Goal: Task Accomplishment & Management: Use online tool/utility

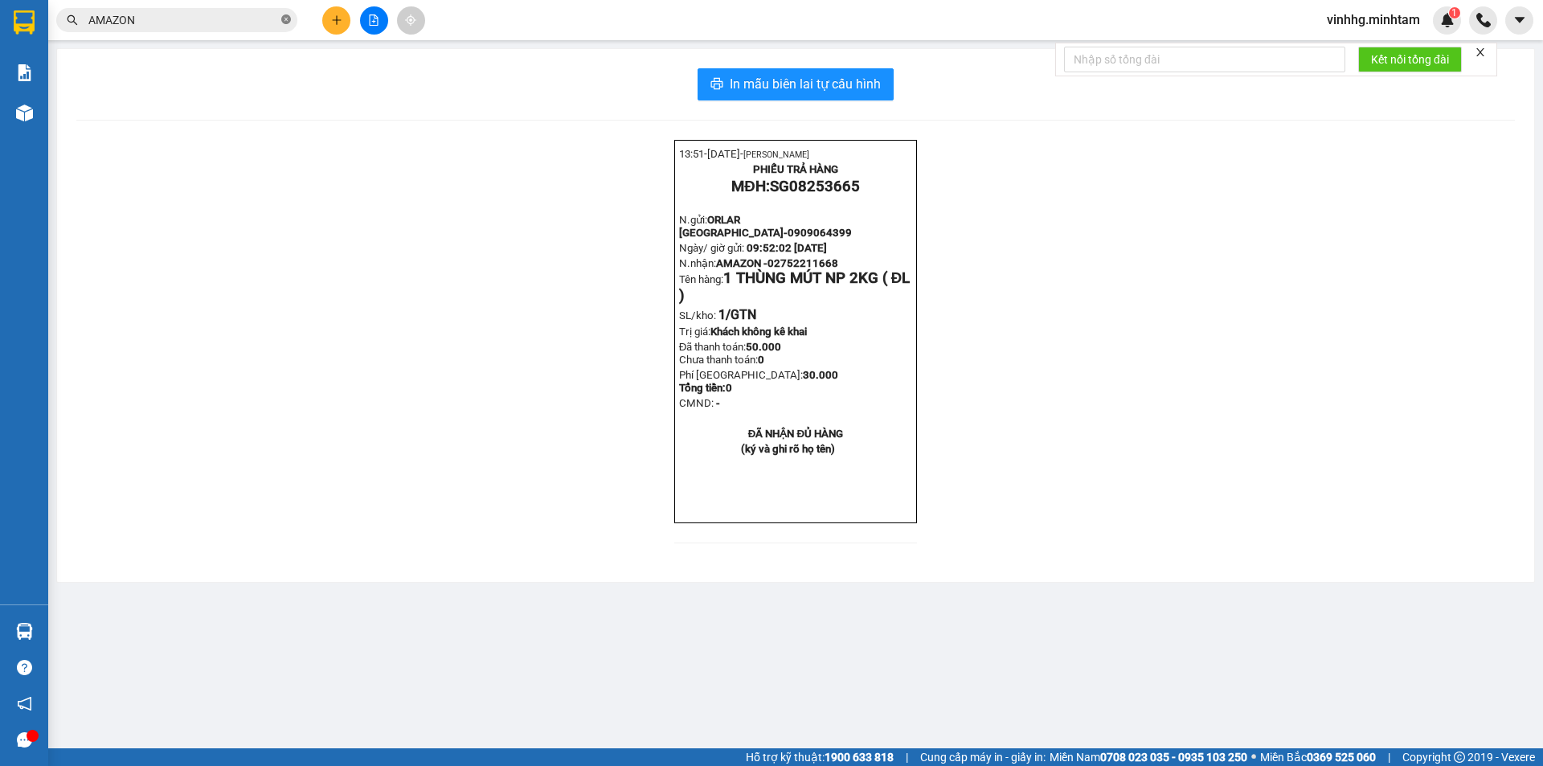
click at [286, 20] on icon "close-circle" at bounding box center [286, 19] width 10 height 10
click at [227, 21] on input "text" at bounding box center [183, 20] width 190 height 18
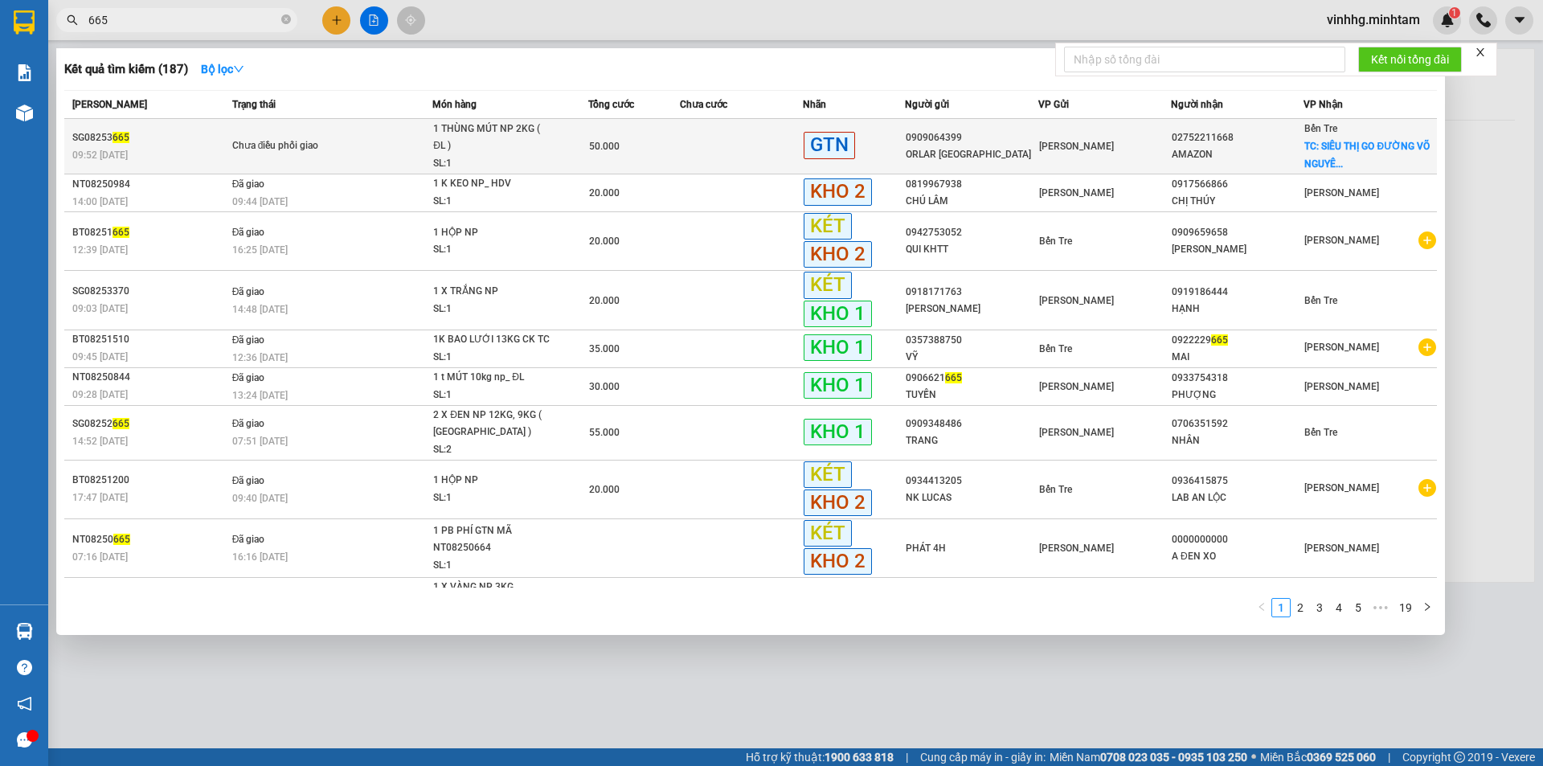
type input "665"
click at [741, 150] on td at bounding box center [741, 146] width 123 height 55
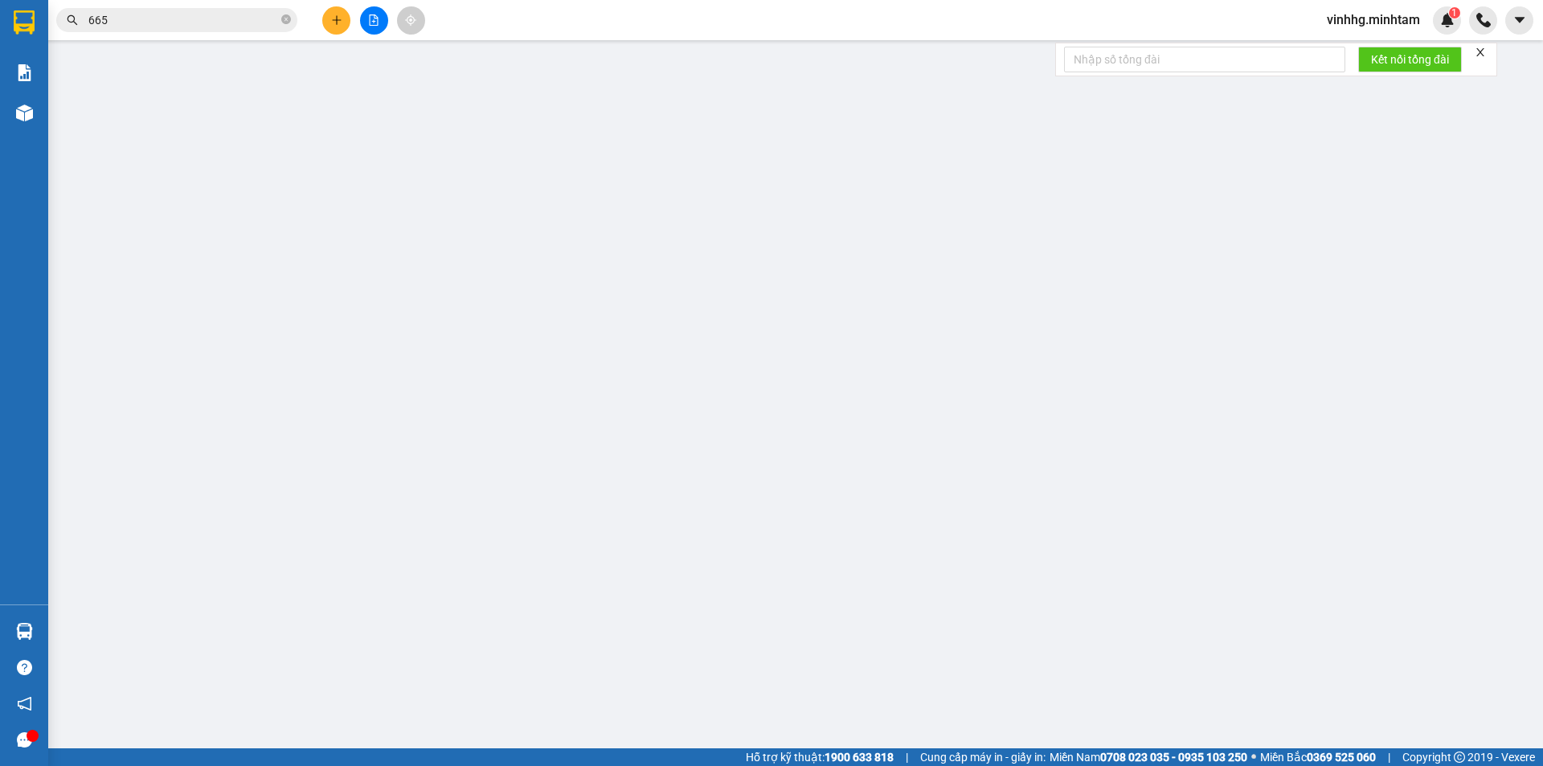
type input "0909064399"
type input "ORLAR [GEOGRAPHIC_DATA]"
type input "02752211668"
type input "AMAZON"
checkbox input "true"
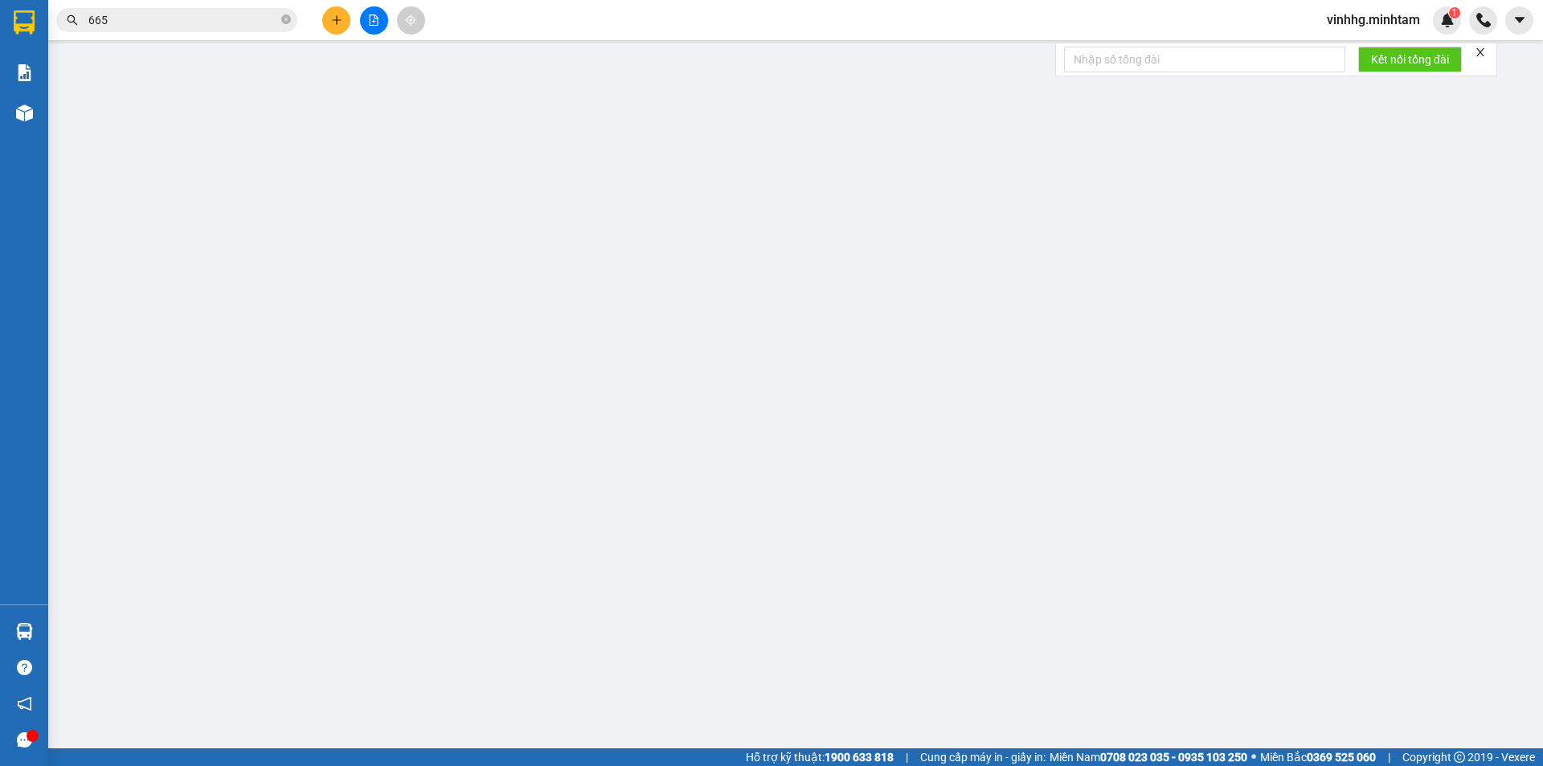
type input "SIÊU THỊ GO ĐƯỜNG VÕ NGUYÊN GIÁP XÃ [GEOGRAPHIC_DATA]"
type input "50.000"
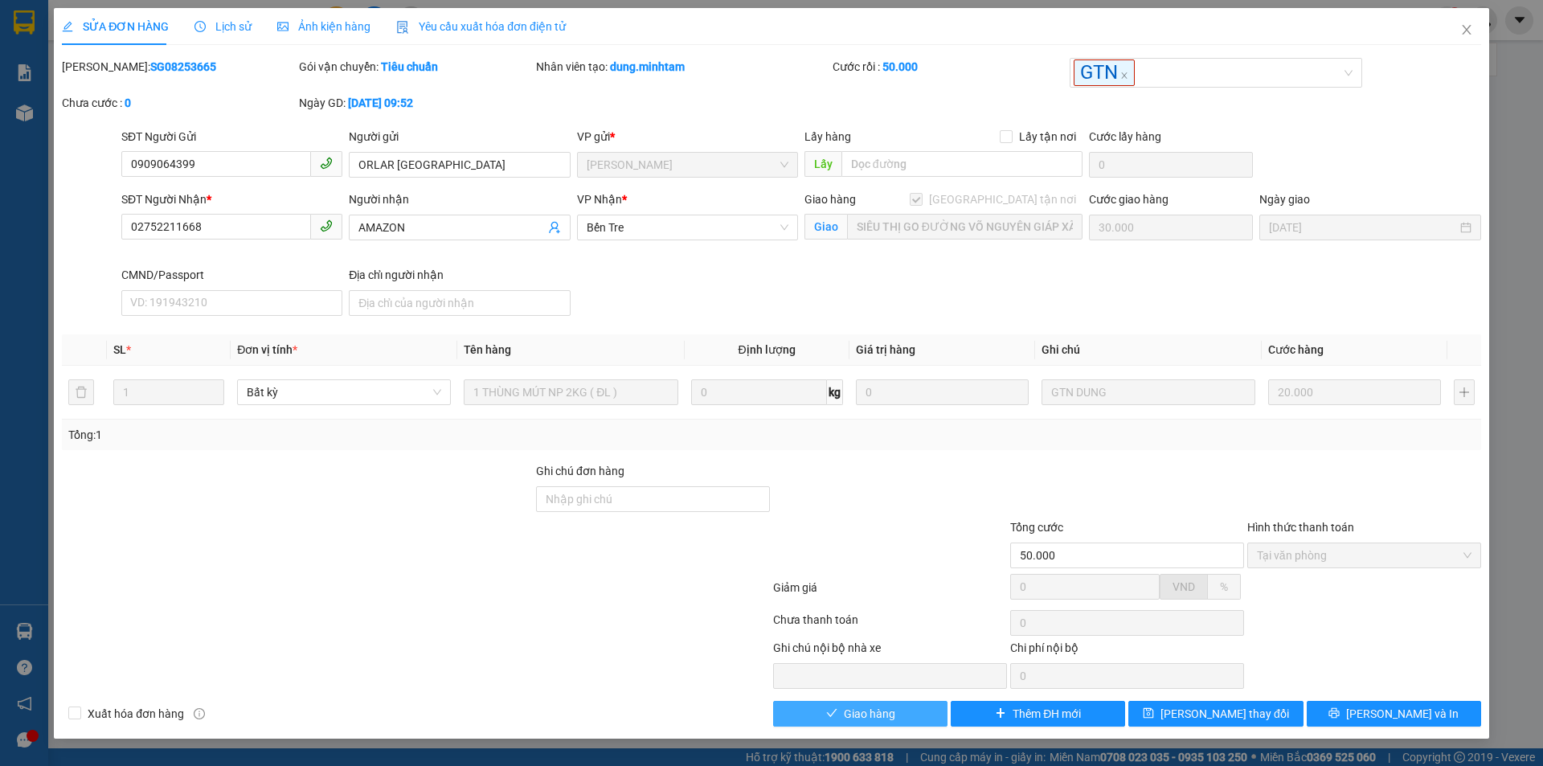
click at [892, 713] on span "Giao hàng" at bounding box center [869, 714] width 51 height 18
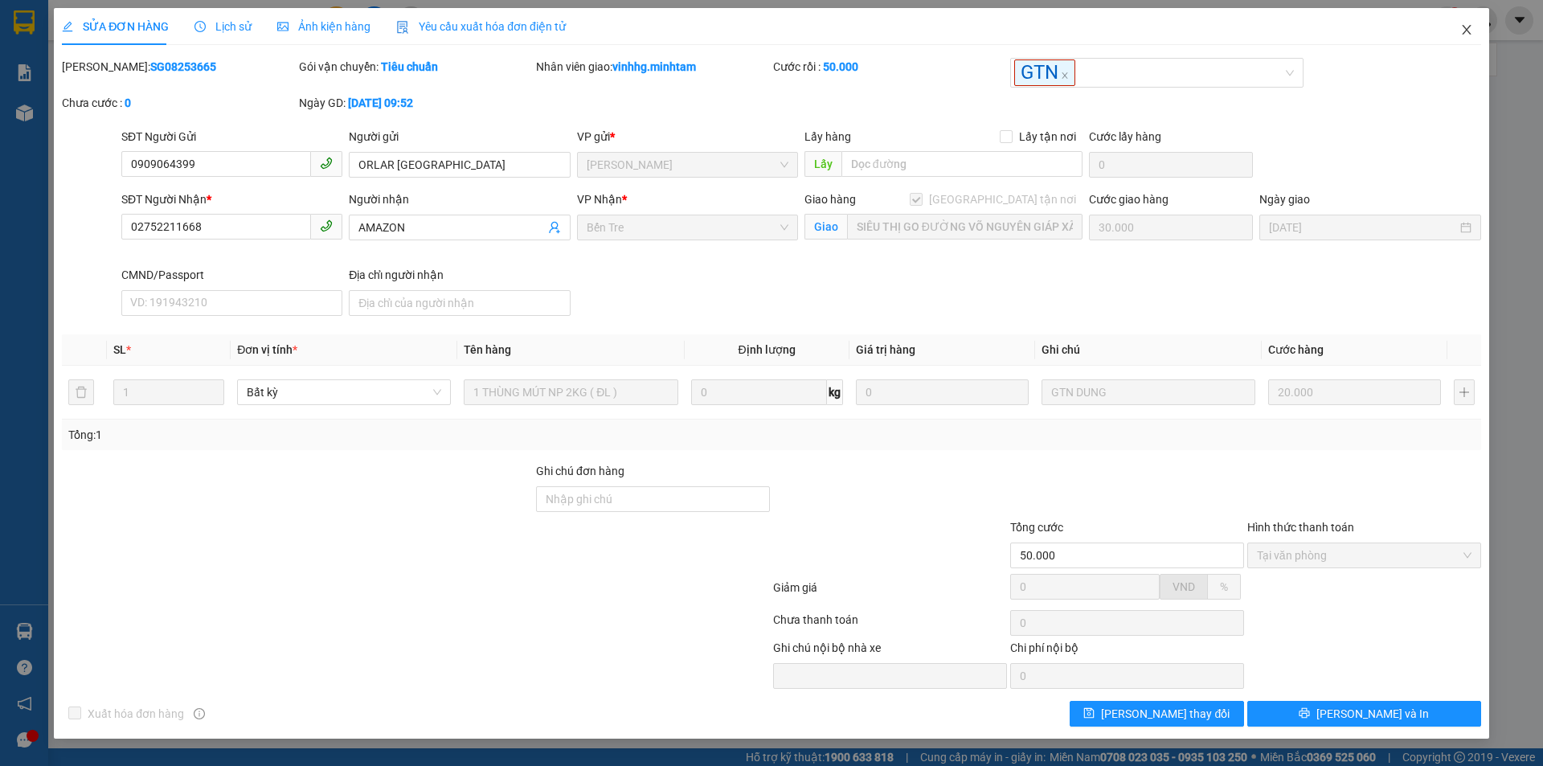
click at [1457, 32] on span "Close" at bounding box center [1466, 30] width 45 height 45
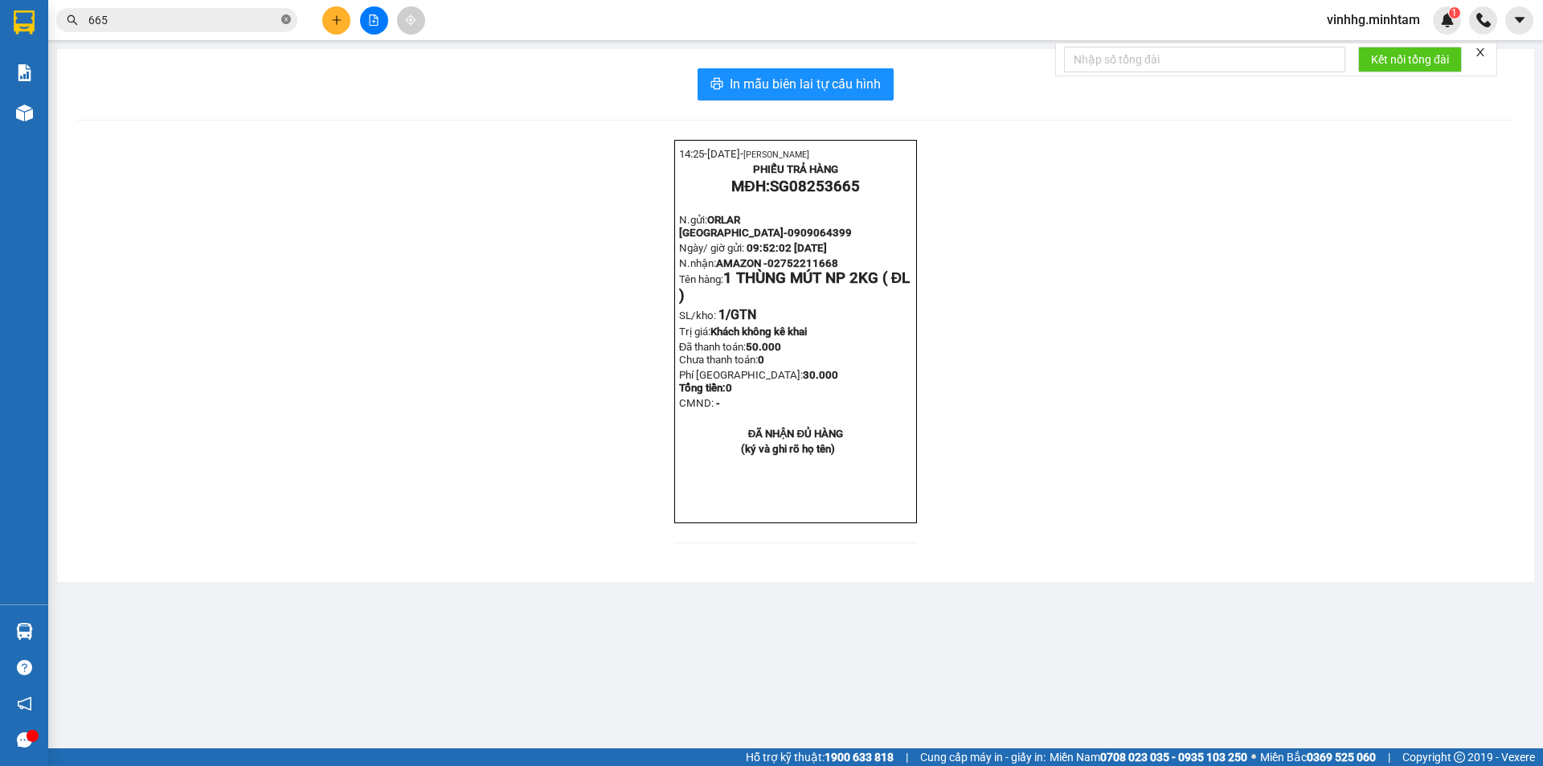
click at [285, 22] on icon "close-circle" at bounding box center [286, 19] width 10 height 10
drag, startPoint x: 158, startPoint y: 9, endPoint x: 157, endPoint y: 19, distance: 10.5
click at [157, 11] on span at bounding box center [176, 20] width 241 height 24
click at [157, 19] on input "text" at bounding box center [183, 20] width 190 height 18
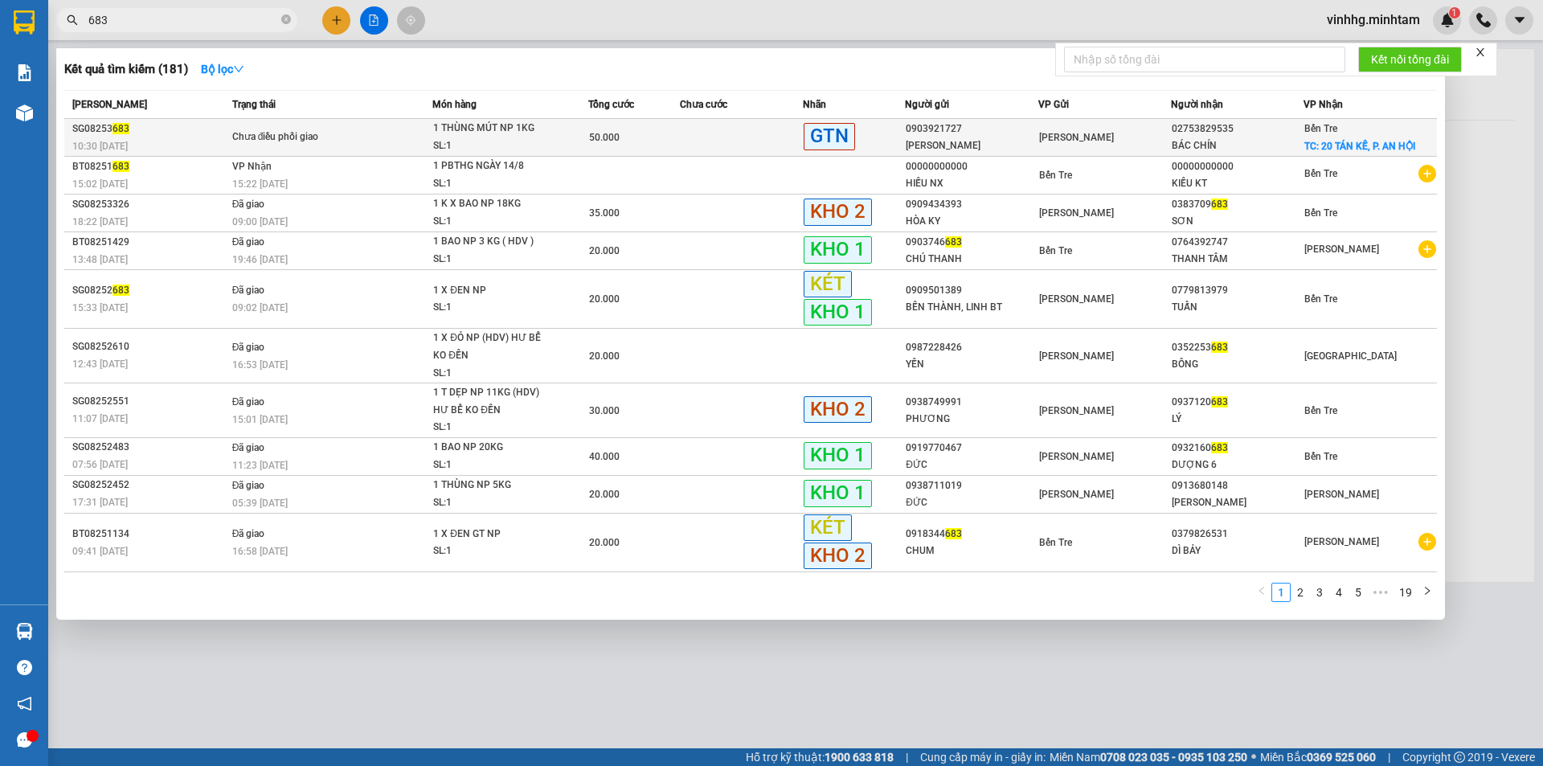
type input "683"
click at [361, 145] on span "Chưa điều phối giao" at bounding box center [332, 138] width 200 height 18
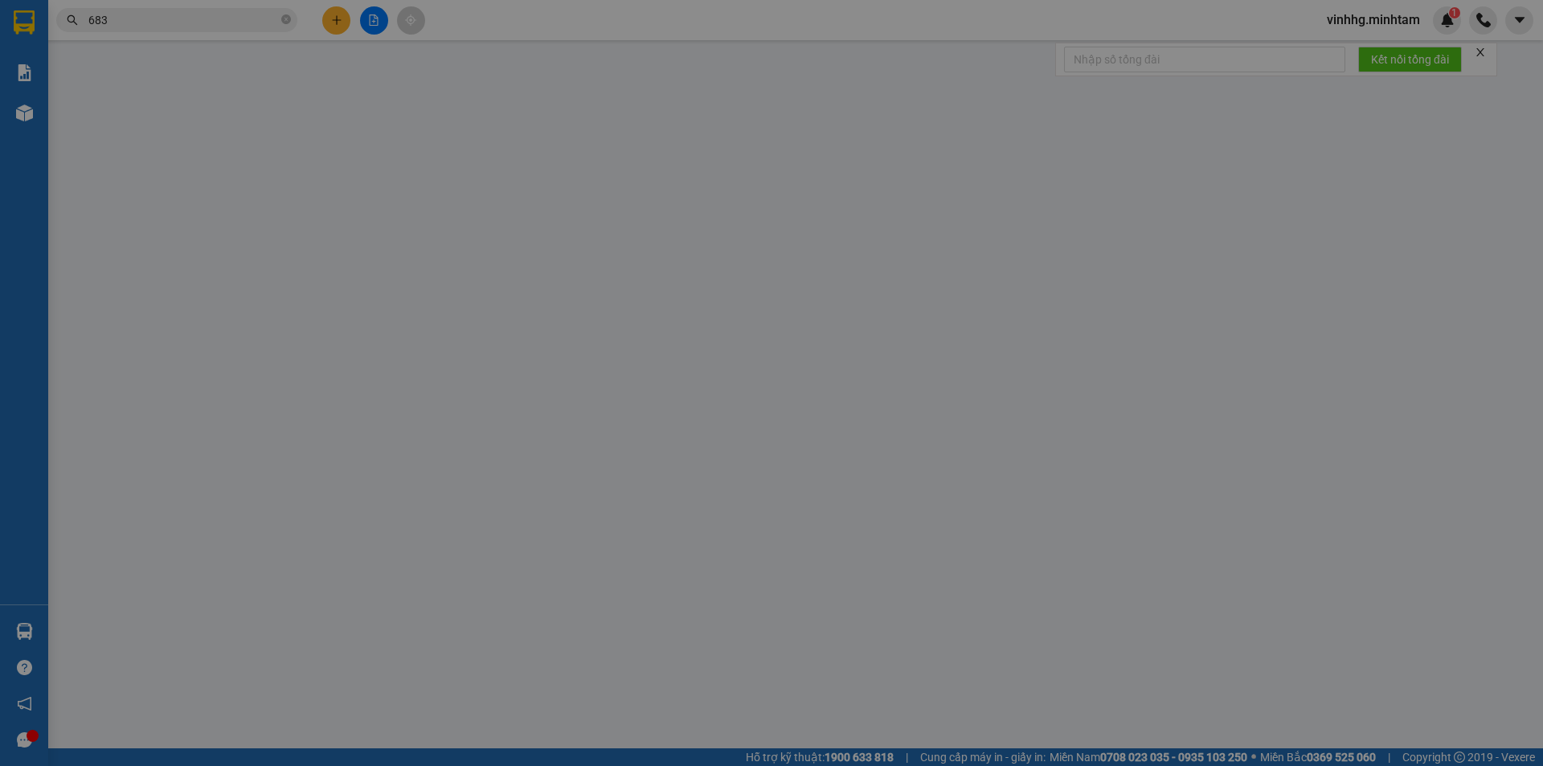
type input "0903921727"
type input "[PERSON_NAME]"
type input "02753829535"
type input "BÁC CHÍN"
checkbox input "true"
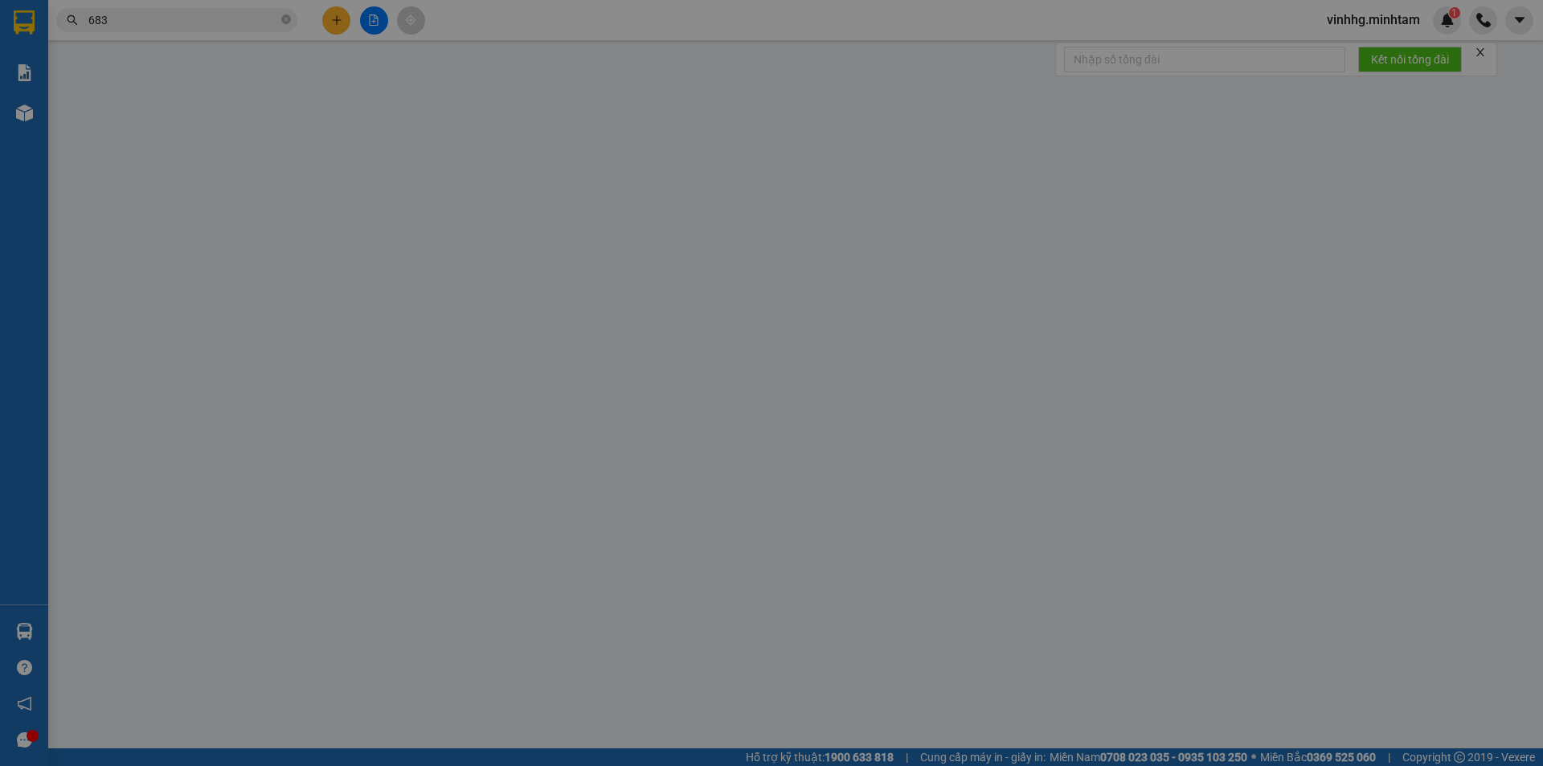
type input "20 TÁN KẾ, [PERSON_NAME] AN HỘI"
type input "50.000"
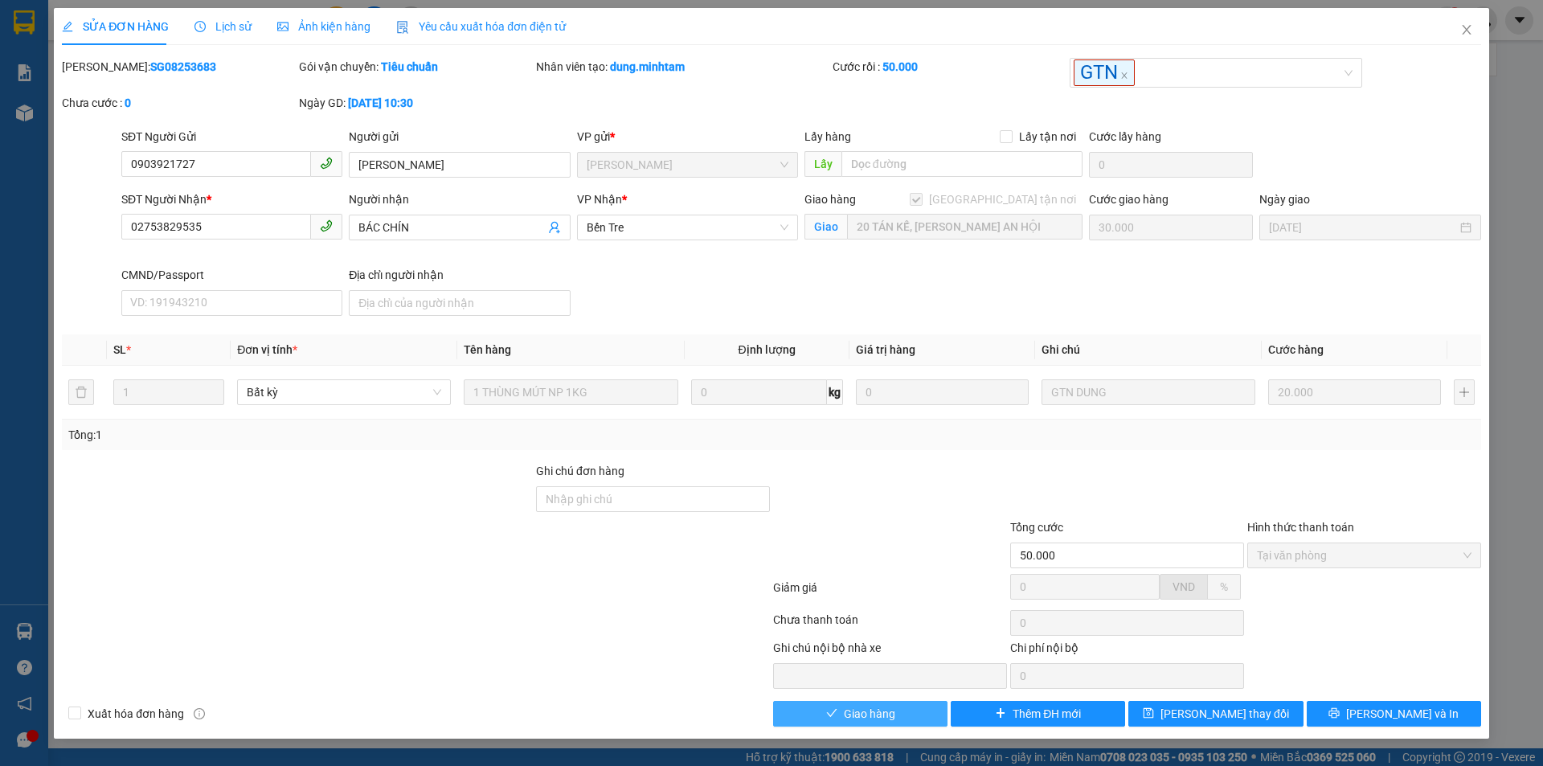
click at [848, 712] on span "Giao hàng" at bounding box center [869, 714] width 51 height 18
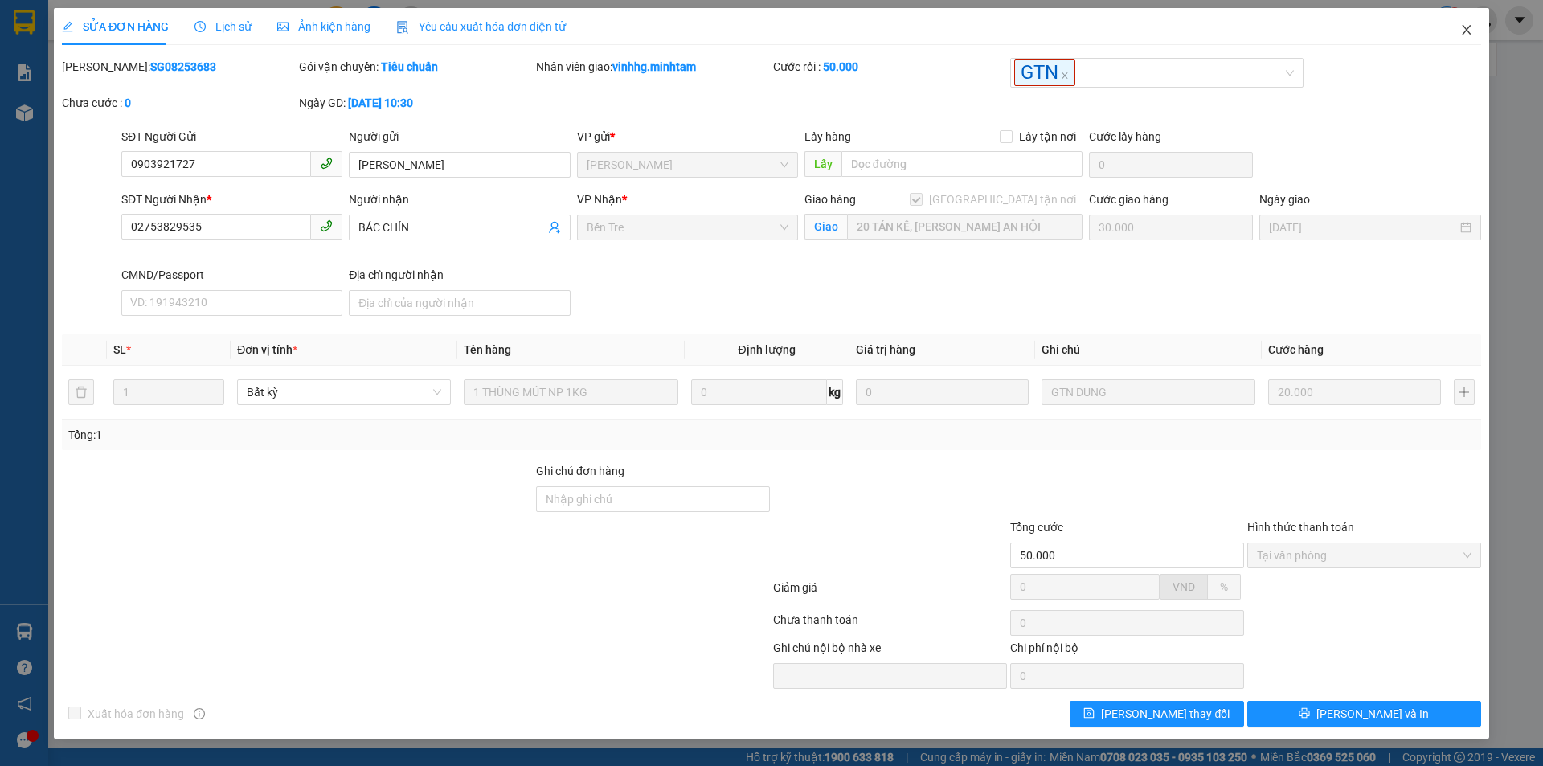
drag, startPoint x: 1470, startPoint y: 31, endPoint x: 1453, endPoint y: 29, distance: 17.8
click at [1469, 31] on icon "close" at bounding box center [1466, 29] width 13 height 13
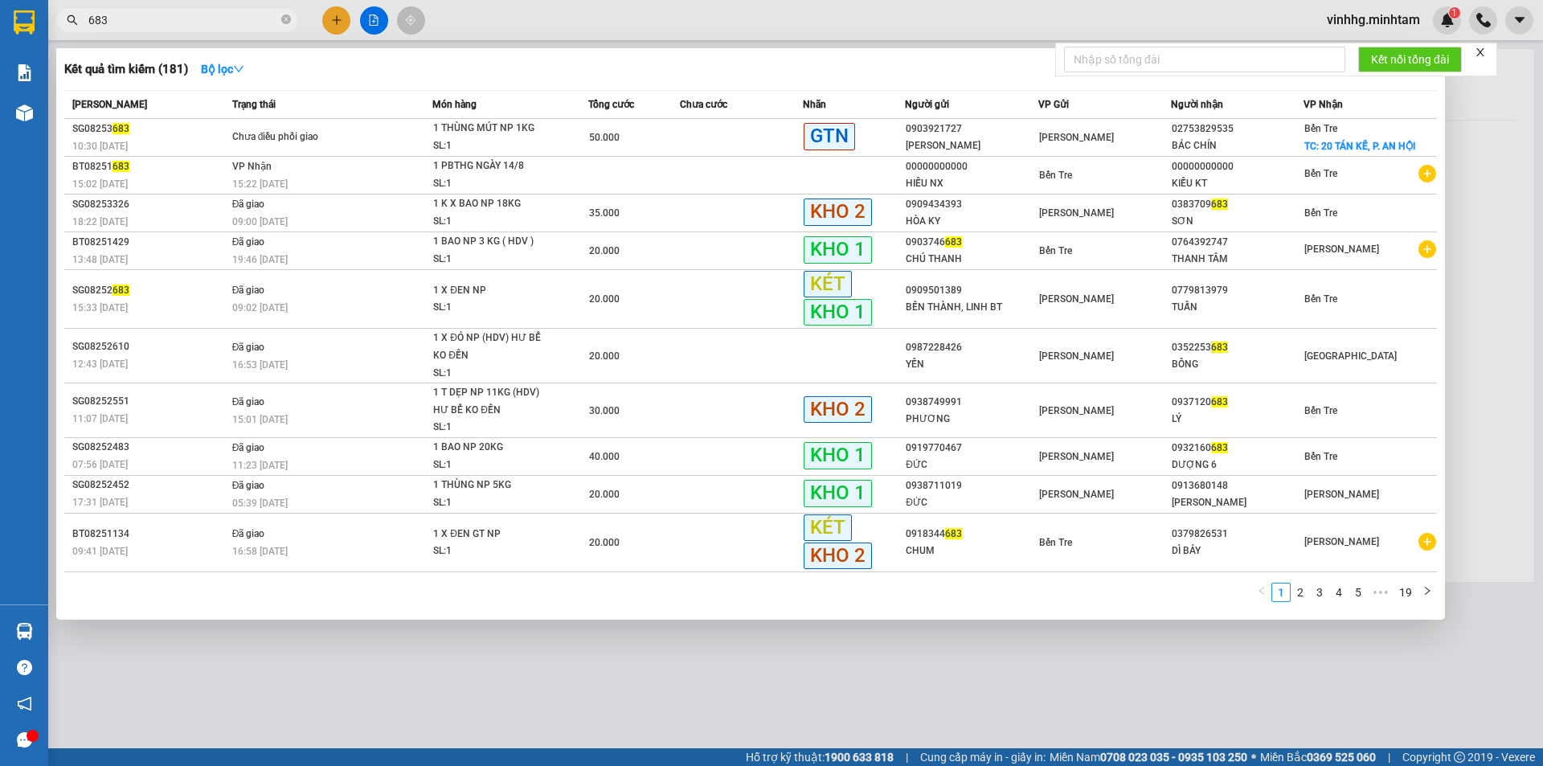
click at [227, 17] on input "683" at bounding box center [183, 20] width 190 height 18
click at [286, 21] on icon "close-circle" at bounding box center [286, 19] width 10 height 10
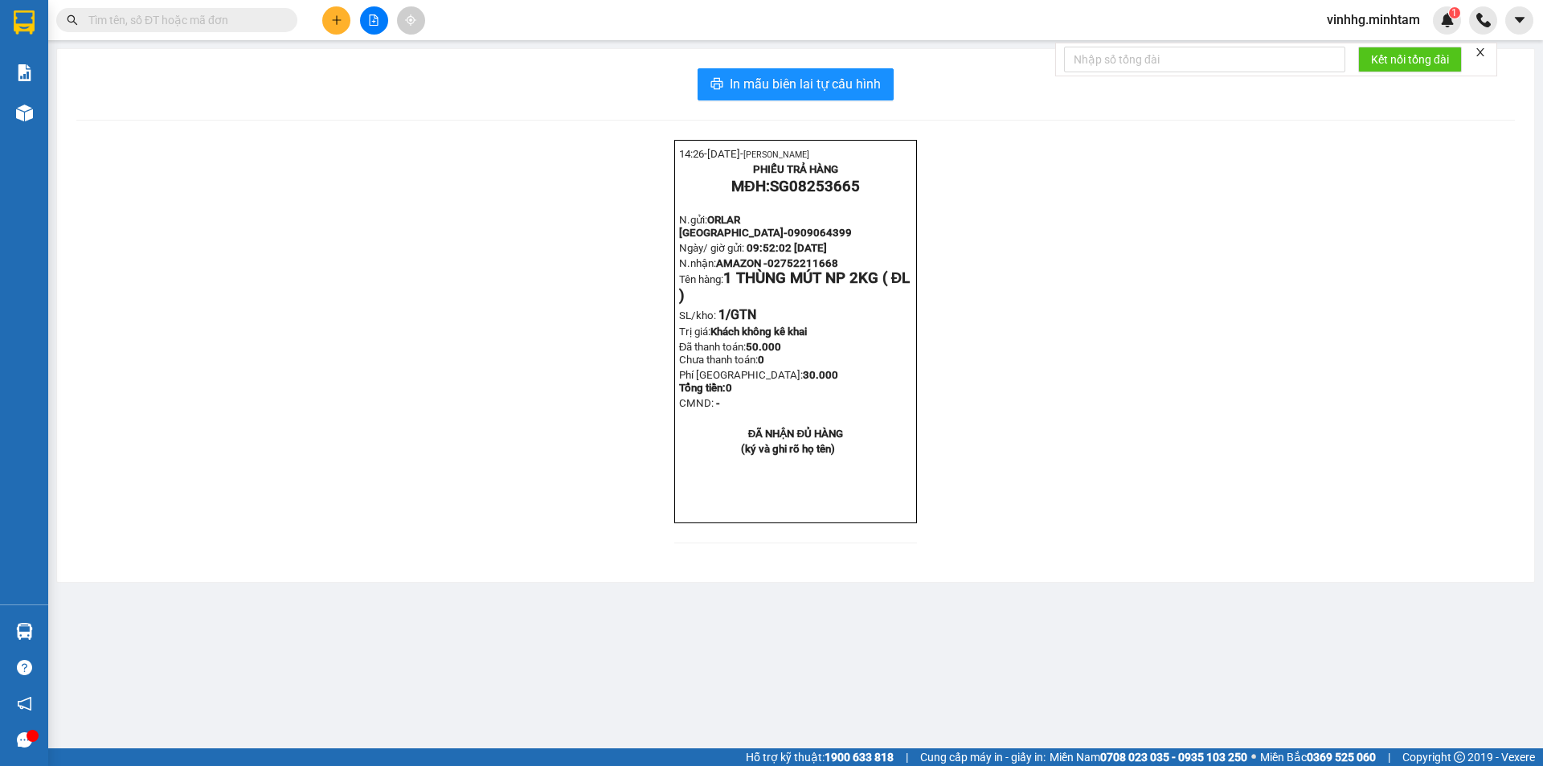
click at [222, 21] on input "text" at bounding box center [183, 20] width 190 height 18
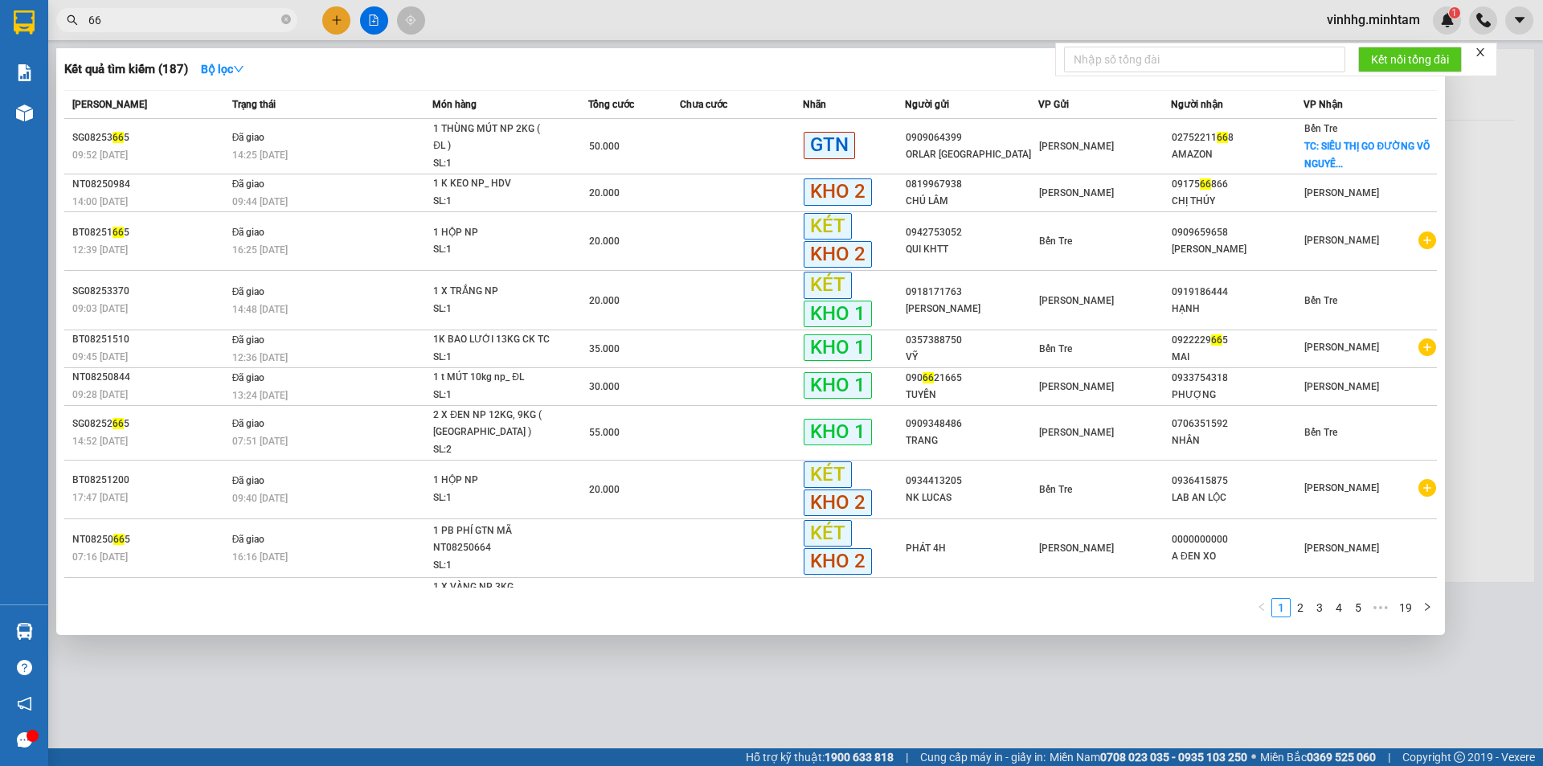
type input "6"
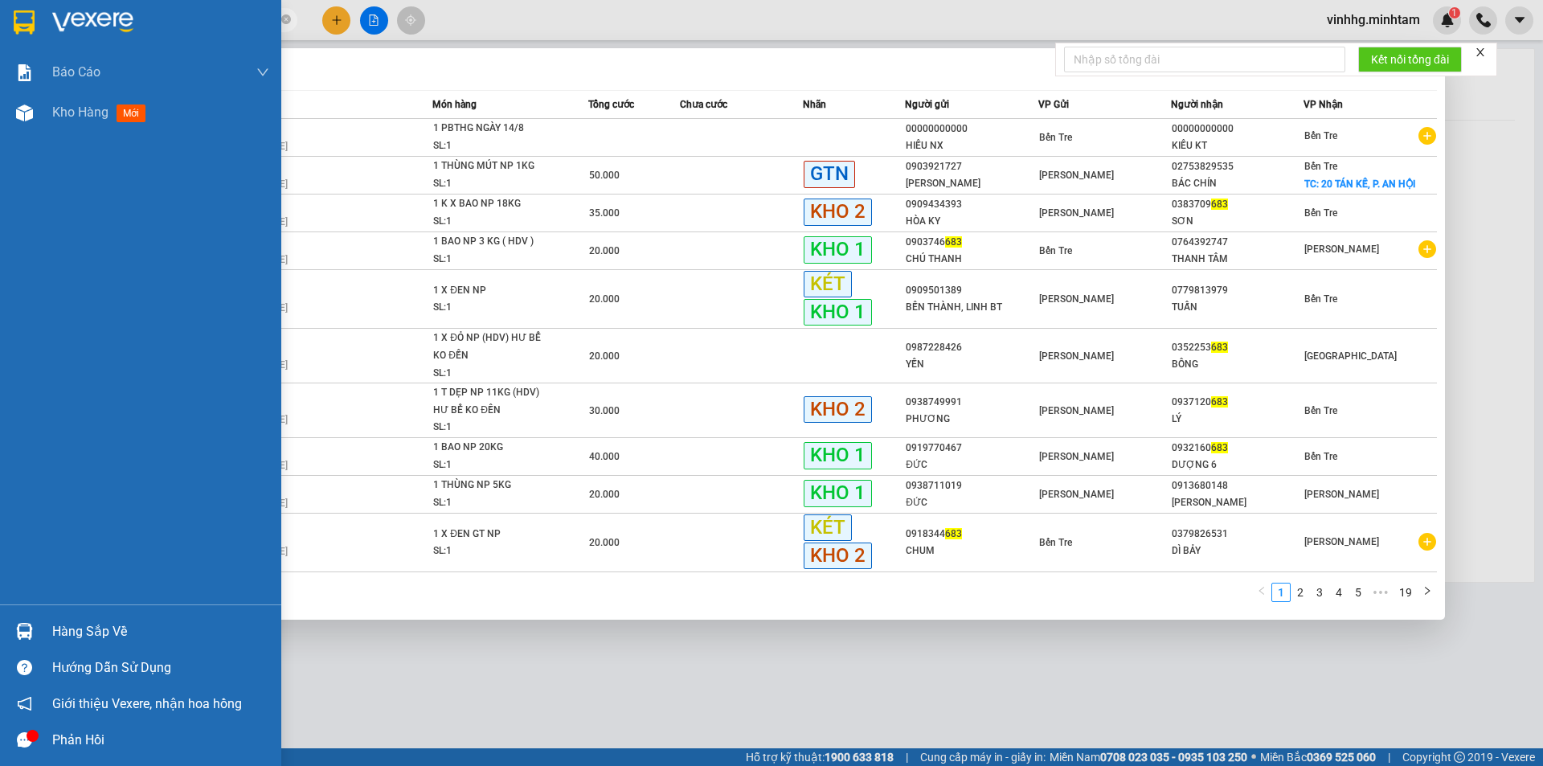
type input "683"
click at [23, 21] on img at bounding box center [24, 22] width 21 height 24
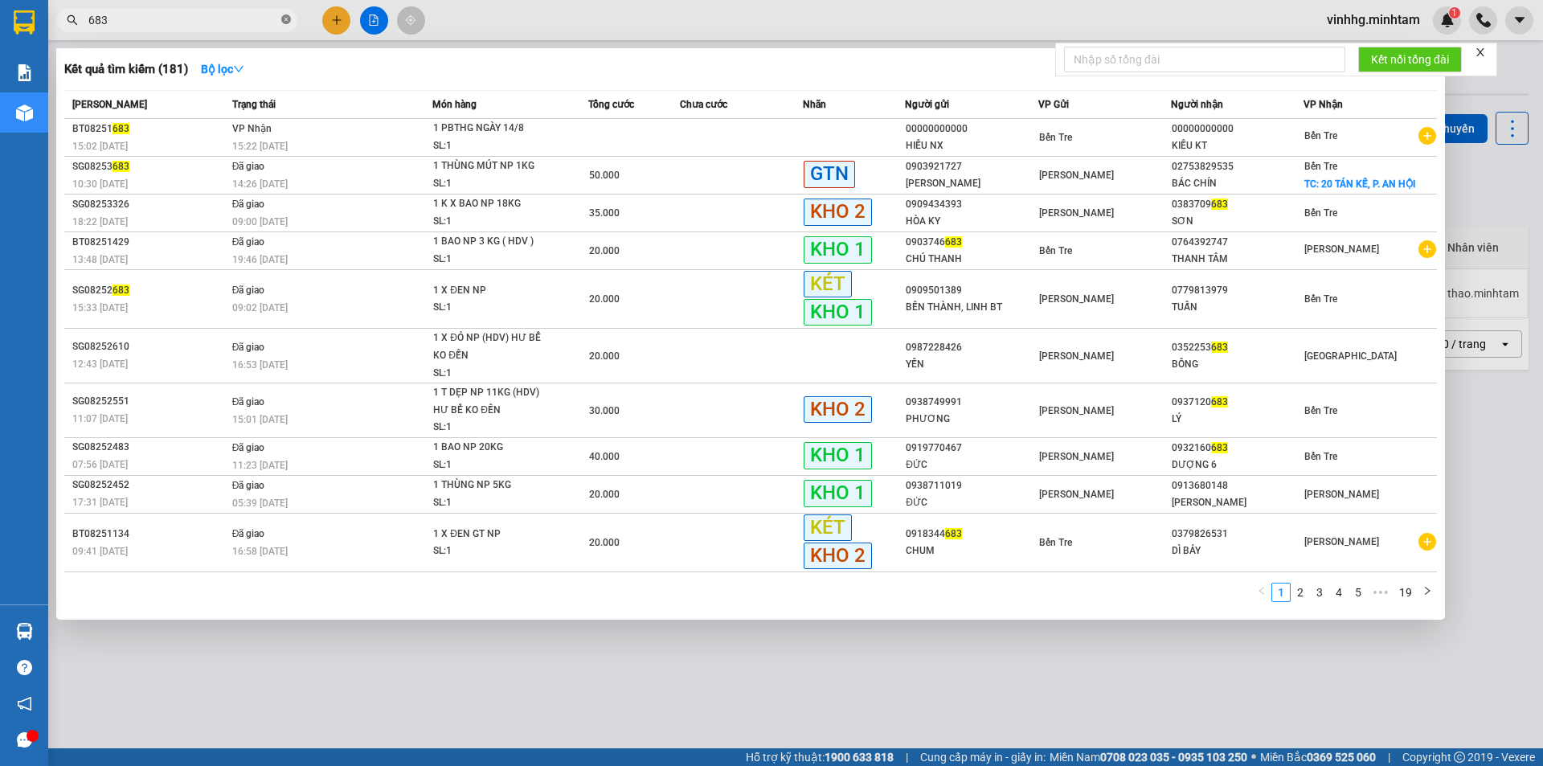
click at [284, 22] on icon "close-circle" at bounding box center [286, 19] width 10 height 10
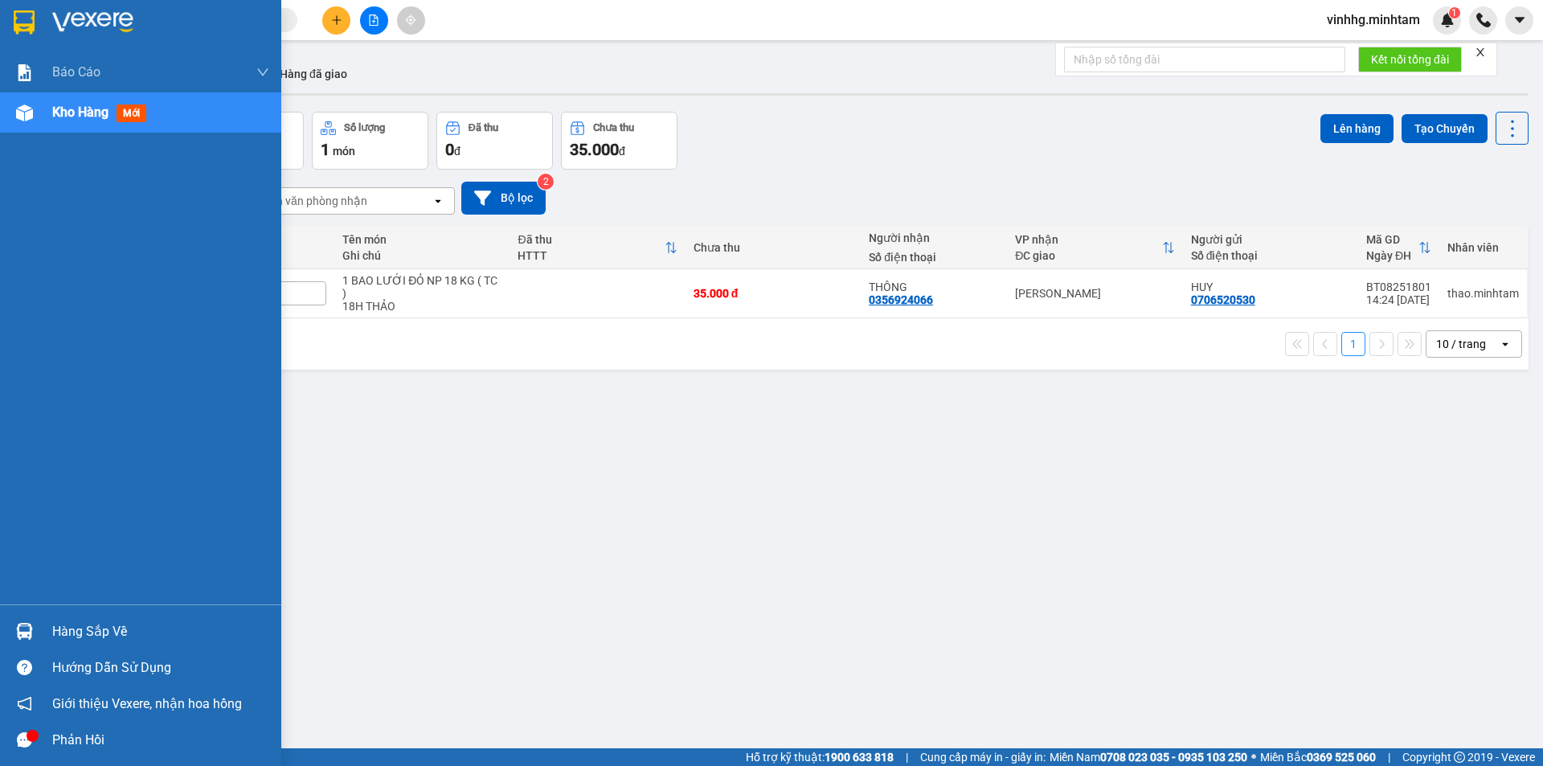
click at [20, 22] on img at bounding box center [24, 22] width 21 height 24
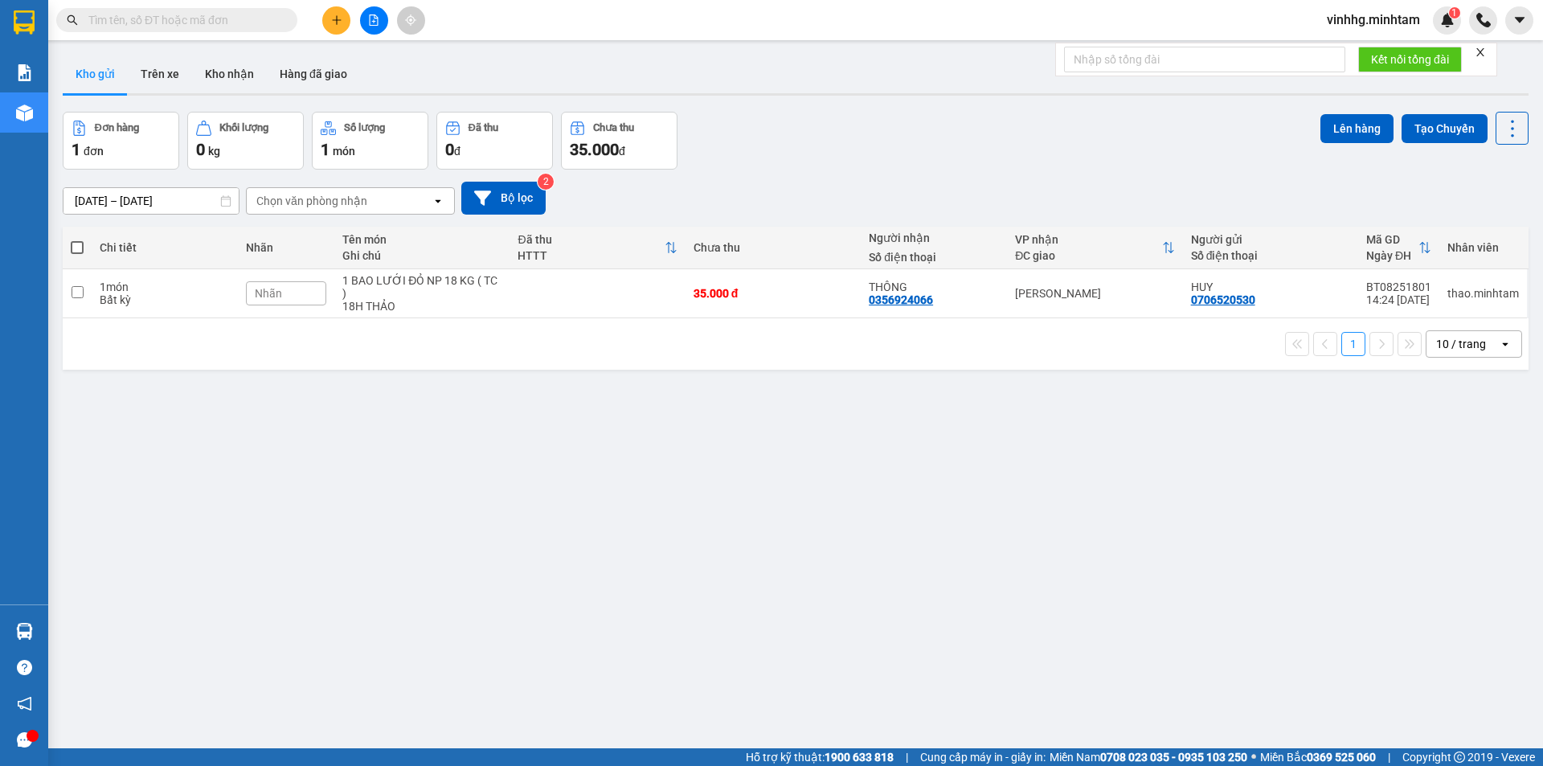
click at [213, 16] on input "text" at bounding box center [183, 20] width 190 height 18
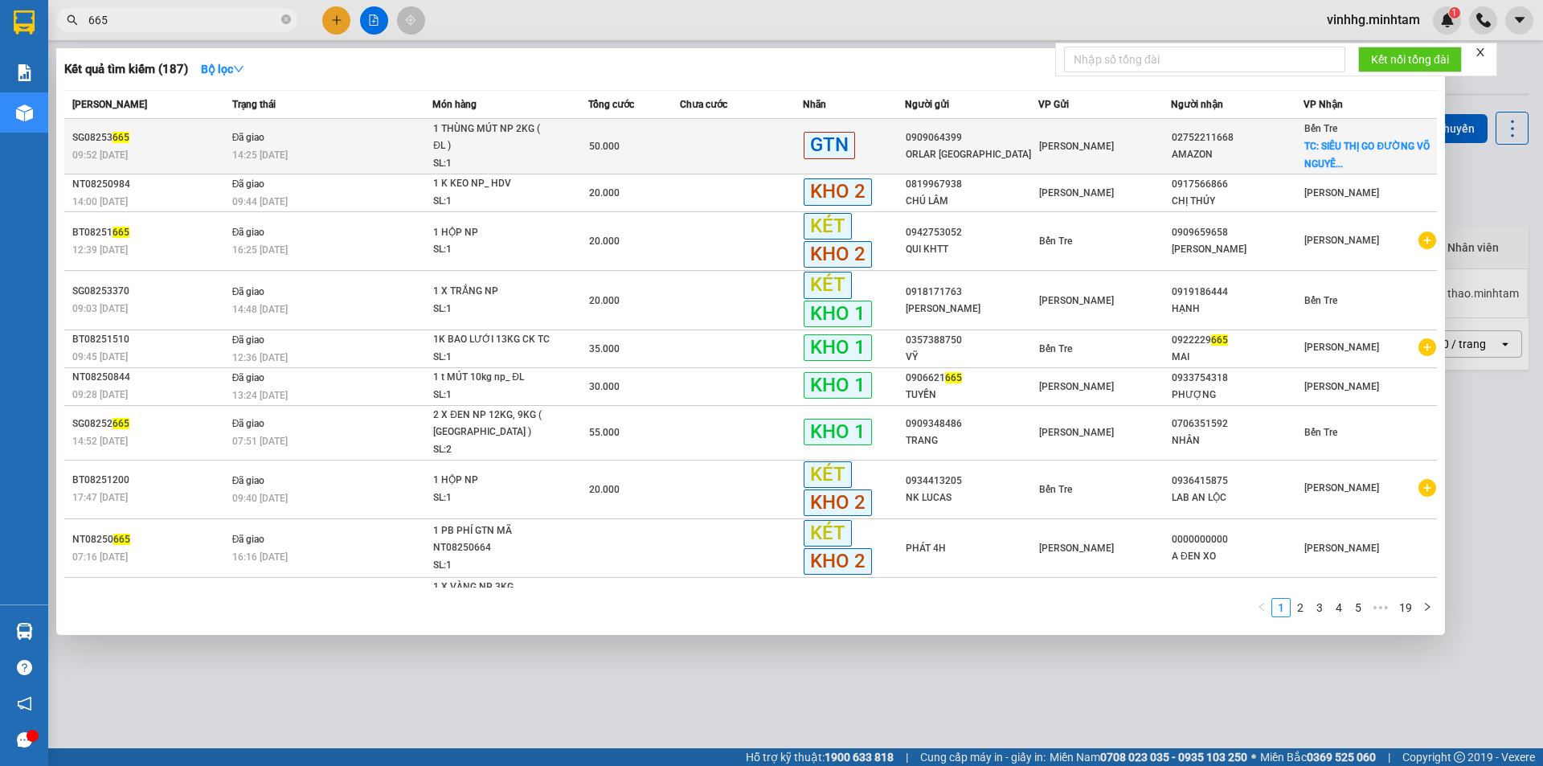
type input "665"
click at [371, 152] on div "14:25 [DATE]" at bounding box center [332, 155] width 200 height 18
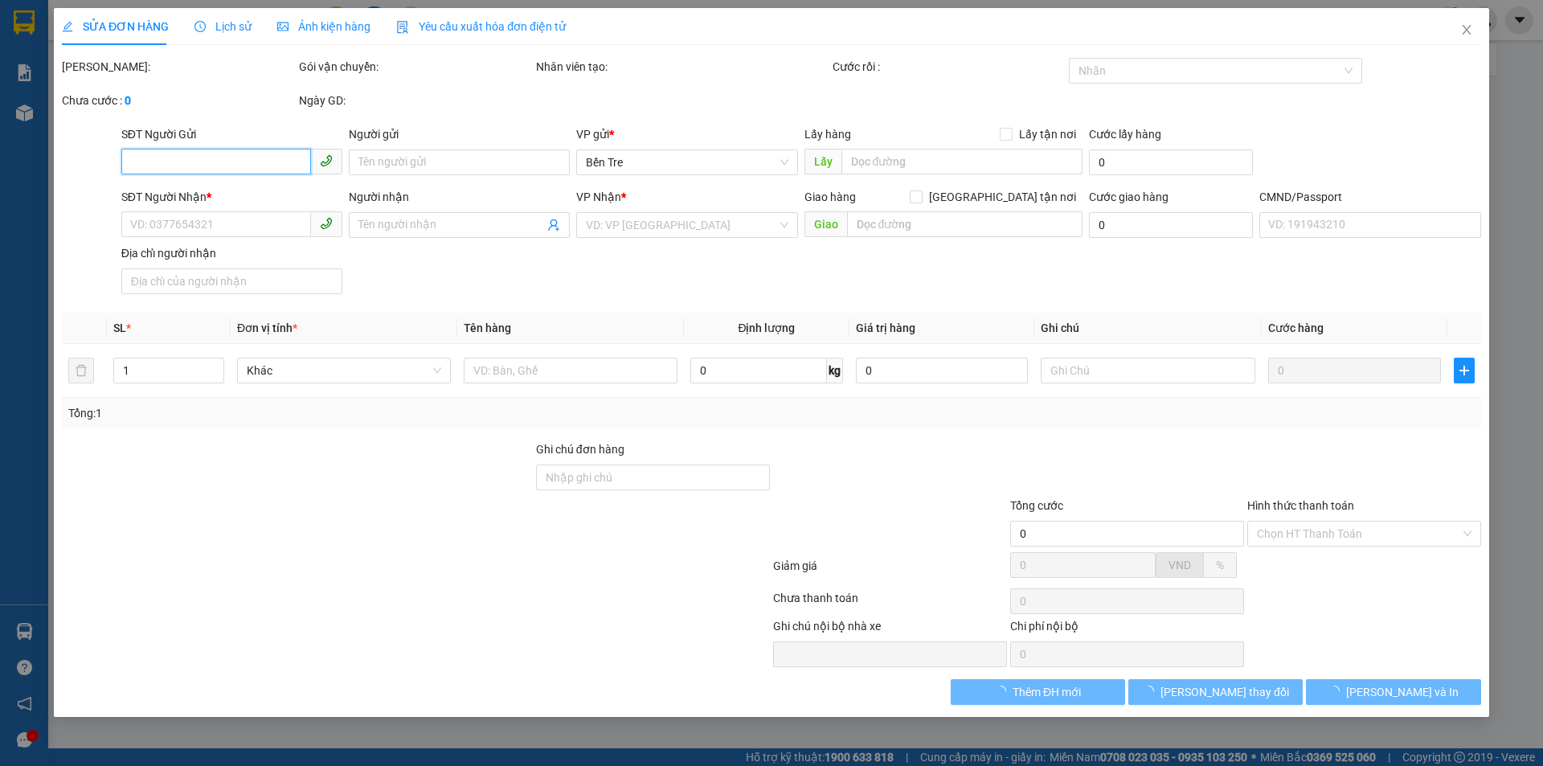
type input "0909064399"
type input "ORLAR [GEOGRAPHIC_DATA]"
type input "02752211668"
type input "AMAZON"
checkbox input "true"
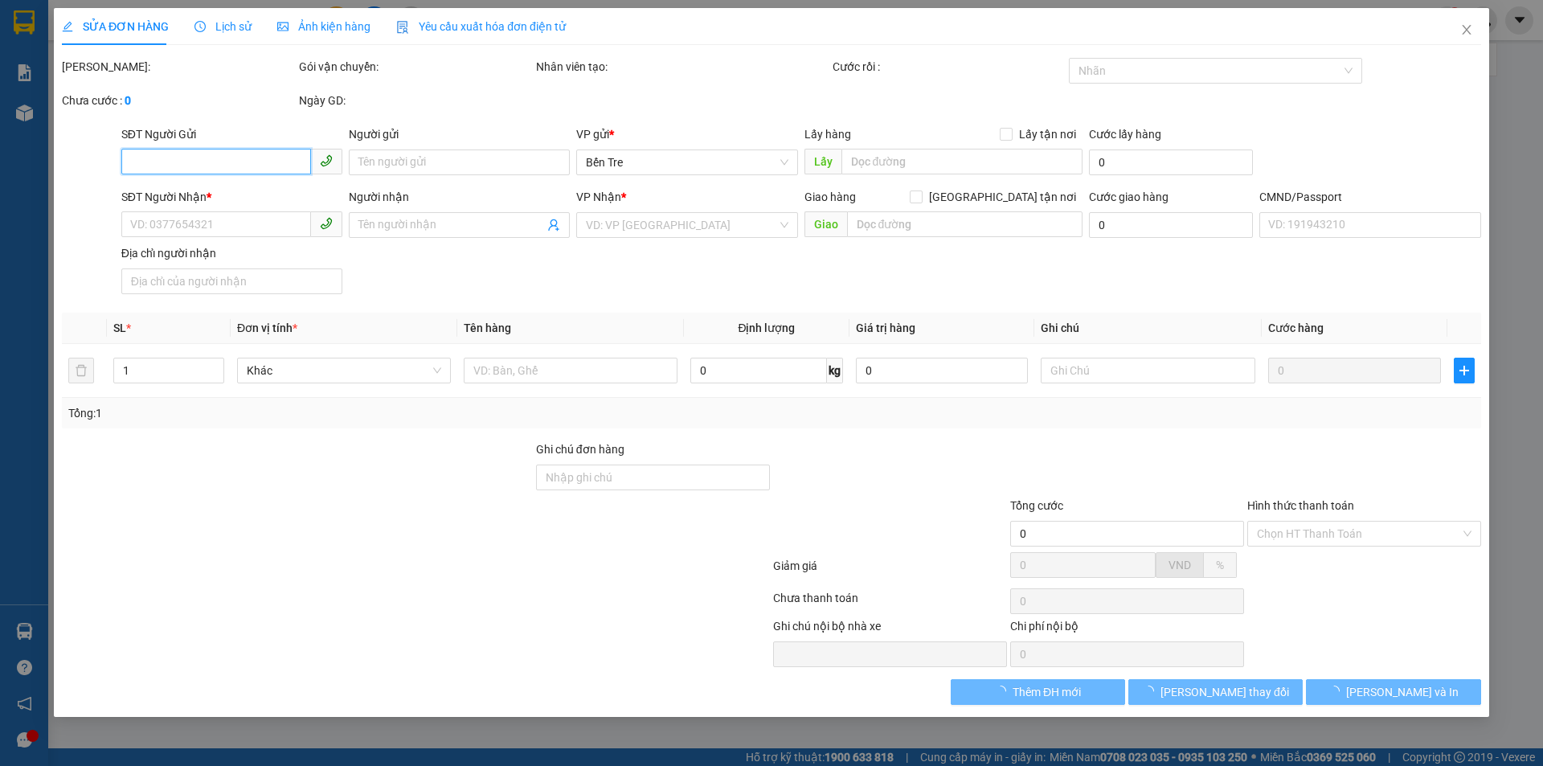
type input "SIÊU THỊ GO ĐƯỜNG VÕ NGUYÊN GIÁP XÃ [GEOGRAPHIC_DATA]"
type input "30.000"
type input "50.000"
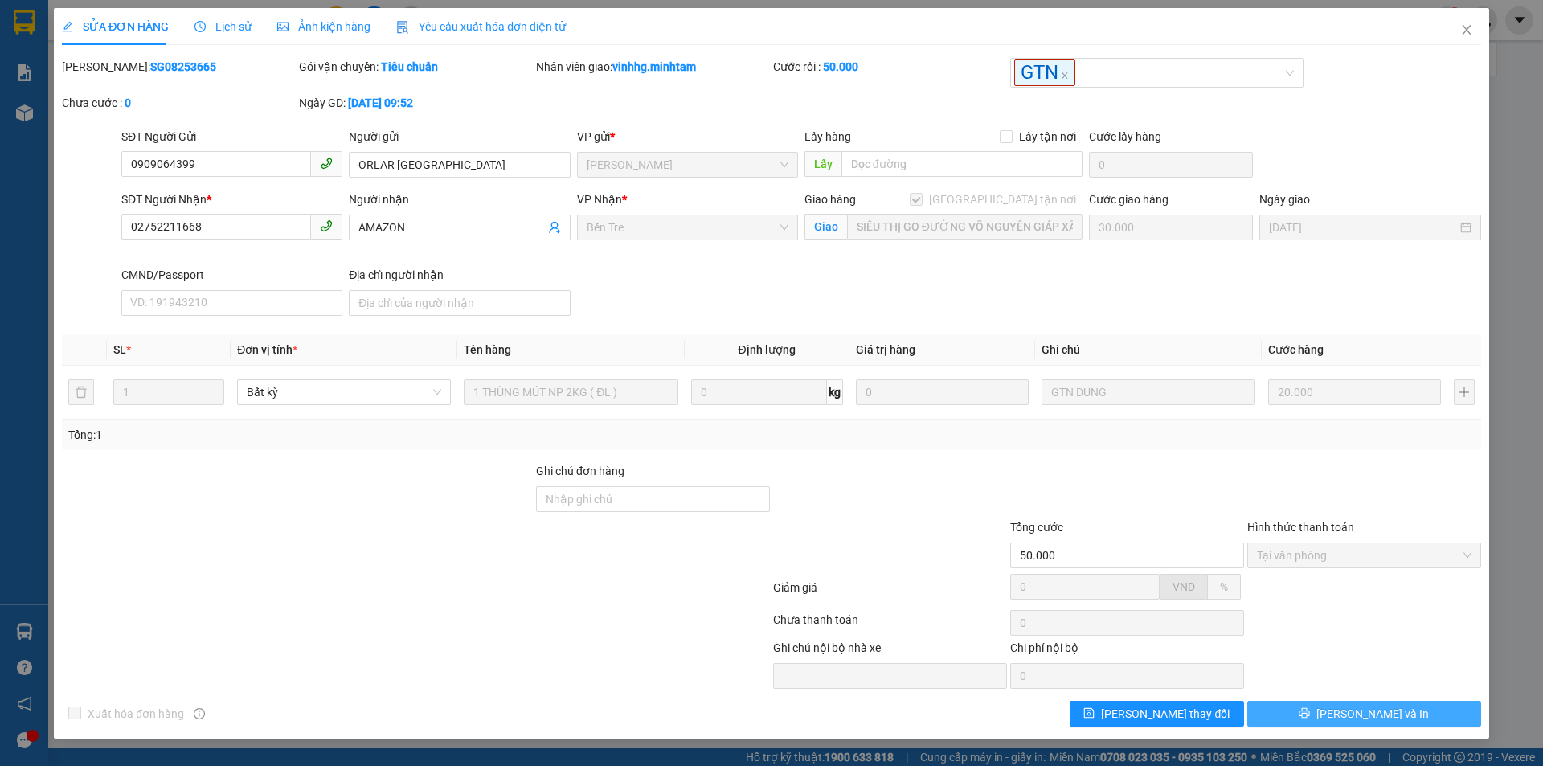
click at [1416, 717] on button "[PERSON_NAME] và In" at bounding box center [1364, 714] width 234 height 26
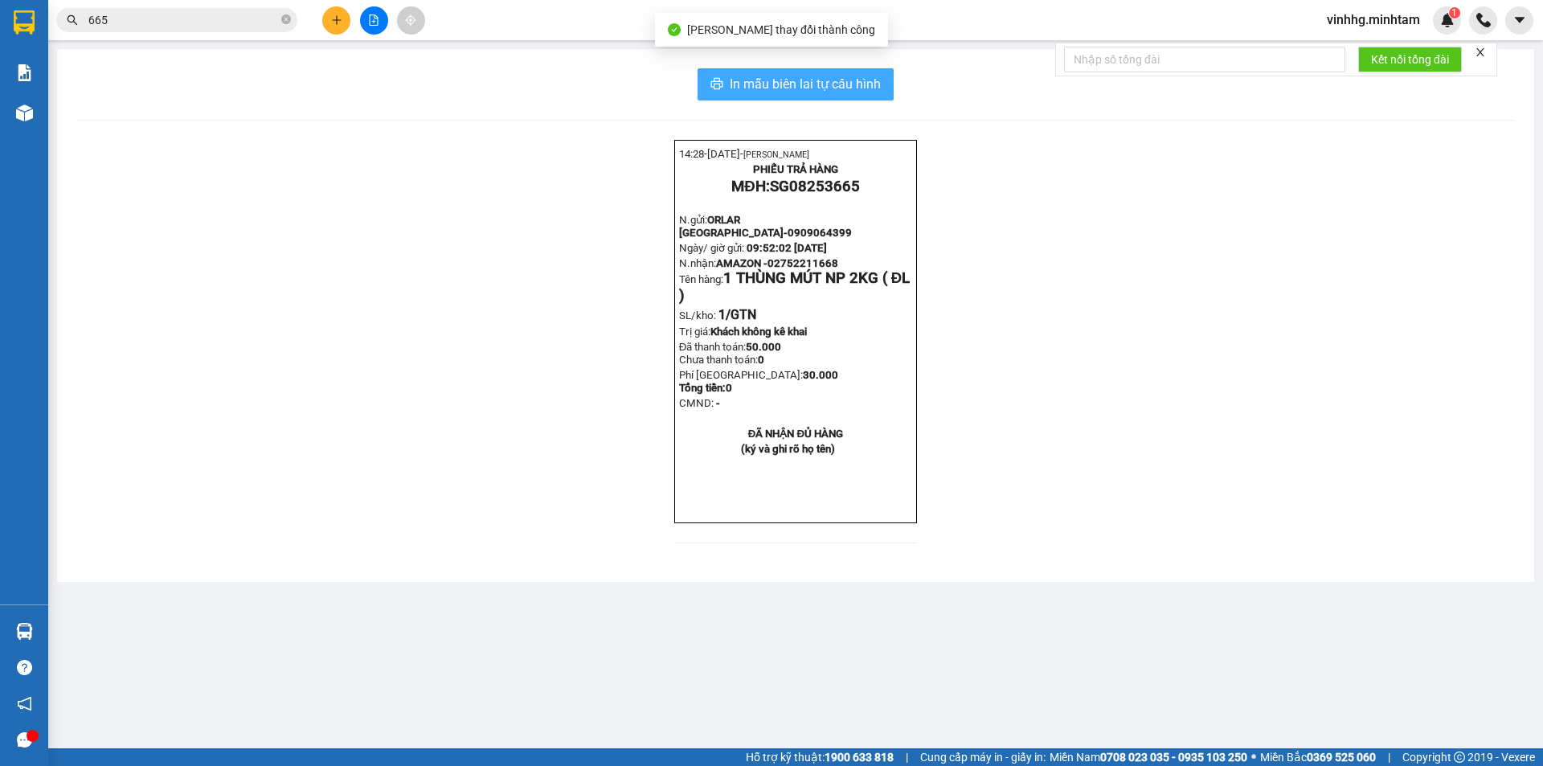
click at [827, 86] on span "In mẫu biên lai tự cấu hình" at bounding box center [804, 84] width 151 height 20
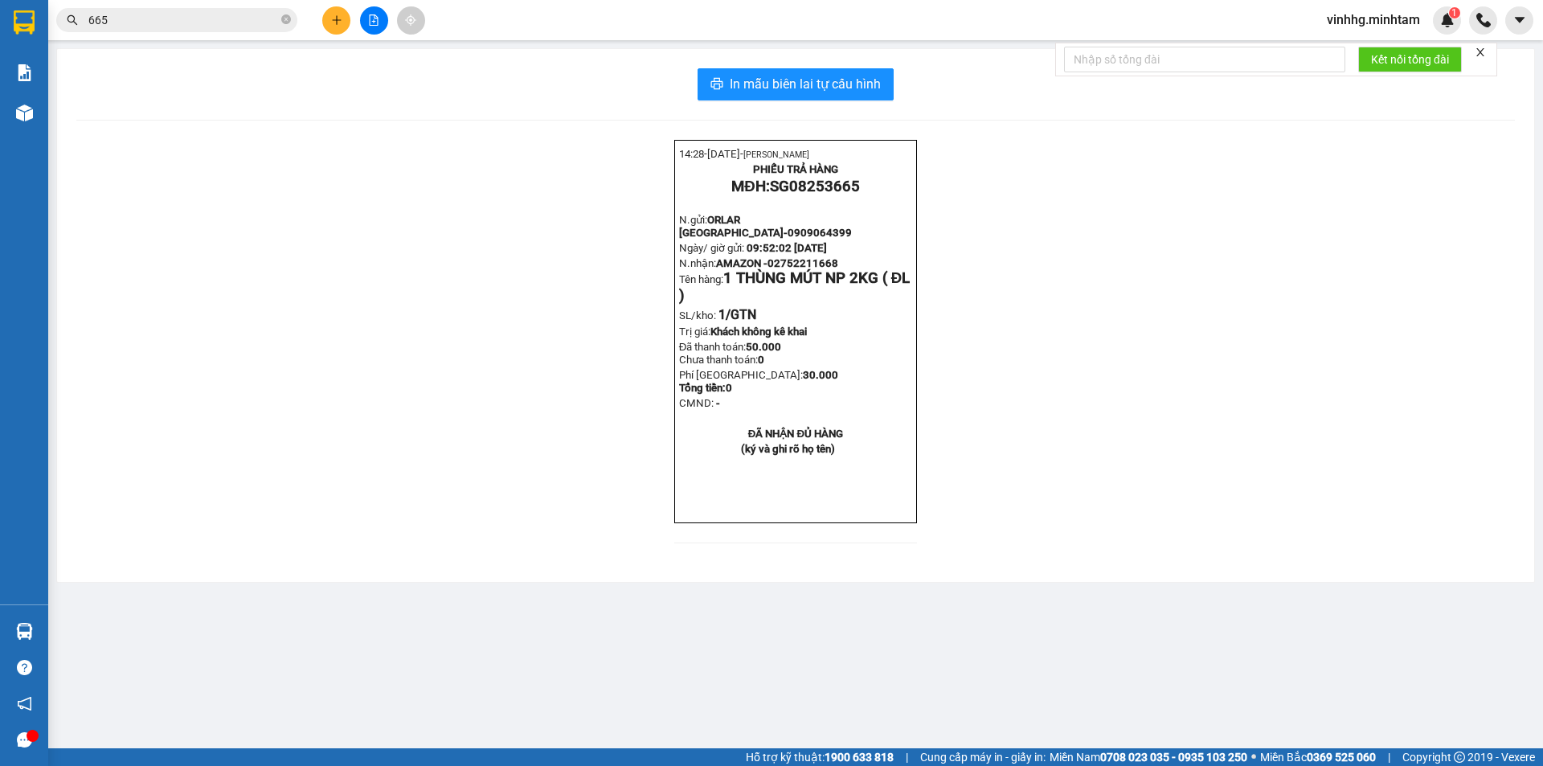
click at [284, 18] on icon "close-circle" at bounding box center [286, 19] width 10 height 10
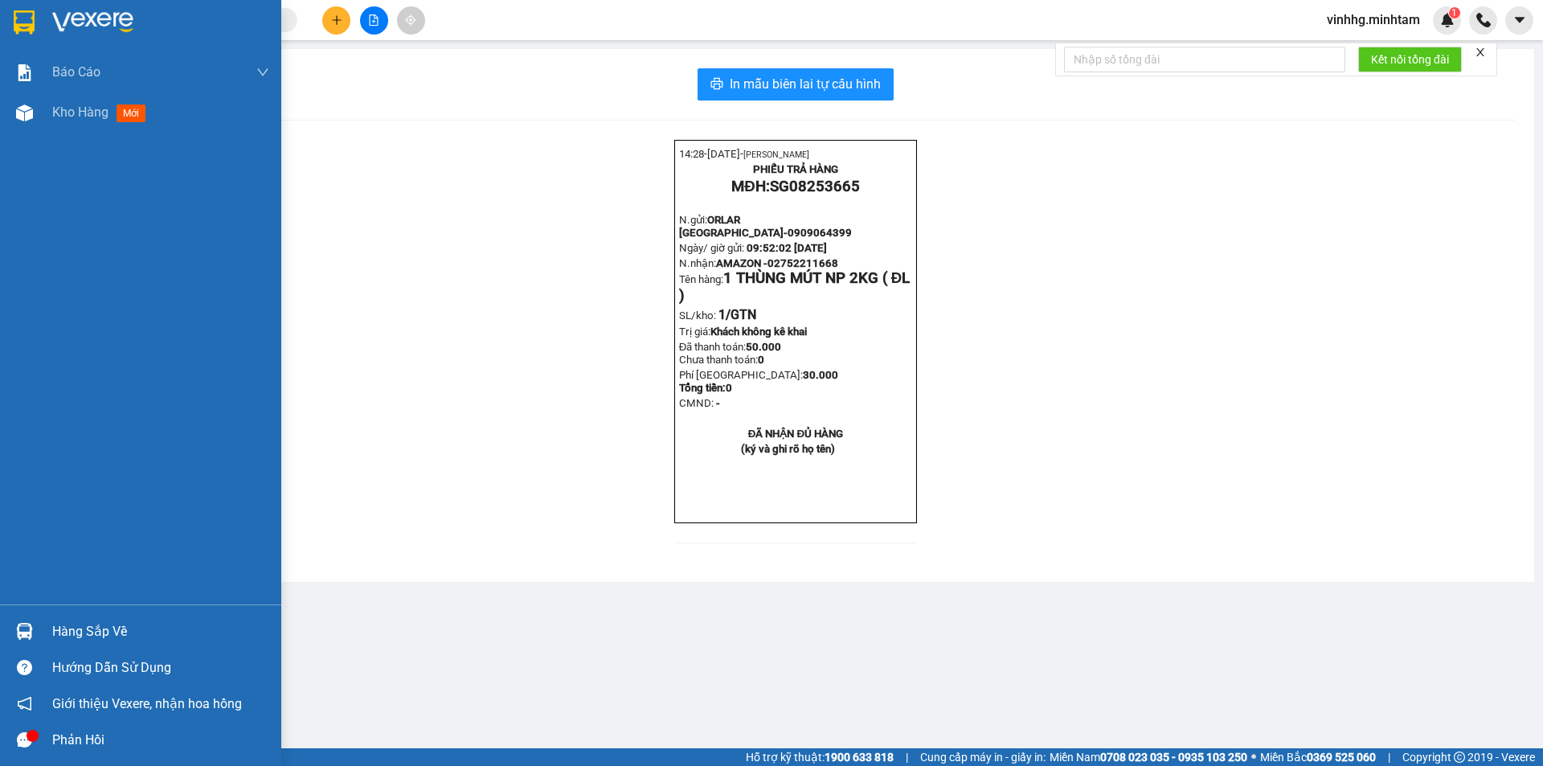
click at [137, 22] on div at bounding box center [160, 22] width 217 height 24
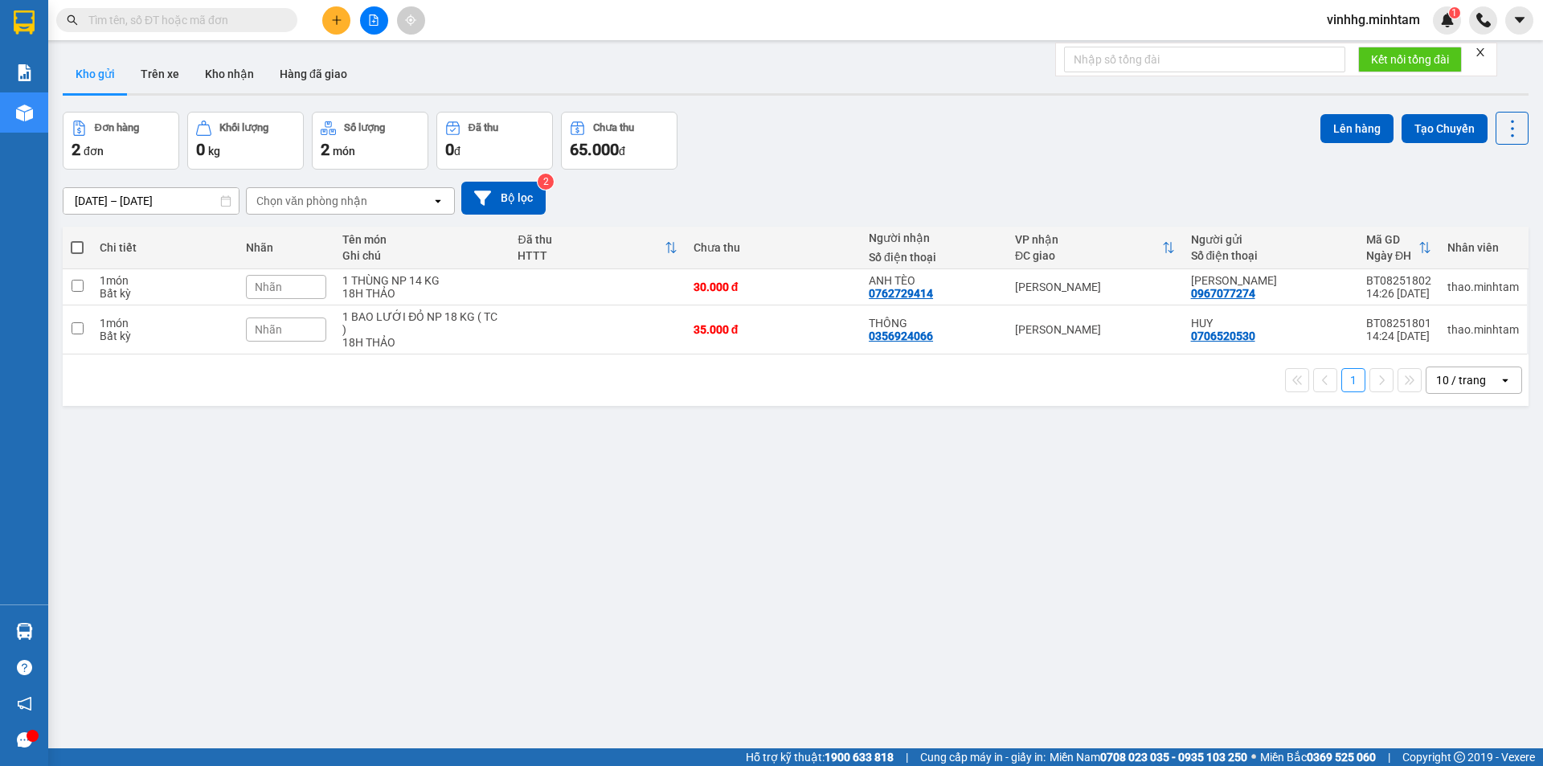
click at [394, 423] on div "ver 1.8.138 Kho gửi Trên xe Kho nhận Hàng đã giao Đơn hàng 2 đơn Khối lượng 0 k…" at bounding box center [795, 431] width 1478 height 766
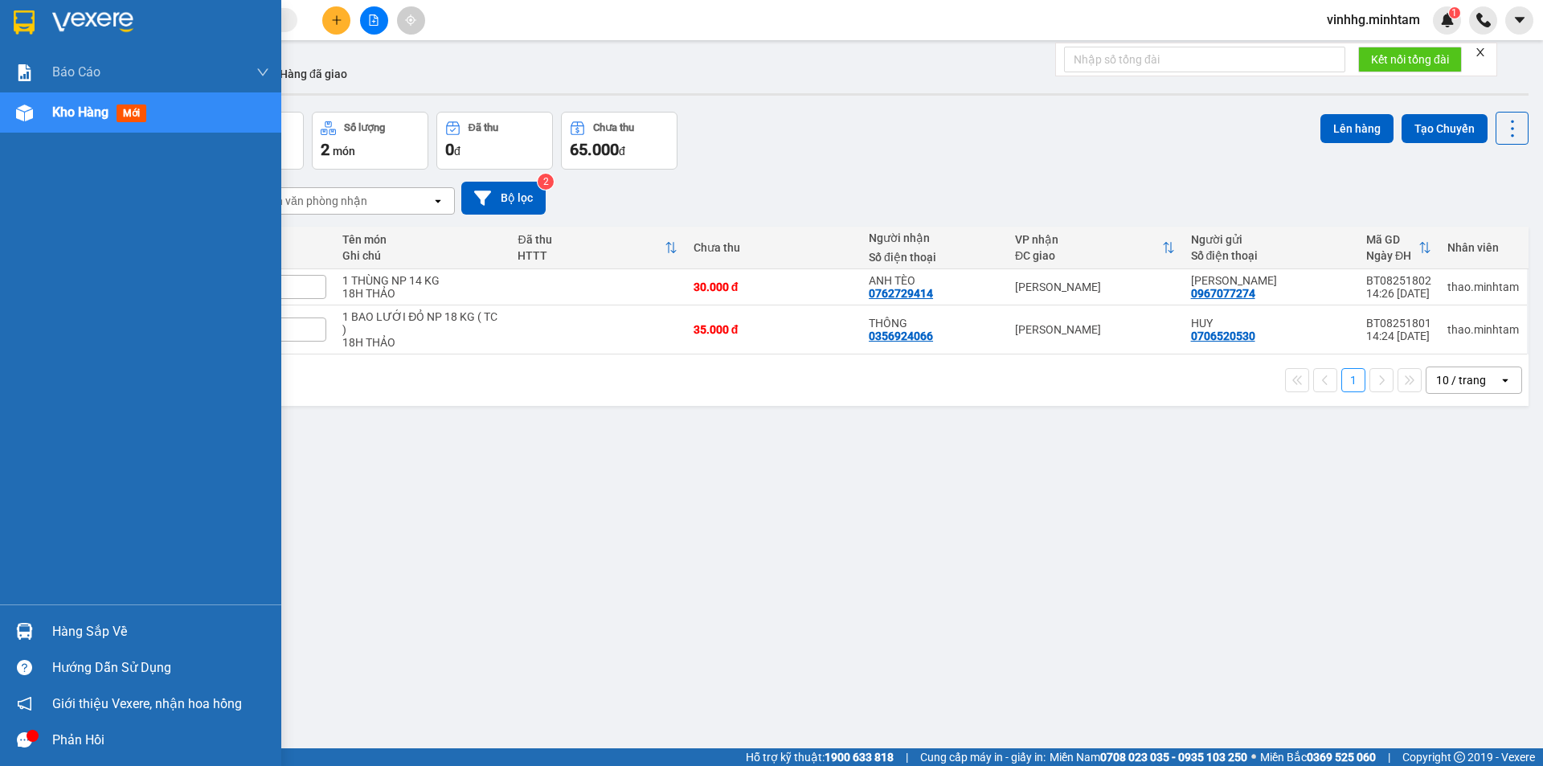
click at [27, 22] on img at bounding box center [24, 22] width 21 height 24
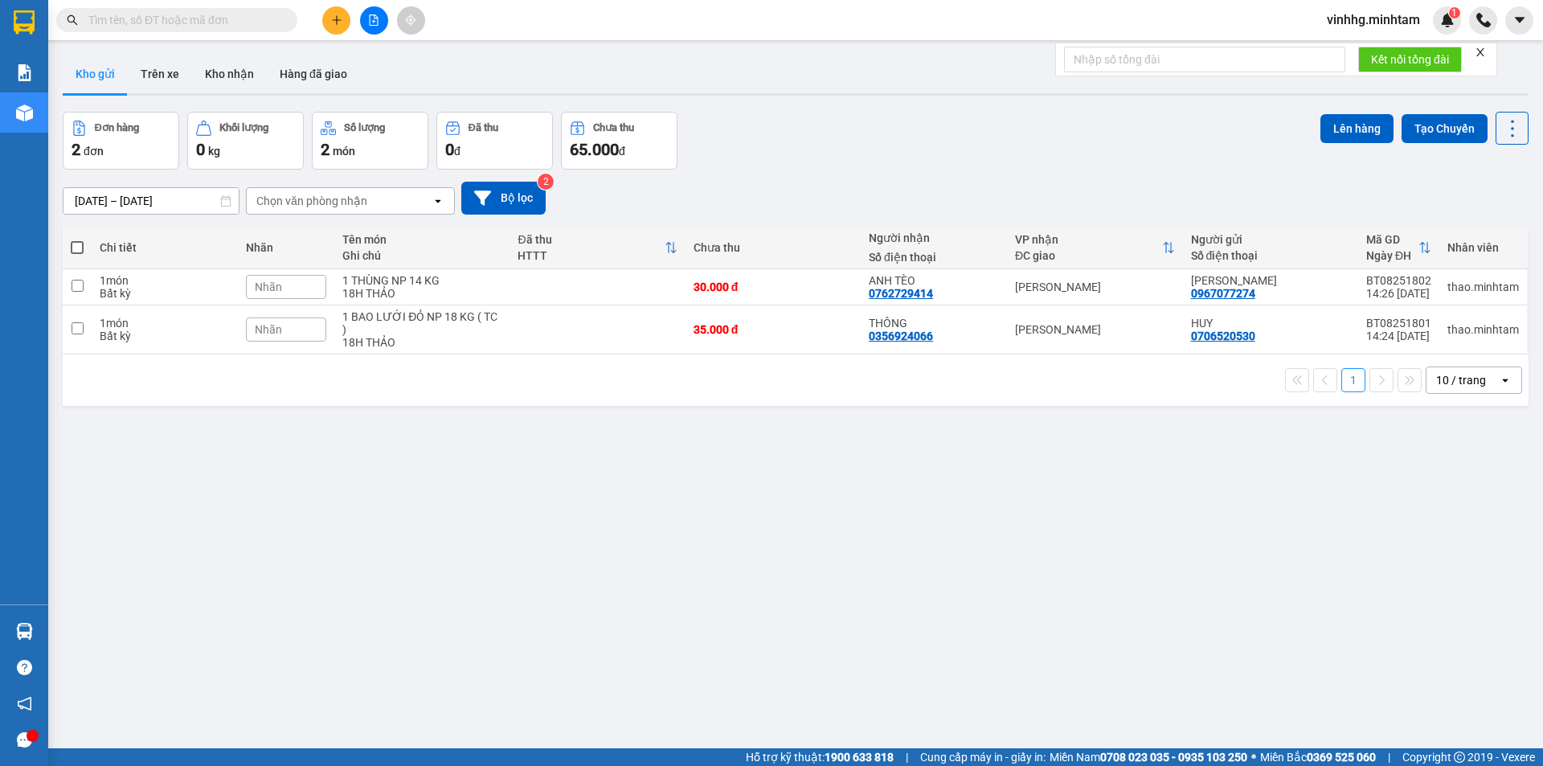
click at [78, 249] on span at bounding box center [77, 247] width 13 height 13
click at [77, 239] on input "checkbox" at bounding box center [77, 239] width 0 height 0
checkbox input "true"
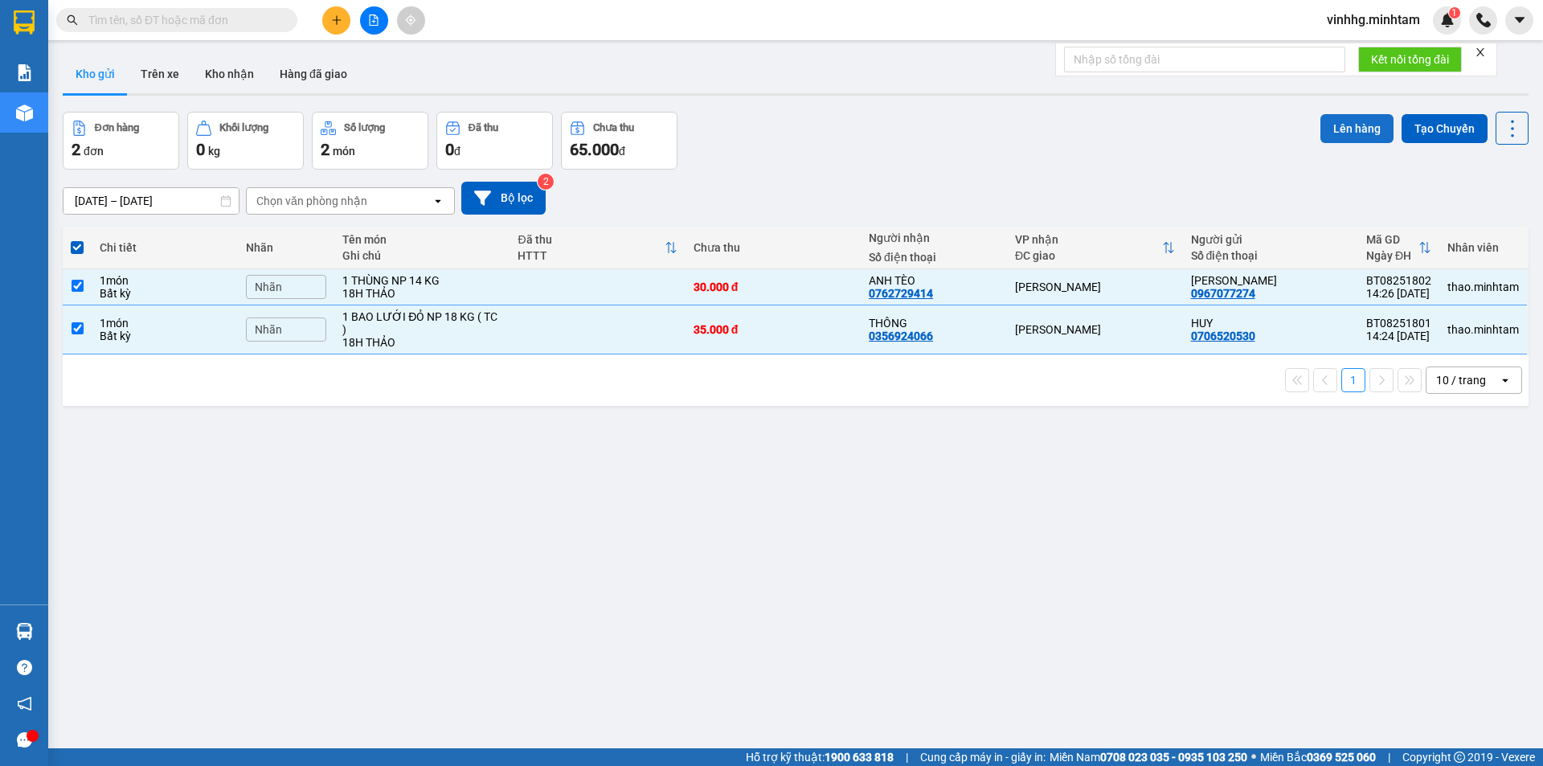
click at [1320, 137] on button "Lên hàng" at bounding box center [1356, 128] width 73 height 29
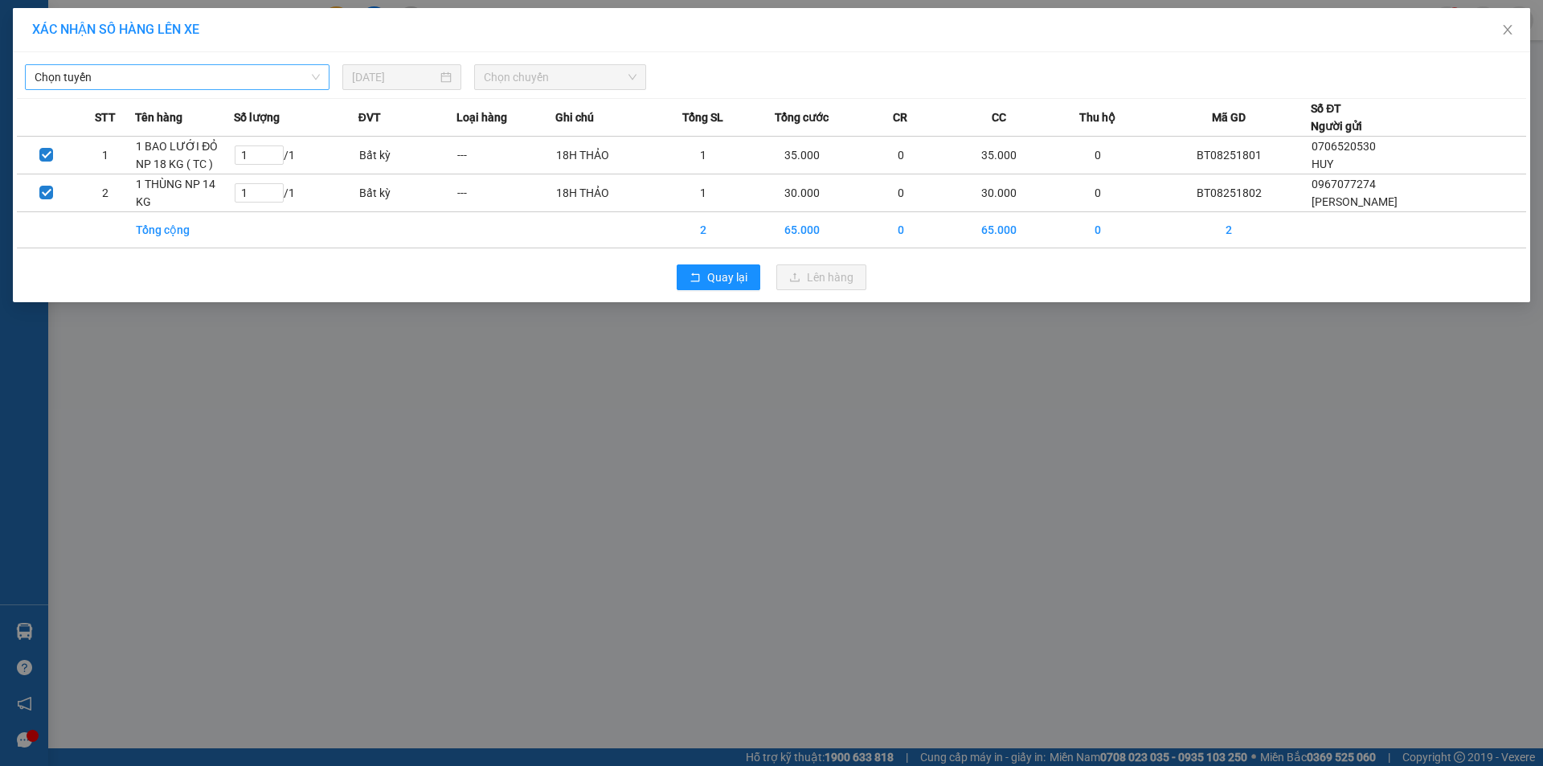
click at [313, 76] on span "Chọn tuyến" at bounding box center [177, 77] width 285 height 24
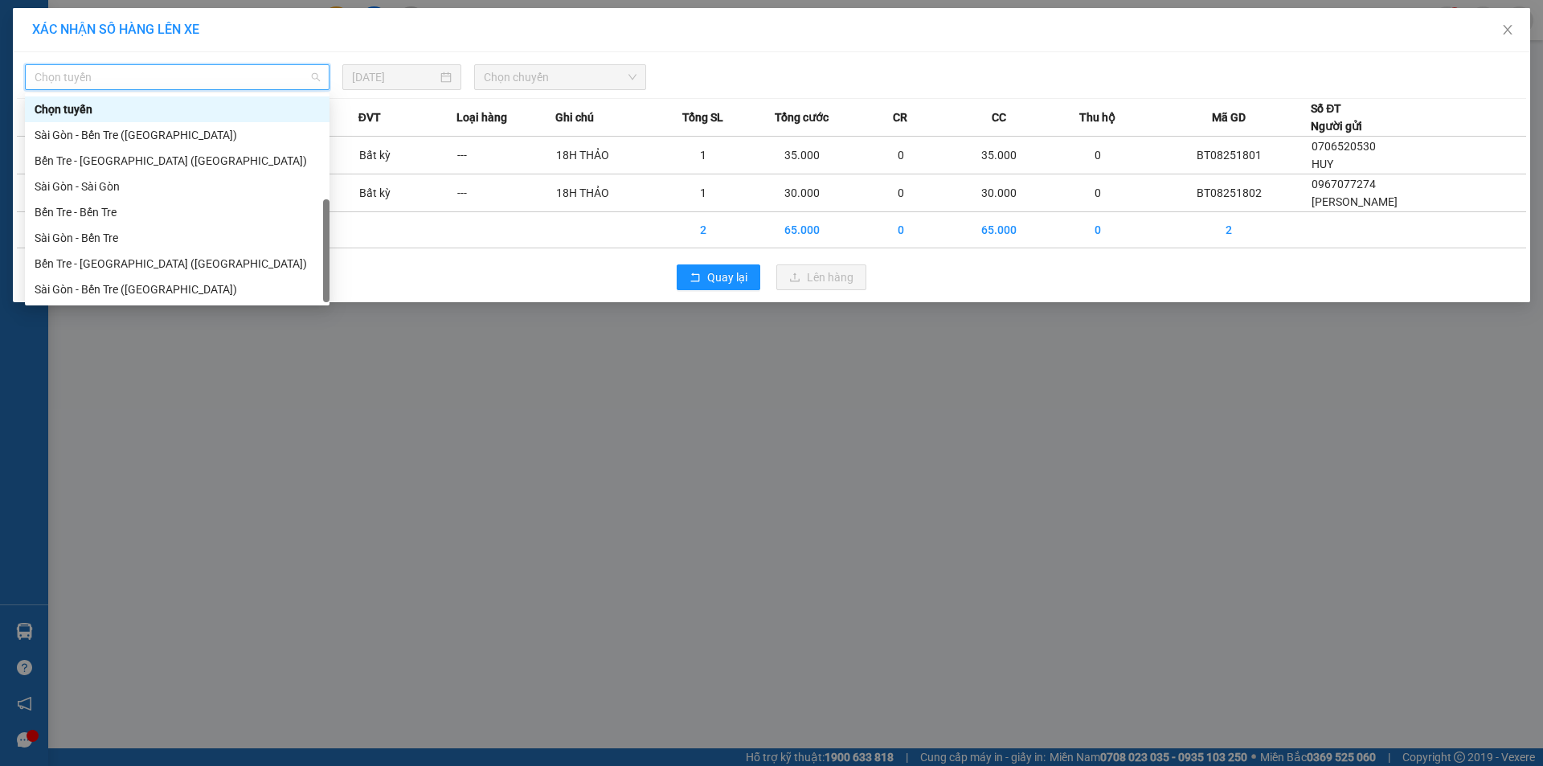
scroll to position [26, 0]
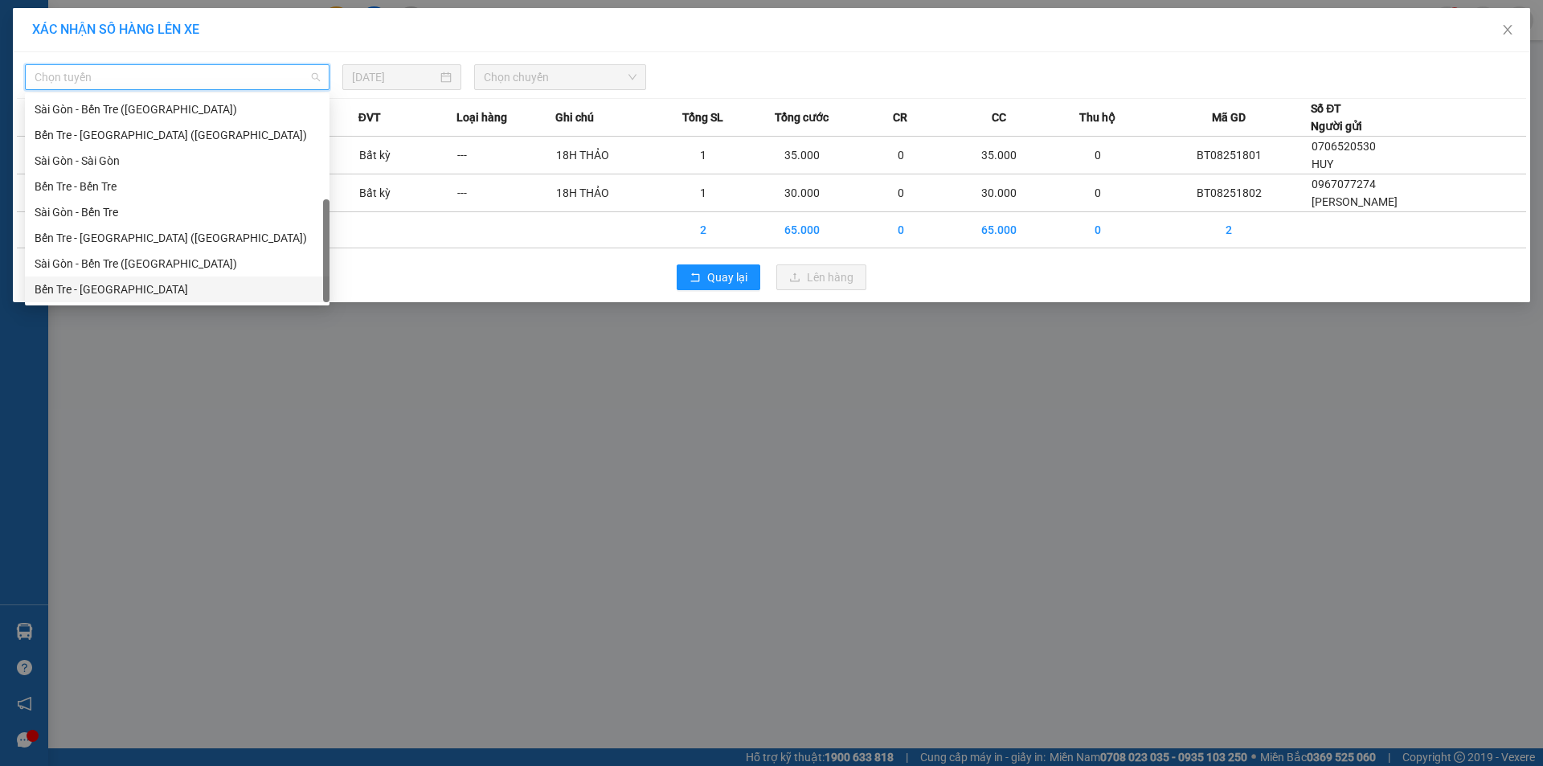
click at [113, 288] on div "Bến Tre - [GEOGRAPHIC_DATA]" at bounding box center [177, 289] width 285 height 18
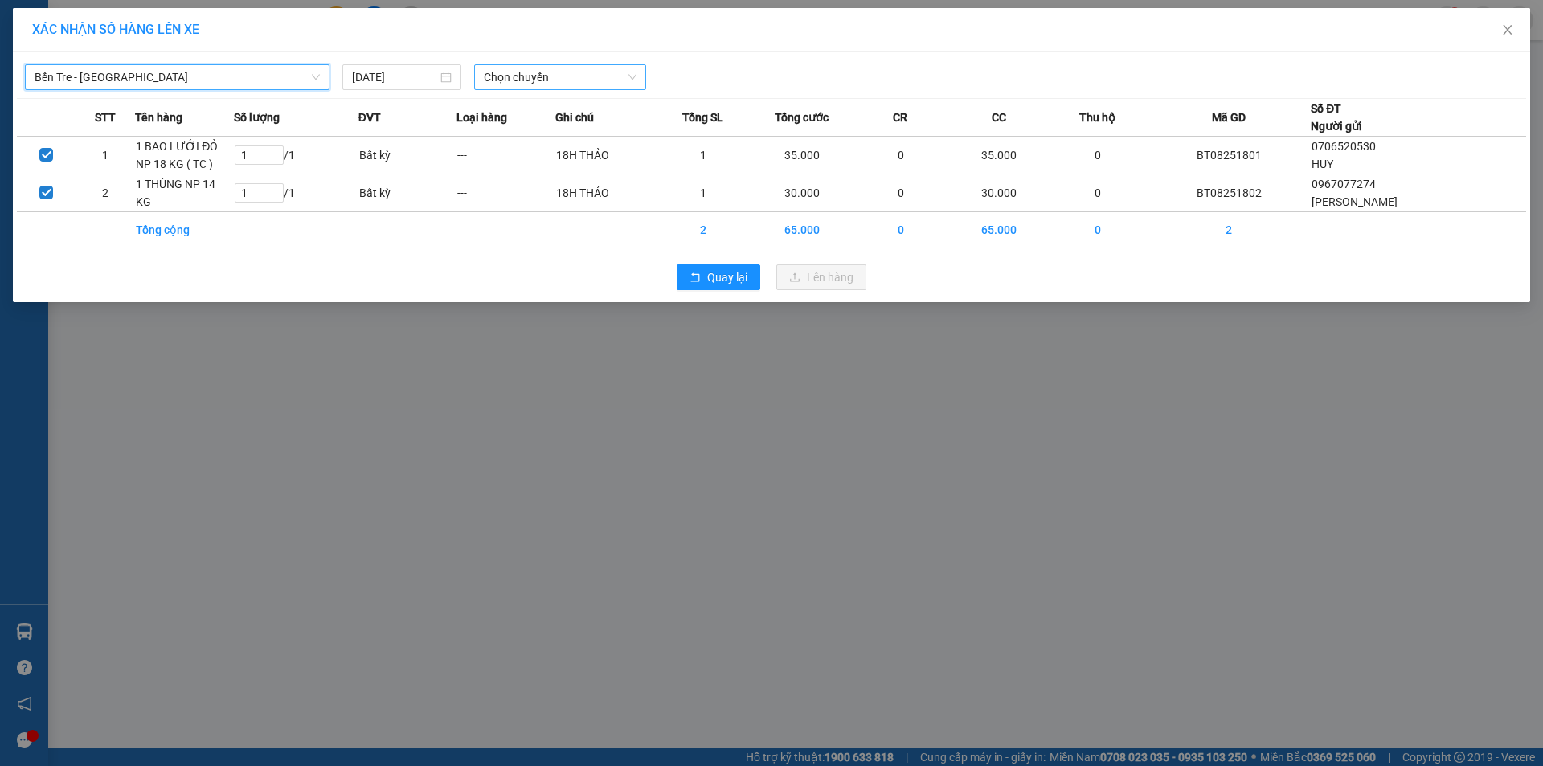
click at [581, 80] on span "Chọn chuyến" at bounding box center [560, 77] width 153 height 24
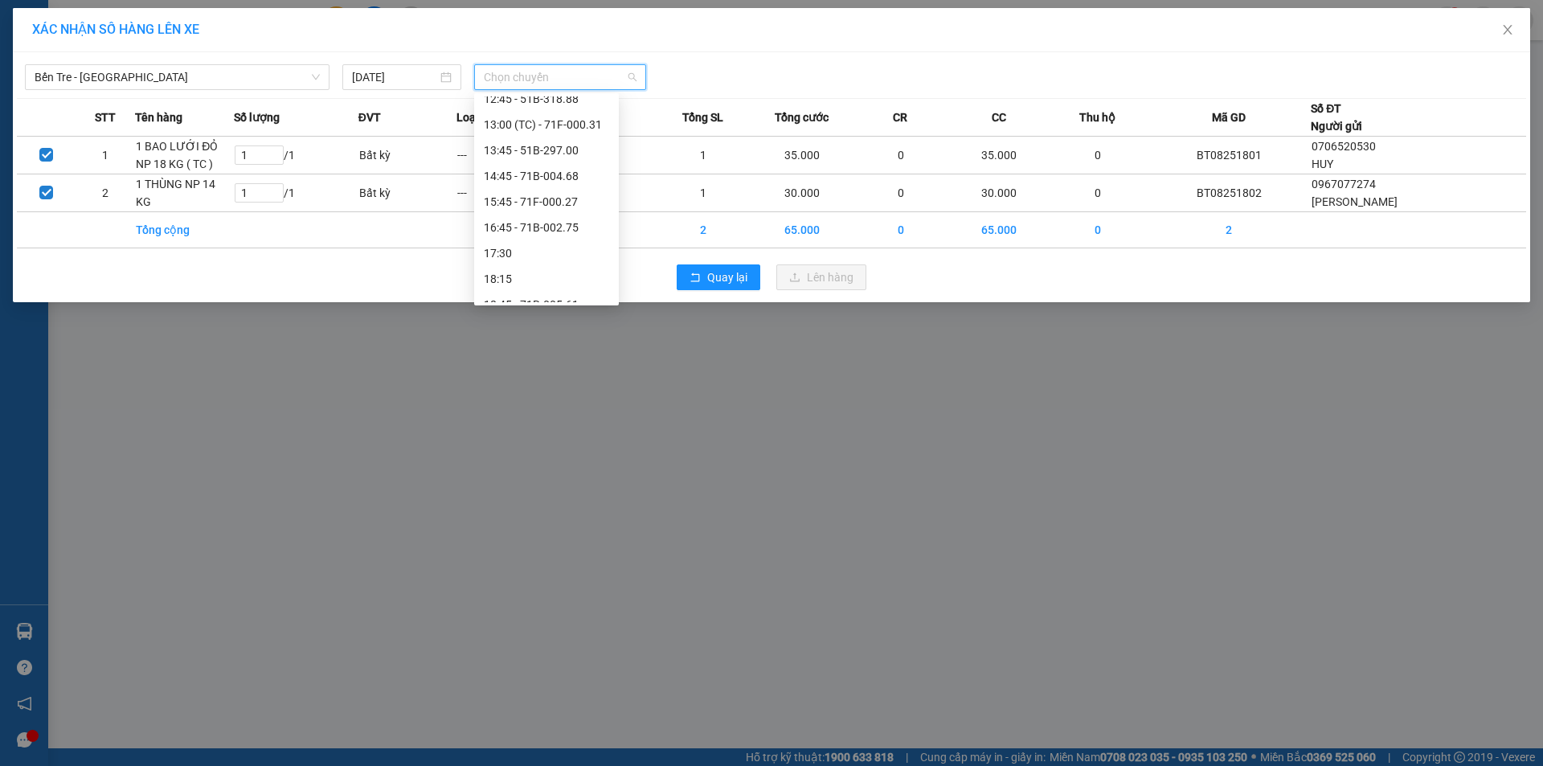
scroll to position [309, 0]
click at [550, 162] on div "14:45 - 71B-004.68" at bounding box center [546, 161] width 125 height 18
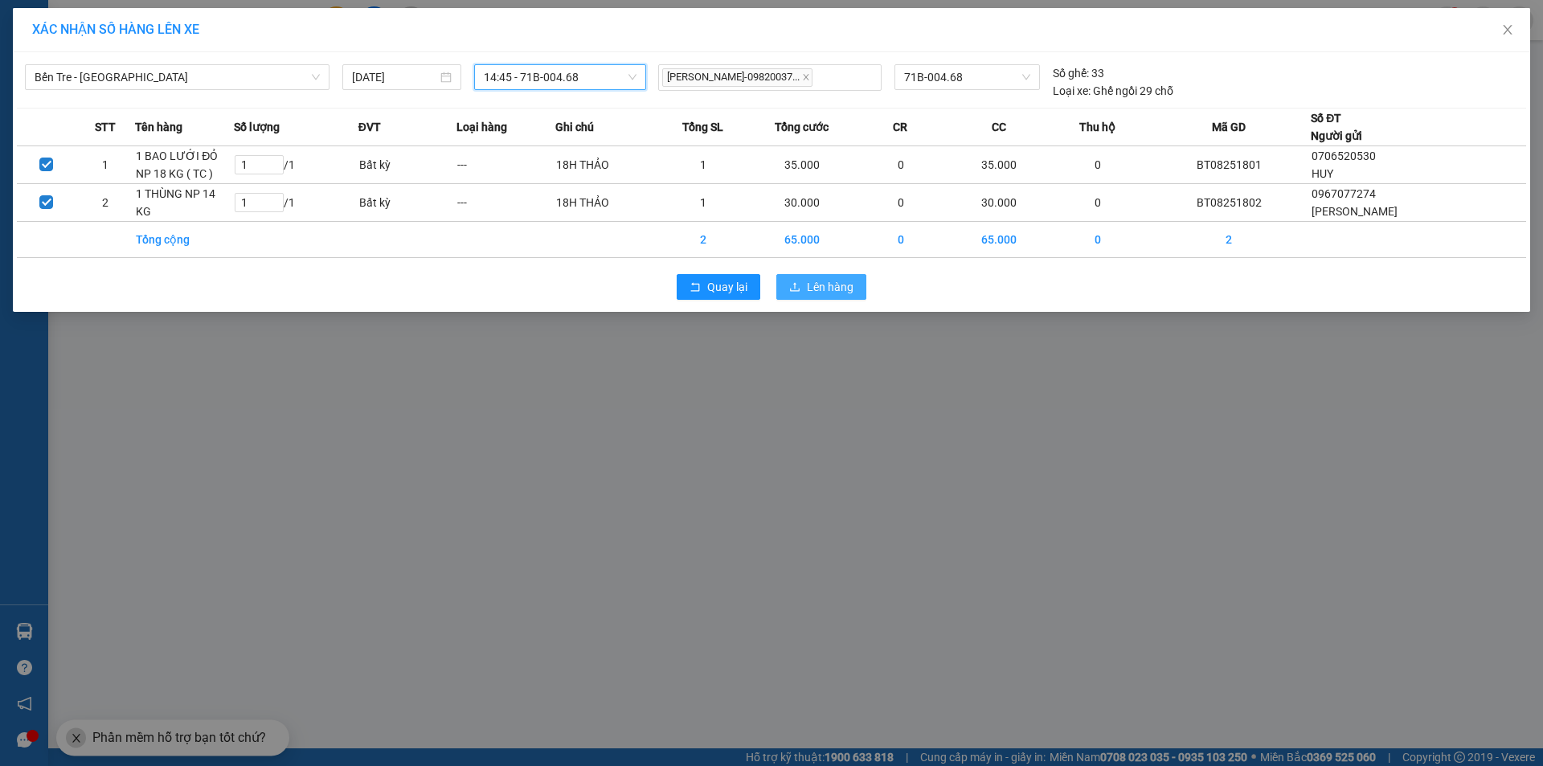
click at [830, 289] on span "Lên hàng" at bounding box center [830, 287] width 47 height 18
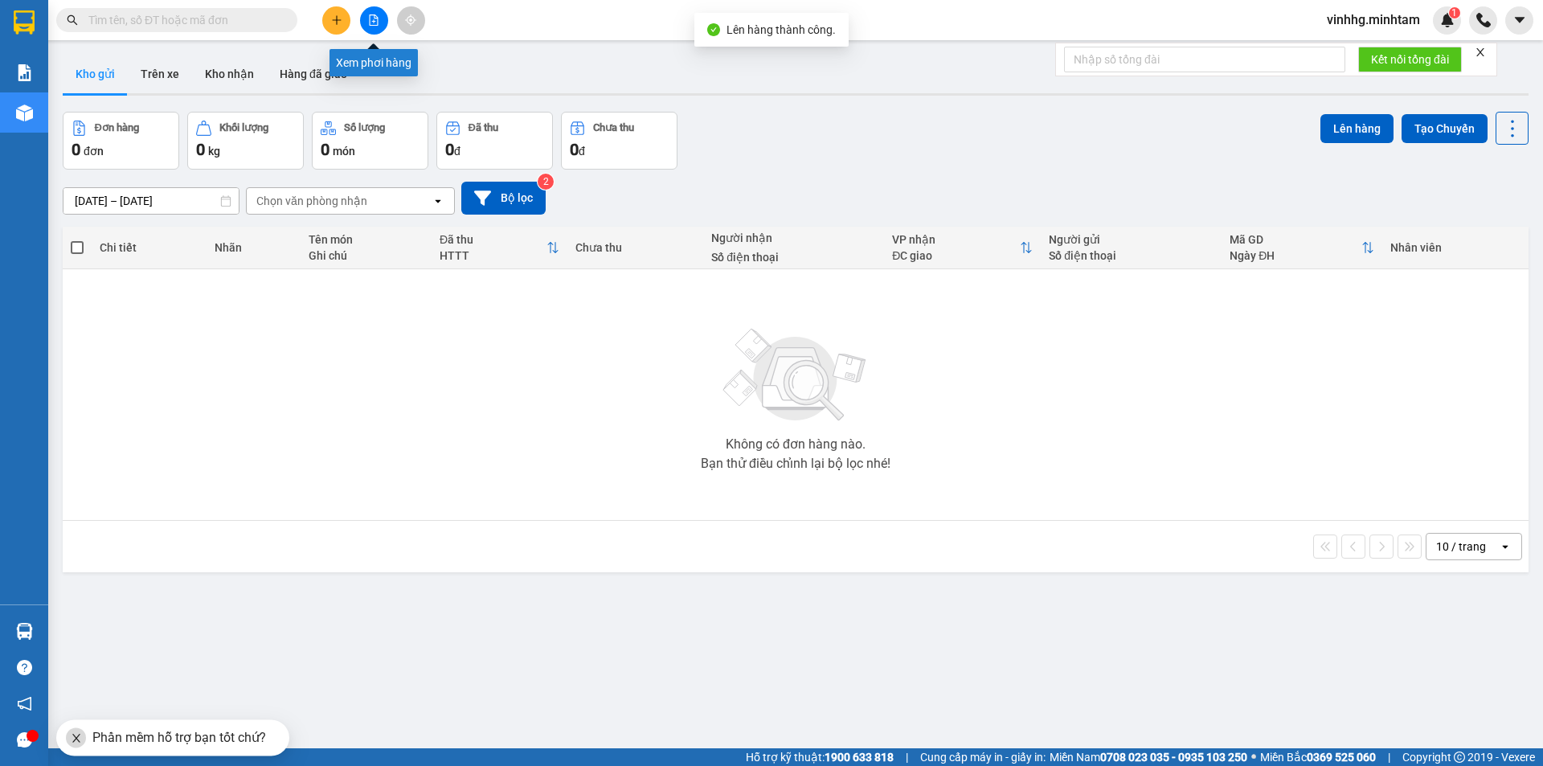
click at [374, 19] on icon "file-add" at bounding box center [373, 19] width 11 height 11
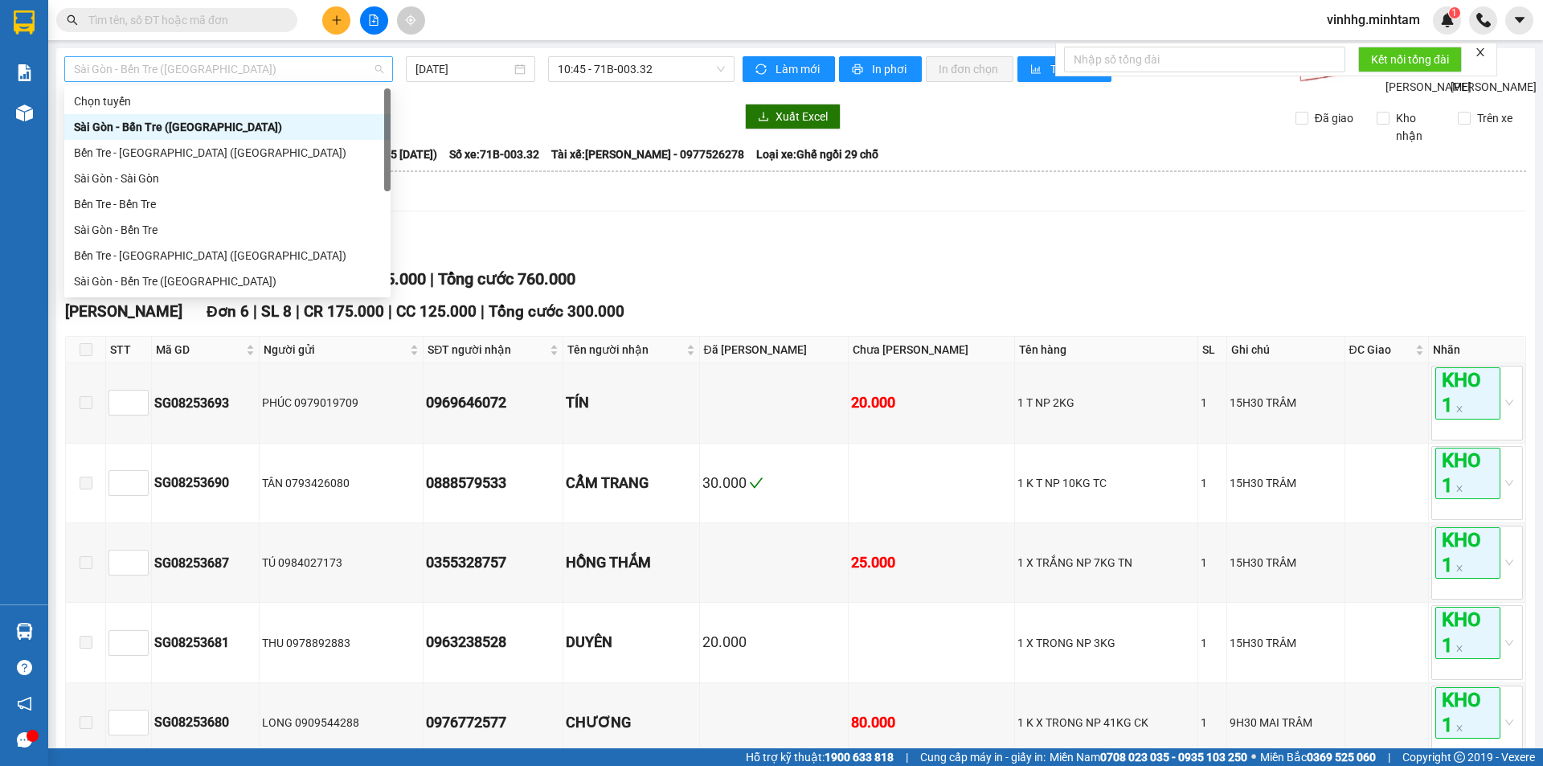
click at [295, 72] on span "Sài Gòn - Bến Tre ([GEOGRAPHIC_DATA])" at bounding box center [228, 69] width 309 height 24
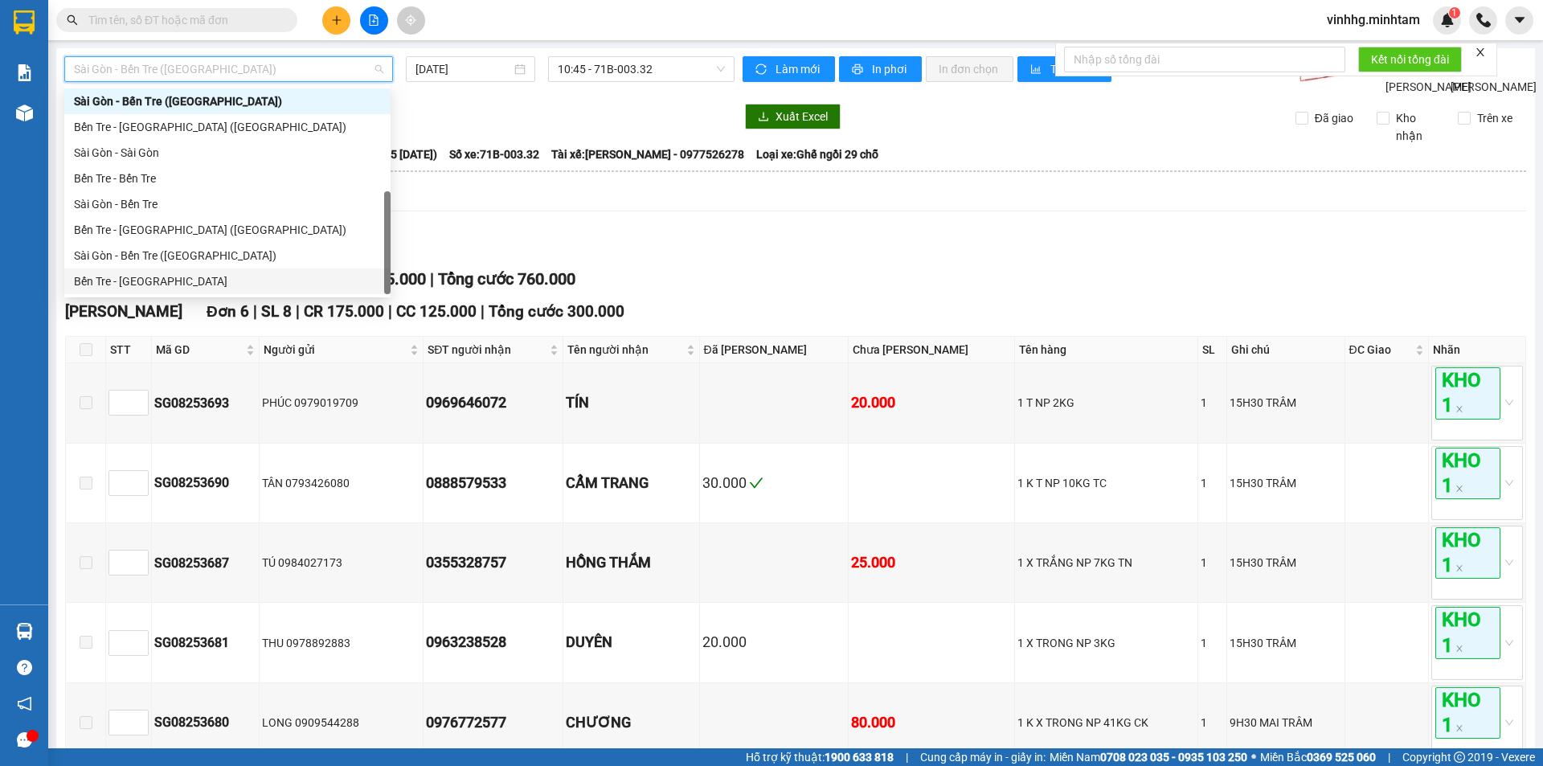
click at [137, 276] on div "Bến Tre - [GEOGRAPHIC_DATA]" at bounding box center [227, 281] width 307 height 18
type input "[DATE]"
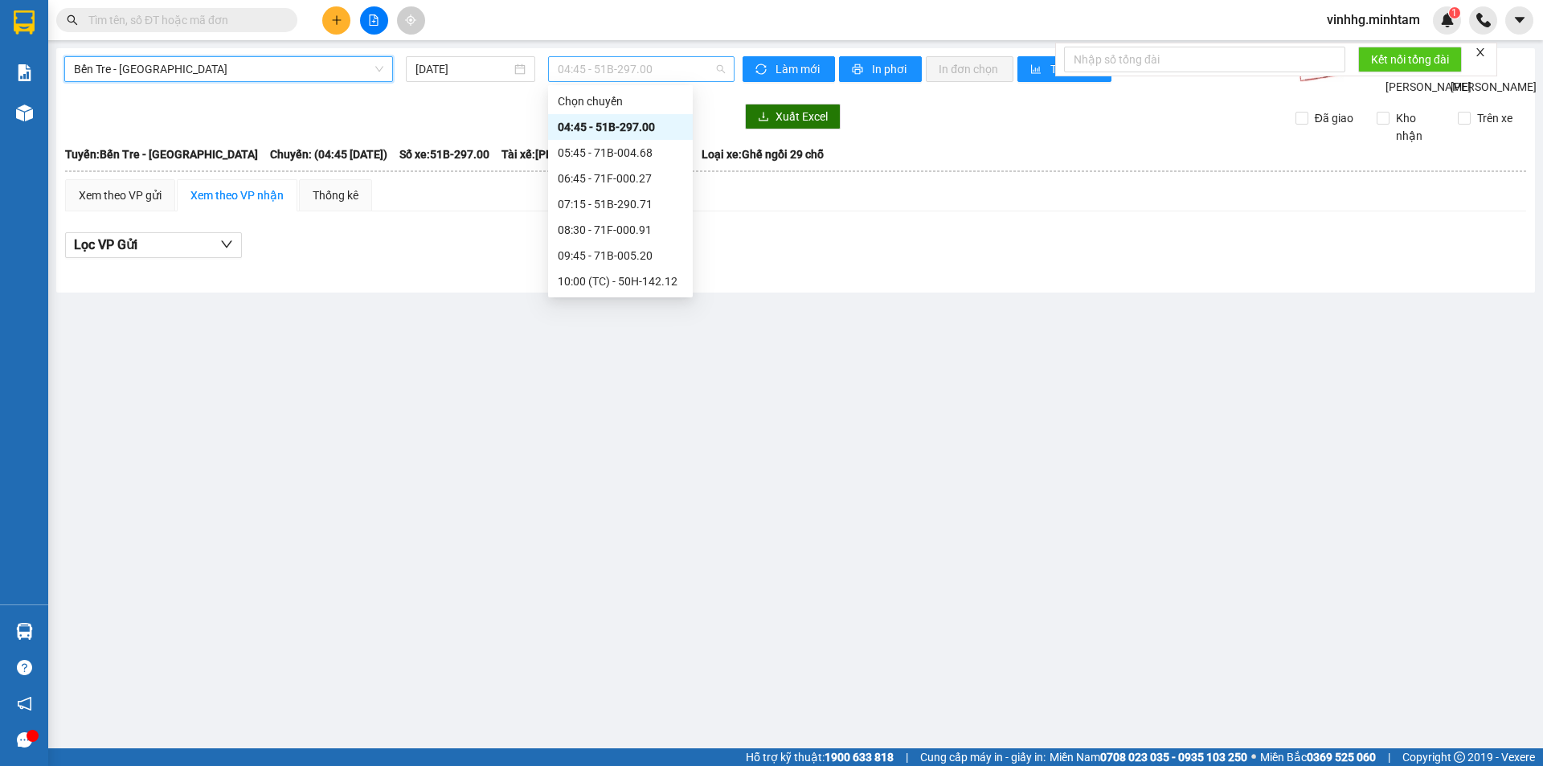
click at [713, 71] on span "04:45 - 51B-297.00" at bounding box center [641, 69] width 167 height 24
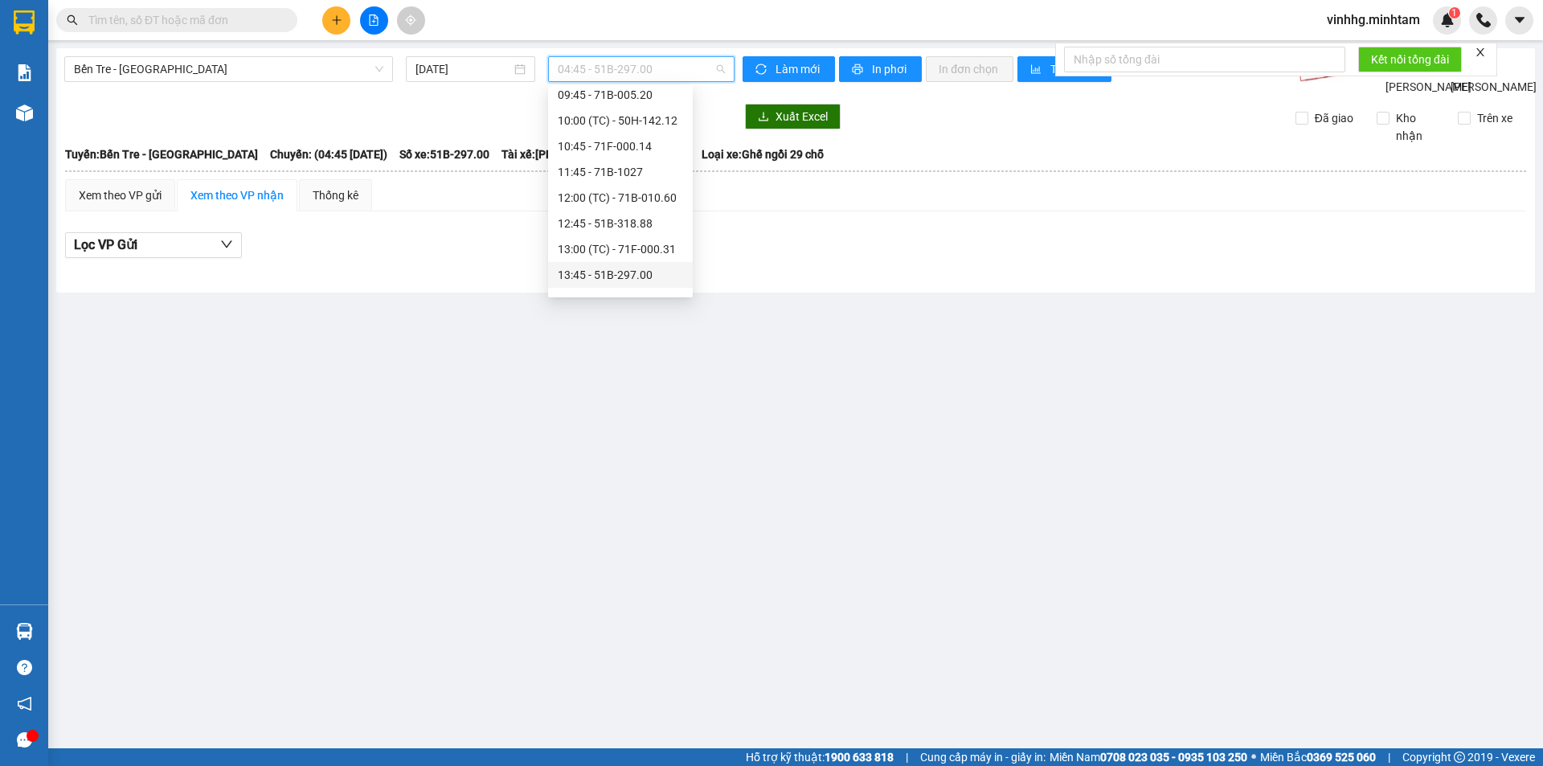
scroll to position [241, 0]
click at [627, 223] on div "14:45 - 71B-004.68" at bounding box center [620, 220] width 125 height 18
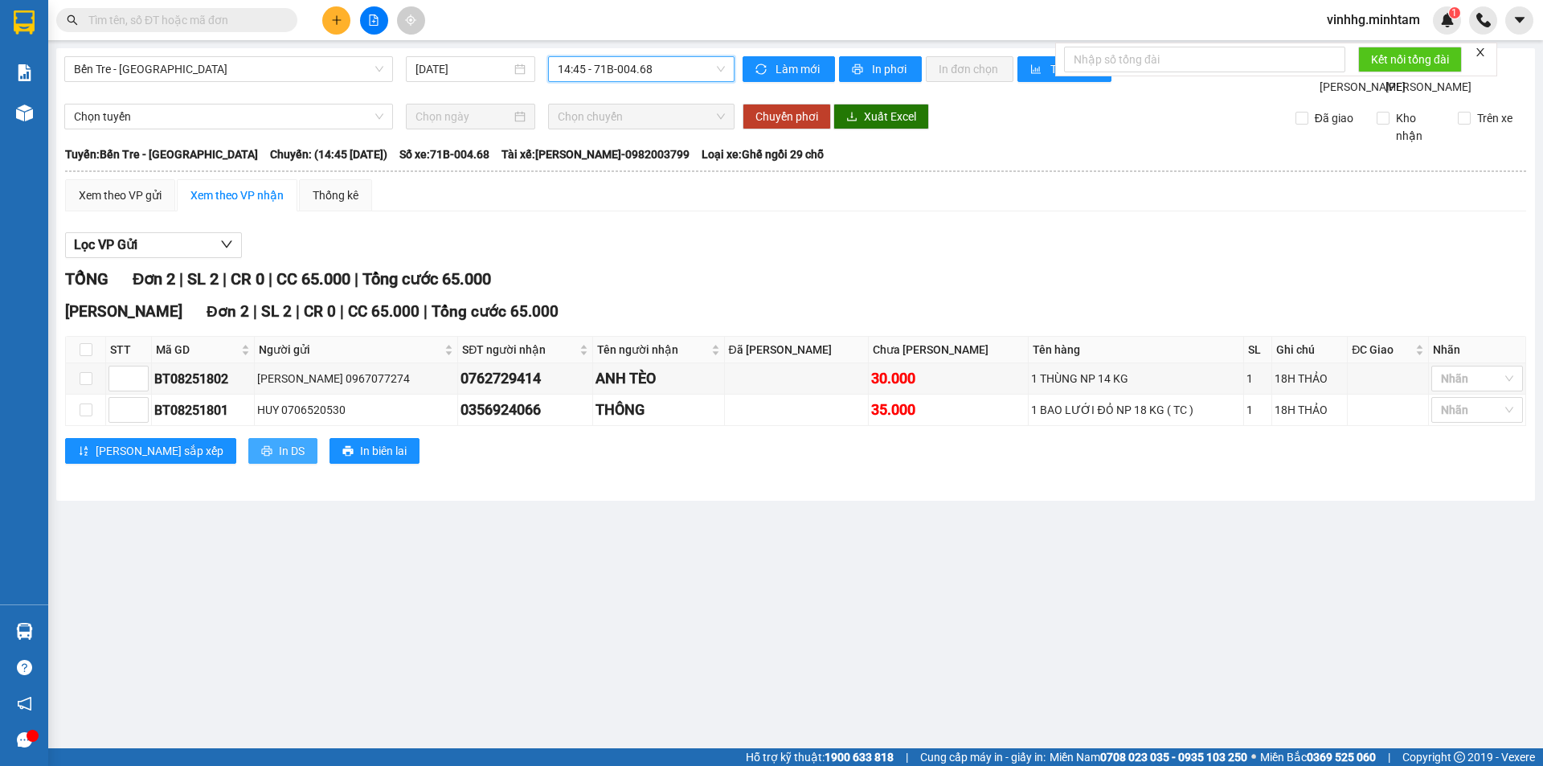
click at [279, 460] on span "In DS" at bounding box center [292, 451] width 26 height 18
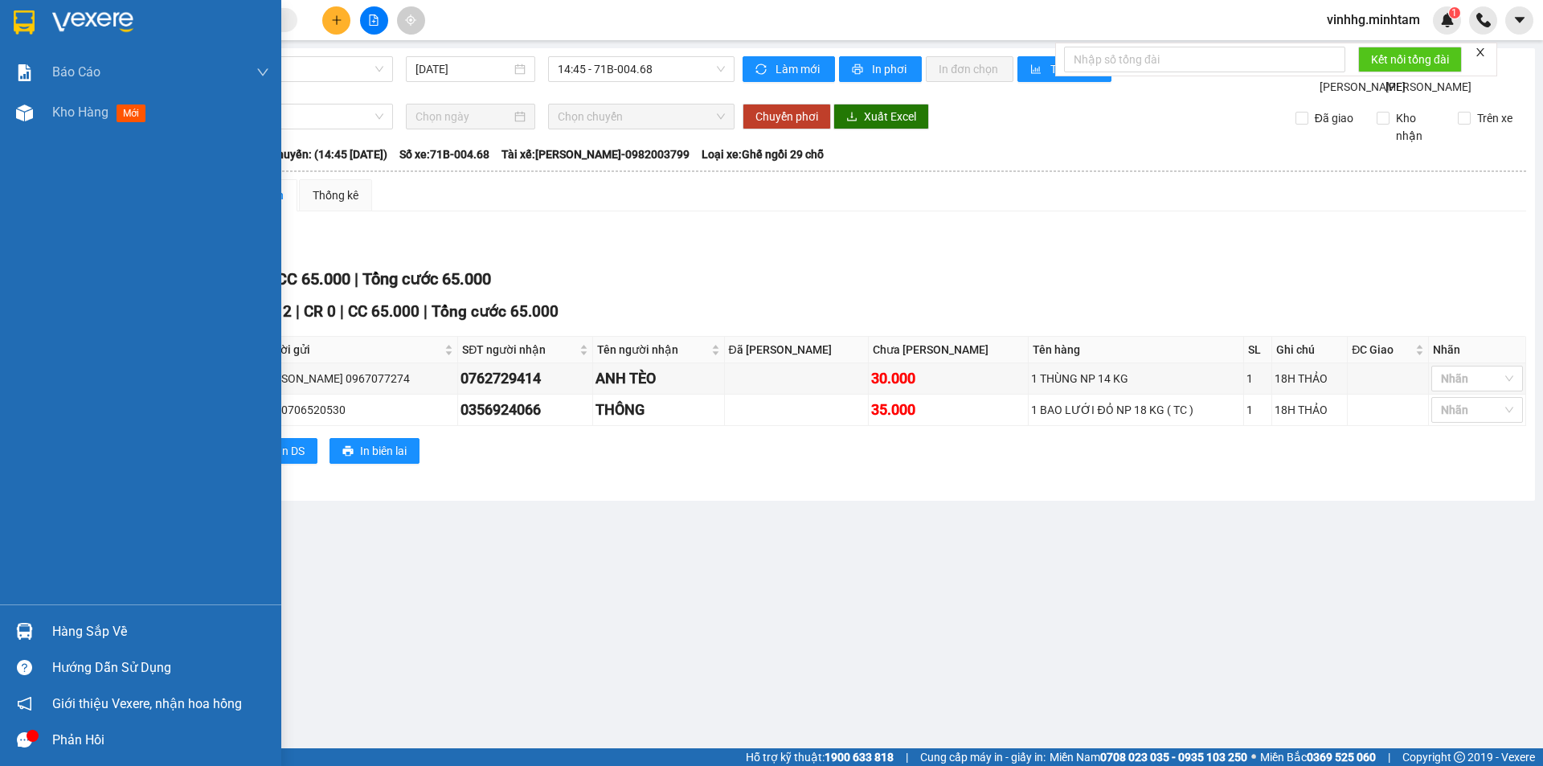
click at [30, 25] on img at bounding box center [24, 22] width 21 height 24
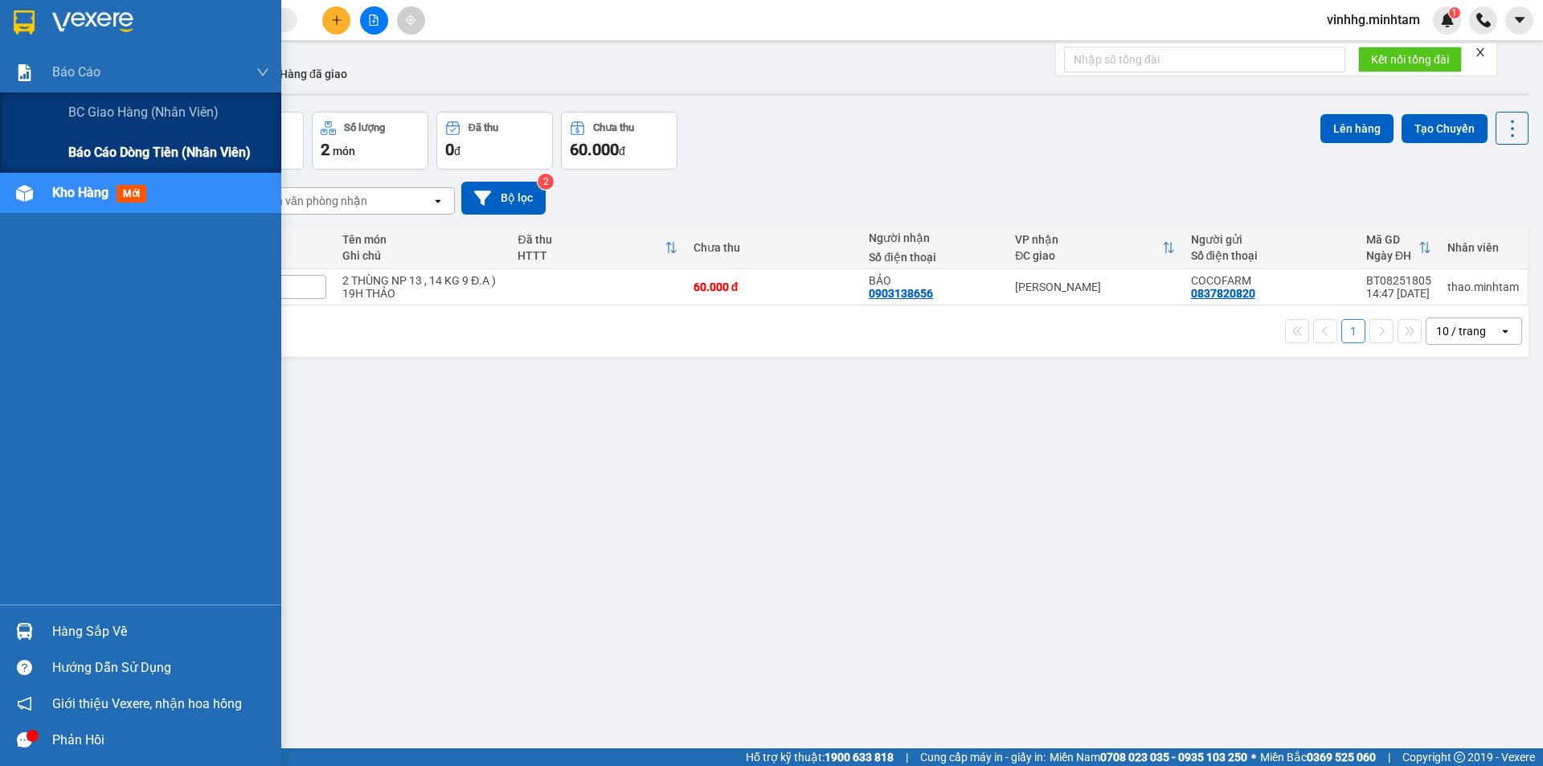
click at [180, 159] on span "Báo cáo dòng tiền (nhân viên)" at bounding box center [159, 152] width 182 height 20
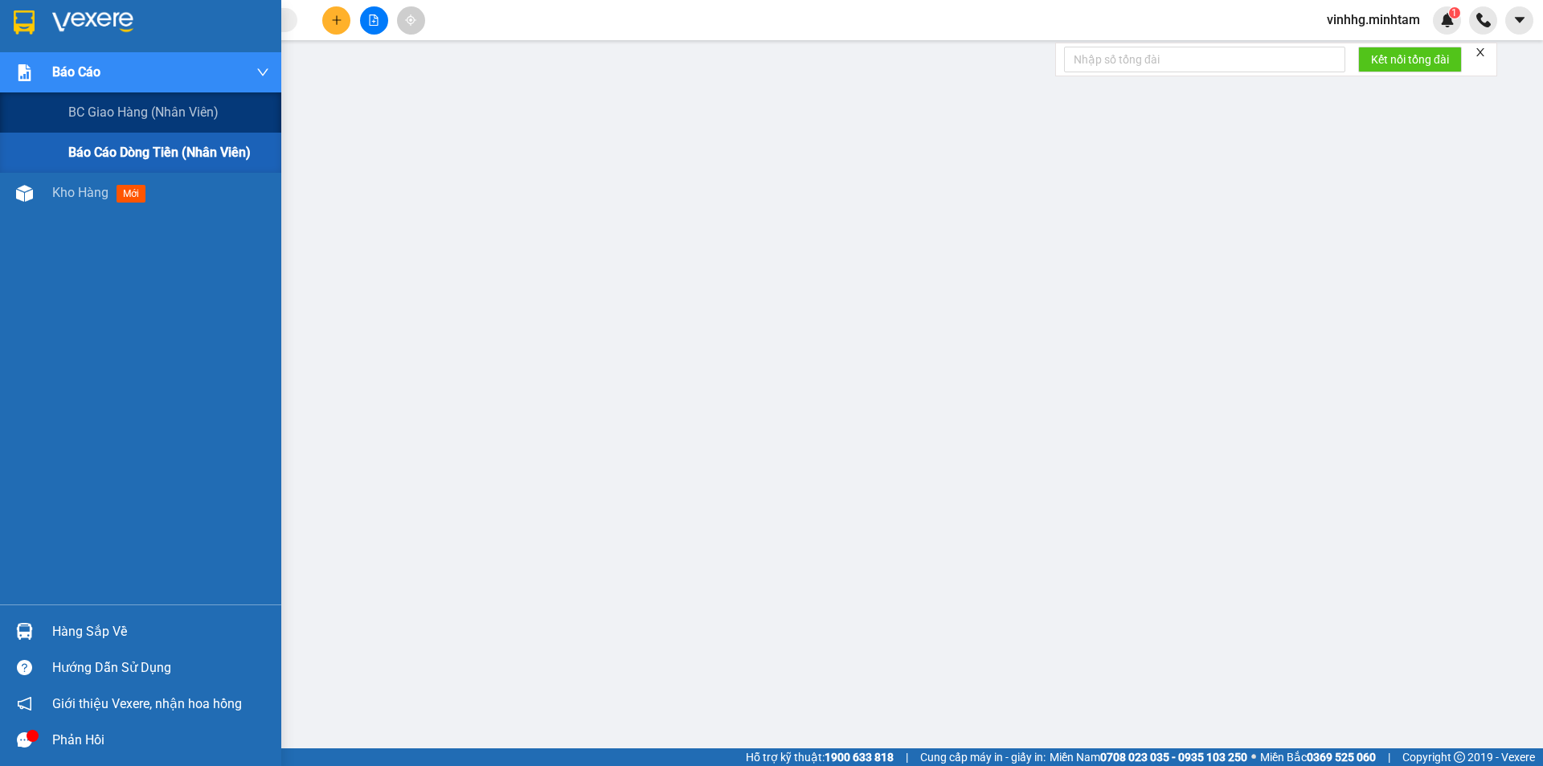
click at [62, 76] on span "Báo cáo" at bounding box center [76, 72] width 48 height 20
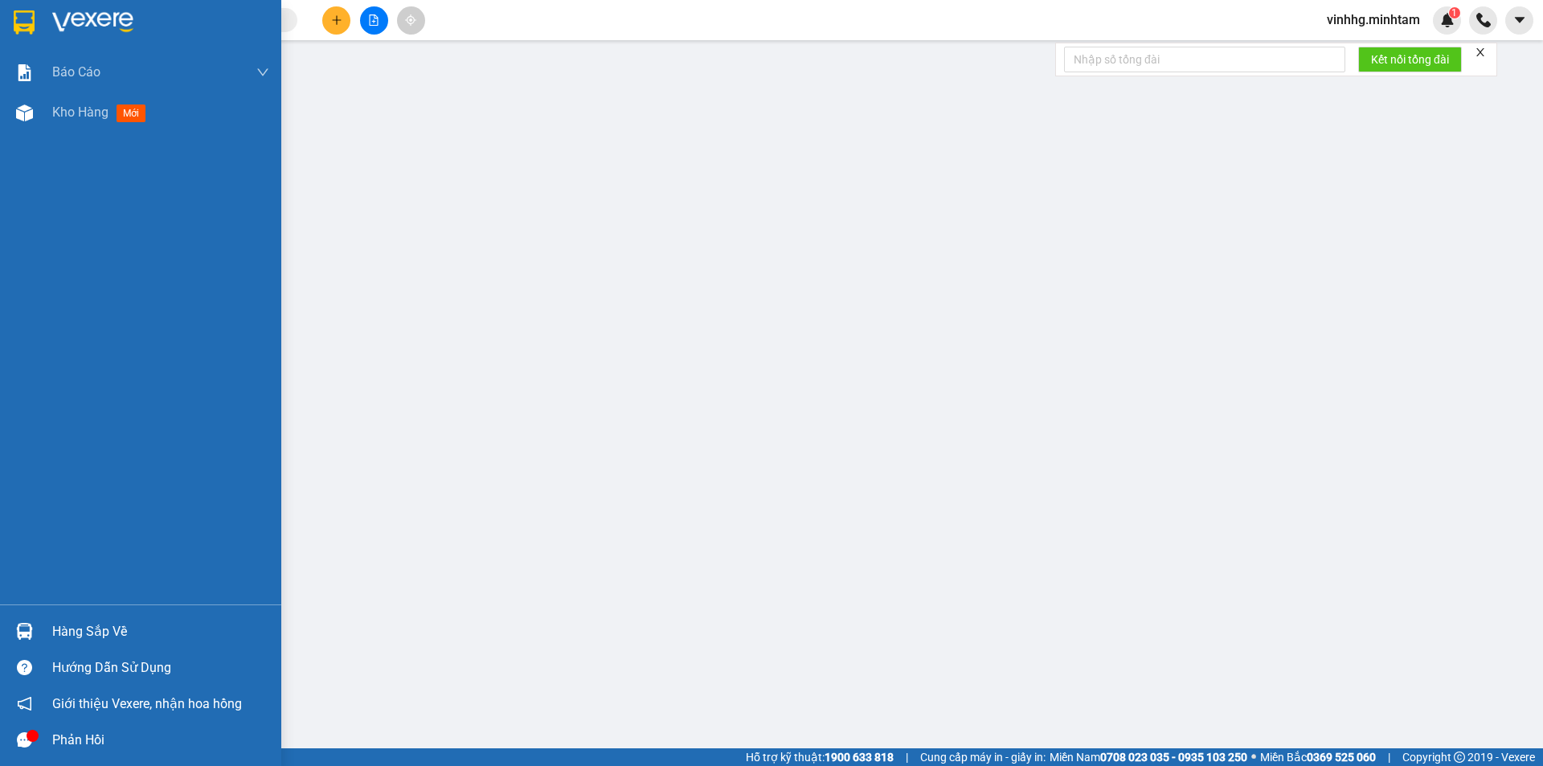
click at [27, 18] on img at bounding box center [24, 22] width 21 height 24
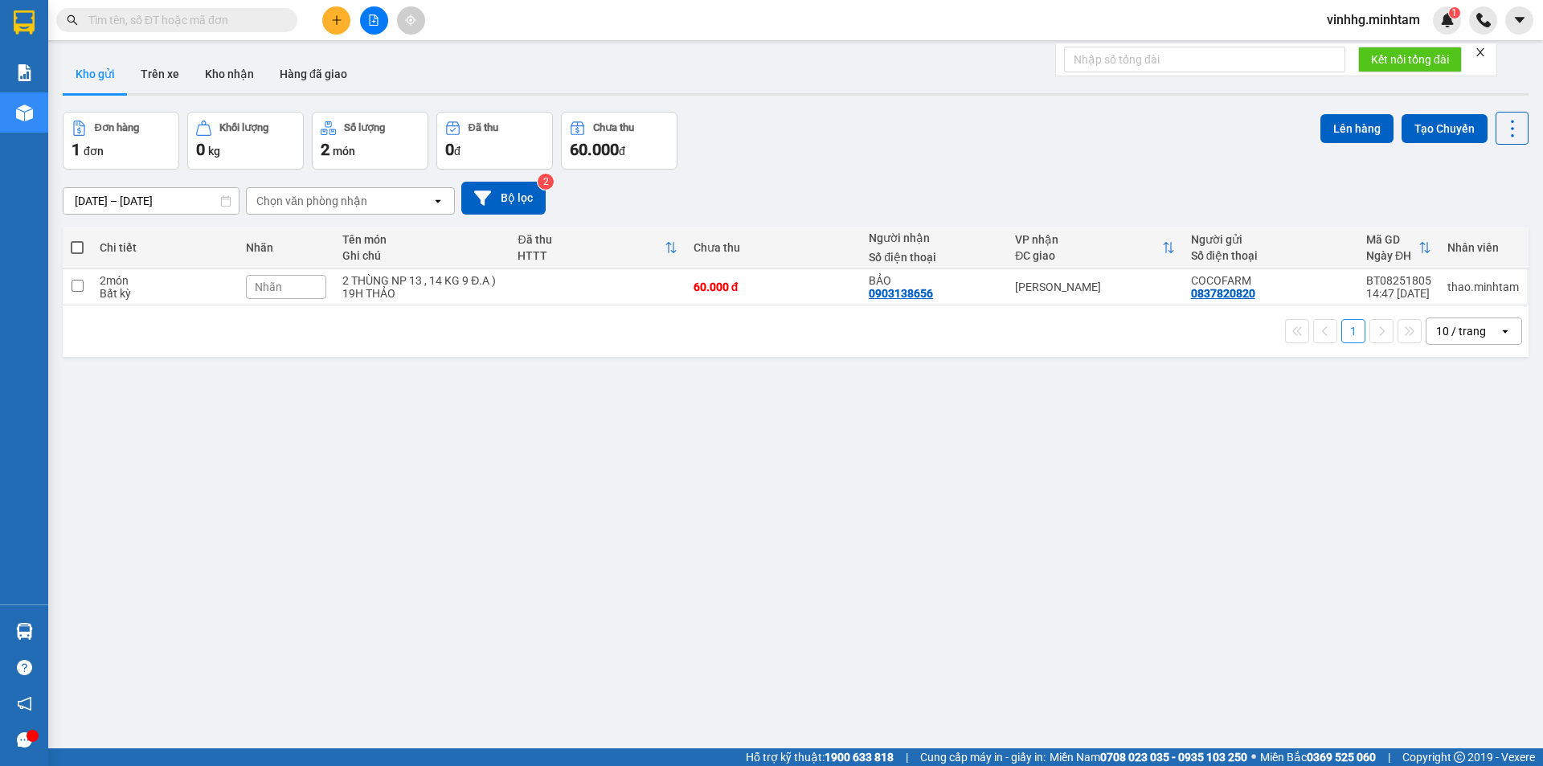
click at [178, 7] on div "Kết quả tìm kiếm ( 187 ) Bộ lọc Mã ĐH Trạng thái Món hàng Tổng cước Chưa cước N…" at bounding box center [156, 20] width 313 height 28
click at [219, 18] on input "text" at bounding box center [183, 20] width 190 height 18
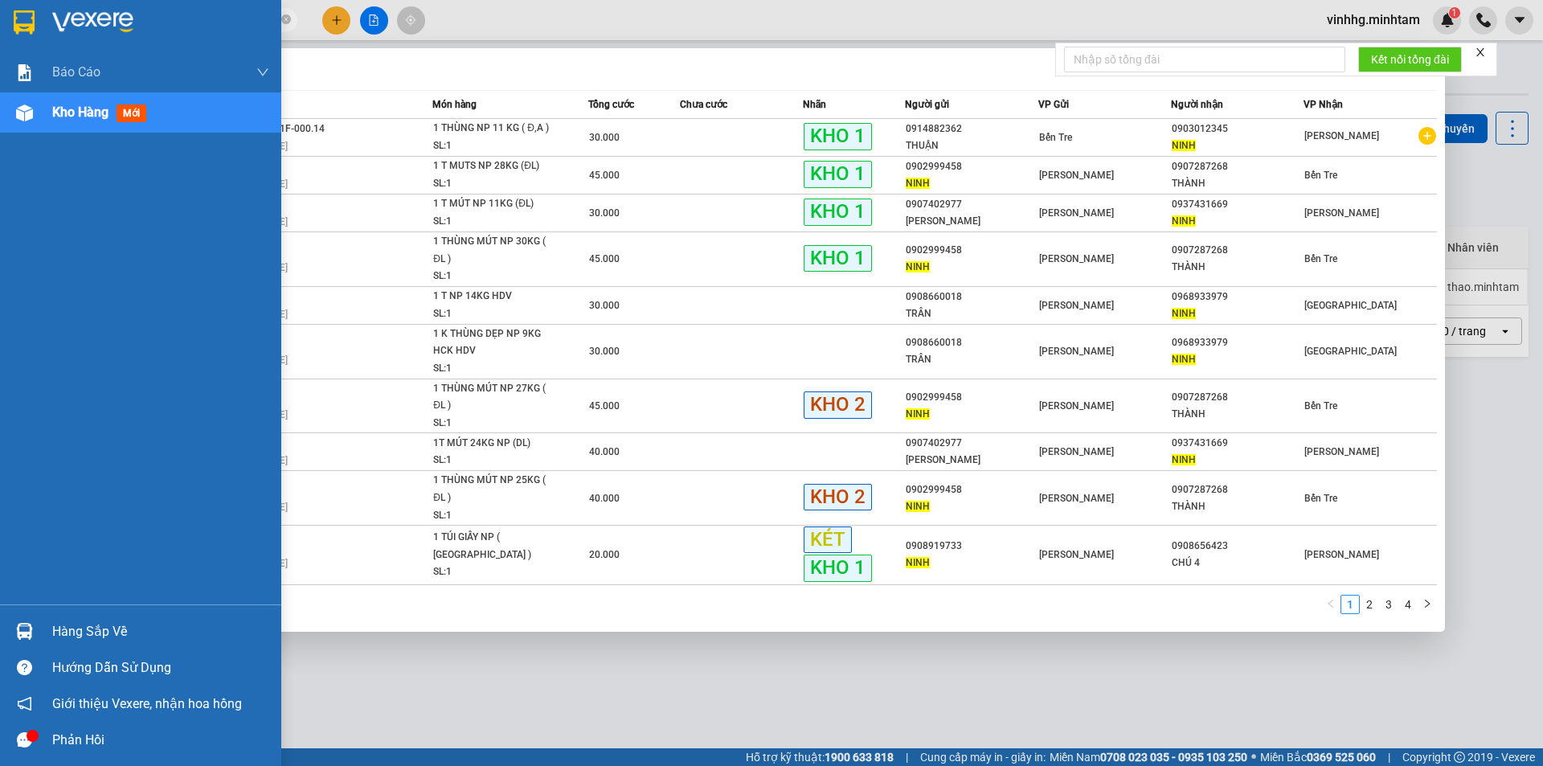
drag, startPoint x: 2, startPoint y: 34, endPoint x: 79, endPoint y: 25, distance: 77.6
click at [20, 34] on div at bounding box center [140, 26] width 281 height 52
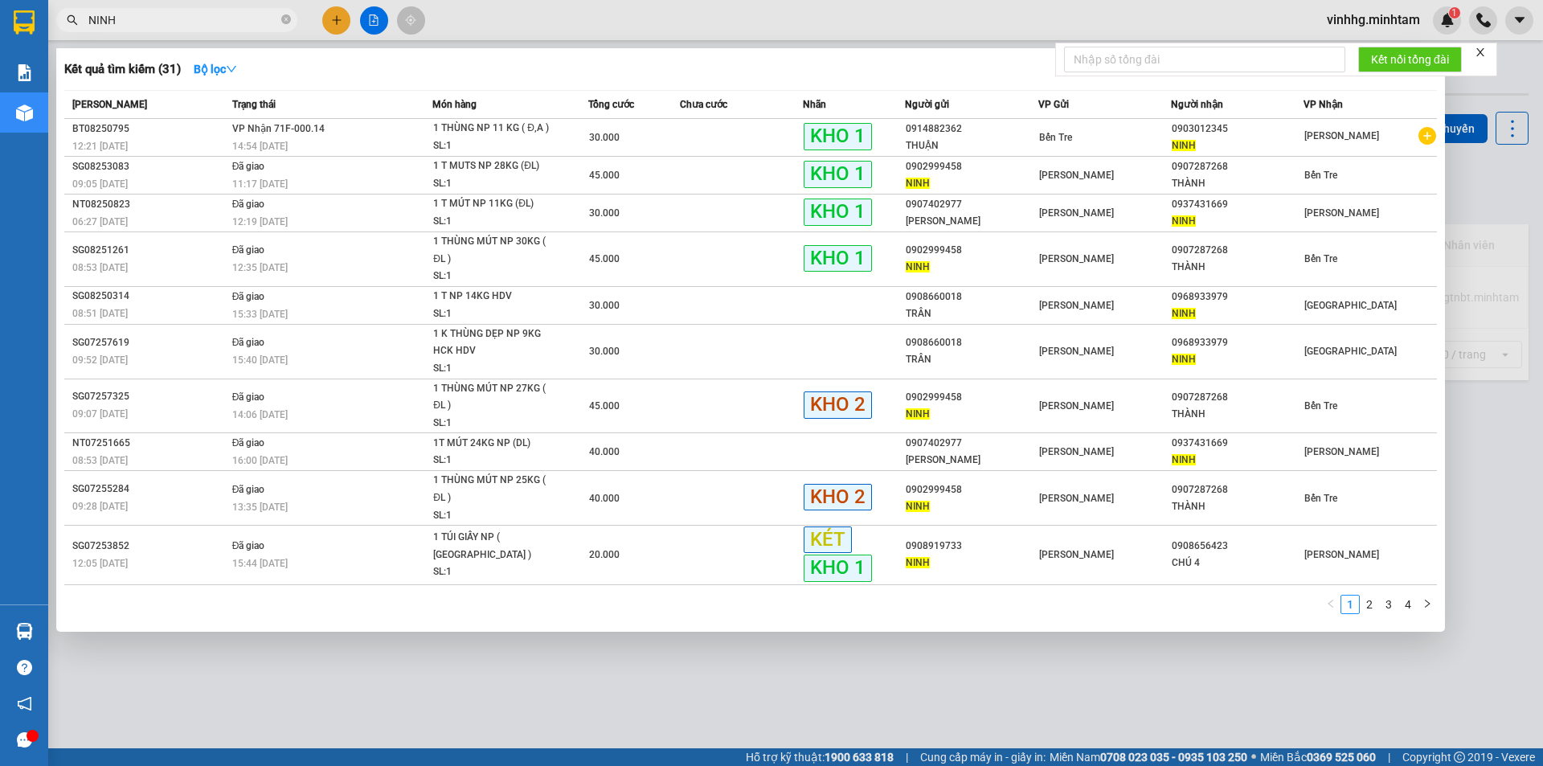
click at [1498, 453] on div at bounding box center [771, 383] width 1543 height 766
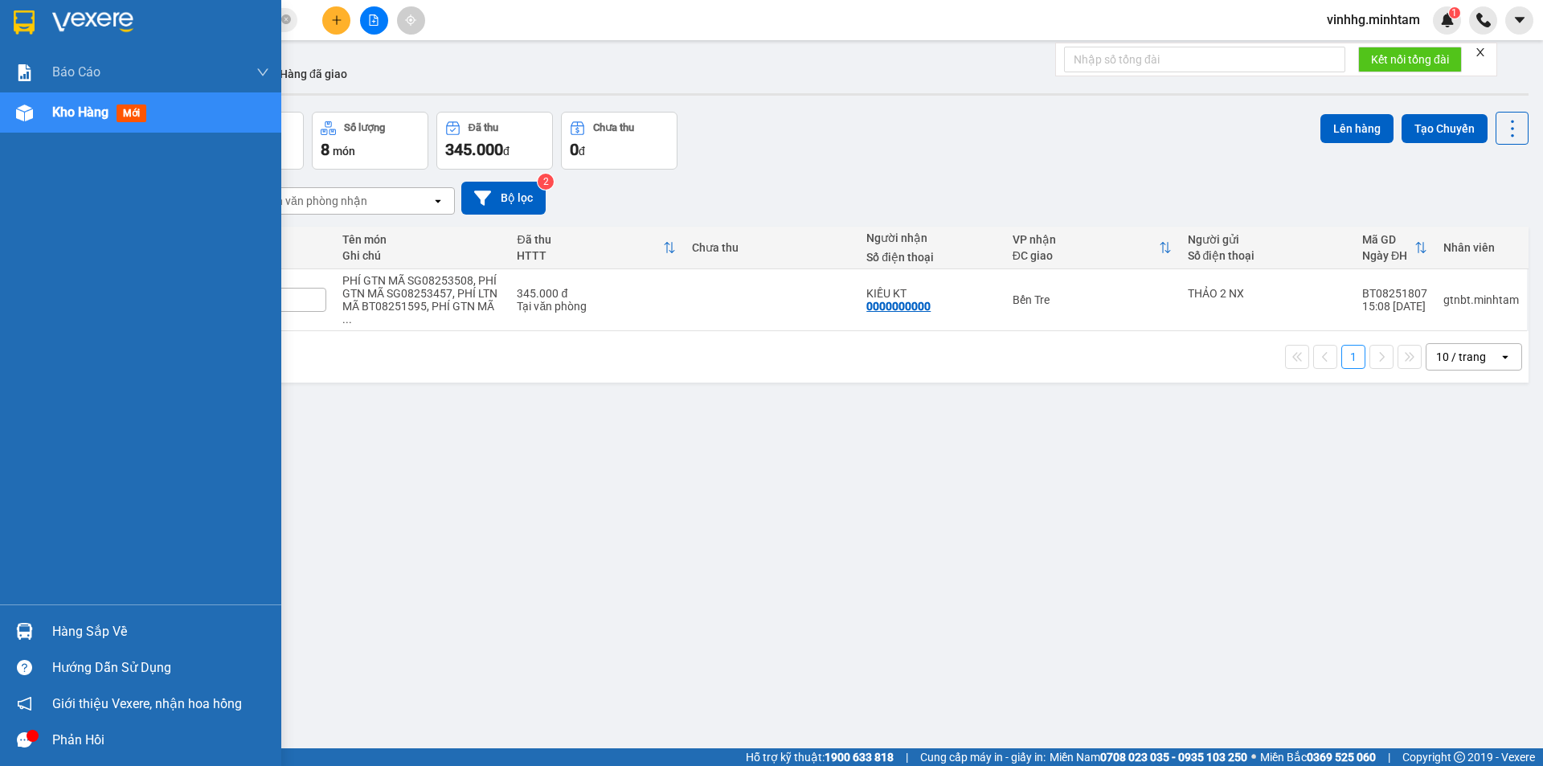
click at [29, 30] on img at bounding box center [24, 22] width 21 height 24
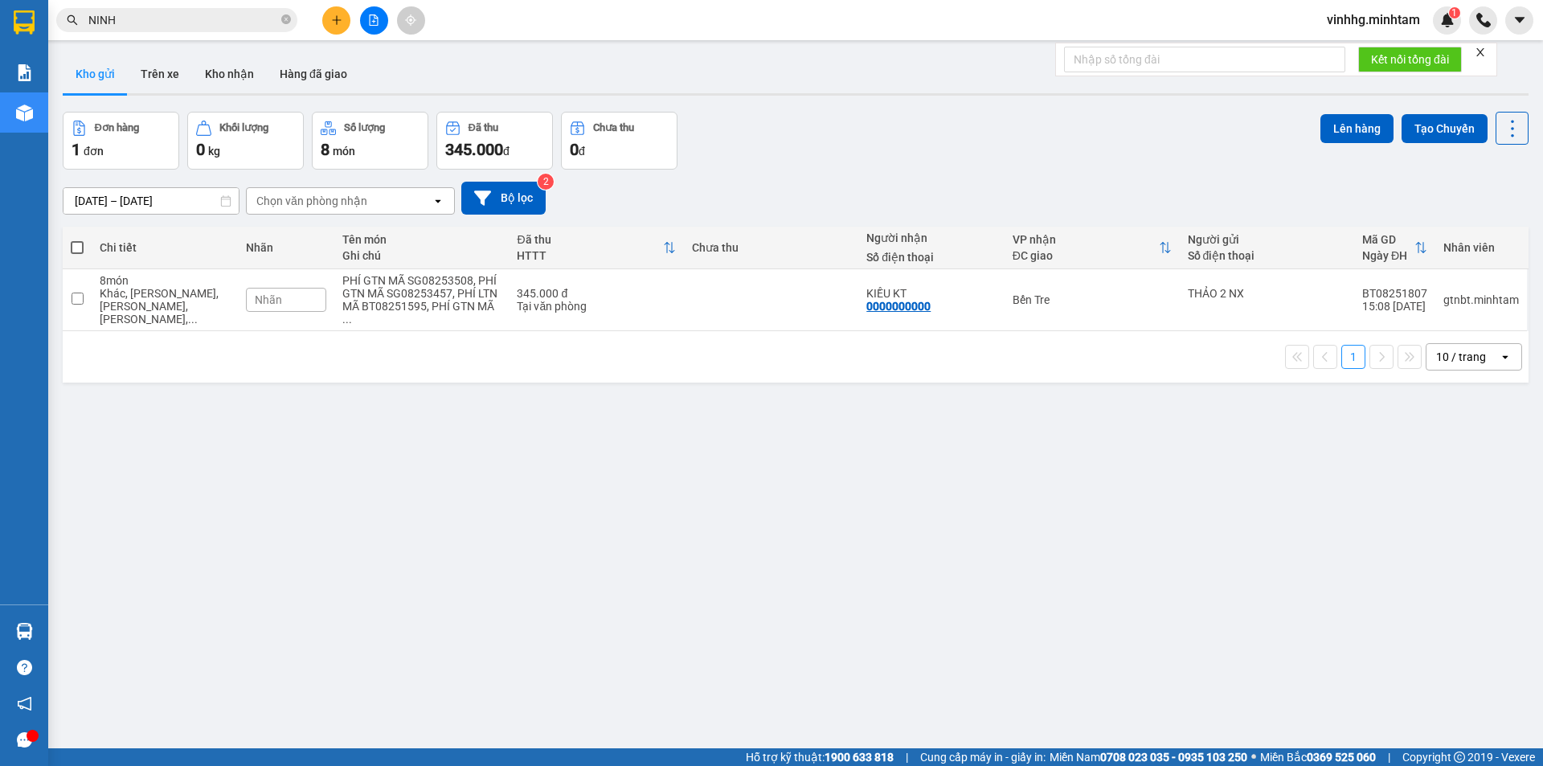
click at [169, 24] on input "NINH" at bounding box center [183, 20] width 190 height 18
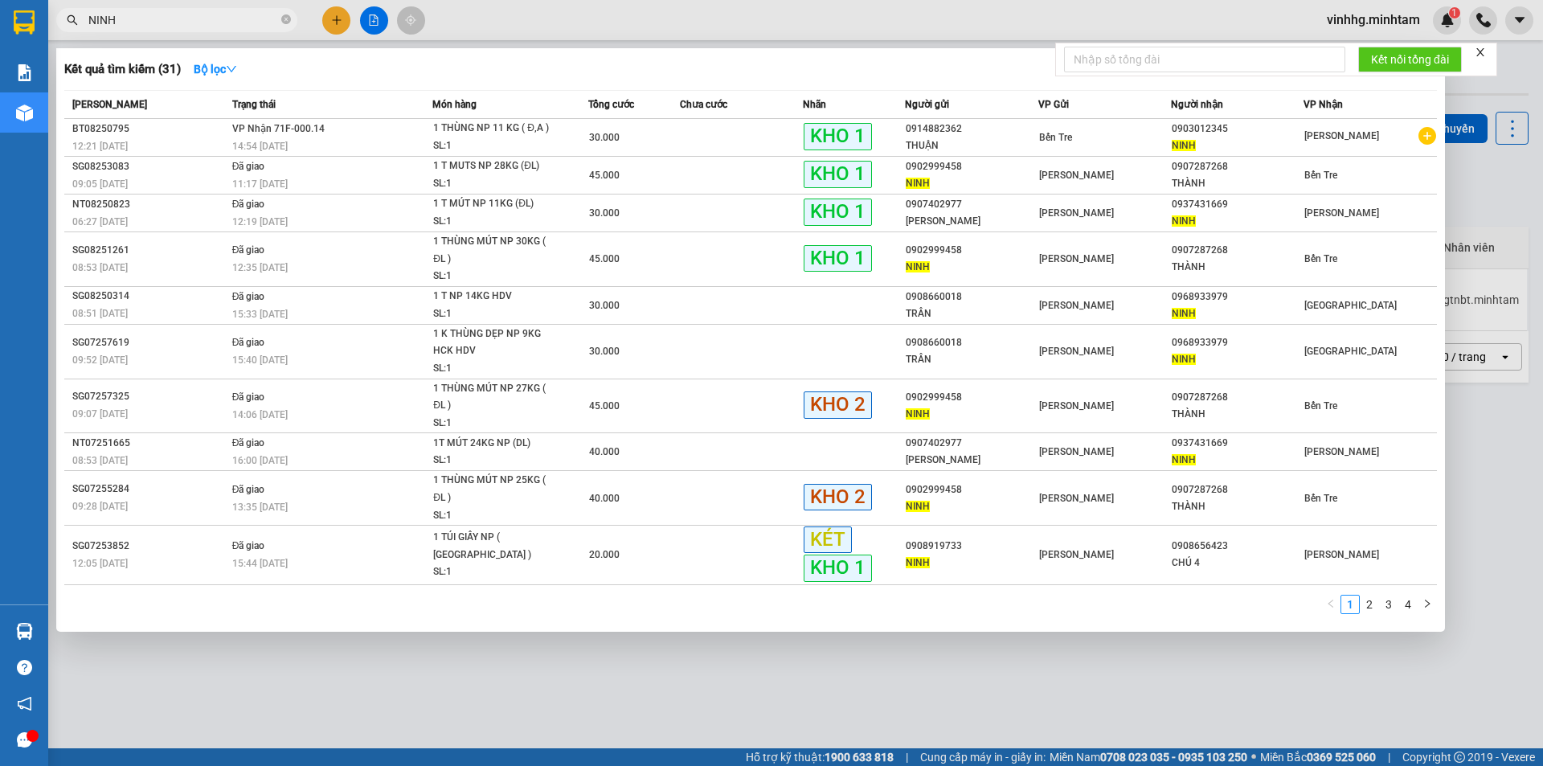
click at [169, 24] on input "NINH" at bounding box center [183, 20] width 190 height 18
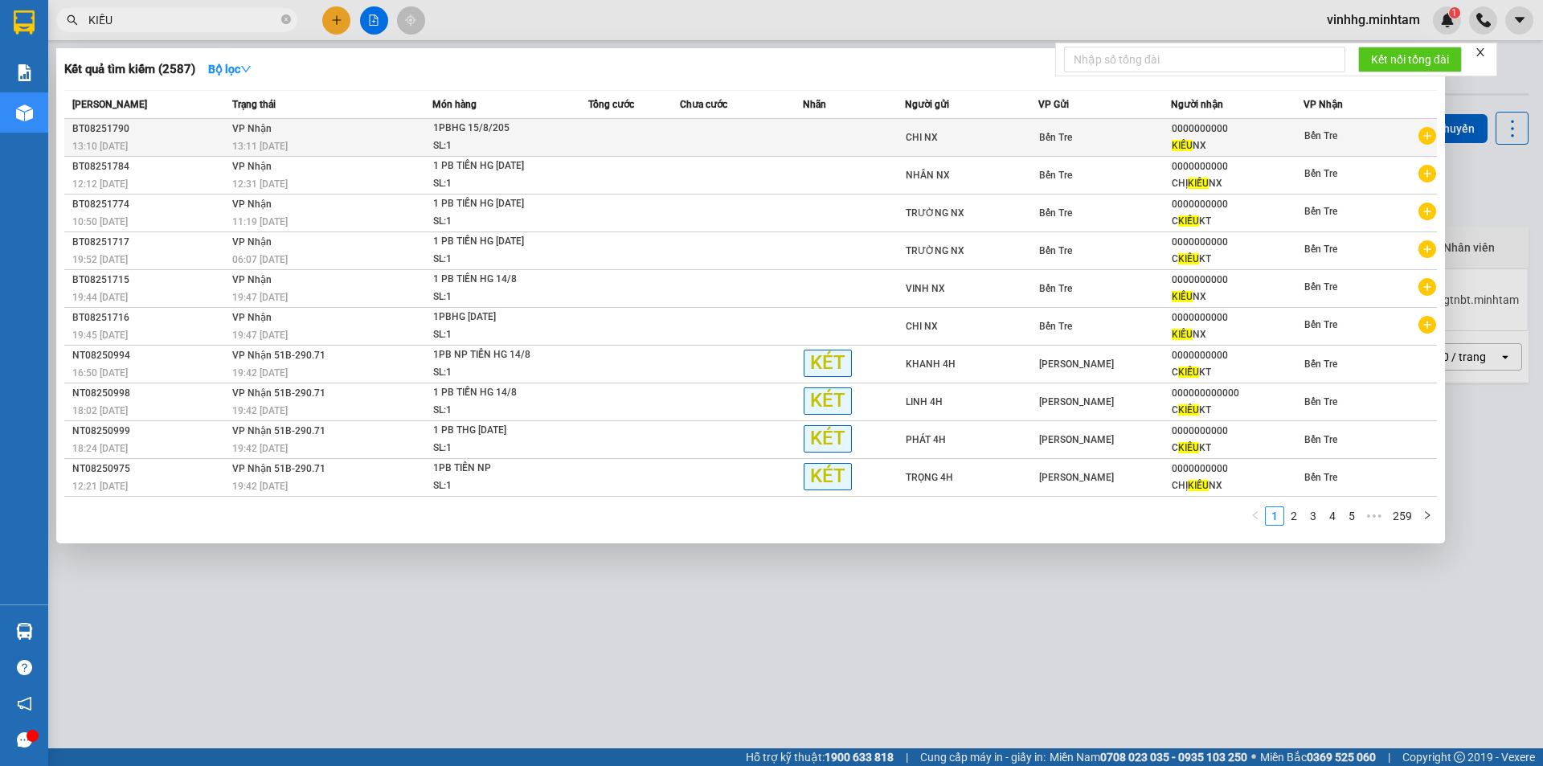
type input "KIỀU"
click at [516, 133] on div "1PBHG 15/8/205" at bounding box center [493, 129] width 121 height 18
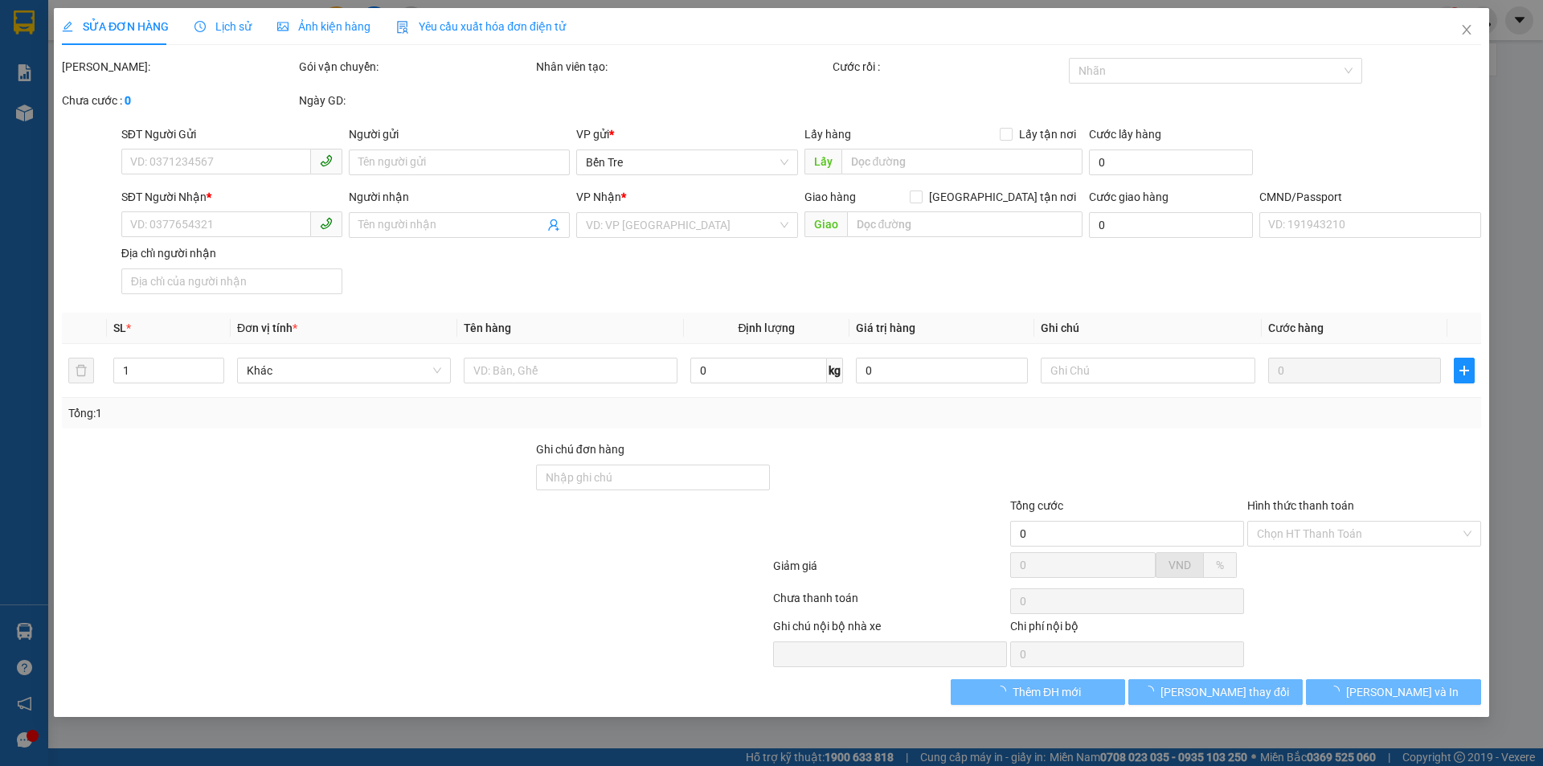
type input "CHI NX"
type input "0000000000"
type input "KIỀU NX"
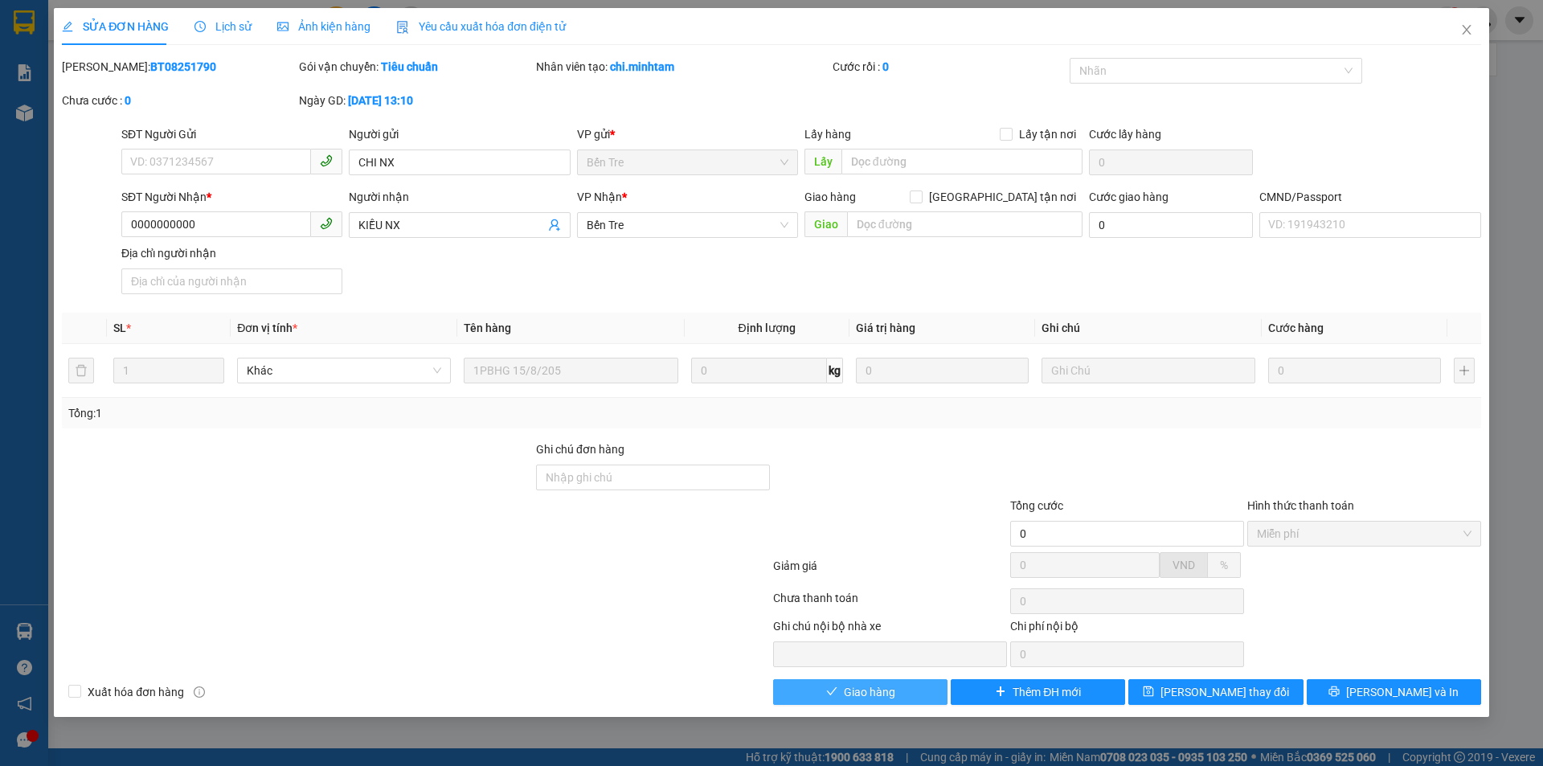
click at [886, 687] on span "Giao hàng" at bounding box center [869, 692] width 51 height 18
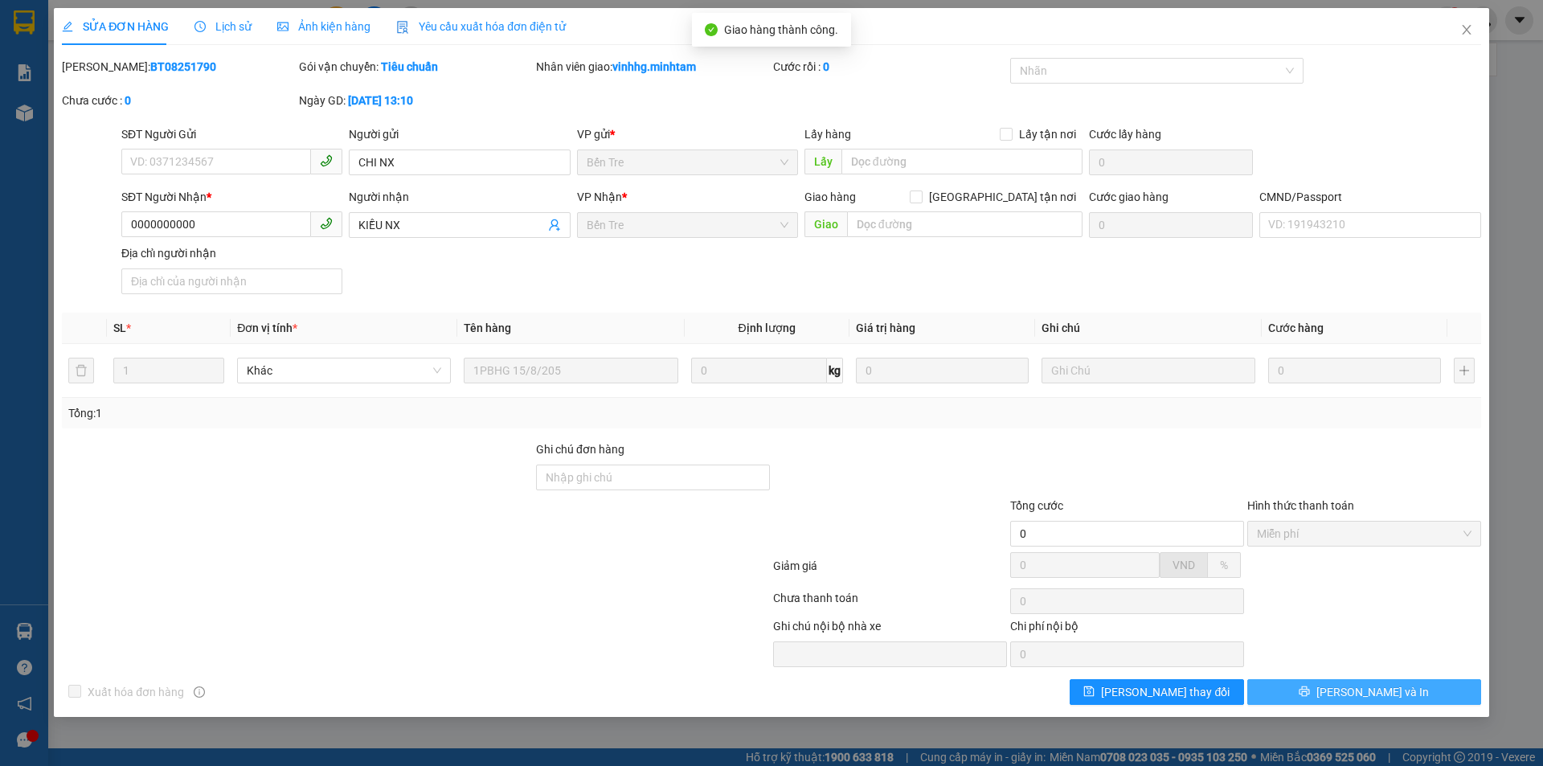
click at [1373, 694] on span "[PERSON_NAME] và In" at bounding box center [1372, 692] width 112 height 18
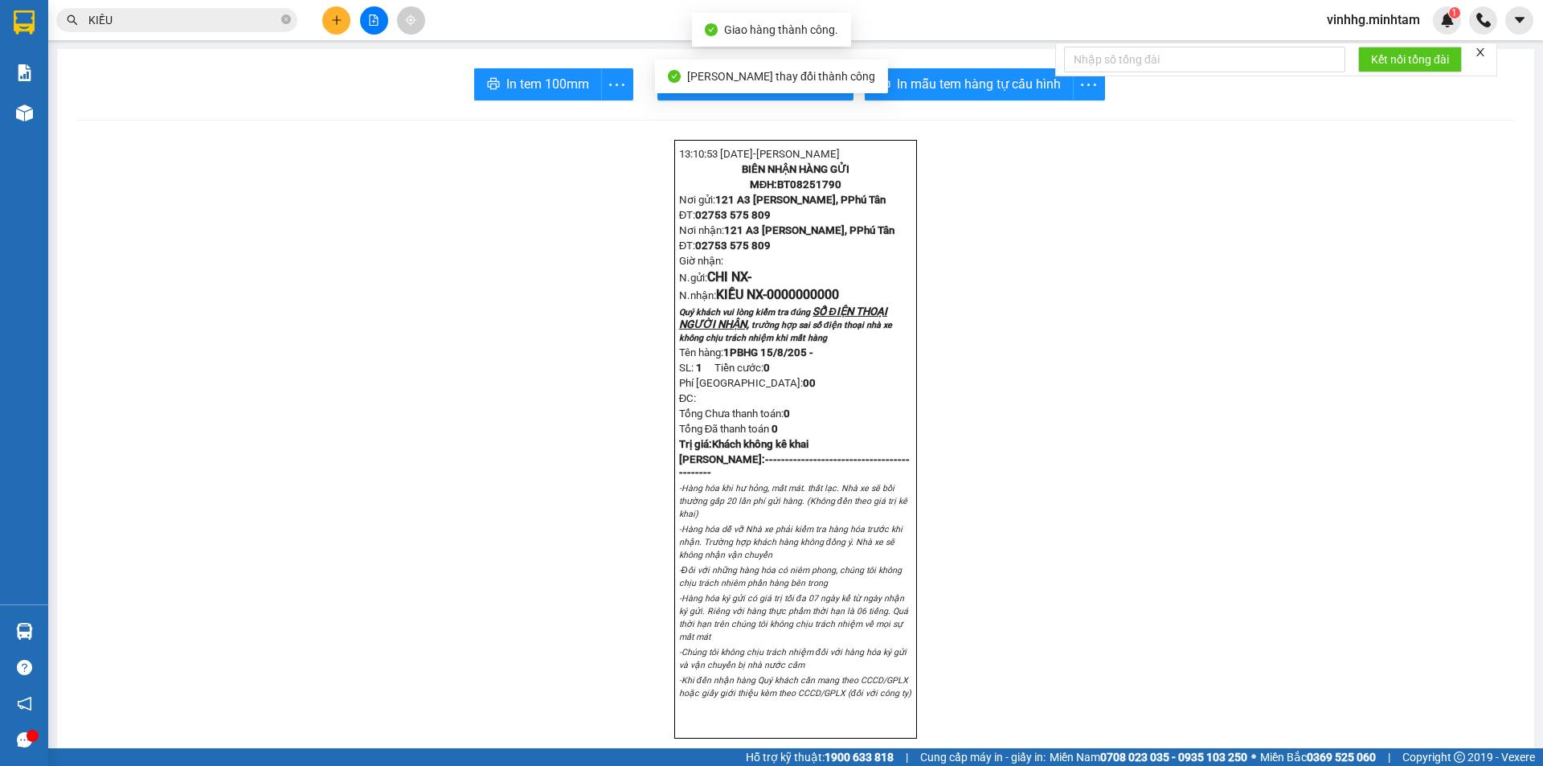
click at [249, 27] on input "KIỀU" at bounding box center [183, 20] width 190 height 18
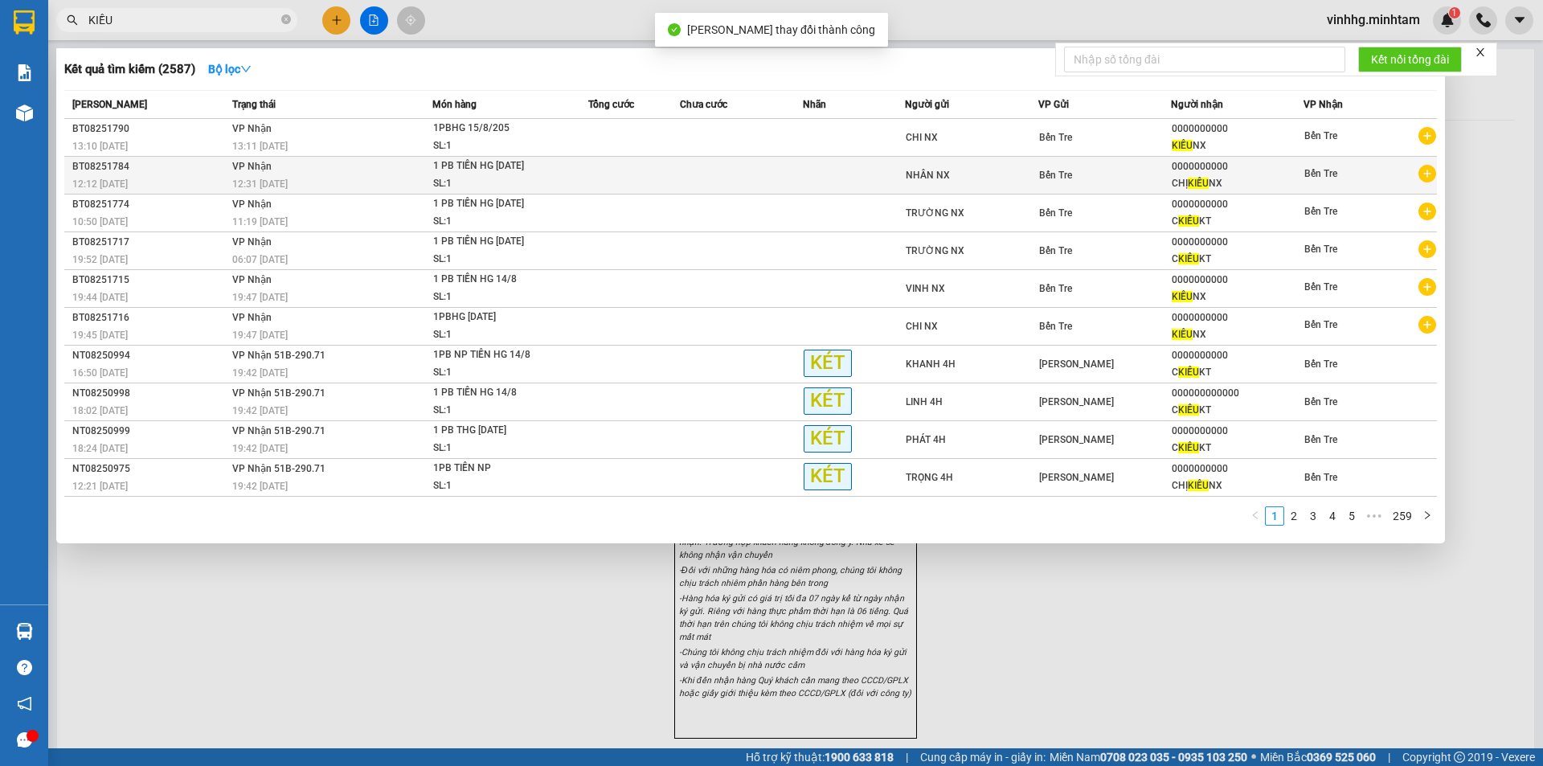
click at [327, 179] on div "12:31 [DATE]" at bounding box center [332, 184] width 200 height 18
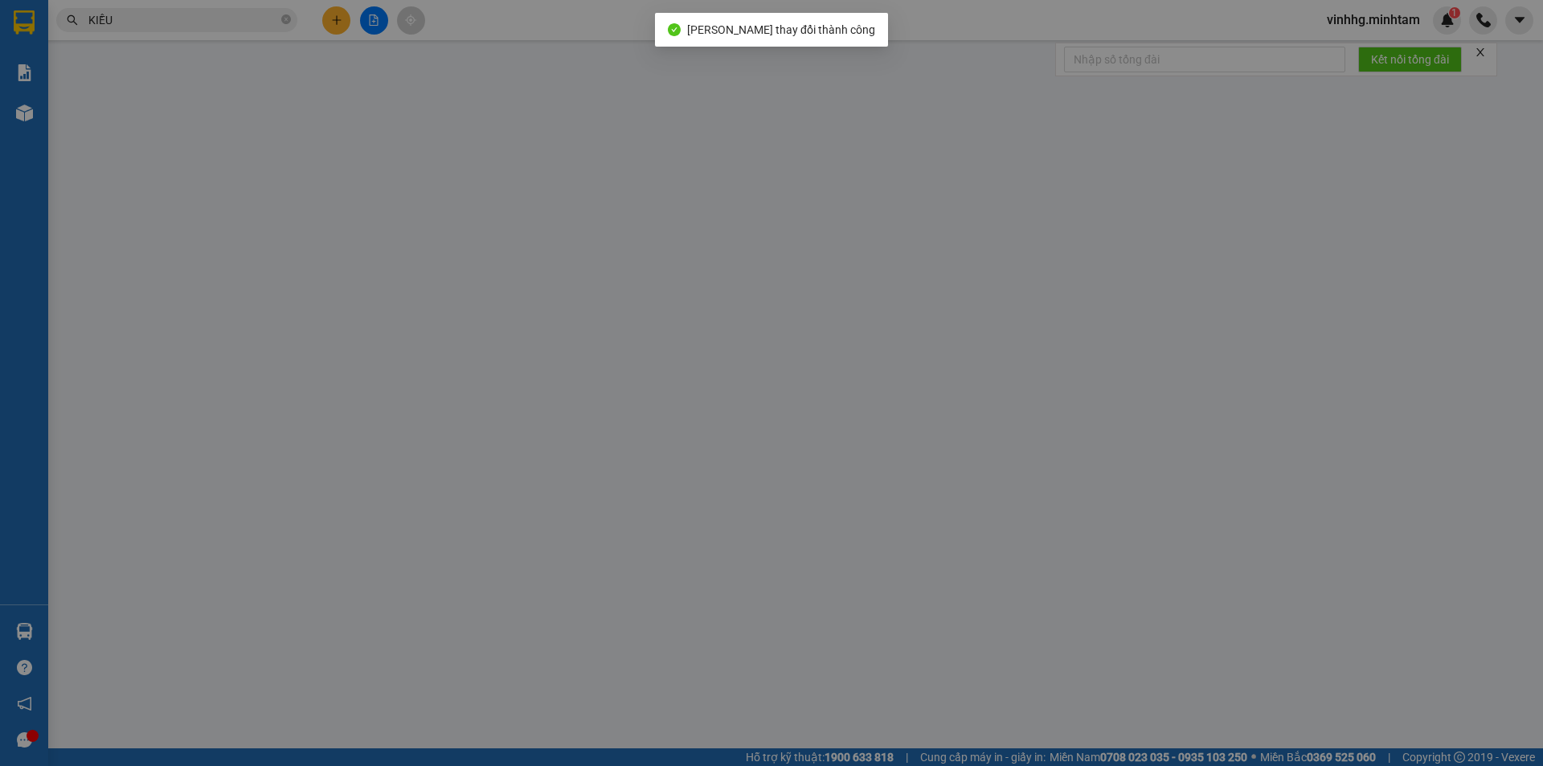
type input "NHÂN NX"
type input "0000000000"
type input "CHỊ [PERSON_NAME]"
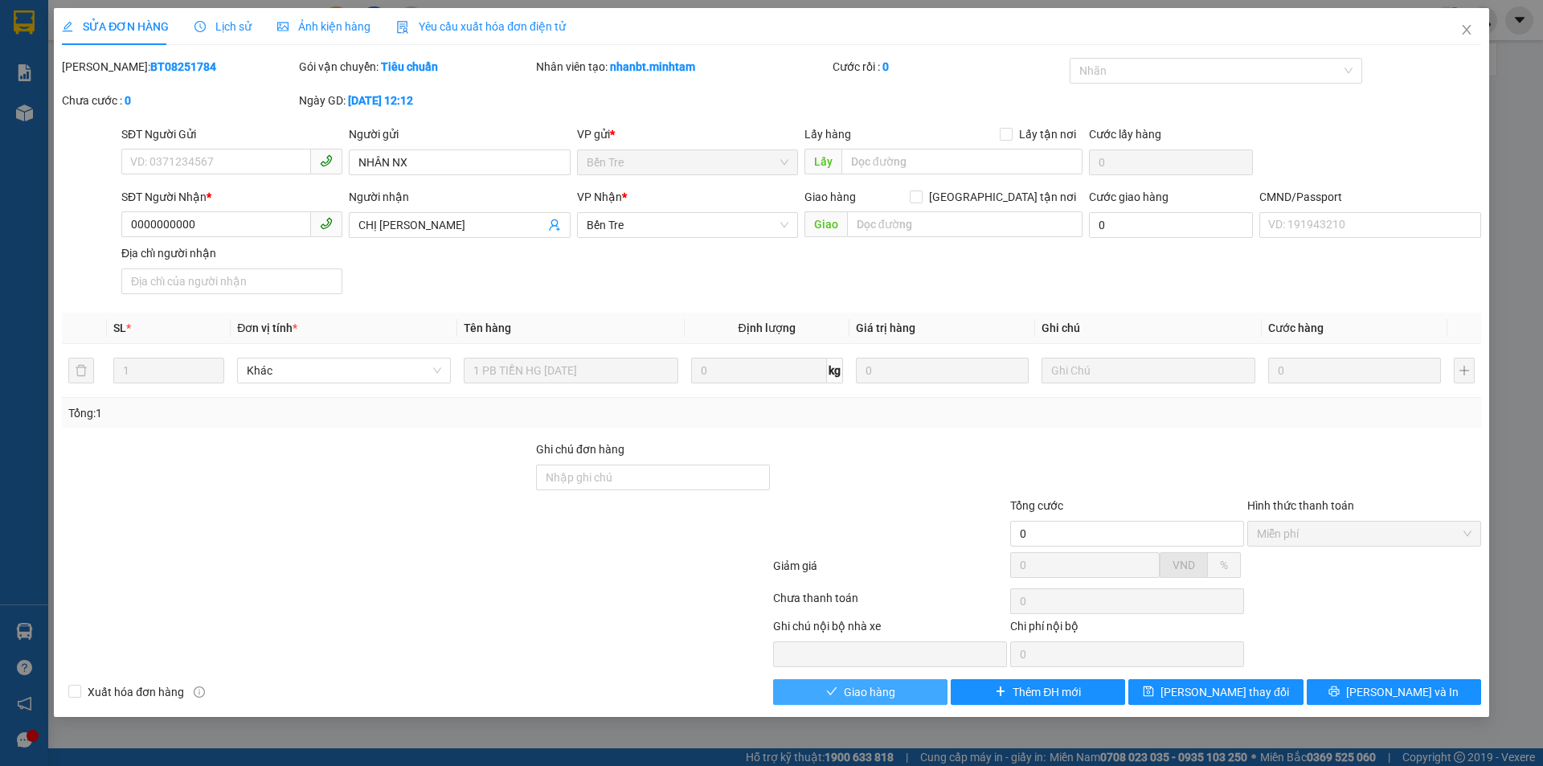
click at [887, 685] on span "Giao hàng" at bounding box center [869, 692] width 51 height 18
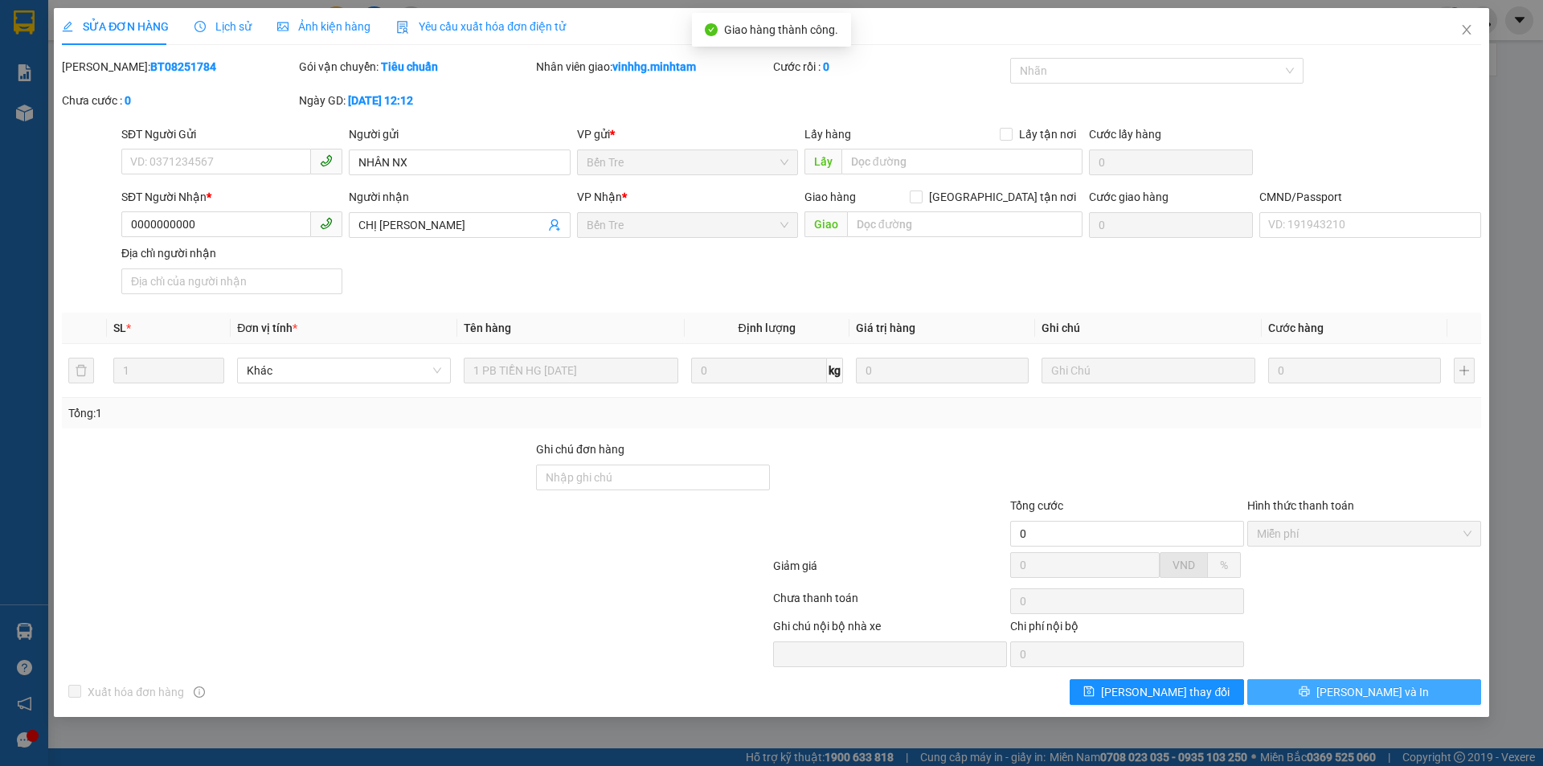
click at [1388, 693] on span "[PERSON_NAME] và In" at bounding box center [1372, 692] width 112 height 18
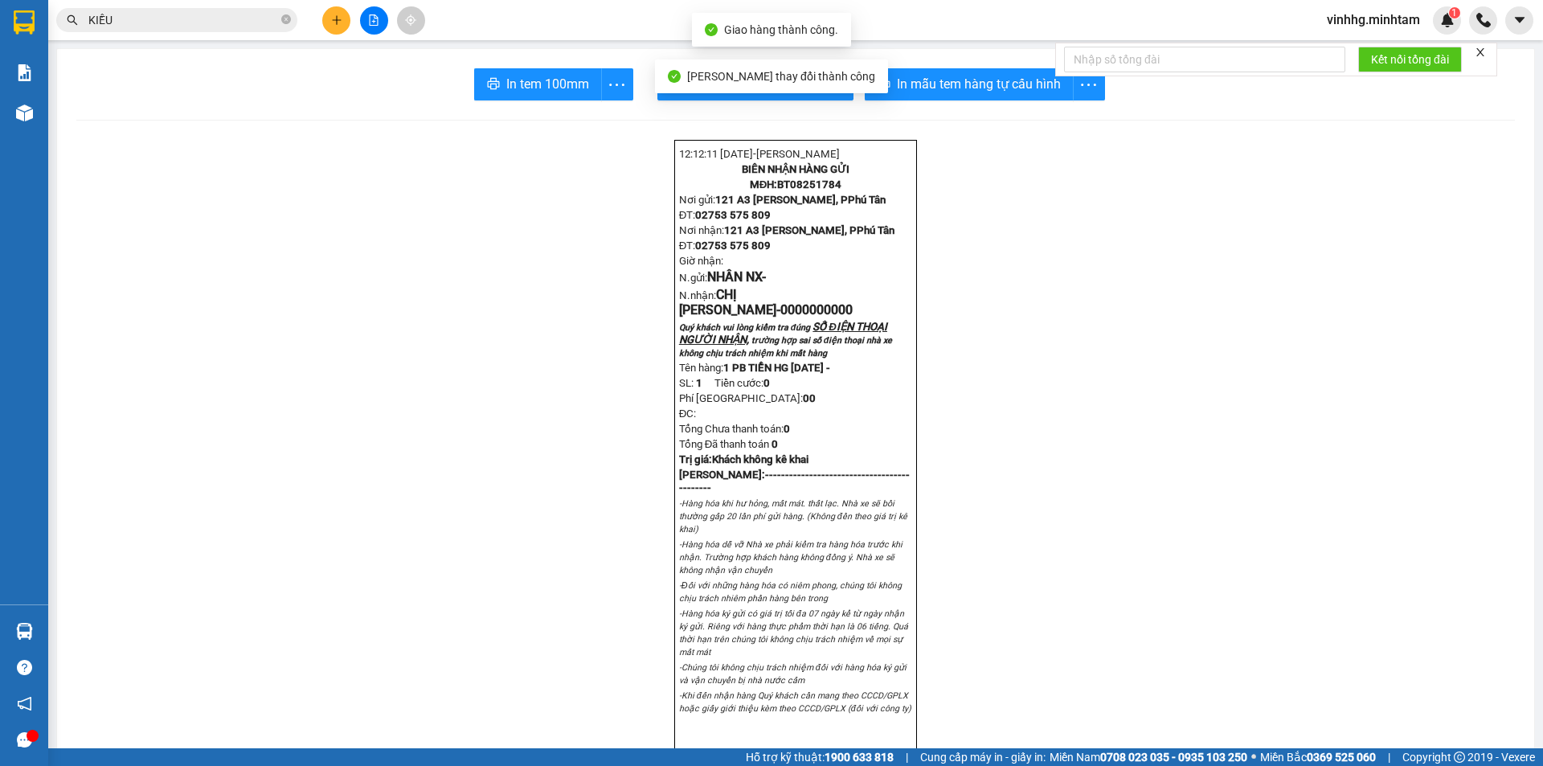
click at [141, 21] on input "KIỀU" at bounding box center [183, 20] width 190 height 18
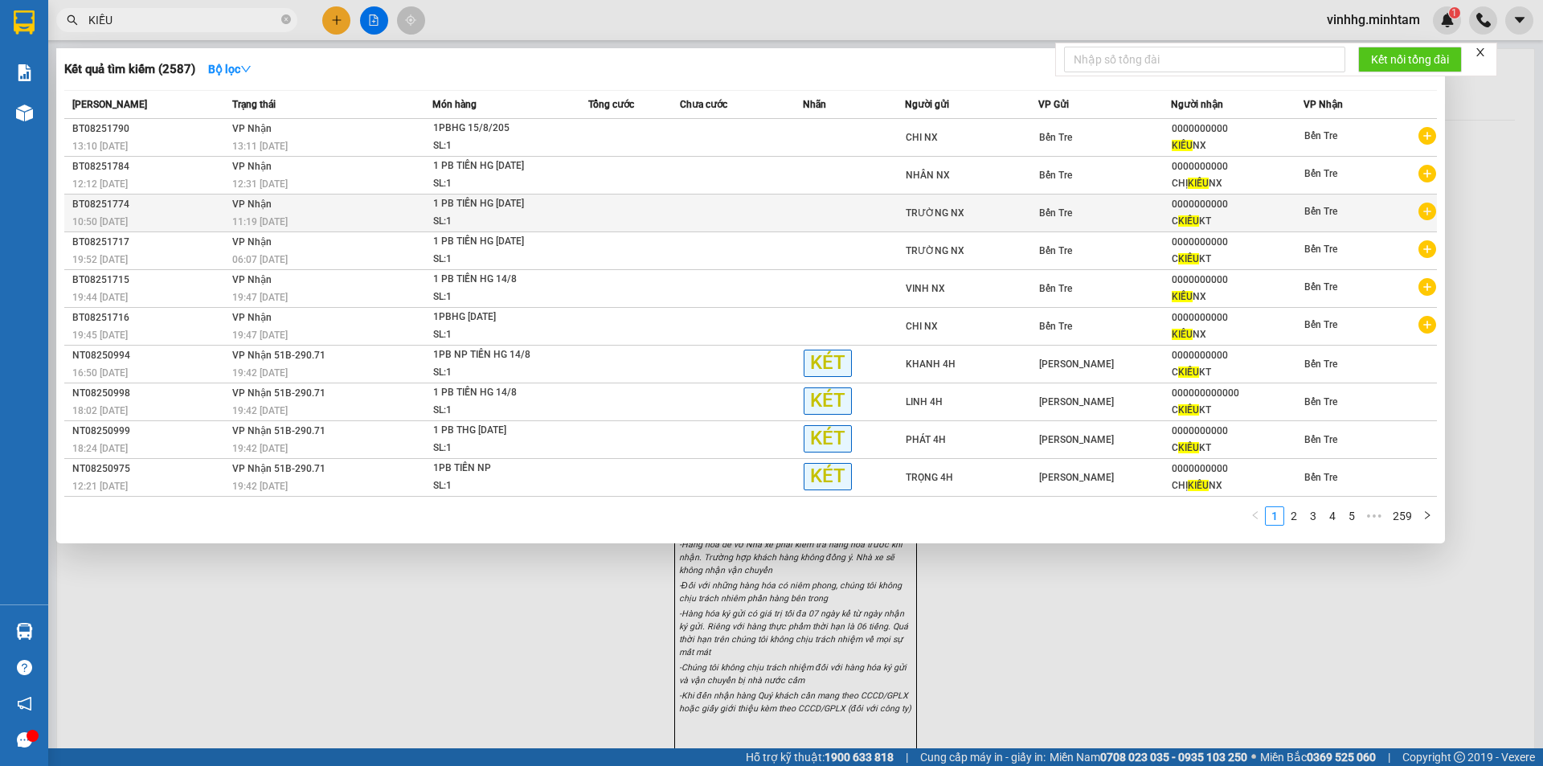
click at [316, 215] on td "VP Nhận 11:19 [DATE]" at bounding box center [330, 213] width 205 height 38
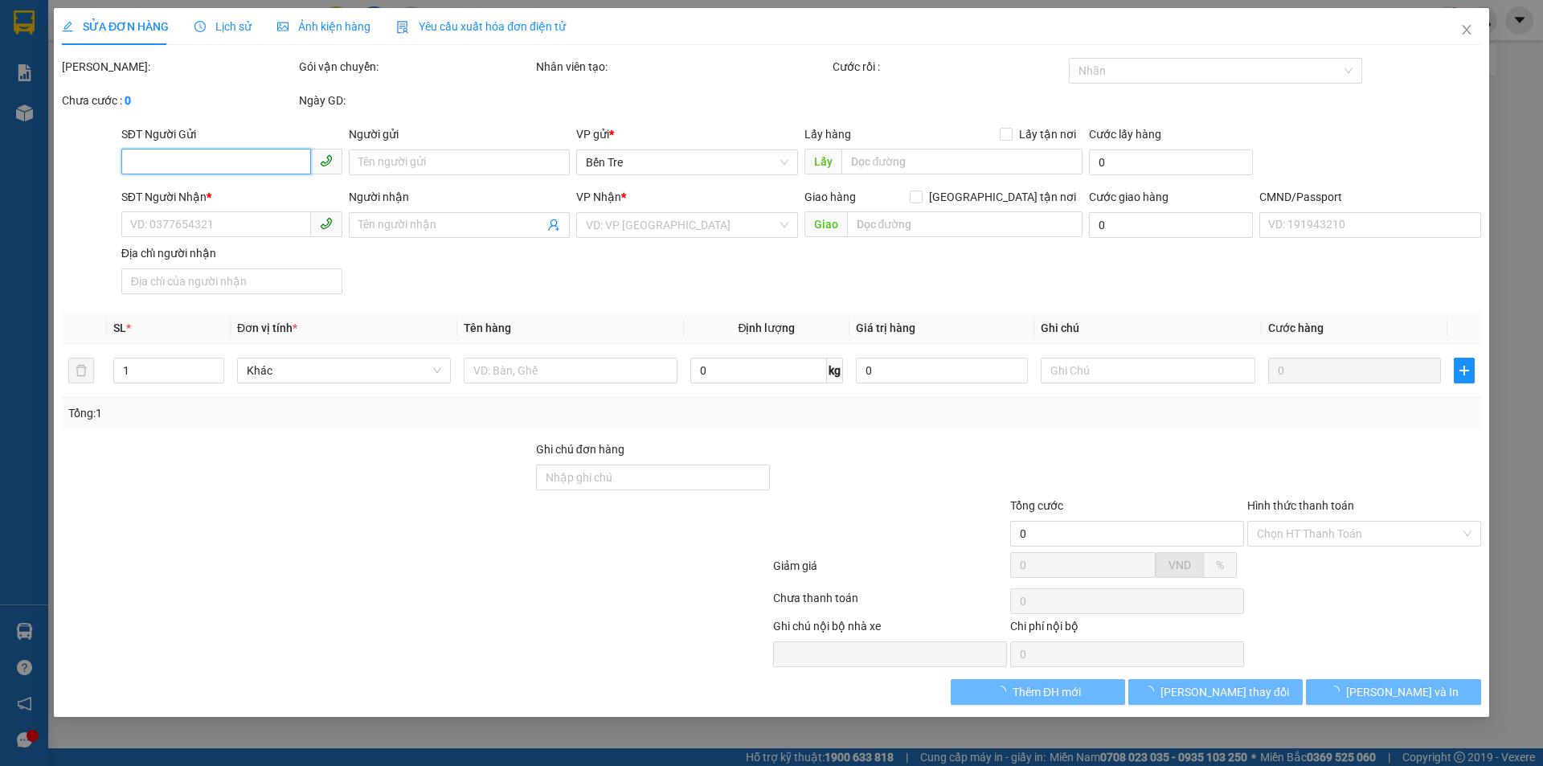
type input "TRƯỜNG NX"
type input "0000000000"
type input "C KIỀU KT"
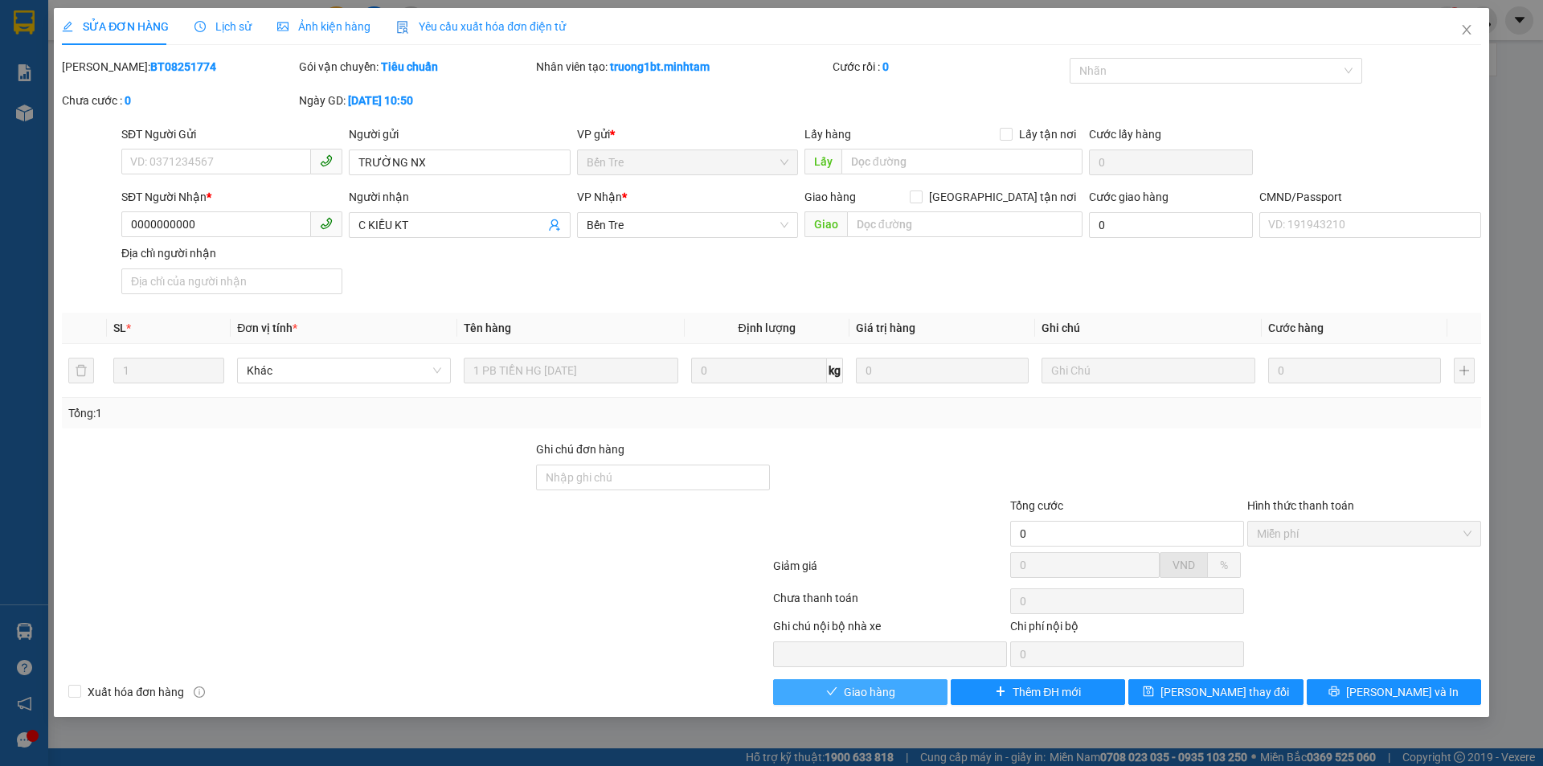
click at [889, 697] on span "Giao hàng" at bounding box center [869, 692] width 51 height 18
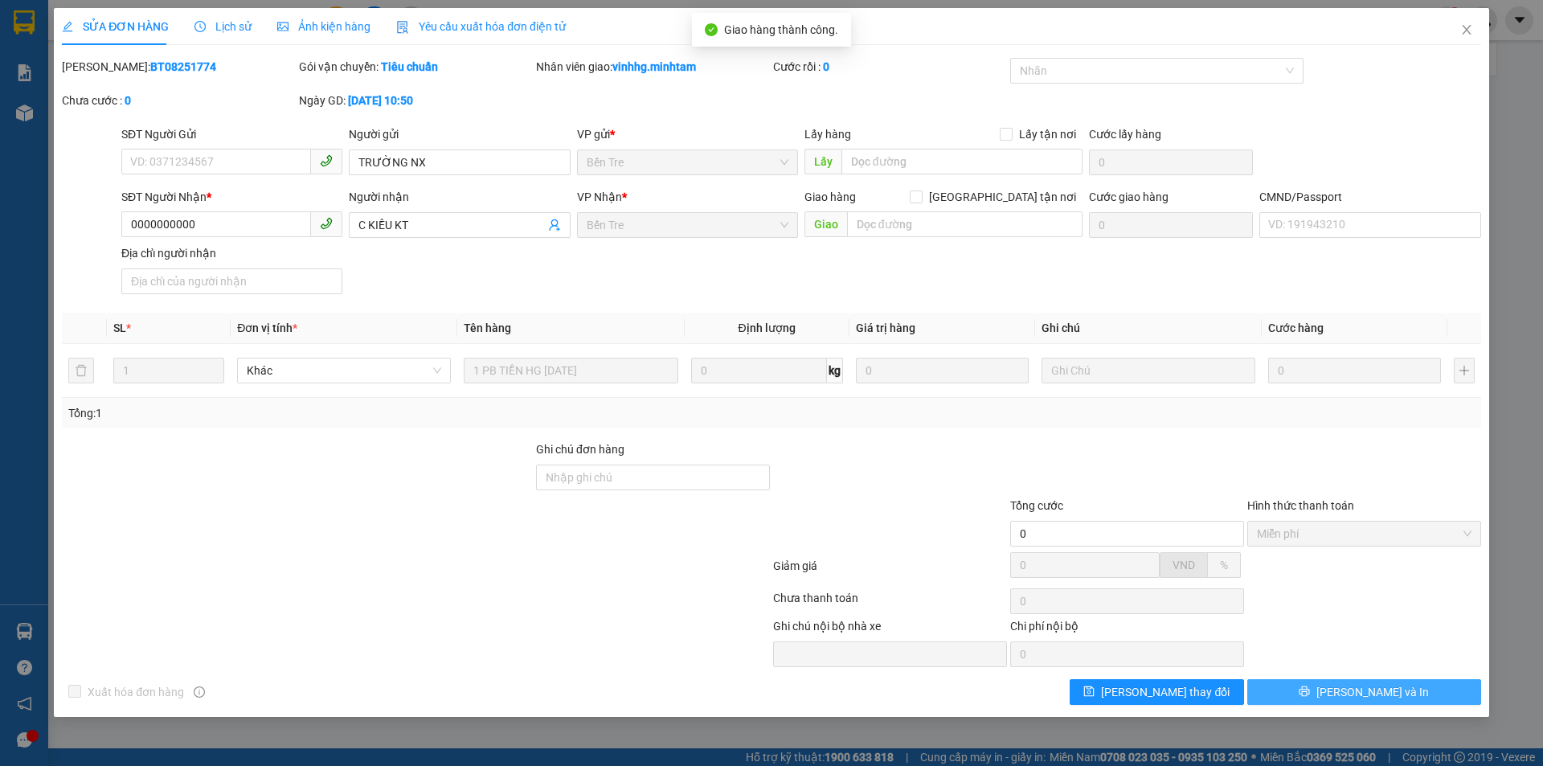
click at [1380, 689] on span "[PERSON_NAME] và In" at bounding box center [1372, 692] width 112 height 18
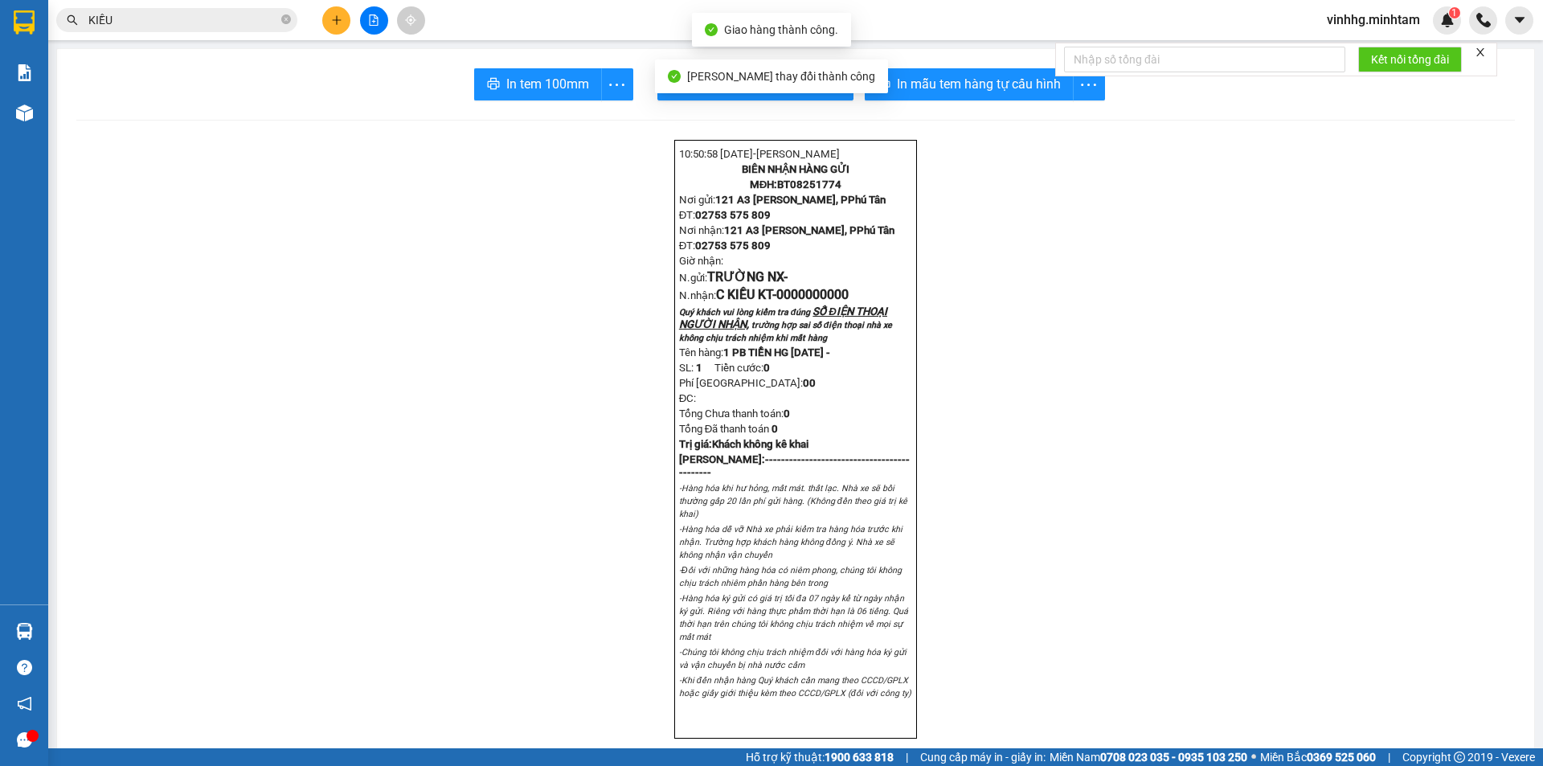
click at [256, 27] on input "KIỀU" at bounding box center [183, 20] width 190 height 18
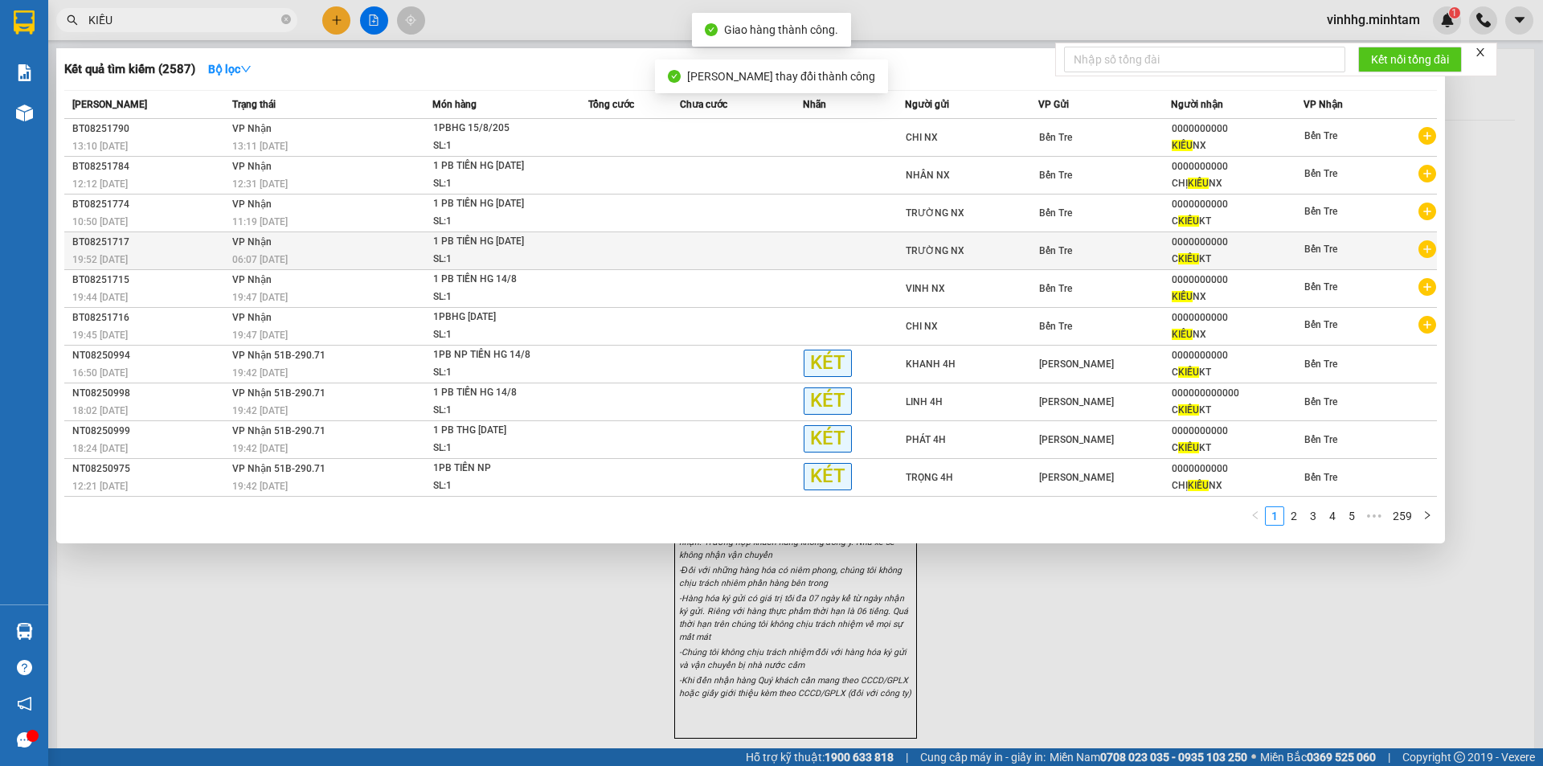
click at [392, 269] on td "VP Nhận 06:07 [DATE]" at bounding box center [330, 251] width 205 height 38
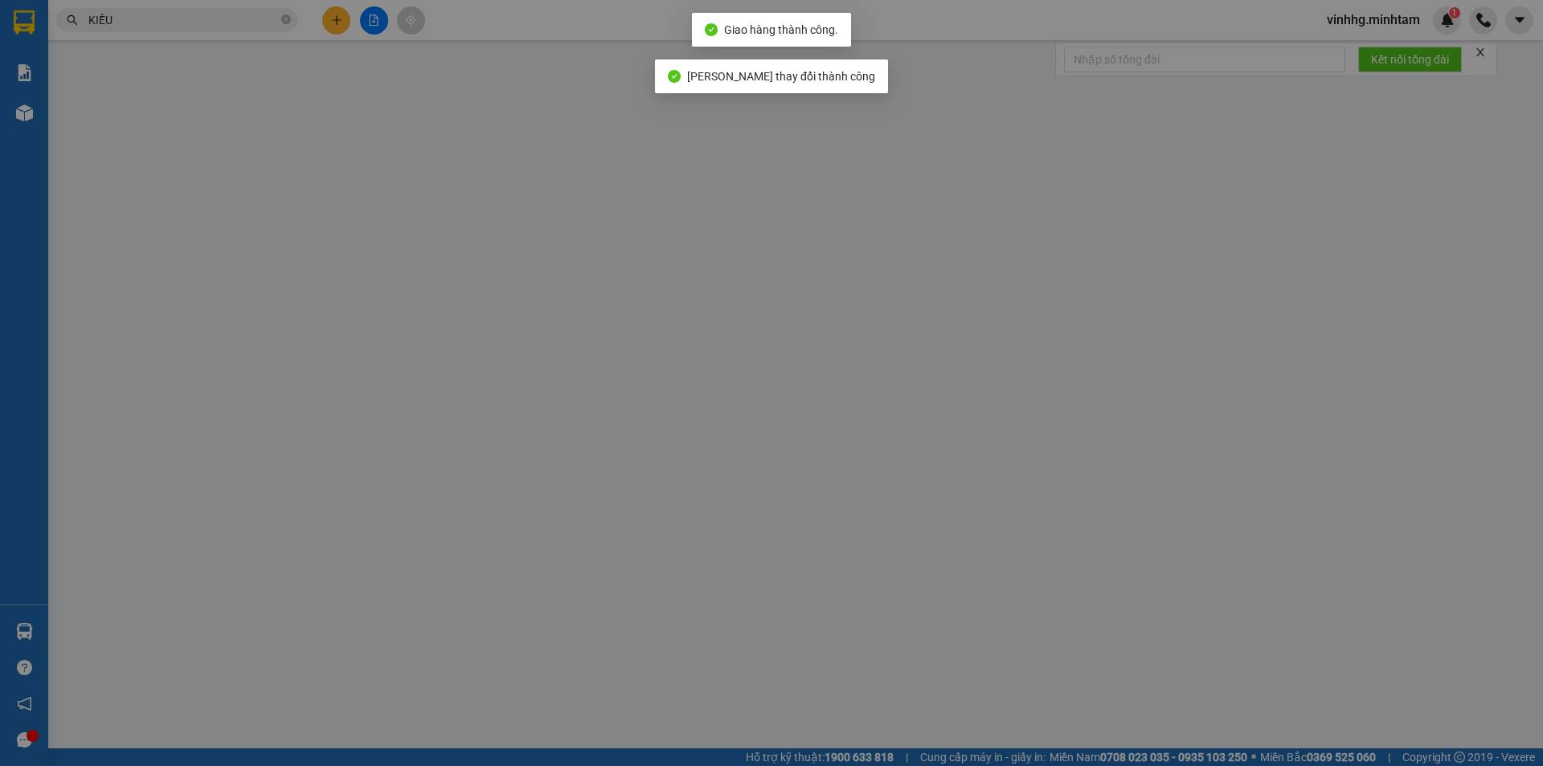
type input "TRƯỜNG NX"
type input "0000000000"
type input "C KIỀU KT"
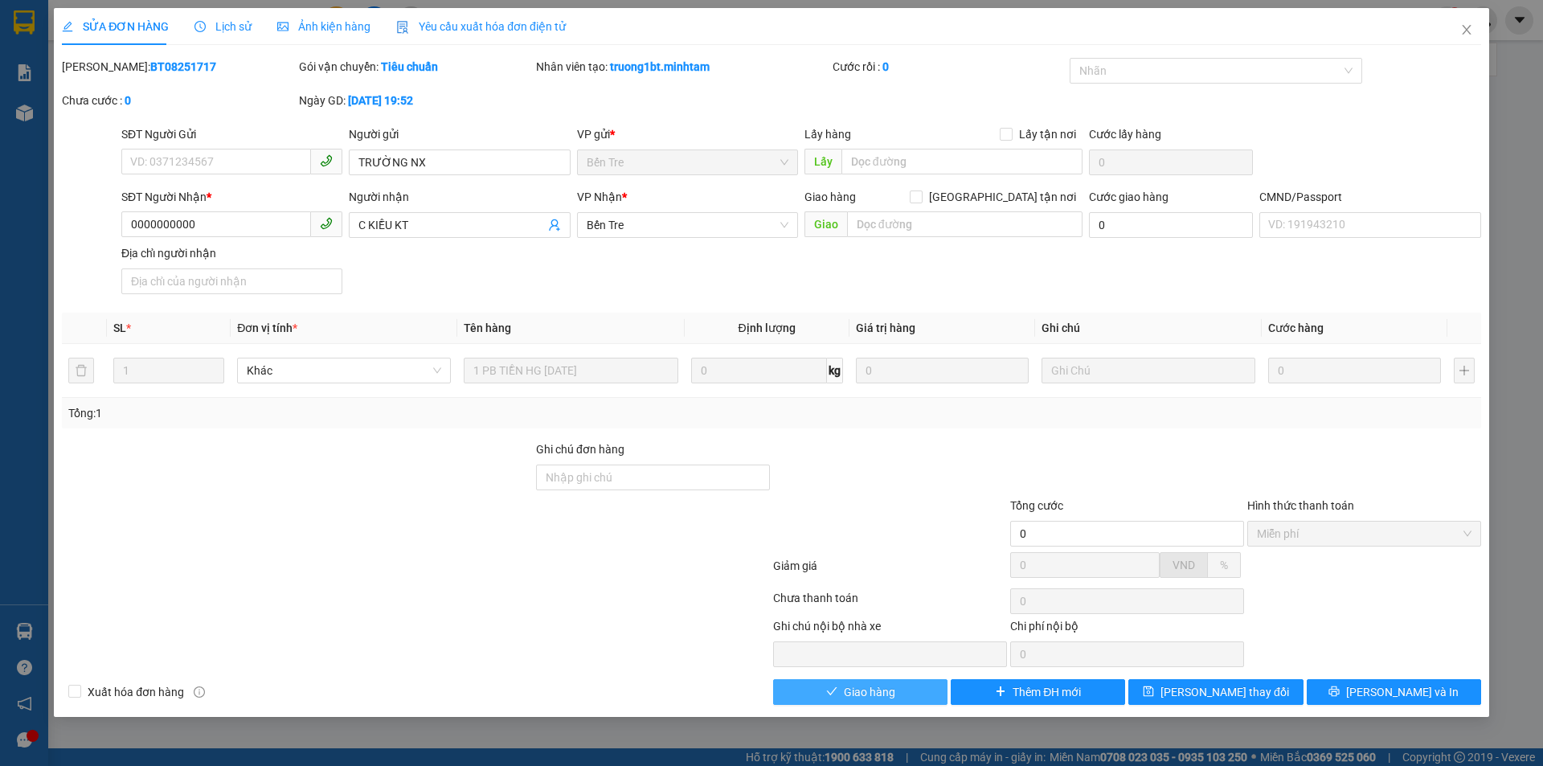
click at [893, 693] on span "Giao hàng" at bounding box center [869, 692] width 51 height 18
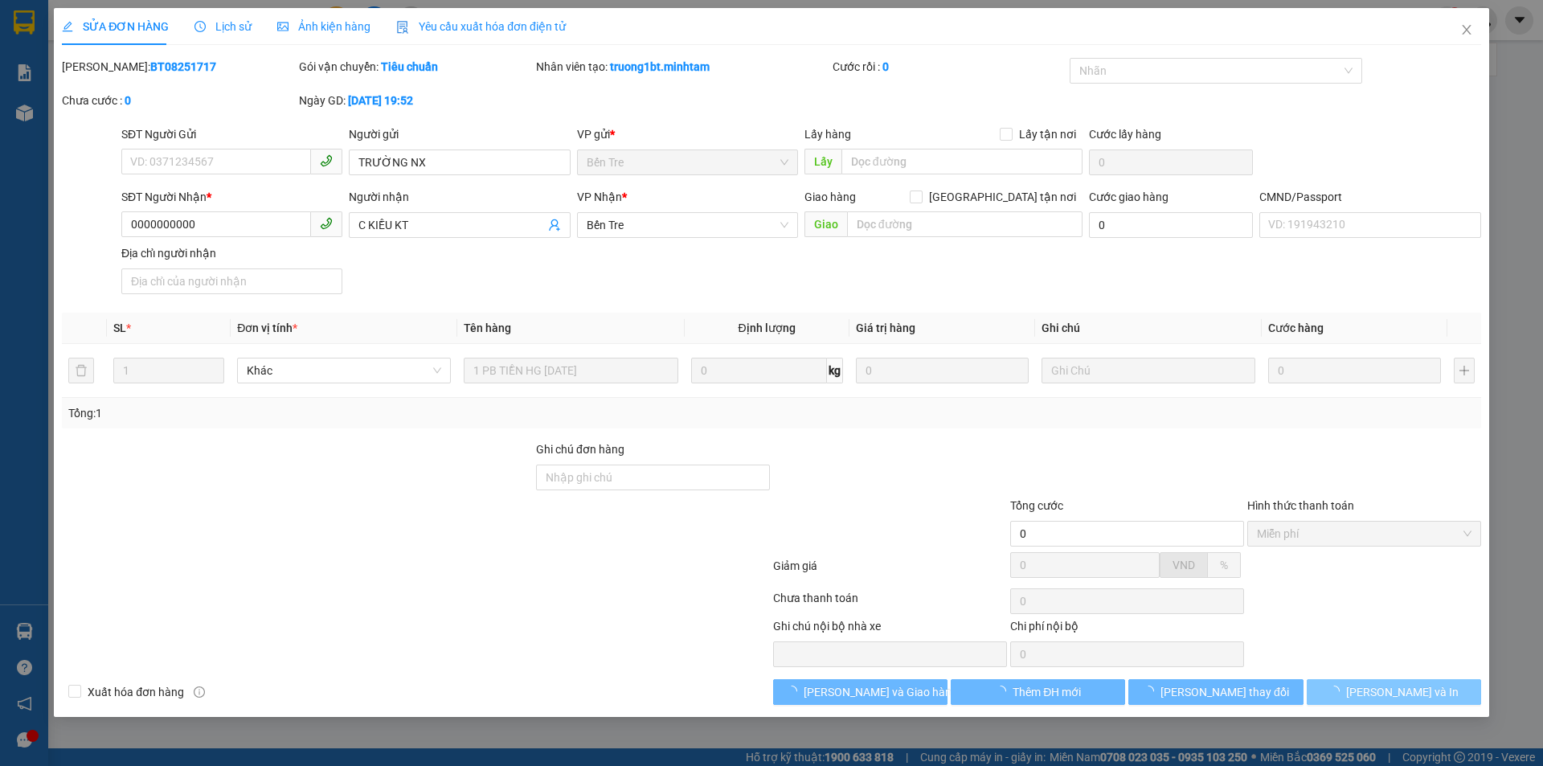
click at [1346, 691] on span "loading" at bounding box center [1337, 690] width 18 height 11
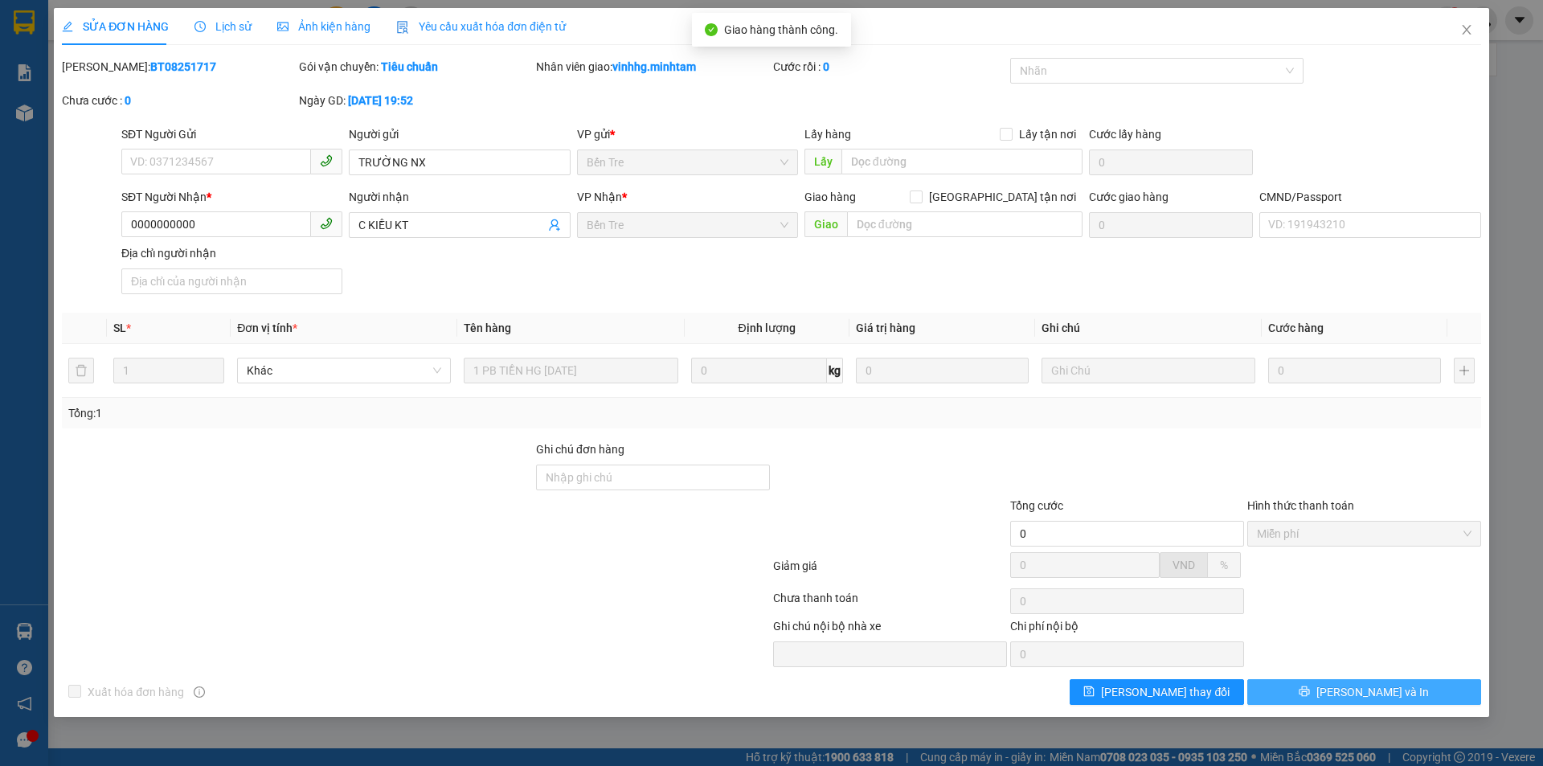
click at [1406, 691] on button "[PERSON_NAME] và In" at bounding box center [1364, 692] width 234 height 26
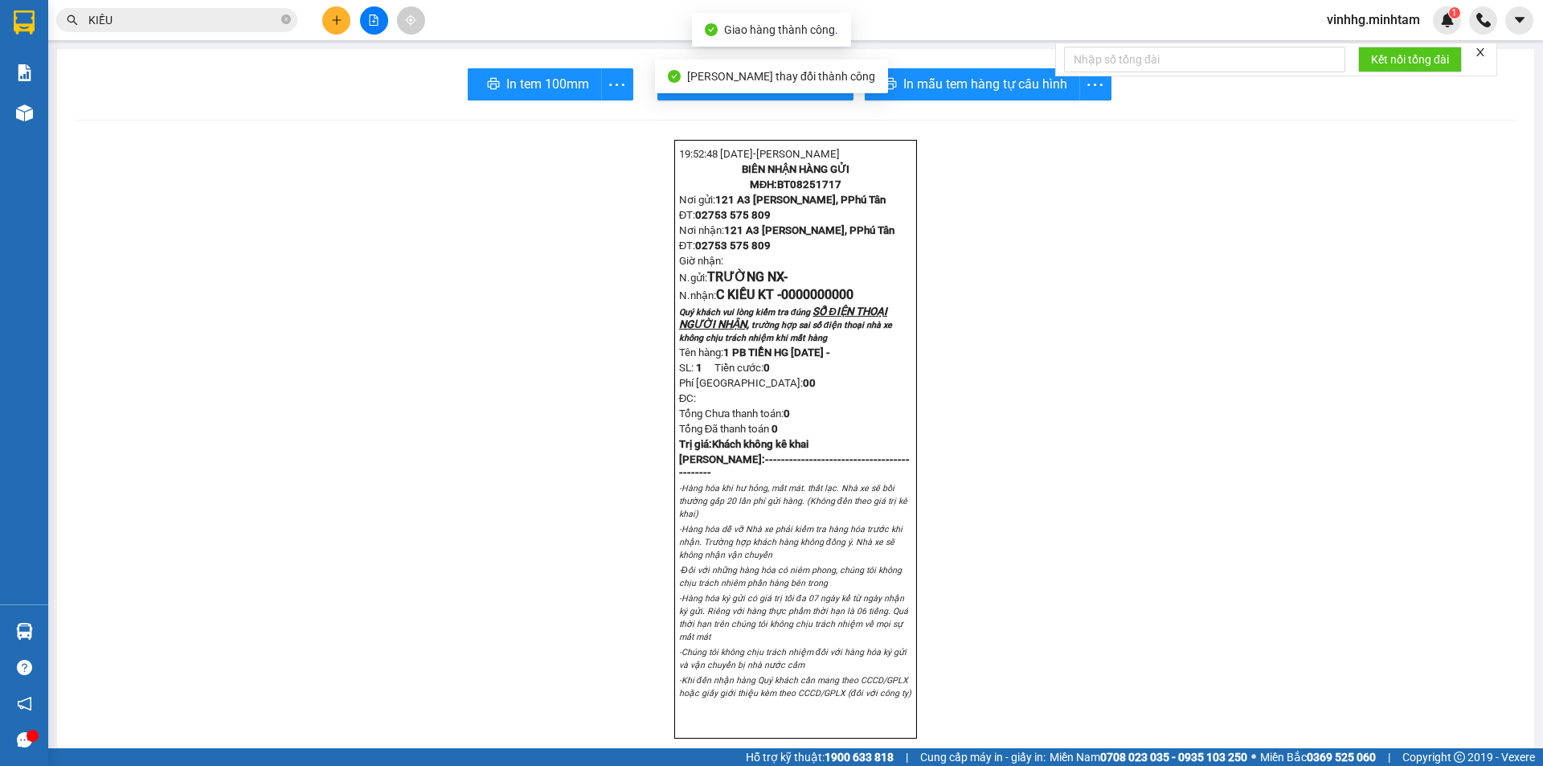
click at [238, 31] on div "Kết quả tìm kiếm ( 2587 ) Bộ lọc Mã ĐH Trạng thái Món hàng Tổng cước Chưa cước …" at bounding box center [156, 20] width 313 height 28
click at [235, 26] on input "KIỀU" at bounding box center [183, 20] width 190 height 18
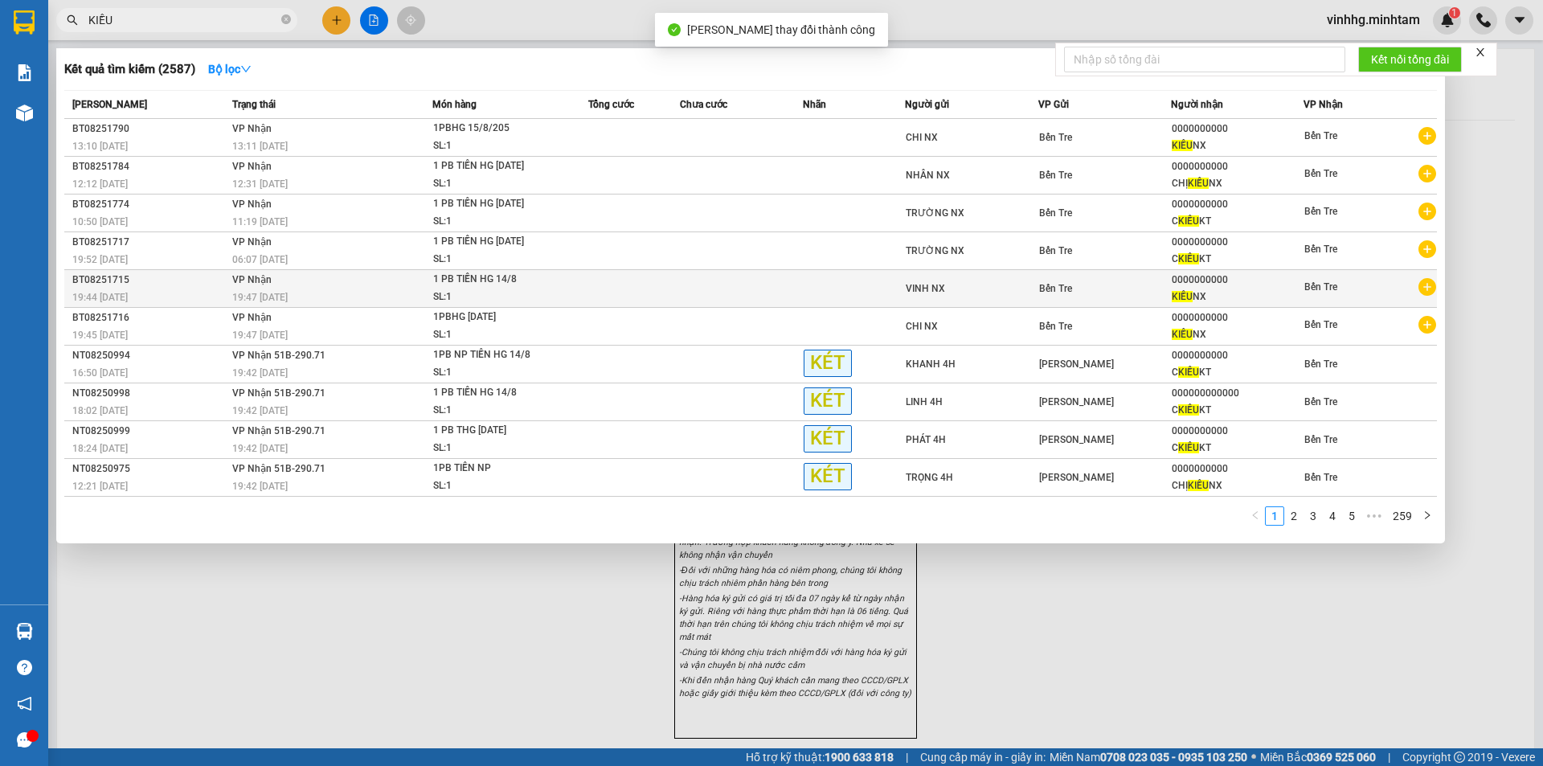
click at [382, 306] on div "19:47 [DATE]" at bounding box center [332, 297] width 200 height 18
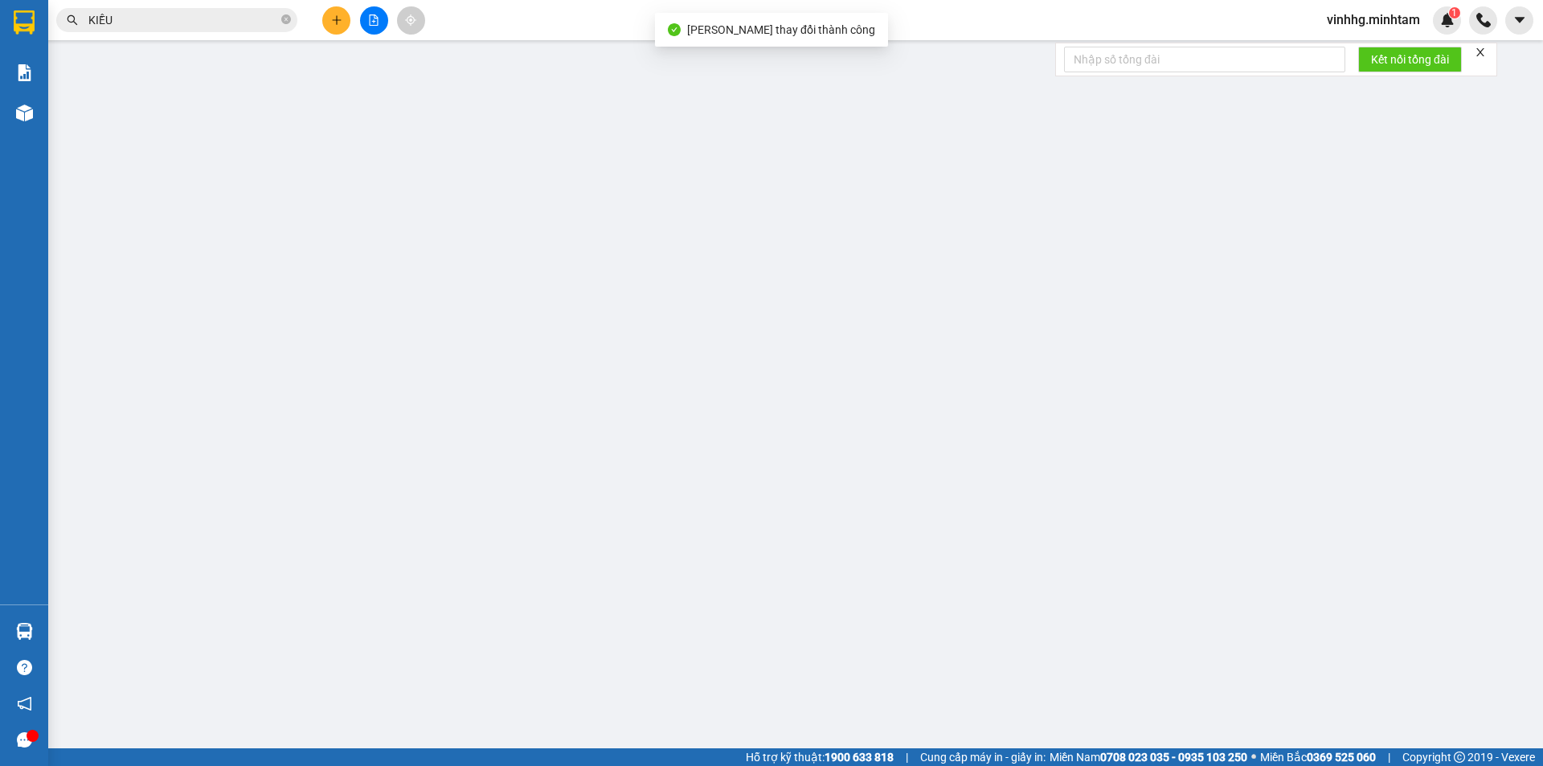
type input "VINH NX"
type input "0000000000"
type input "KIỀU NX"
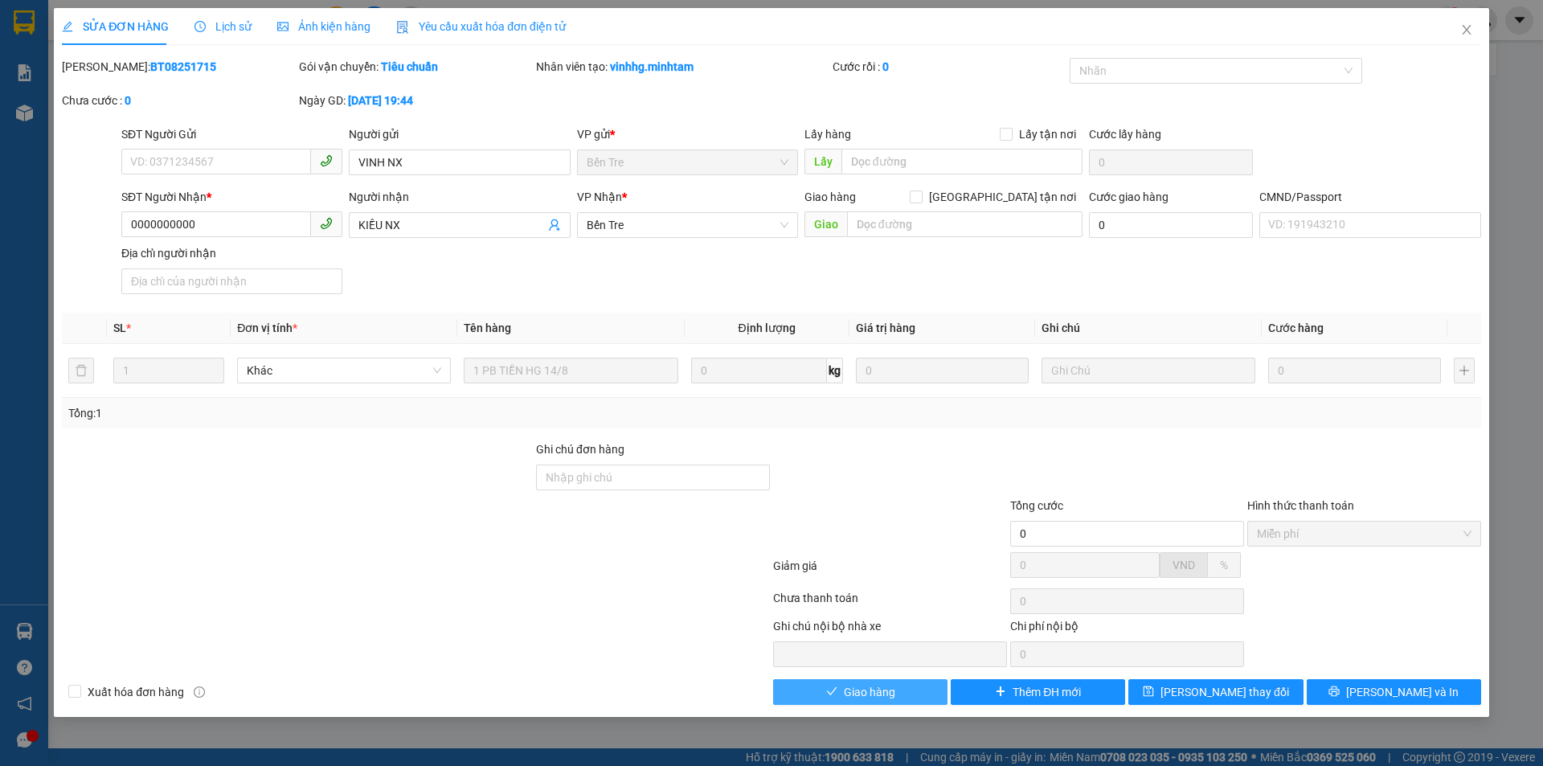
click at [885, 690] on span "Giao hàng" at bounding box center [869, 692] width 51 height 18
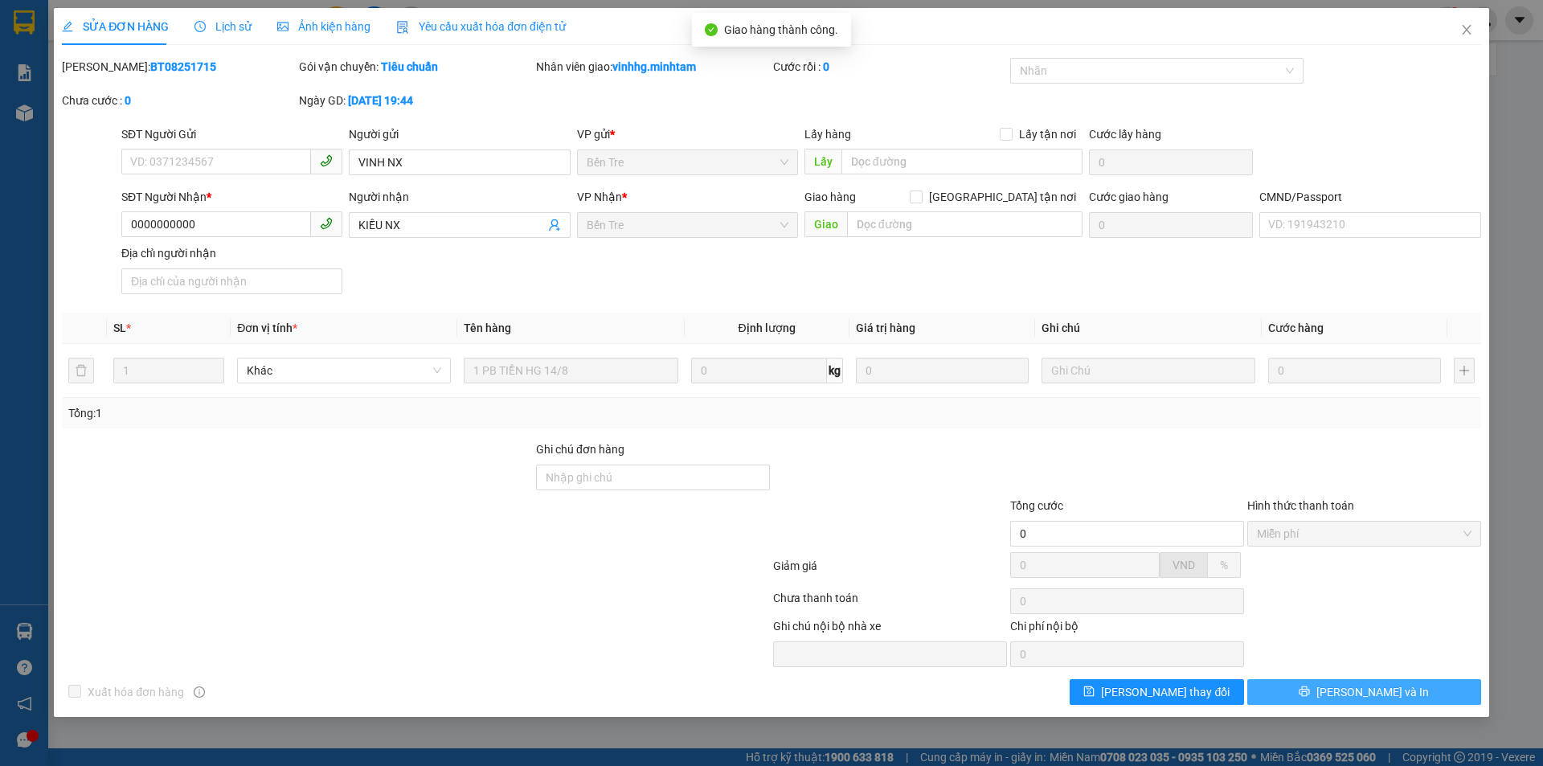
click at [1366, 689] on span "[PERSON_NAME] và In" at bounding box center [1372, 692] width 112 height 18
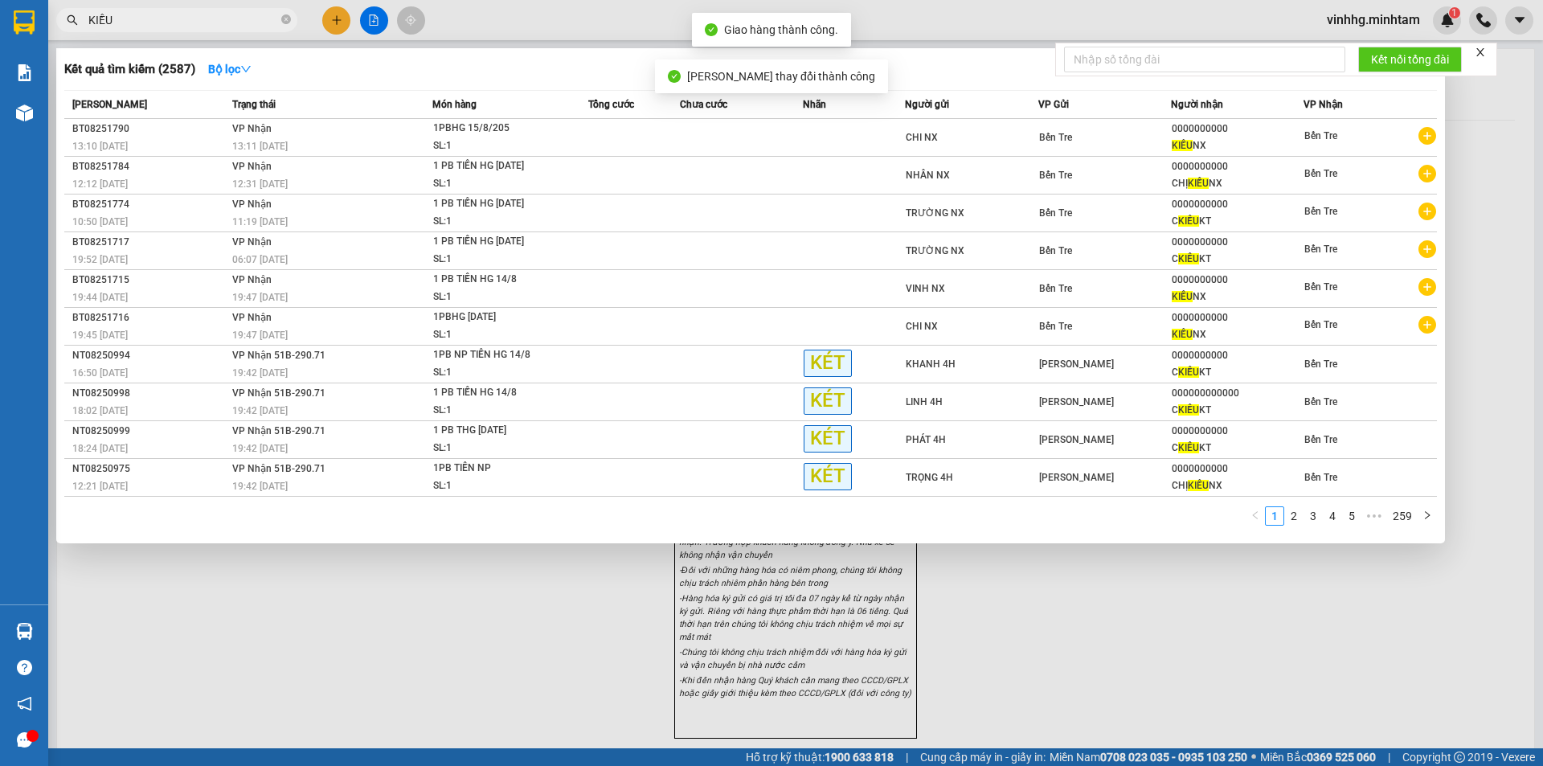
click at [265, 24] on input "KIỀU" at bounding box center [183, 20] width 190 height 18
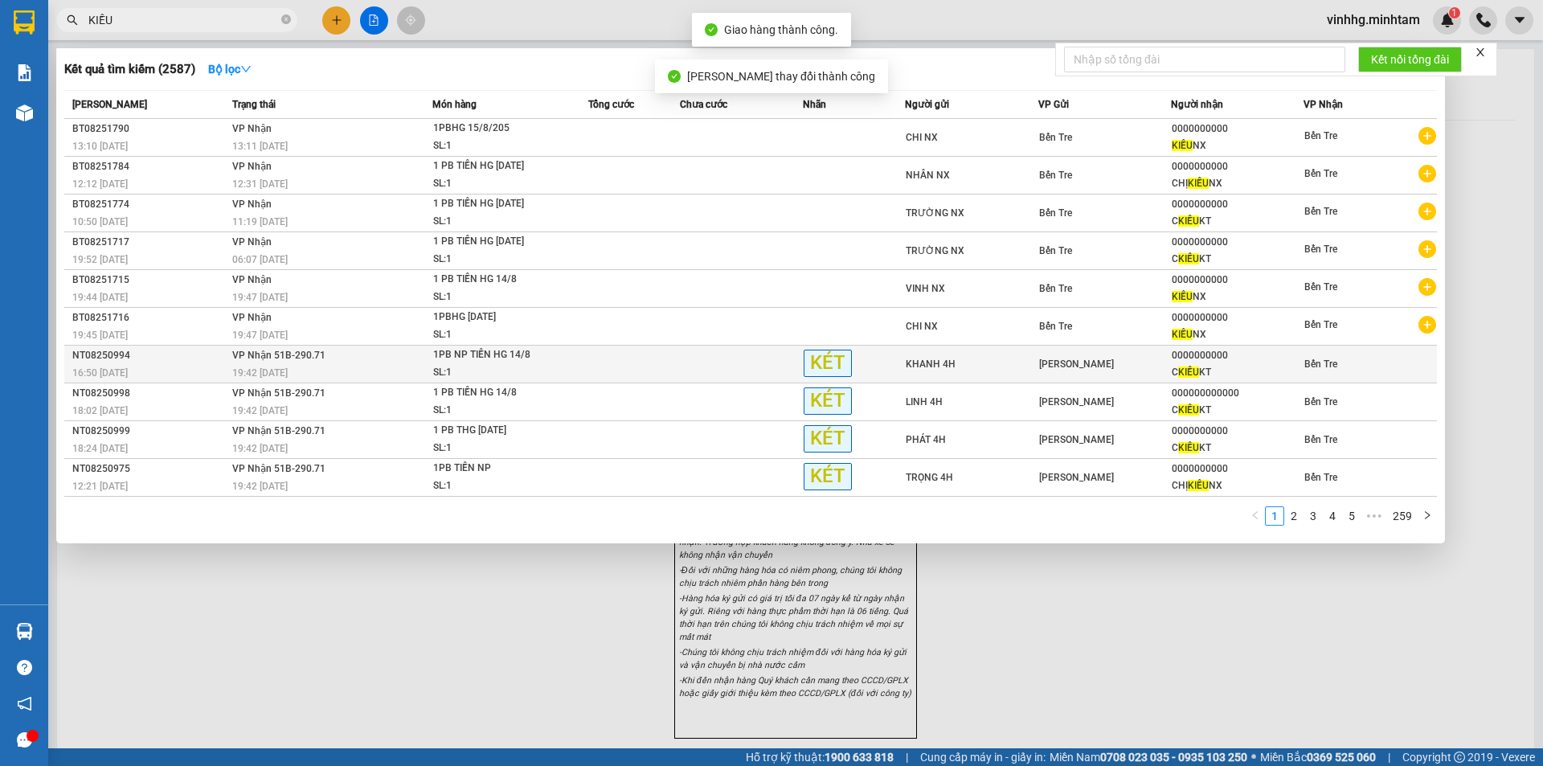
click at [398, 382] on div "19:42 [DATE]" at bounding box center [332, 373] width 200 height 18
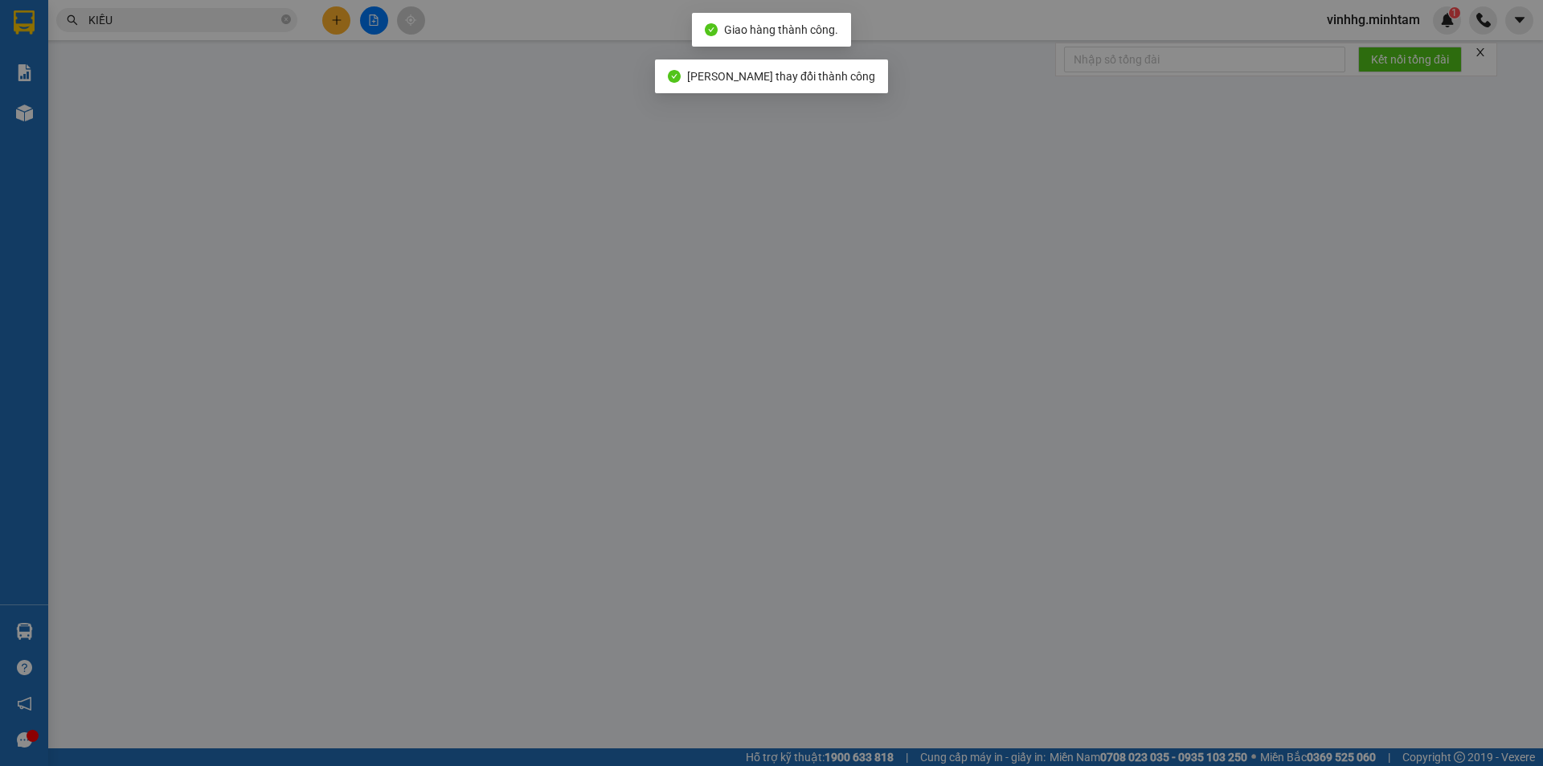
type input "KHANH 4H"
type input "0000000000"
type input "C KIỀU KT"
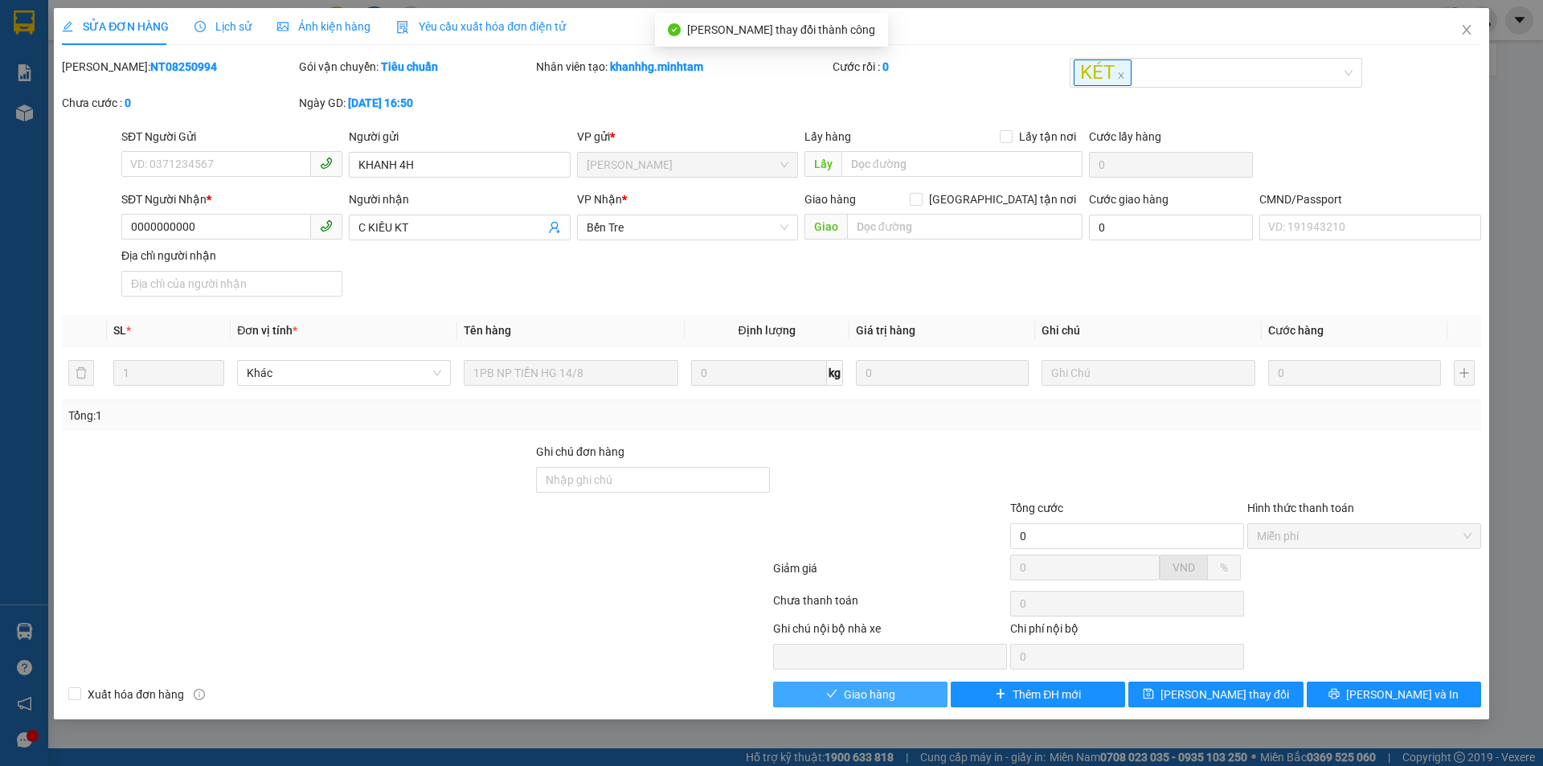
click at [892, 685] on span "Giao hàng" at bounding box center [869, 694] width 51 height 18
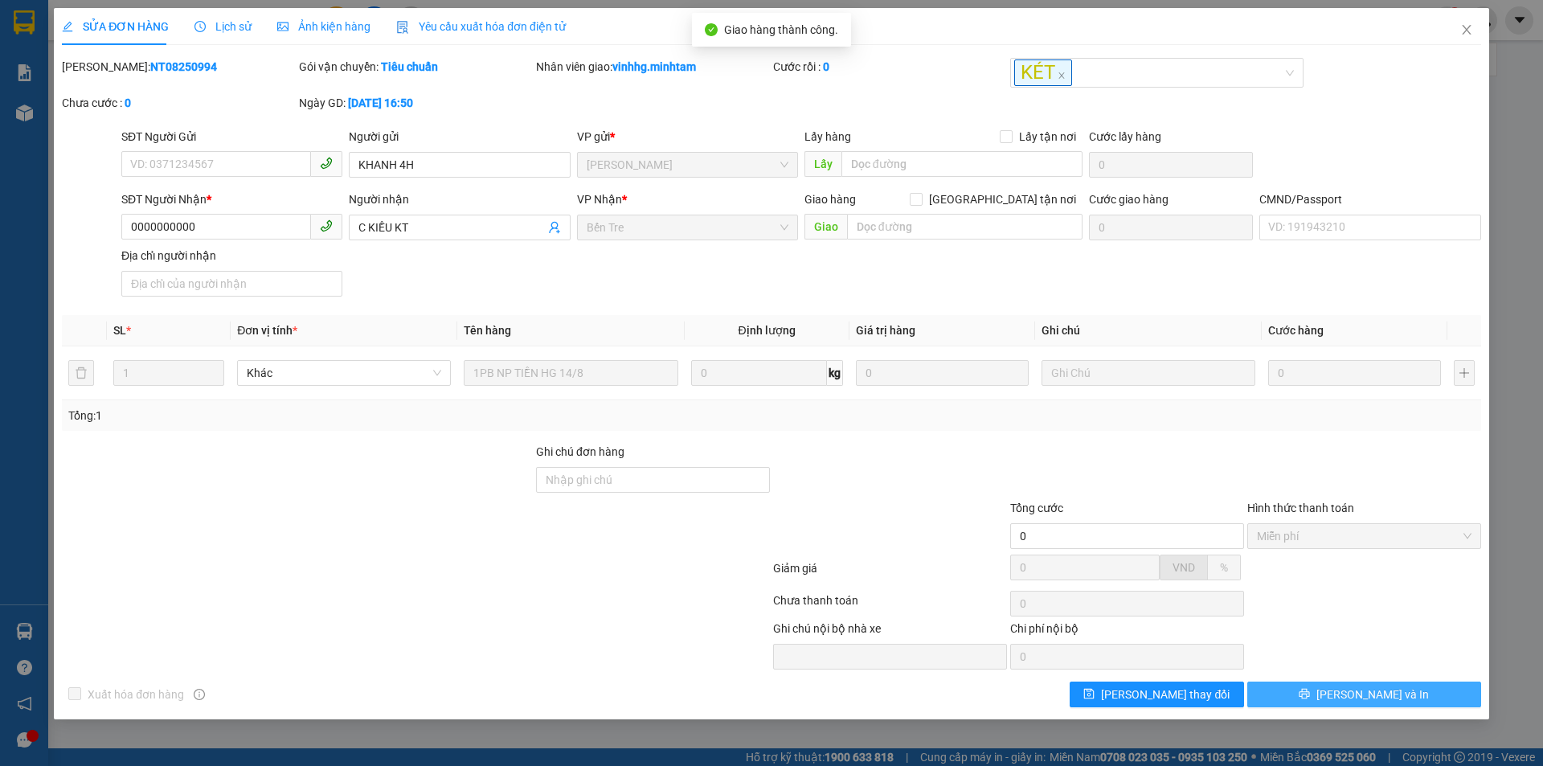
click at [1368, 689] on span "[PERSON_NAME] và In" at bounding box center [1372, 694] width 112 height 18
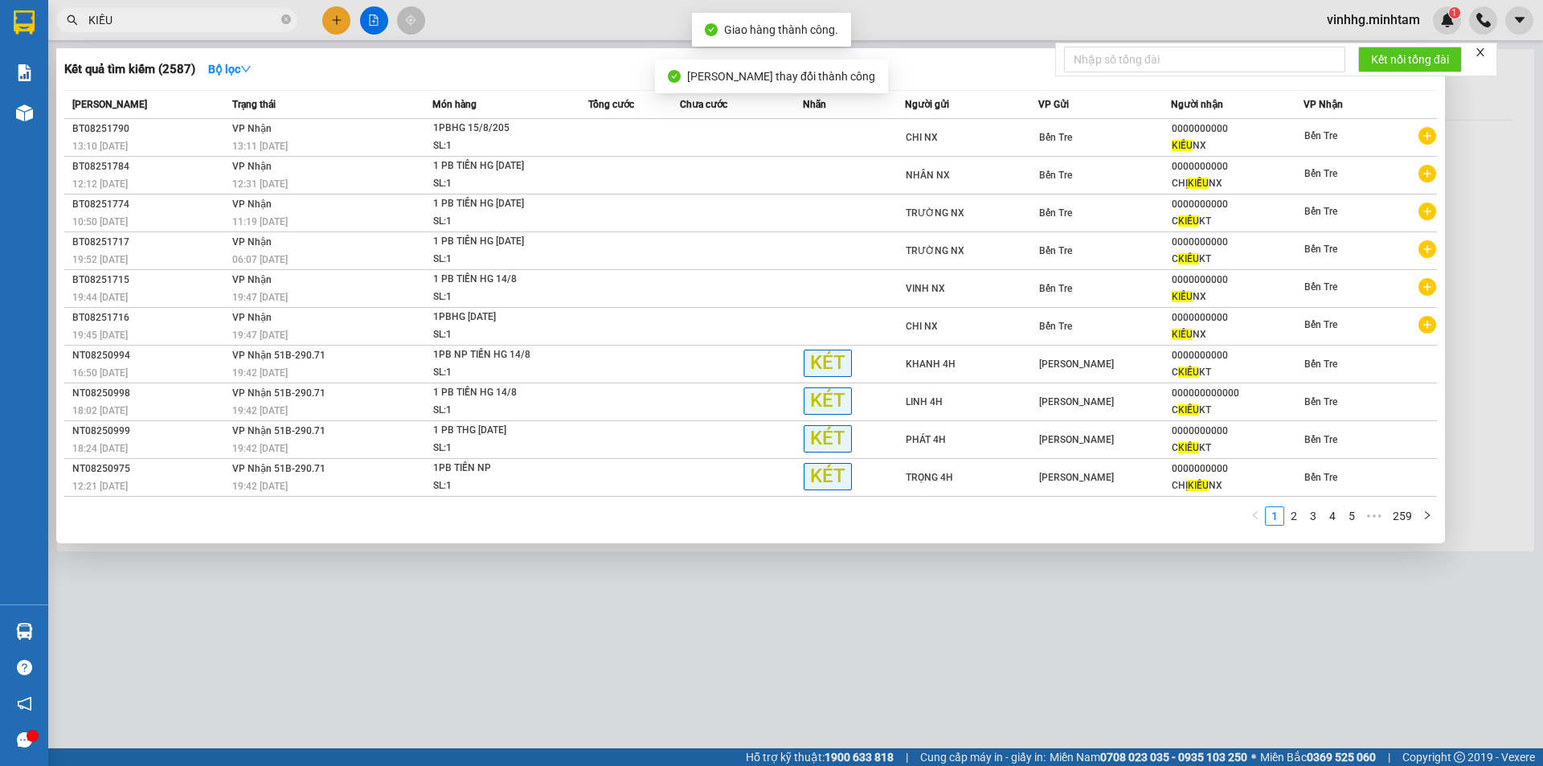
click at [243, 18] on input "KIỀU" at bounding box center [183, 20] width 190 height 18
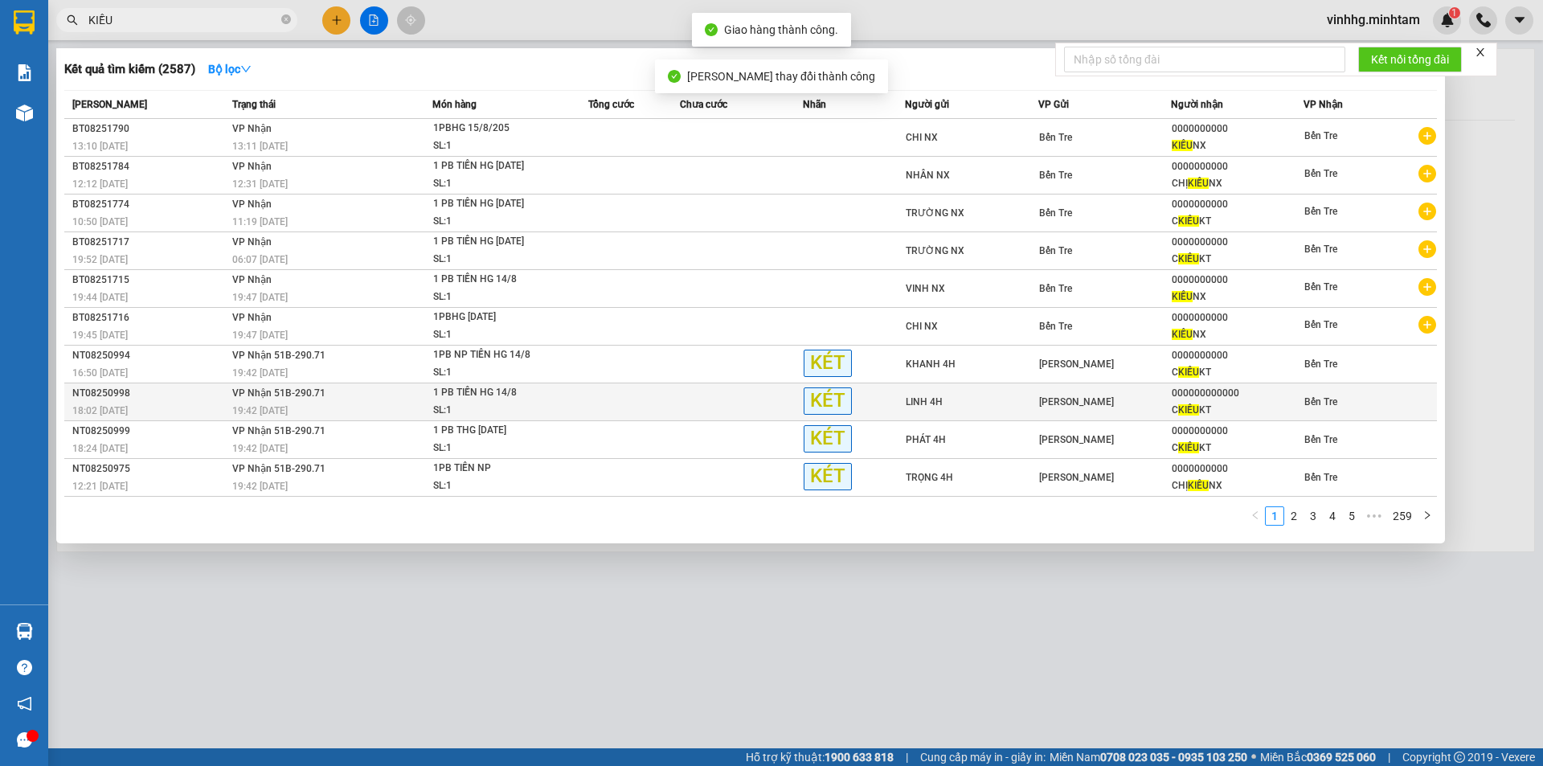
click at [486, 402] on div "1 PB TIỀN HG 14/8" at bounding box center [493, 393] width 121 height 18
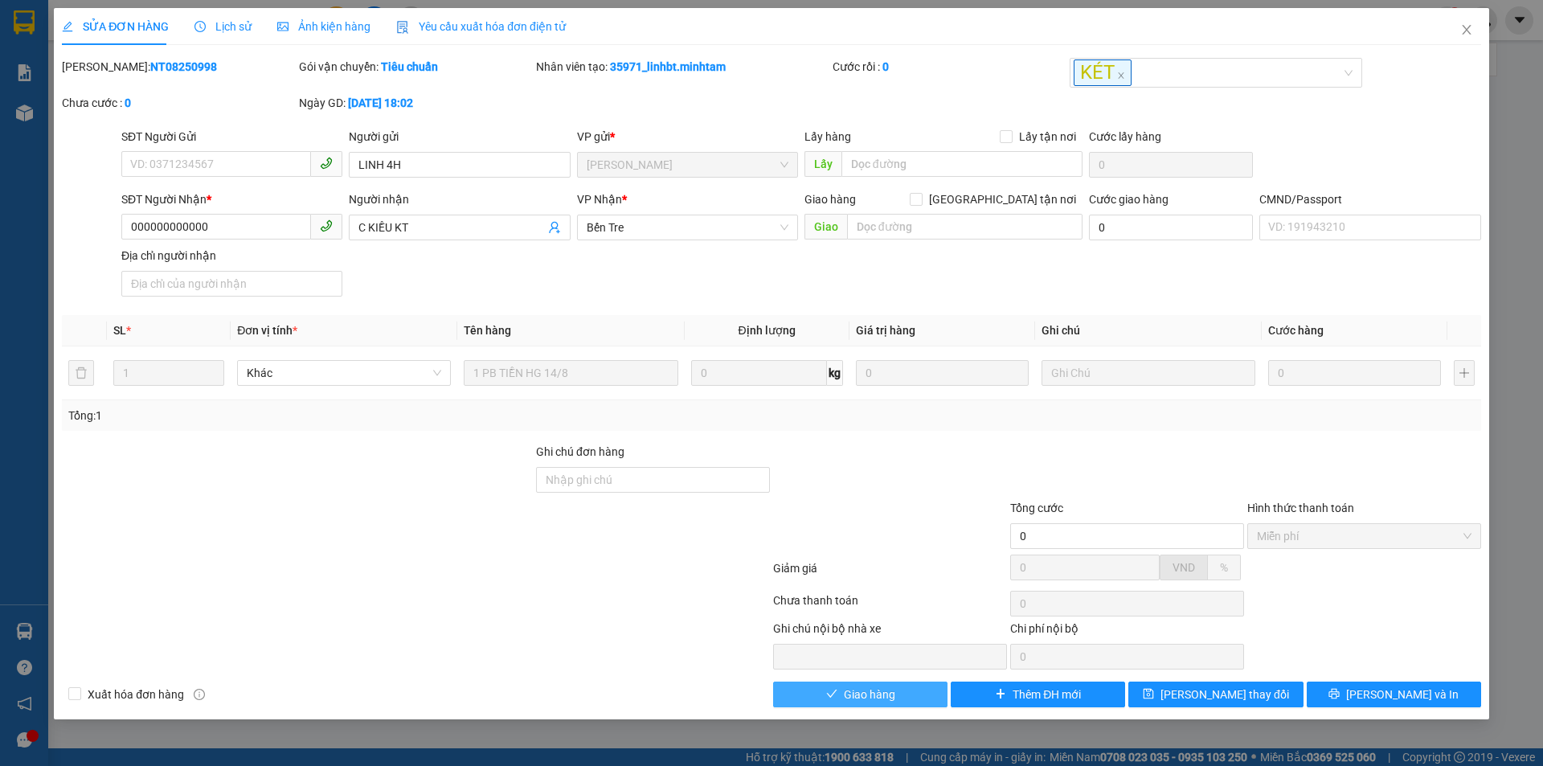
click at [889, 696] on span "Giao hàng" at bounding box center [869, 694] width 51 height 18
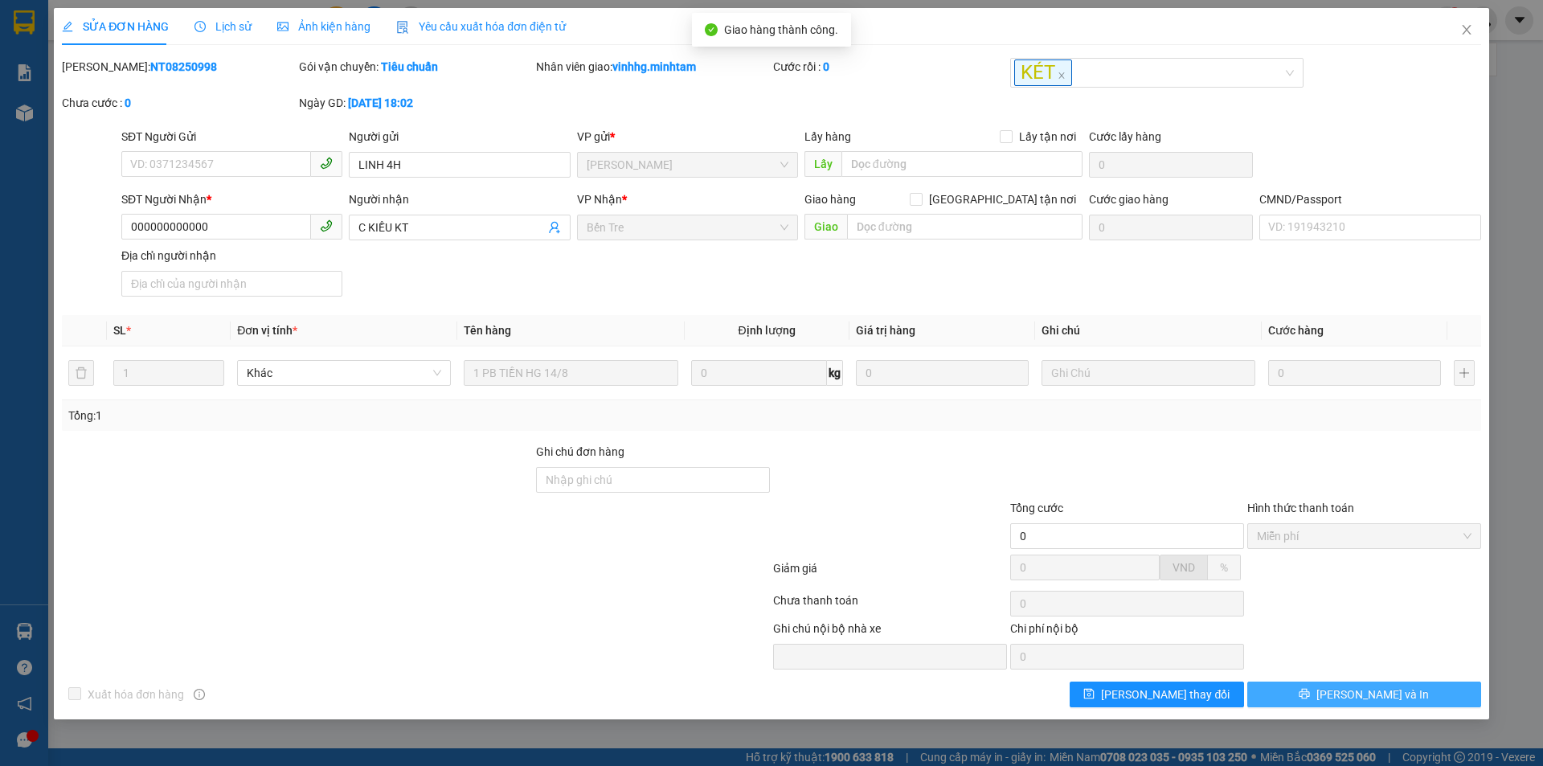
click at [1422, 686] on button "[PERSON_NAME] và In" at bounding box center [1364, 694] width 234 height 26
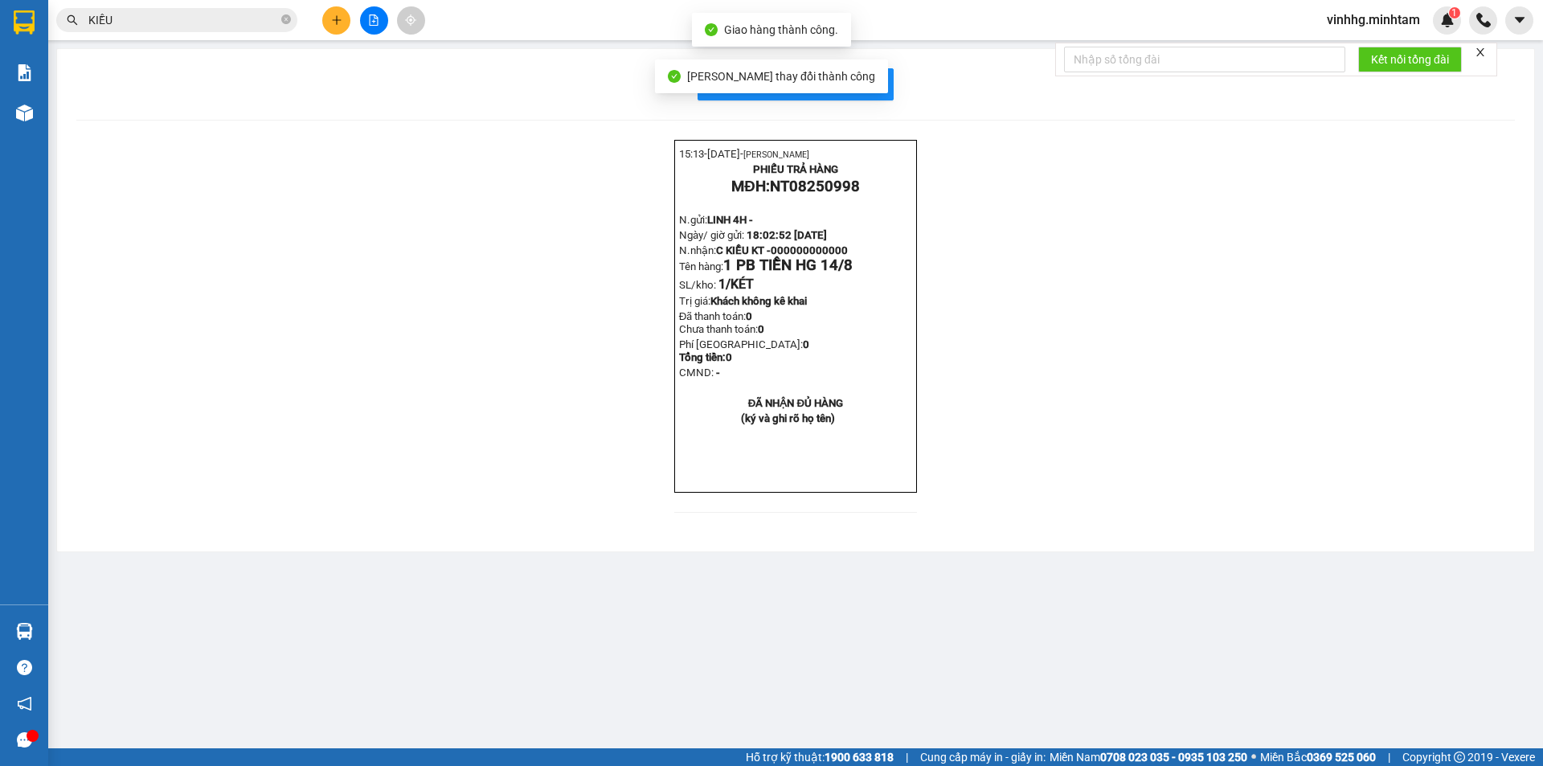
click at [249, 14] on input "KIỀU" at bounding box center [183, 20] width 190 height 18
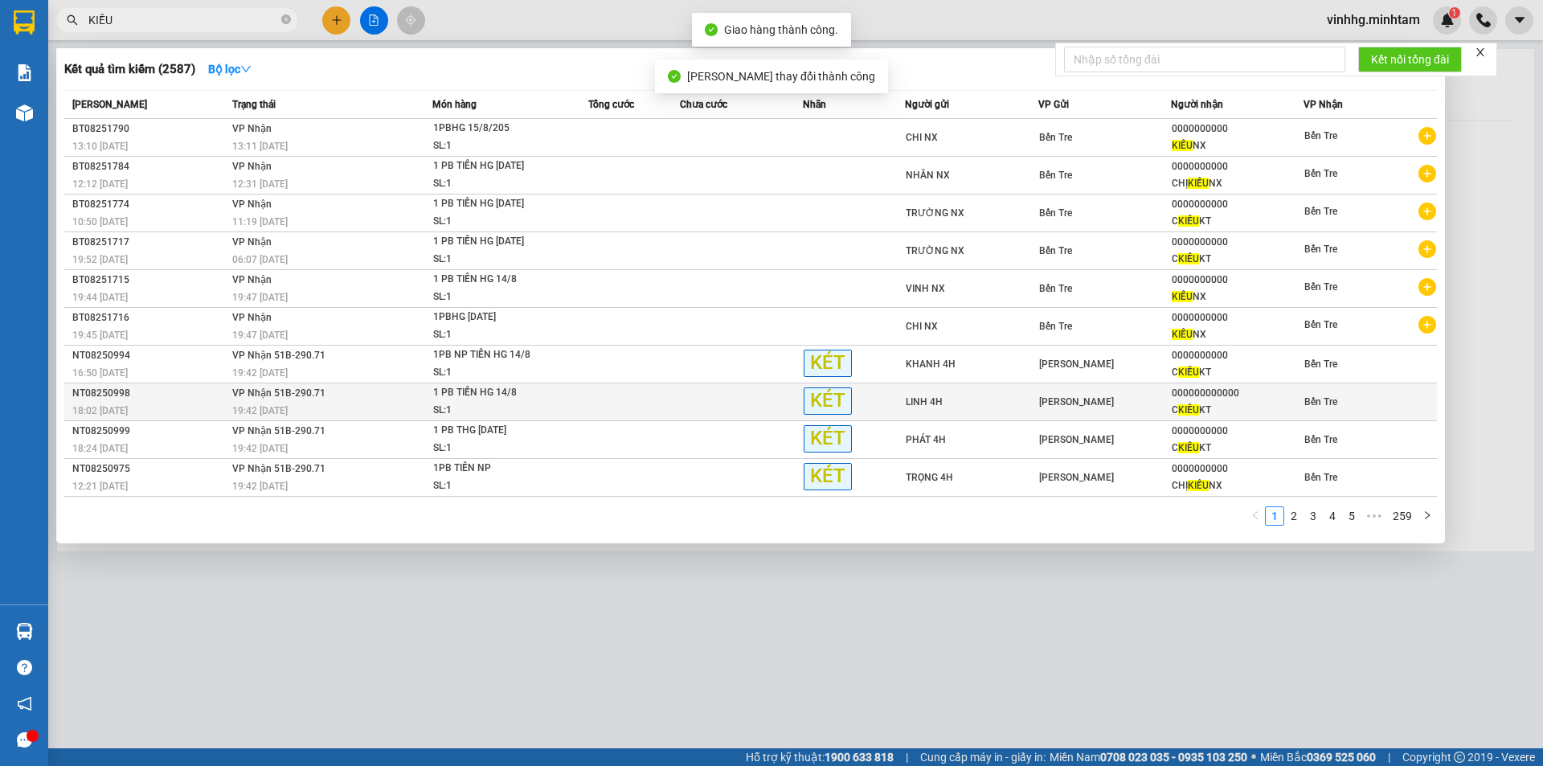
click at [394, 421] on td "VP Nhận 51B-290.71 19:42 [DATE]" at bounding box center [330, 402] width 205 height 38
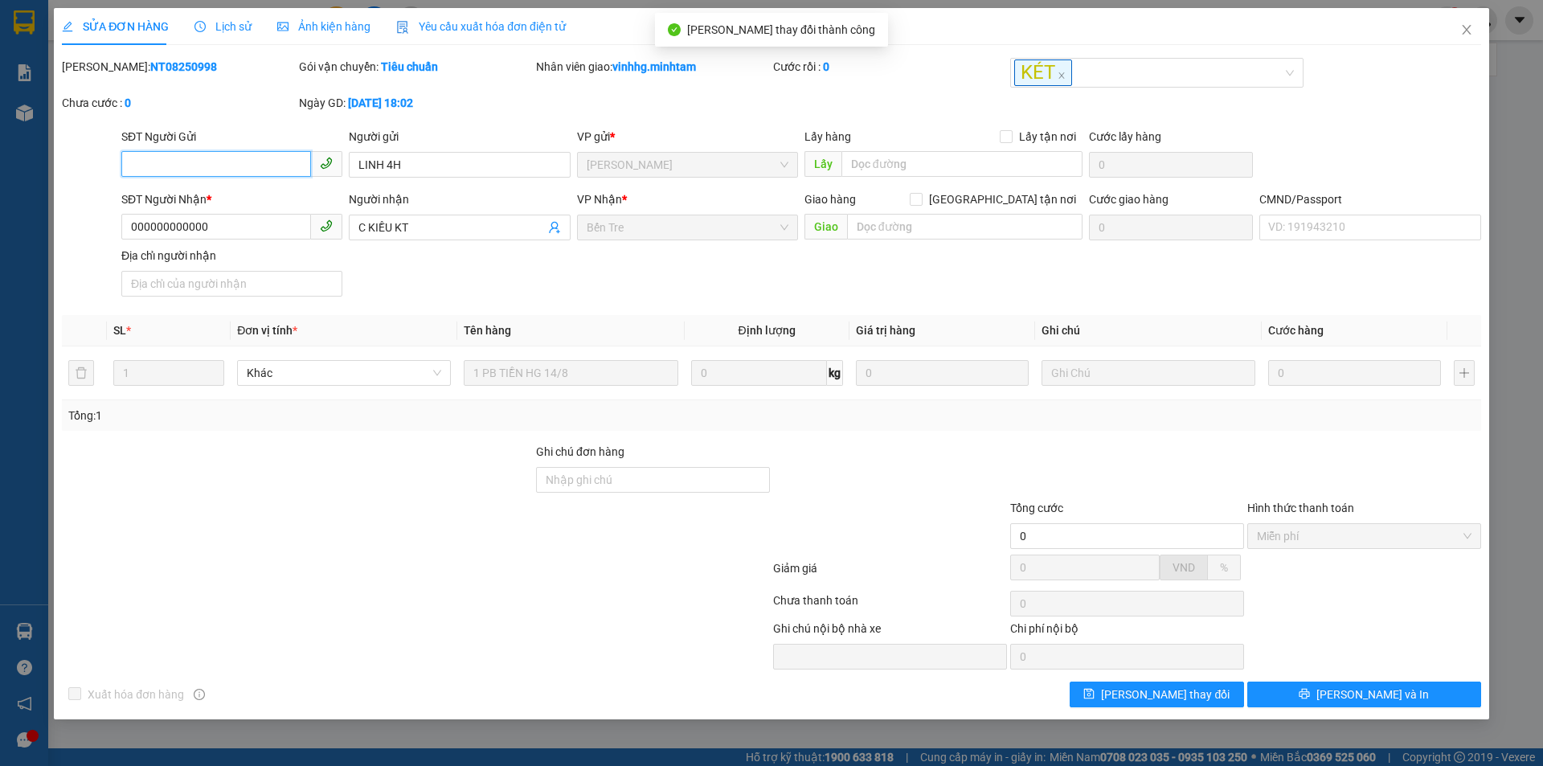
type input "LINH 4H"
type input "000000000000"
type input "C KIỀU KT"
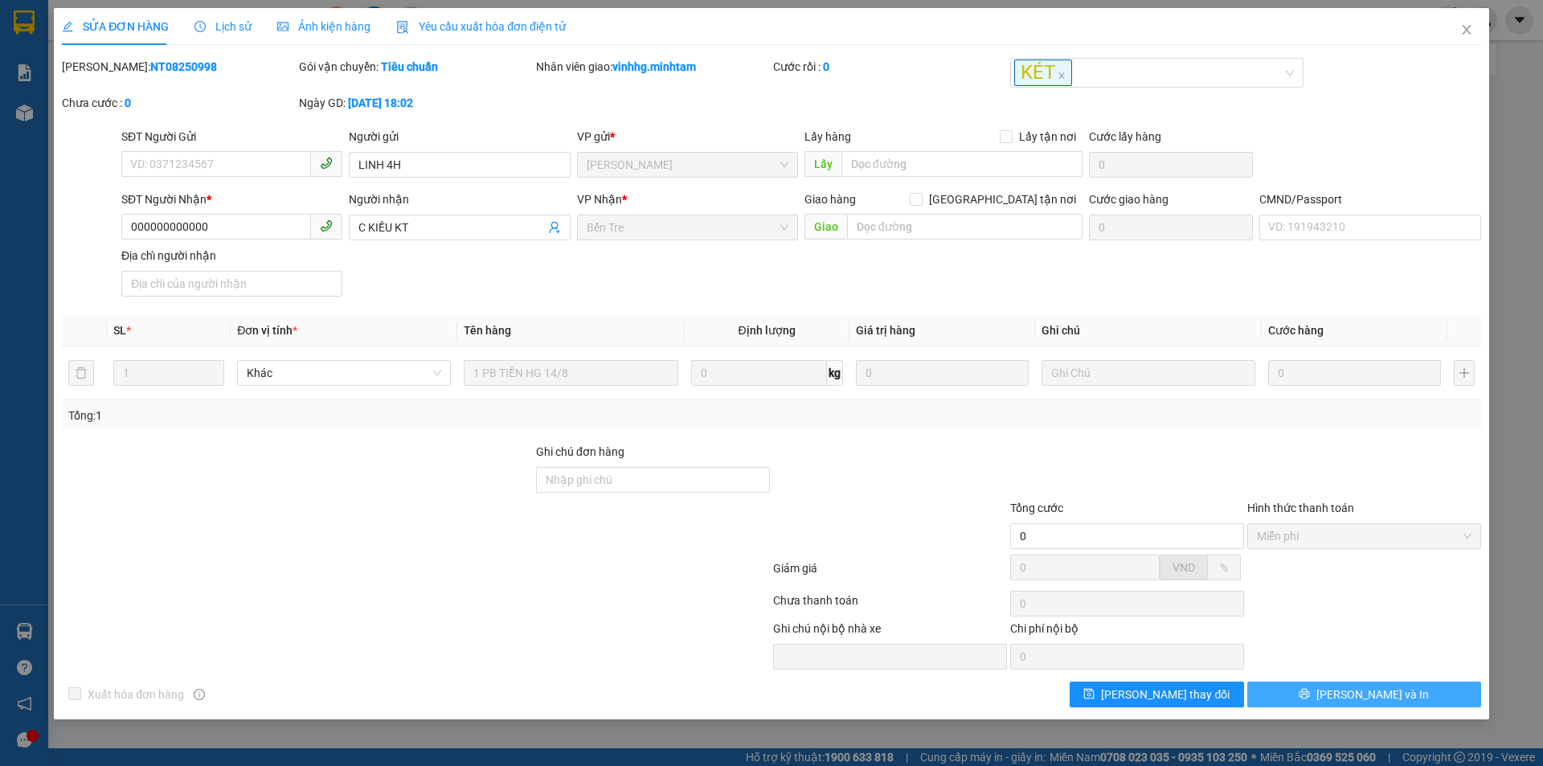
drag, startPoint x: 1350, startPoint y: 693, endPoint x: 1236, endPoint y: 591, distance: 153.1
click at [1351, 693] on span "[PERSON_NAME] và In" at bounding box center [1372, 694] width 112 height 18
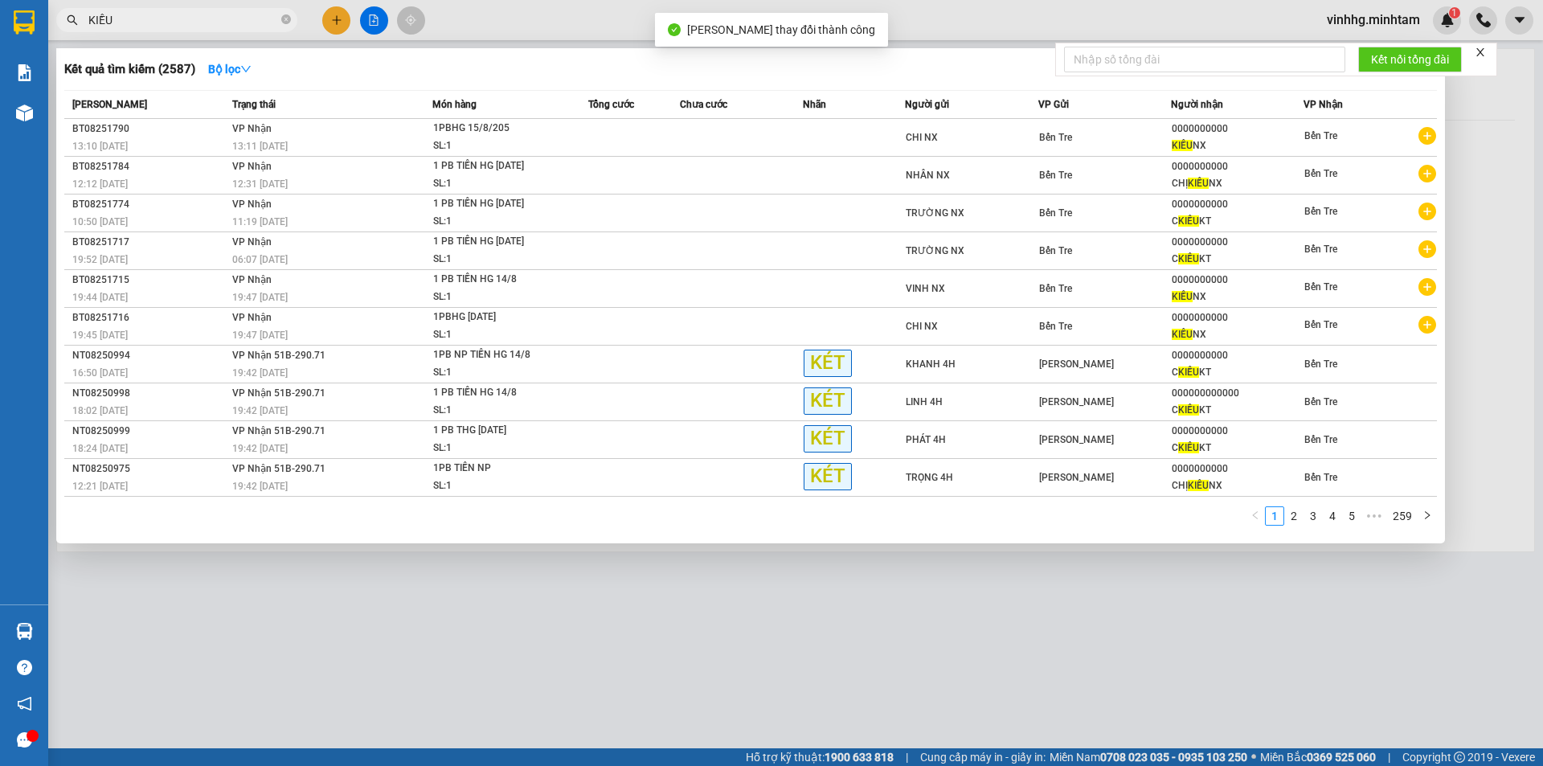
click at [191, 22] on input "KIỀU" at bounding box center [183, 20] width 190 height 18
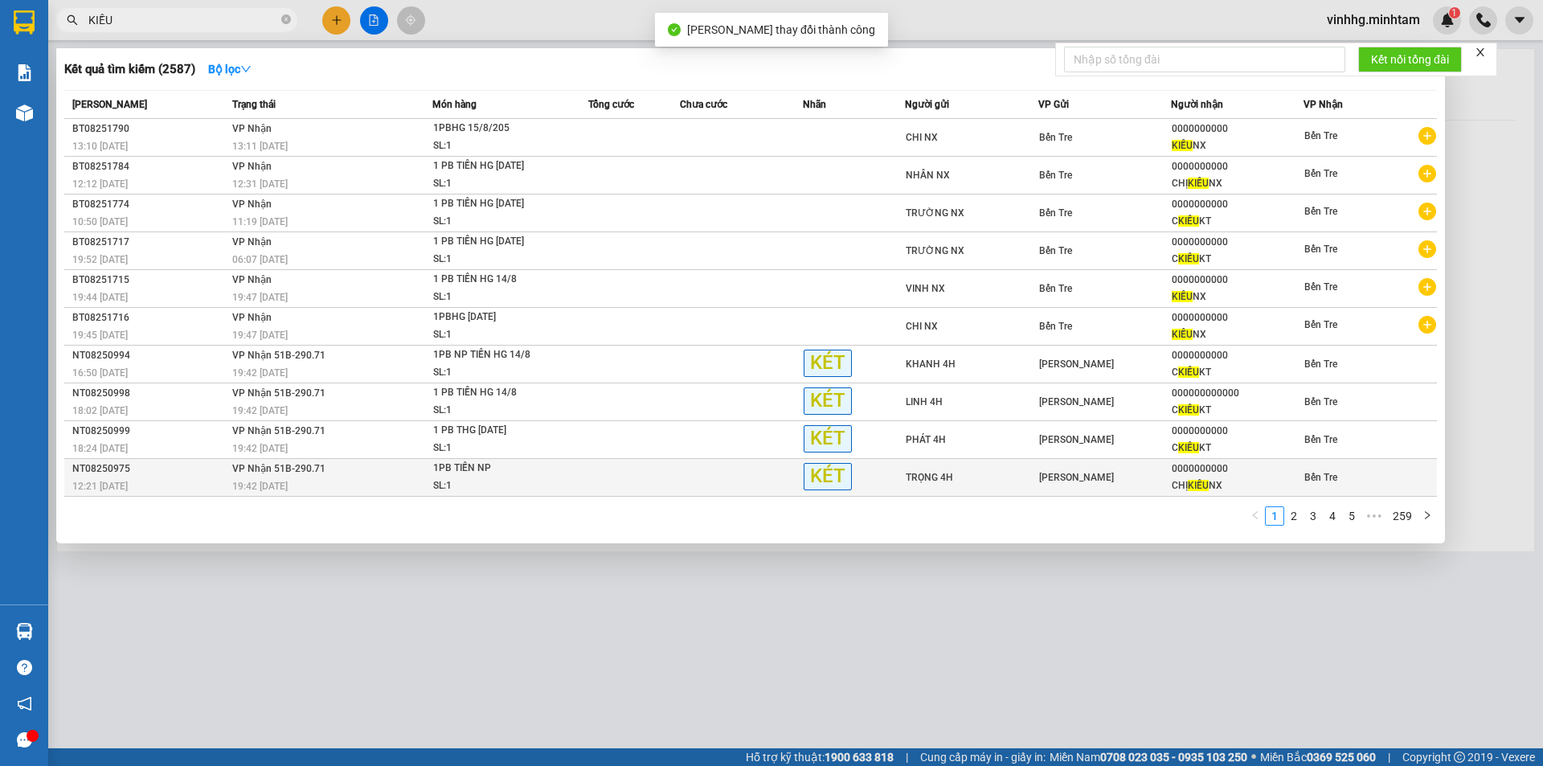
click at [421, 497] on td "VP Nhận 51B-290.71 19:42 [DATE]" at bounding box center [330, 478] width 205 height 38
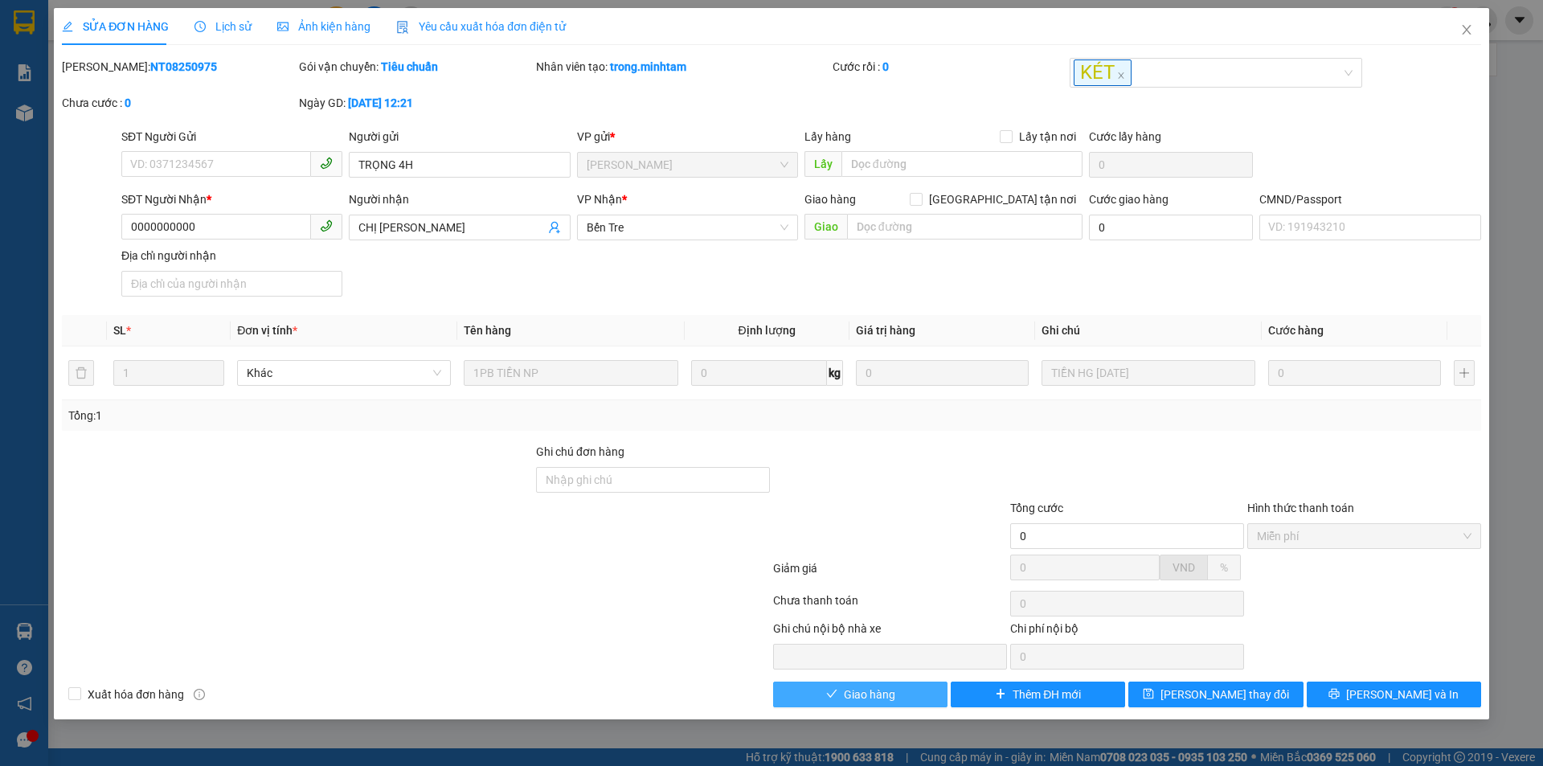
click at [830, 686] on button "Giao hàng" at bounding box center [860, 694] width 174 height 26
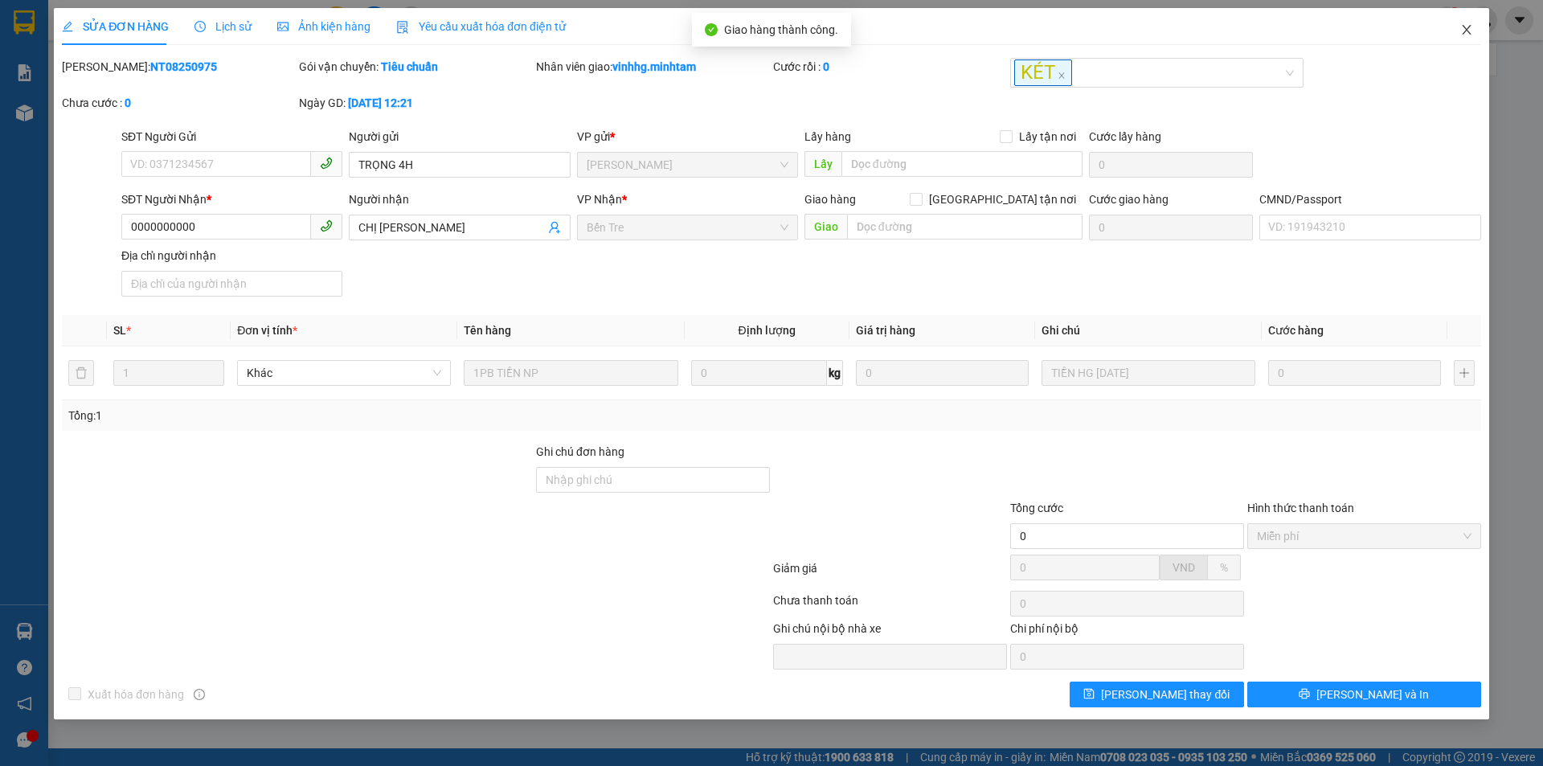
click at [1454, 38] on span "Close" at bounding box center [1466, 30] width 45 height 45
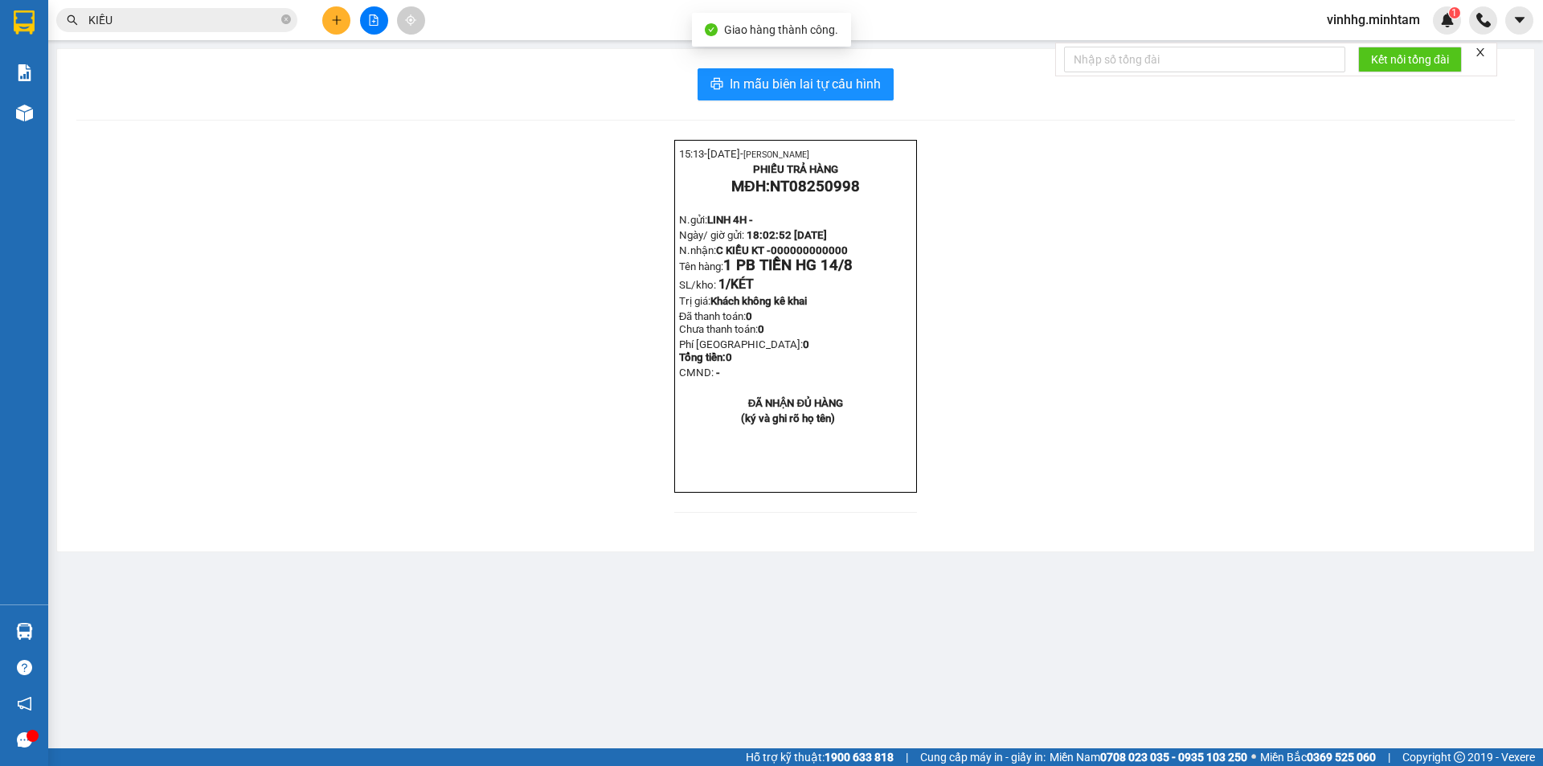
click at [206, 22] on input "KIỀU" at bounding box center [183, 20] width 190 height 18
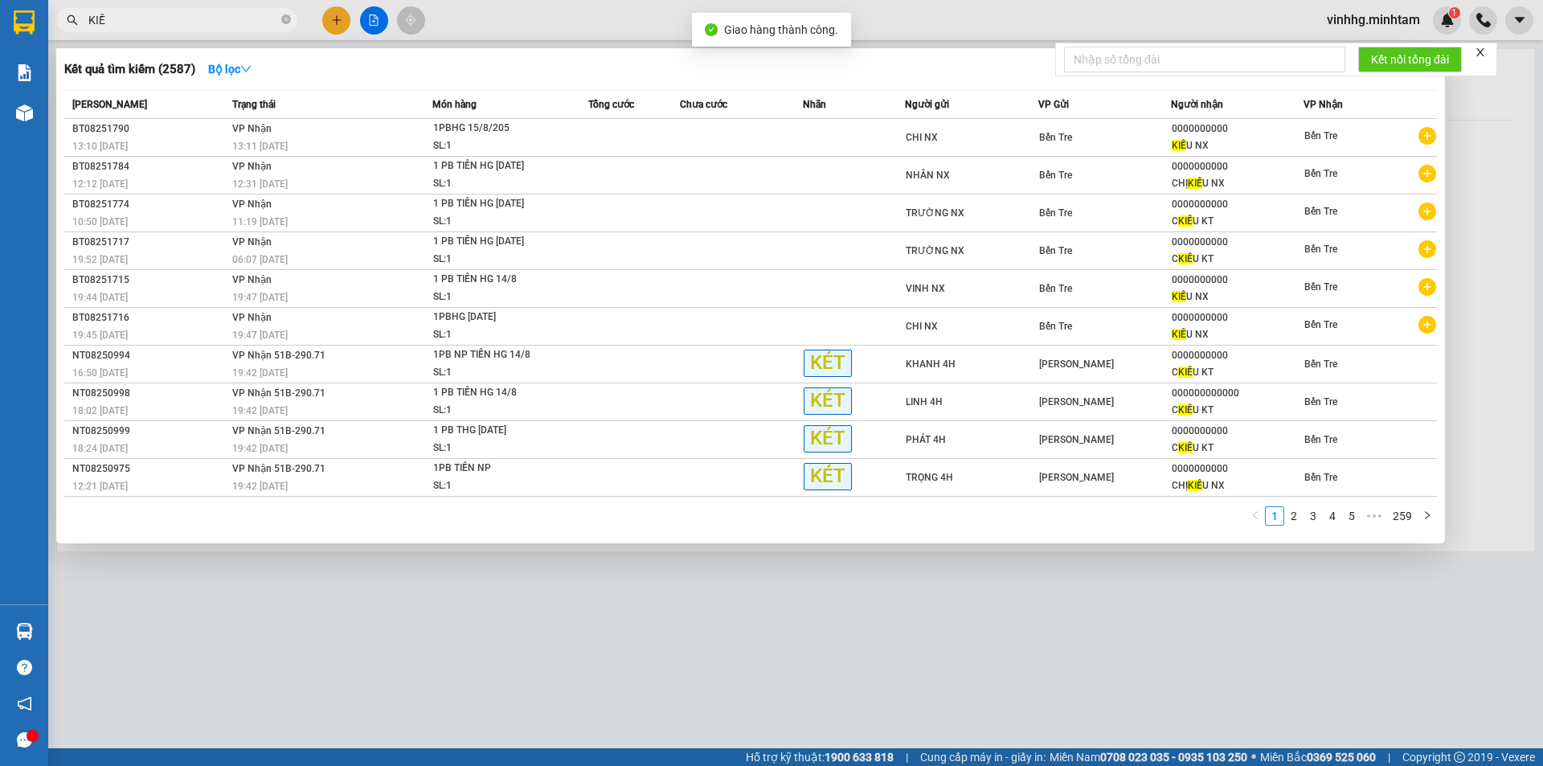
type input "KIỀU"
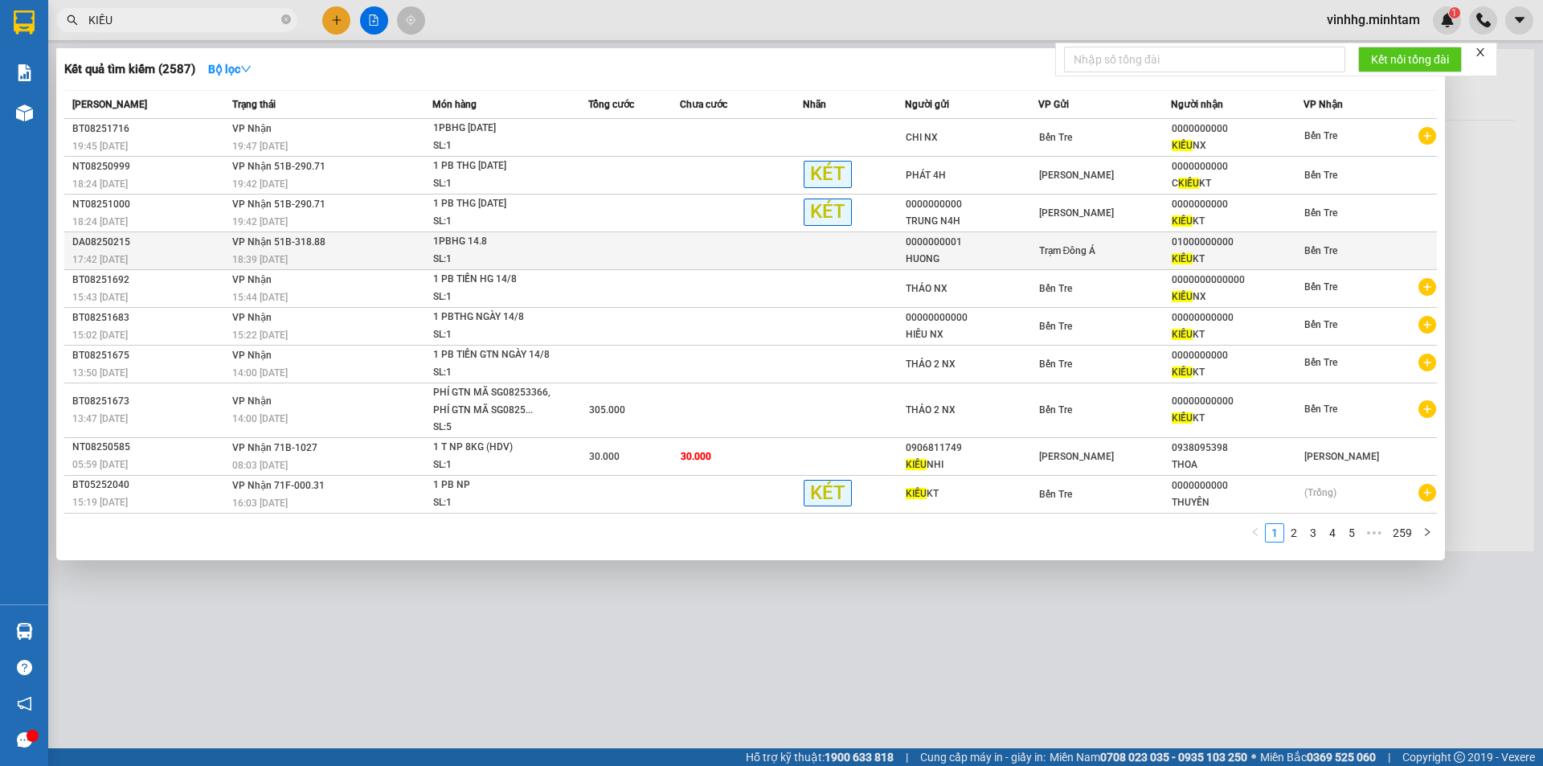
click at [410, 244] on td "VP Nhận 51B-318.88 18:39 [DATE]" at bounding box center [330, 251] width 205 height 38
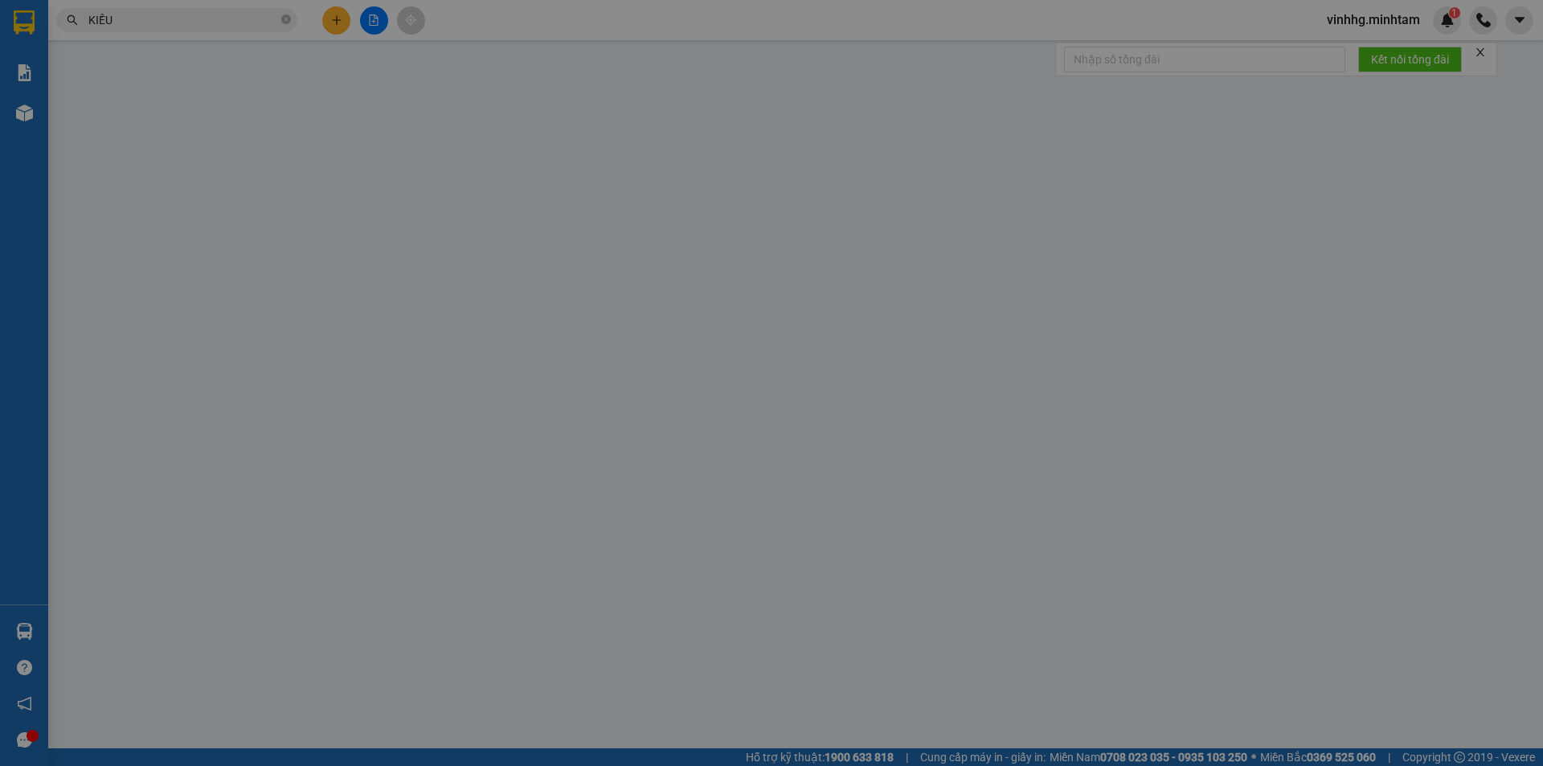
type input "0000000001"
type input "HUONG"
type input "01000000000"
type input "KIỀU KT"
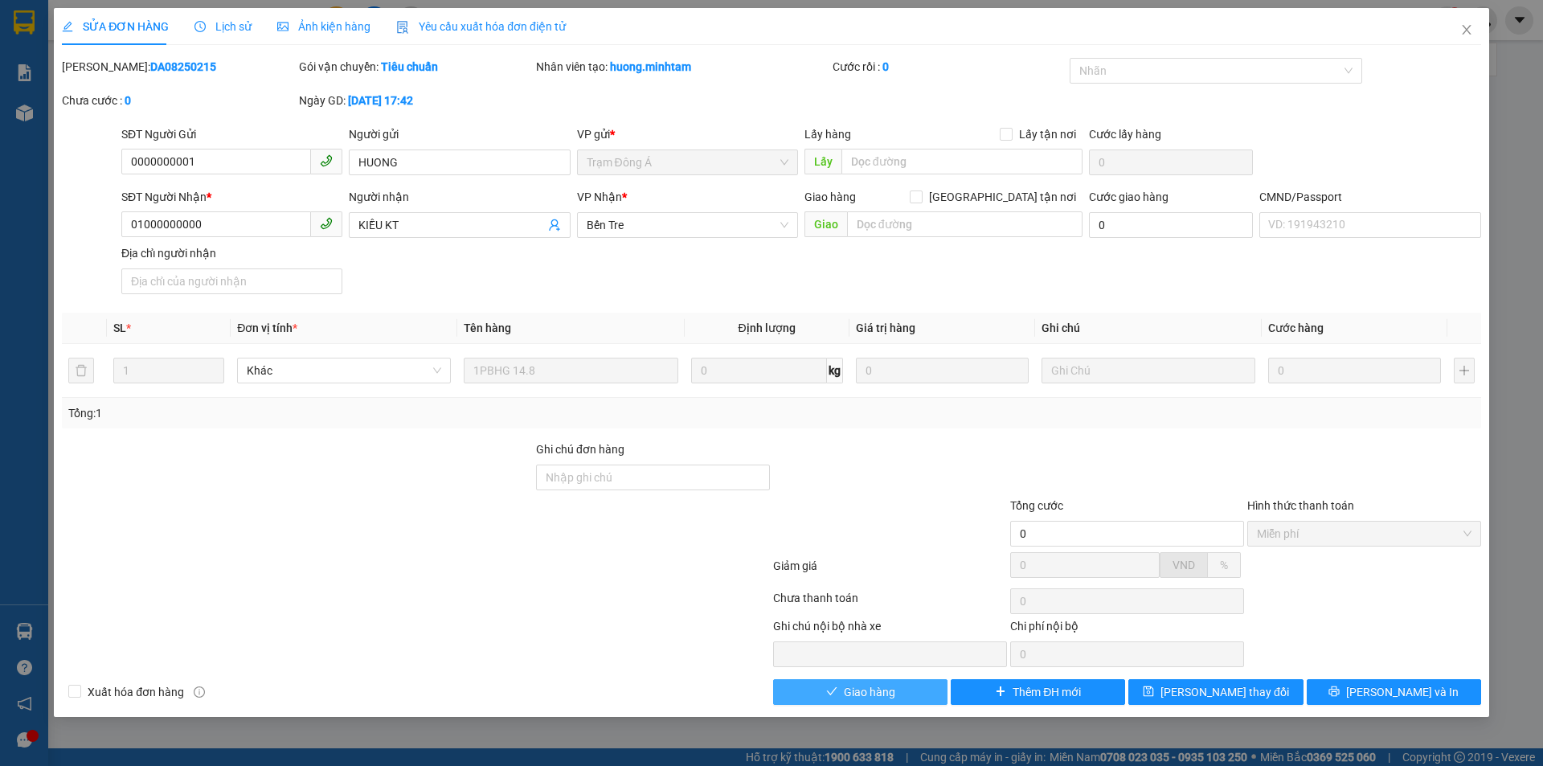
click at [896, 686] on button "Giao hàng" at bounding box center [860, 692] width 174 height 26
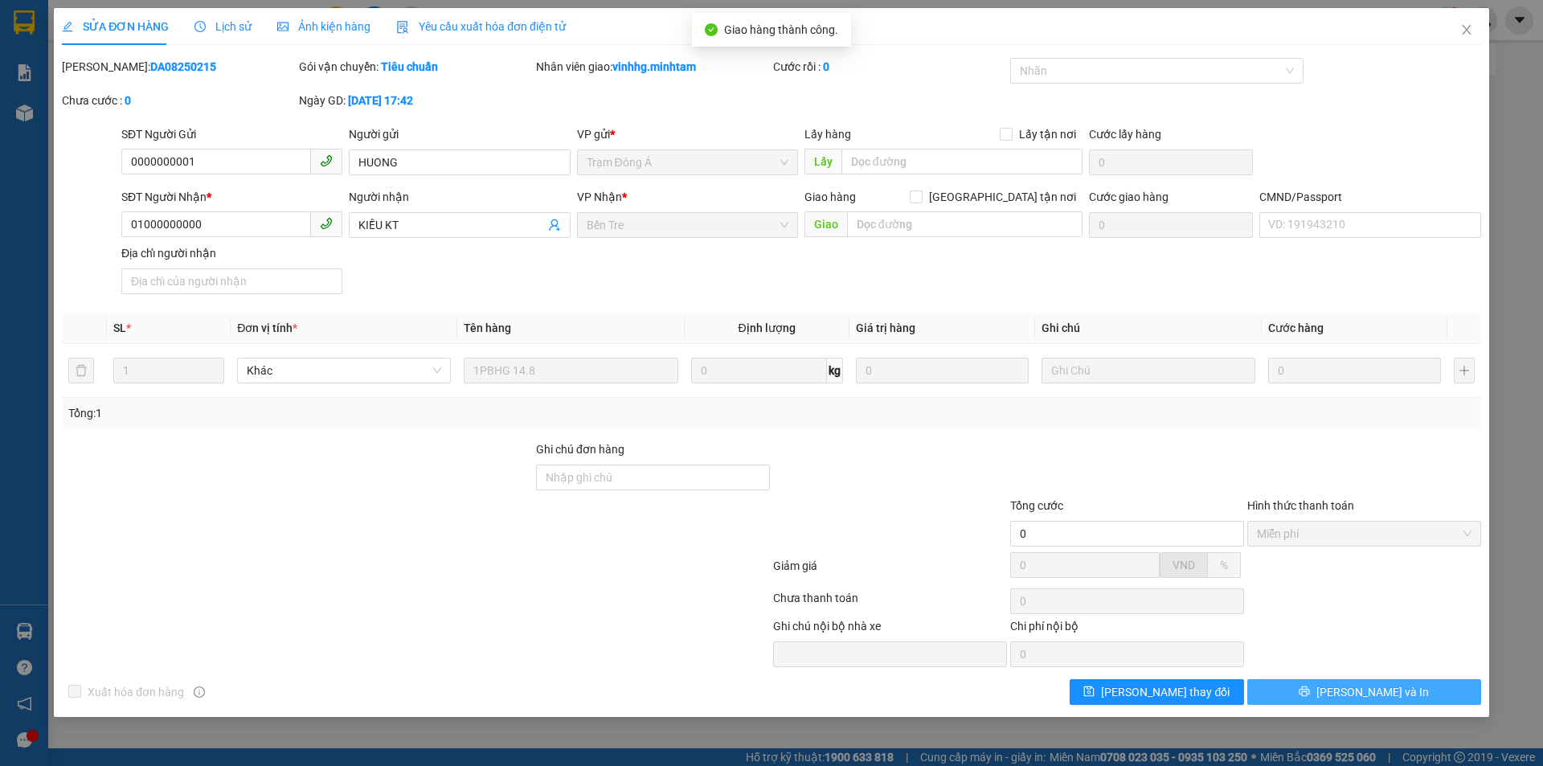
click at [1310, 691] on icon "printer" at bounding box center [1303, 690] width 11 height 11
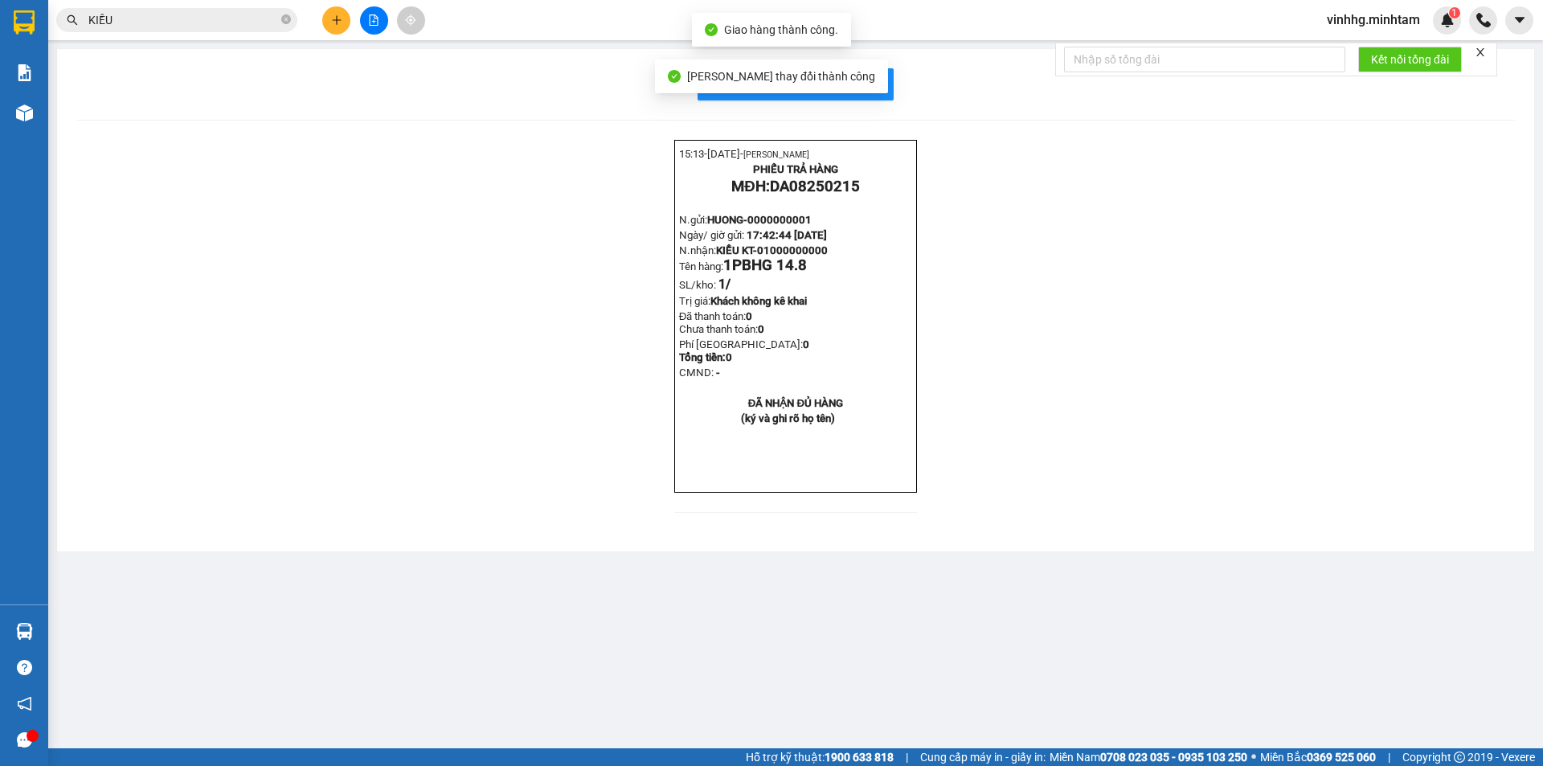
click at [232, 18] on input "KIỀU" at bounding box center [183, 20] width 190 height 18
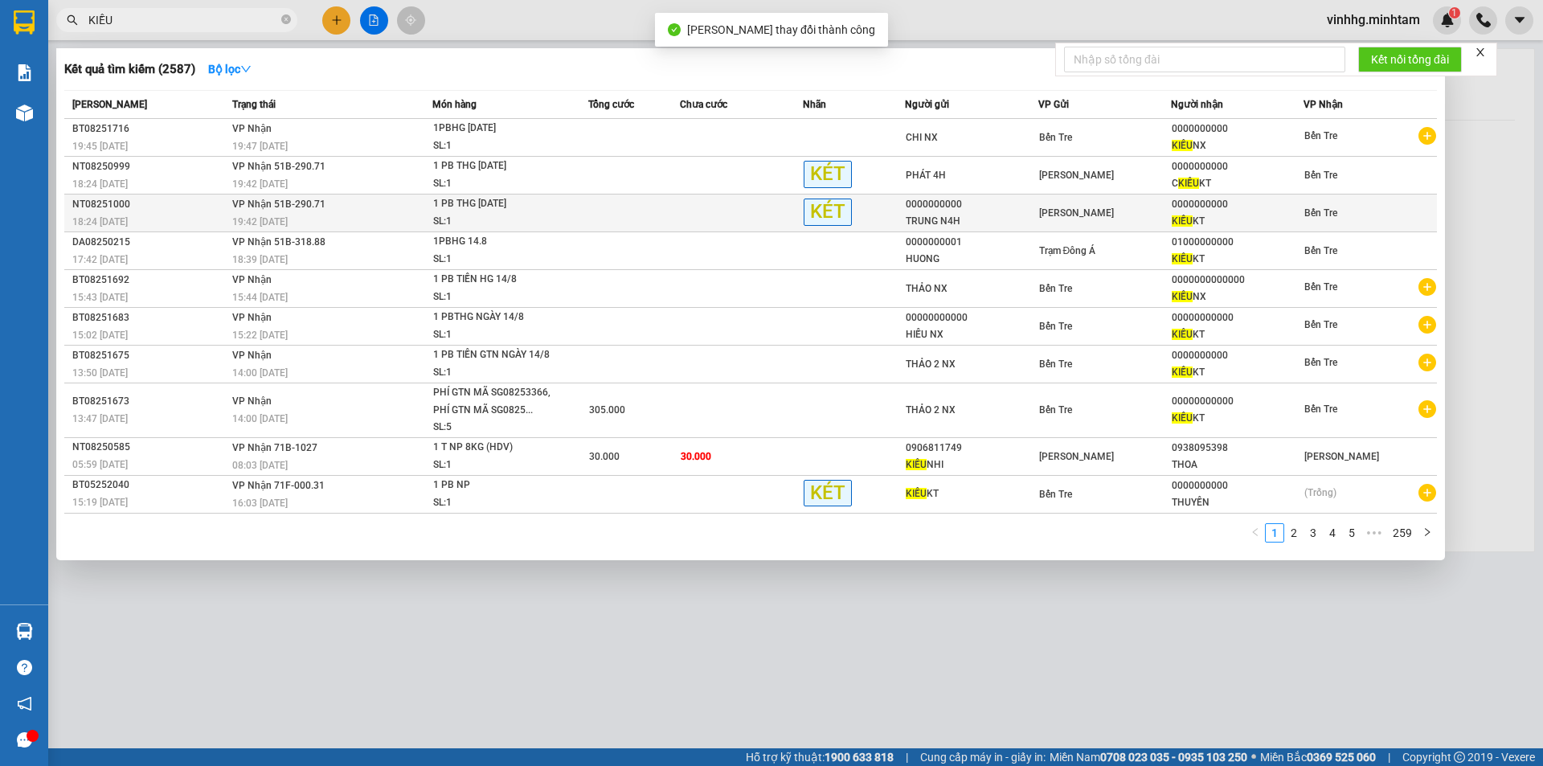
click at [373, 204] on td "VP Nhận 51B-290.71 19:42 [DATE]" at bounding box center [330, 213] width 205 height 38
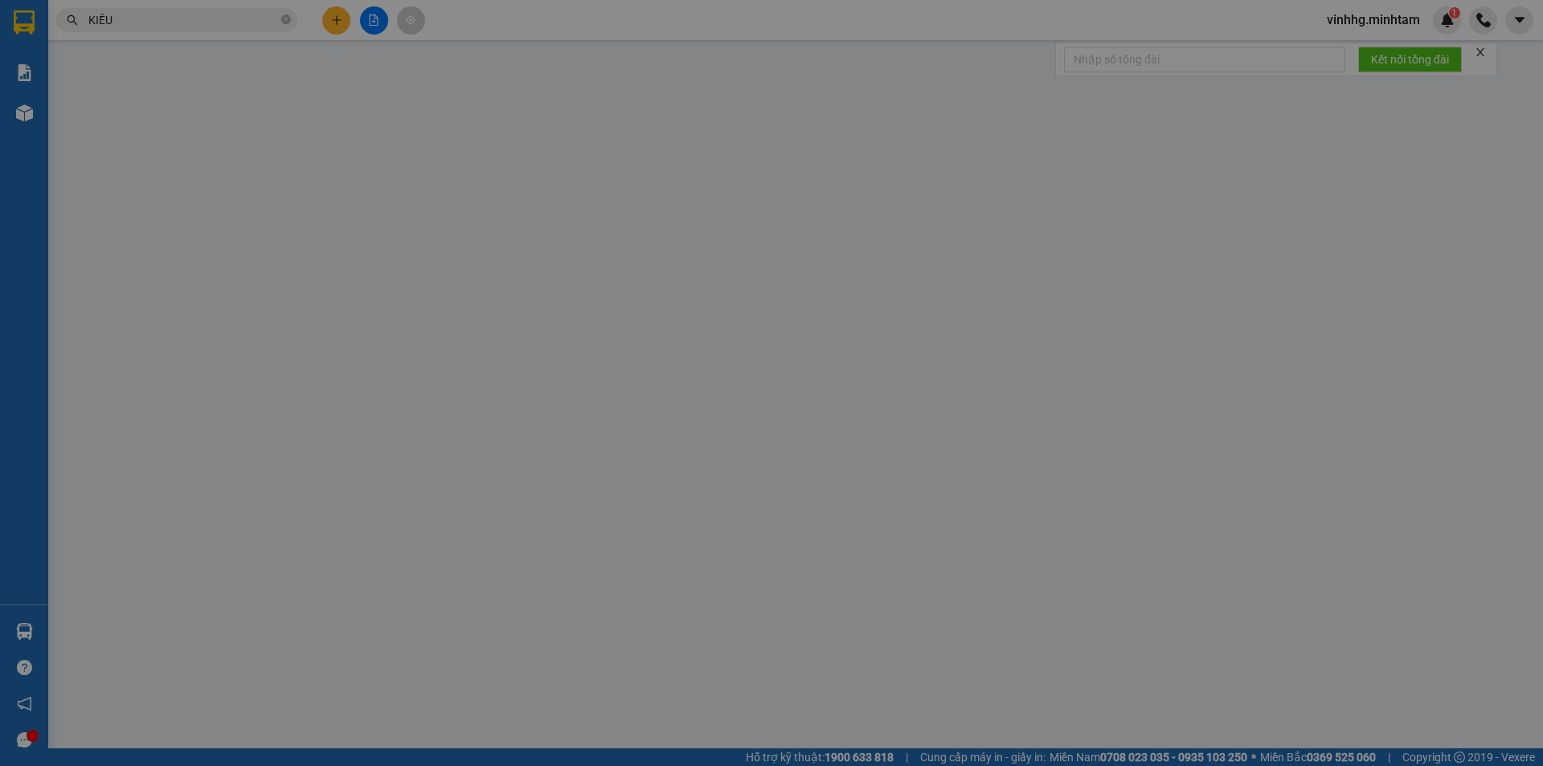
type input "0000000000"
type input "TRUNG N4H"
type input "0000000000"
type input "KIỀU KT"
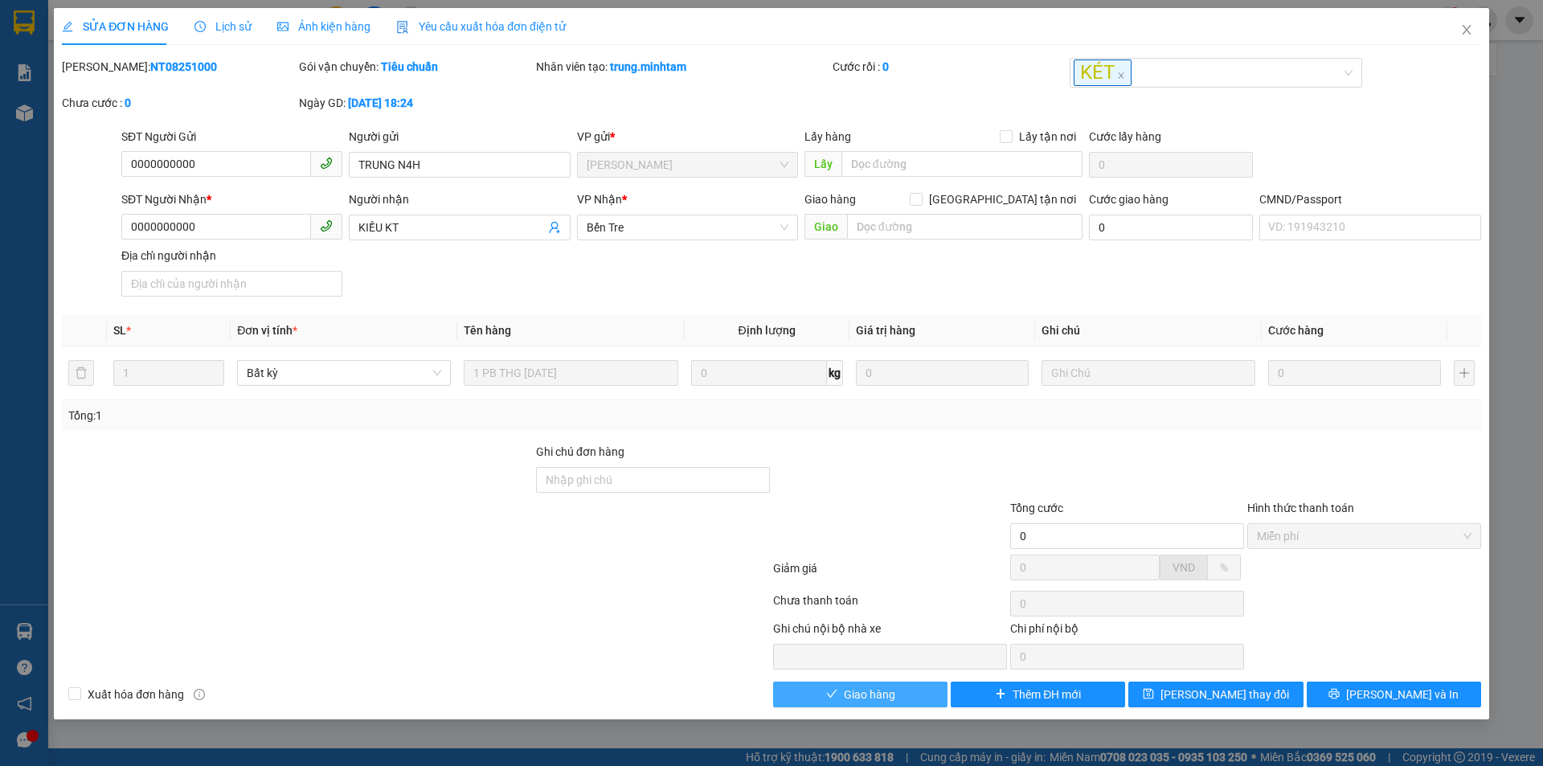
click at [879, 691] on span "Giao hàng" at bounding box center [869, 694] width 51 height 18
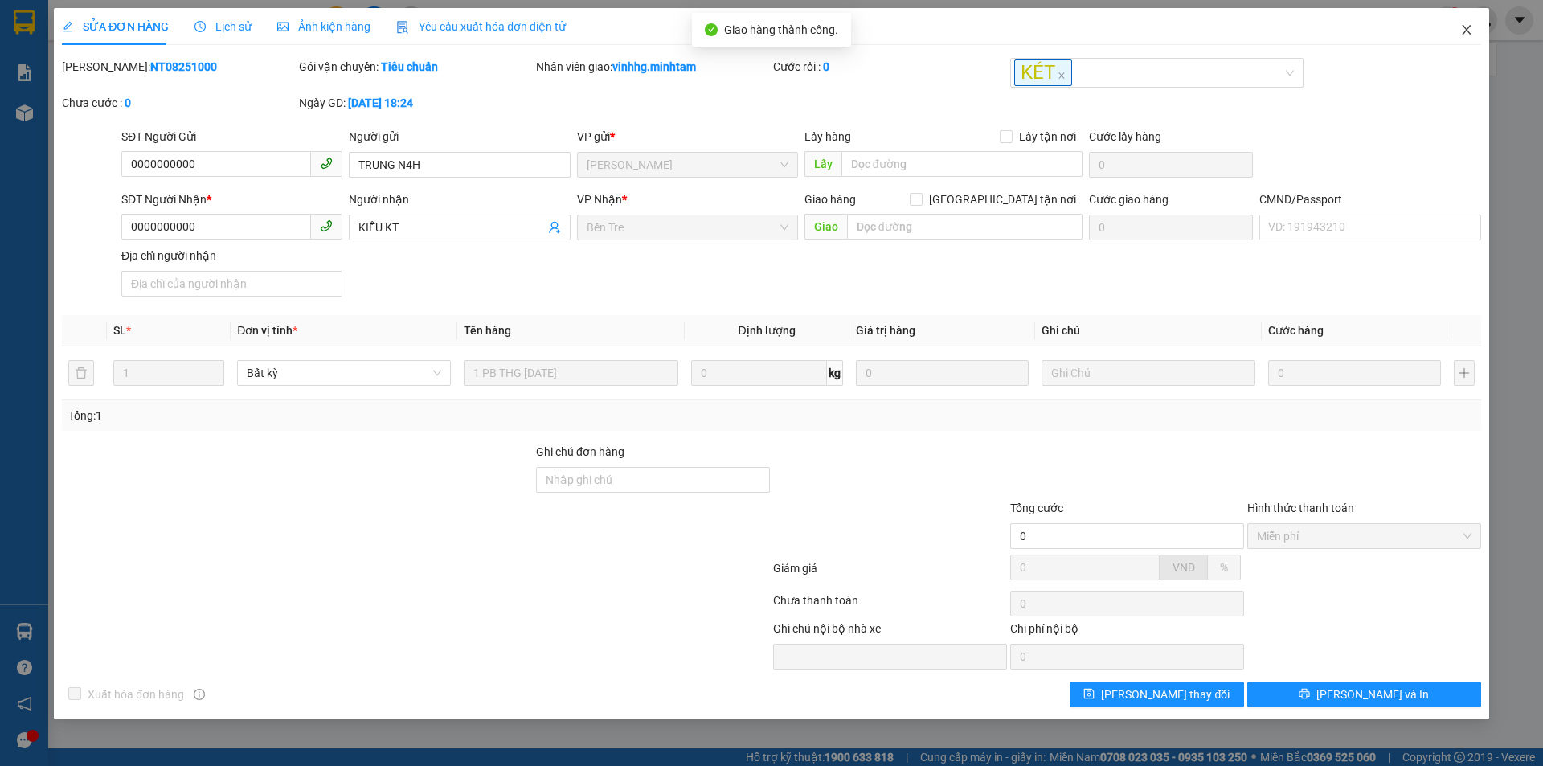
click at [1465, 25] on icon "close" at bounding box center [1466, 29] width 13 height 13
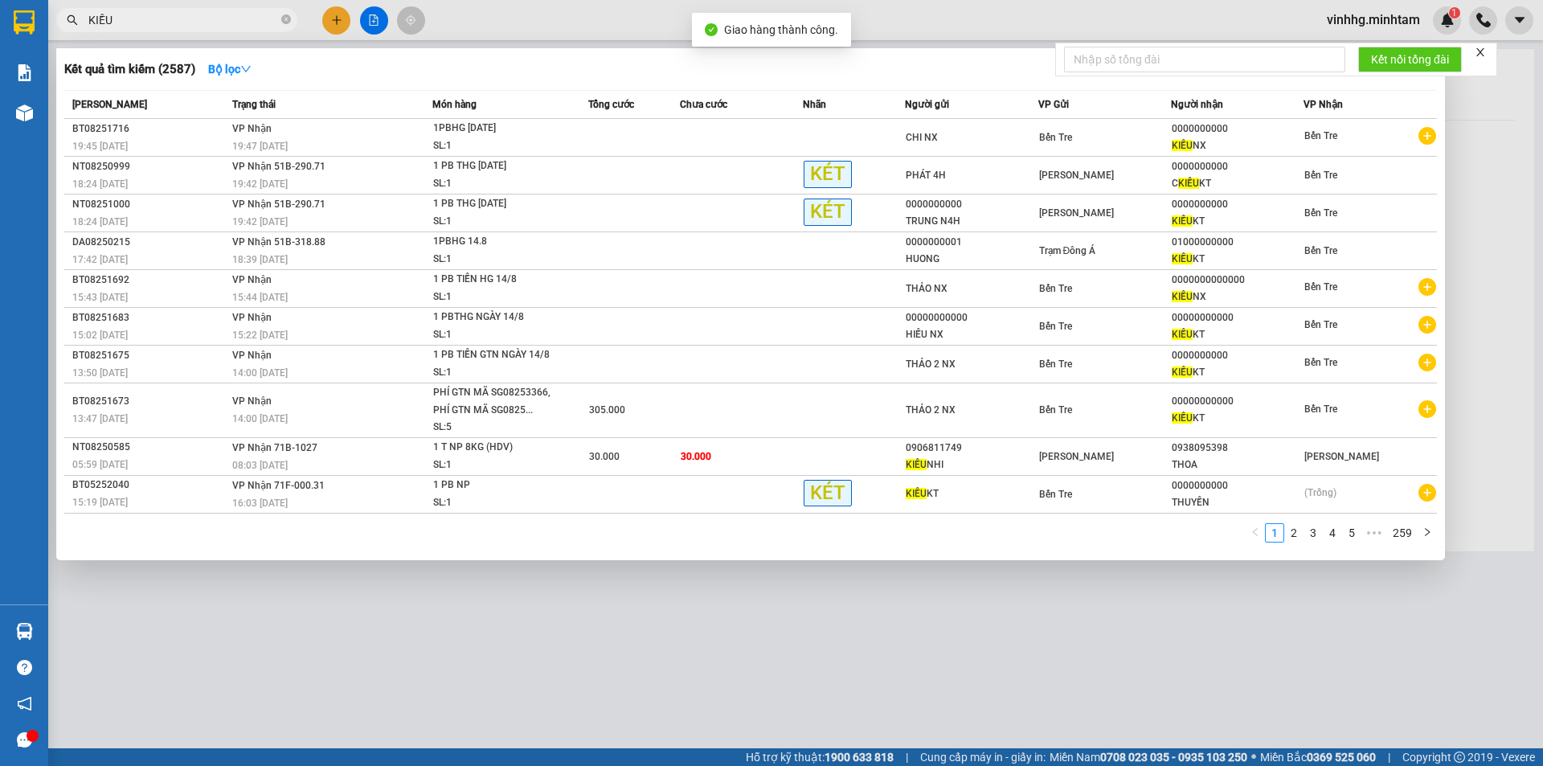
click at [256, 18] on input "KIỀU" at bounding box center [183, 20] width 190 height 18
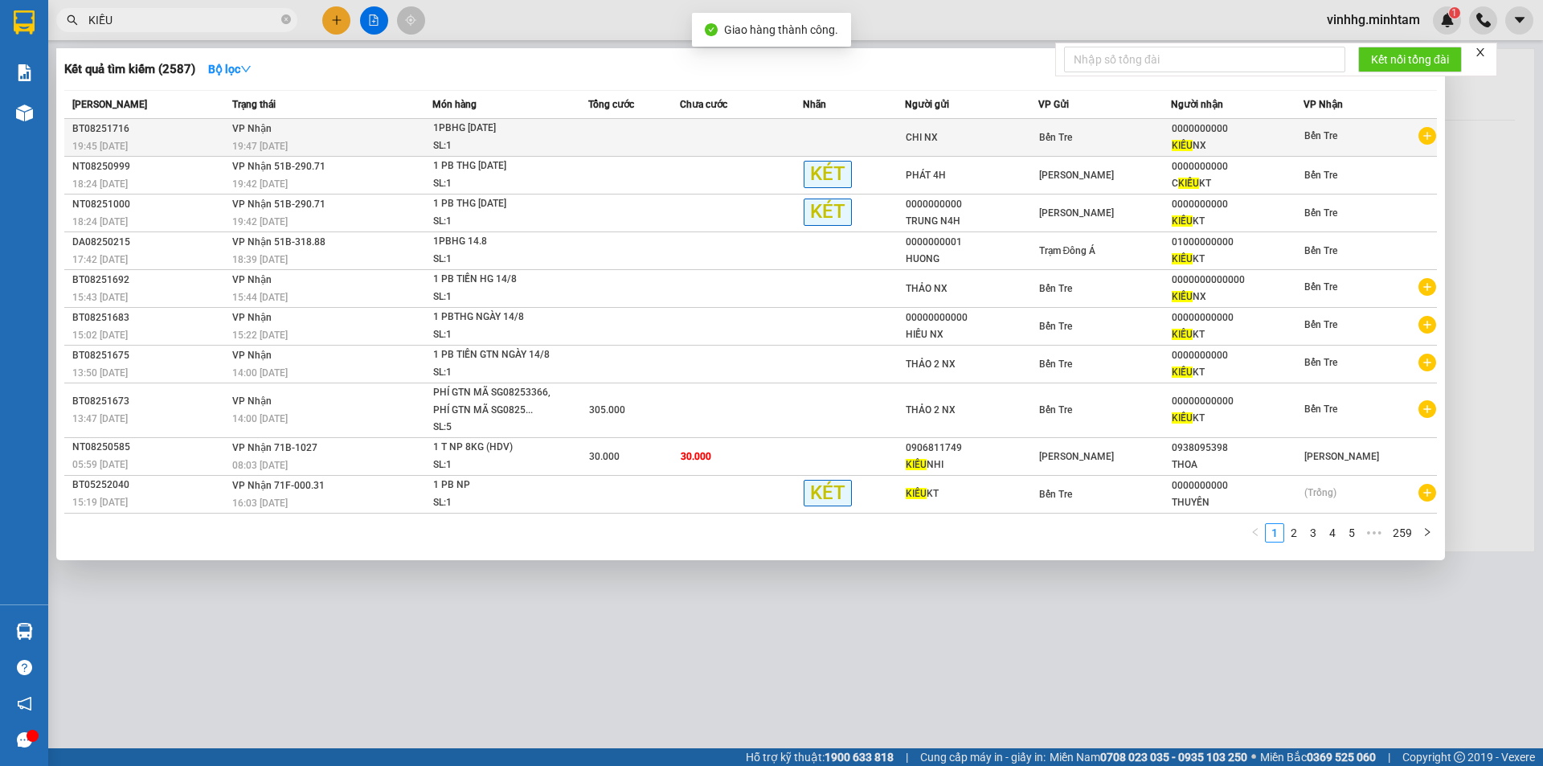
click at [391, 139] on div "19:47 [DATE]" at bounding box center [332, 146] width 200 height 18
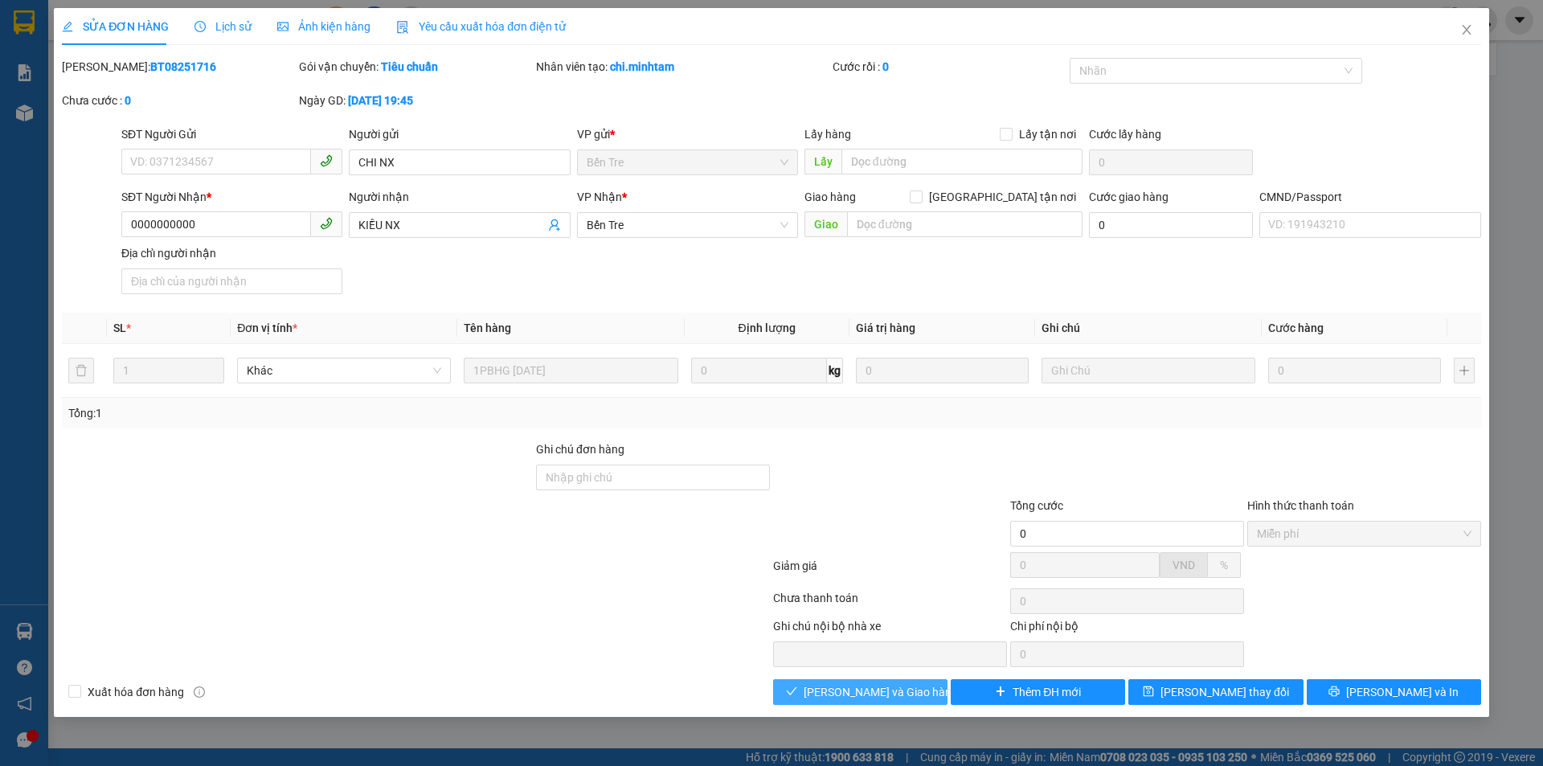
drag, startPoint x: 898, startPoint y: 696, endPoint x: 875, endPoint y: 455, distance: 242.1
click at [898, 693] on span "[PERSON_NAME] và Giao hàng" at bounding box center [880, 692] width 154 height 18
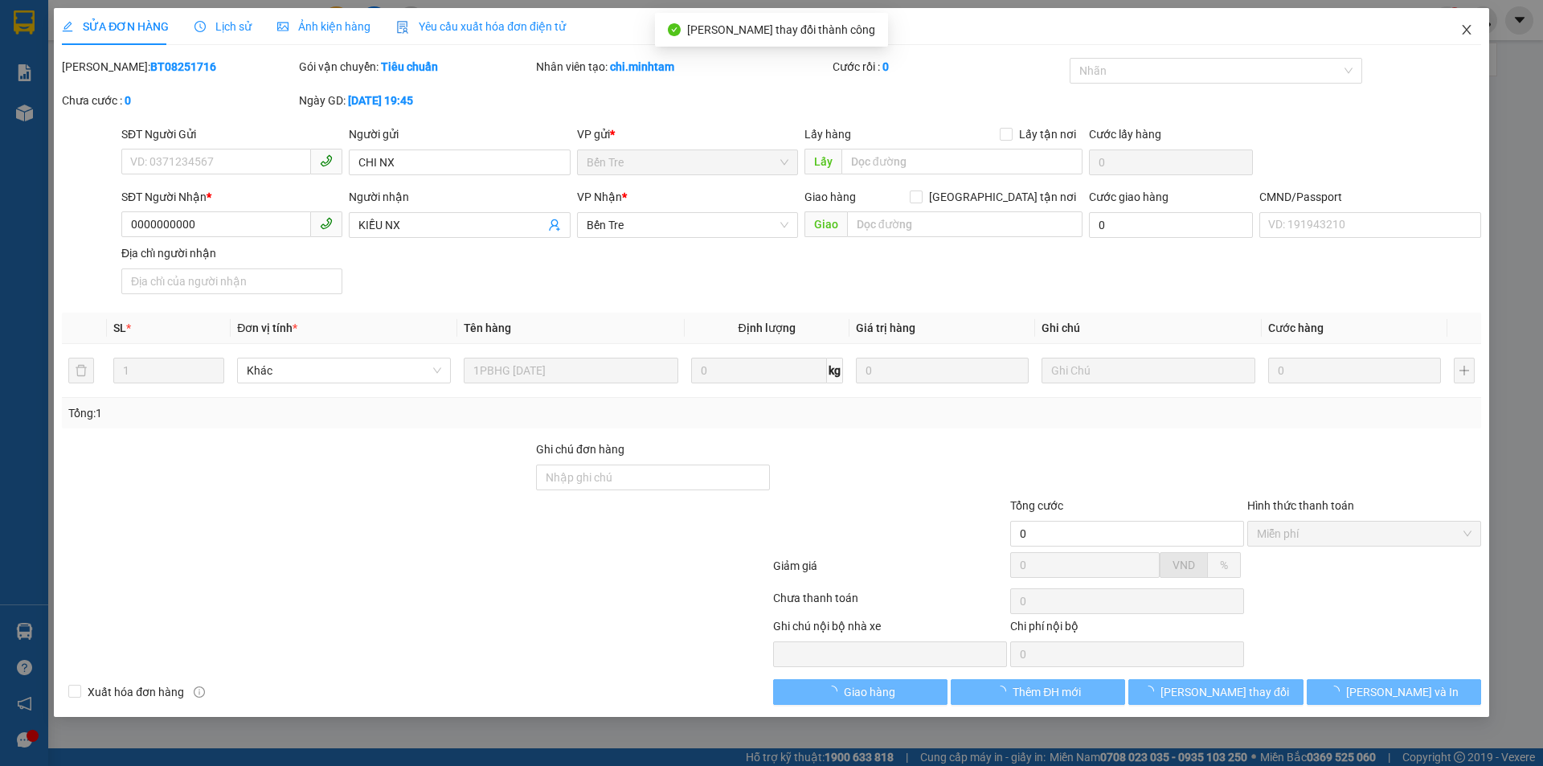
drag, startPoint x: 1459, startPoint y: 22, endPoint x: 1315, endPoint y: 30, distance: 144.0
click at [1459, 23] on span "Close" at bounding box center [1466, 30] width 45 height 45
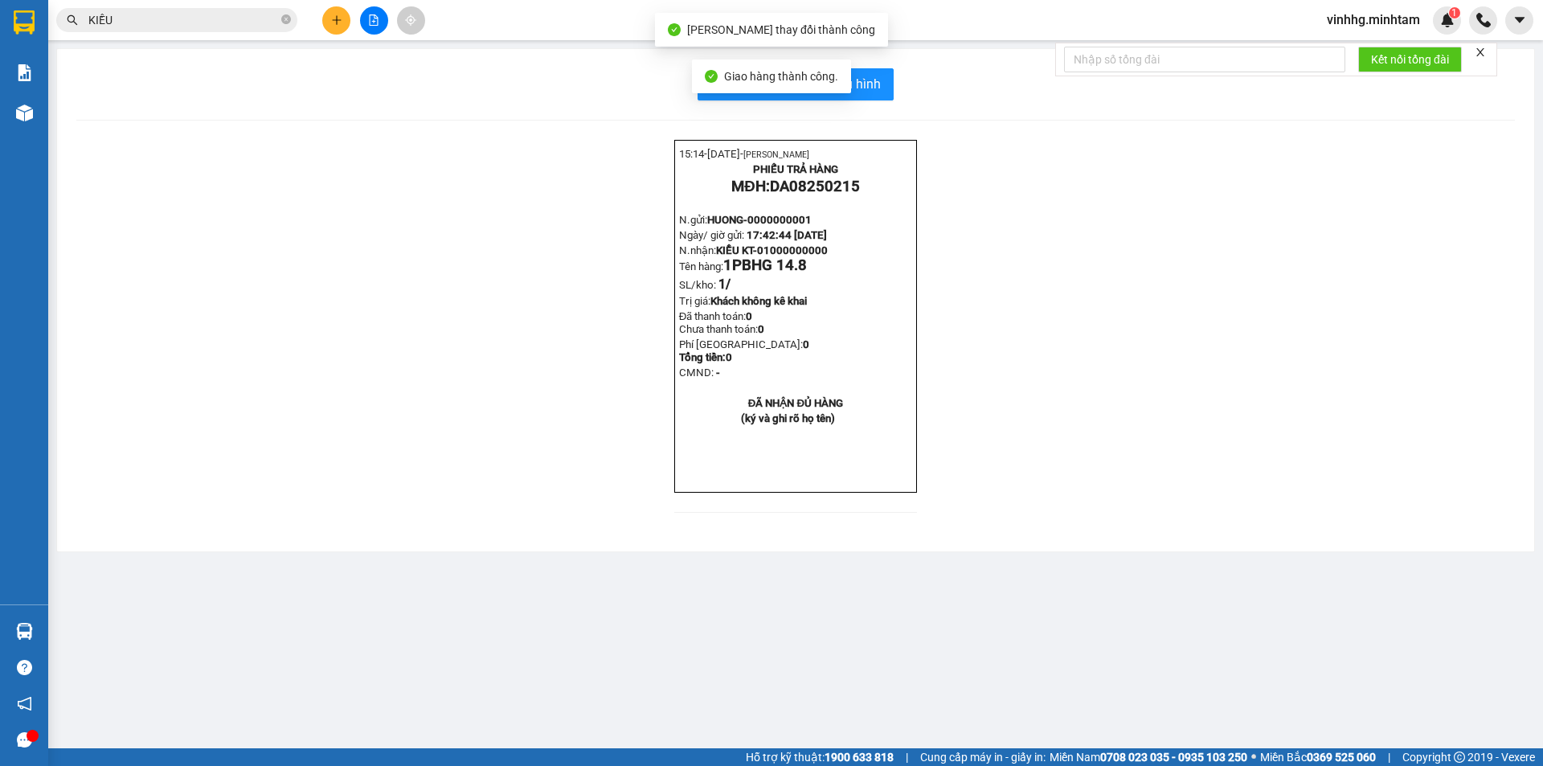
click at [188, 19] on input "KIỀU" at bounding box center [183, 20] width 190 height 18
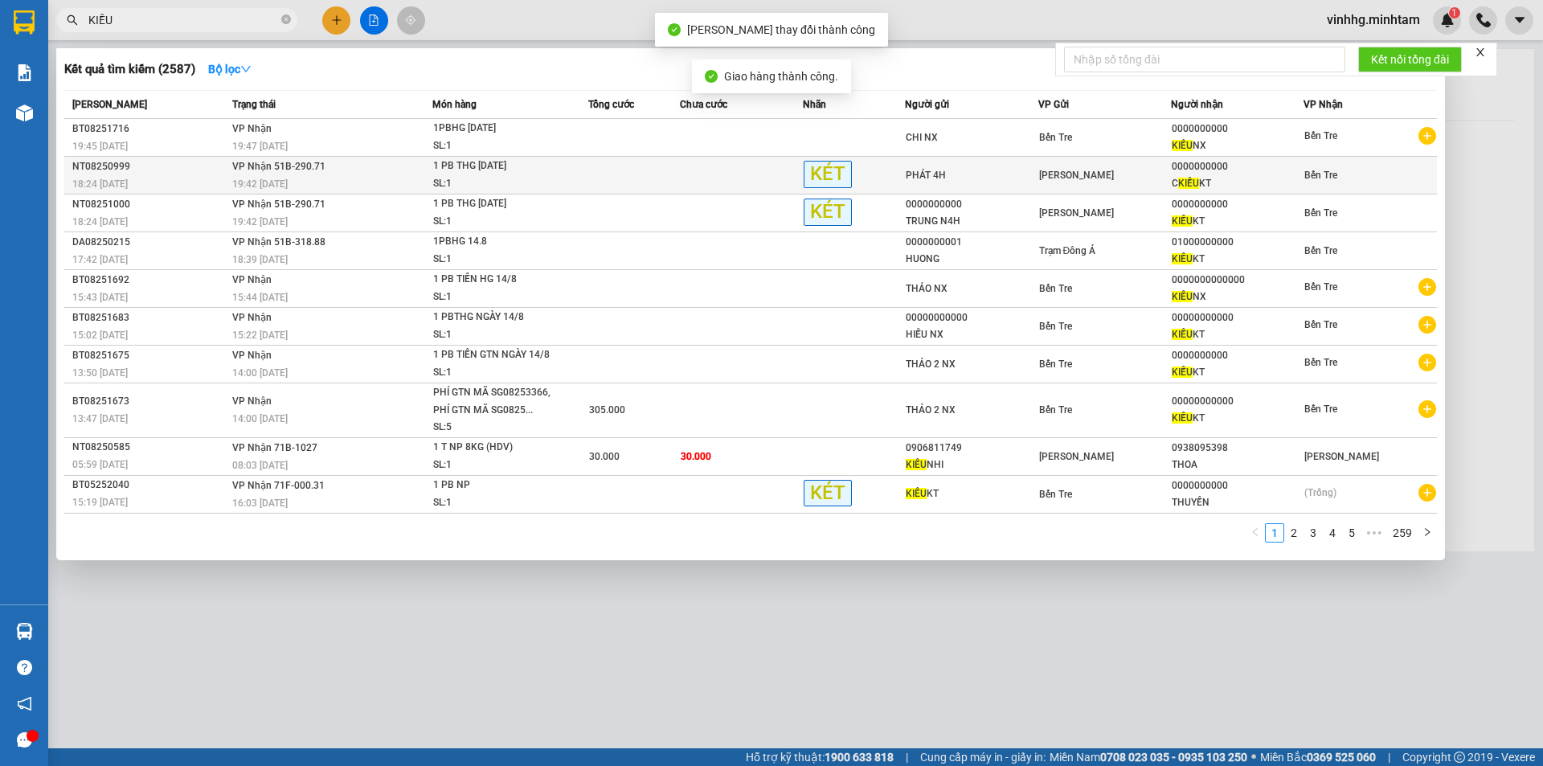
click at [411, 170] on td "VP Nhận 51B-290.71 19:42 [DATE]" at bounding box center [330, 176] width 205 height 38
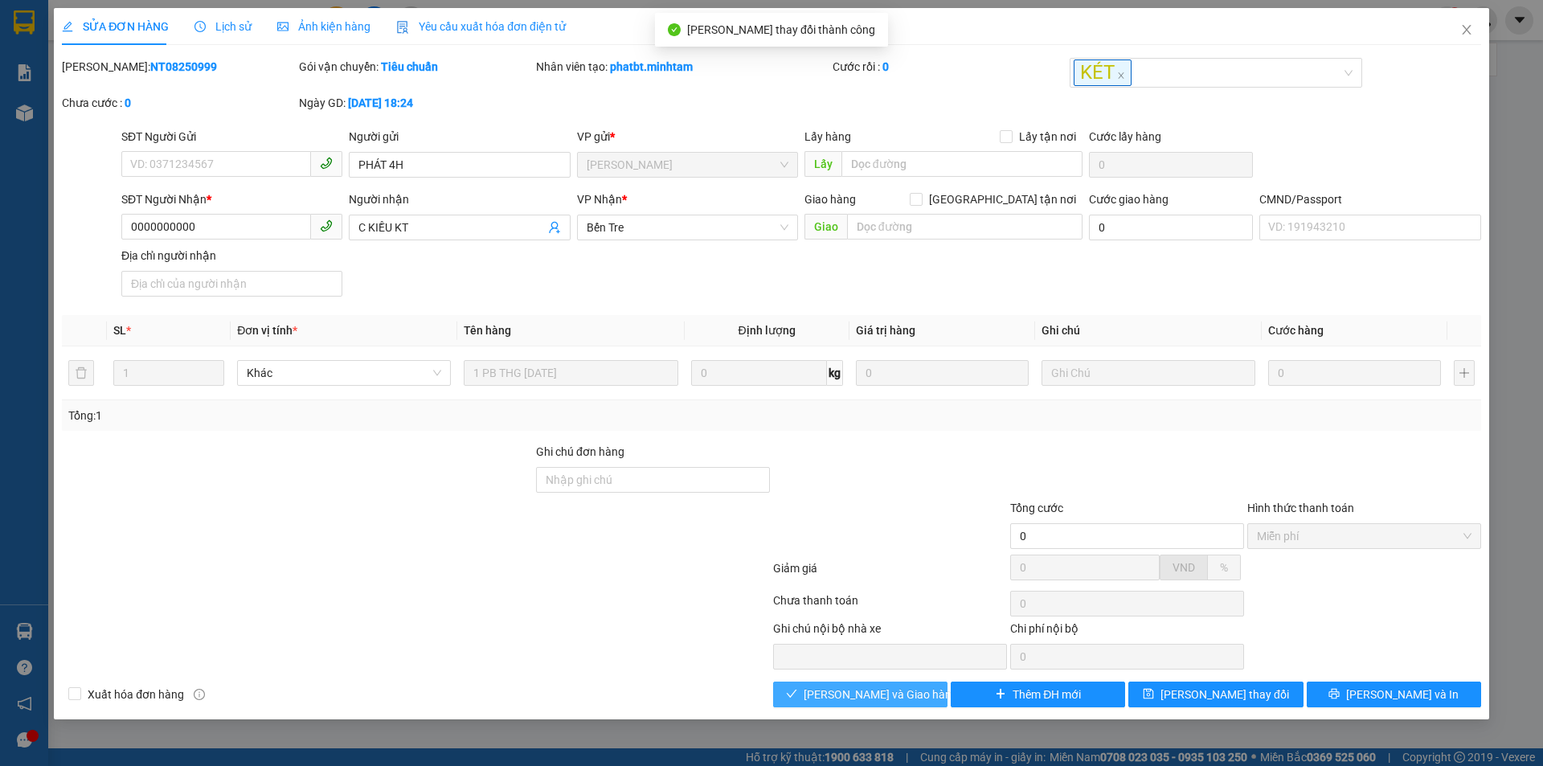
click at [884, 691] on span "[PERSON_NAME] và Giao hàng" at bounding box center [880, 694] width 154 height 18
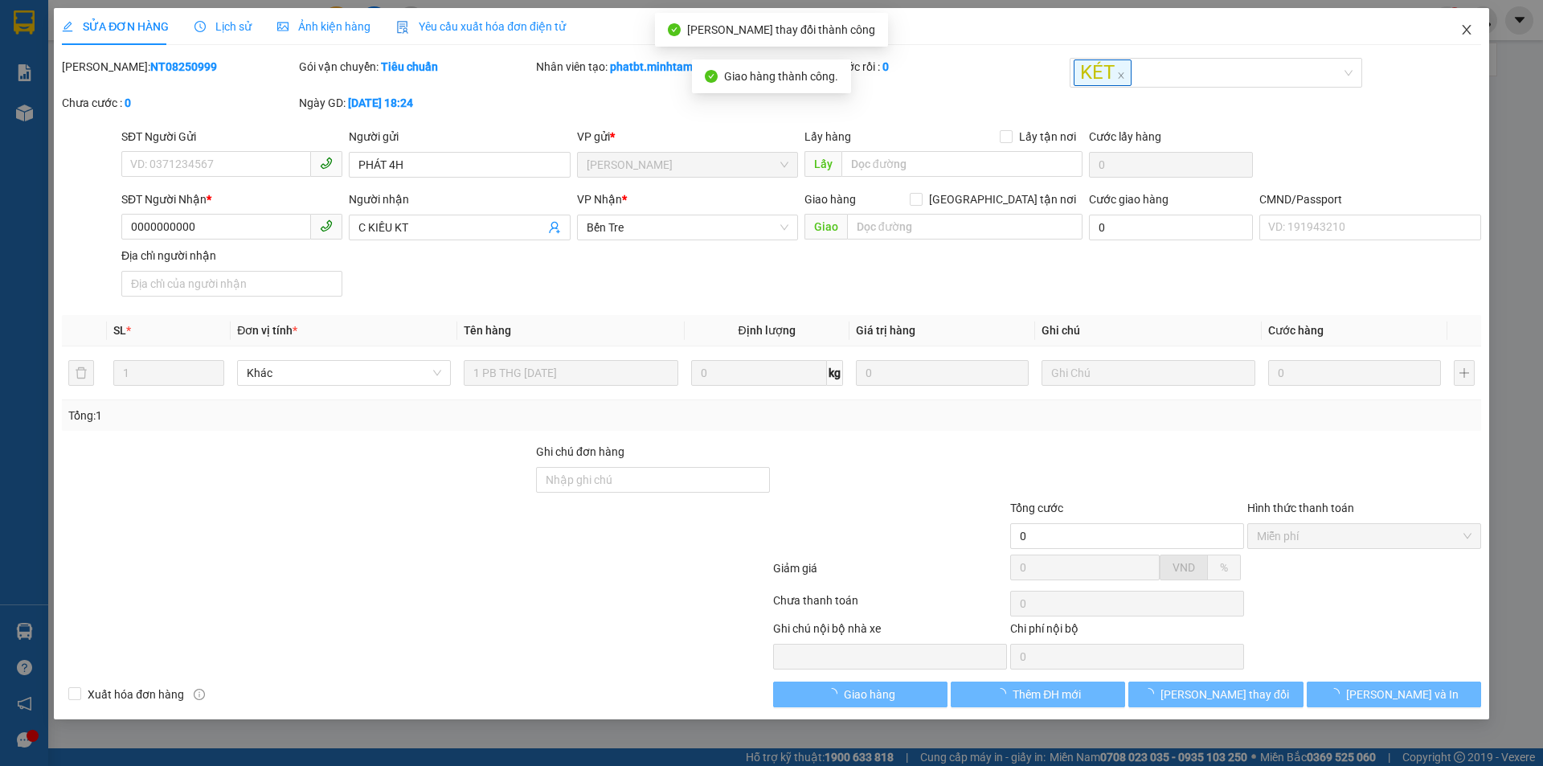
click at [1462, 28] on icon "close" at bounding box center [1466, 29] width 13 height 13
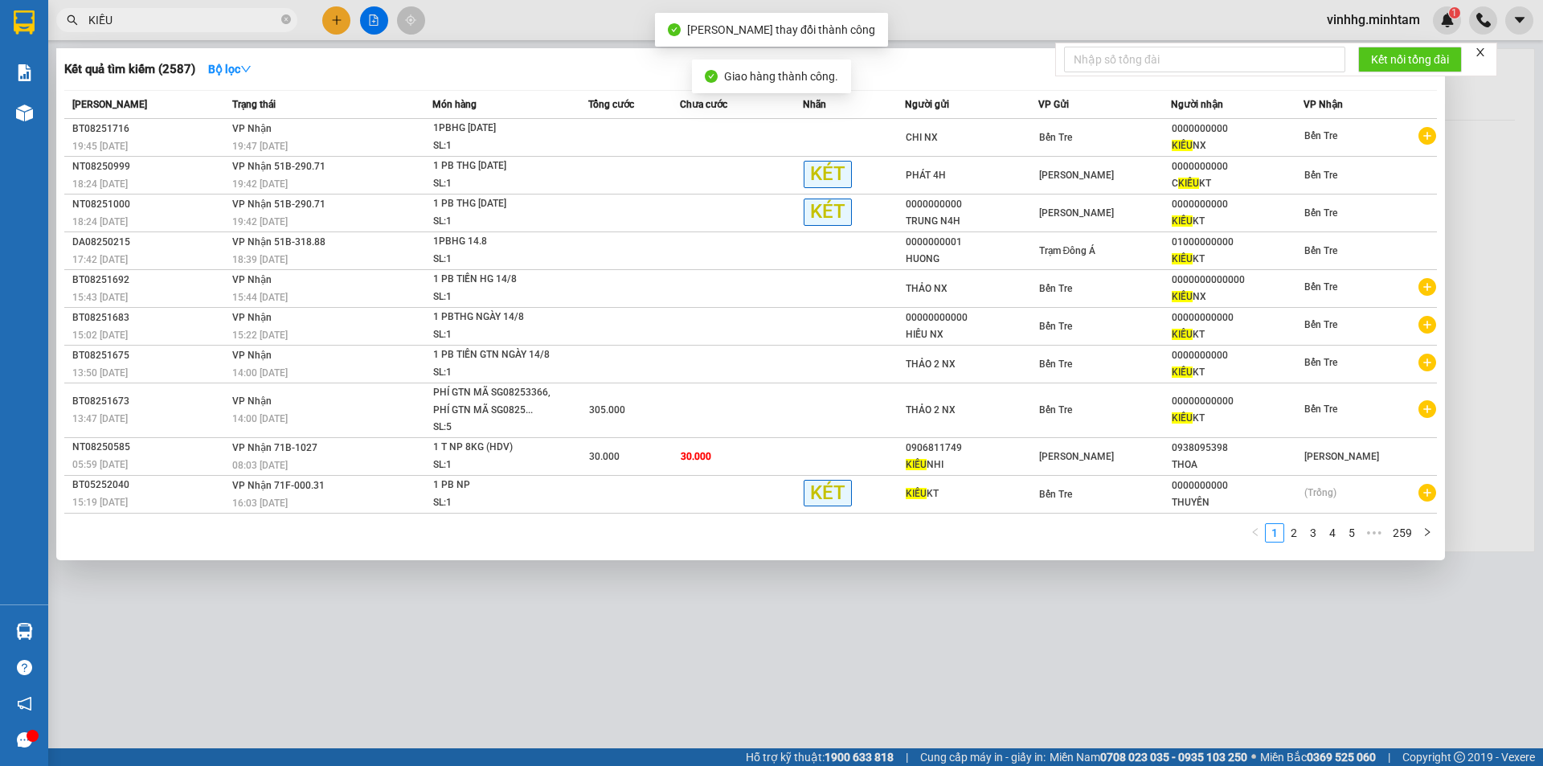
click at [209, 9] on span "KIỀU" at bounding box center [176, 20] width 241 height 24
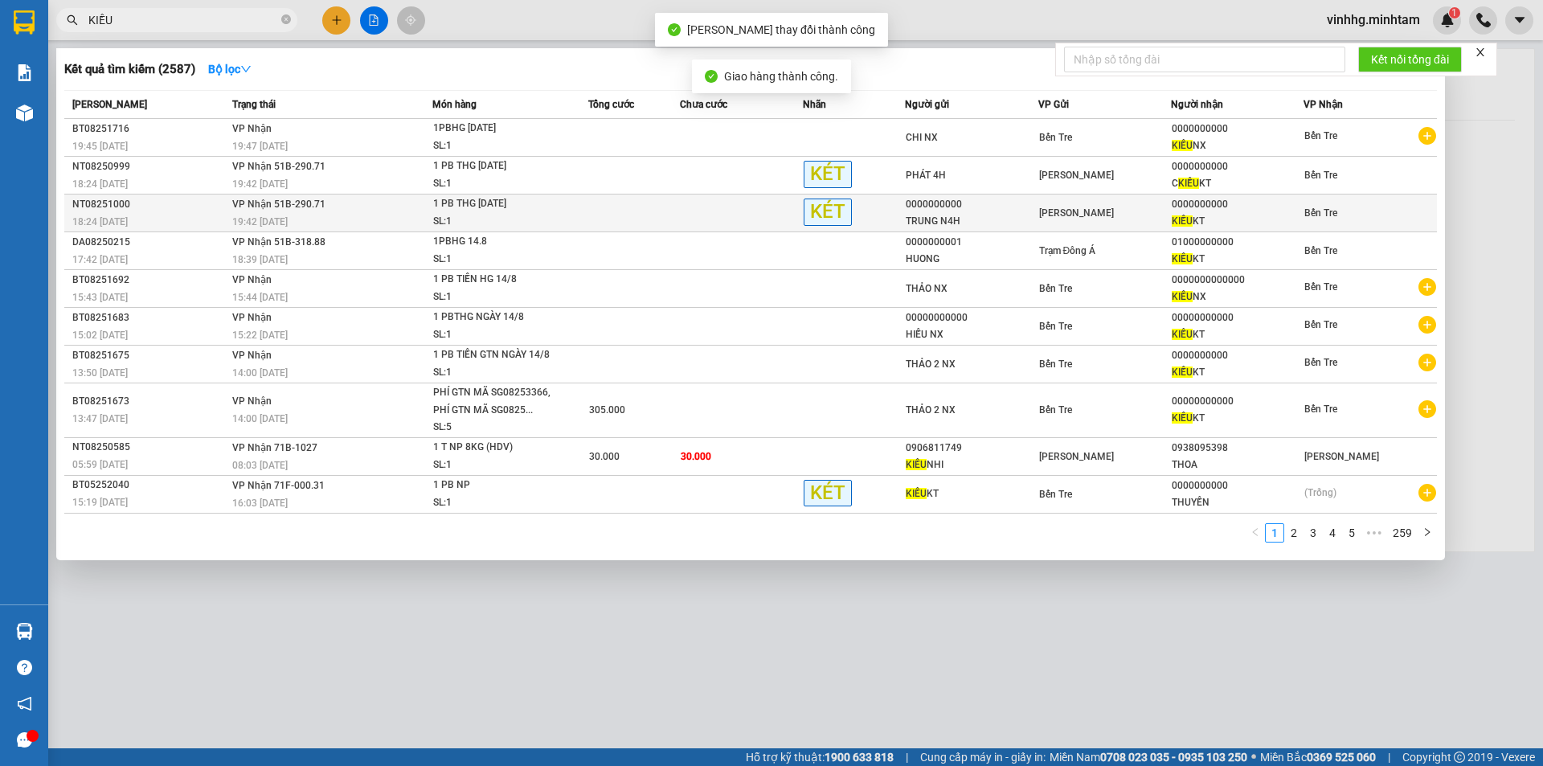
click at [253, 211] on td "VP Nhận 51B-290.71 19:42 [DATE]" at bounding box center [330, 213] width 205 height 38
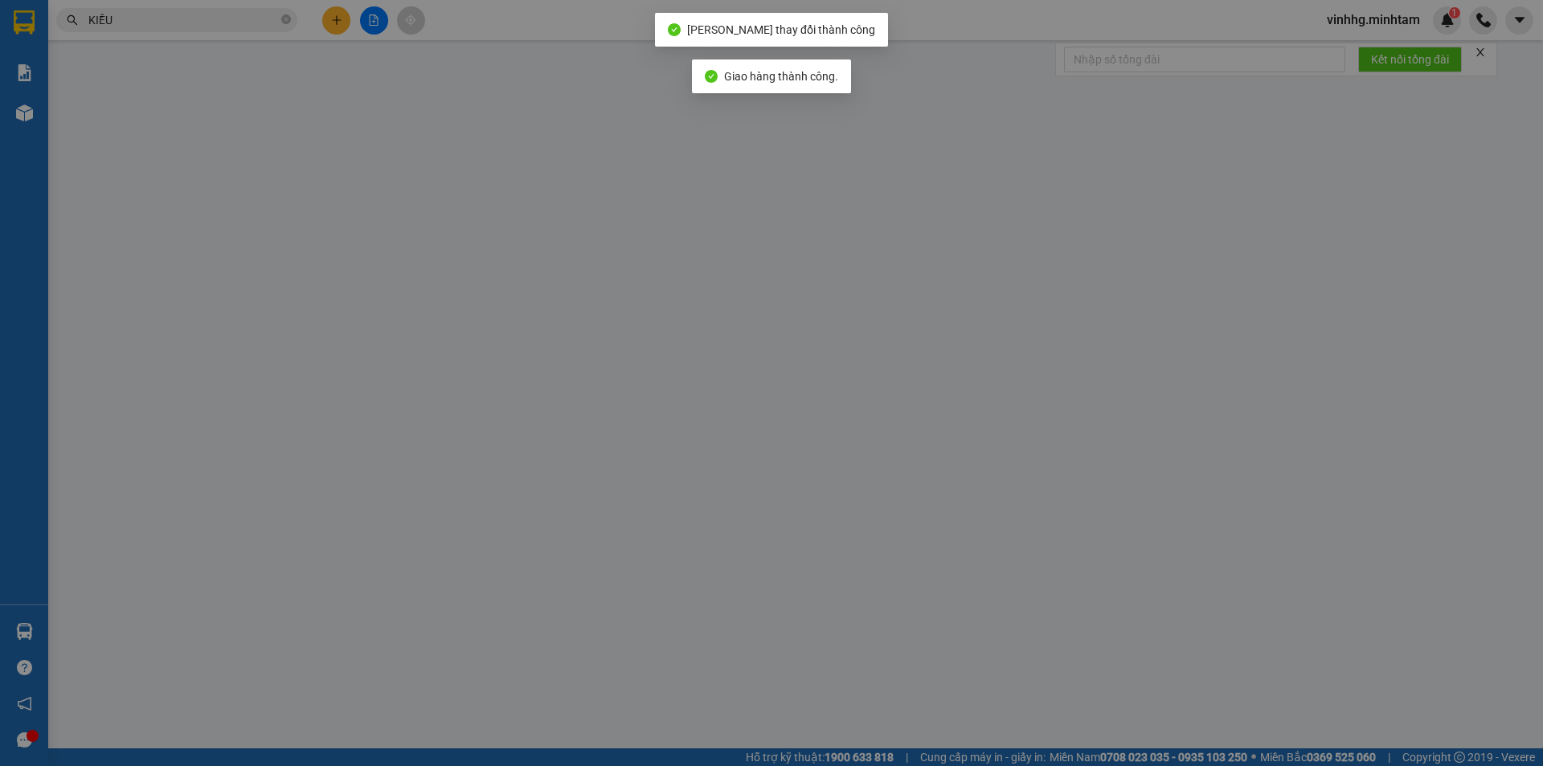
type input "0000000000"
type input "TRUNG N4H"
type input "0000000000"
type input "KIỀU KT"
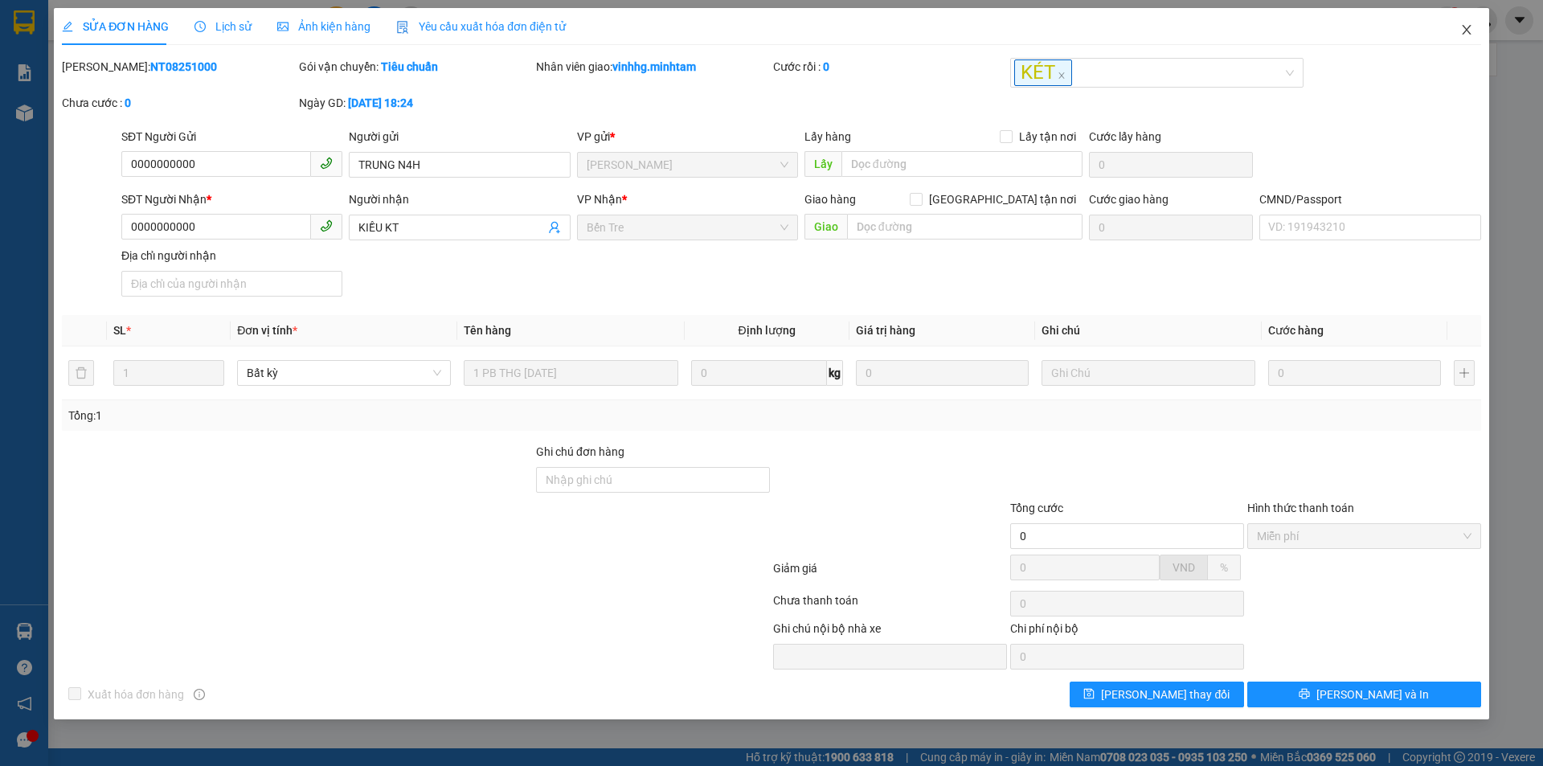
click at [1455, 23] on span "Close" at bounding box center [1466, 30] width 45 height 45
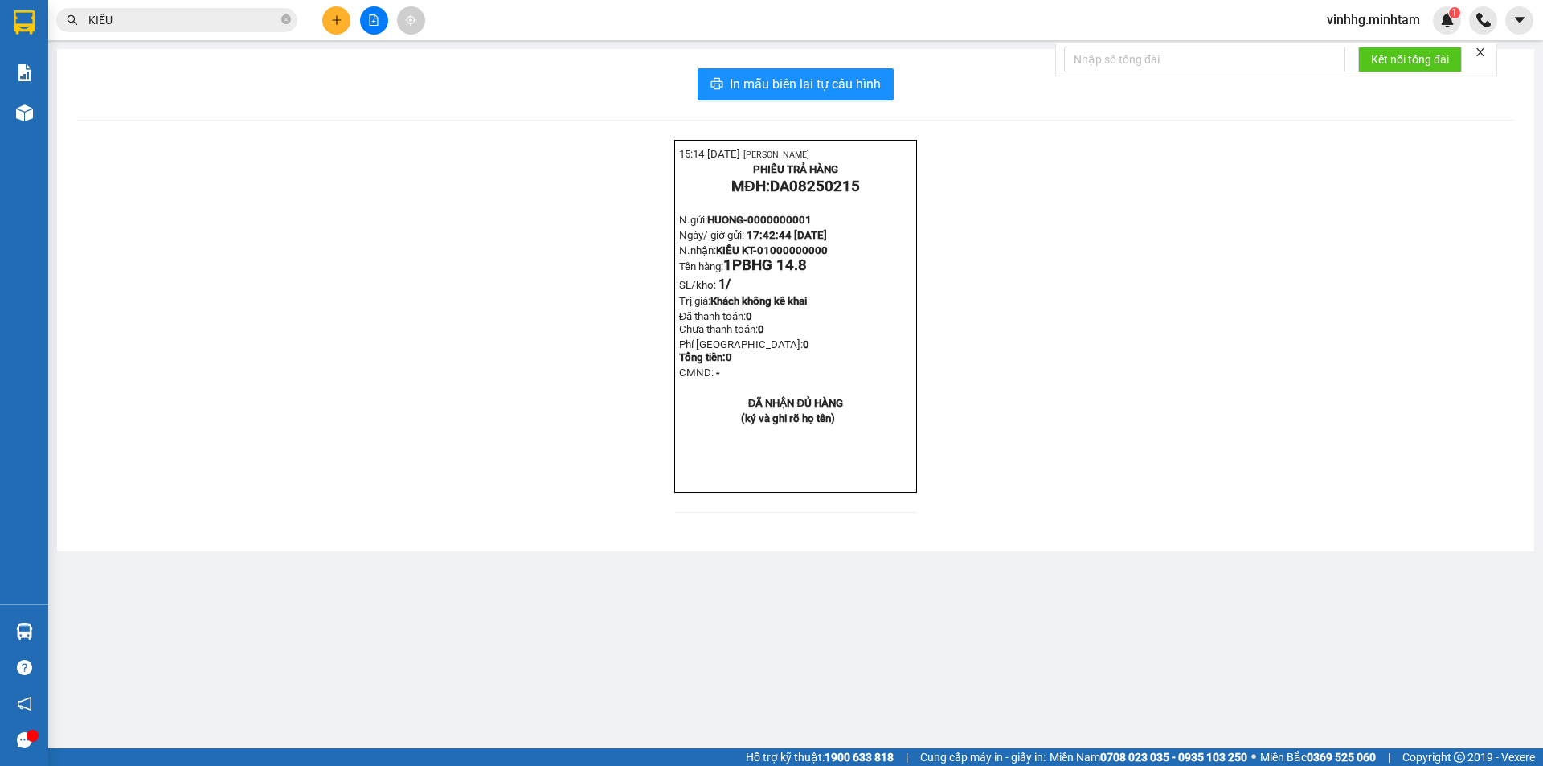
click at [134, 16] on input "KIỀU" at bounding box center [183, 20] width 190 height 18
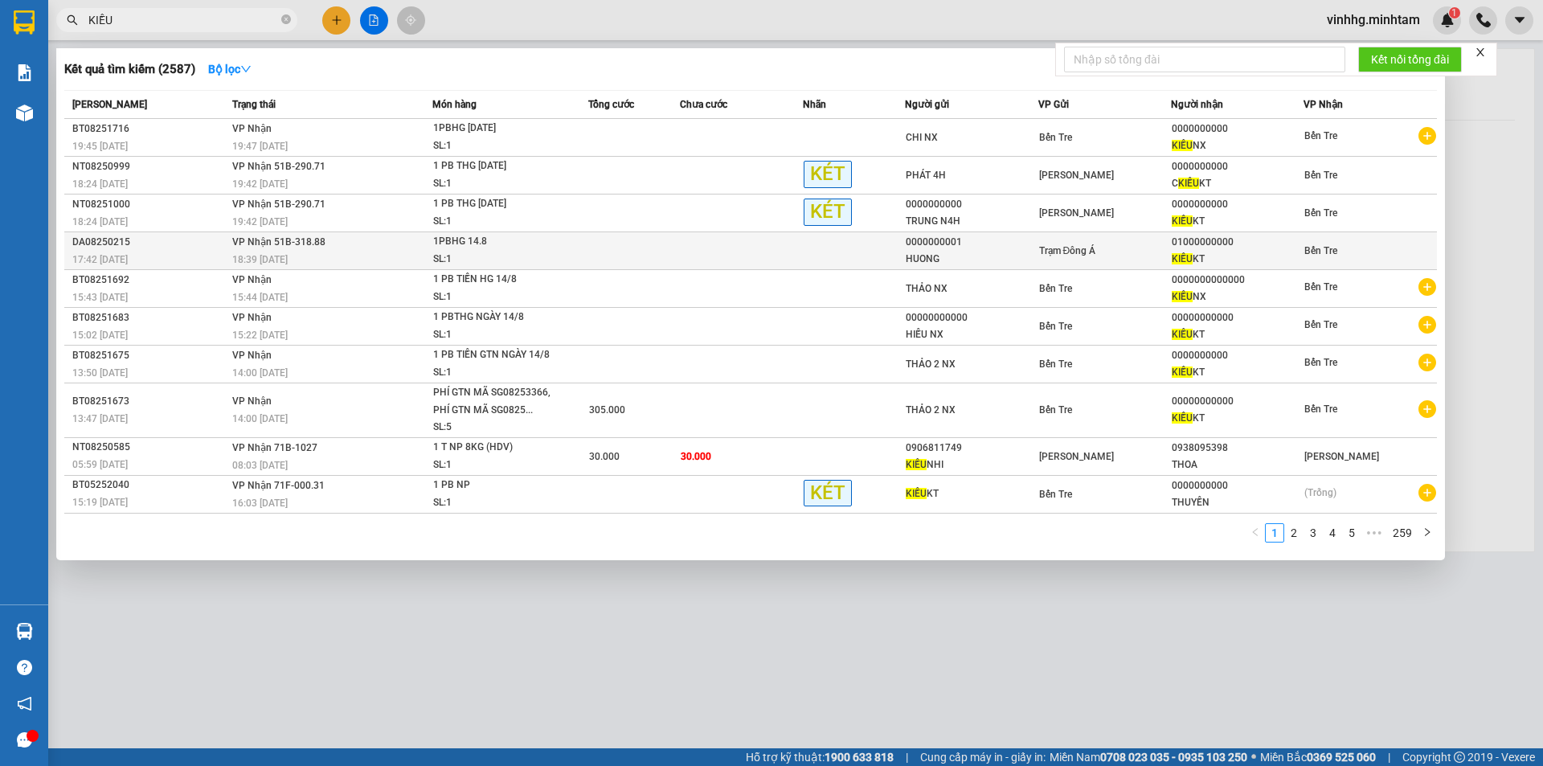
click at [440, 247] on div "1PBHG 14.8" at bounding box center [493, 242] width 121 height 18
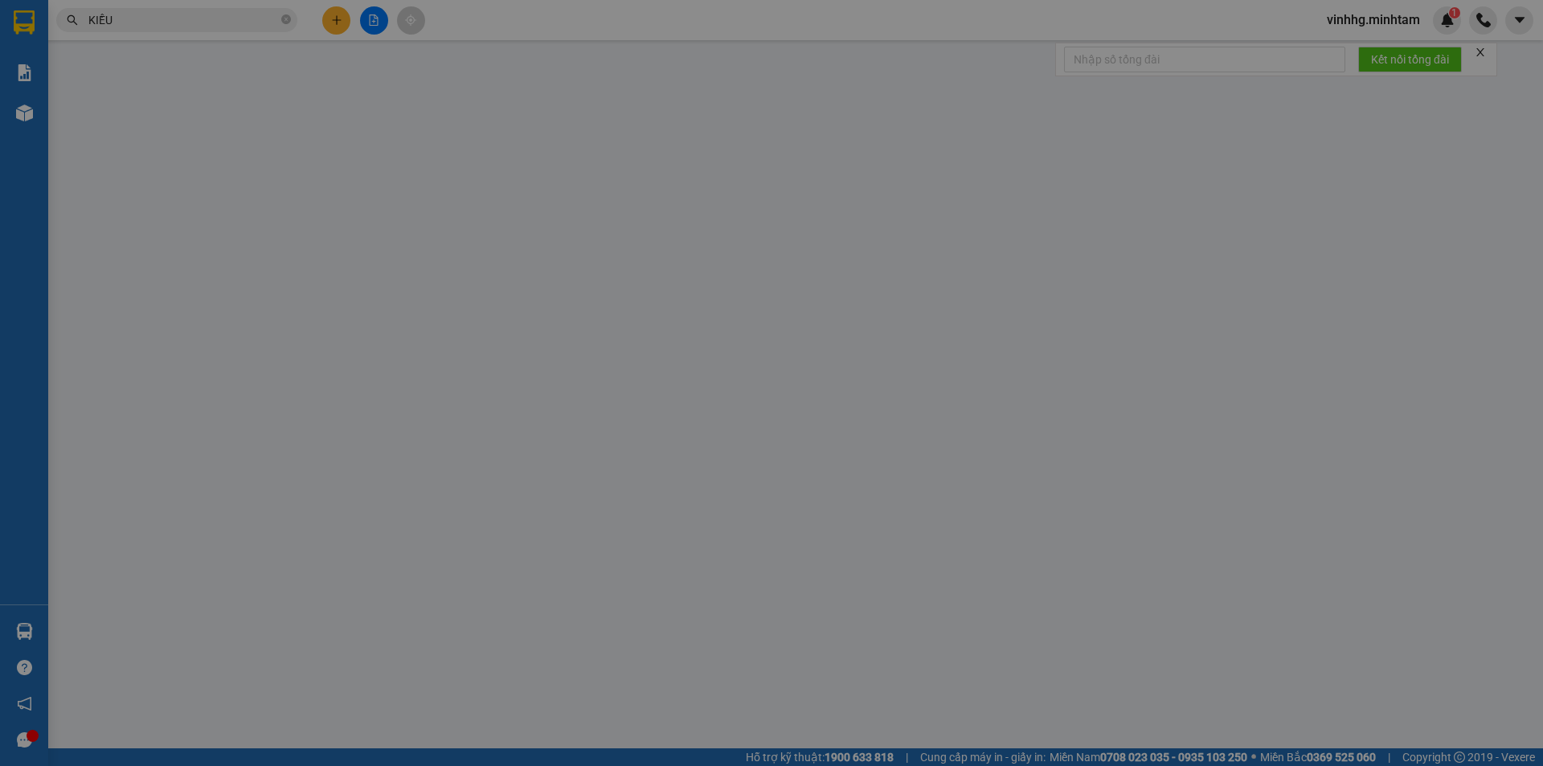
type input "0000000001"
type input "HUONG"
type input "01000000000"
type input "KIỀU KT"
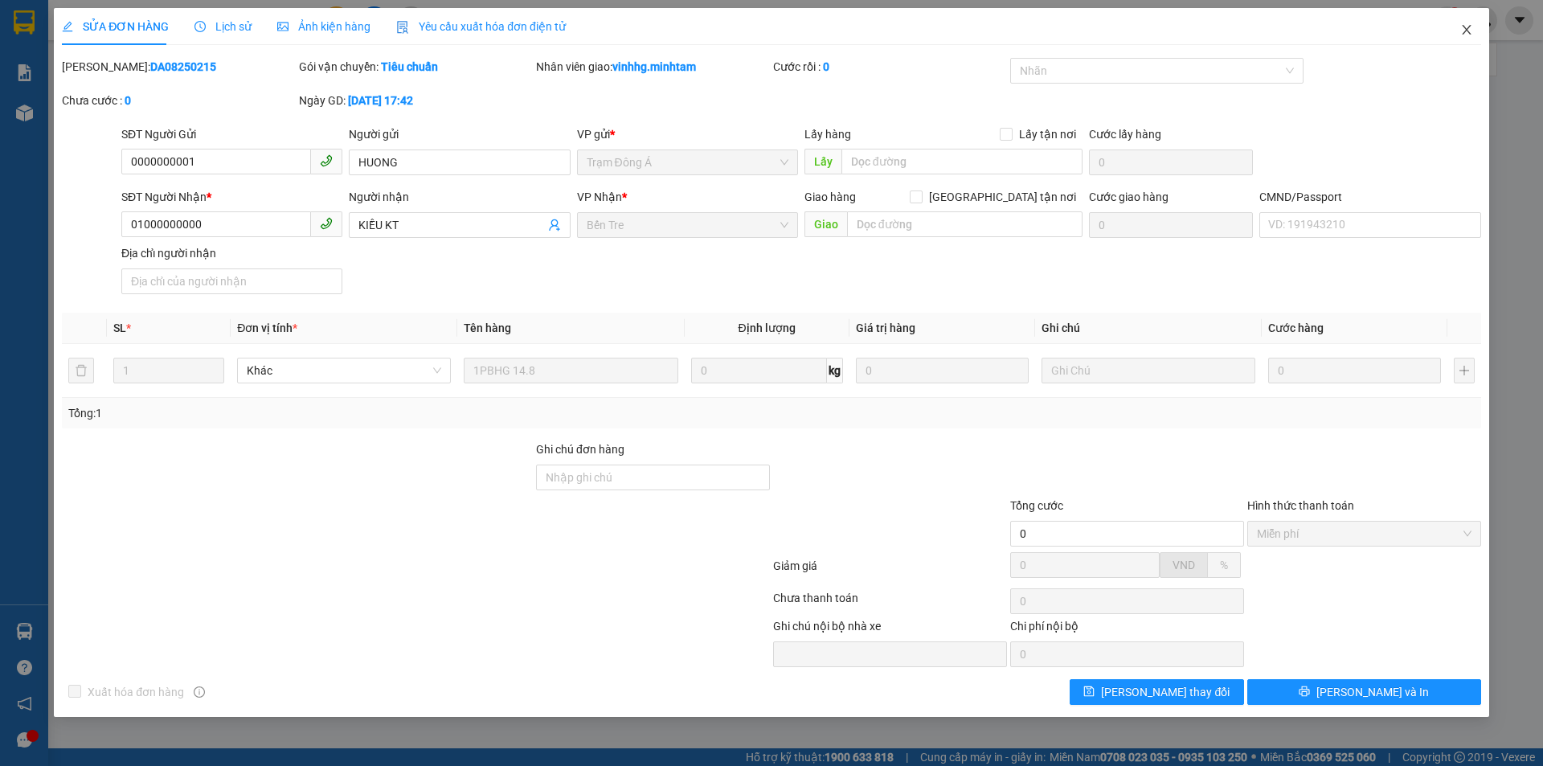
click at [1460, 26] on icon "close" at bounding box center [1466, 29] width 13 height 13
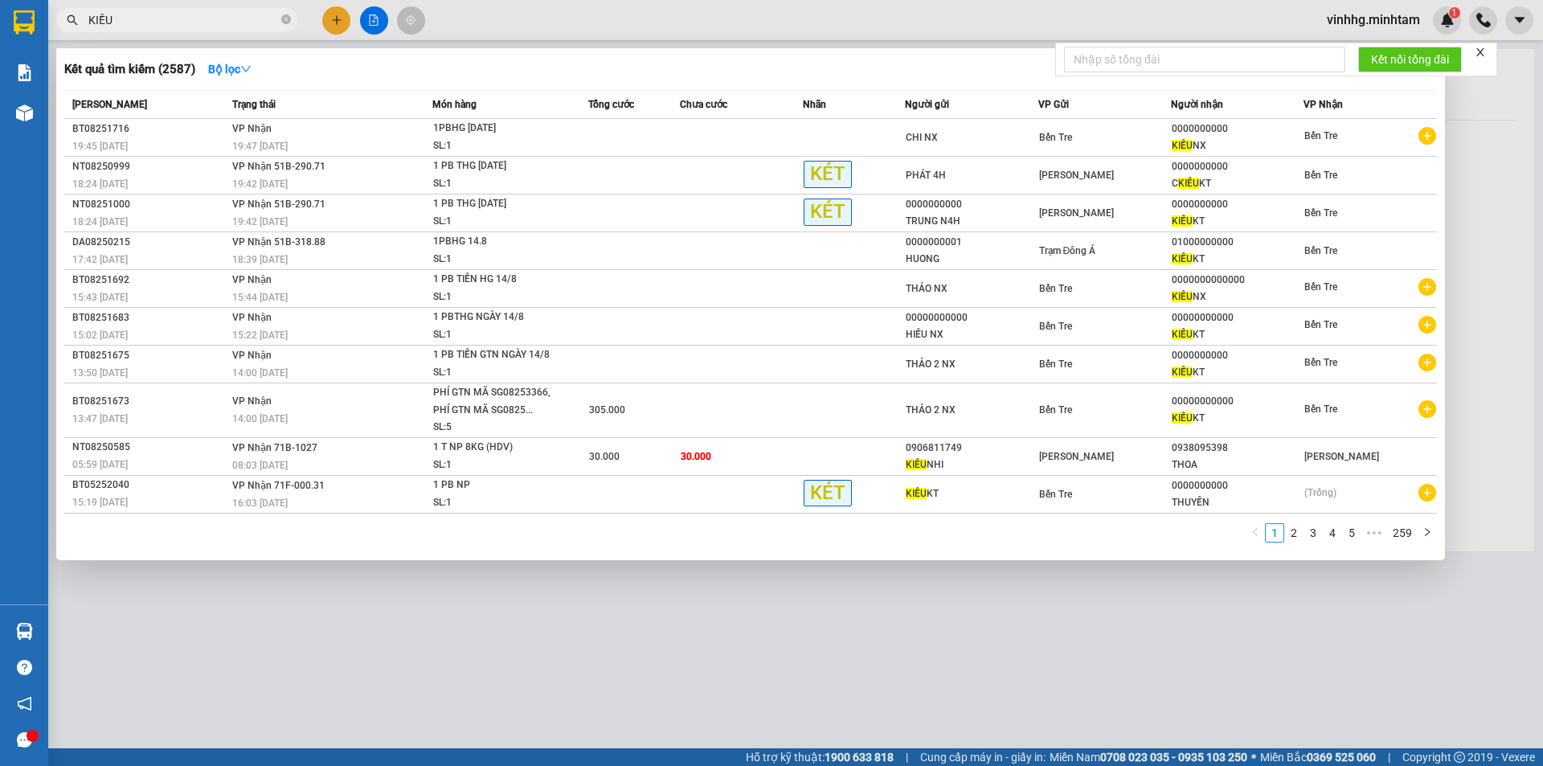
click at [219, 10] on span "KIỀU" at bounding box center [176, 20] width 241 height 24
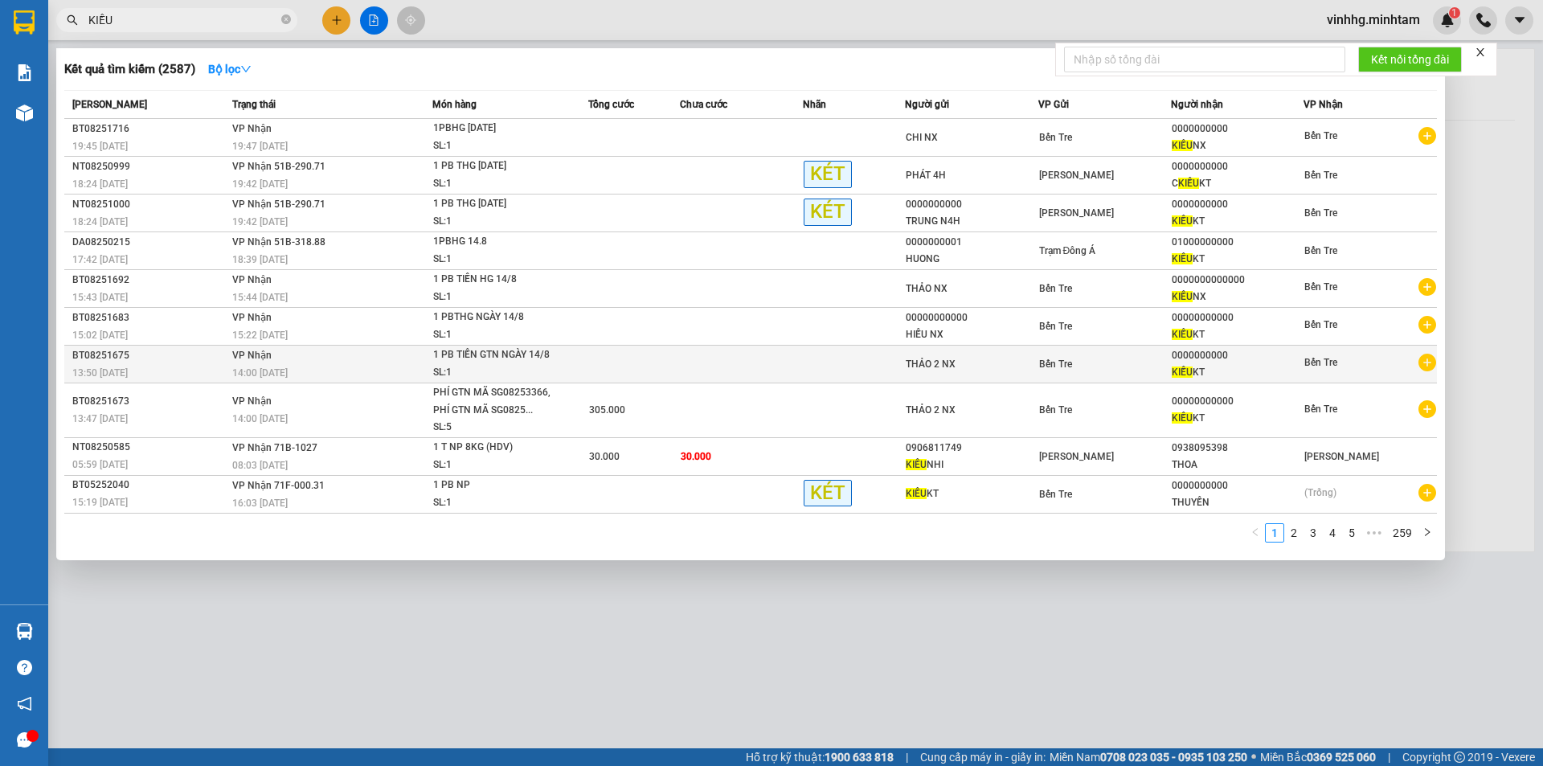
click at [385, 365] on div "14:00 [DATE]" at bounding box center [332, 373] width 200 height 18
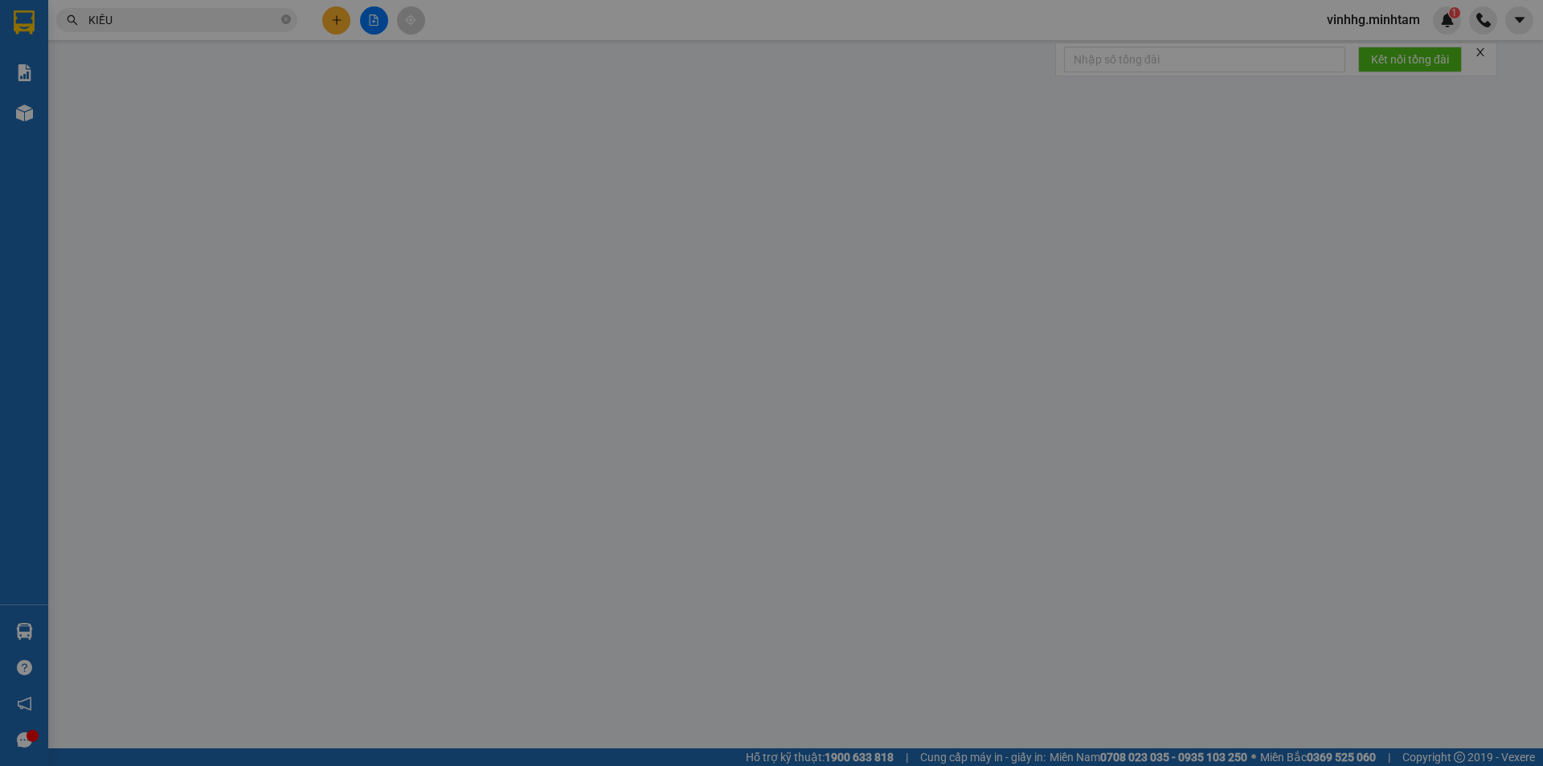
type input "THẢO 2 NX"
type input "0000000000"
type input "KIỀU KT"
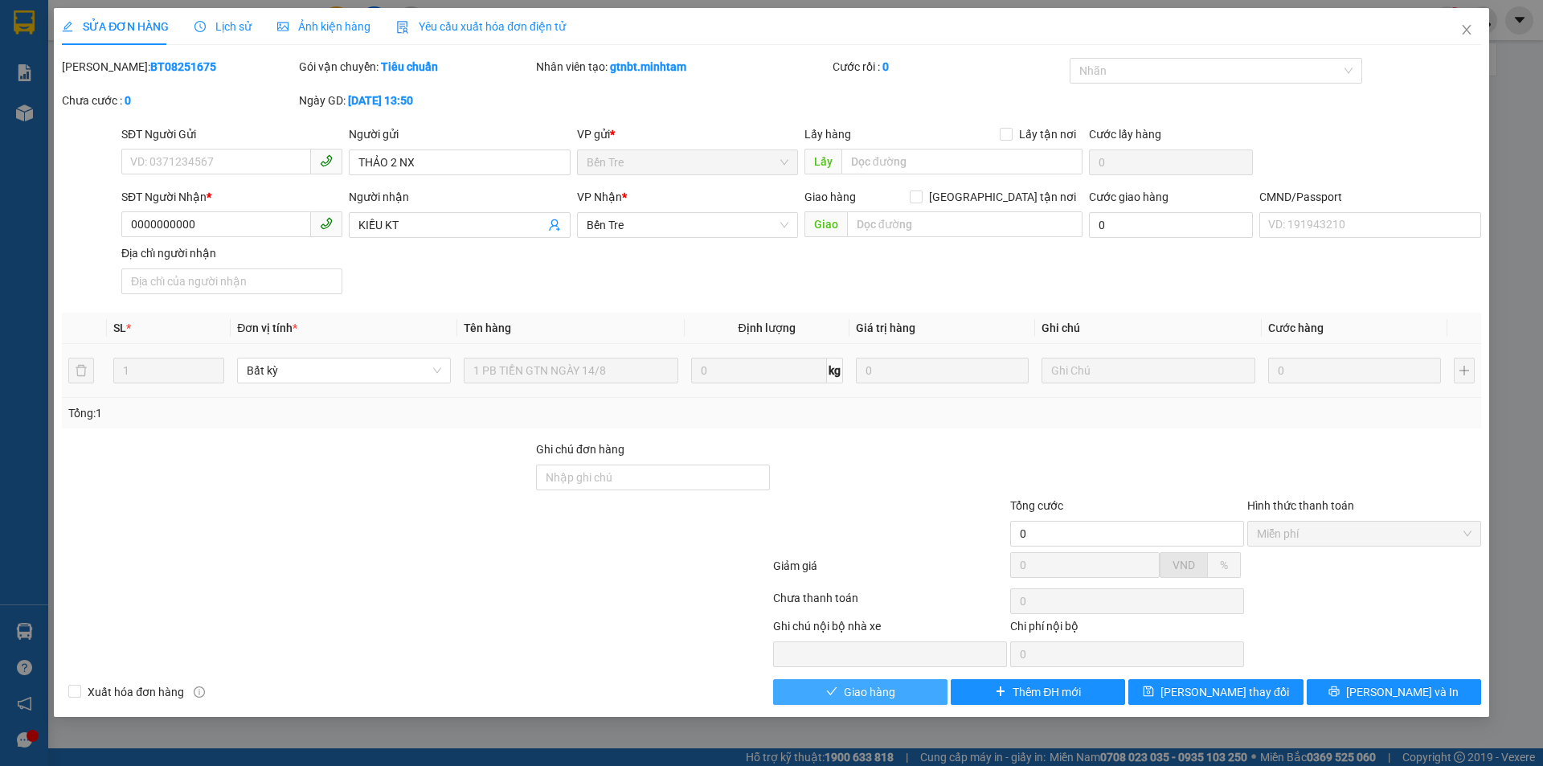
click at [858, 682] on button "Giao hàng" at bounding box center [860, 692] width 174 height 26
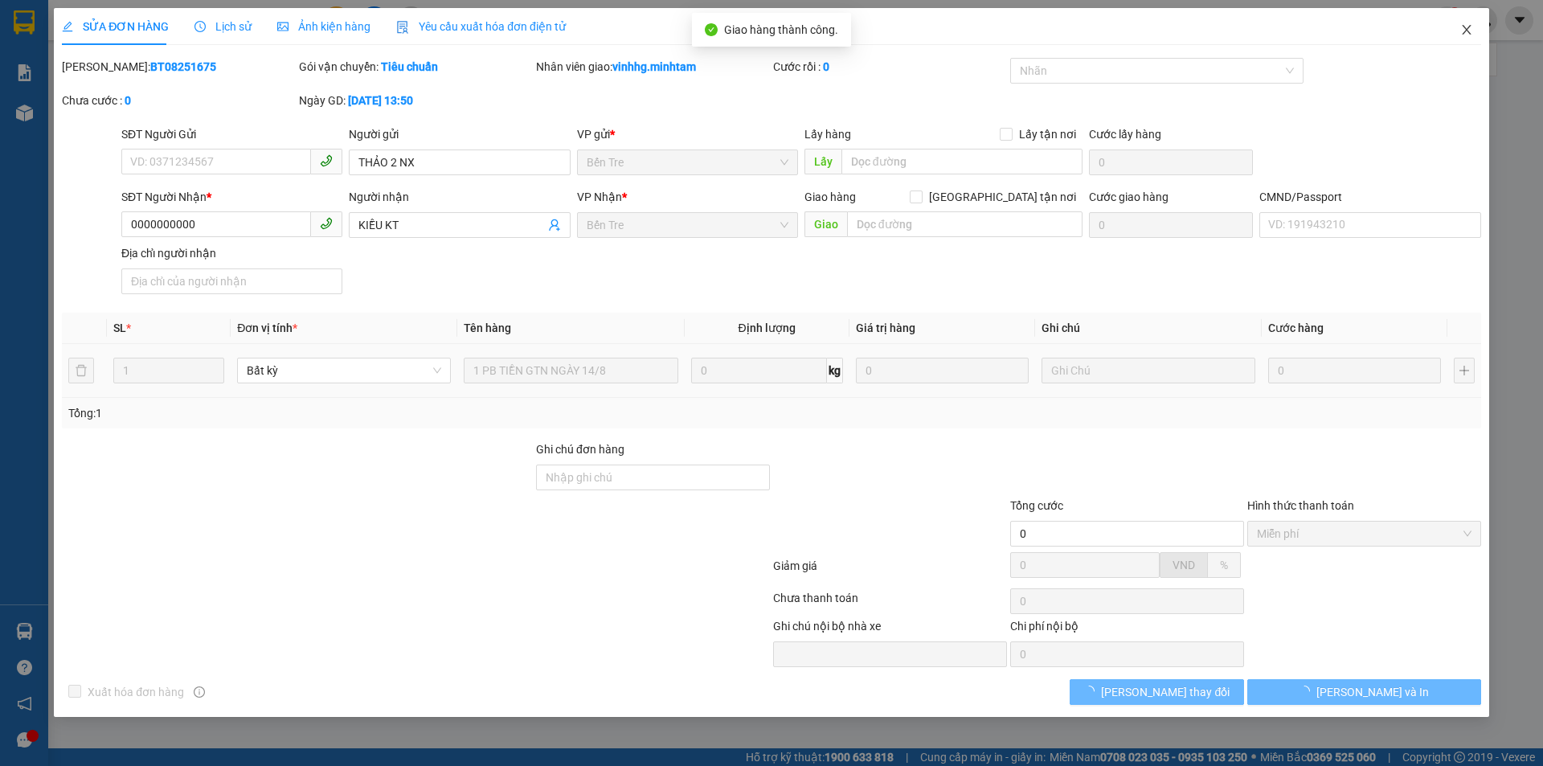
click at [1459, 37] on span "Close" at bounding box center [1466, 30] width 45 height 45
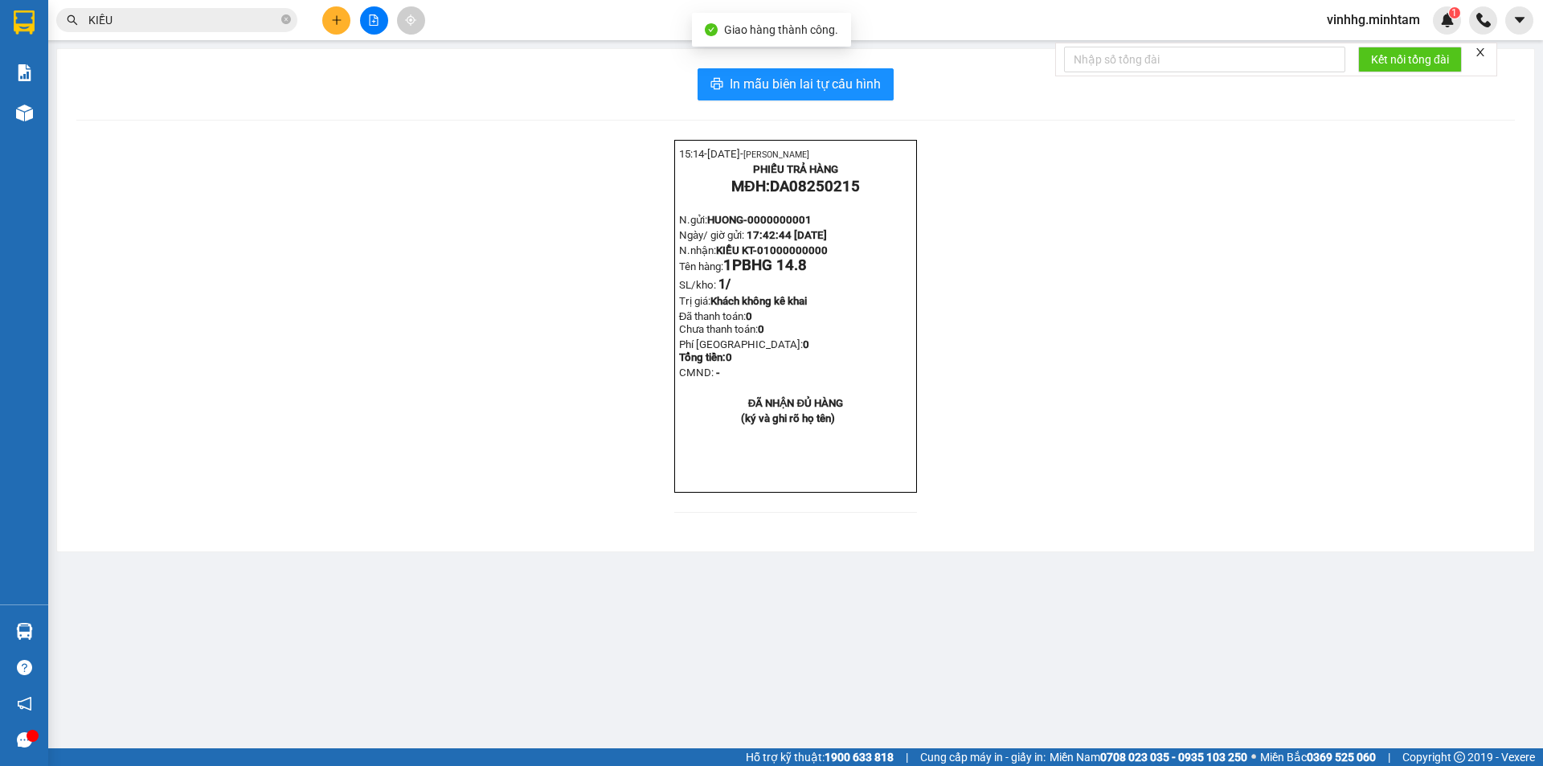
click at [252, 30] on span "KIỀU" at bounding box center [176, 20] width 241 height 24
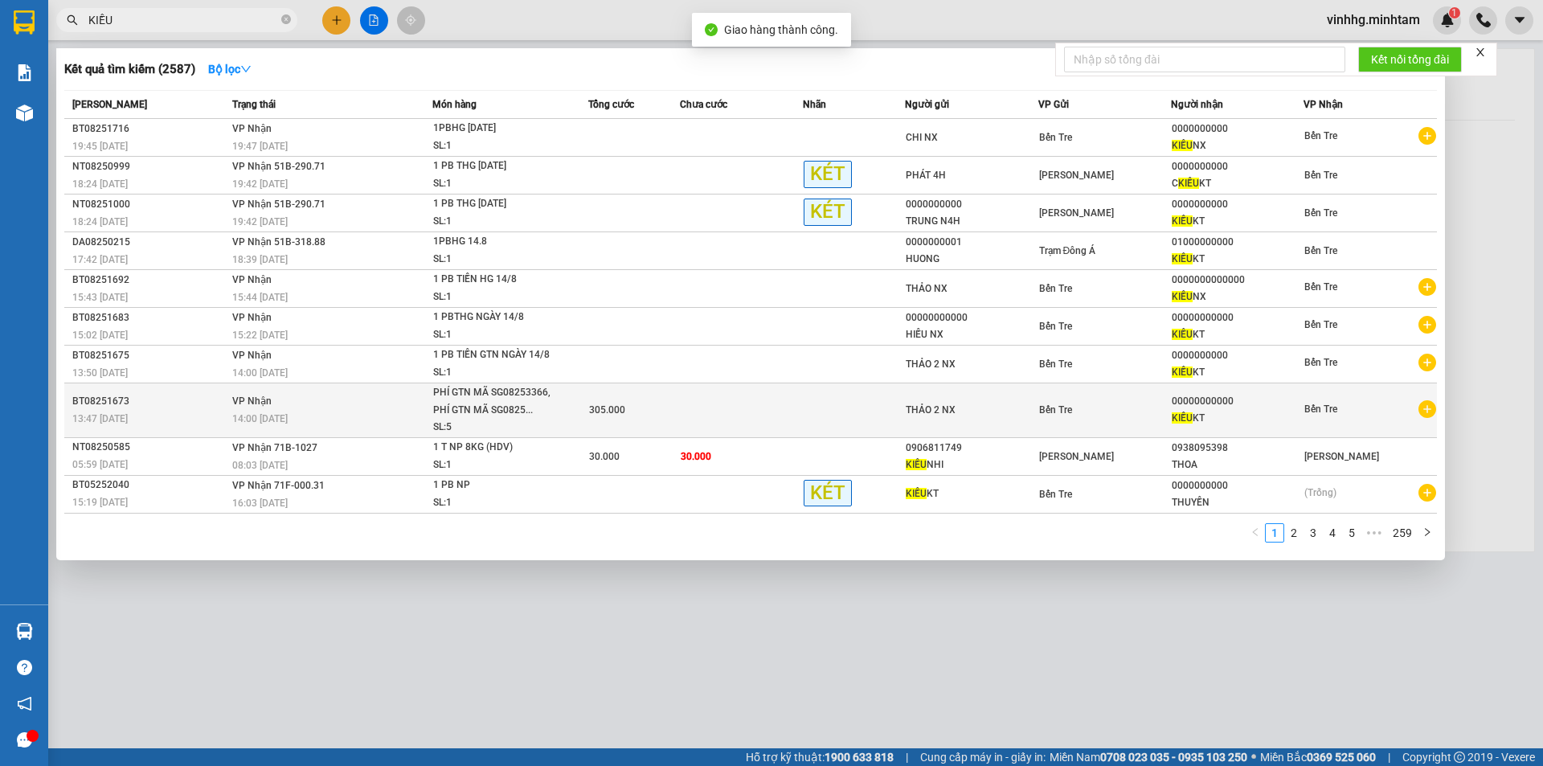
click at [476, 404] on div "PHÍ GTN MÃ SG08253366, PHÍ GTN MÃ SG0825..." at bounding box center [493, 401] width 121 height 35
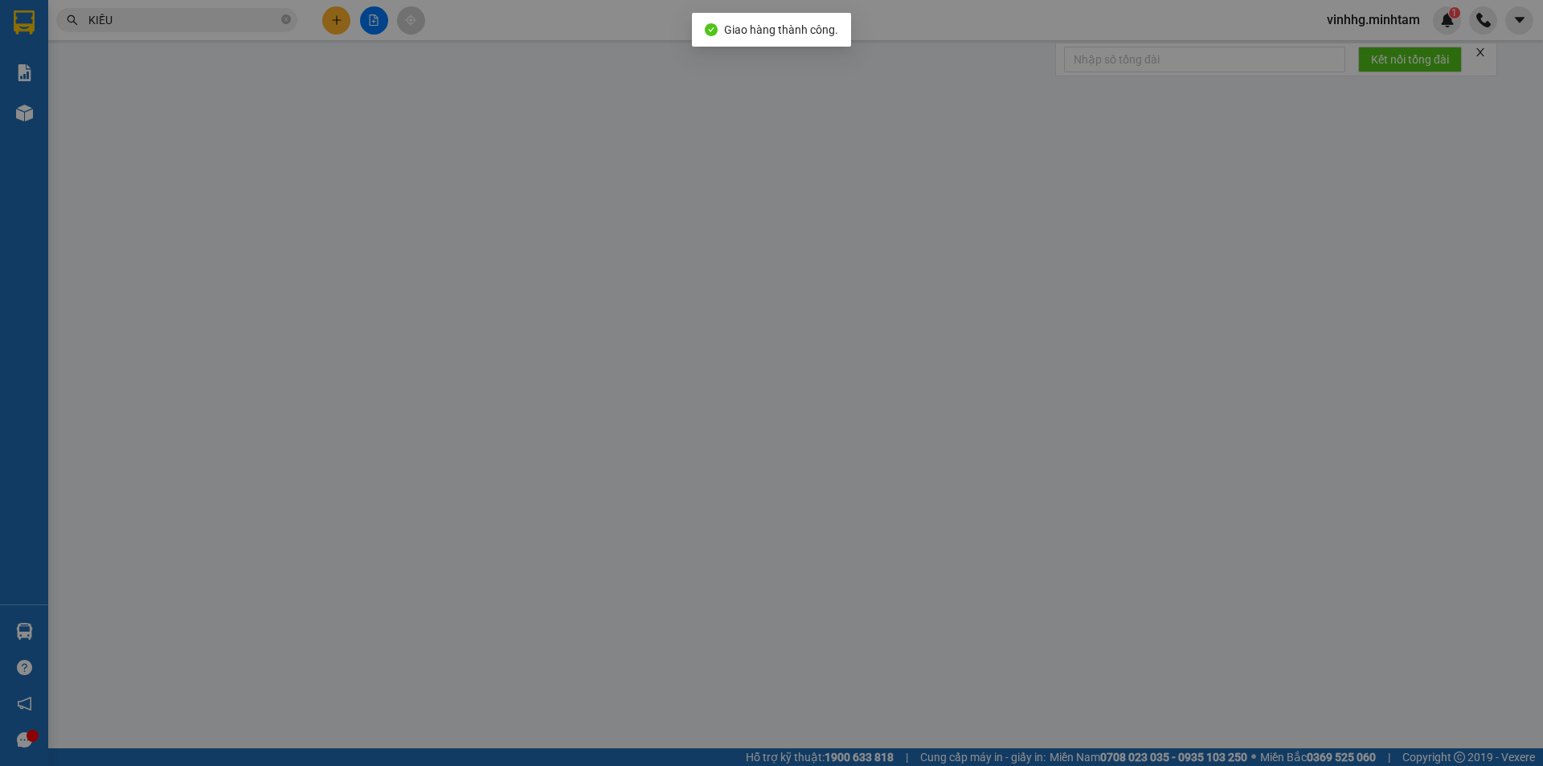
type input "THẢO 2 NX"
type input "00000000000"
type input "KIỀU KT"
type input "305.000"
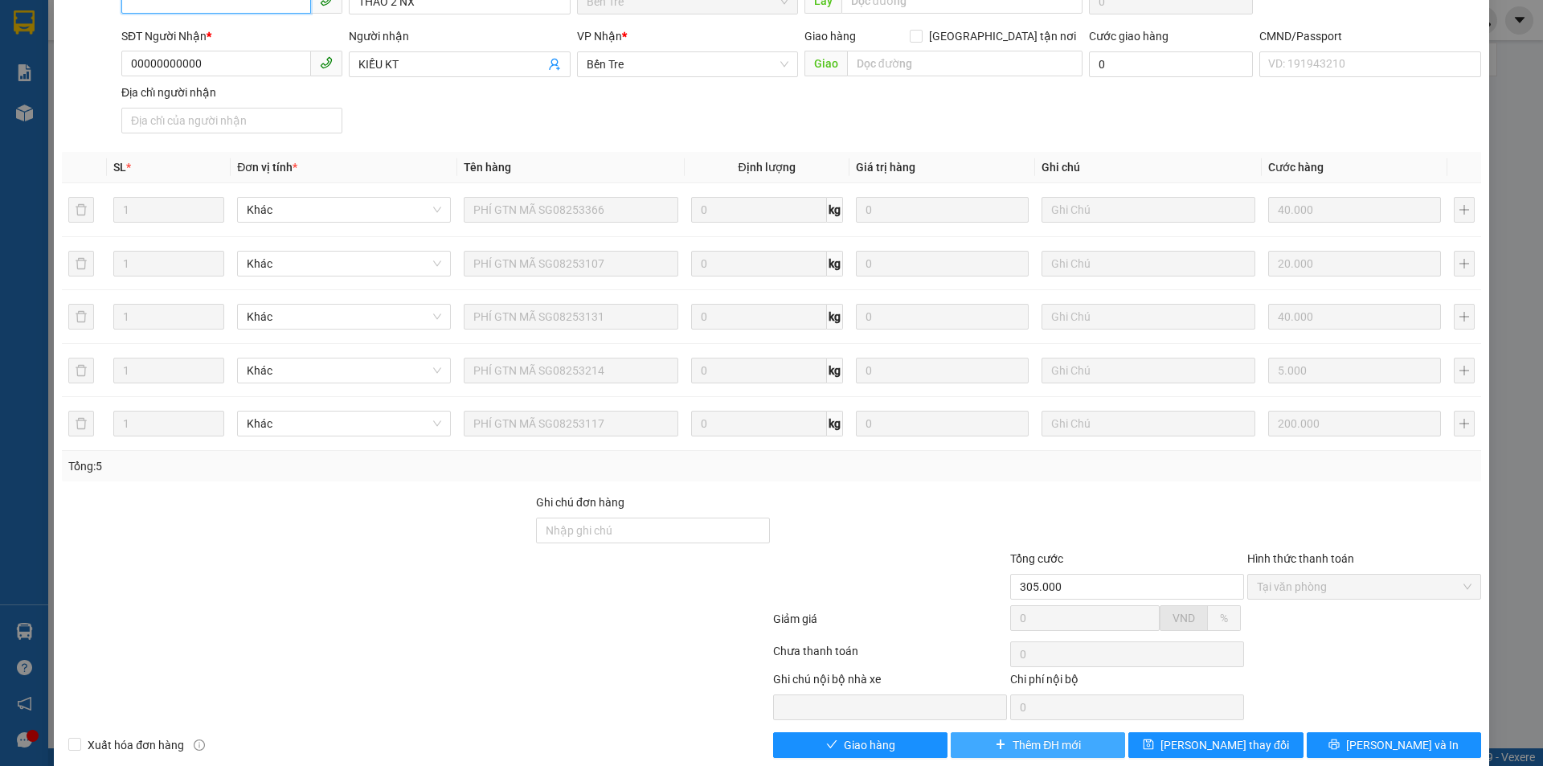
scroll to position [184, 0]
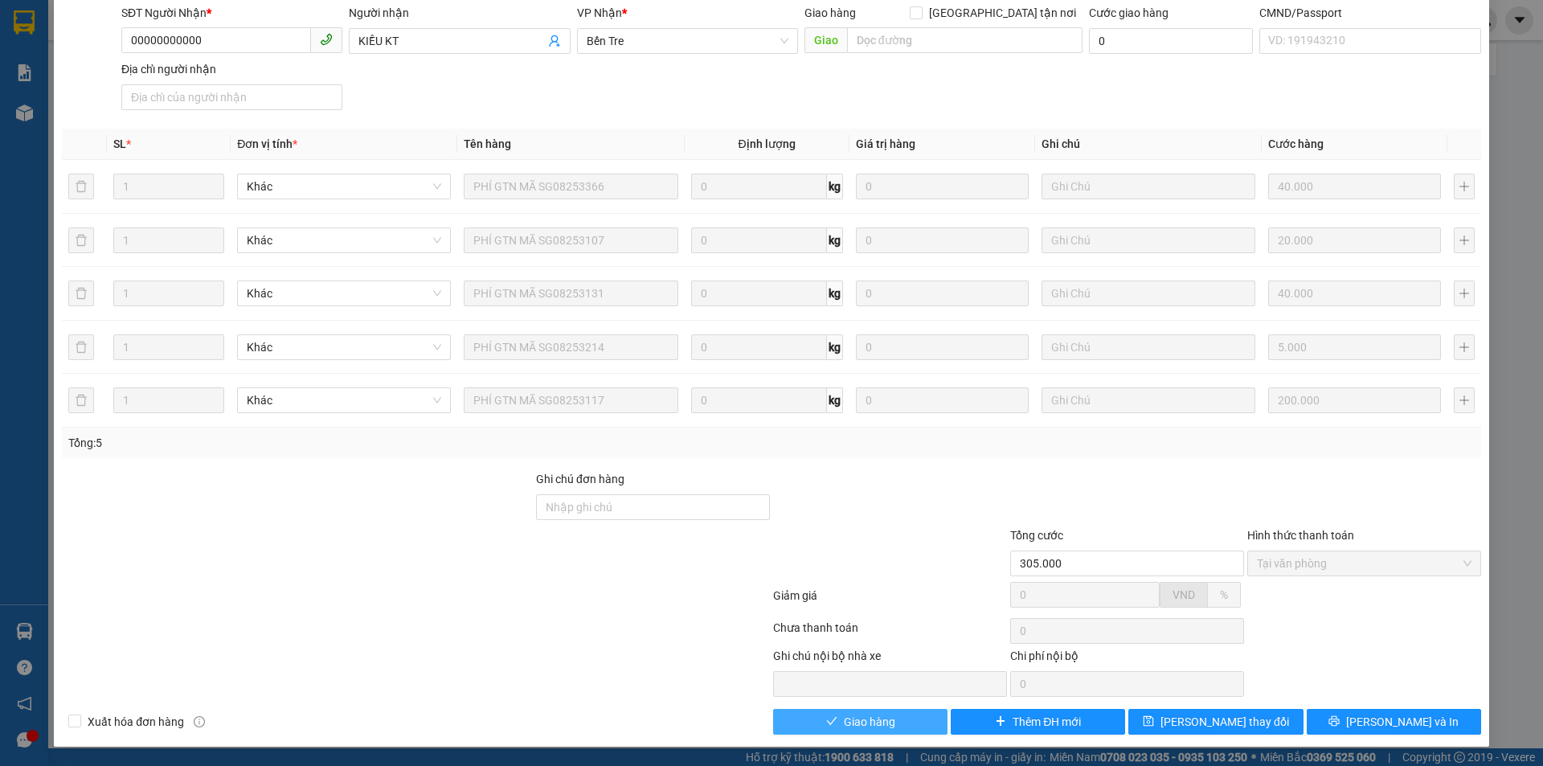
click at [885, 720] on span "Giao hàng" at bounding box center [869, 722] width 51 height 18
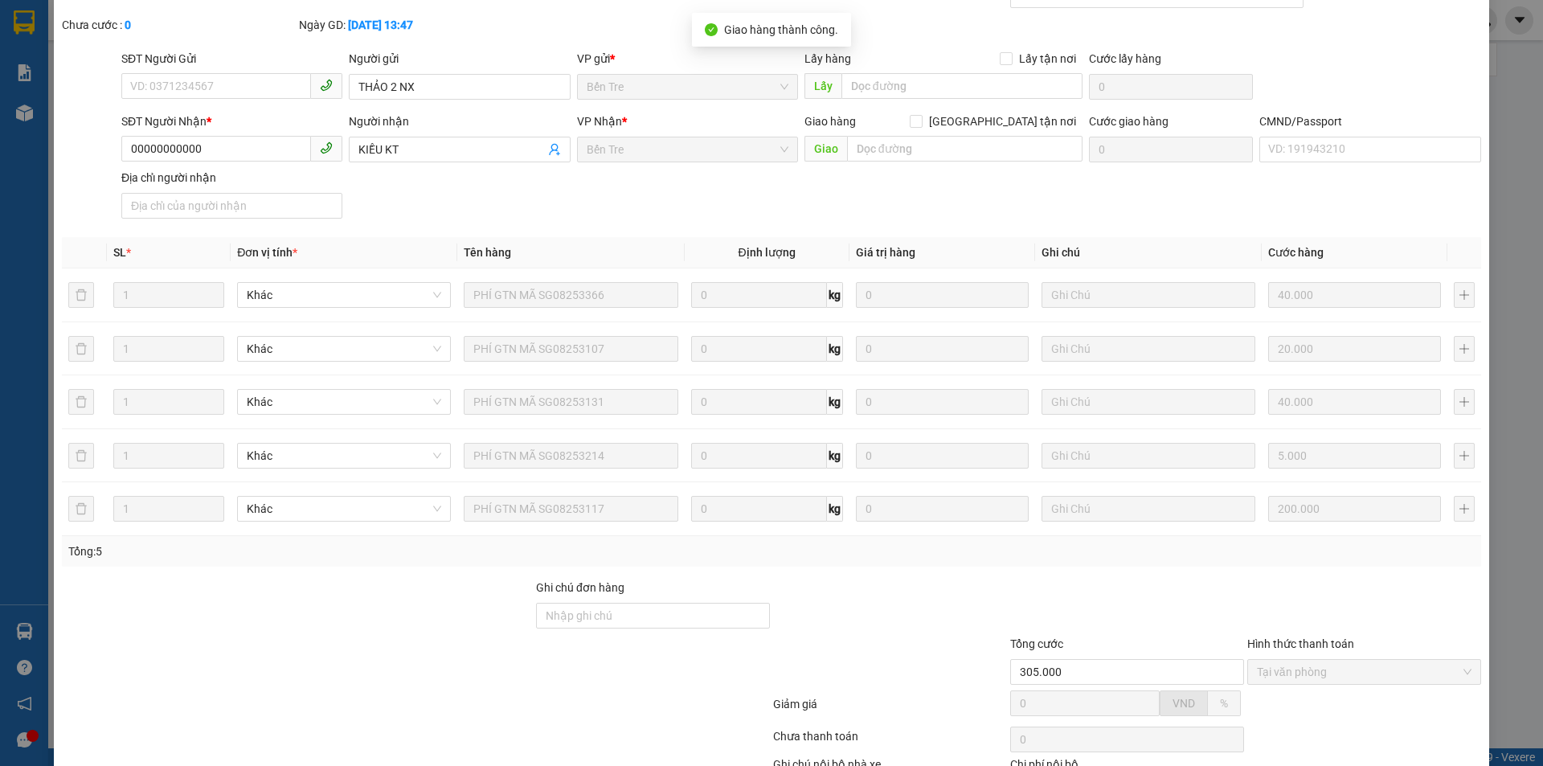
scroll to position [23, 0]
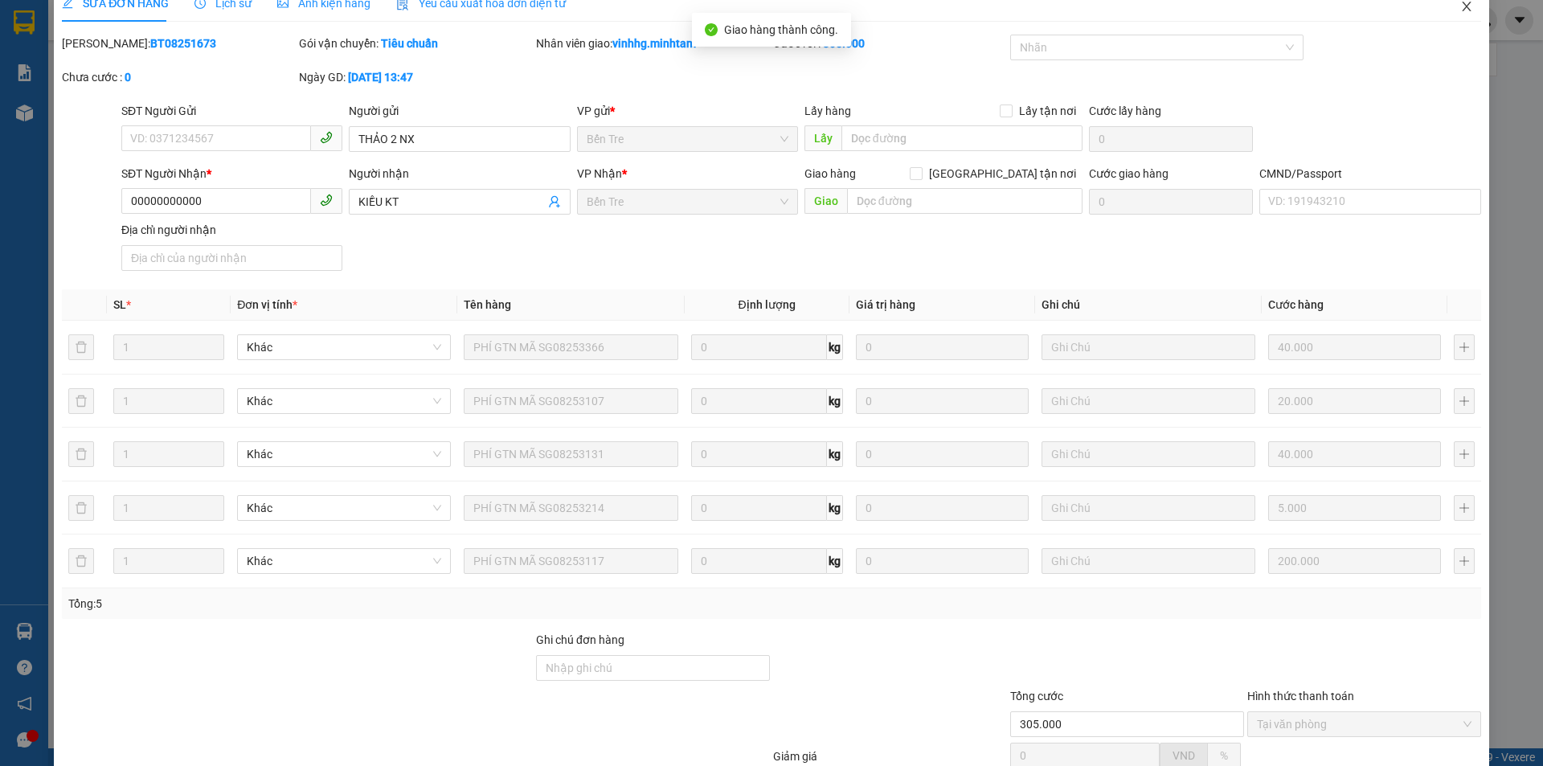
click at [1461, 5] on icon "close" at bounding box center [1465, 7] width 9 height 10
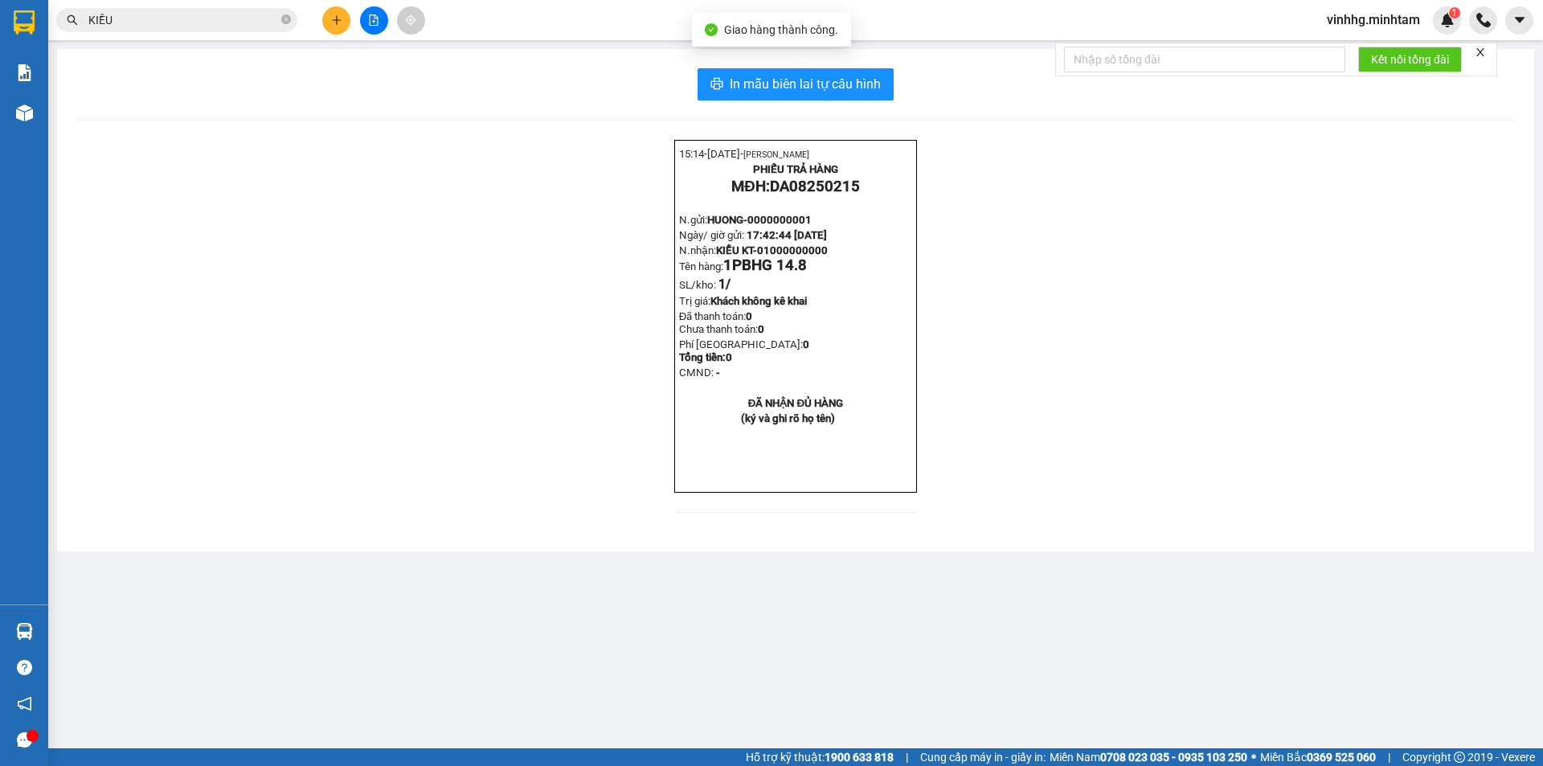
click at [239, 19] on input "KIỀU" at bounding box center [183, 20] width 190 height 18
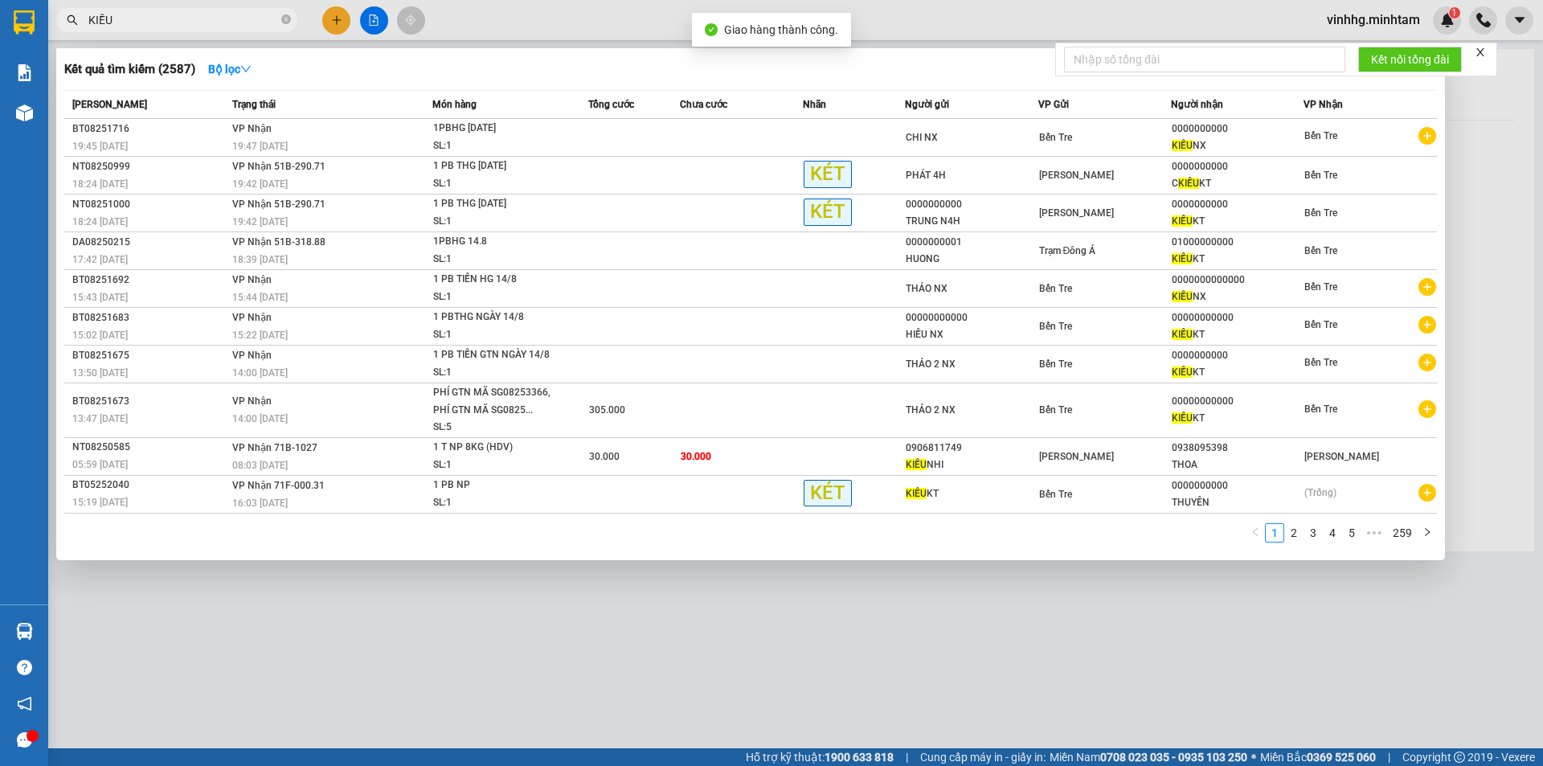
click at [219, 19] on input "KIỀU" at bounding box center [183, 20] width 190 height 18
type input "KIỀU"
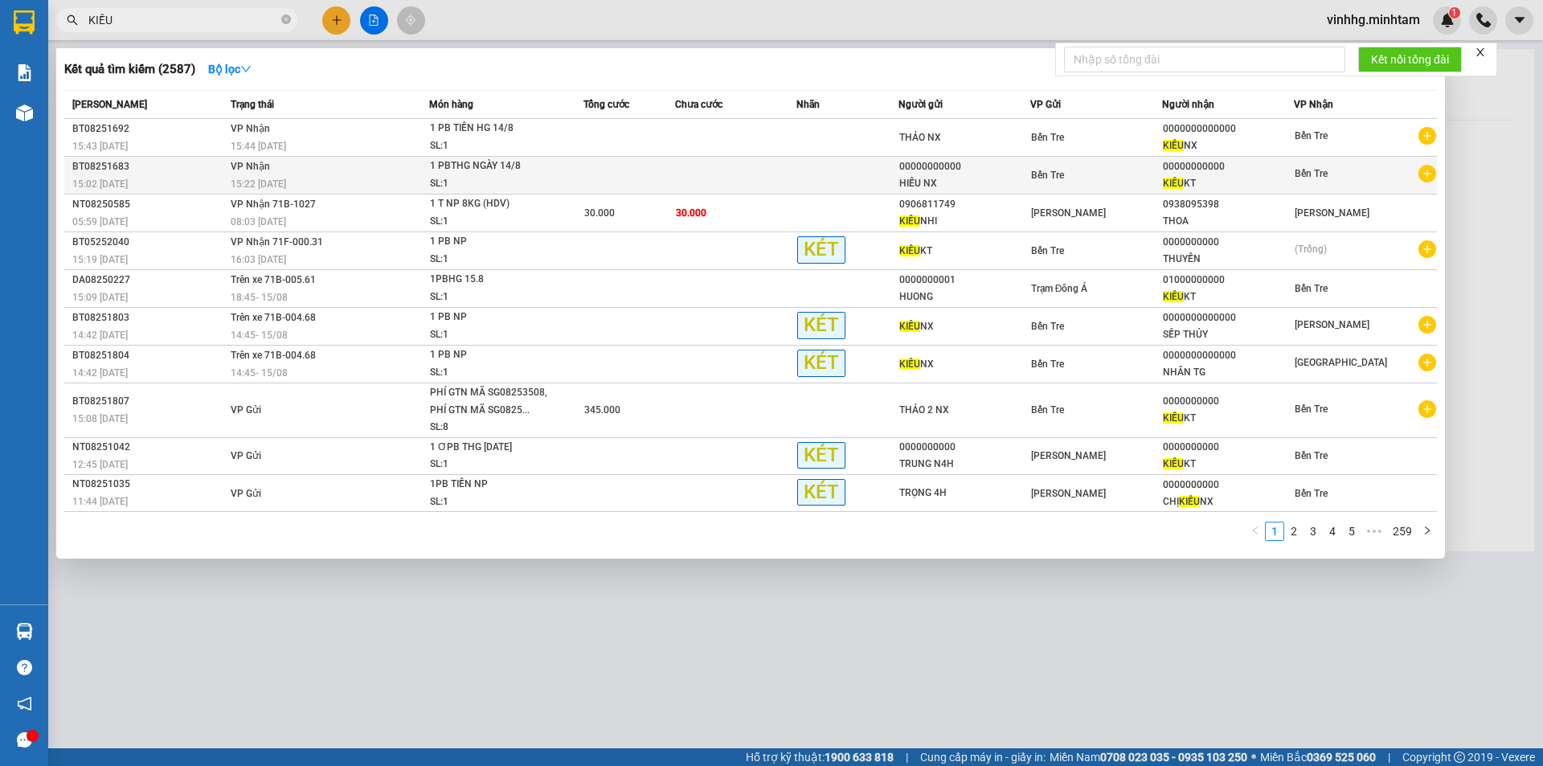
click at [439, 171] on div "1 PBTHG NGÀY 14/8" at bounding box center [490, 166] width 121 height 18
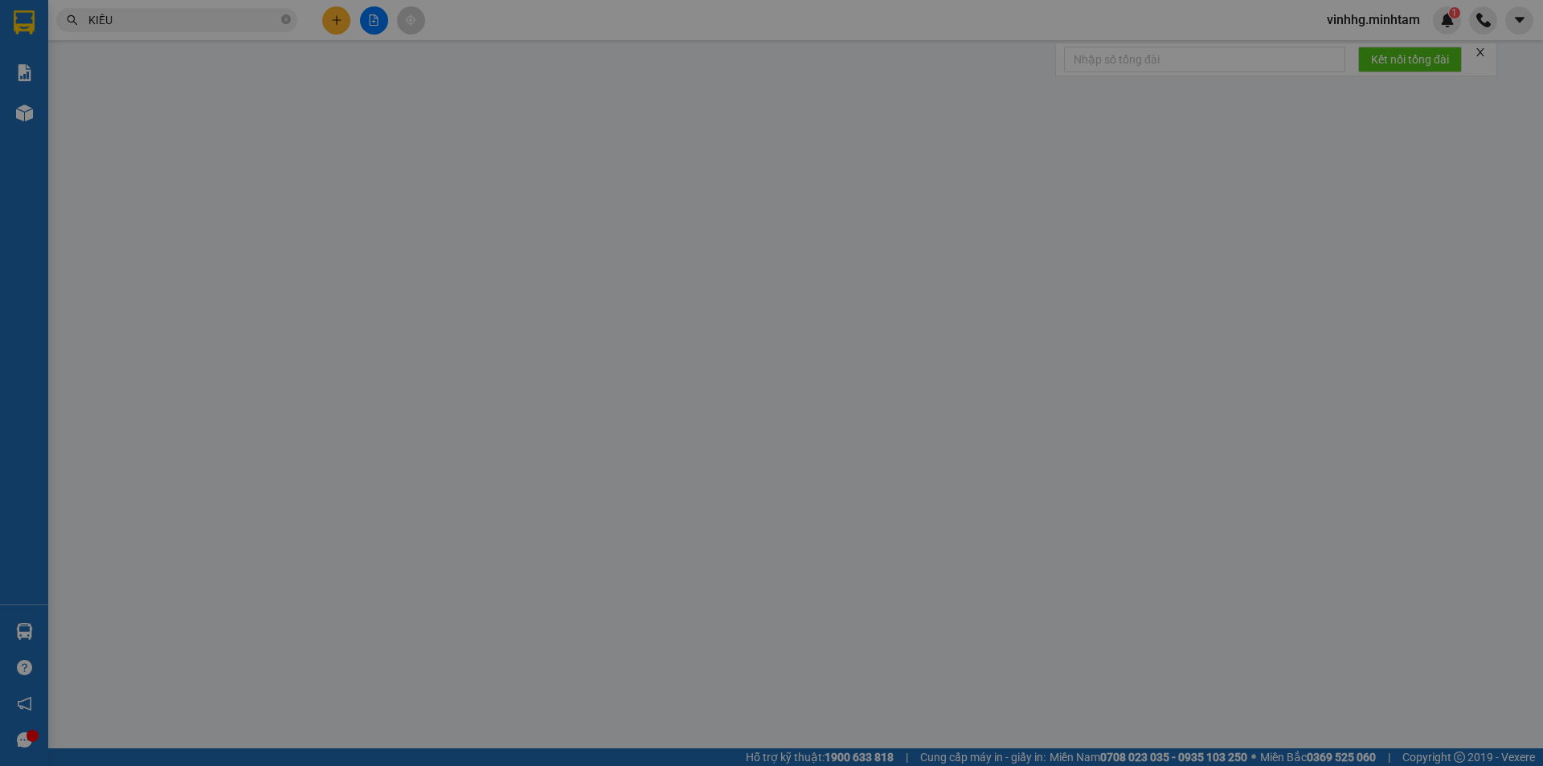
type input "00000000000"
type input "HIẾU NX"
type input "00000000000"
type input "KIỀU KT"
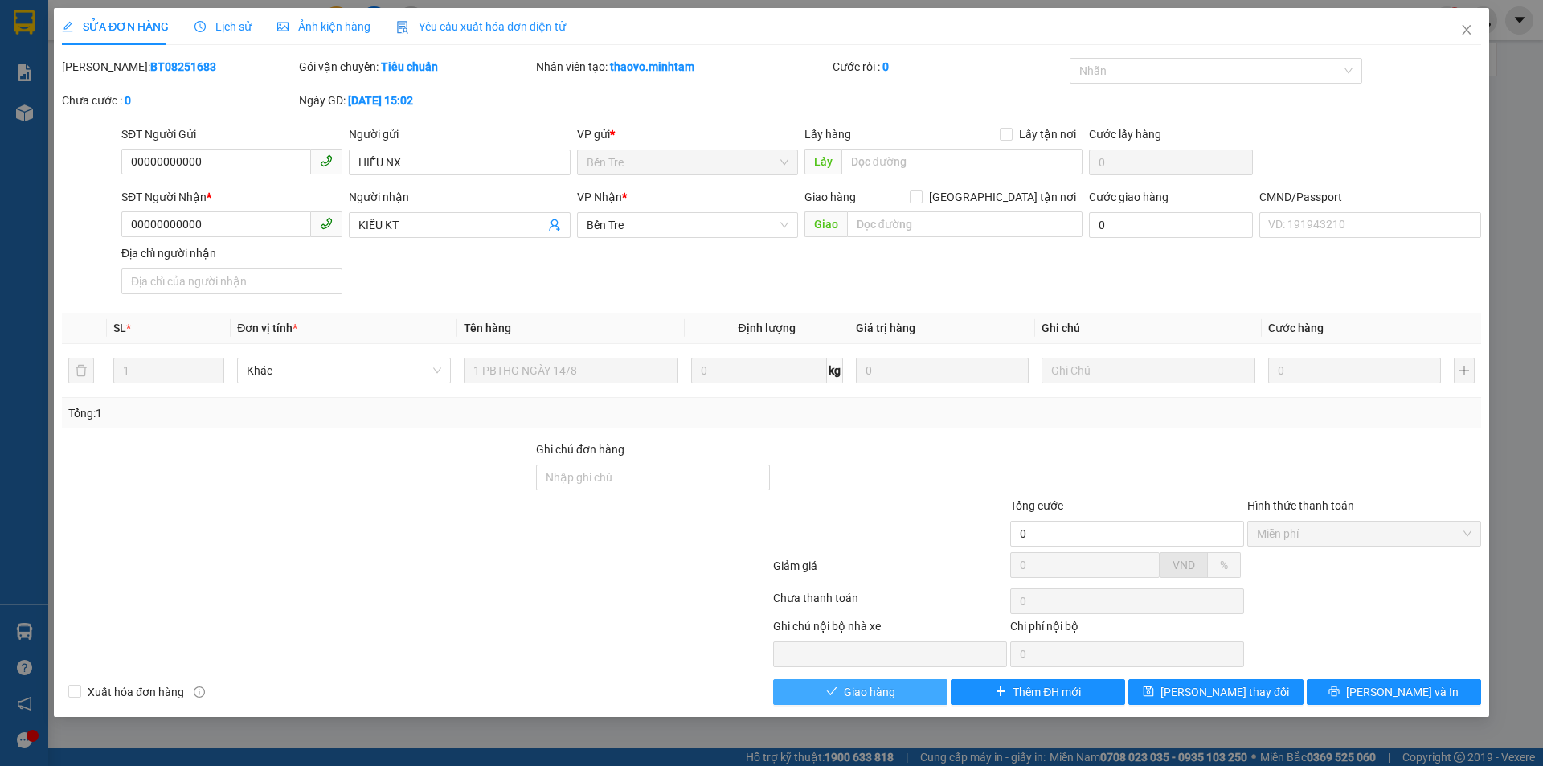
click at [852, 699] on span "Giao hàng" at bounding box center [869, 692] width 51 height 18
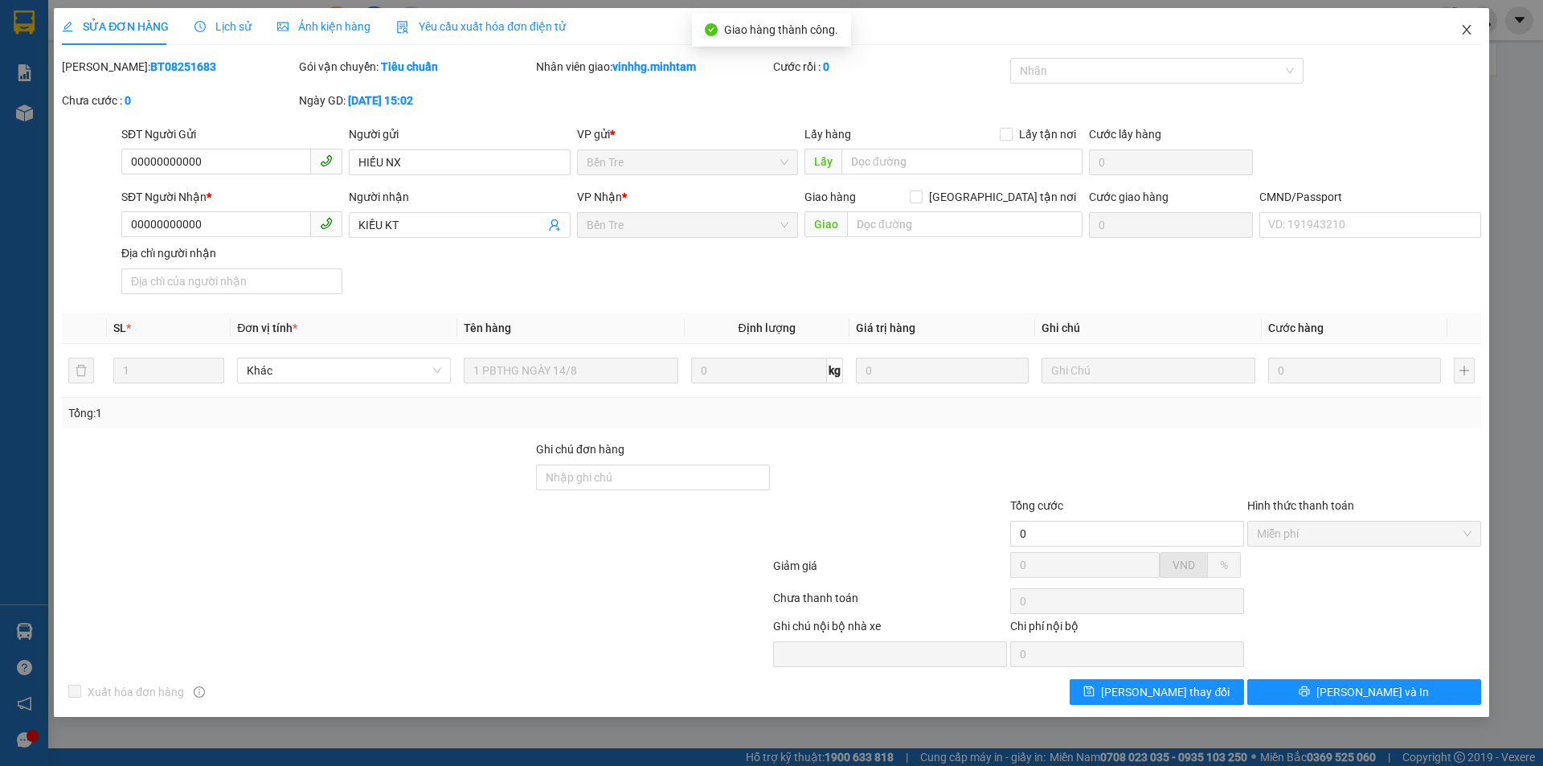
click at [1472, 18] on span "Close" at bounding box center [1466, 30] width 45 height 45
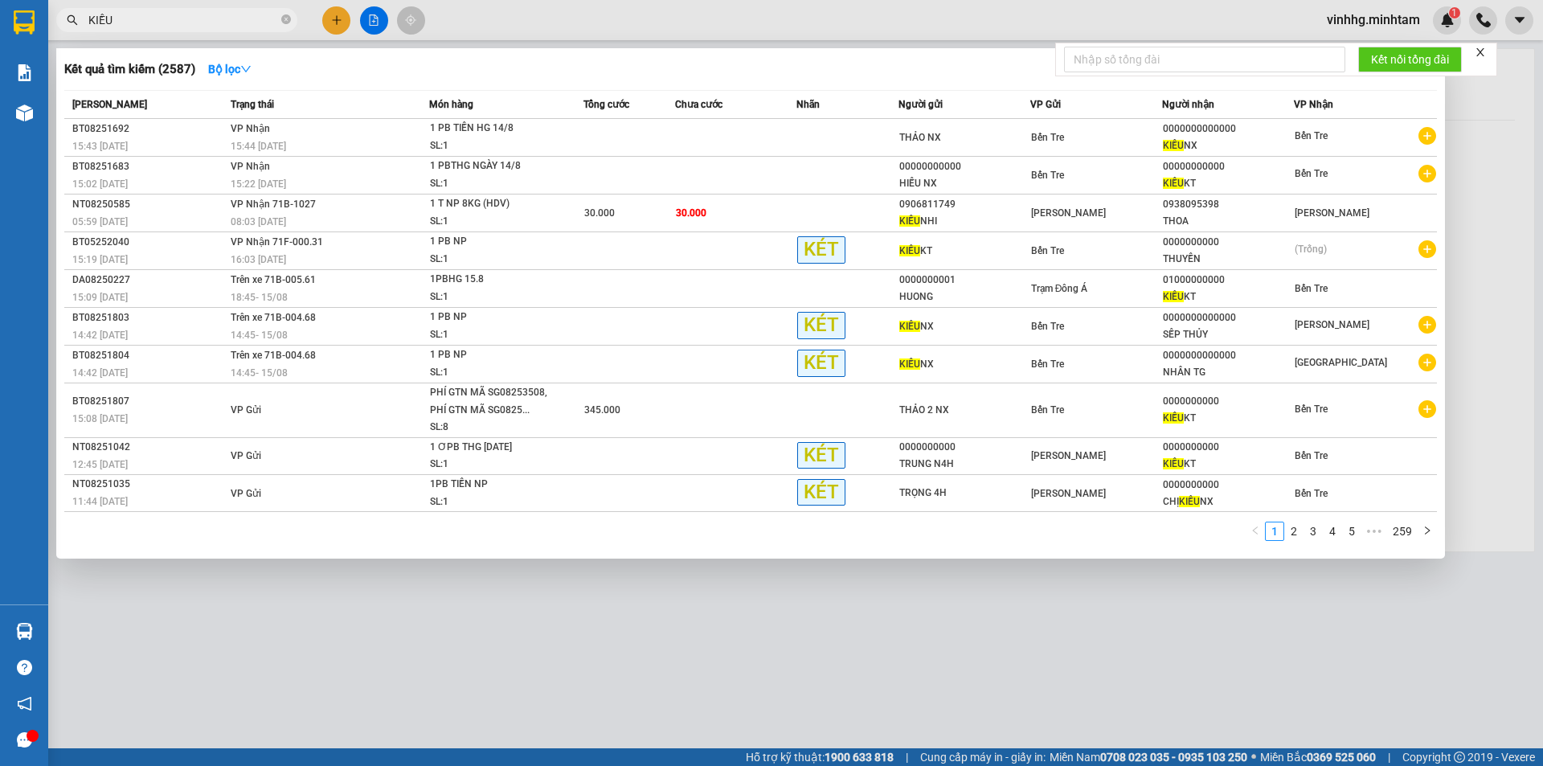
click at [177, 16] on input "KIỀU" at bounding box center [183, 20] width 190 height 18
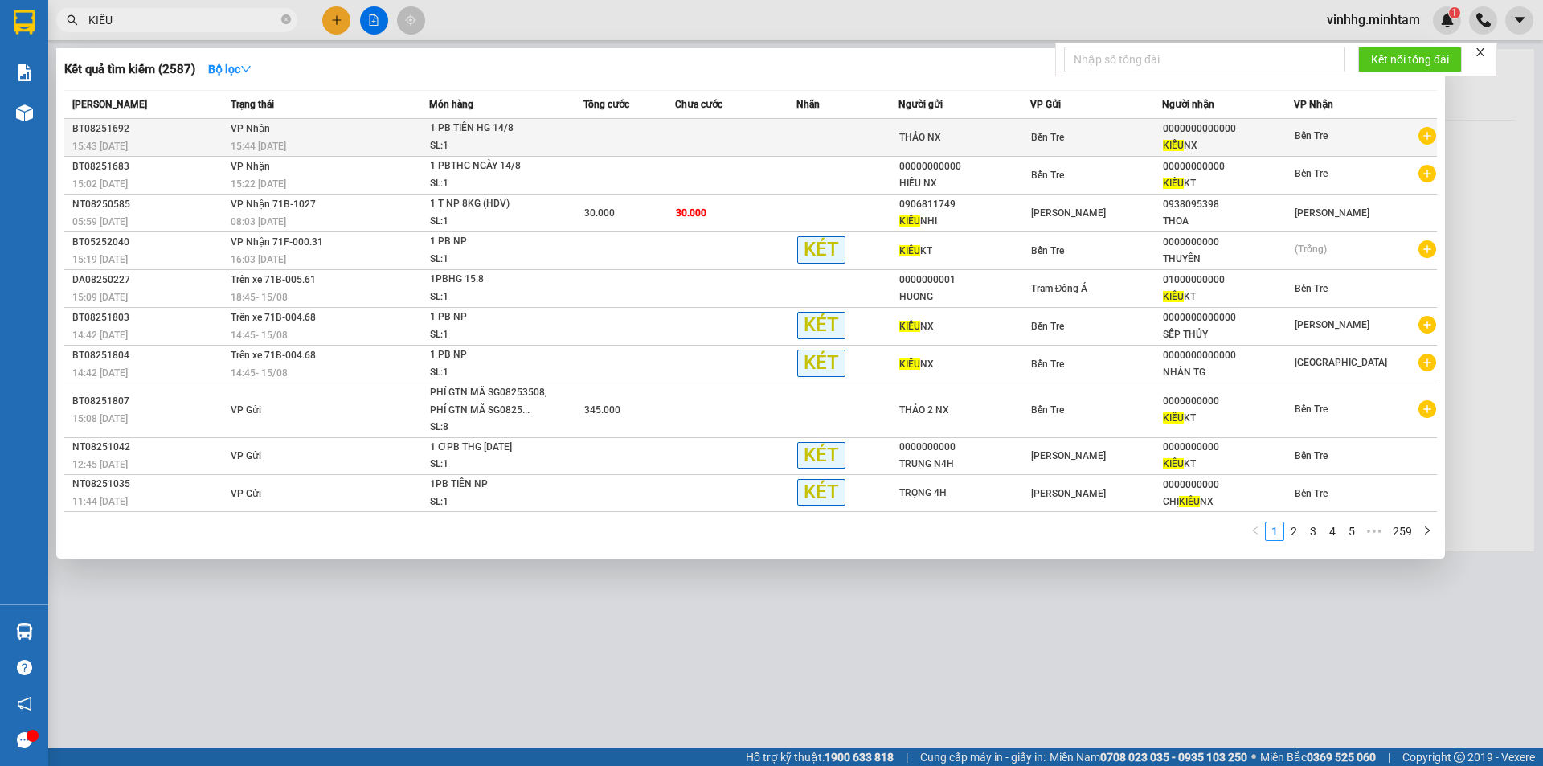
click at [395, 129] on td "VP Nhận 15:44 [DATE]" at bounding box center [328, 138] width 202 height 38
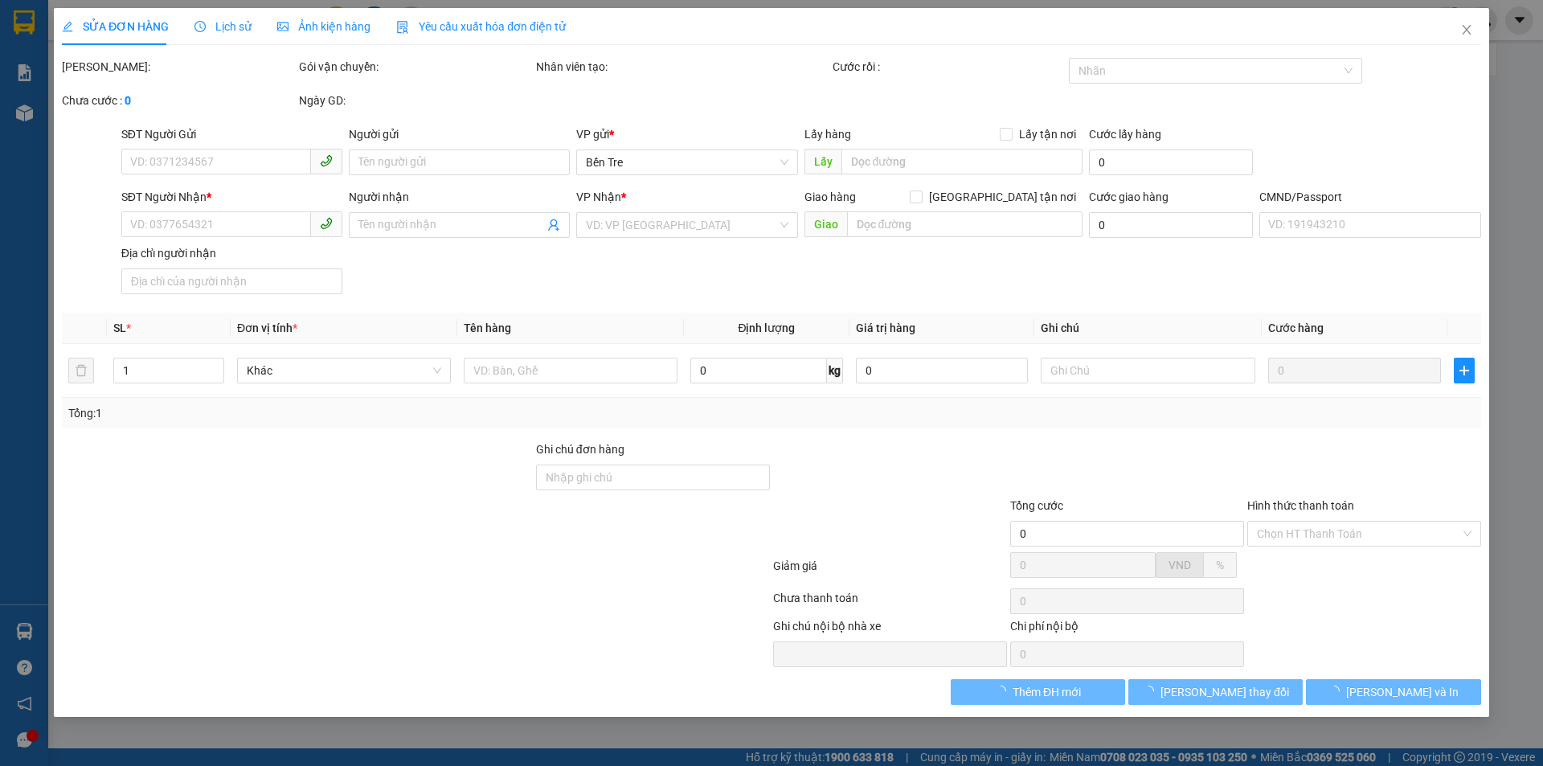
type input "THẢO NX"
type input "0000000000000"
type input "KIỀU NX"
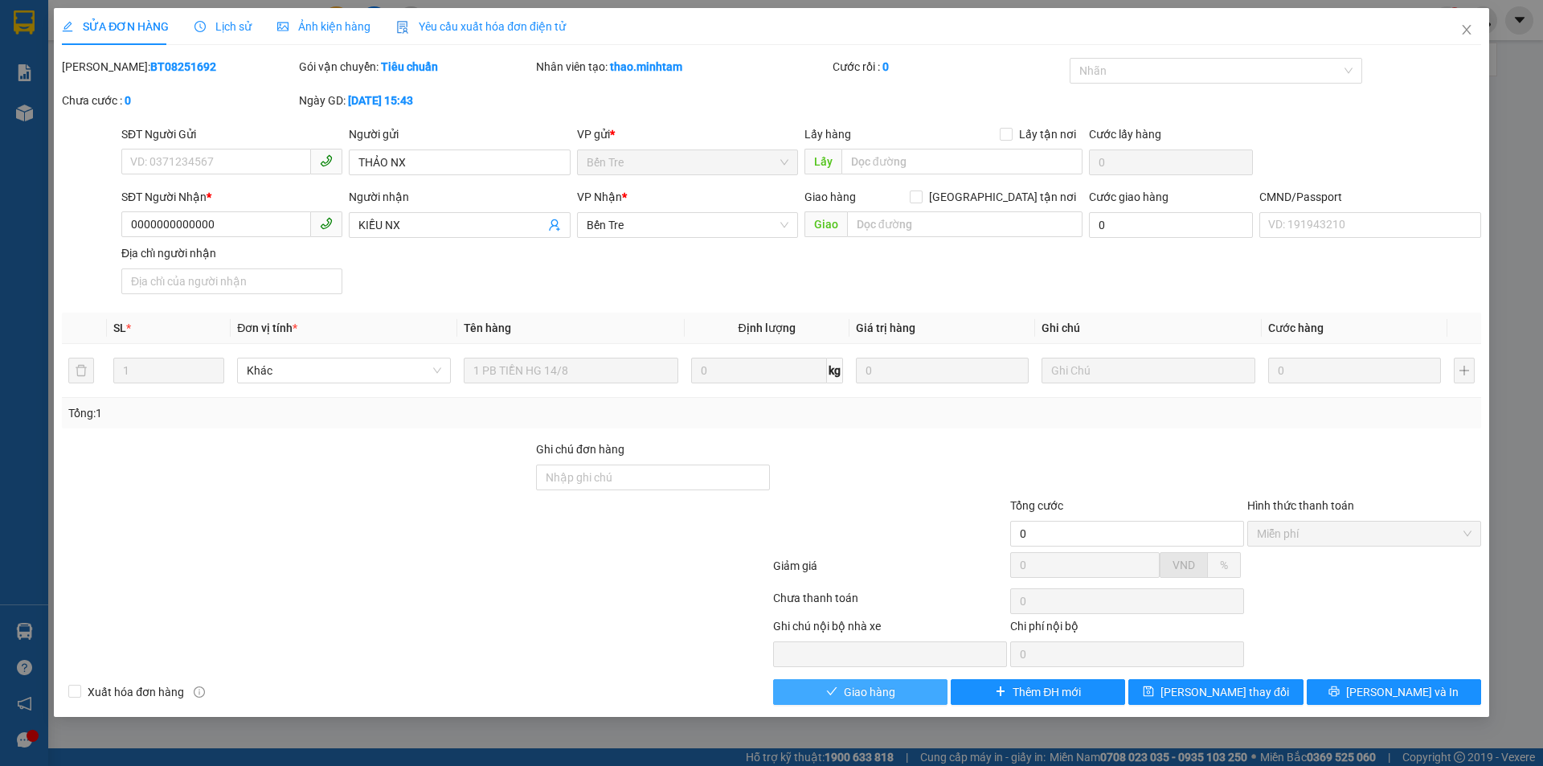
click at [901, 698] on button "Giao hàng" at bounding box center [860, 692] width 174 height 26
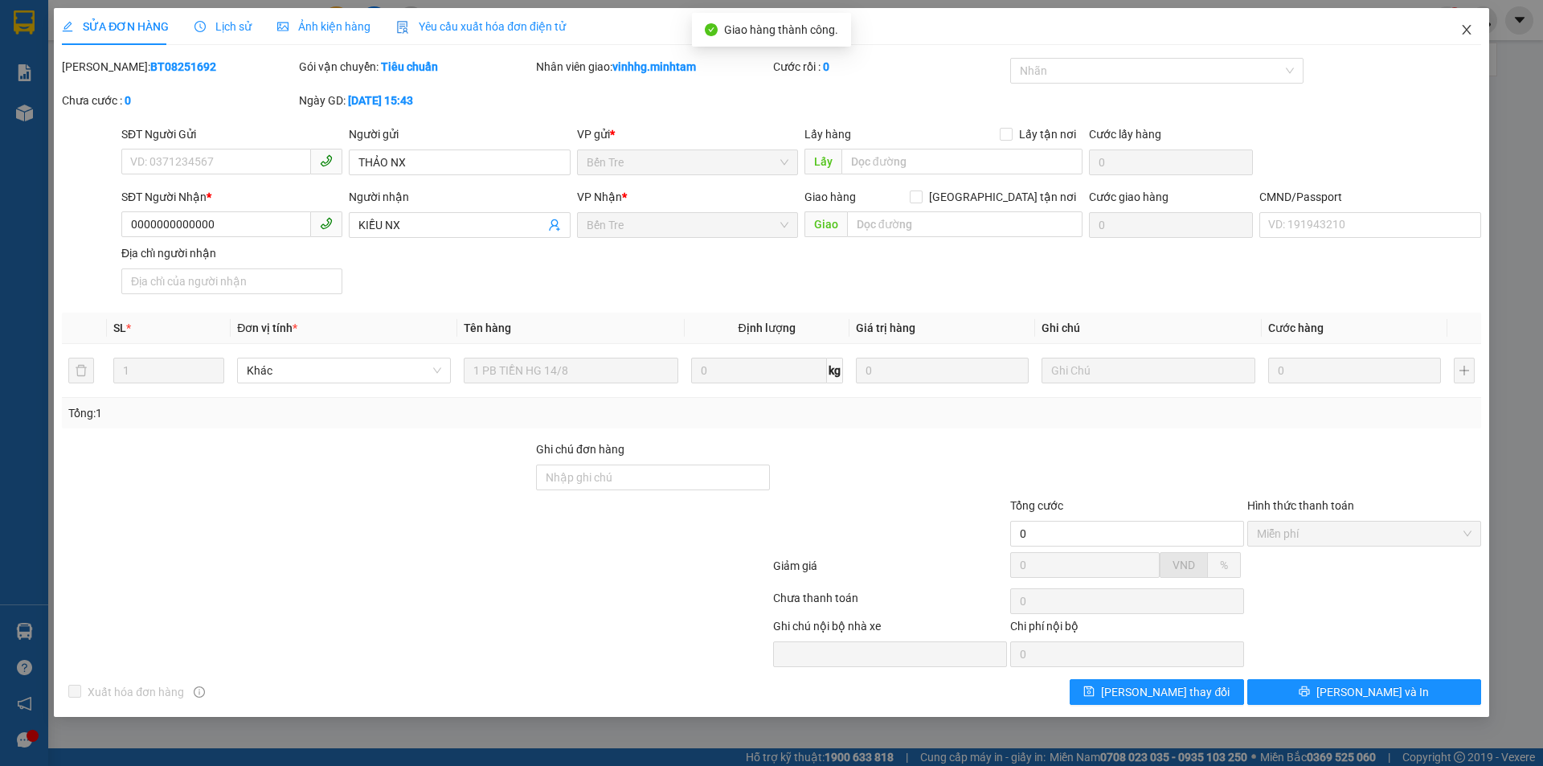
click at [1470, 24] on icon "close" at bounding box center [1466, 29] width 13 height 13
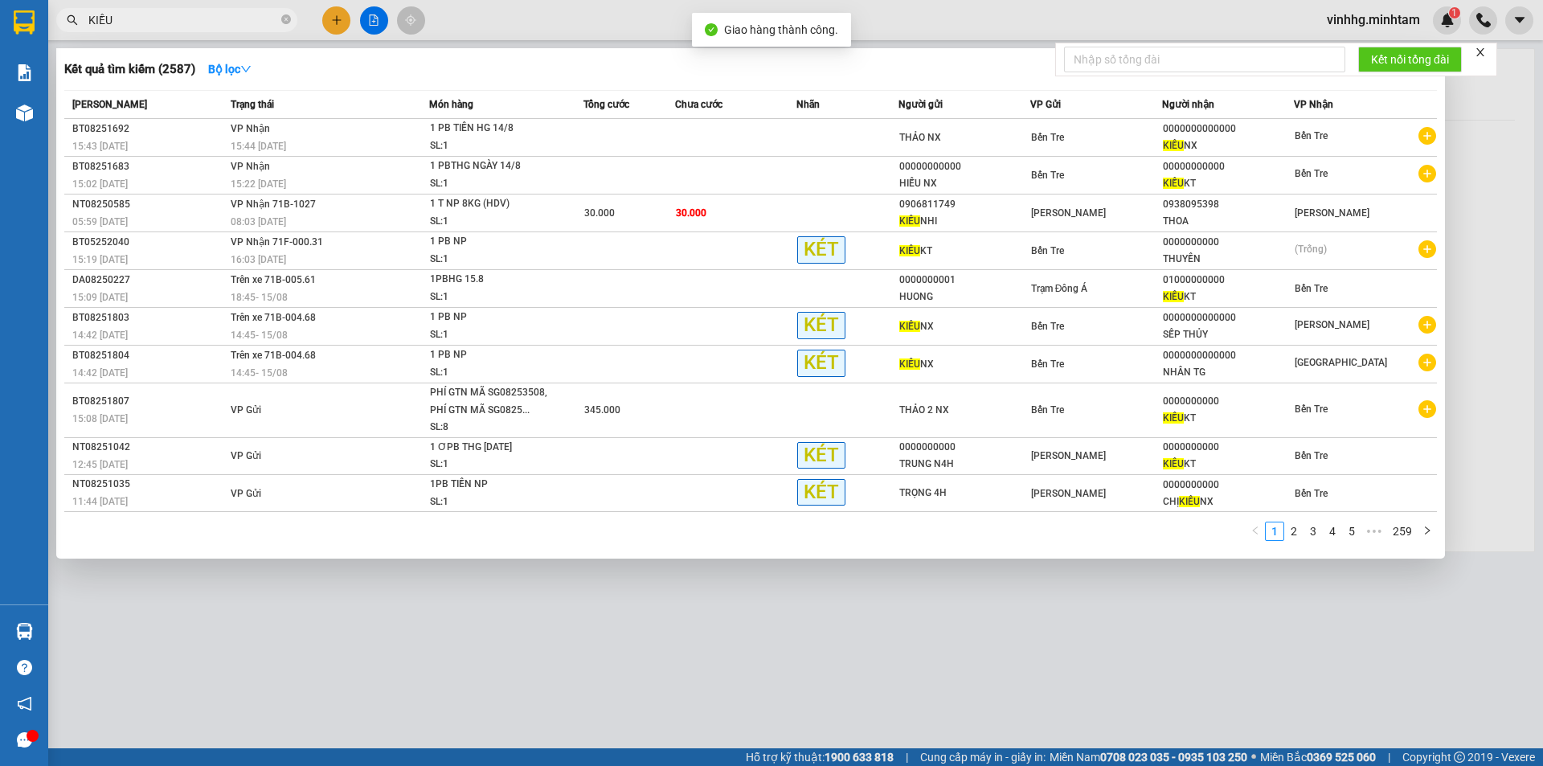
click at [134, 15] on input "KIỀU" at bounding box center [183, 20] width 190 height 18
type input "KIỀU"
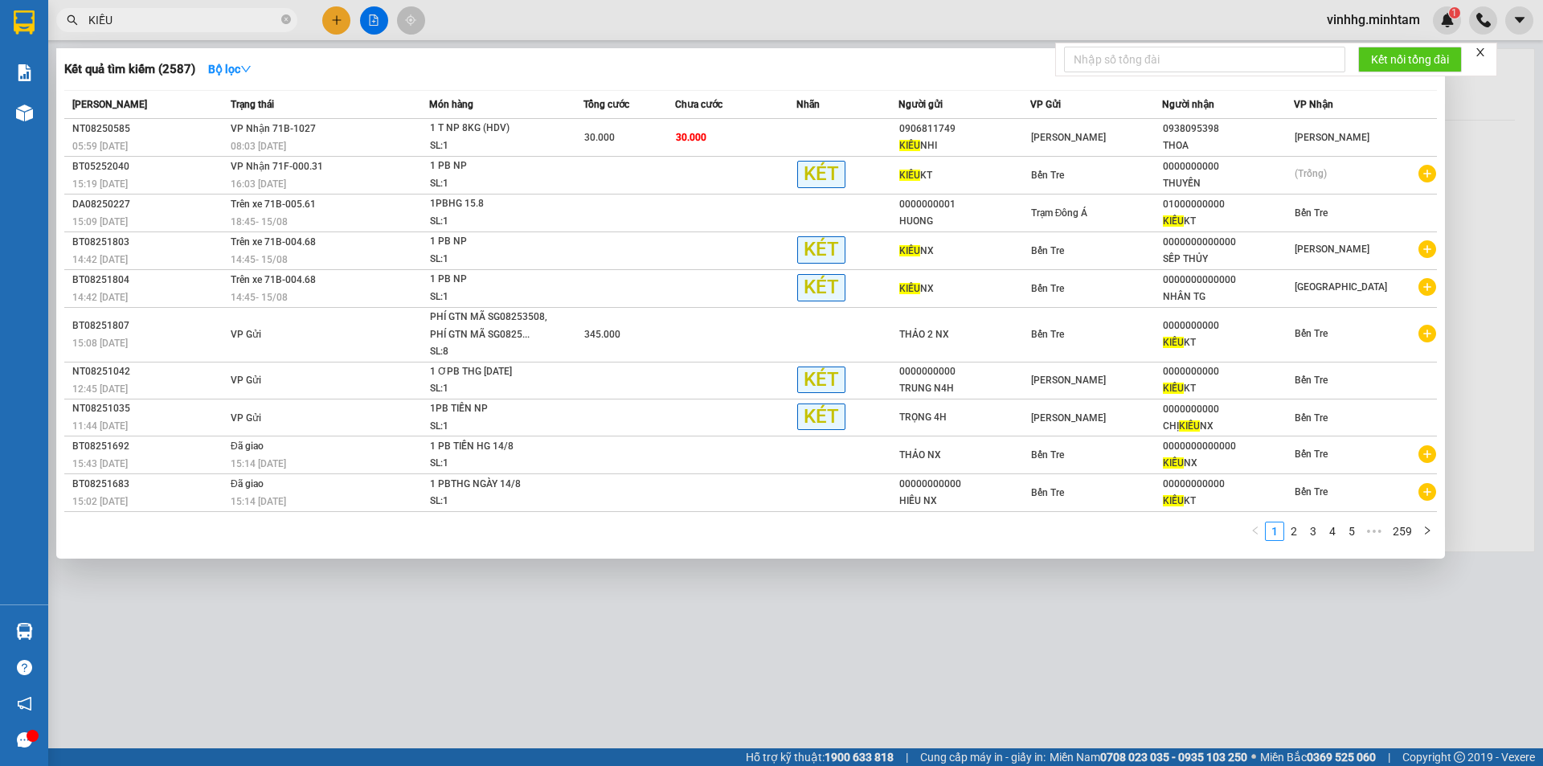
click at [1208, 586] on div at bounding box center [771, 383] width 1543 height 766
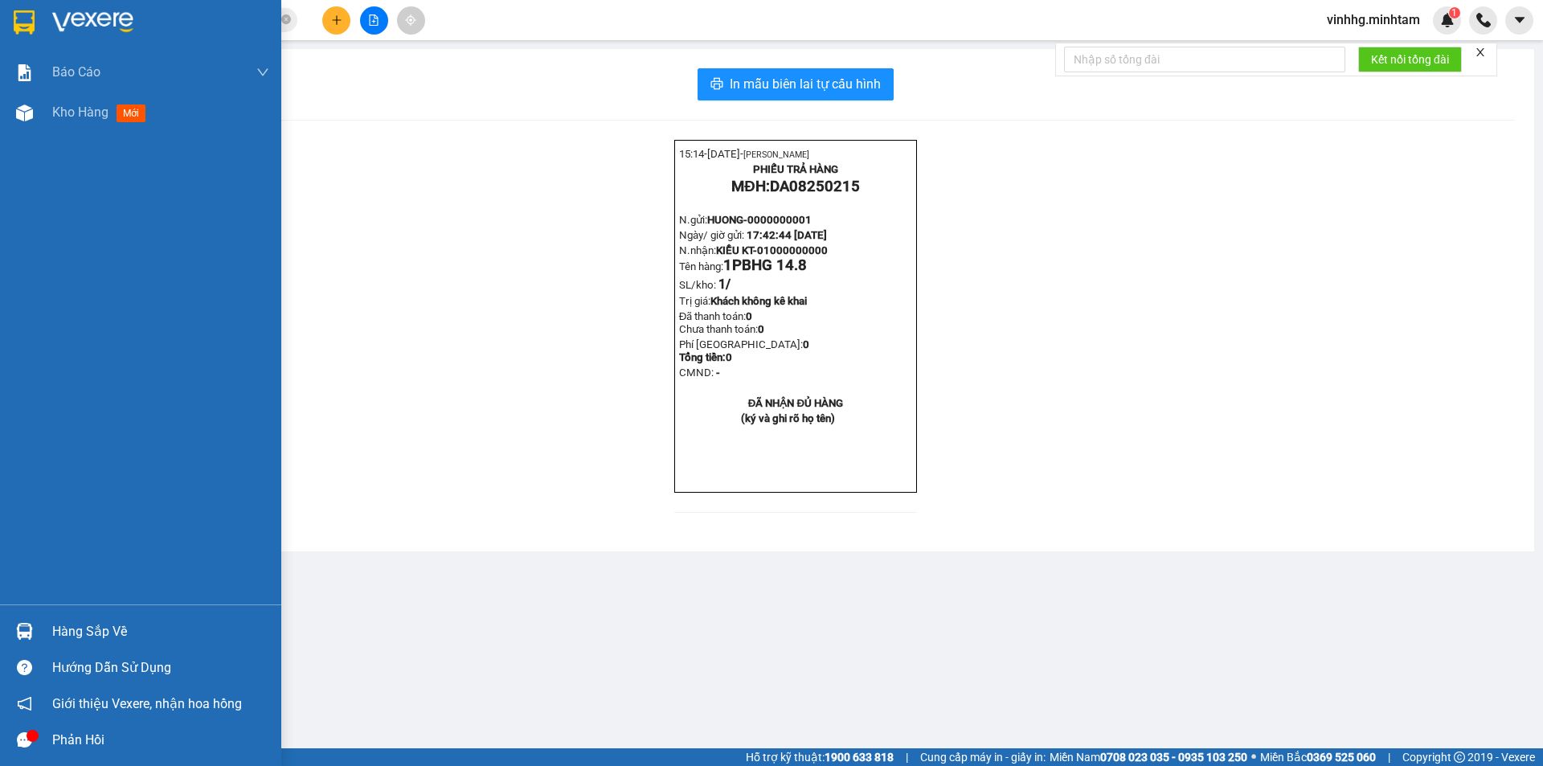
click at [23, 12] on img at bounding box center [24, 22] width 21 height 24
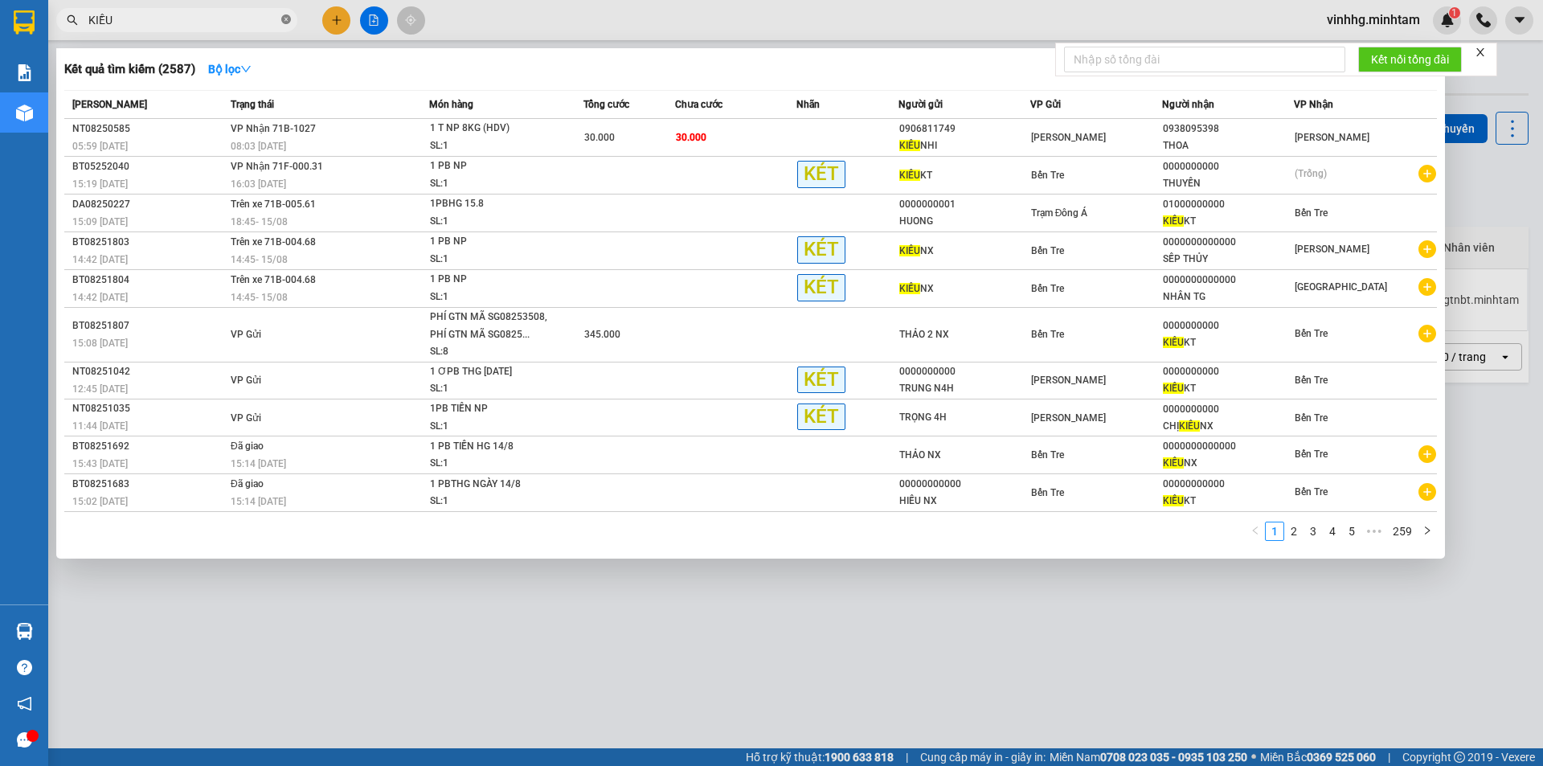
click at [286, 22] on icon "close-circle" at bounding box center [286, 19] width 10 height 10
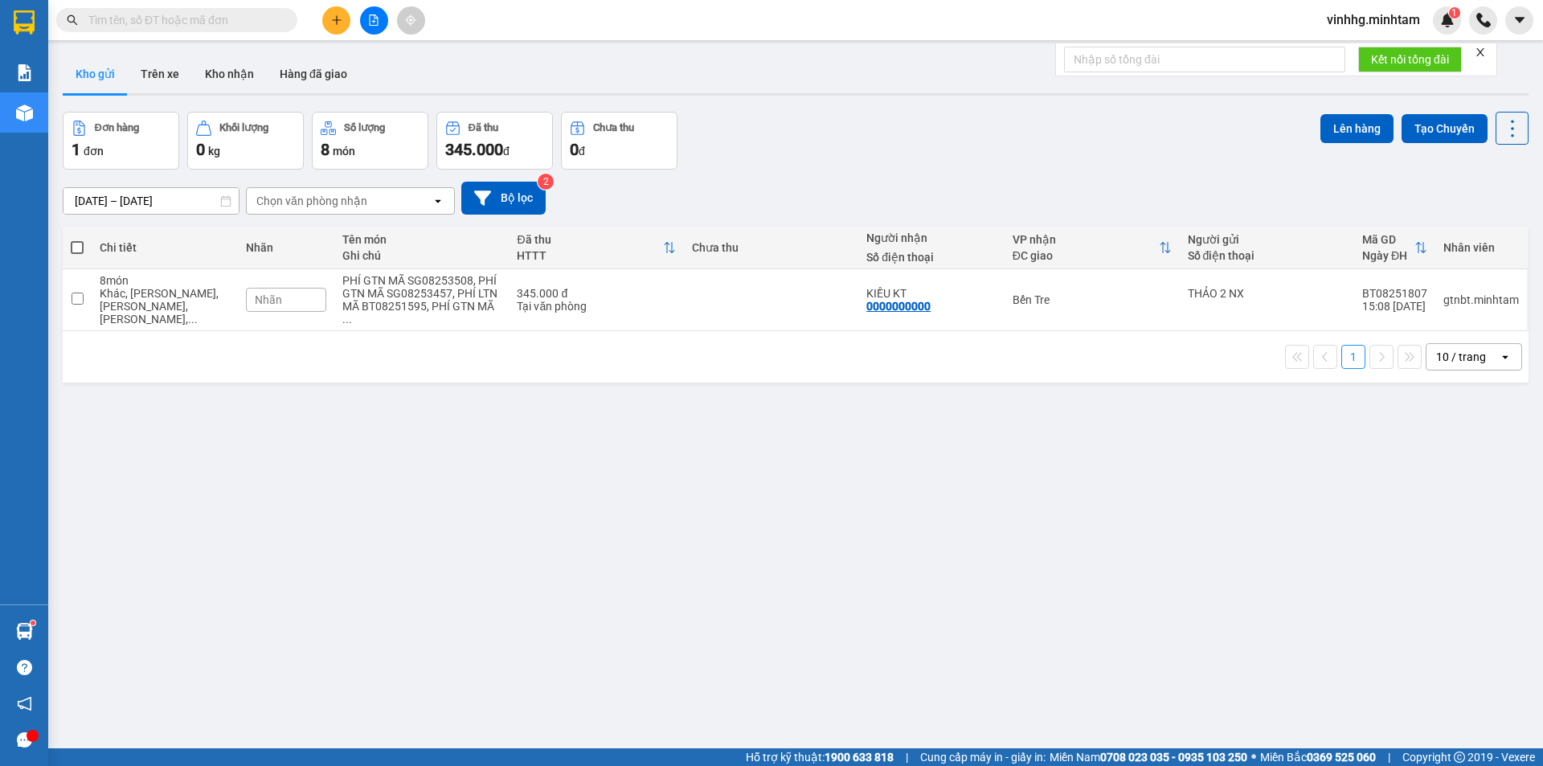
click at [123, 22] on input "text" at bounding box center [183, 20] width 190 height 18
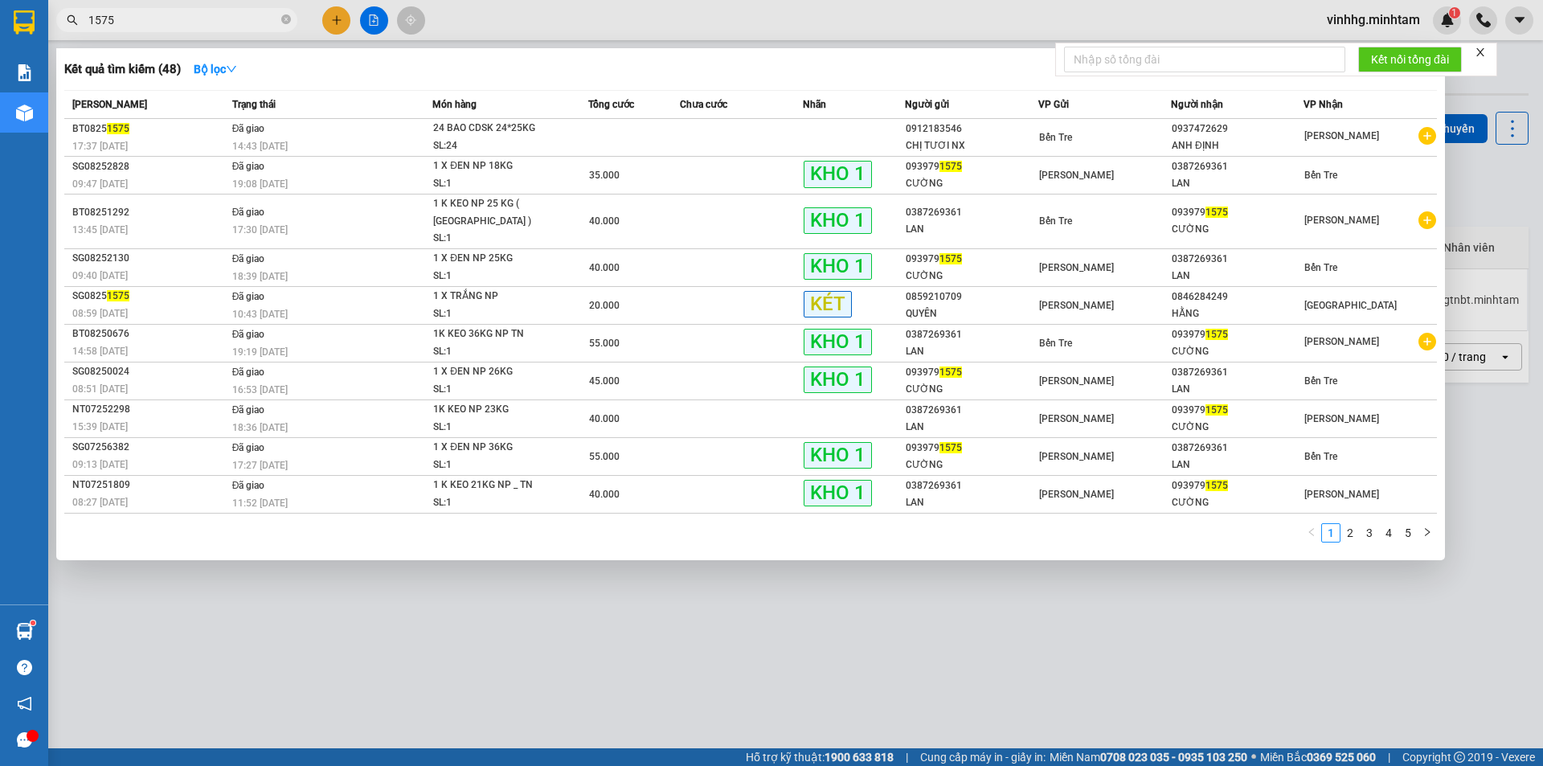
click at [162, 17] on input "1575" at bounding box center [183, 20] width 190 height 18
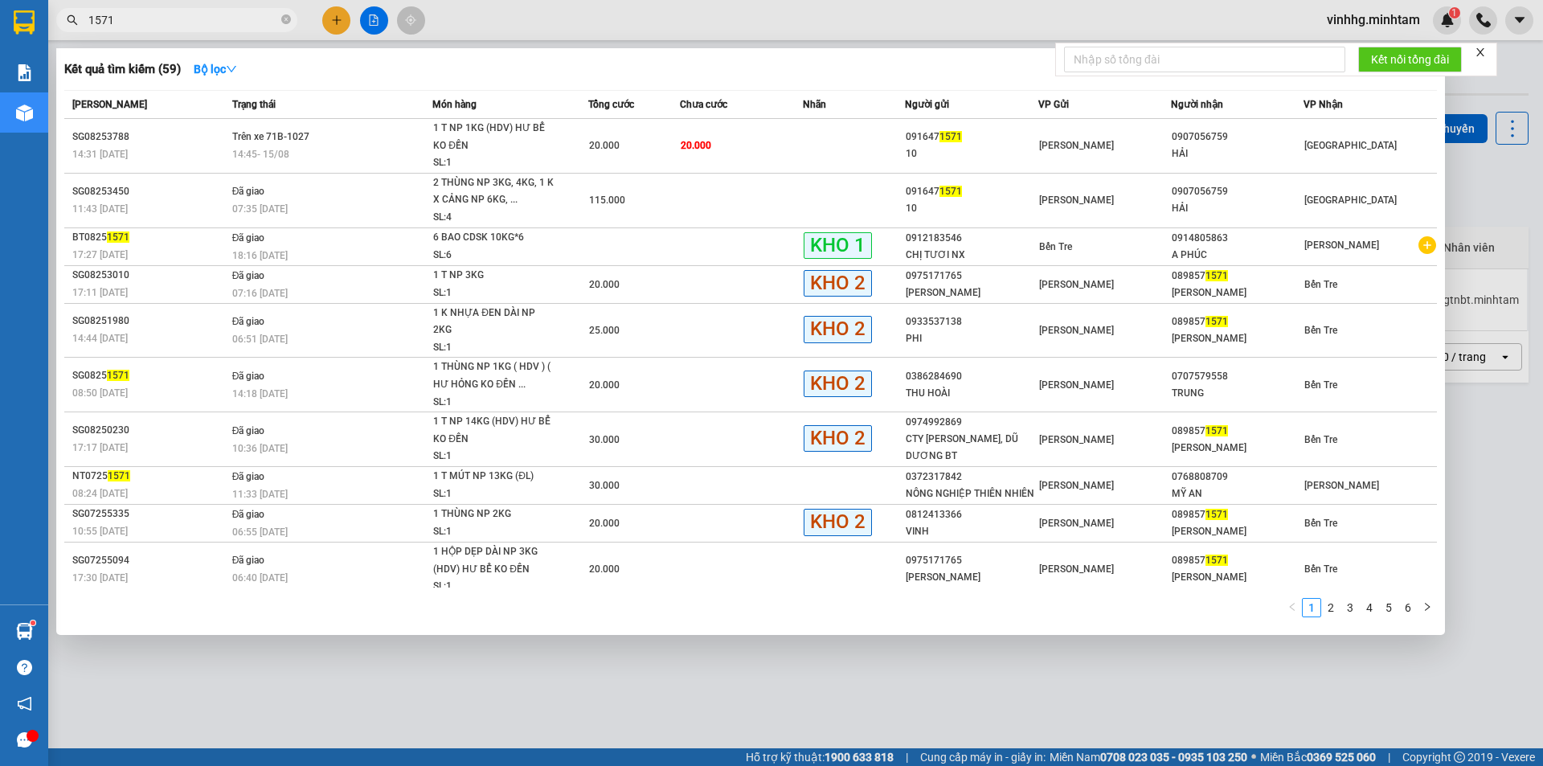
type input "1571"
click at [270, 652] on div at bounding box center [771, 383] width 1543 height 766
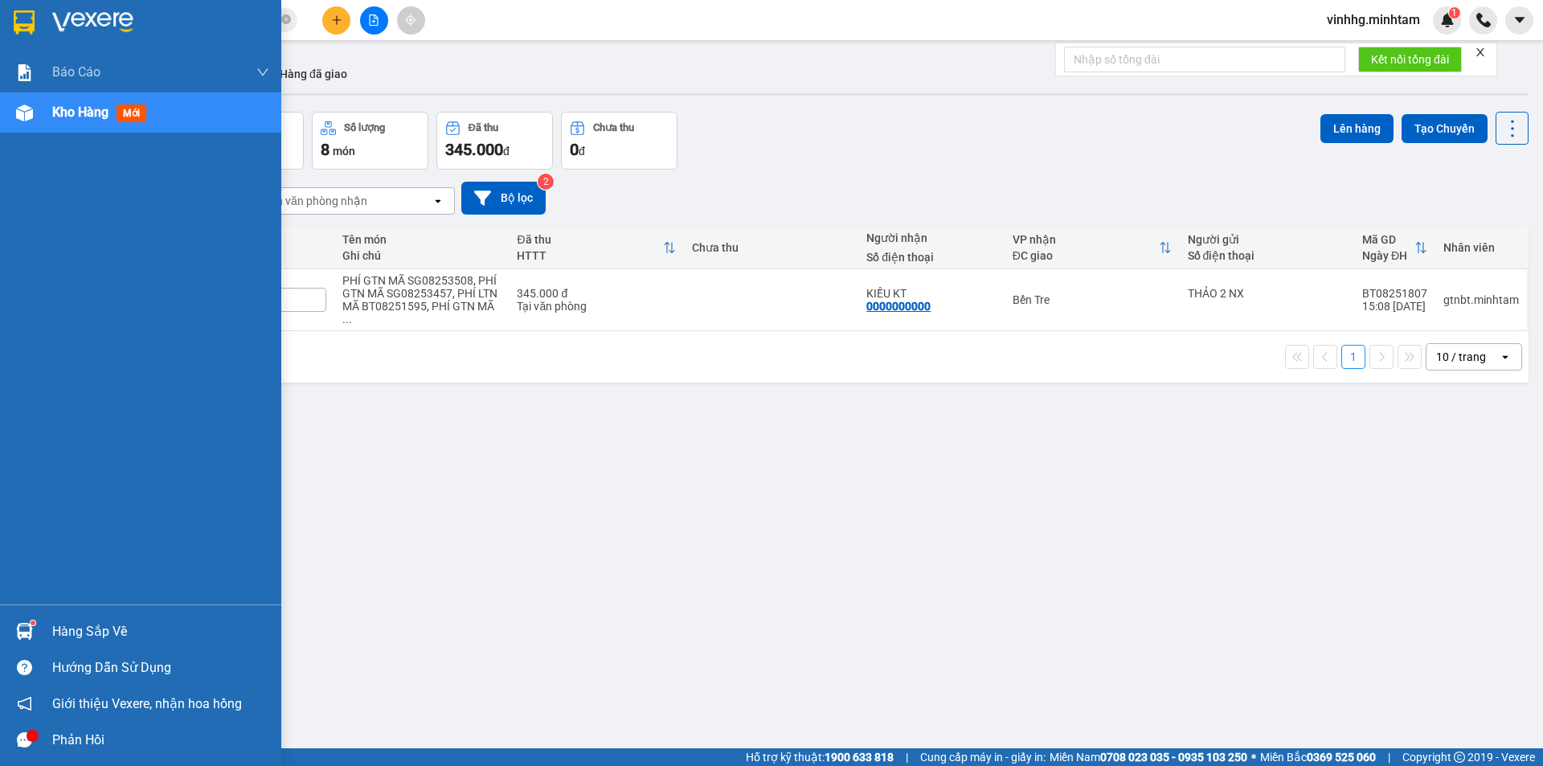
click at [33, 12] on img at bounding box center [24, 22] width 21 height 24
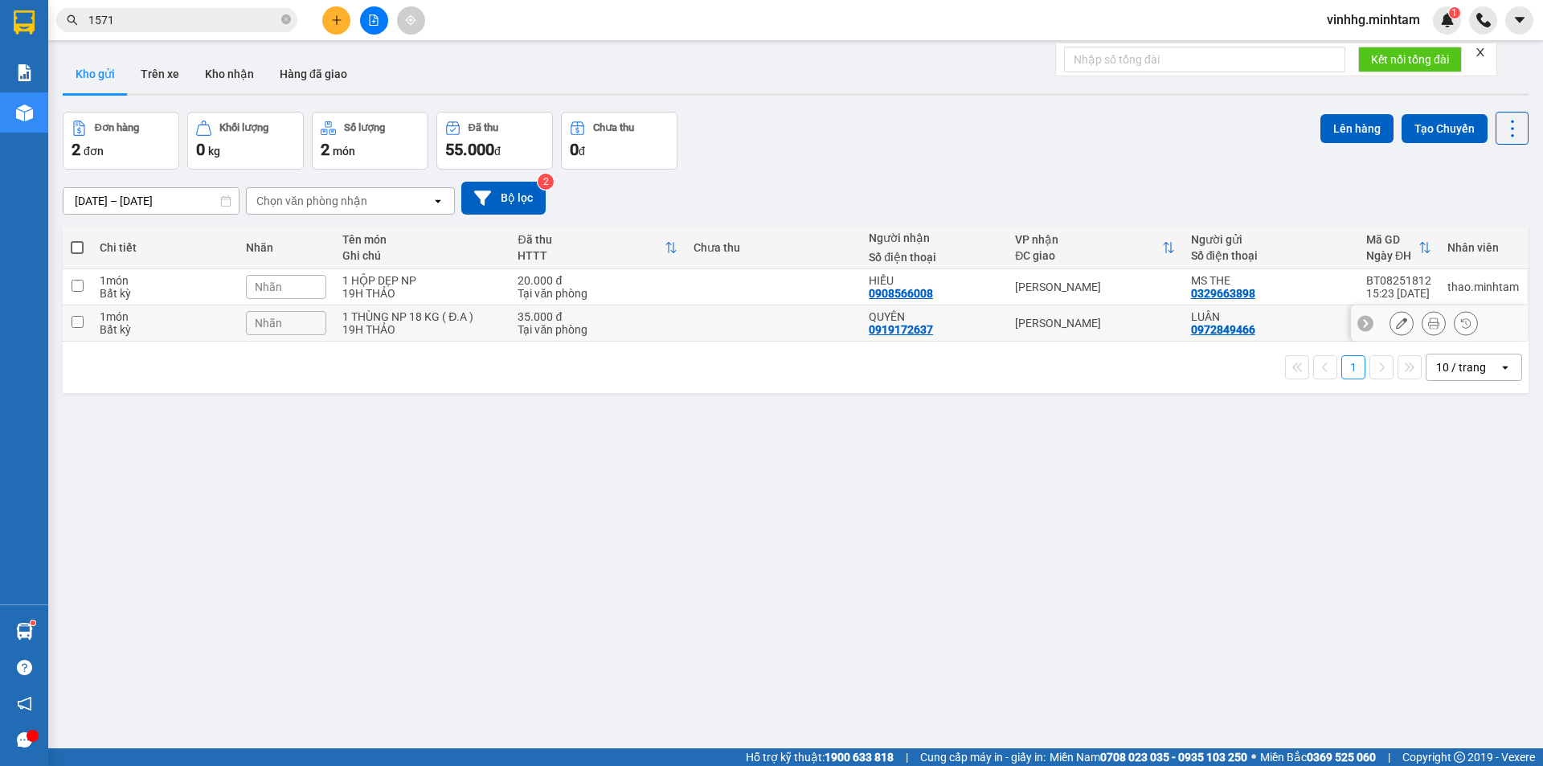
click at [413, 329] on div "19H THẢO" at bounding box center [421, 329] width 159 height 13
checkbox input "true"
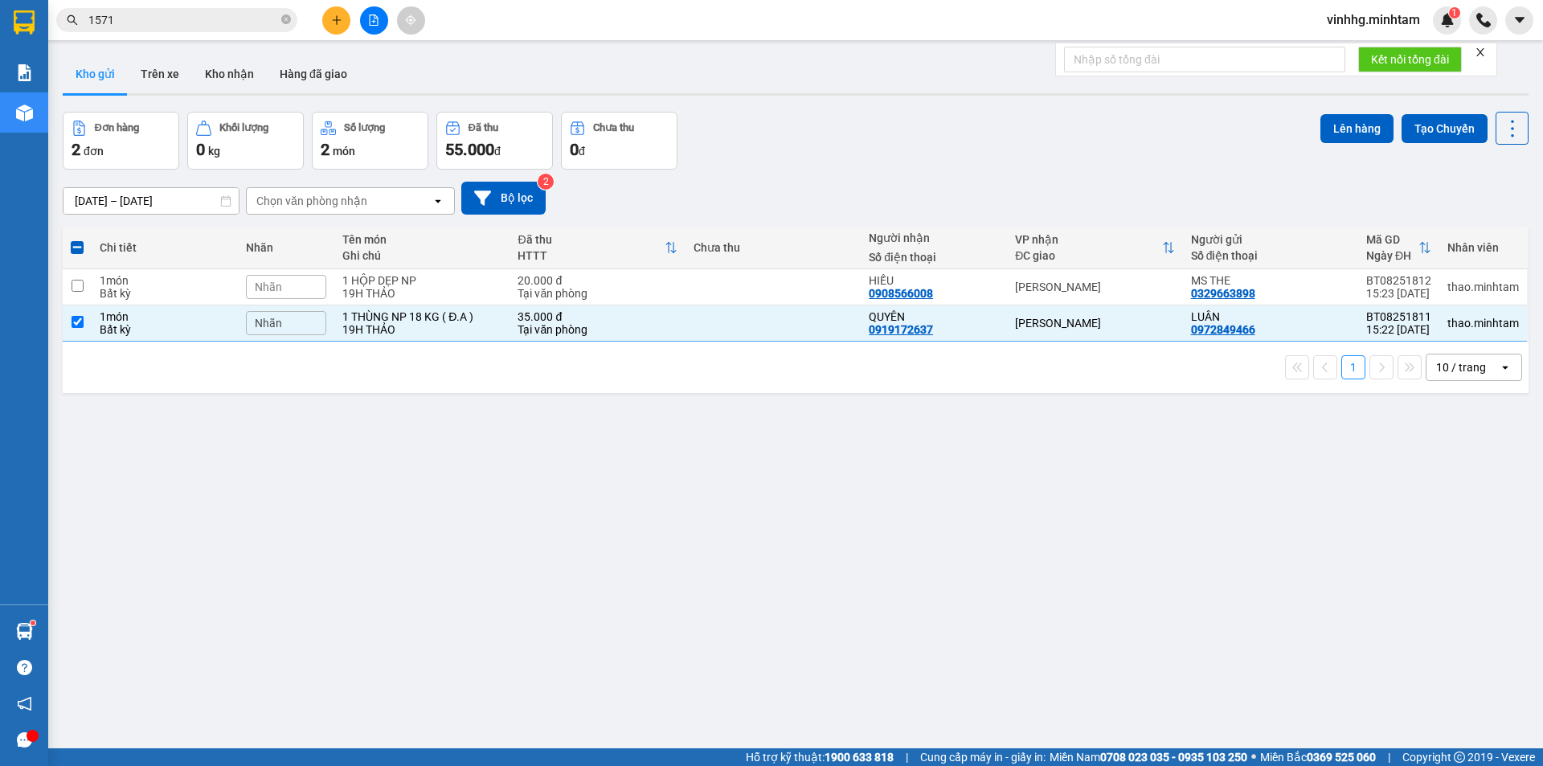
click at [411, 265] on th "Tên món Ghi chú" at bounding box center [421, 248] width 175 height 43
click at [569, 281] on div "20.000 đ" at bounding box center [596, 280] width 159 height 13
checkbox input "true"
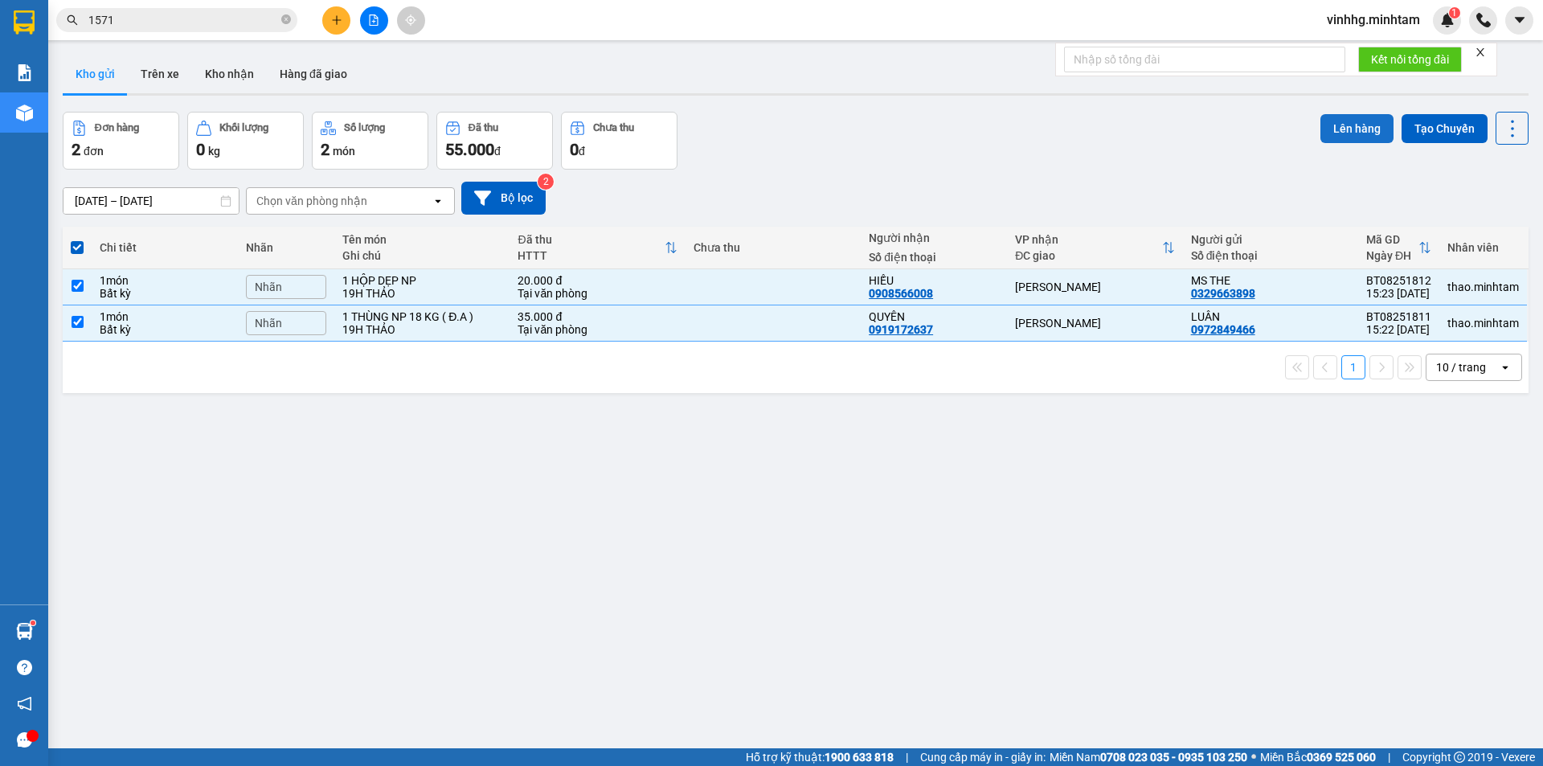
click at [1358, 134] on button "Lên hàng" at bounding box center [1356, 128] width 73 height 29
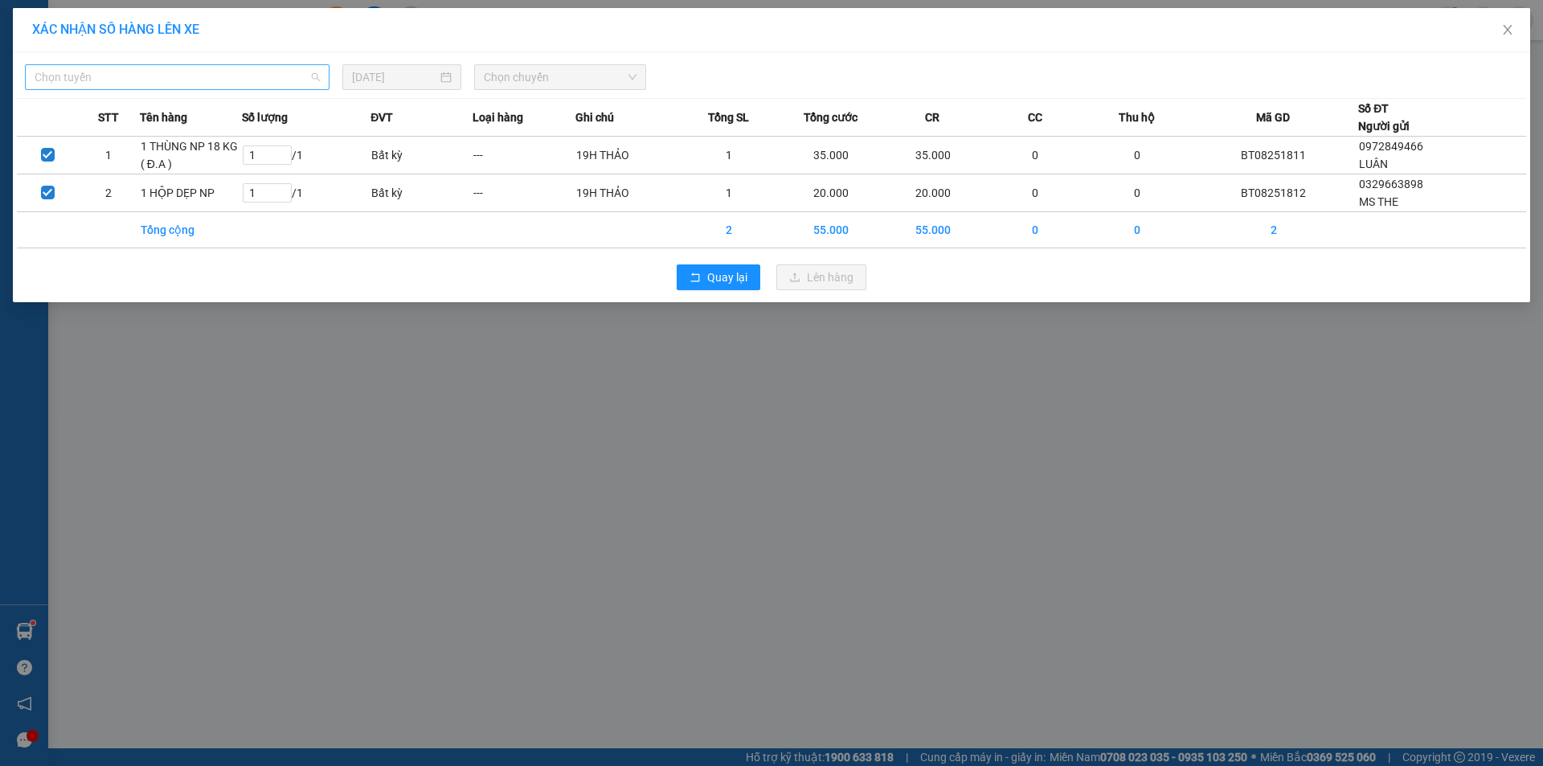
click at [245, 76] on span "Chọn tuyến" at bounding box center [177, 77] width 285 height 24
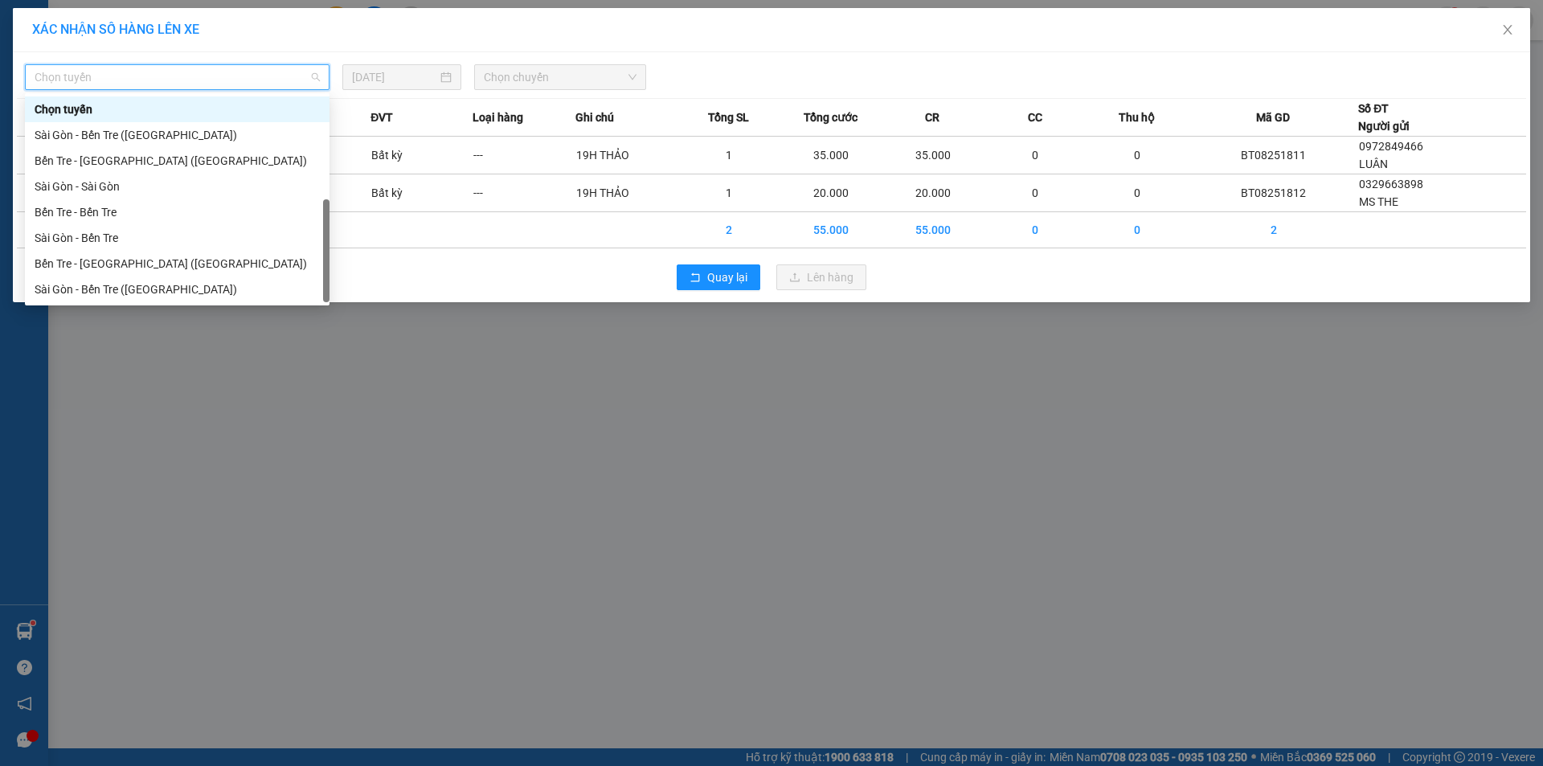
scroll to position [26, 0]
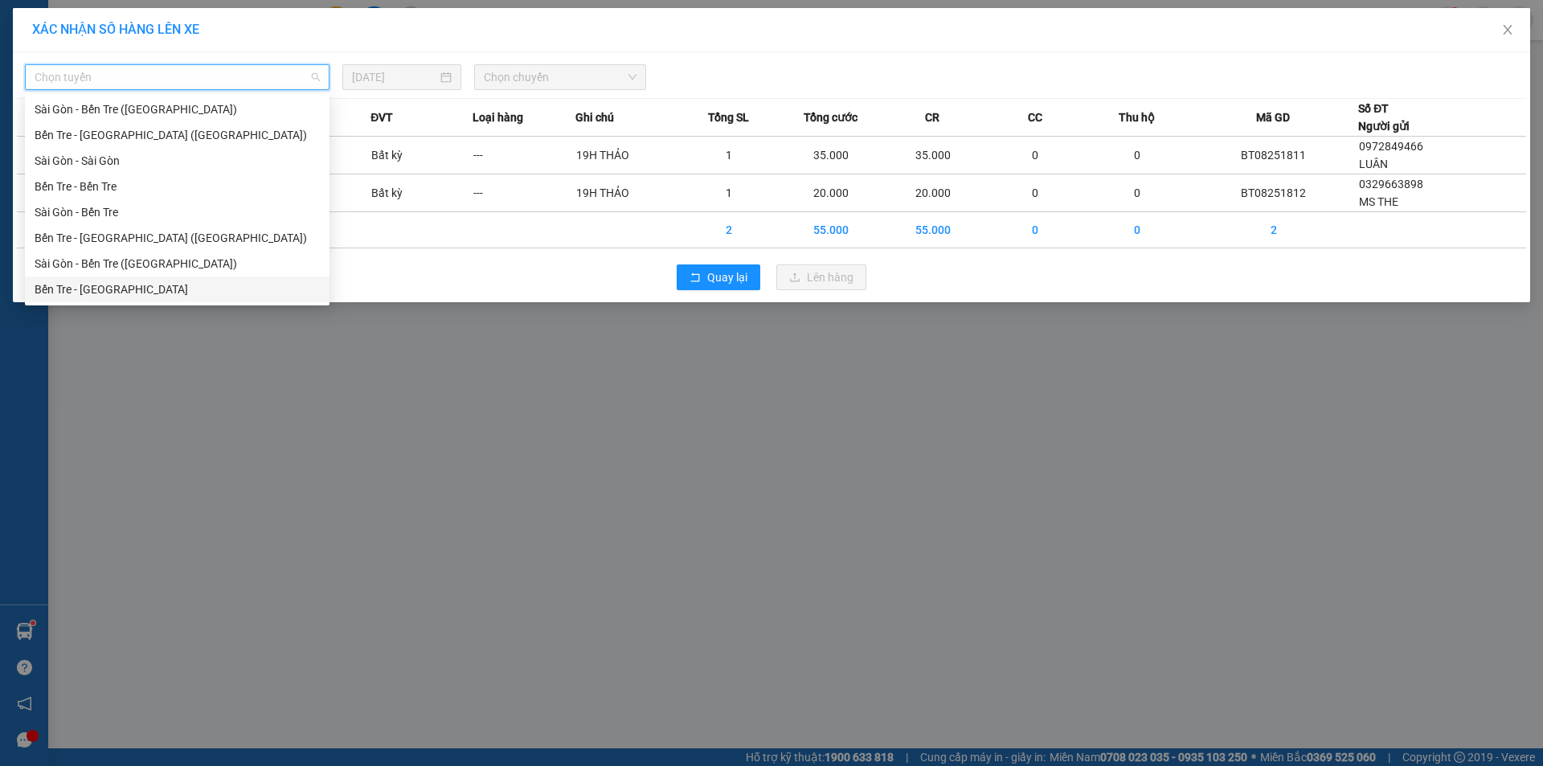
drag, startPoint x: 101, startPoint y: 288, endPoint x: 472, endPoint y: 118, distance: 408.4
click at [104, 288] on div "Bến Tre - [GEOGRAPHIC_DATA]" at bounding box center [177, 289] width 285 height 18
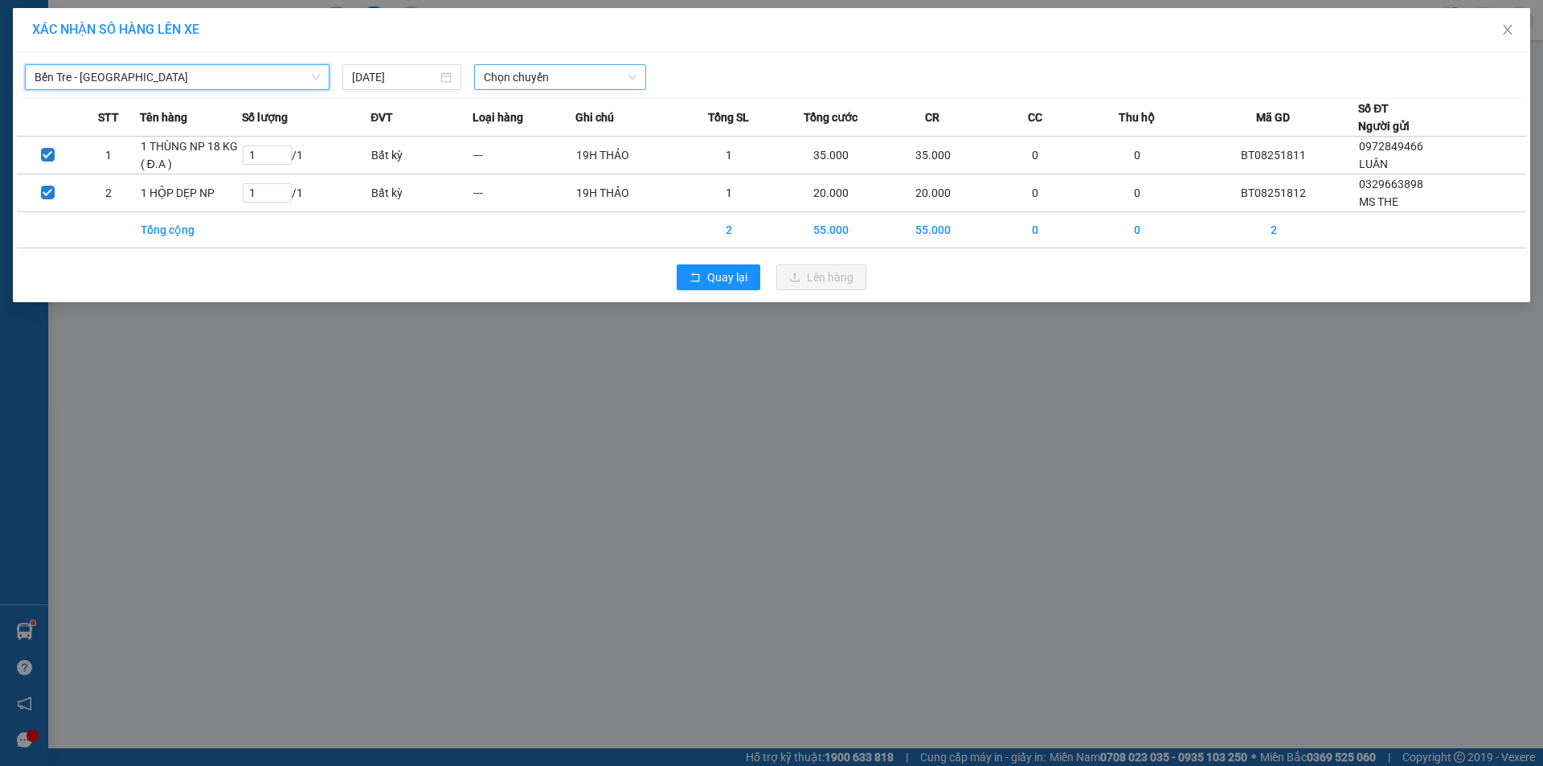
click at [525, 83] on span "Chọn chuyến" at bounding box center [560, 77] width 153 height 24
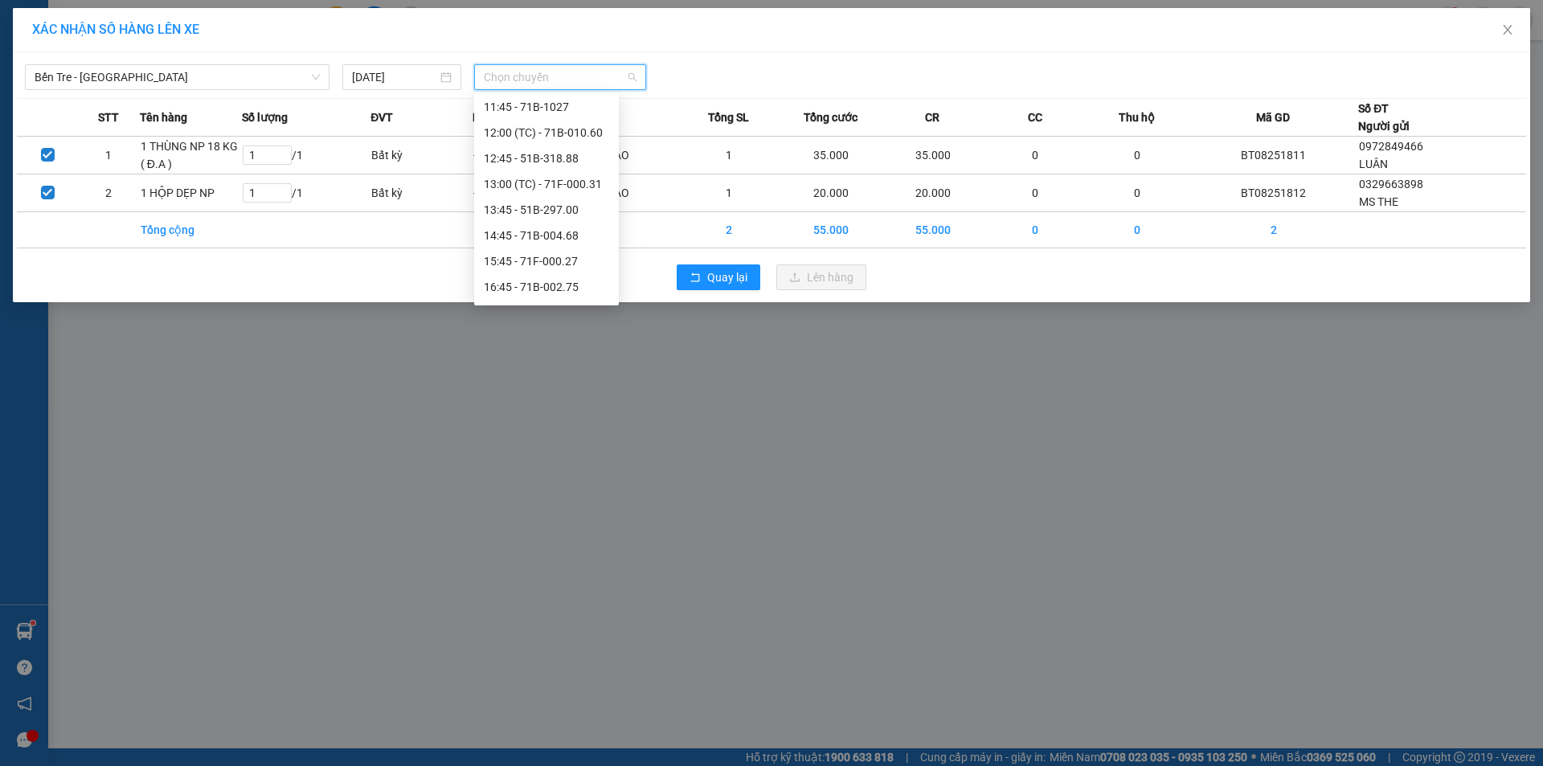
scroll to position [241, 0]
click at [541, 251] on div "15:45 - 71F-000.27" at bounding box center [546, 254] width 125 height 18
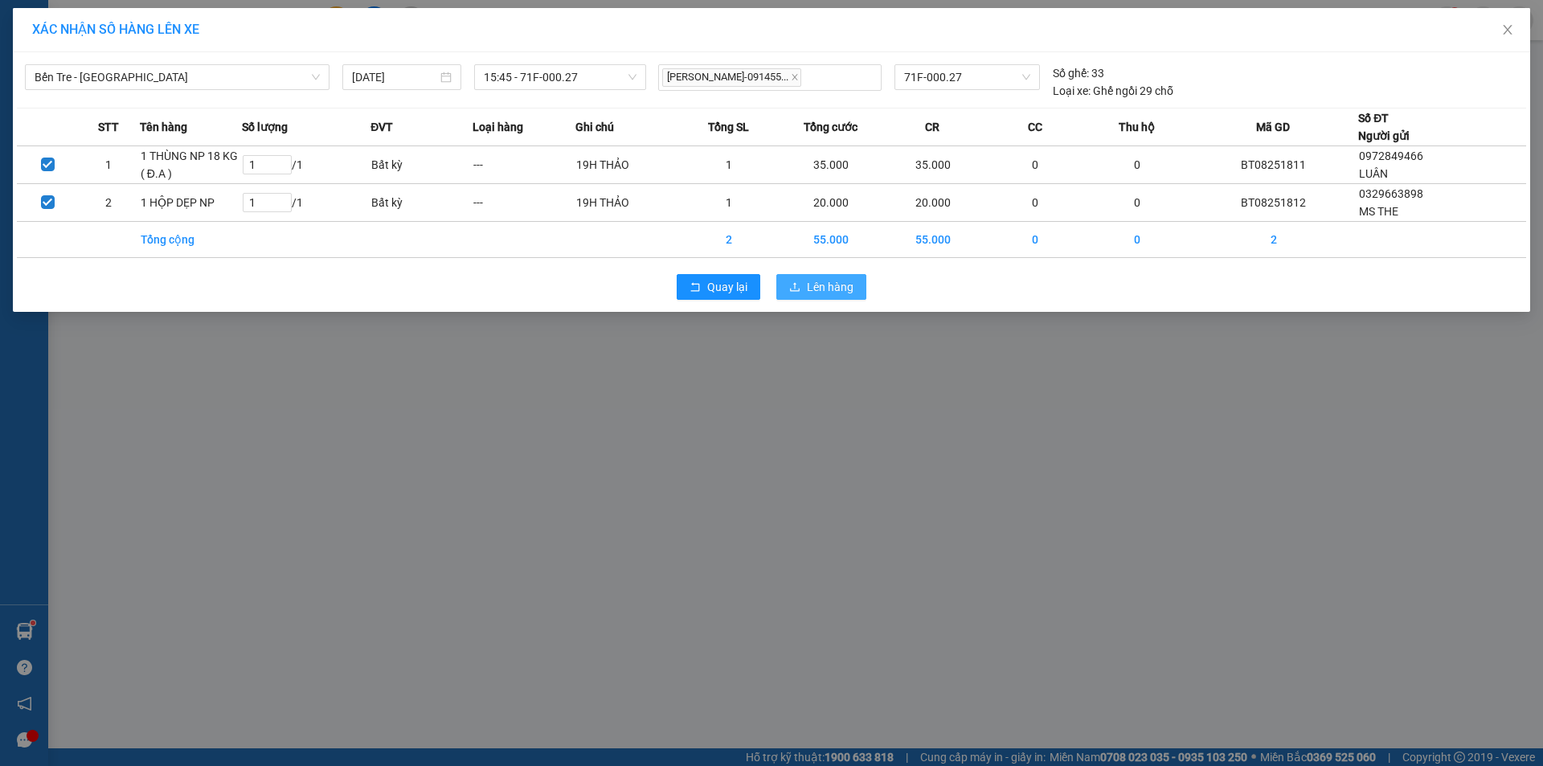
click at [816, 280] on span "Lên hàng" at bounding box center [830, 287] width 47 height 18
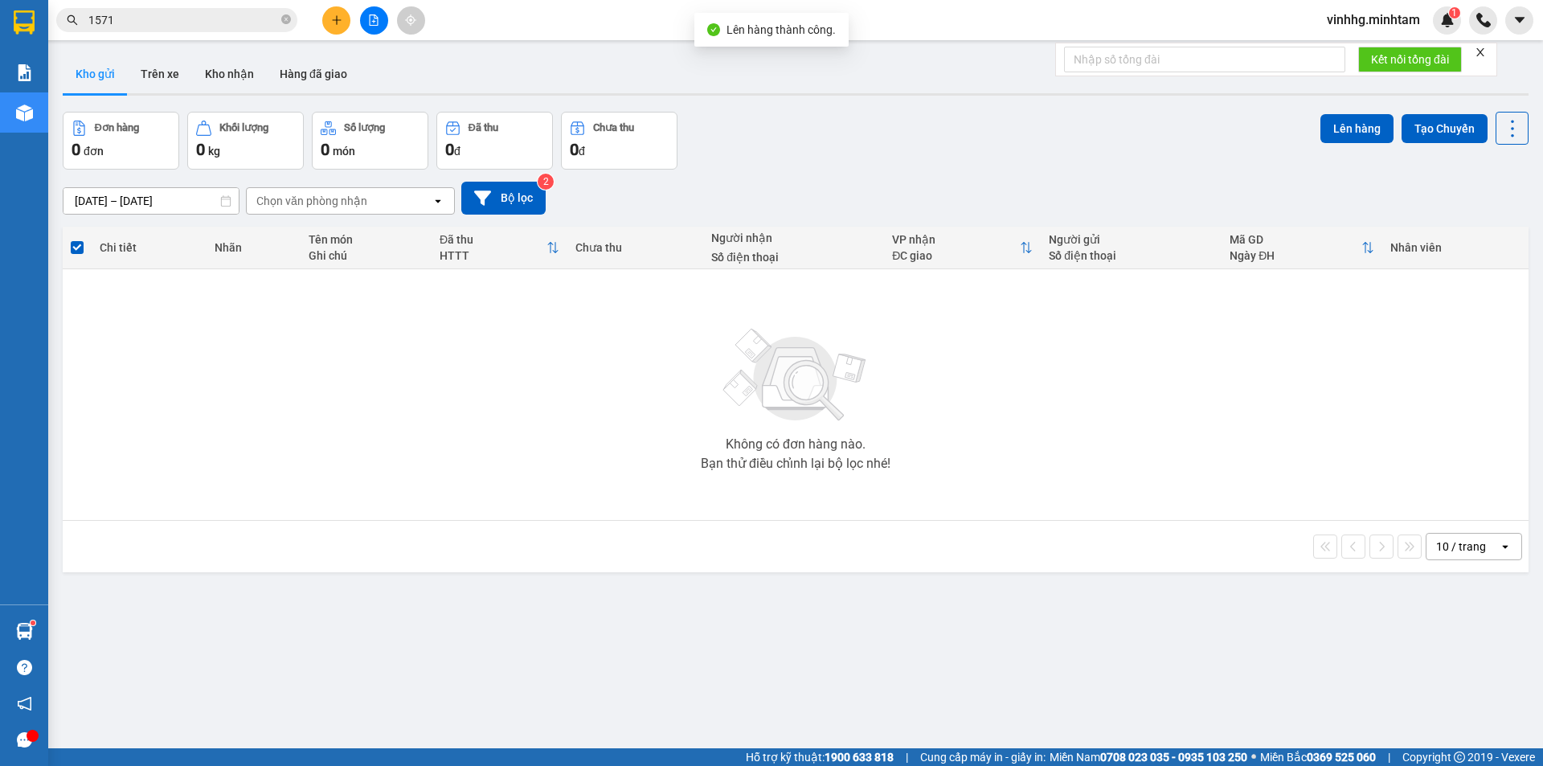
click at [379, 17] on button at bounding box center [374, 20] width 28 height 28
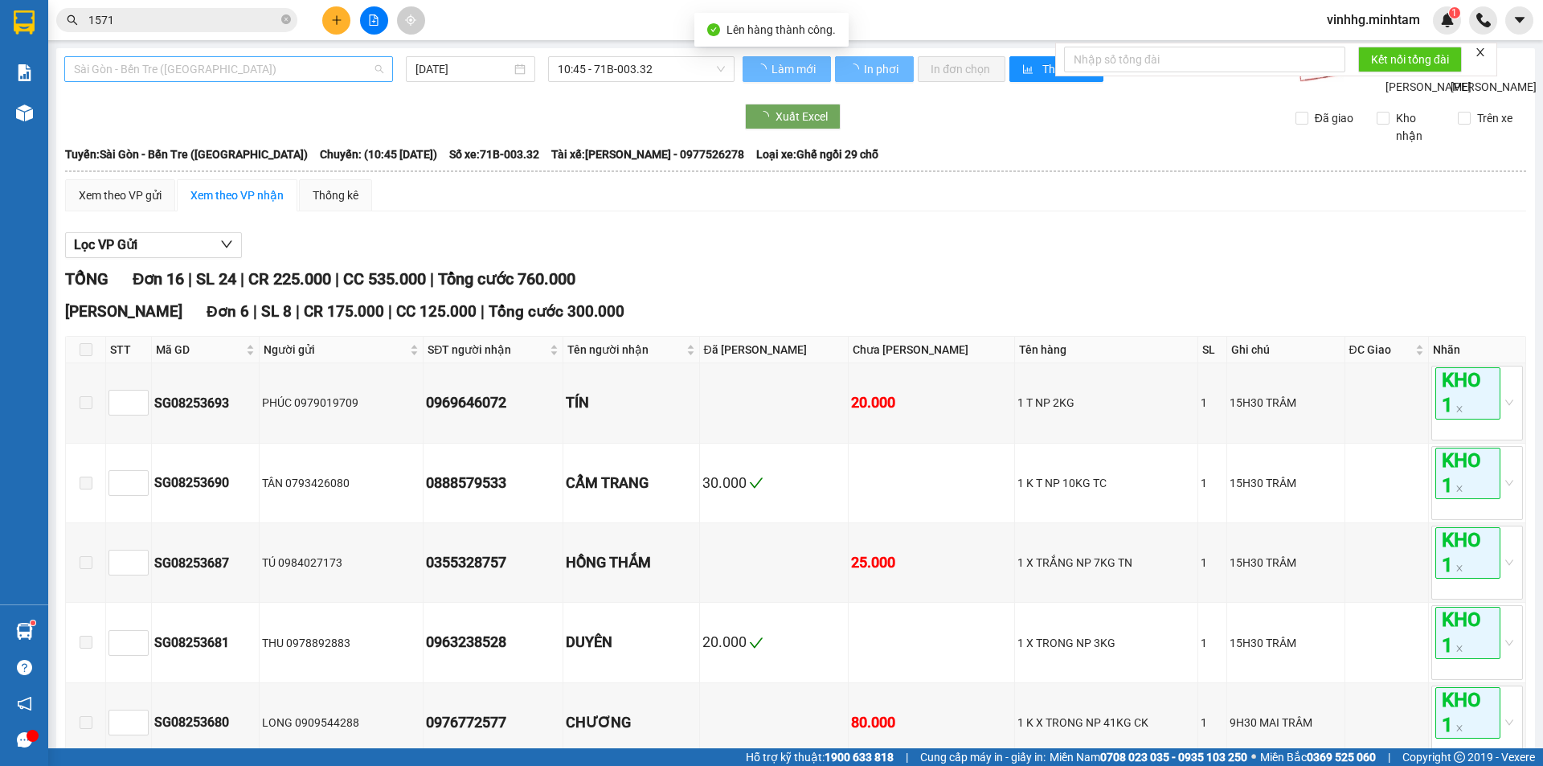
click at [153, 77] on span "Sài Gòn - Bến Tre ([GEOGRAPHIC_DATA])" at bounding box center [228, 69] width 309 height 24
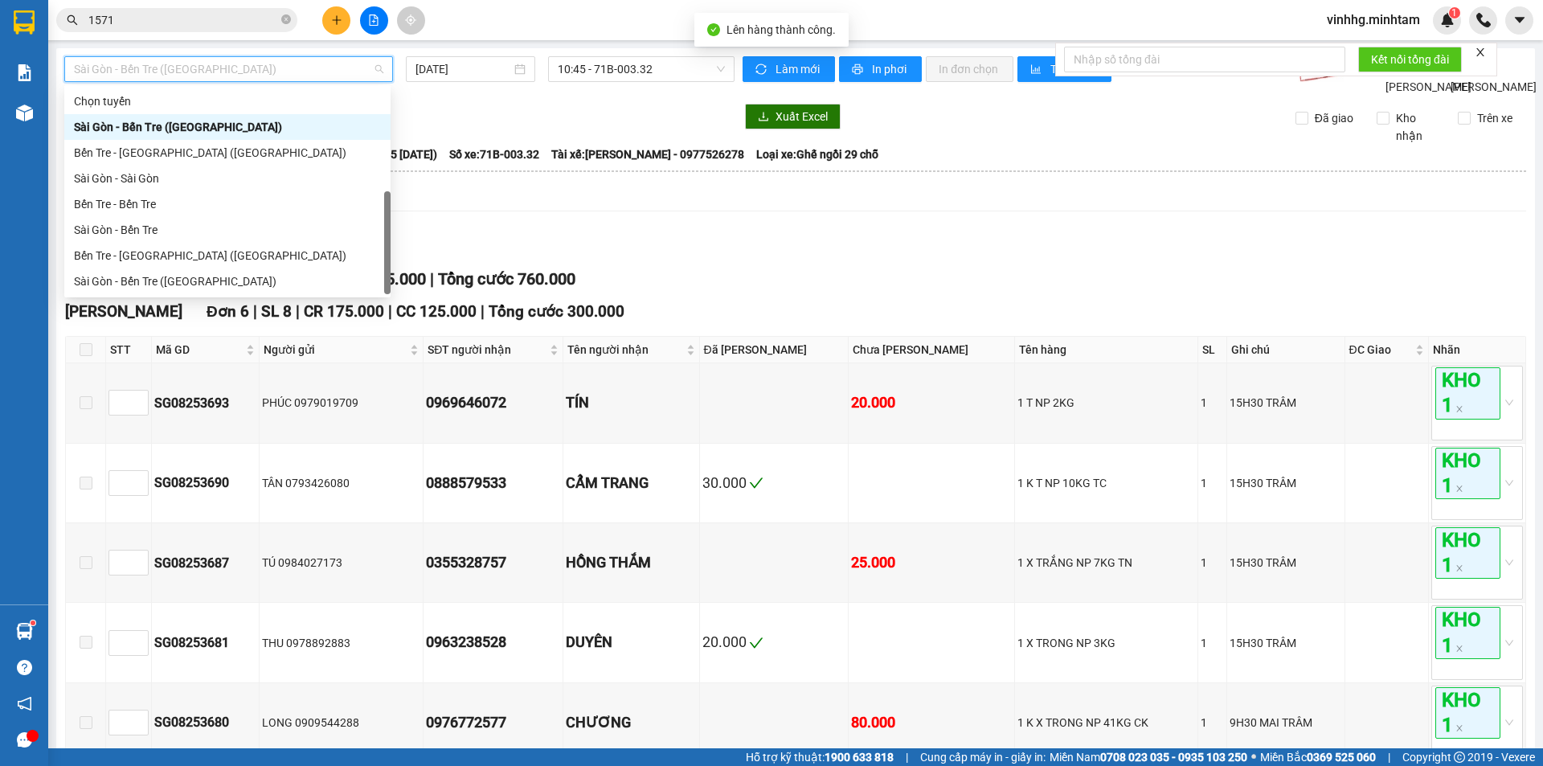
scroll to position [26, 0]
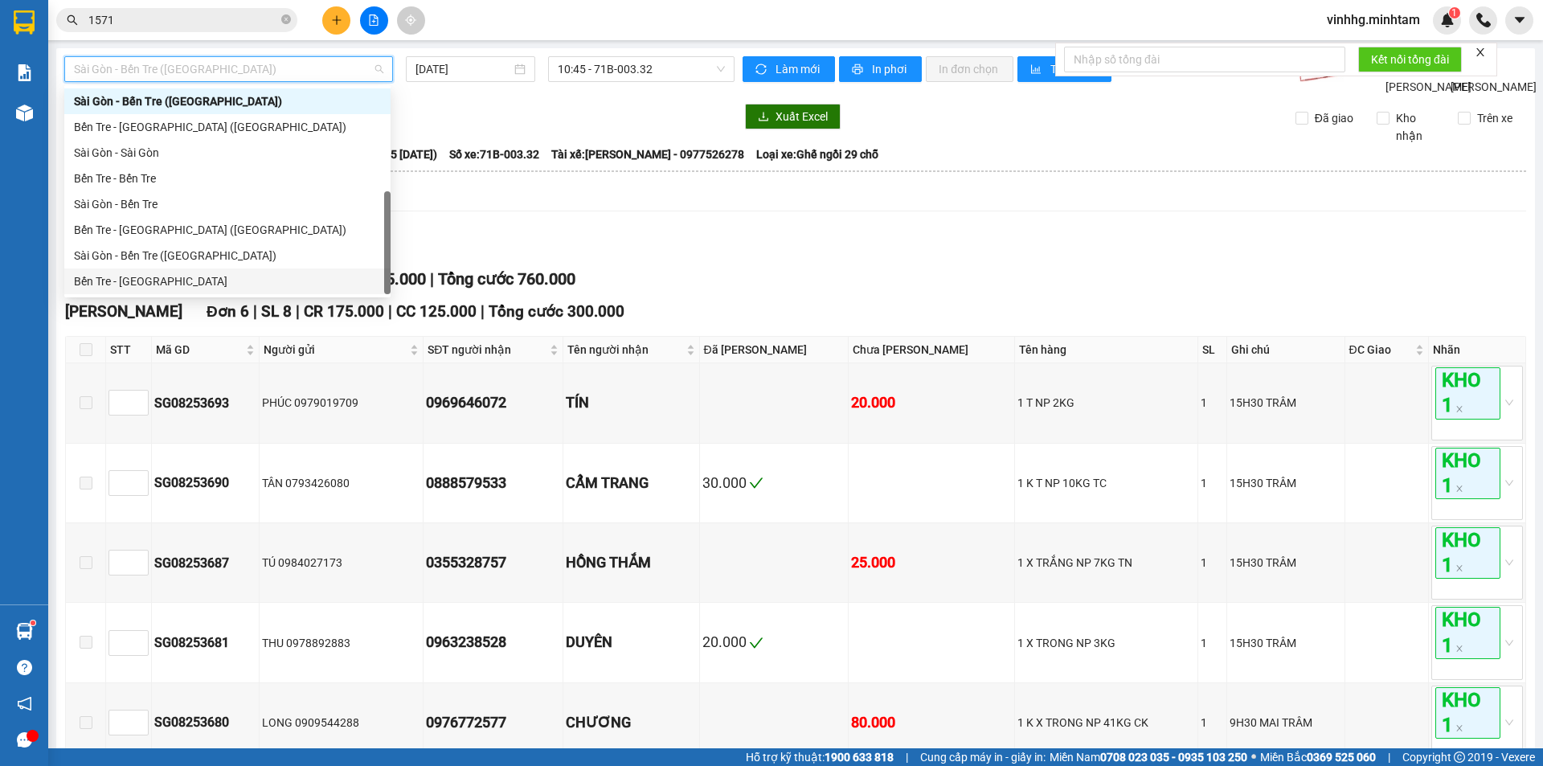
click at [142, 281] on div "Bến Tre - [GEOGRAPHIC_DATA]" at bounding box center [227, 281] width 307 height 18
type input "[DATE]"
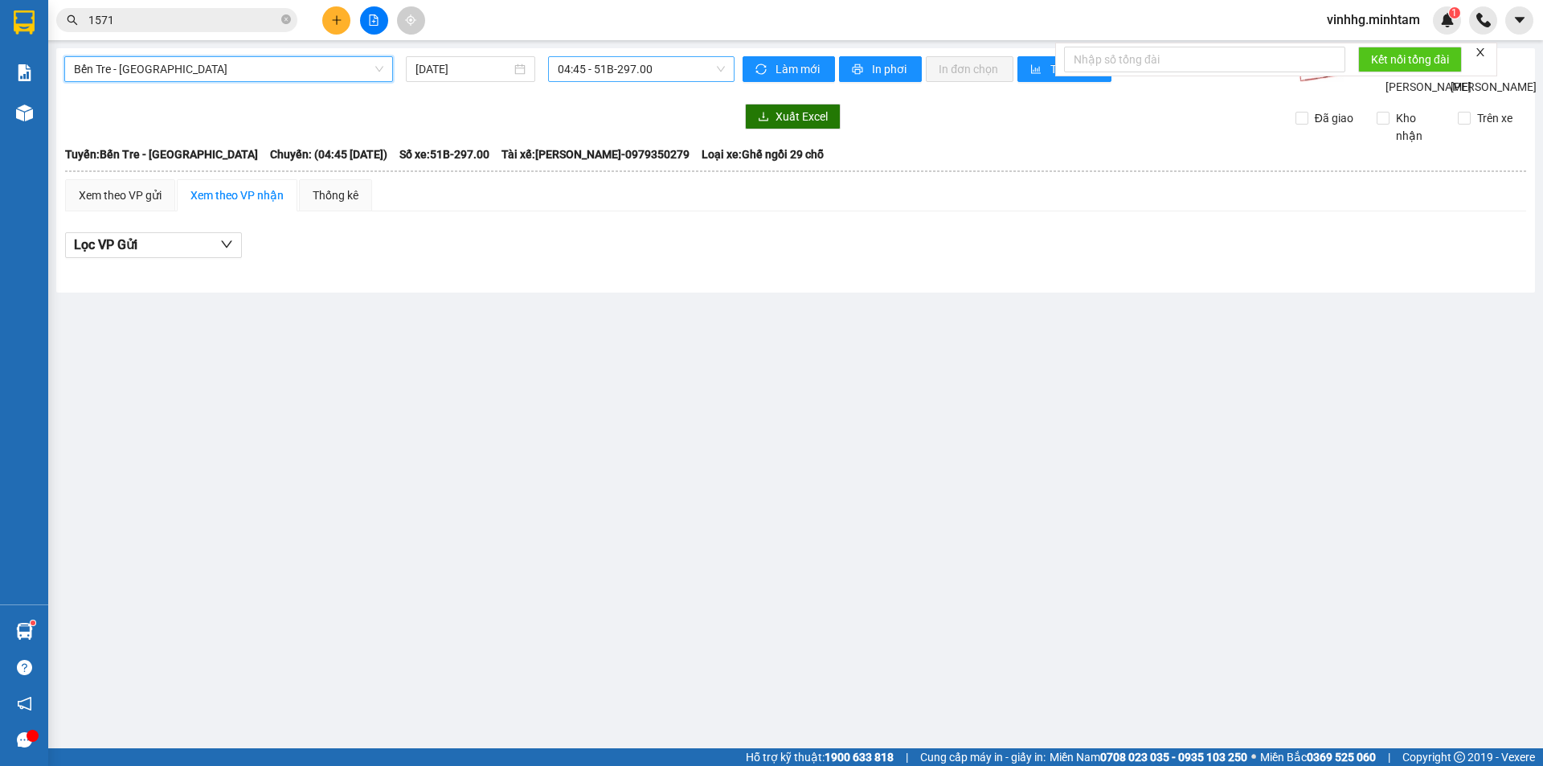
click at [618, 70] on span "04:45 - 51B-297.00" at bounding box center [641, 69] width 167 height 24
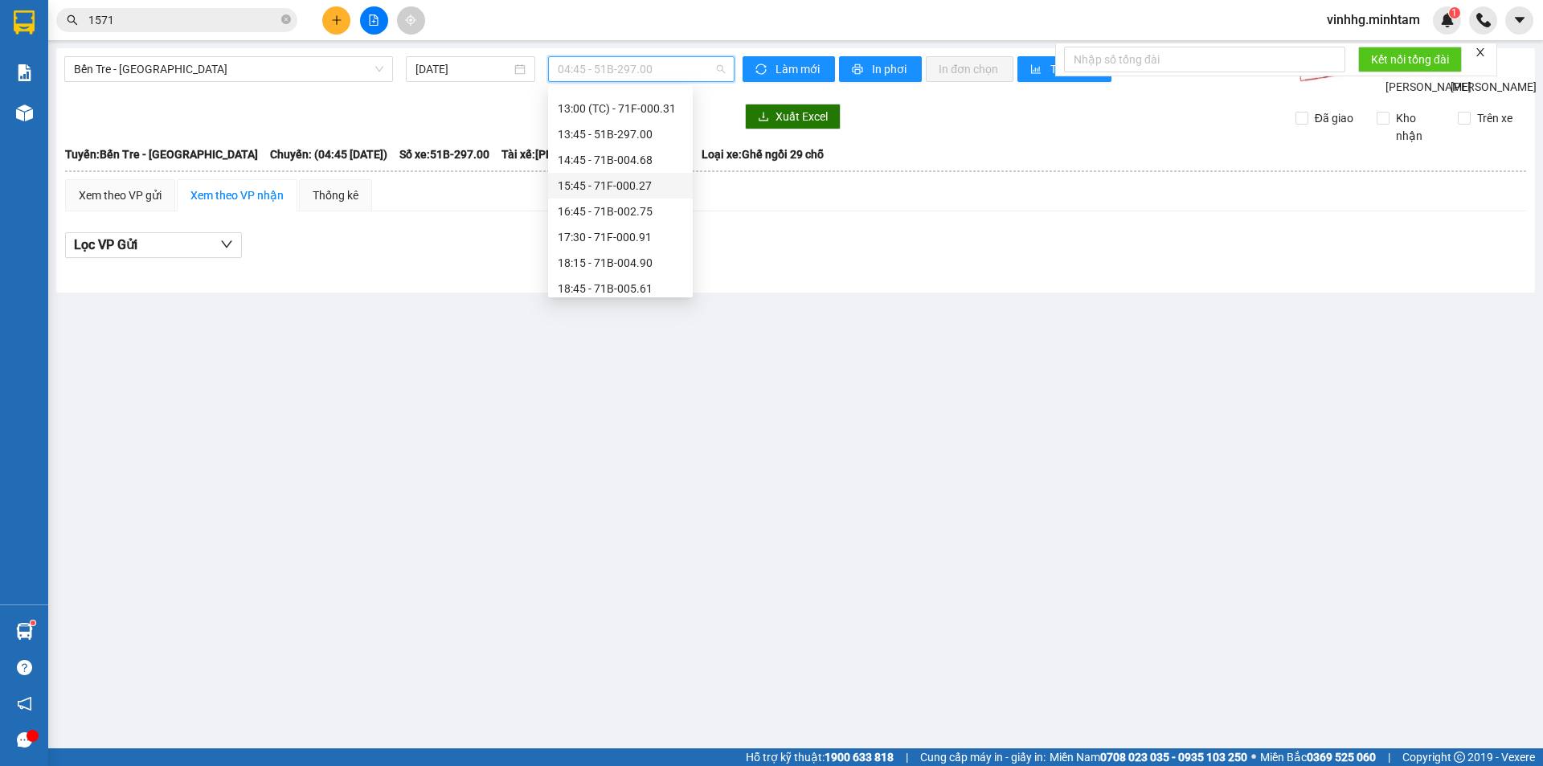
scroll to position [309, 0]
click at [590, 171] on div "15:45 - 71F-000.27" at bounding box center [620, 179] width 125 height 18
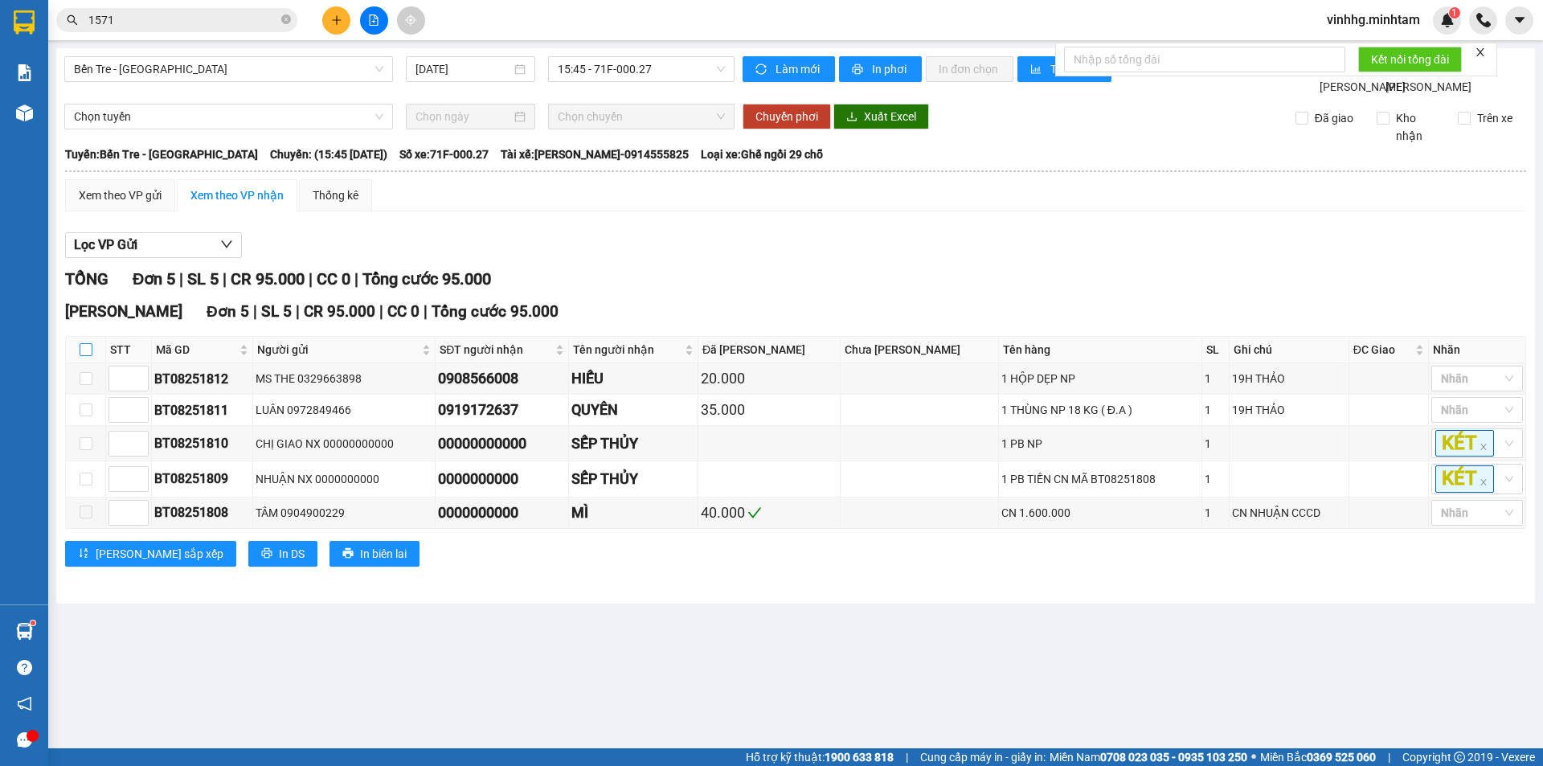
click at [80, 356] on input "checkbox" at bounding box center [86, 349] width 13 height 13
checkbox input "true"
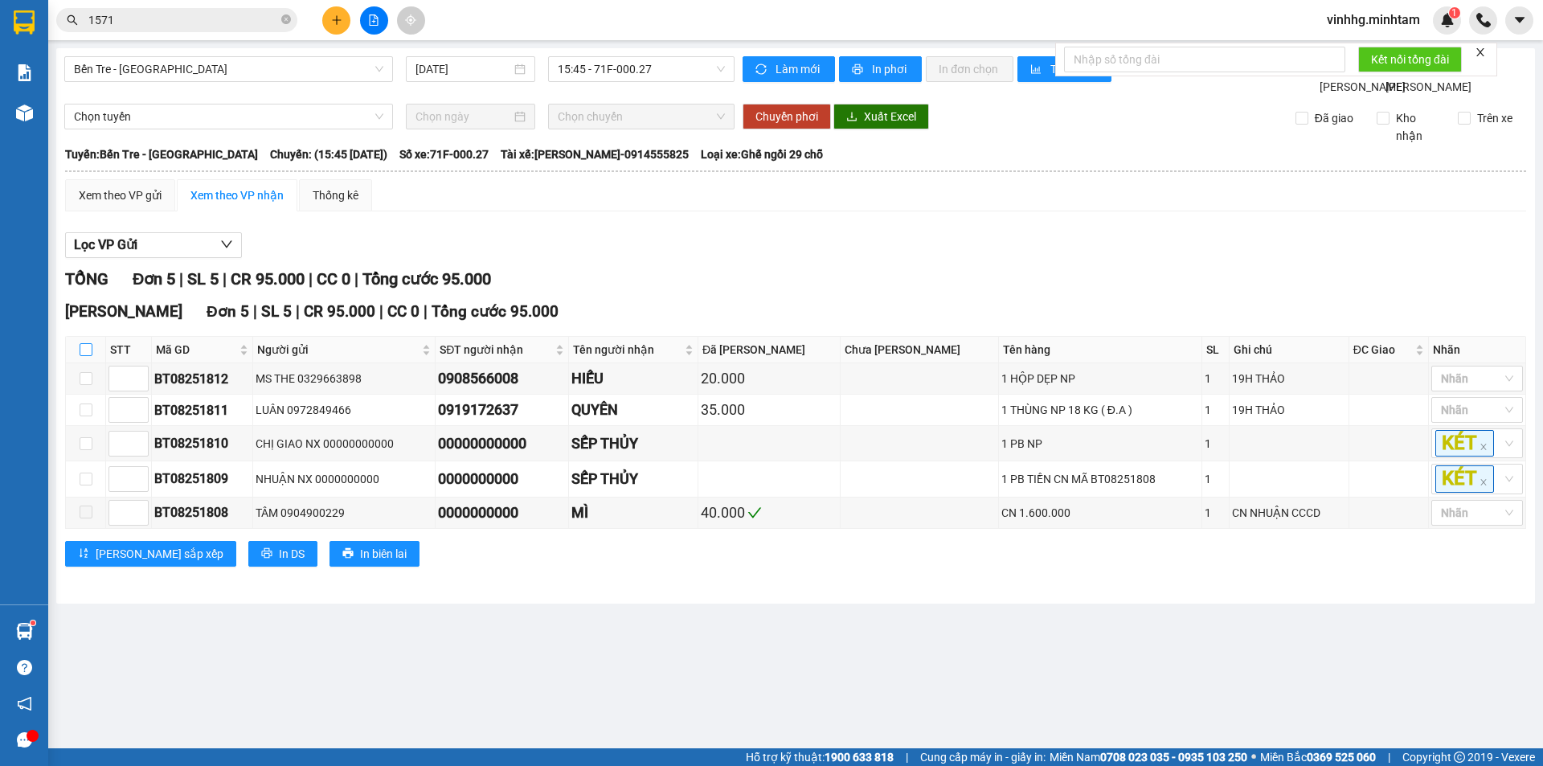
checkbox input "true"
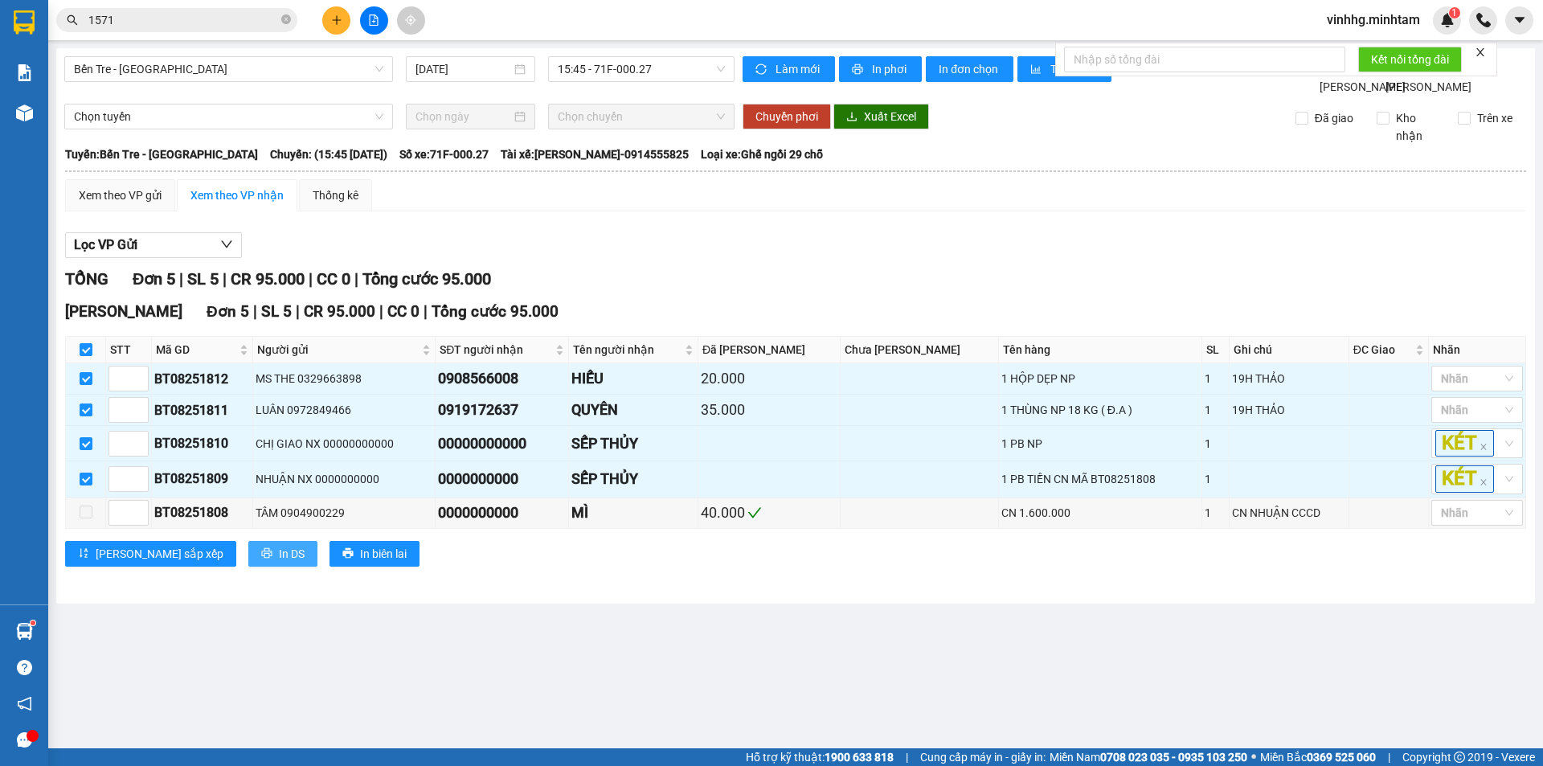
click at [279, 562] on span "In DS" at bounding box center [292, 554] width 26 height 18
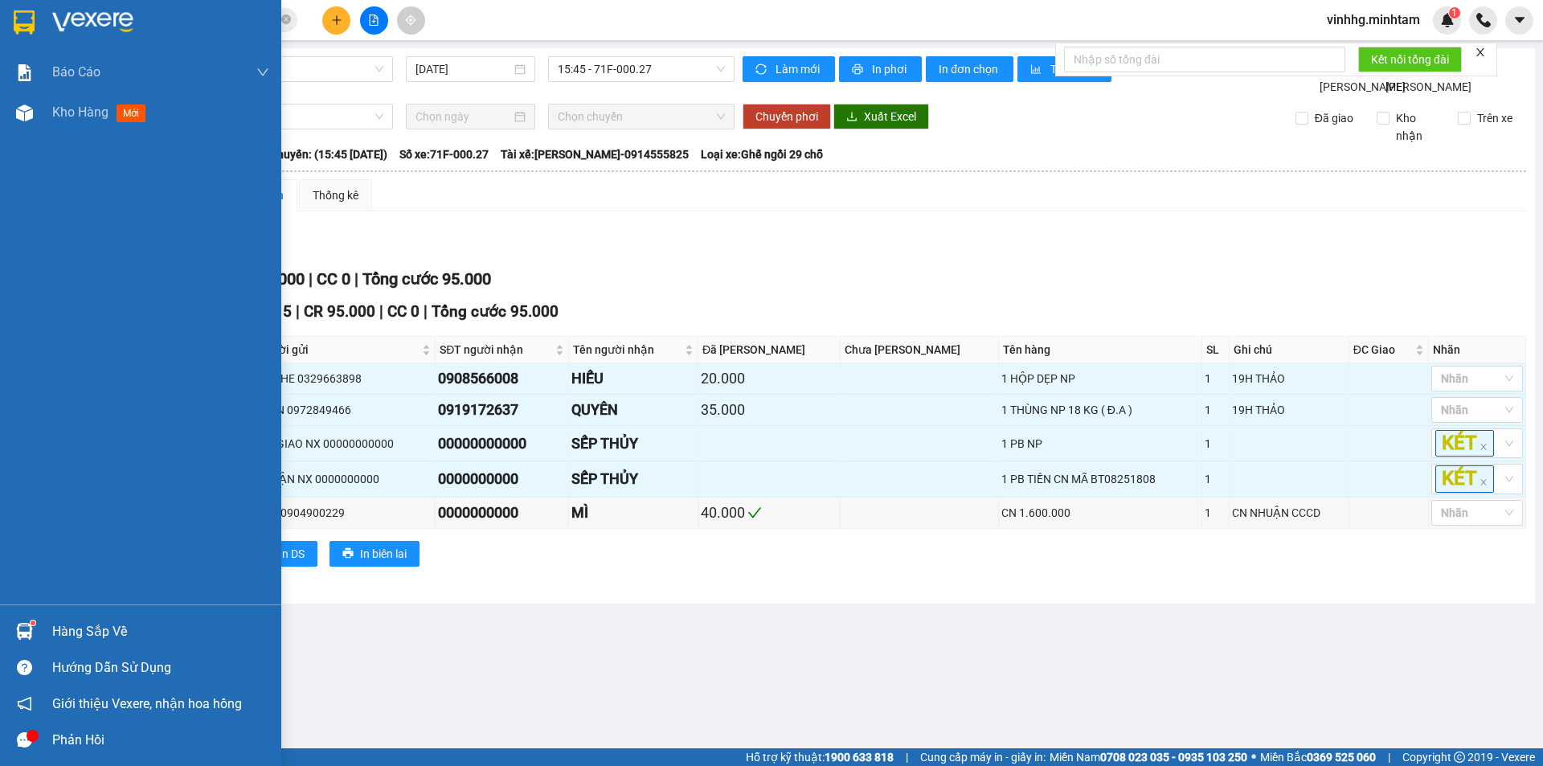
click at [20, 31] on img at bounding box center [24, 22] width 21 height 24
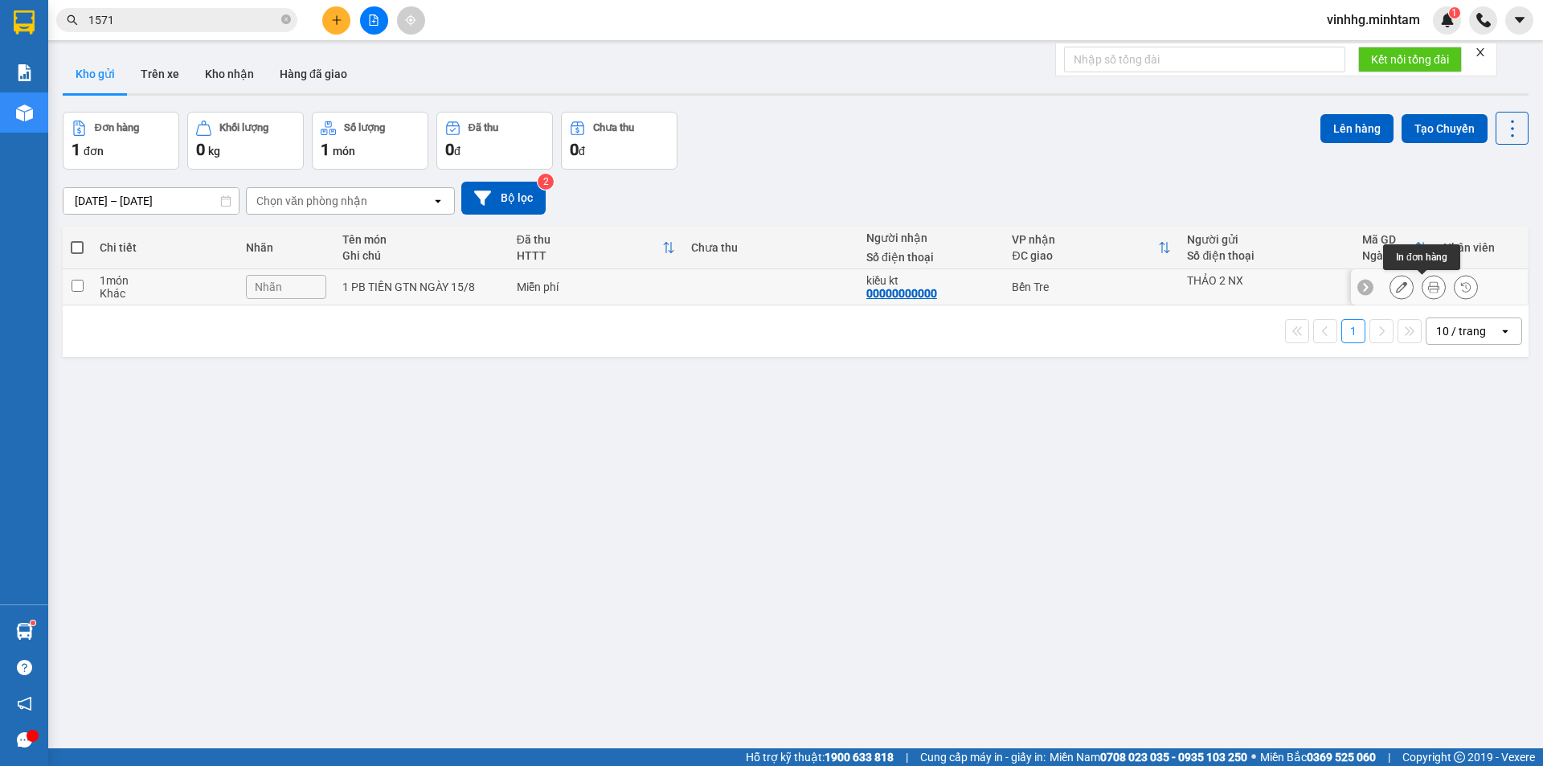
click at [1428, 289] on icon at bounding box center [1433, 286] width 11 height 11
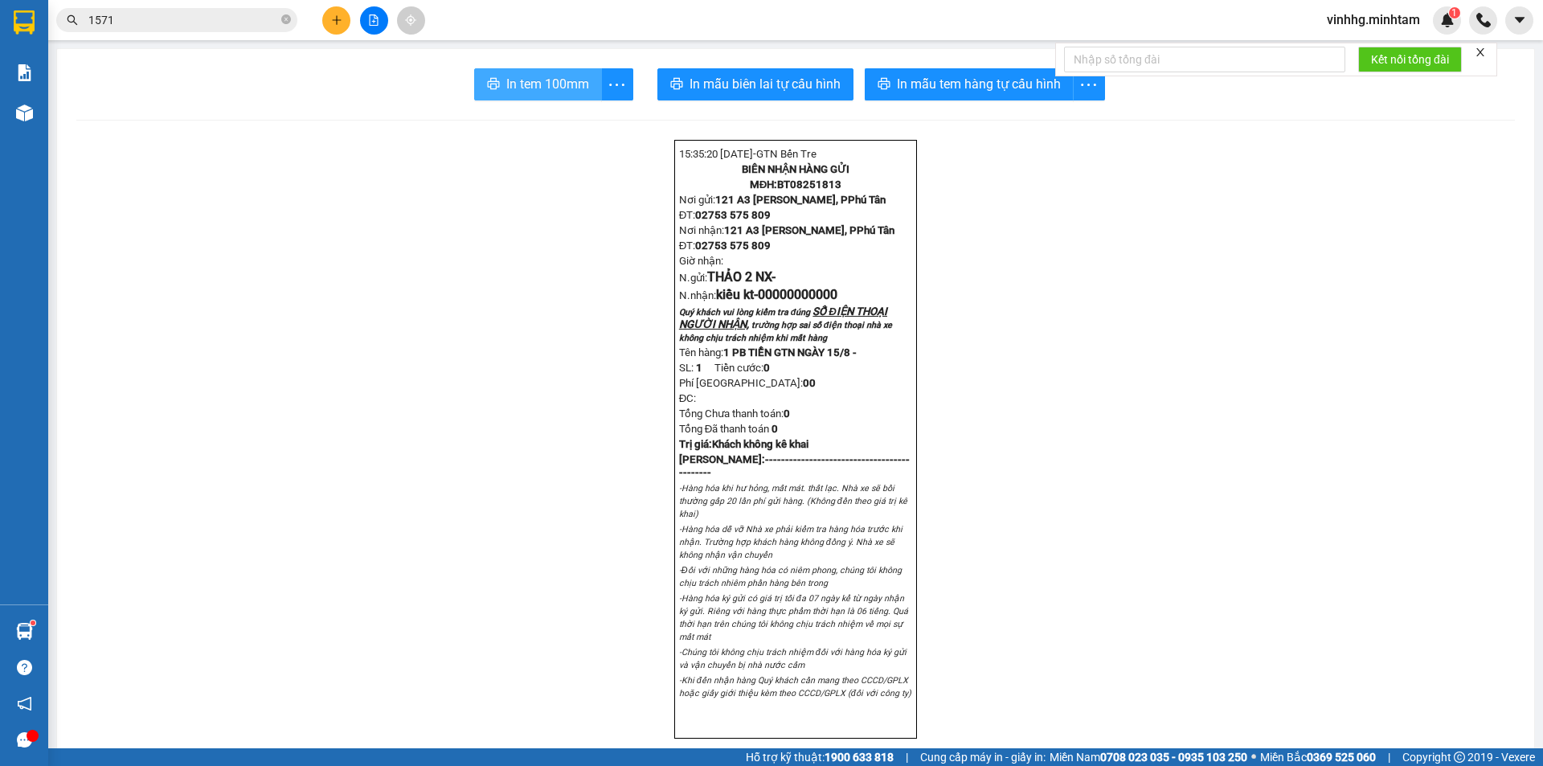
click at [513, 83] on span "In tem 100mm" at bounding box center [547, 84] width 83 height 20
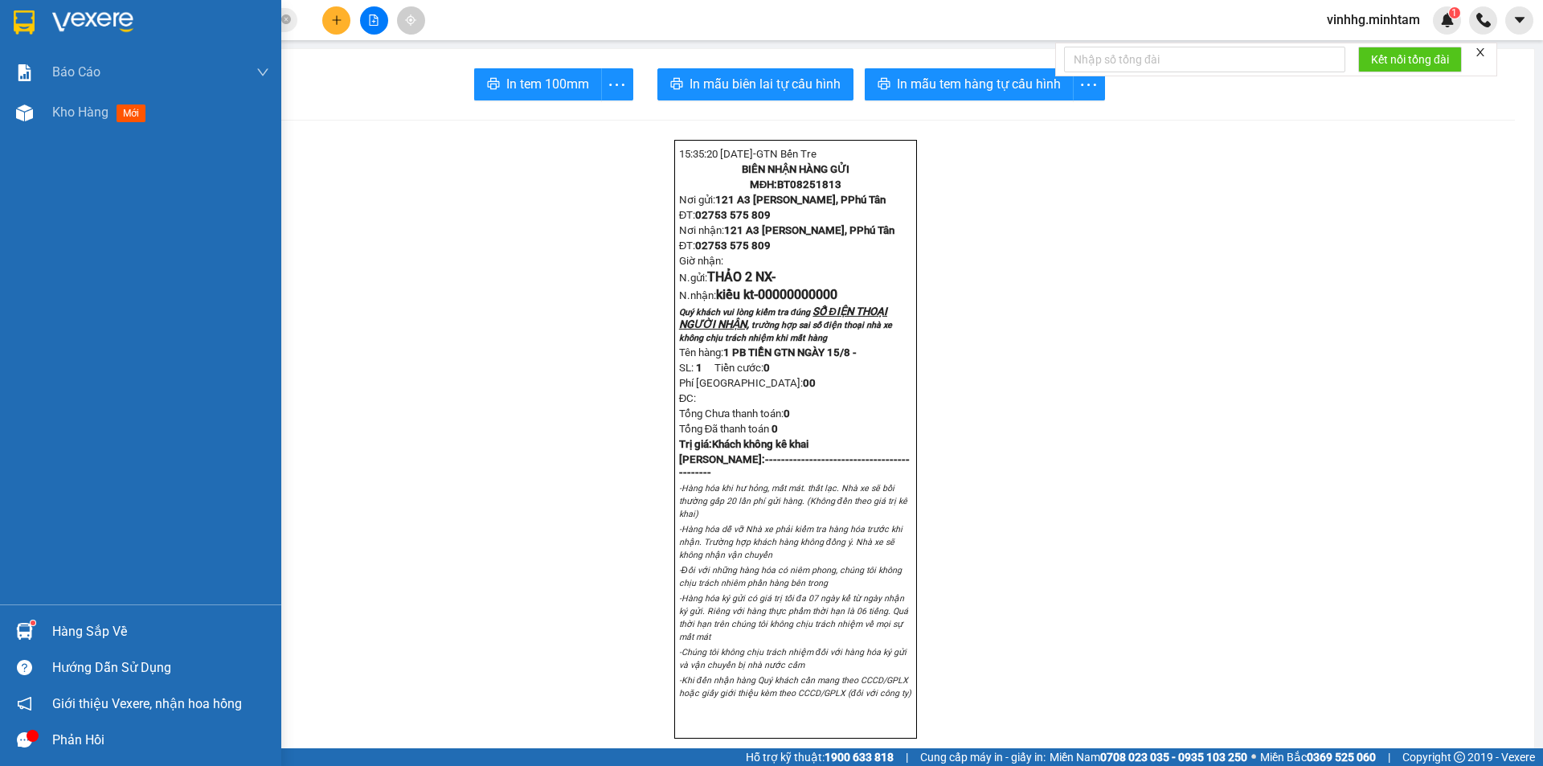
click at [138, 632] on div "Hàng sắp về" at bounding box center [160, 631] width 217 height 24
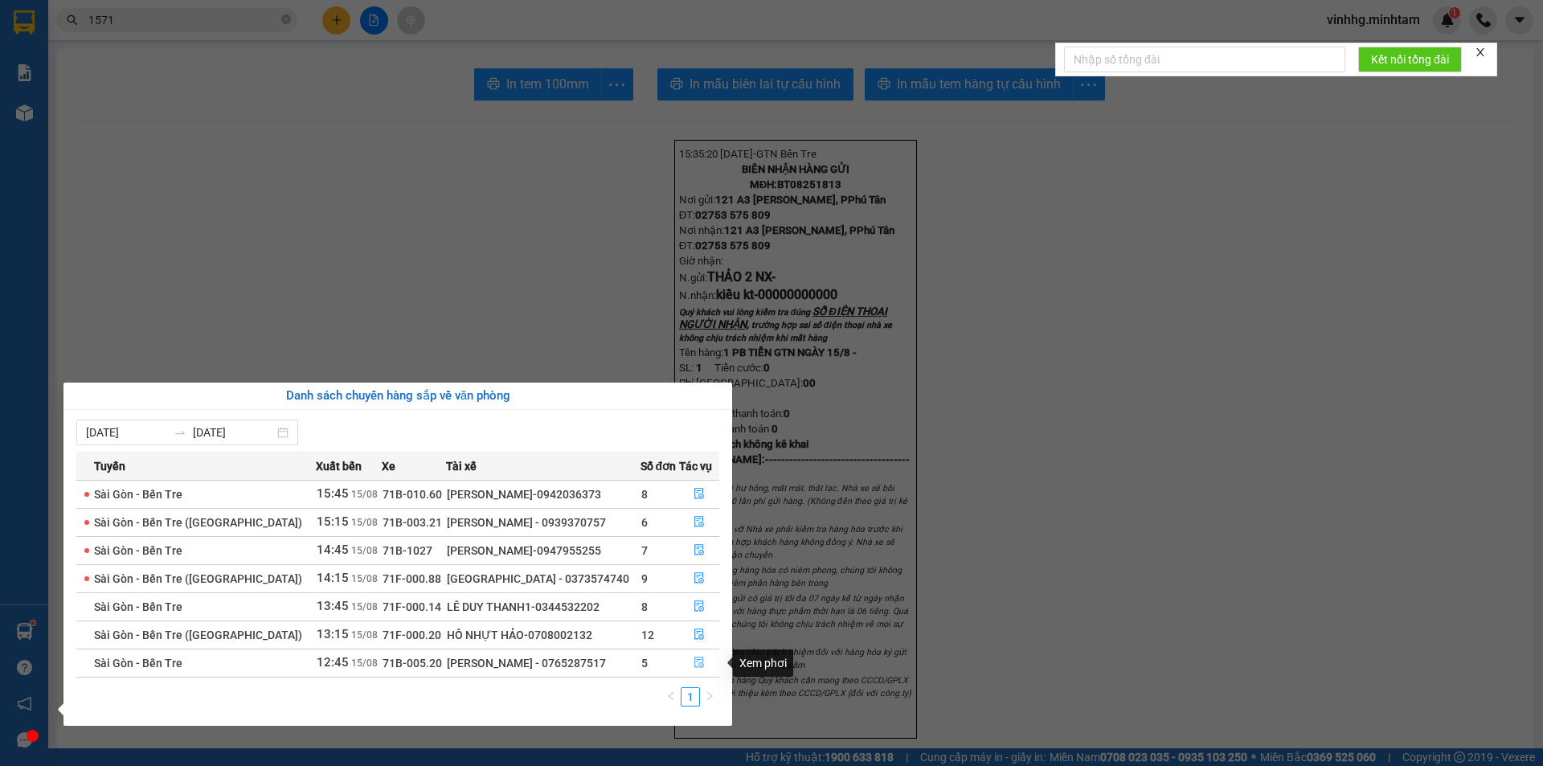
click at [696, 668] on span "file-done" at bounding box center [698, 662] width 11 height 13
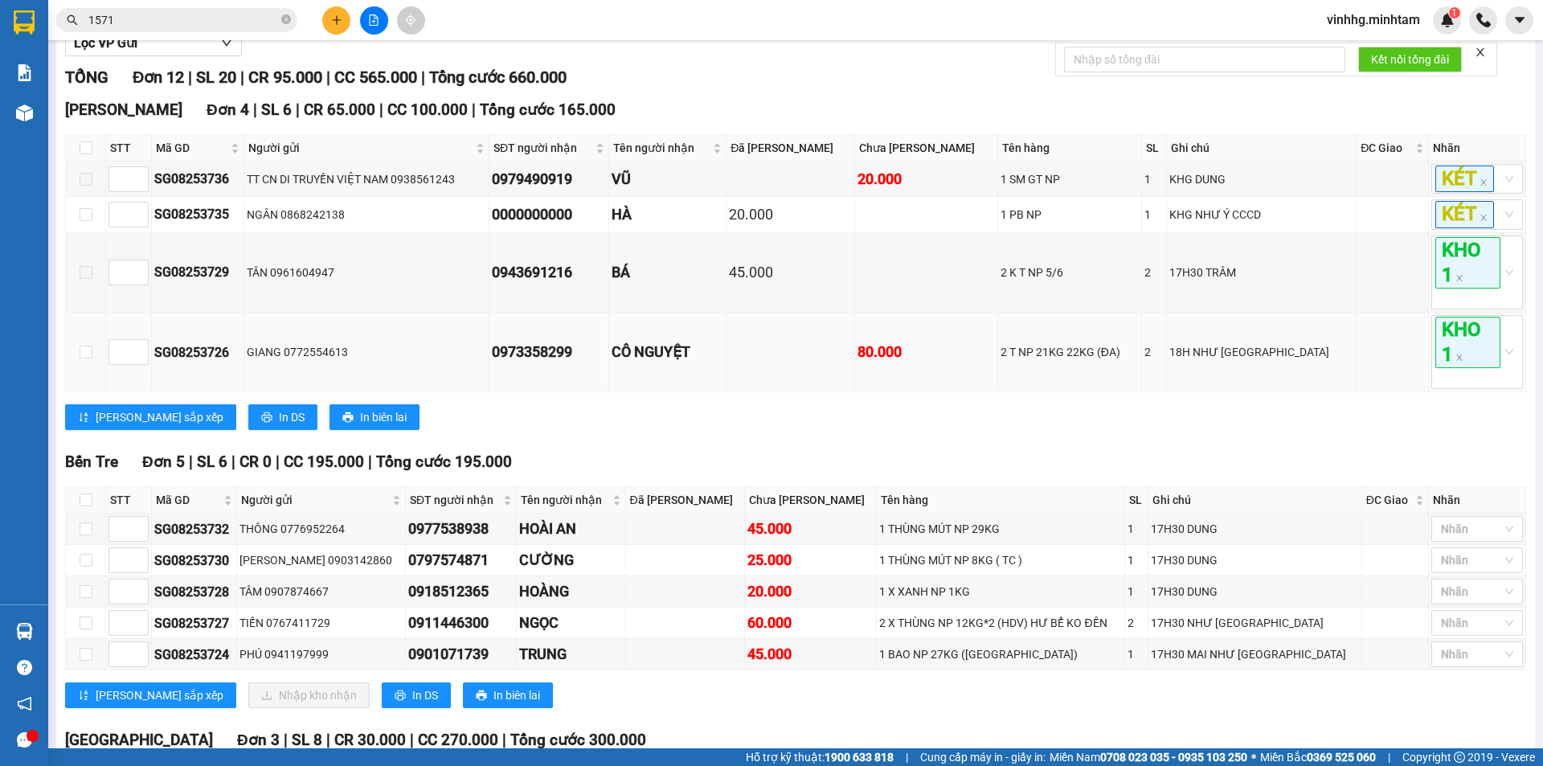
scroll to position [241, 0]
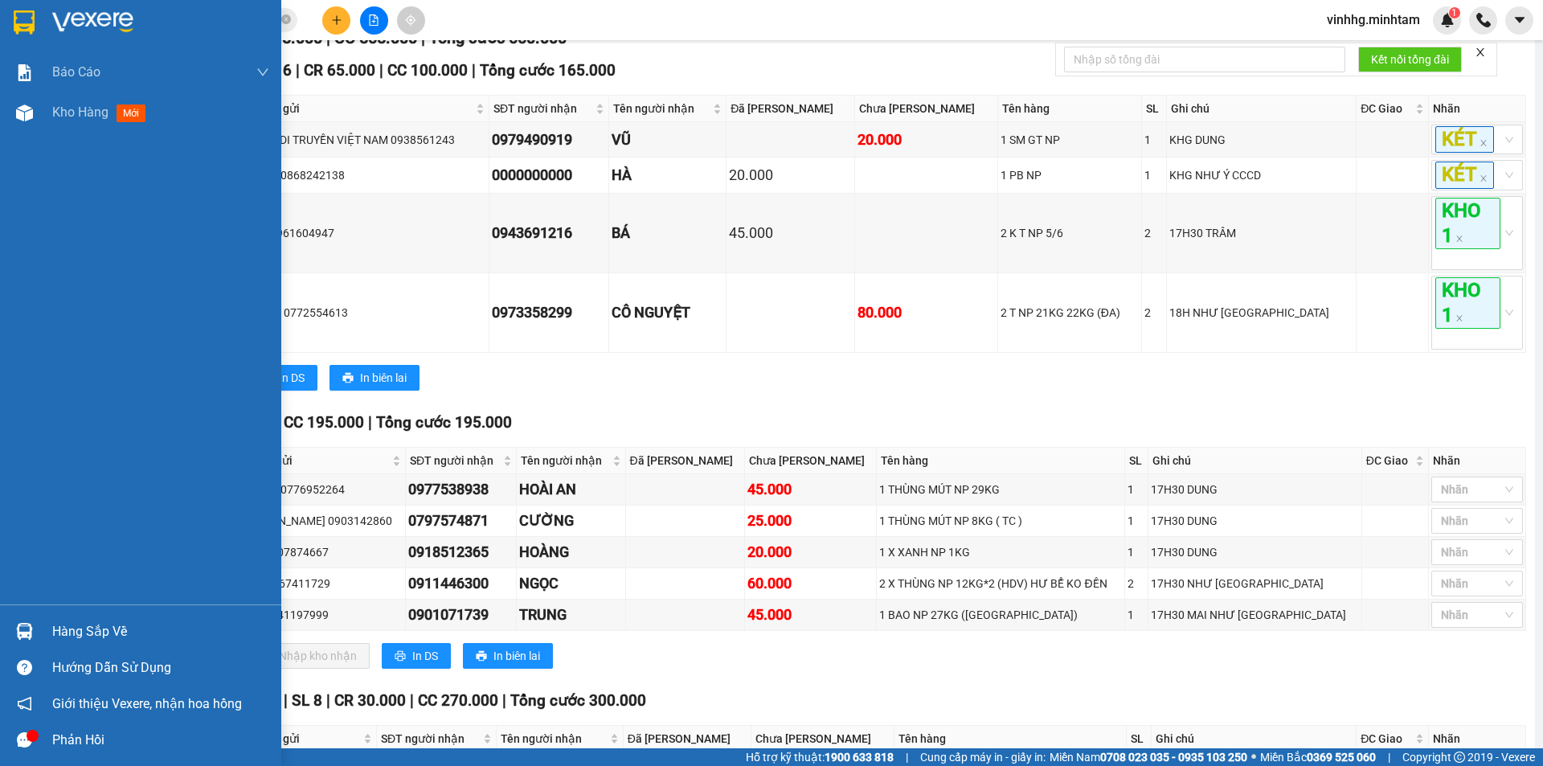
click at [16, 623] on img at bounding box center [24, 631] width 17 height 17
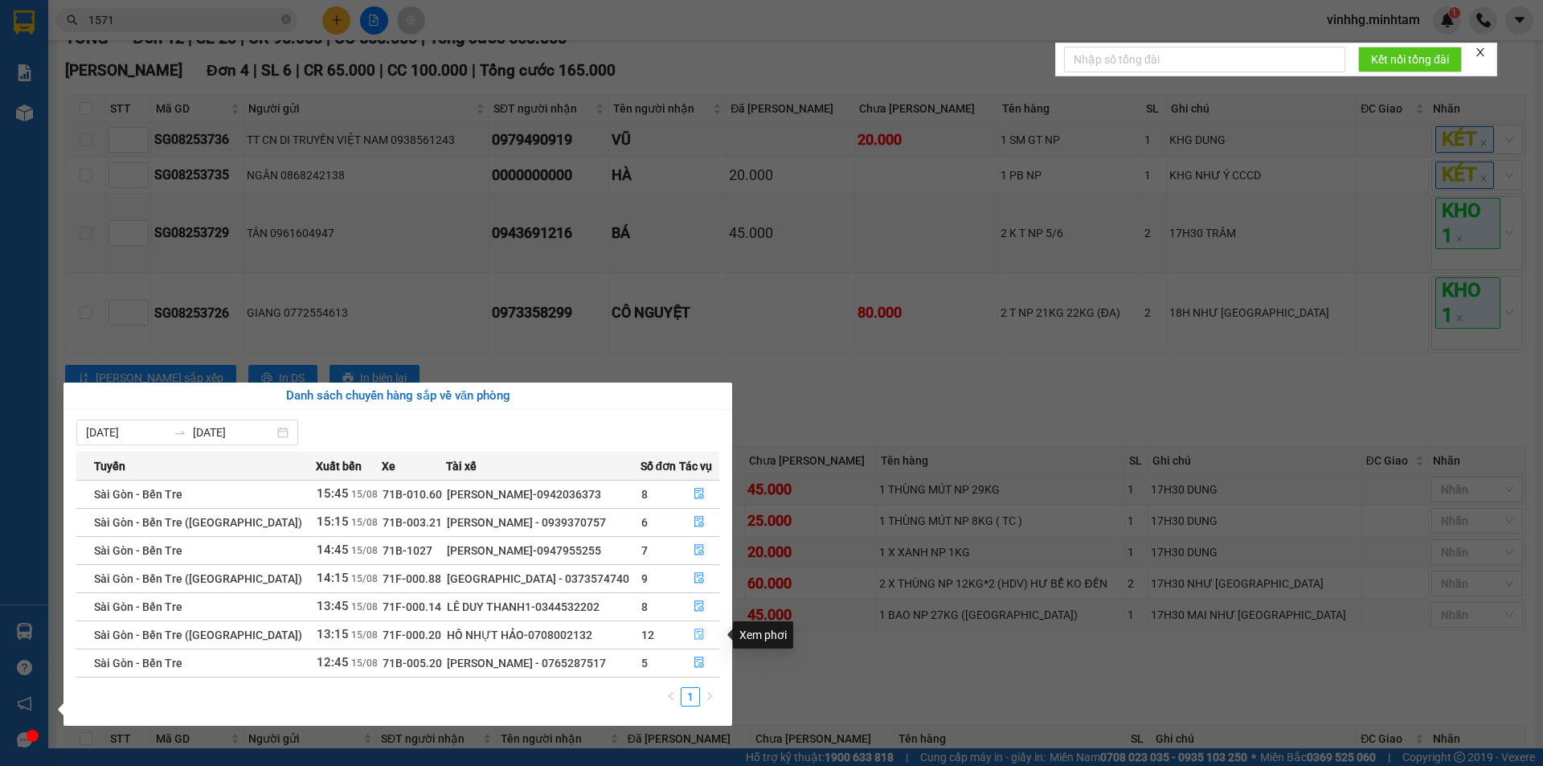
click at [698, 631] on icon "file-done" at bounding box center [699, 634] width 10 height 11
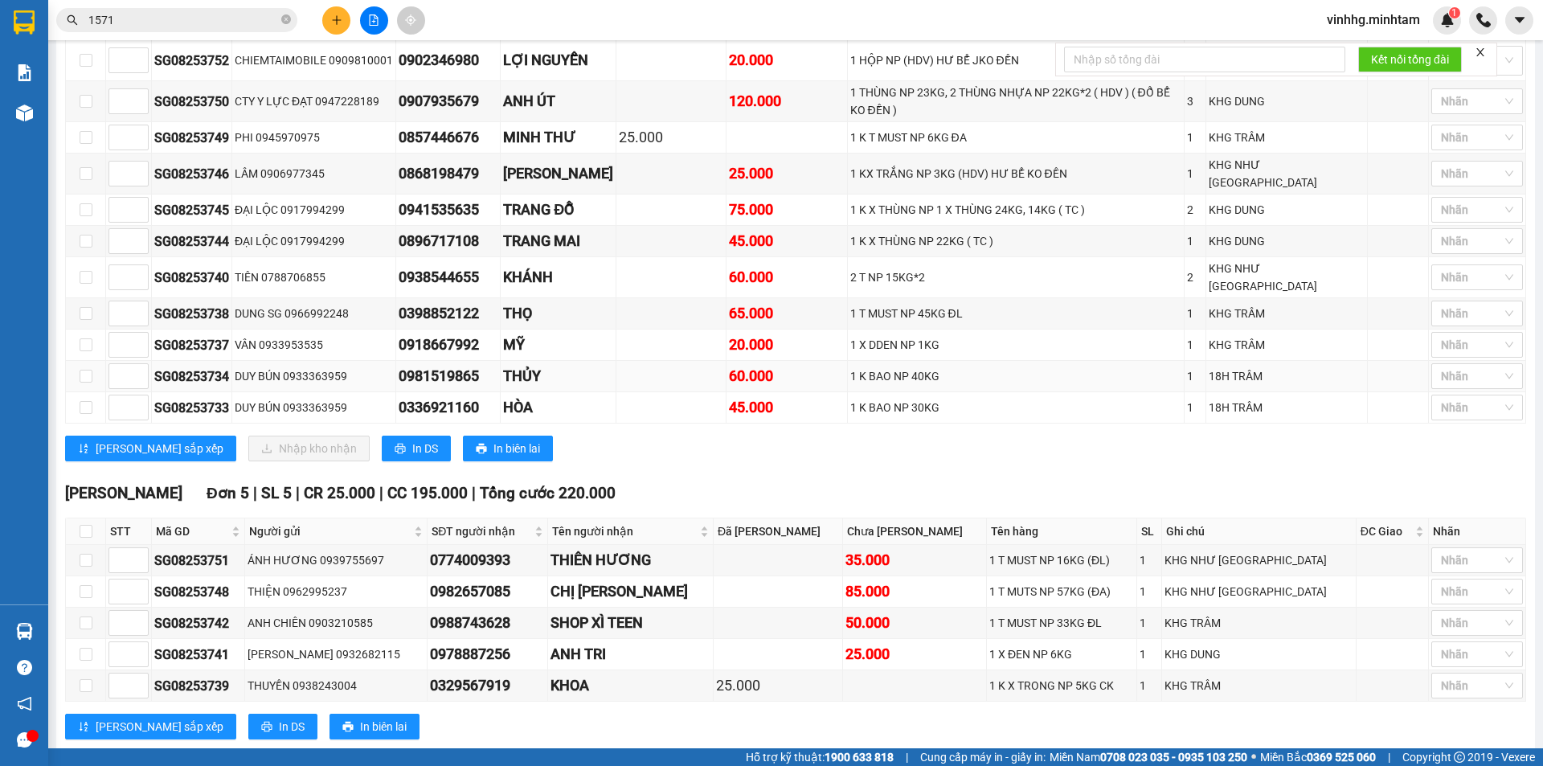
scroll to position [378, 0]
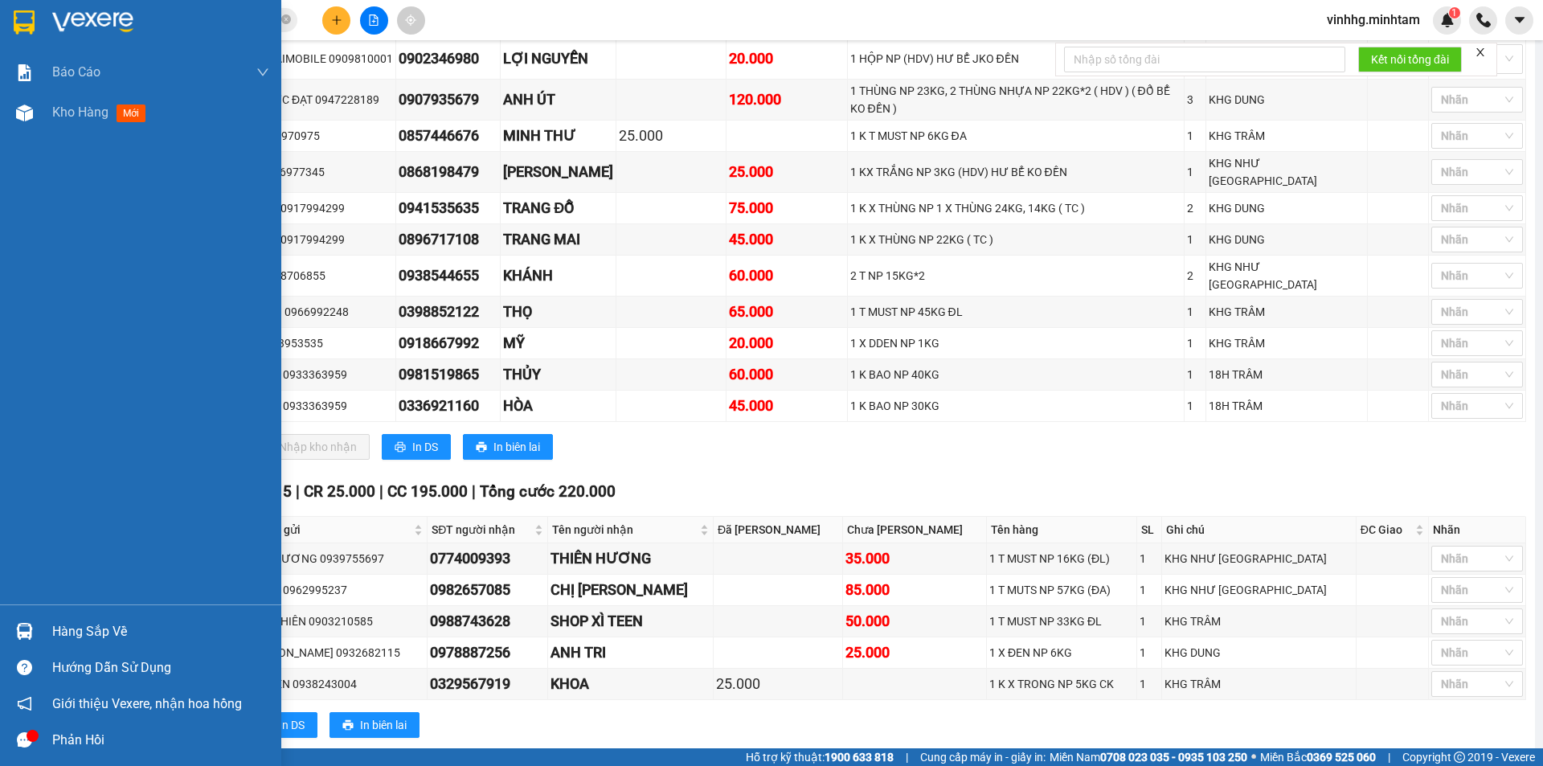
click at [24, 627] on img at bounding box center [24, 631] width 17 height 17
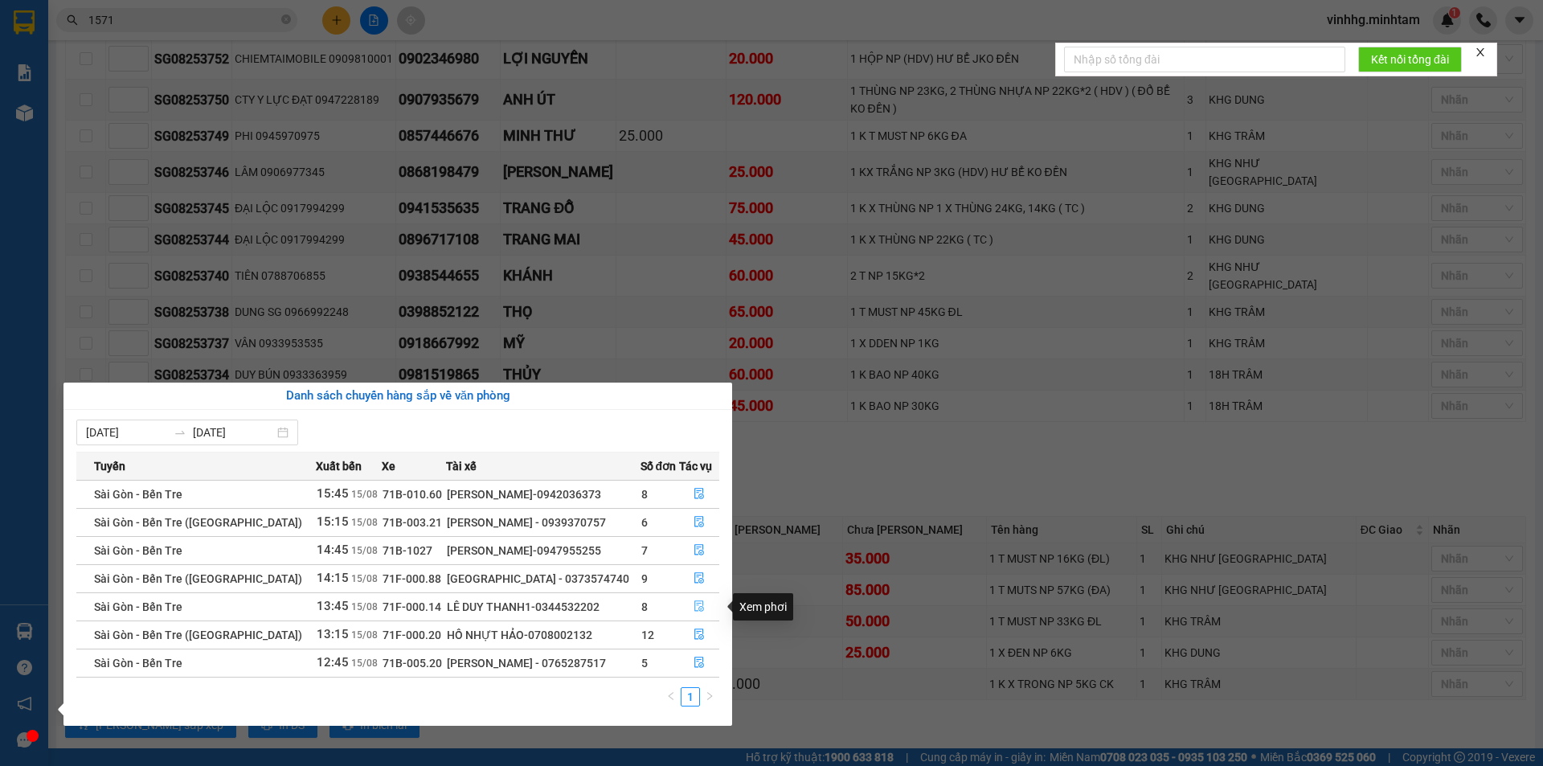
click at [691, 599] on button "button" at bounding box center [699, 607] width 39 height 26
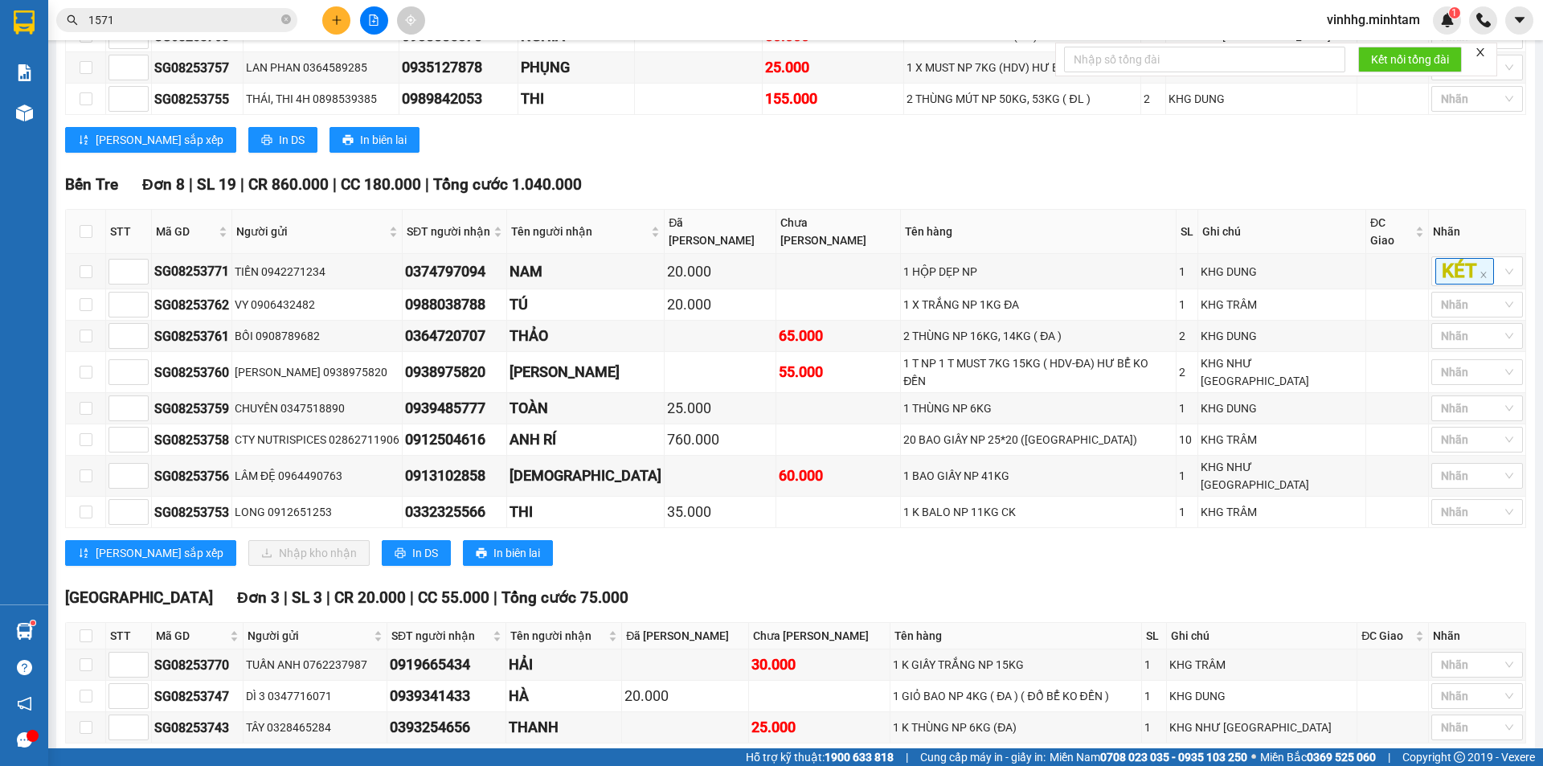
drag, startPoint x: 554, startPoint y: 22, endPoint x: 559, endPoint y: 15, distance: 8.5
click at [558, 18] on div "Kết quả tìm kiếm ( 59 ) Bộ lọc Mã ĐH Trạng thái Món hàng Tổng cước Chưa cước Nh…" at bounding box center [771, 20] width 1543 height 40
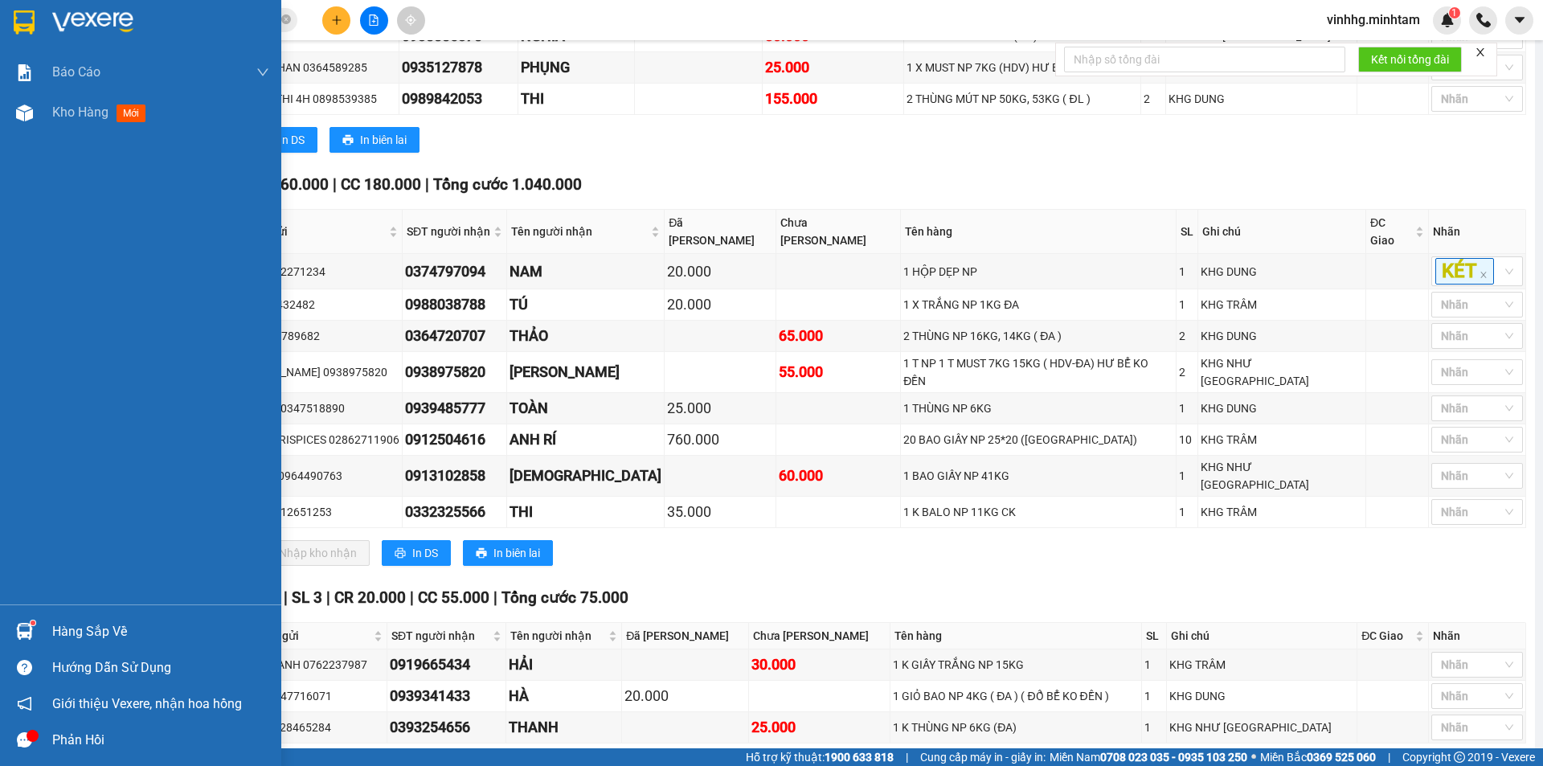
click at [36, 26] on div at bounding box center [24, 22] width 28 height 28
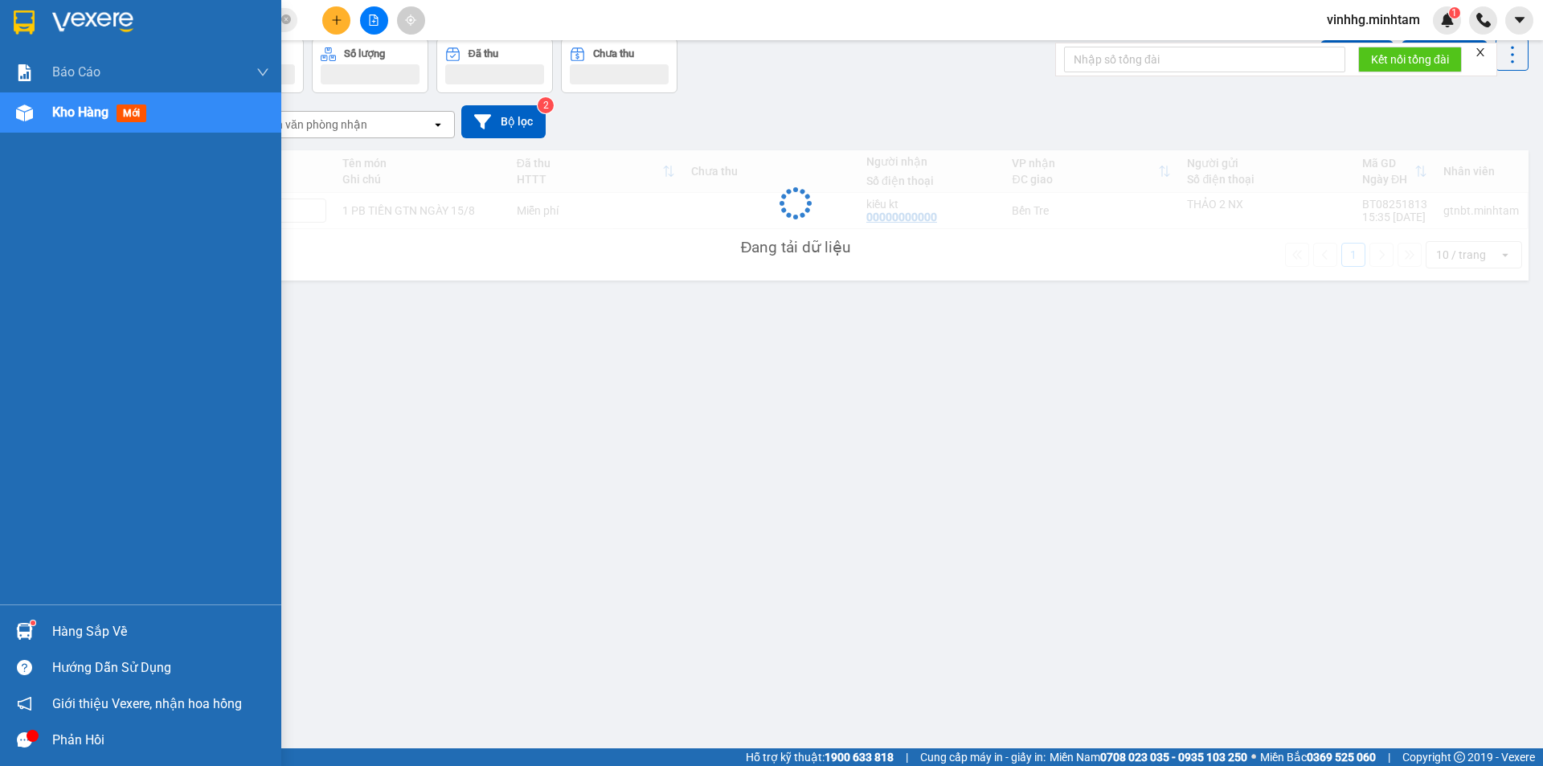
scroll to position [74, 0]
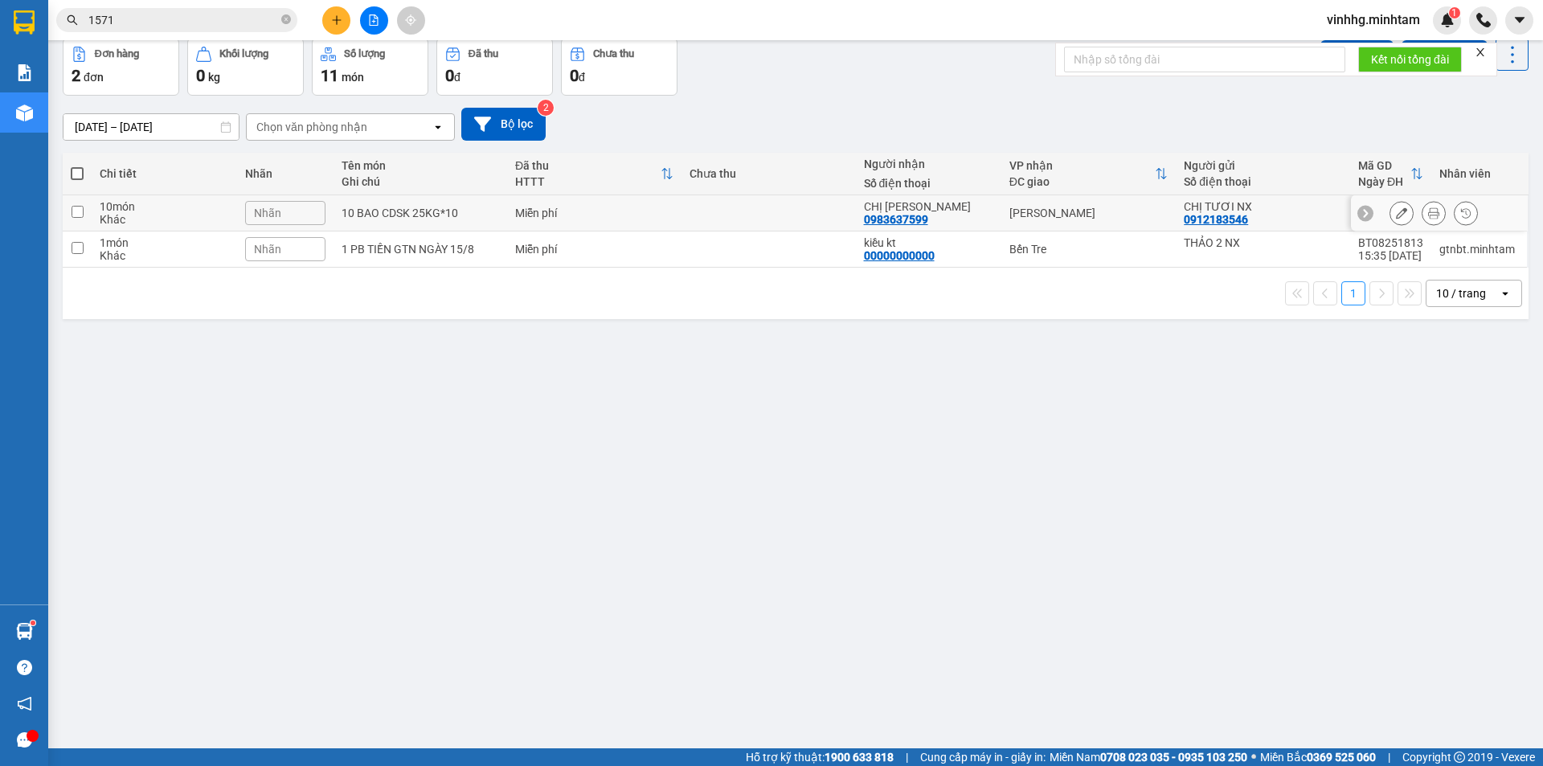
click at [1396, 207] on icon at bounding box center [1401, 212] width 11 height 11
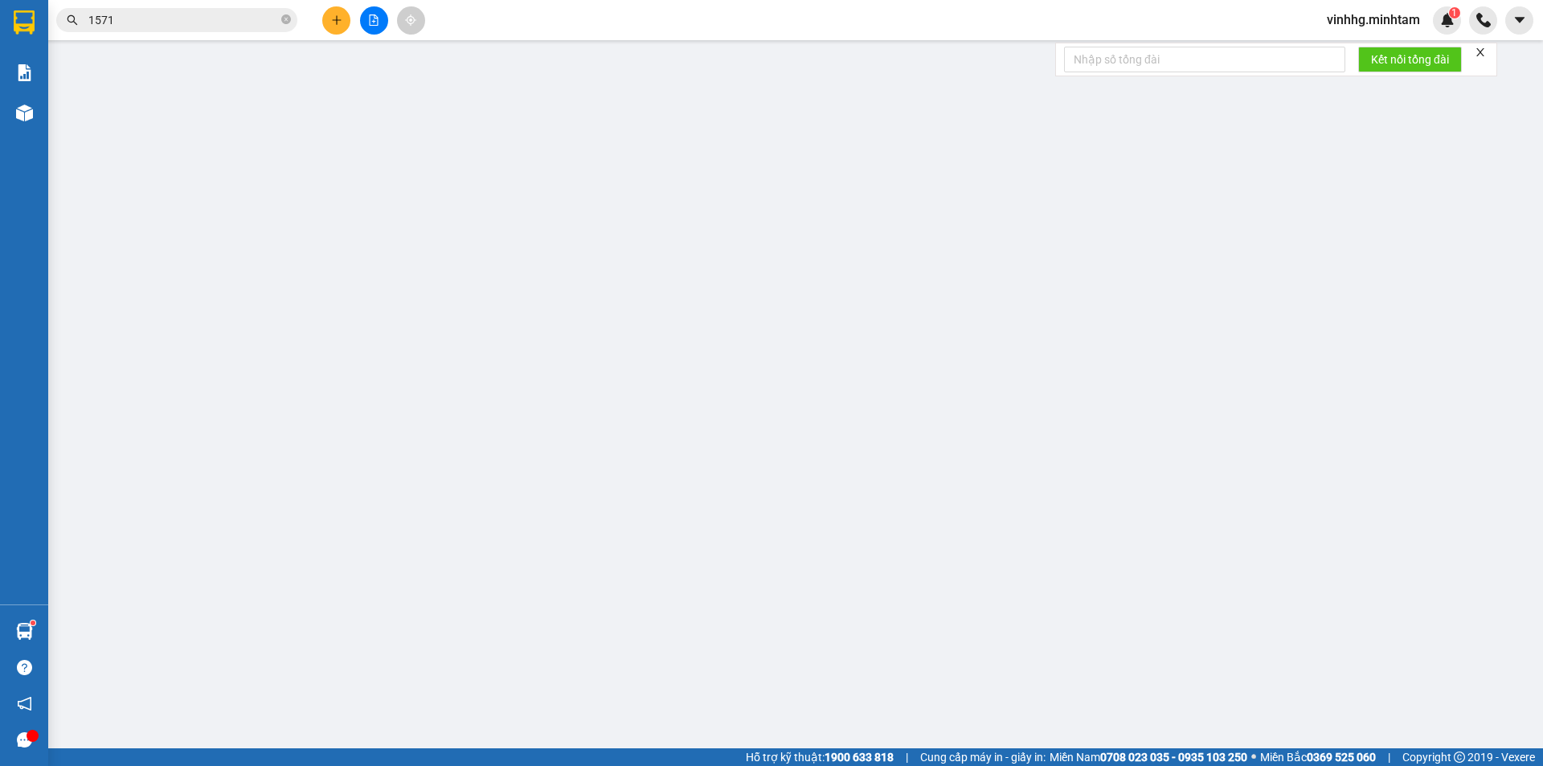
type input "0912183546"
type input "CHỊ TƯƠI NX"
type input "0983637599"
type input "CHỊ [PERSON_NAME]"
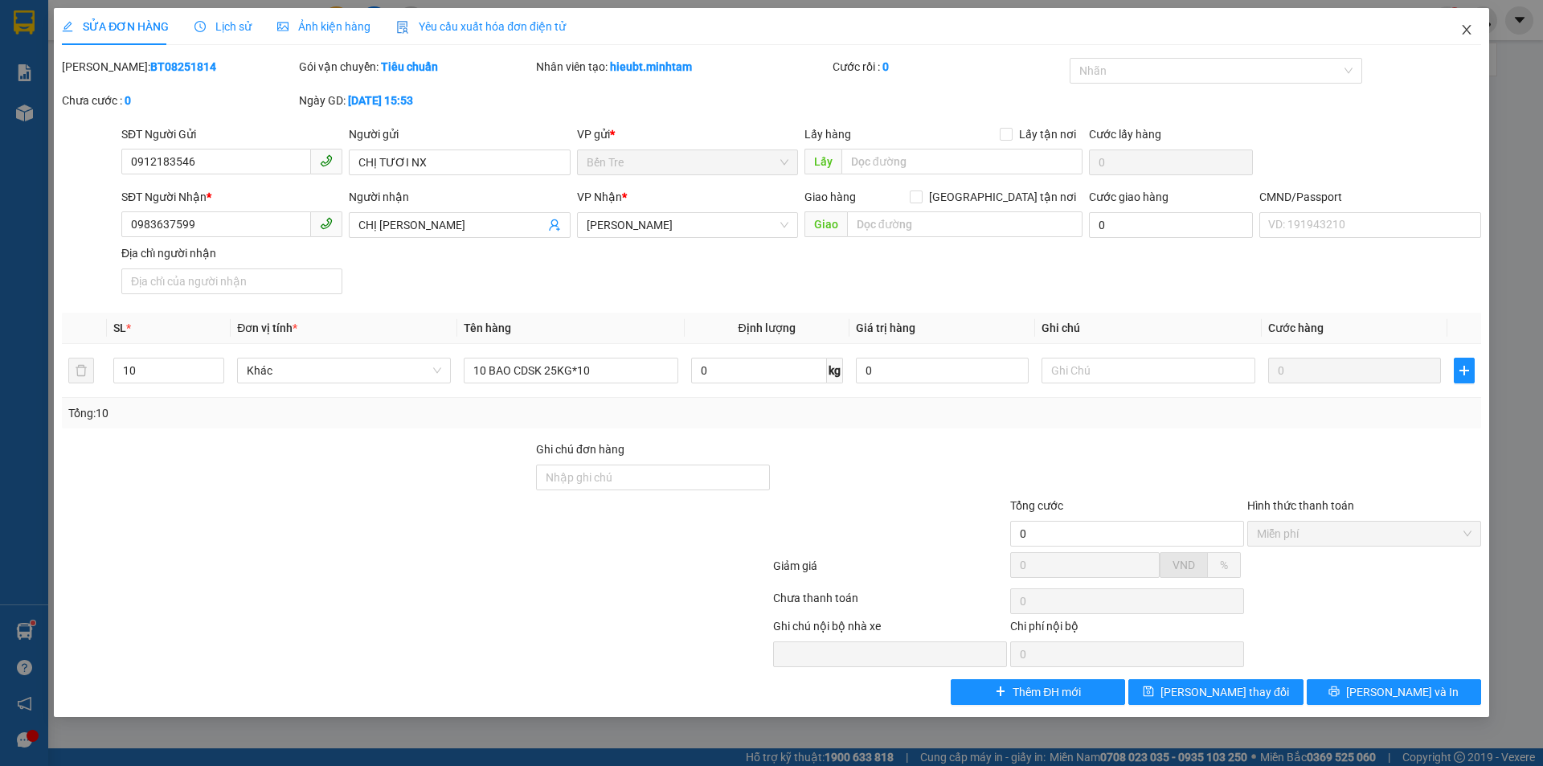
click at [1462, 32] on icon "close" at bounding box center [1466, 29] width 13 height 13
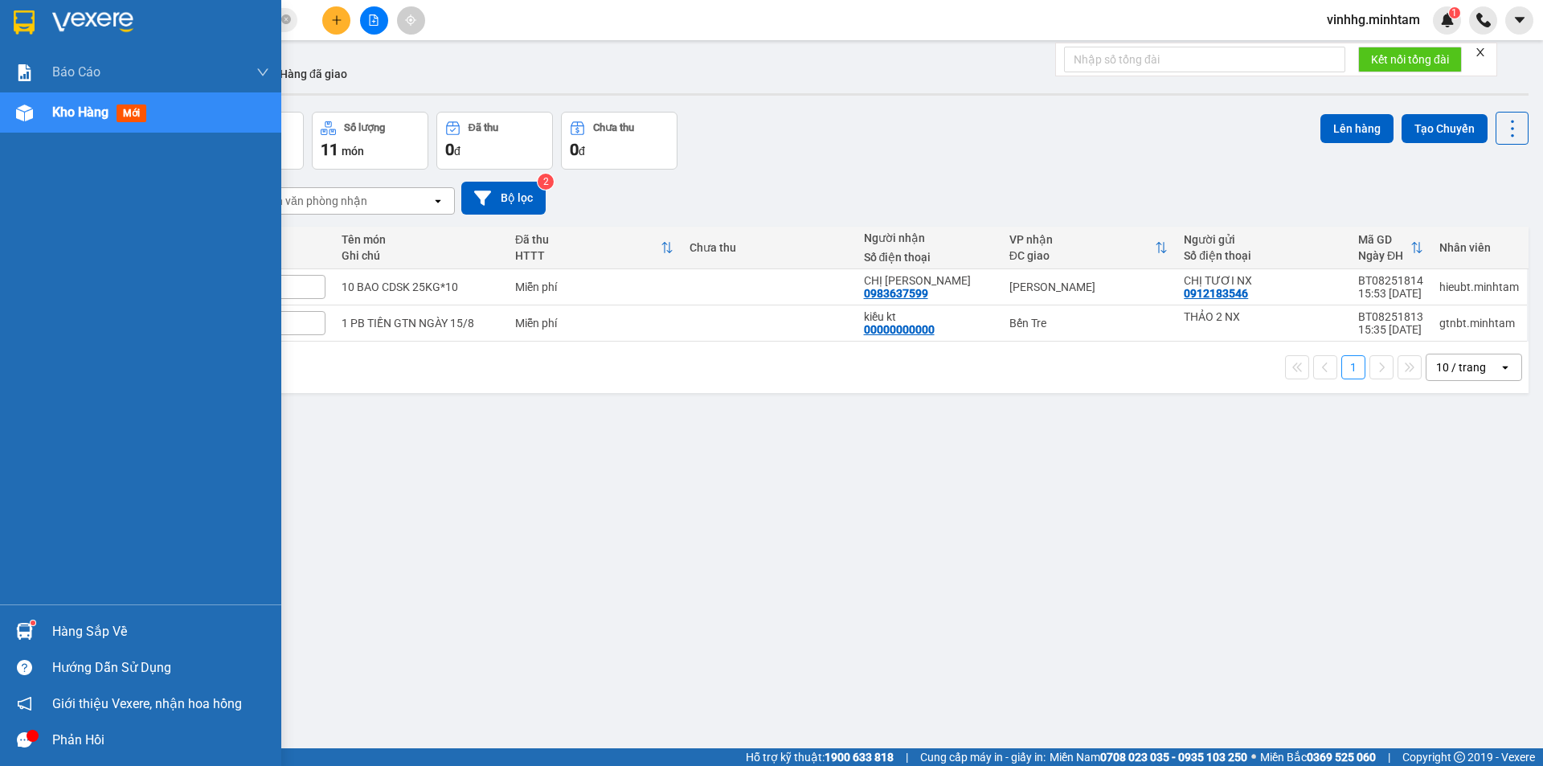
click at [18, 11] on img at bounding box center [24, 22] width 21 height 24
click at [22, 30] on img at bounding box center [24, 22] width 21 height 24
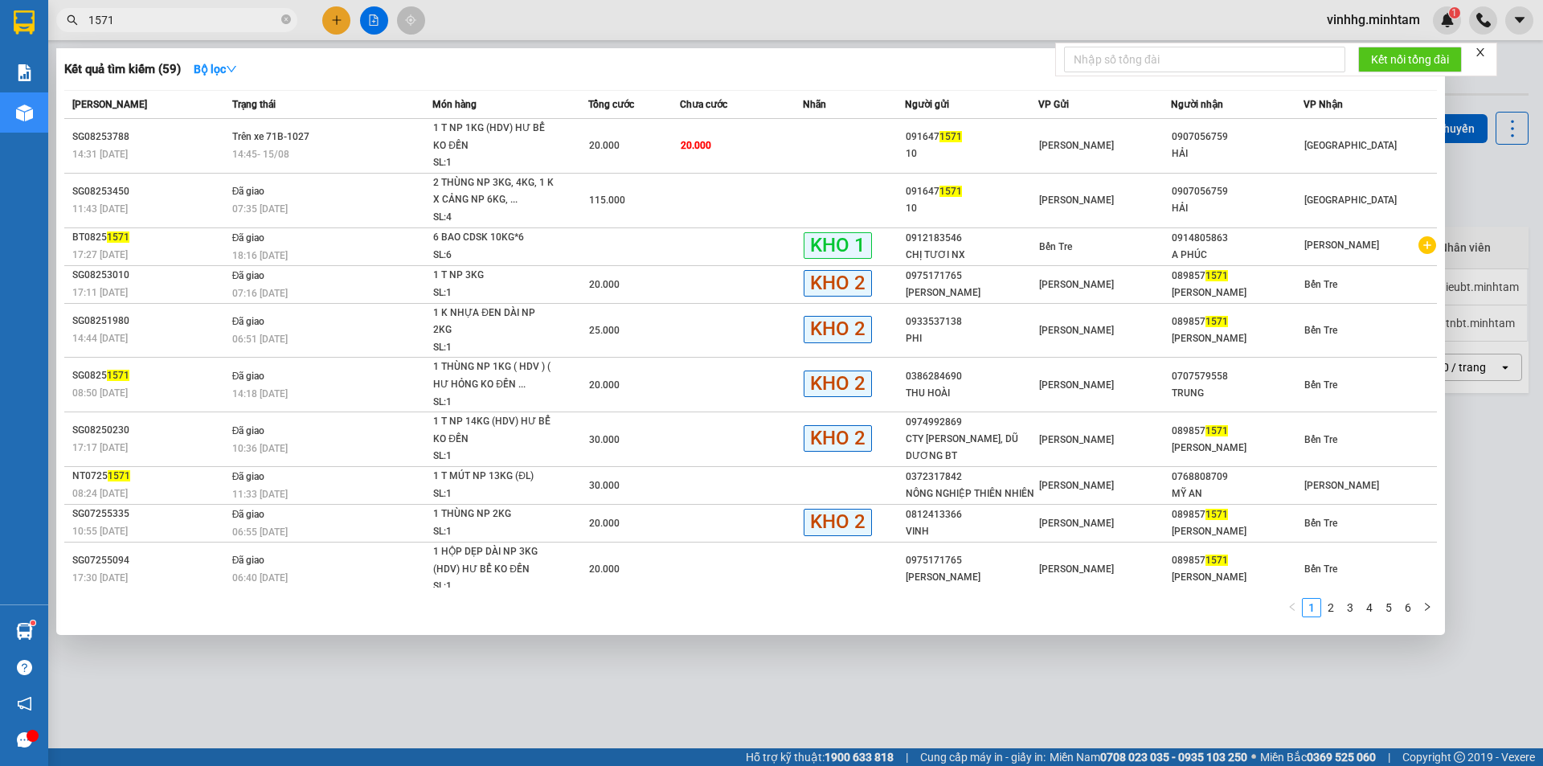
click at [178, 22] on input "1571" at bounding box center [183, 20] width 190 height 18
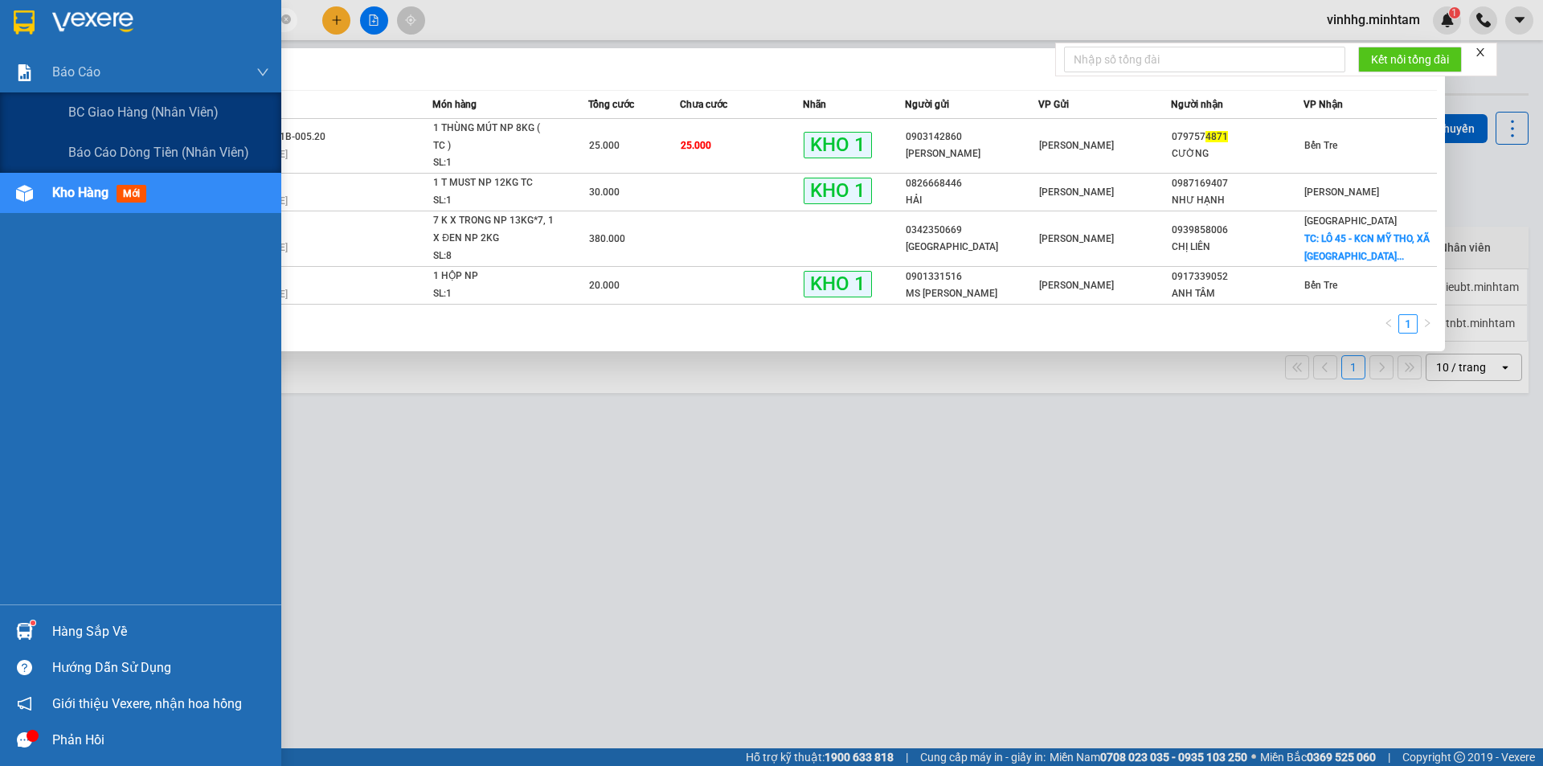
type input "4871"
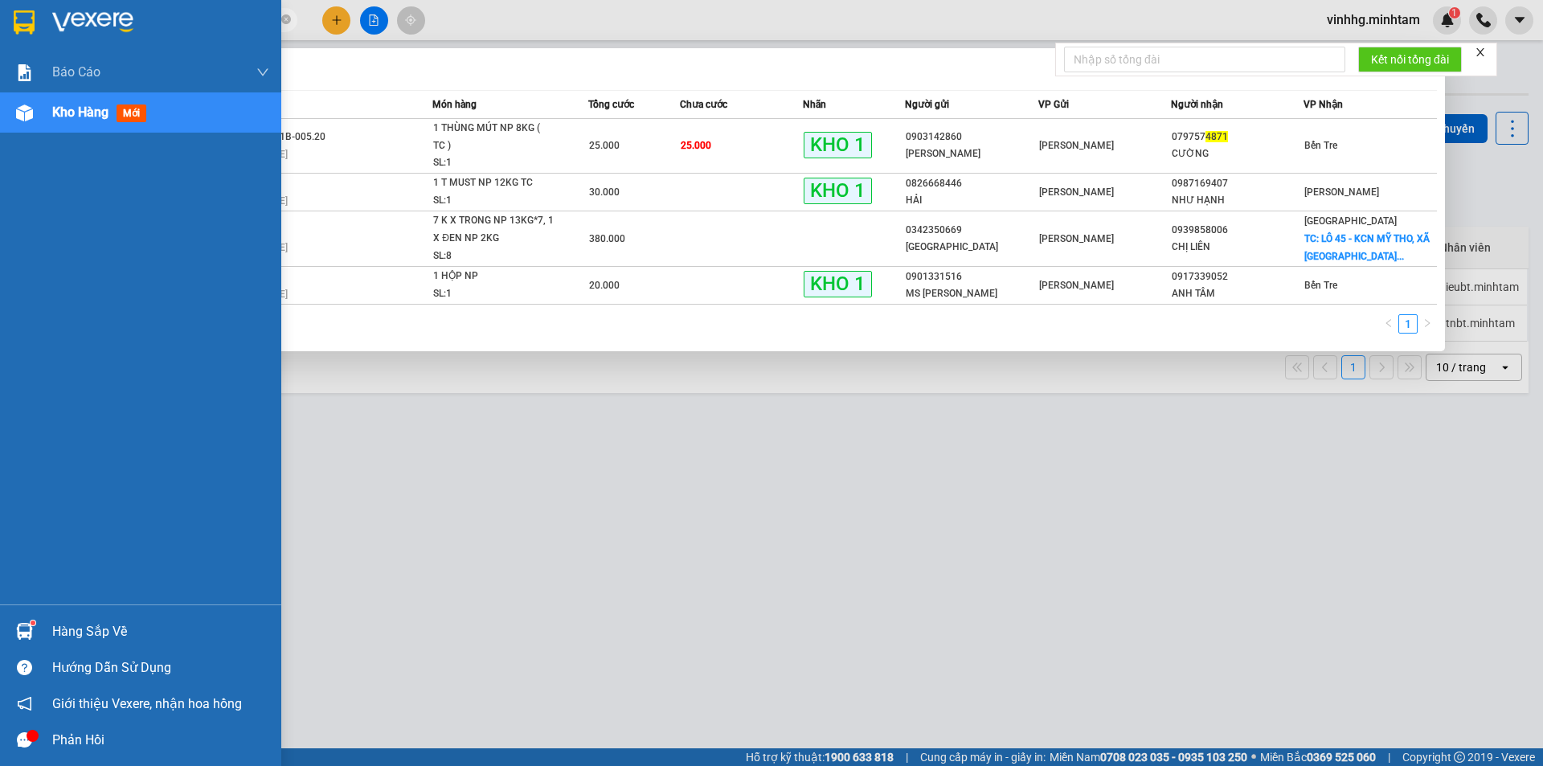
click at [59, 16] on img at bounding box center [92, 22] width 81 height 24
click at [64, 624] on div "Hàng sắp về" at bounding box center [160, 631] width 217 height 24
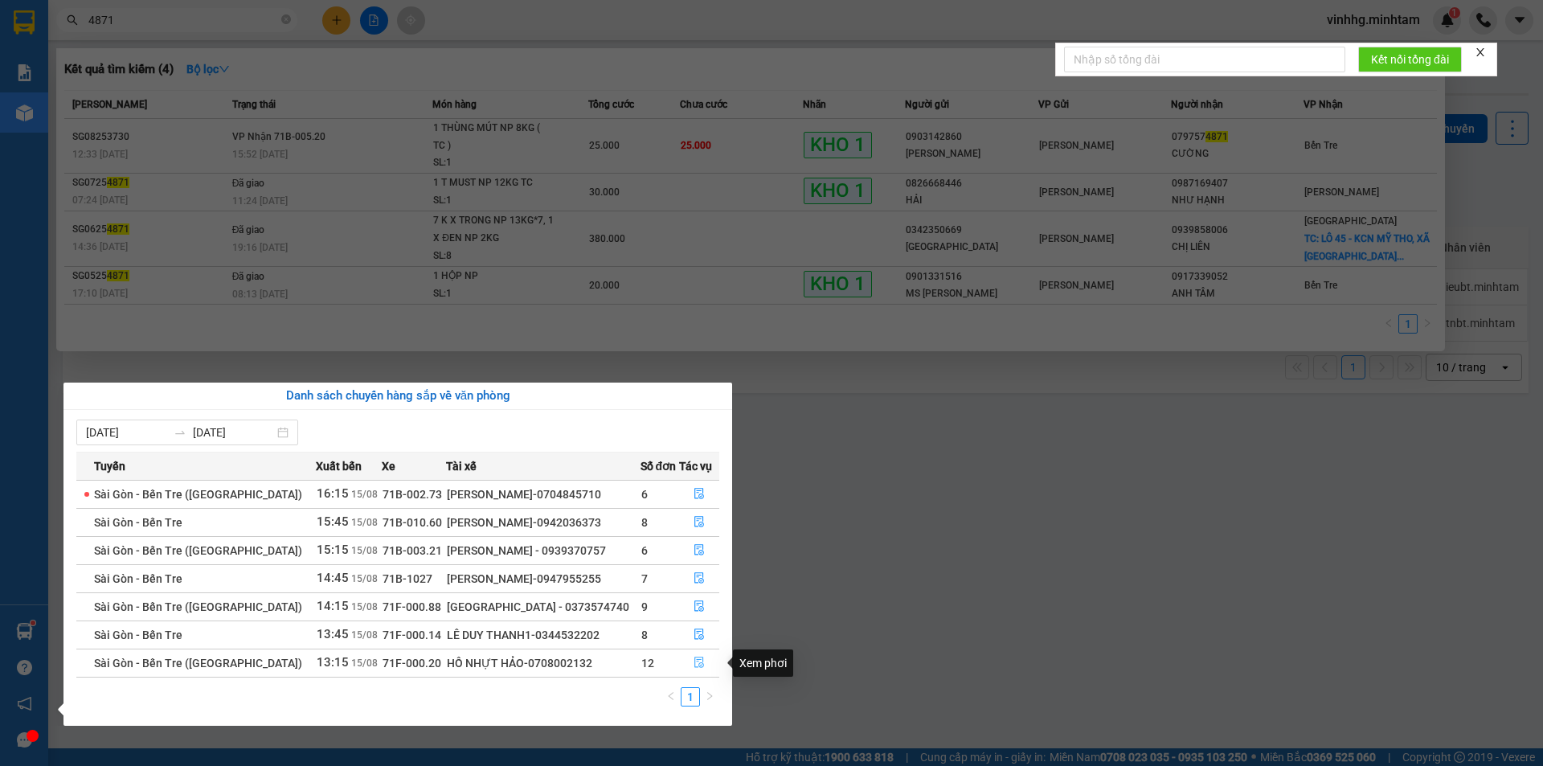
click at [693, 665] on icon "file-done" at bounding box center [698, 661] width 11 height 11
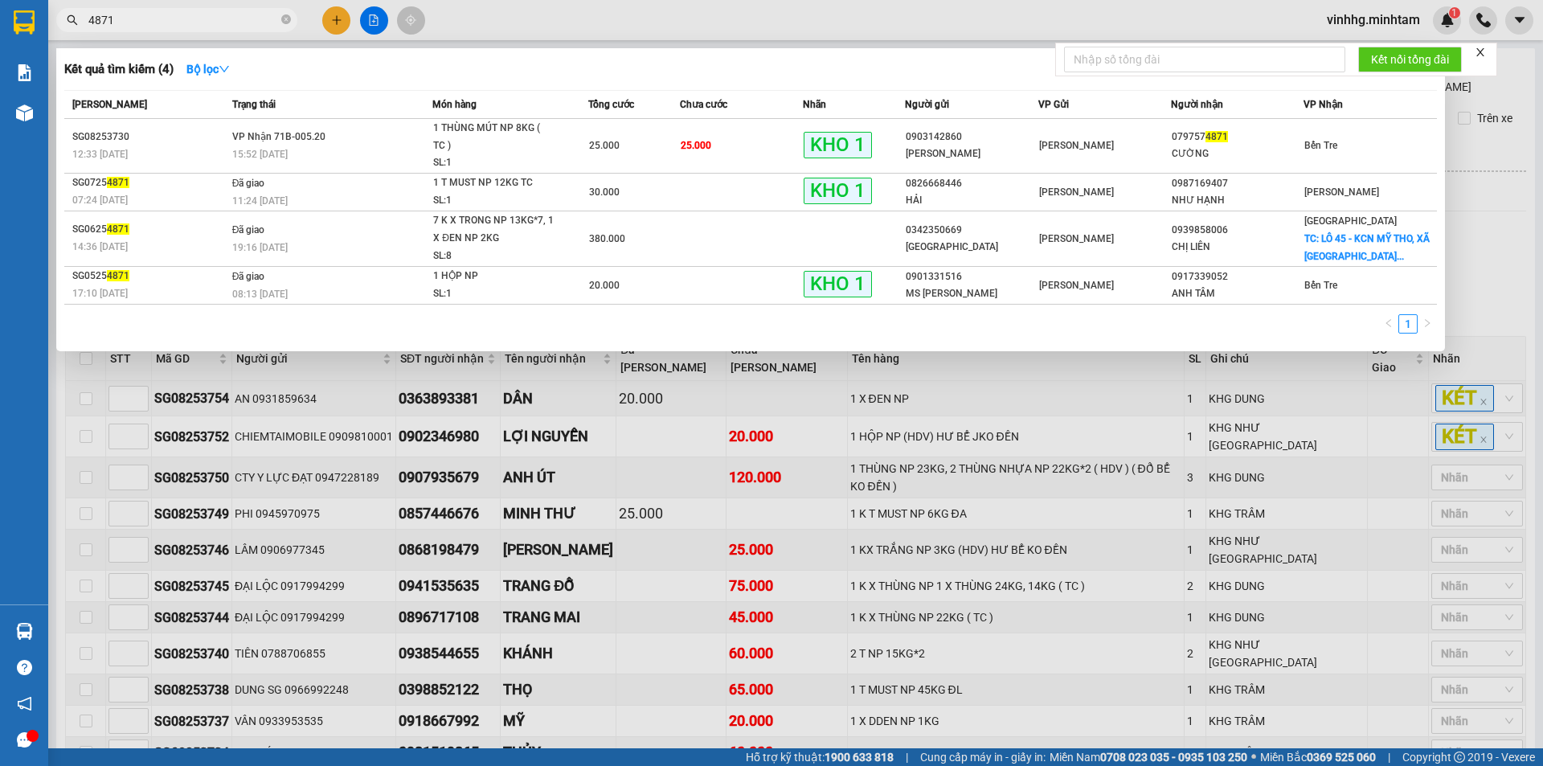
click at [1195, 411] on div at bounding box center [771, 383] width 1543 height 766
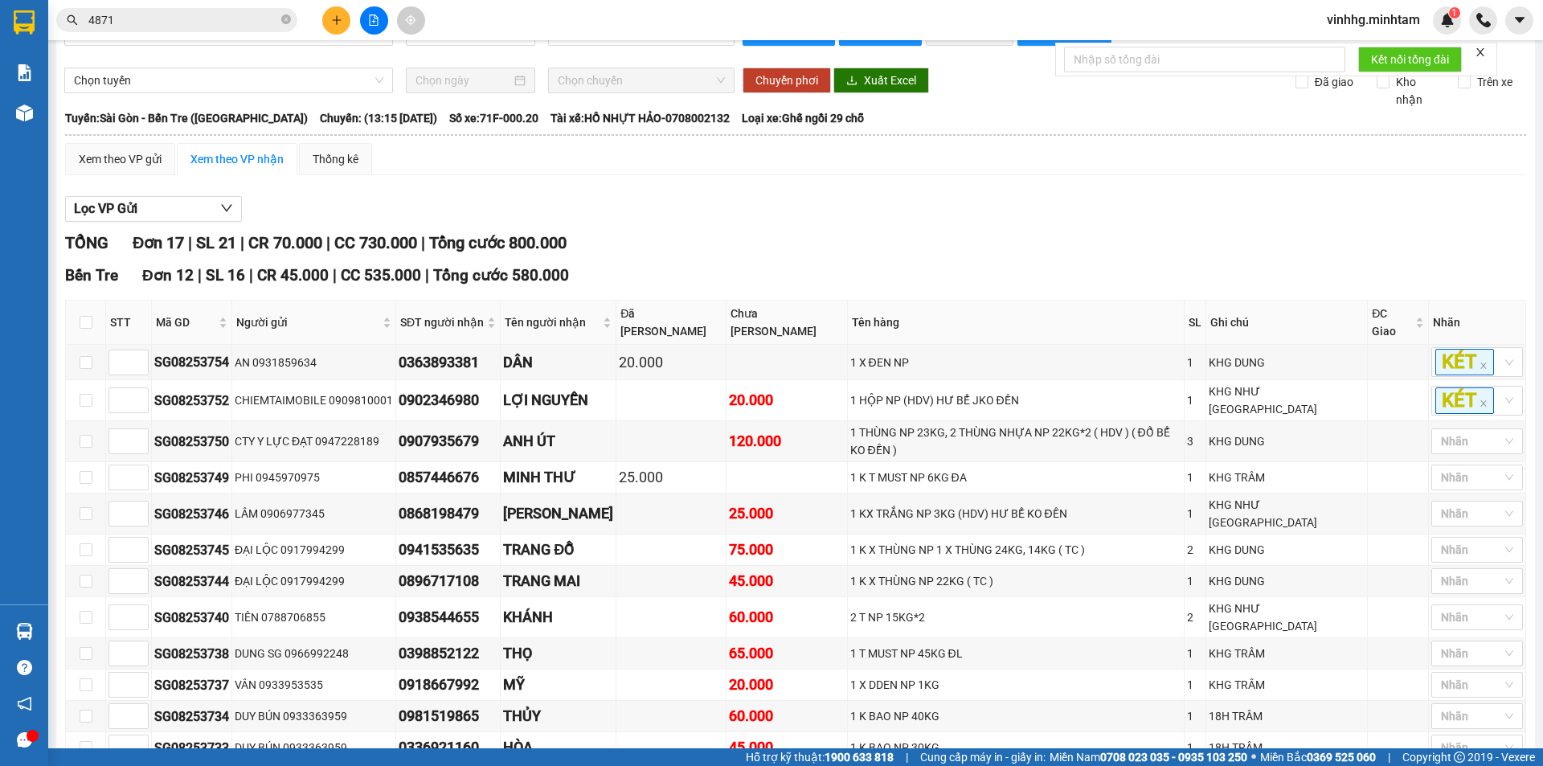
scroll to position [80, 0]
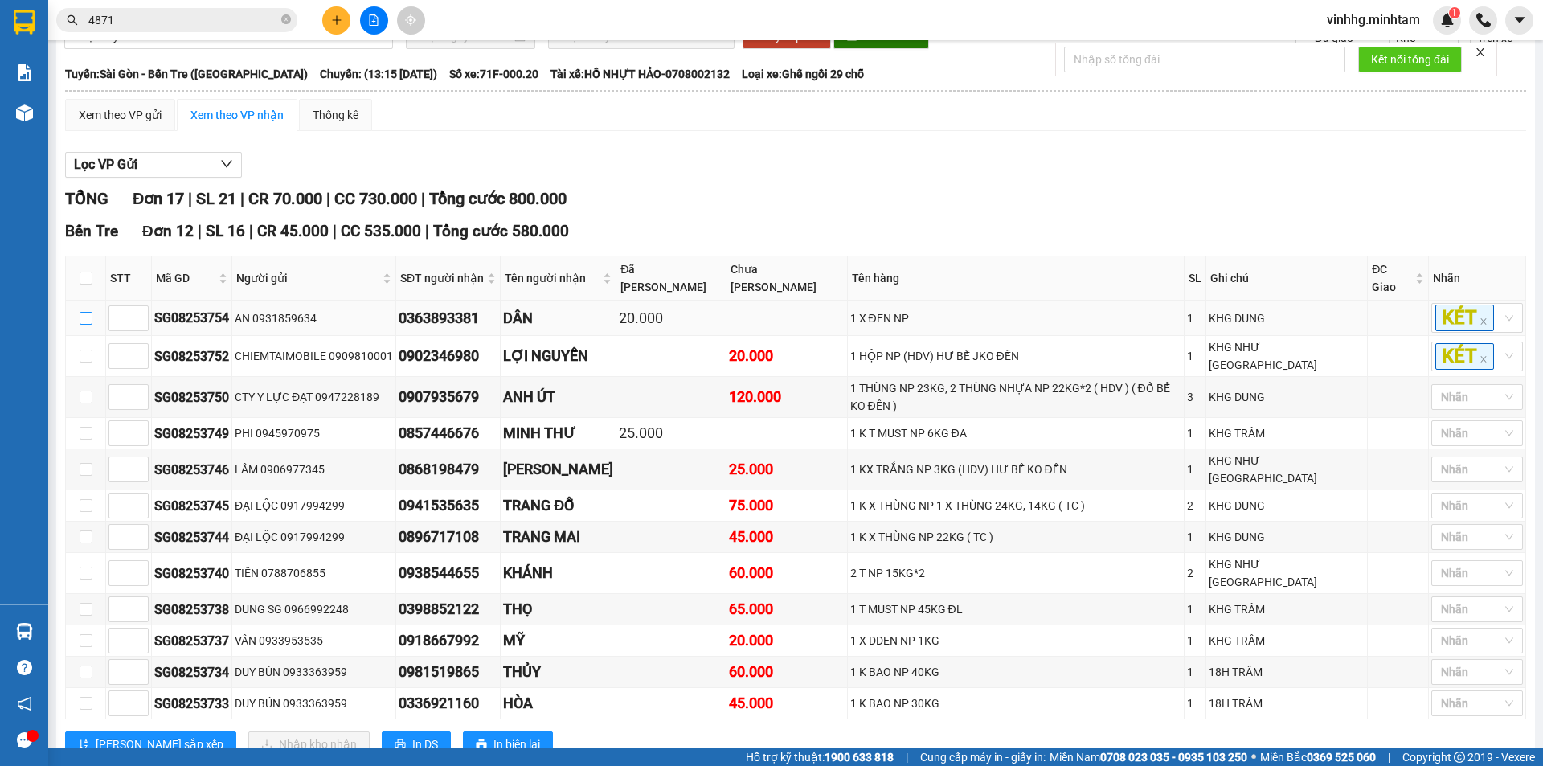
click at [82, 314] on input "checkbox" at bounding box center [86, 318] width 13 height 13
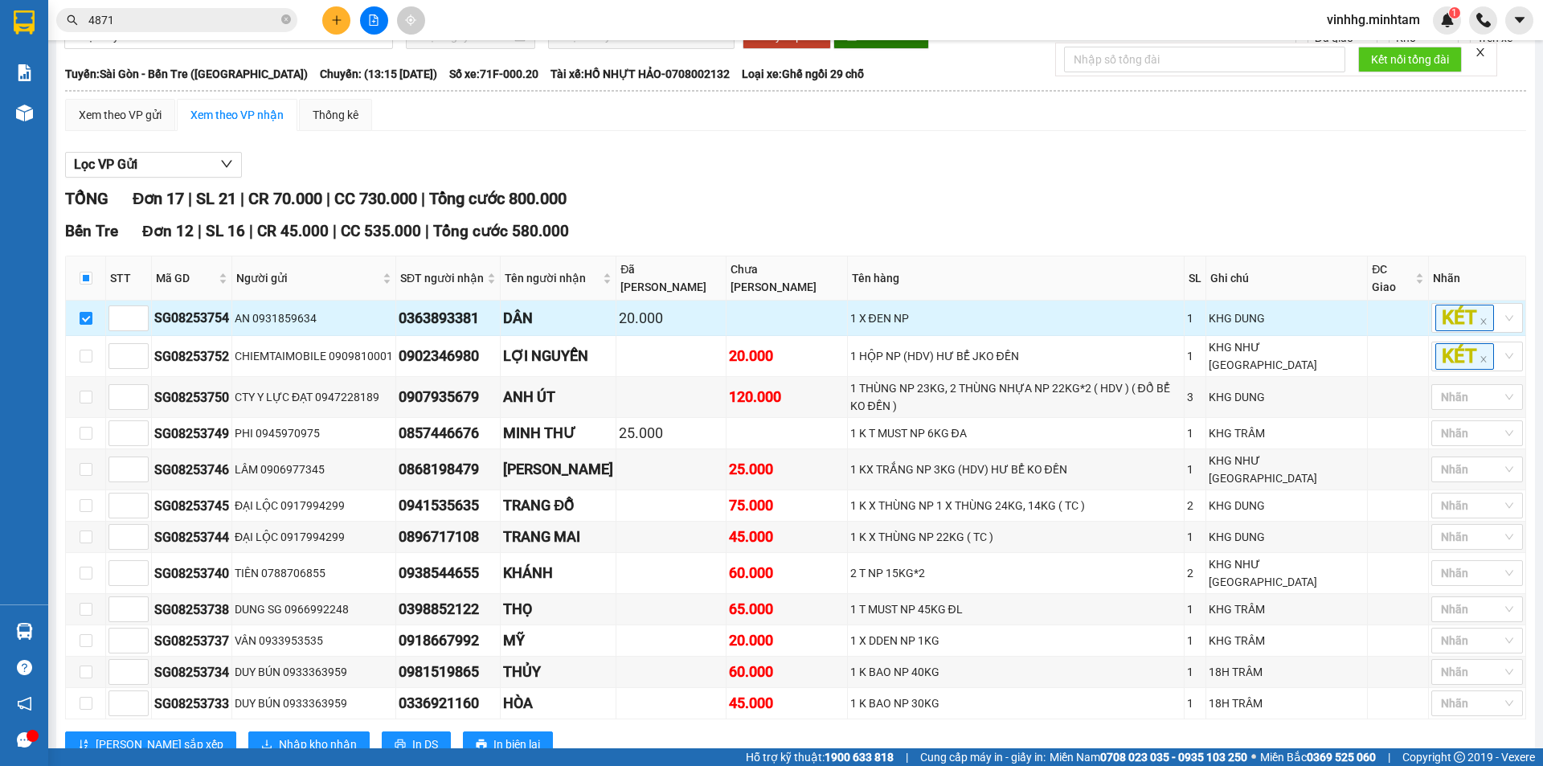
click at [84, 317] on input "checkbox" at bounding box center [86, 318] width 13 height 13
checkbox input "false"
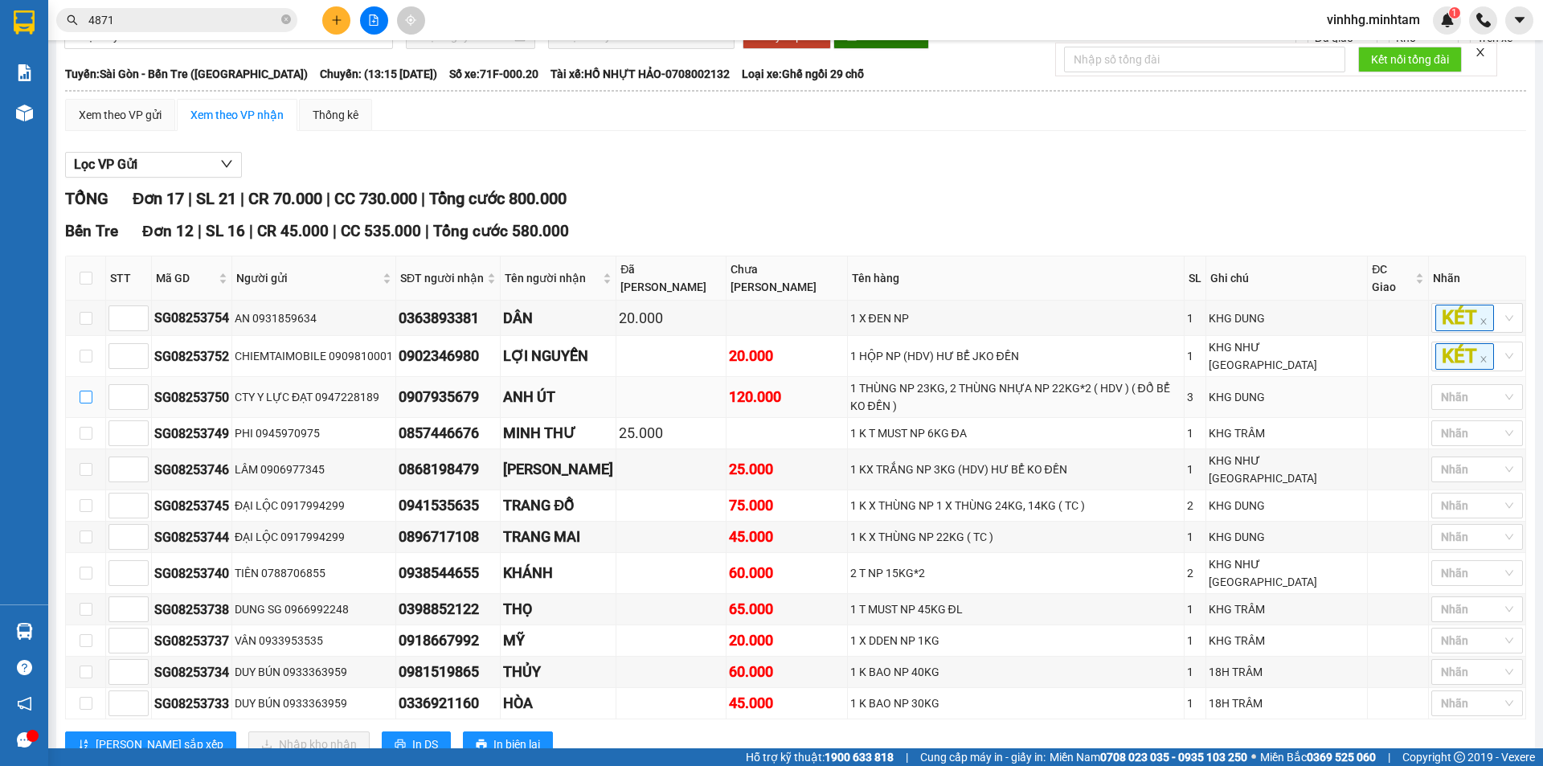
click at [88, 390] on input "checkbox" at bounding box center [86, 396] width 13 height 13
checkbox input "true"
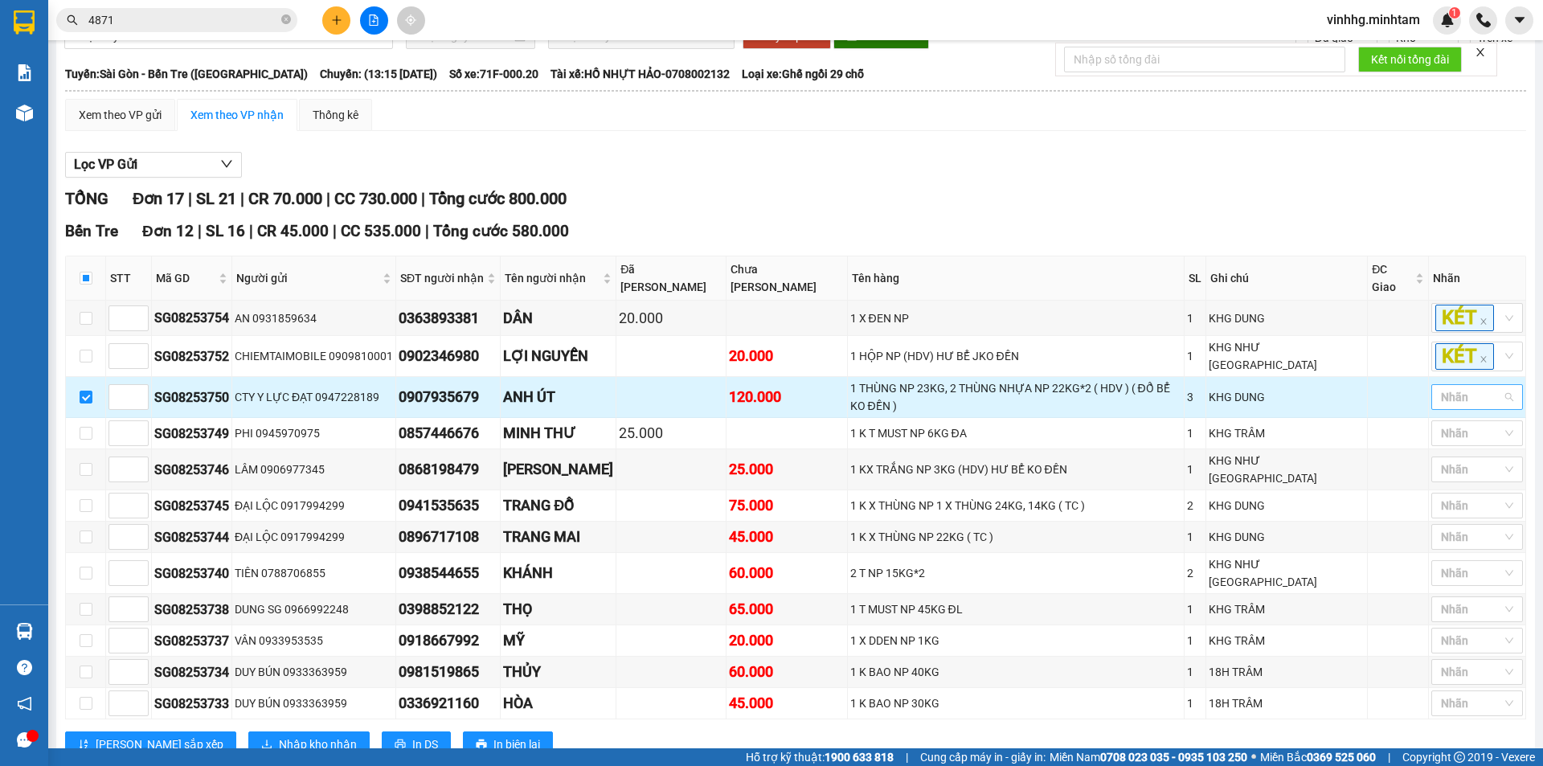
click at [1491, 388] on div "Nhãn" at bounding box center [1477, 397] width 92 height 26
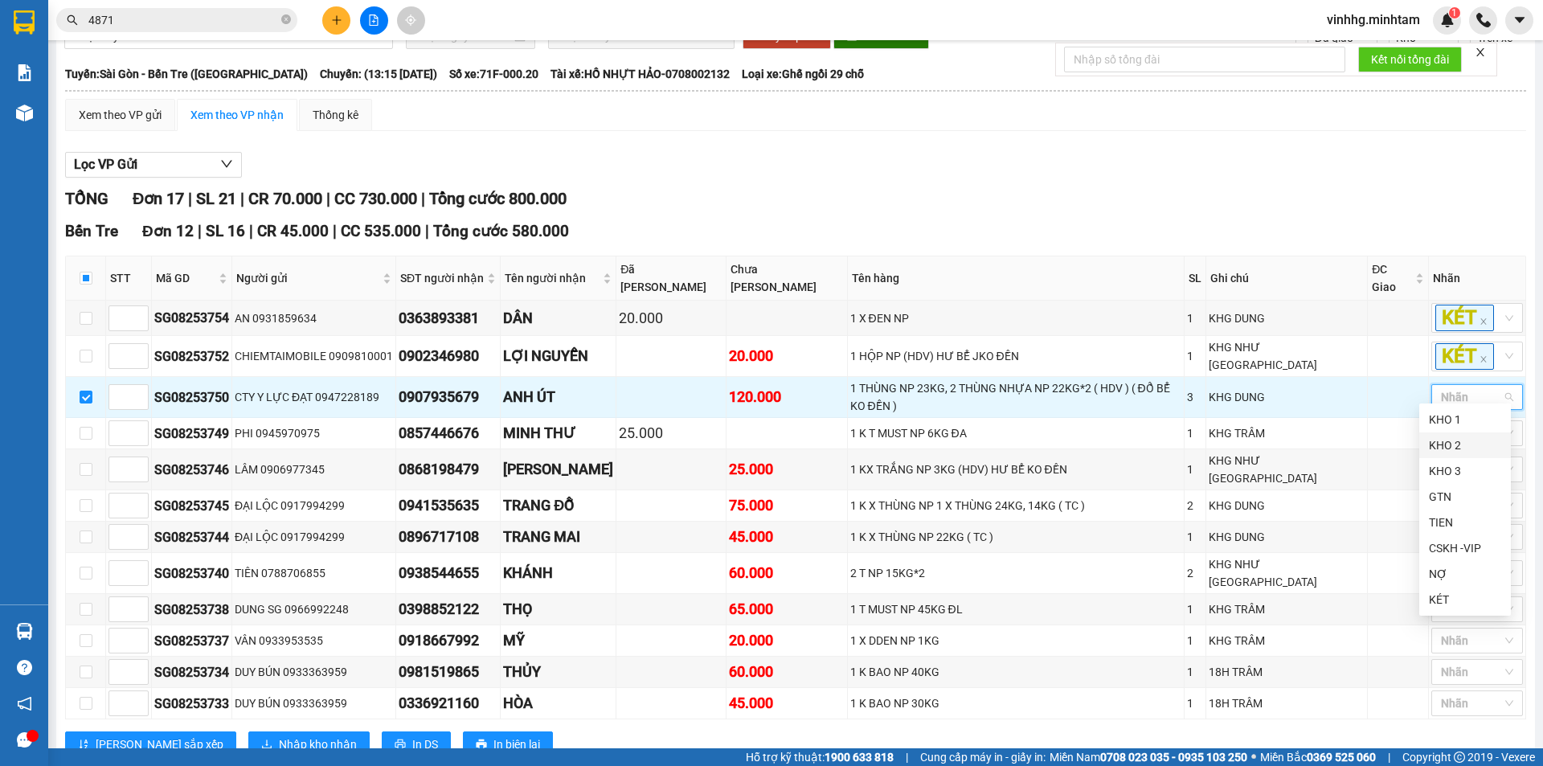
click at [1462, 440] on div "KHO 2" at bounding box center [1464, 445] width 72 height 18
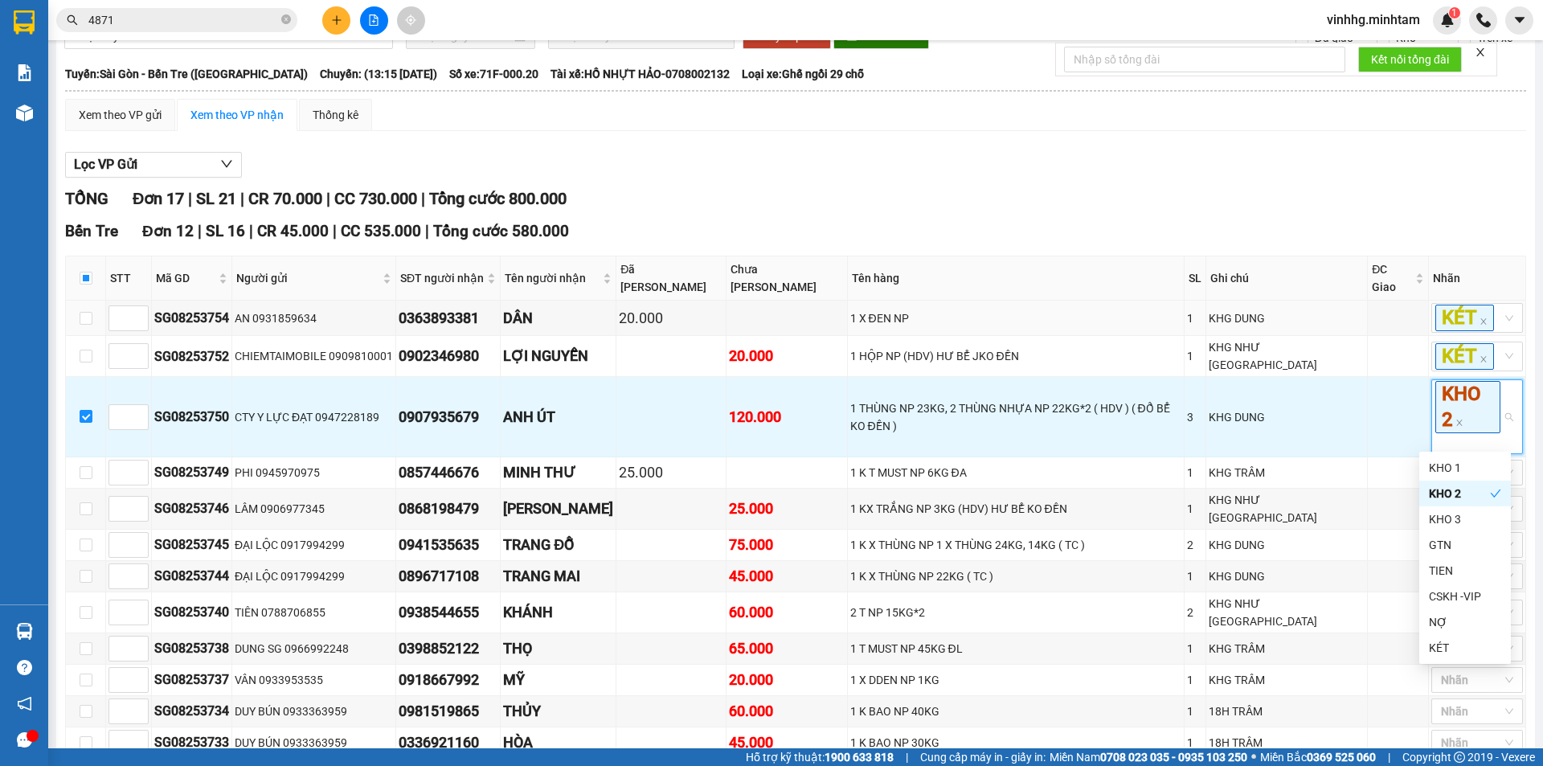
click at [1240, 178] on div "Lọc VP Gửi" at bounding box center [795, 165] width 1461 height 27
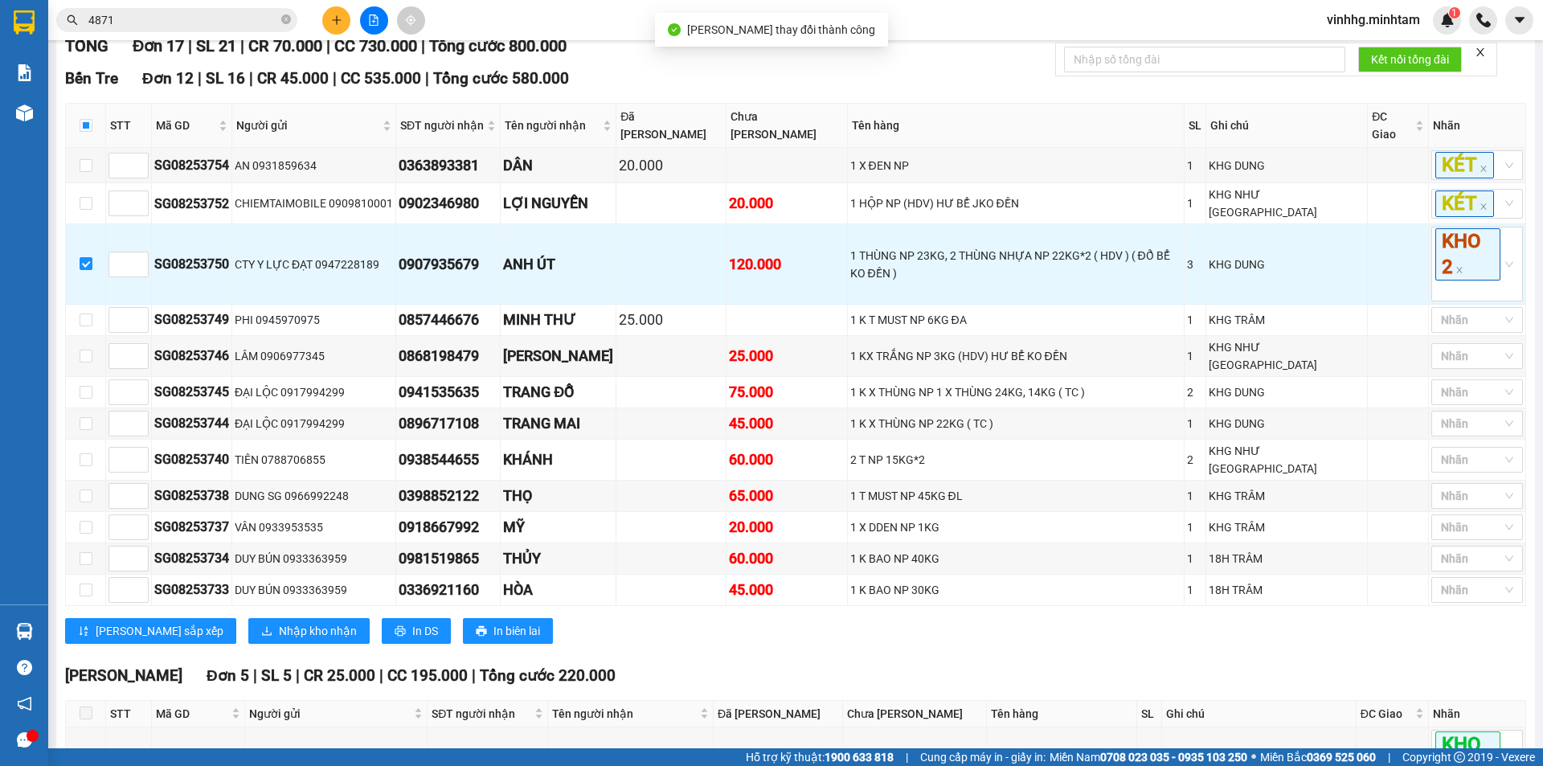
scroll to position [241, 0]
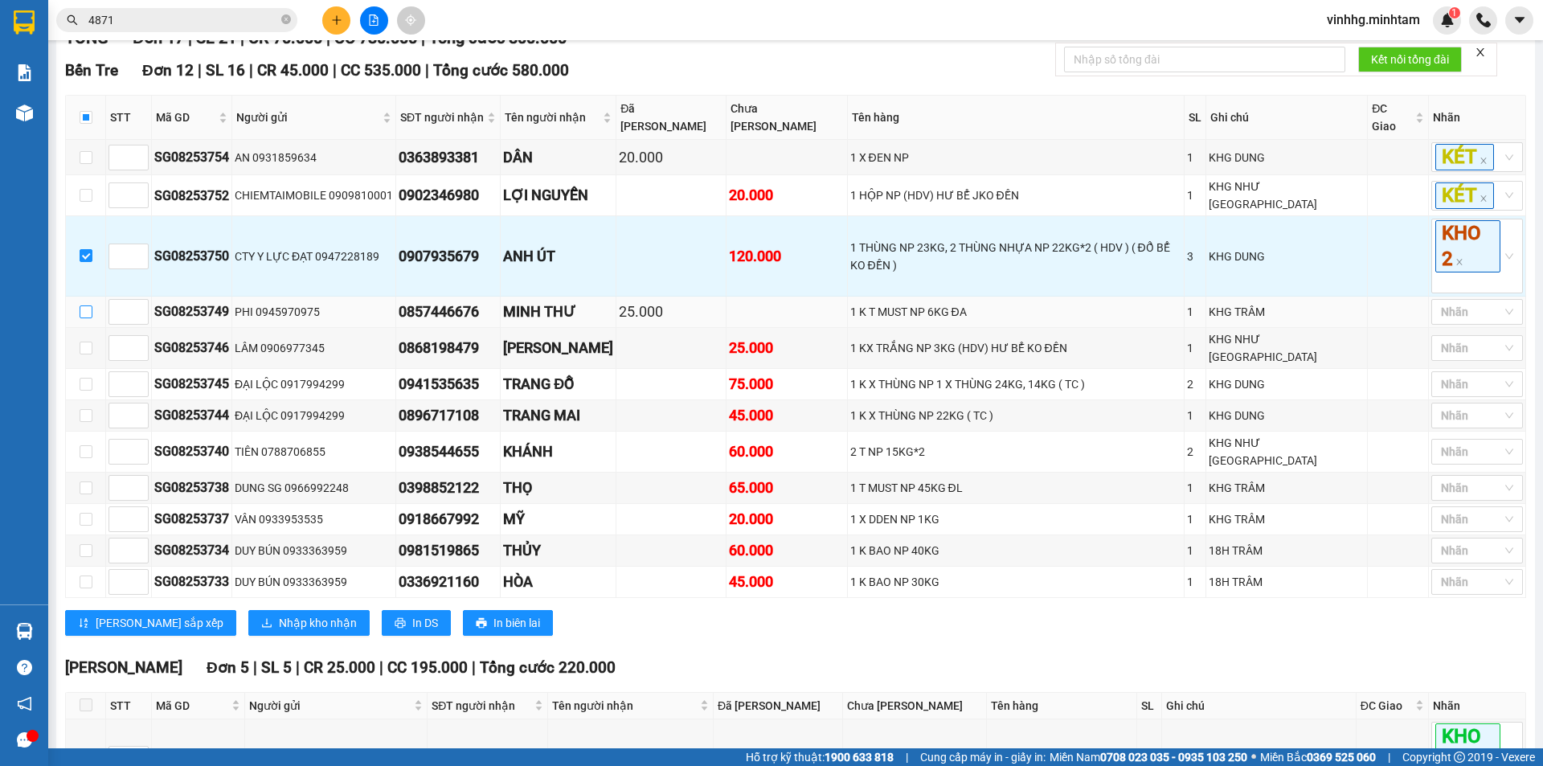
click at [91, 309] on input "checkbox" at bounding box center [86, 311] width 13 height 13
checkbox input "true"
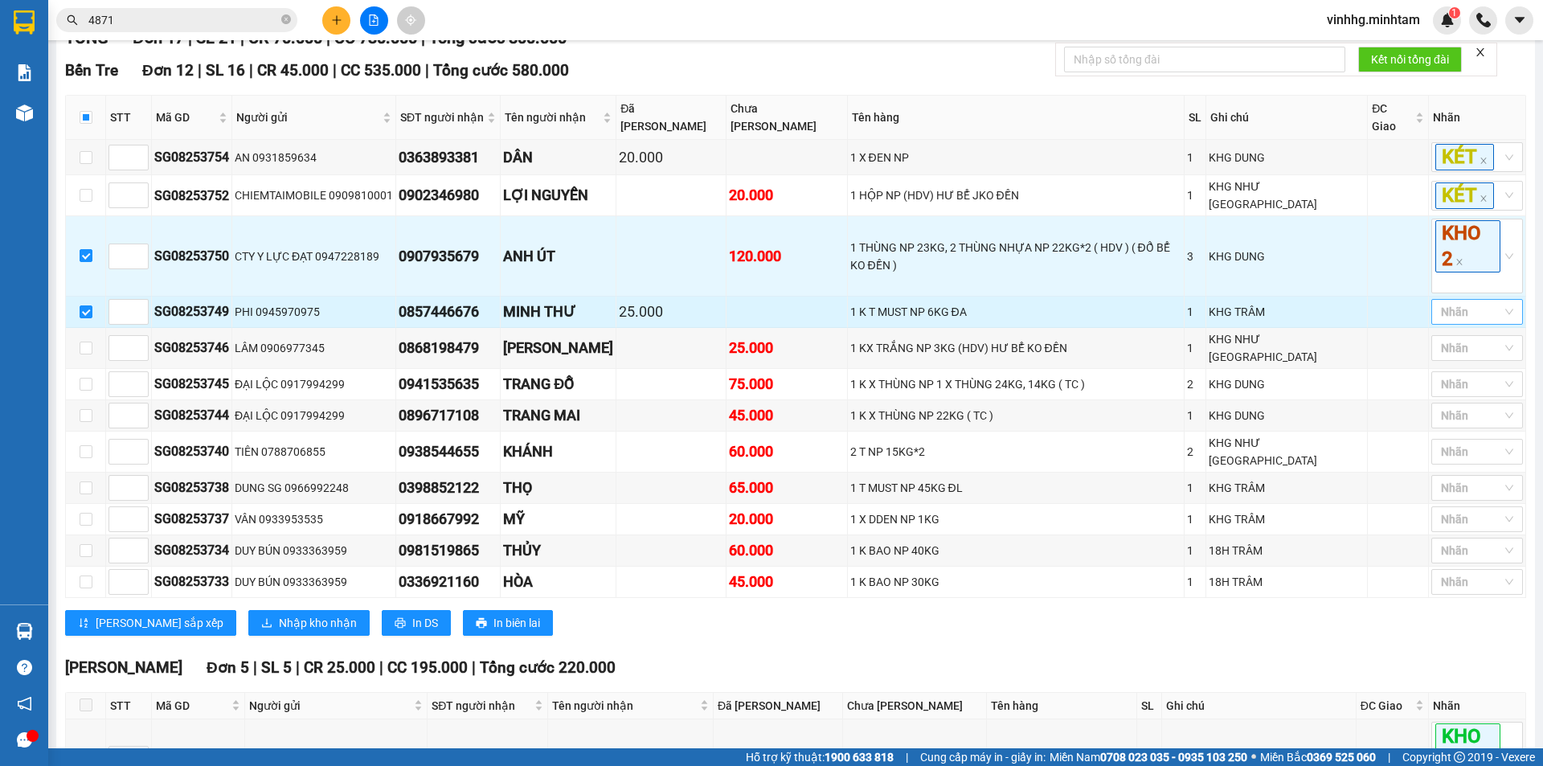
click at [1447, 310] on div at bounding box center [1468, 311] width 67 height 19
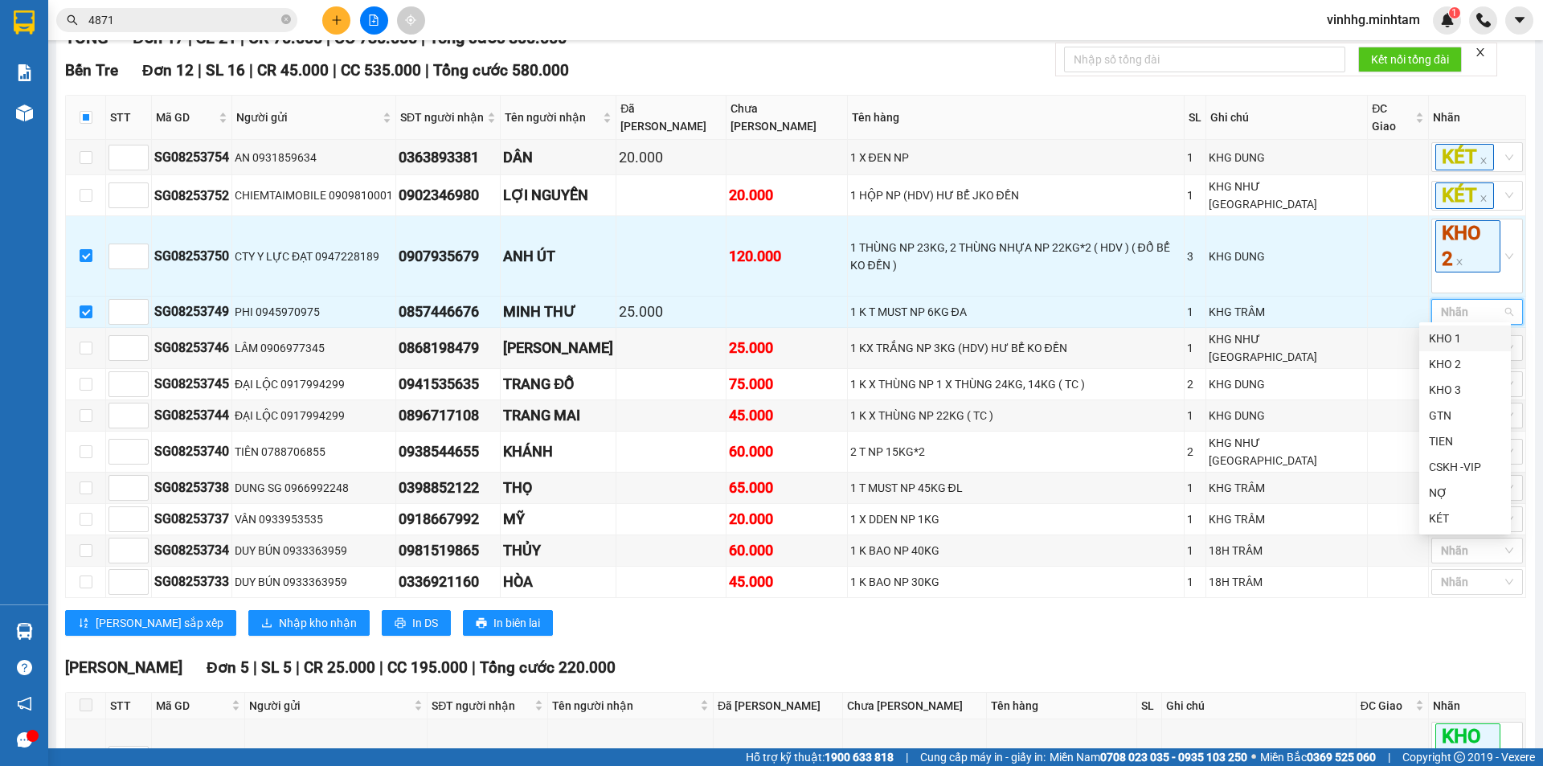
click at [1455, 337] on div "KHO 1" at bounding box center [1464, 338] width 72 height 18
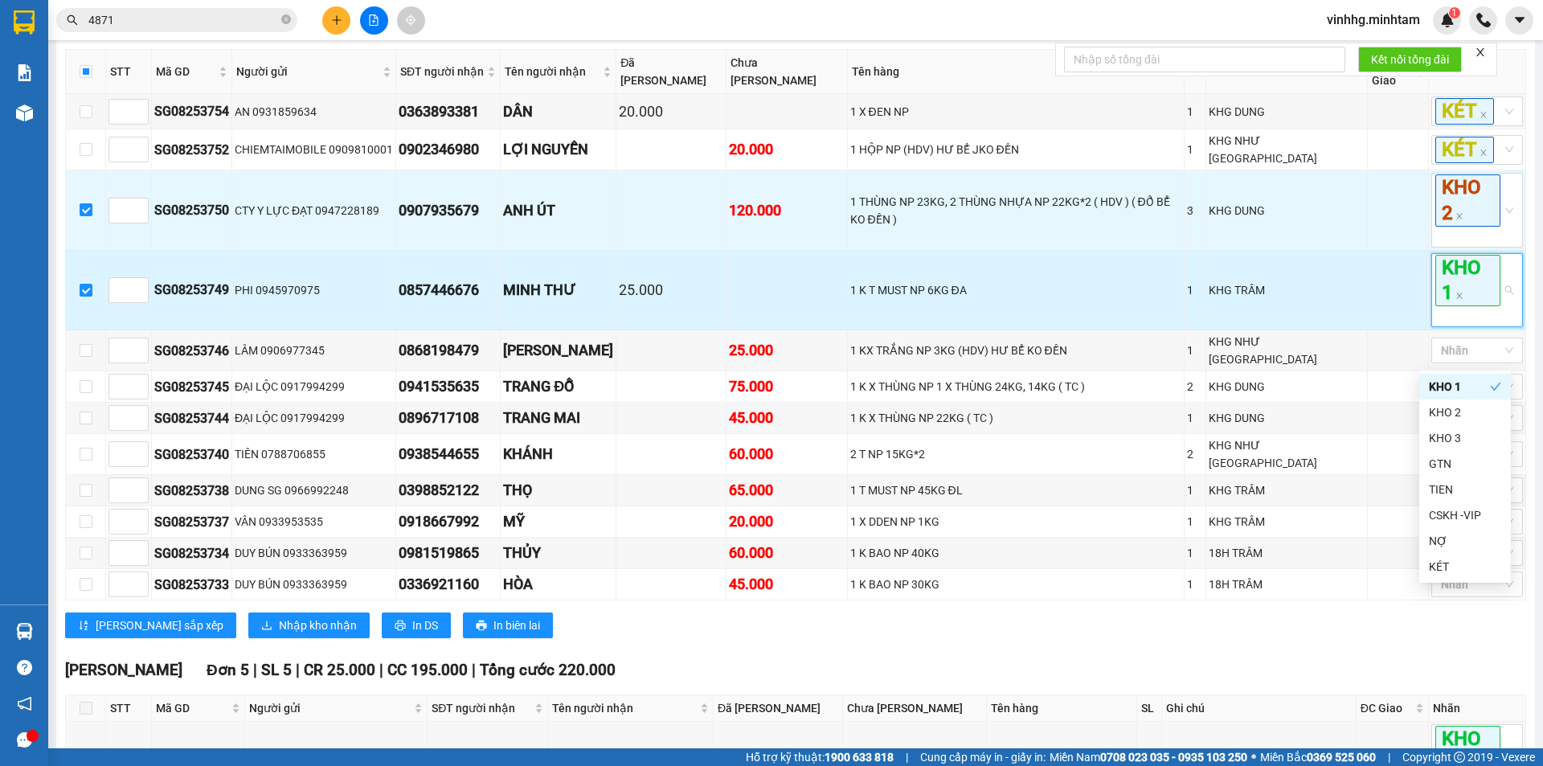
scroll to position [321, 0]
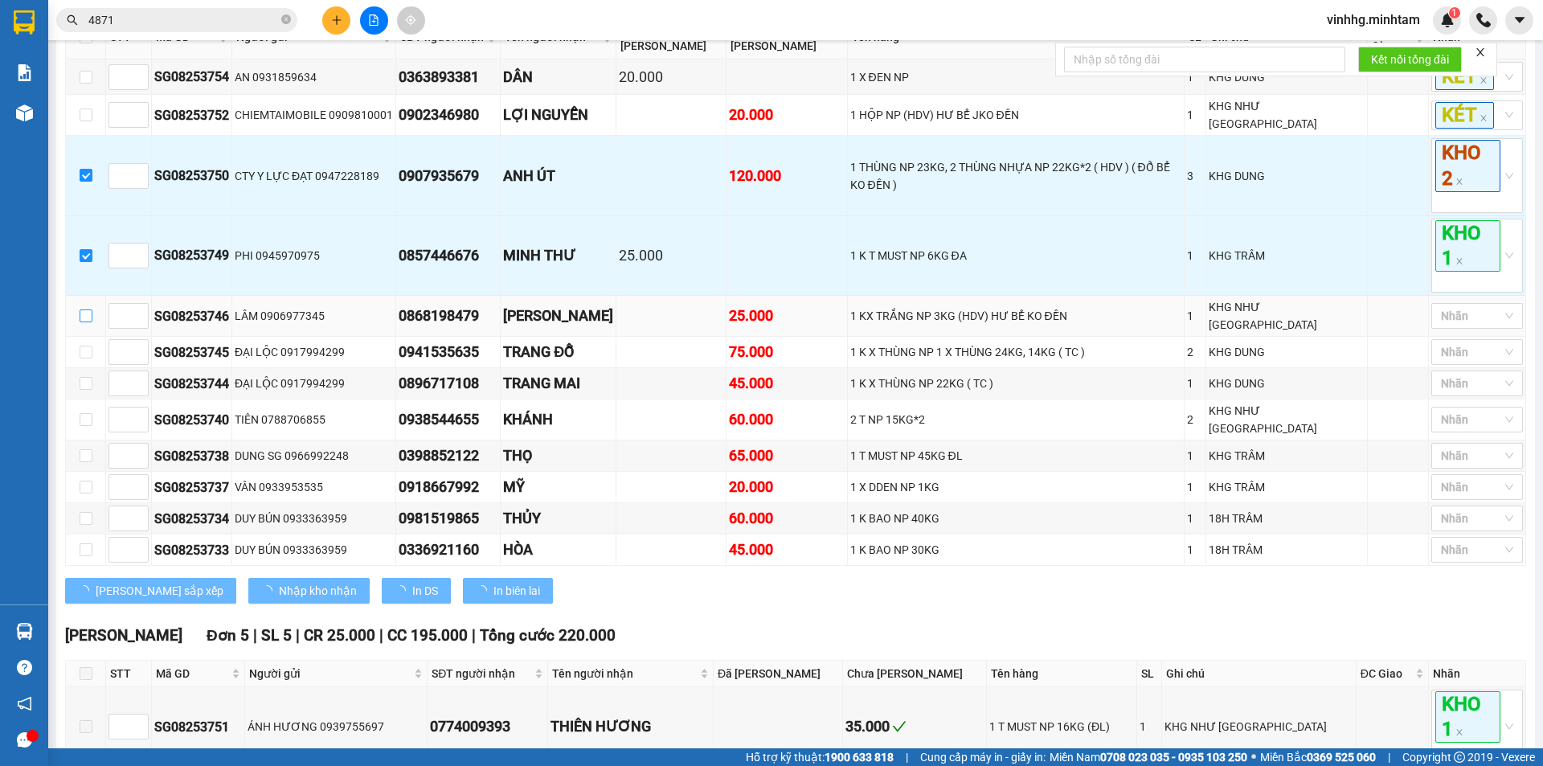
click at [85, 310] on input "checkbox" at bounding box center [86, 315] width 13 height 13
checkbox input "true"
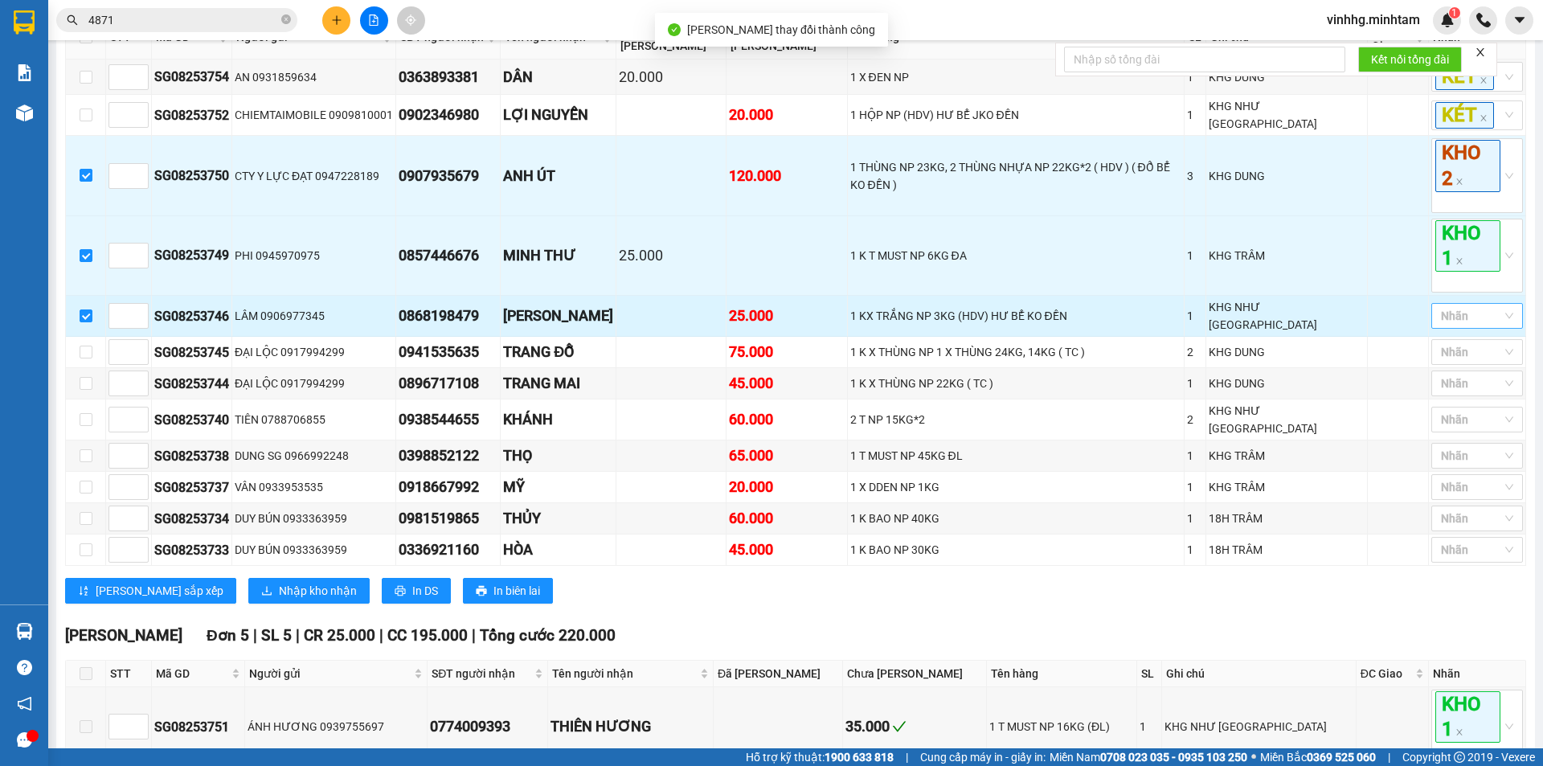
click at [1435, 309] on div at bounding box center [1439, 315] width 9 height 19
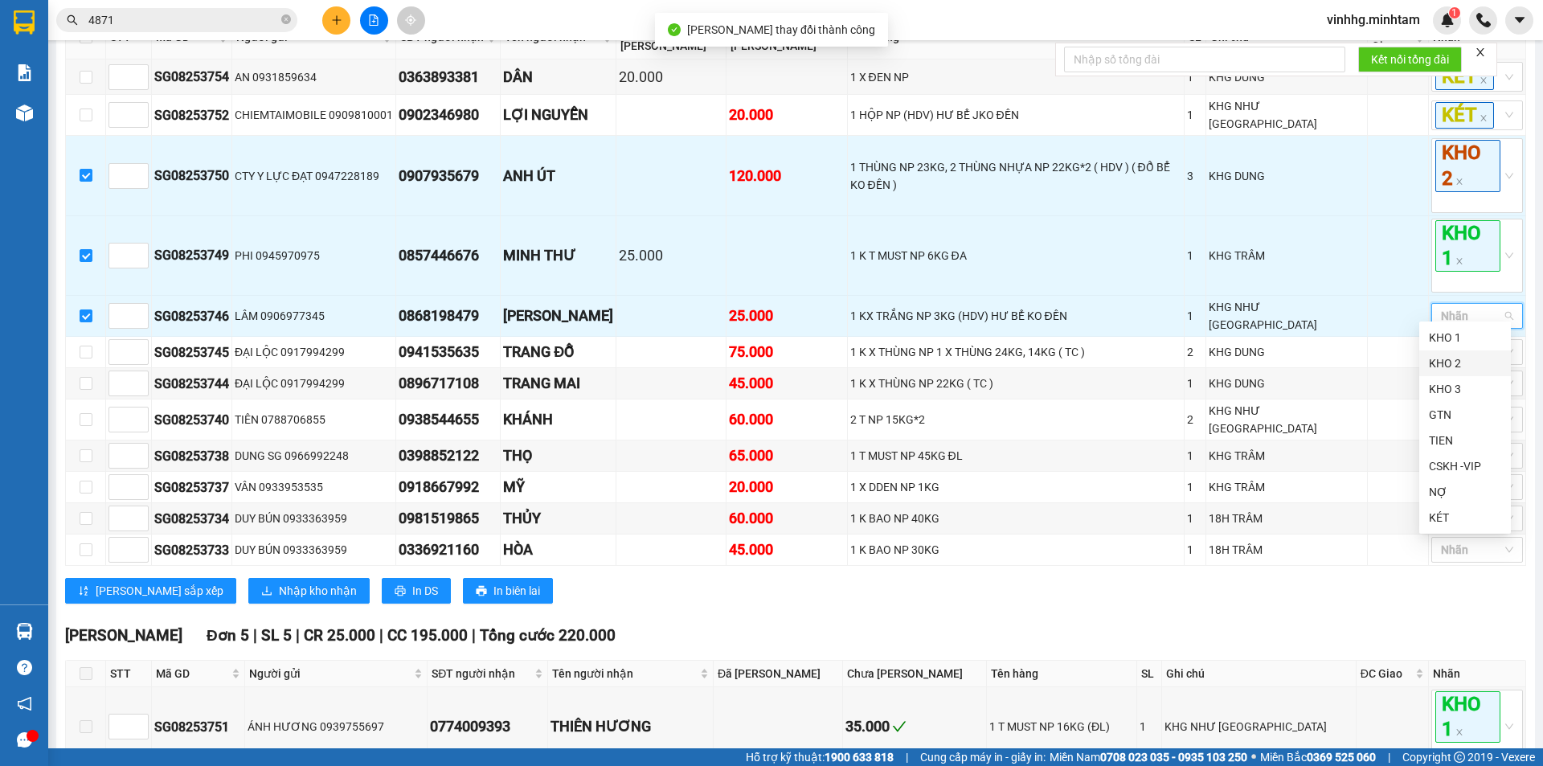
click at [1446, 363] on div "KHO 2" at bounding box center [1464, 363] width 72 height 18
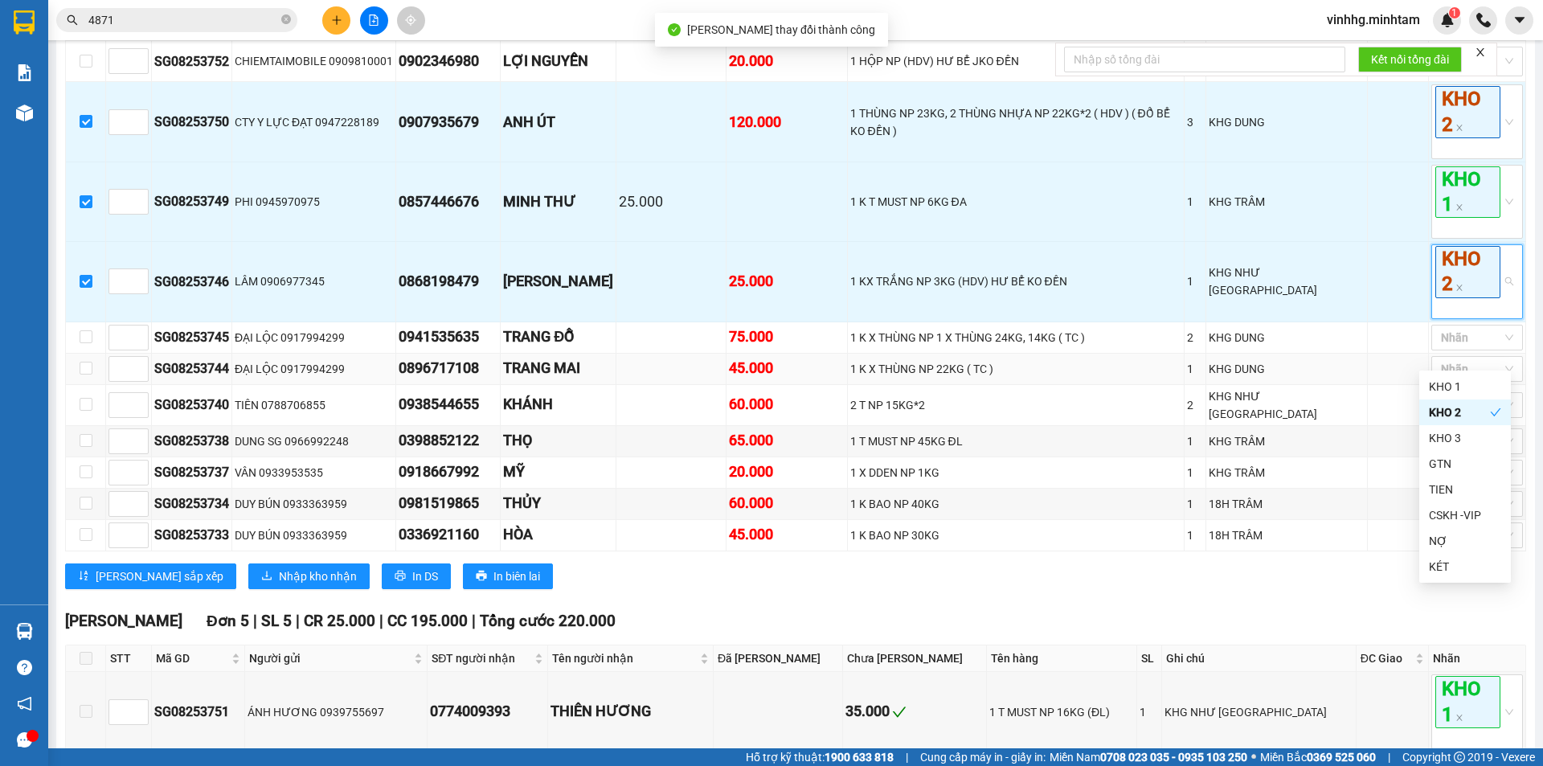
scroll to position [402, 0]
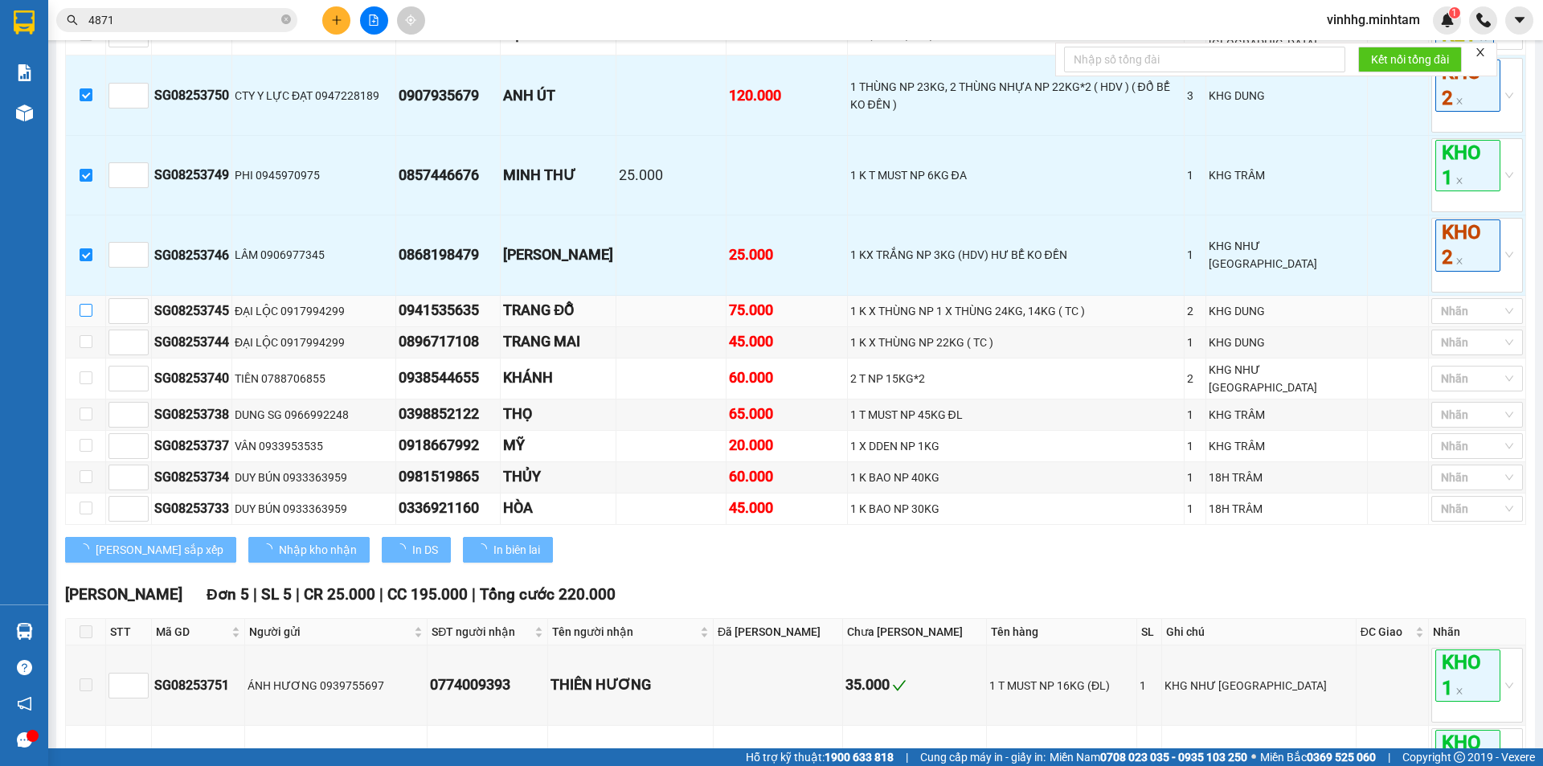
click at [87, 307] on input "checkbox" at bounding box center [86, 310] width 13 height 13
checkbox input "true"
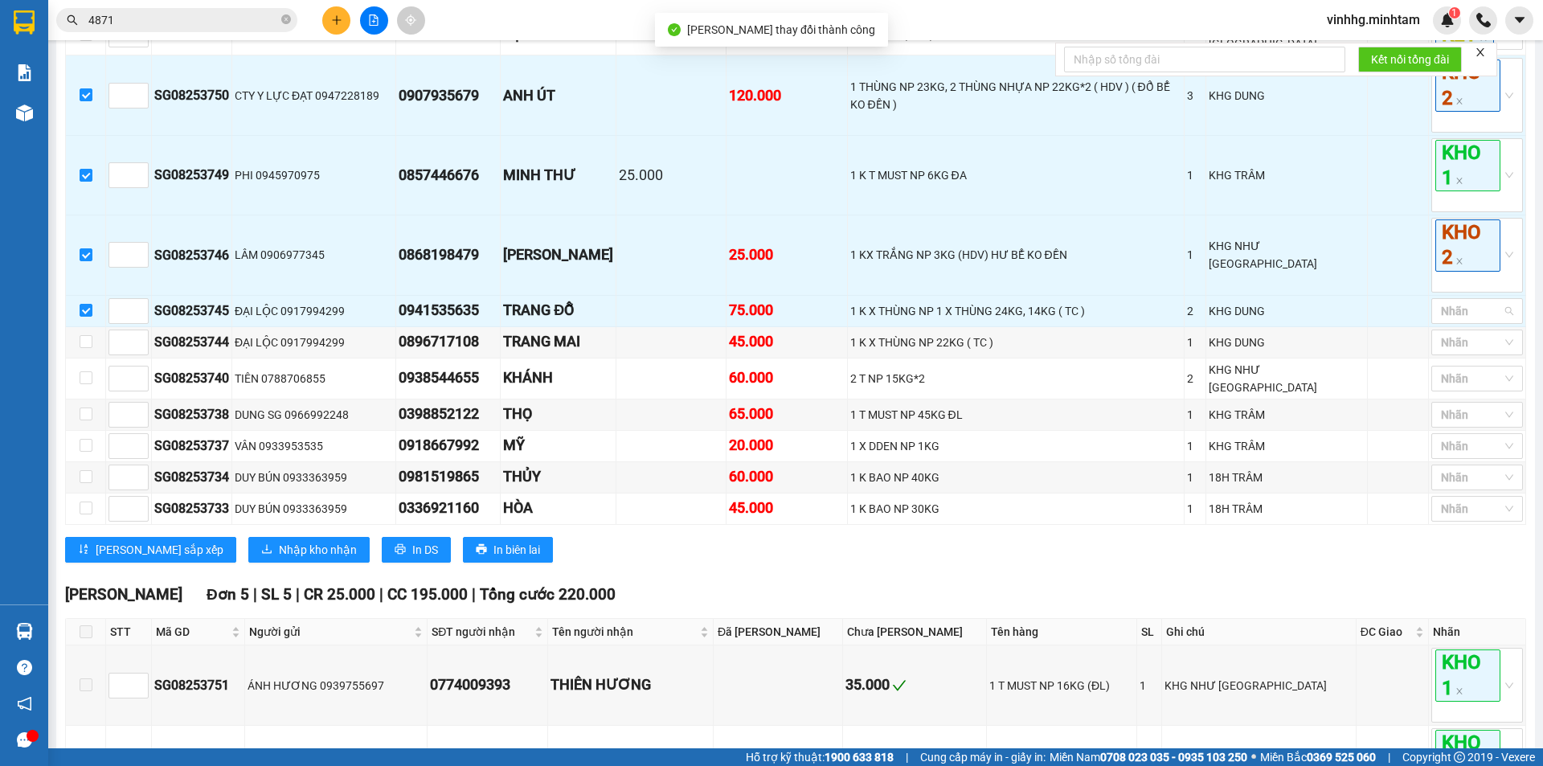
drag, startPoint x: 1454, startPoint y: 307, endPoint x: 1453, endPoint y: 333, distance: 26.6
click at [1453, 310] on div at bounding box center [1468, 310] width 67 height 19
click at [1450, 337] on div "KHO 1" at bounding box center [1464, 338] width 72 height 18
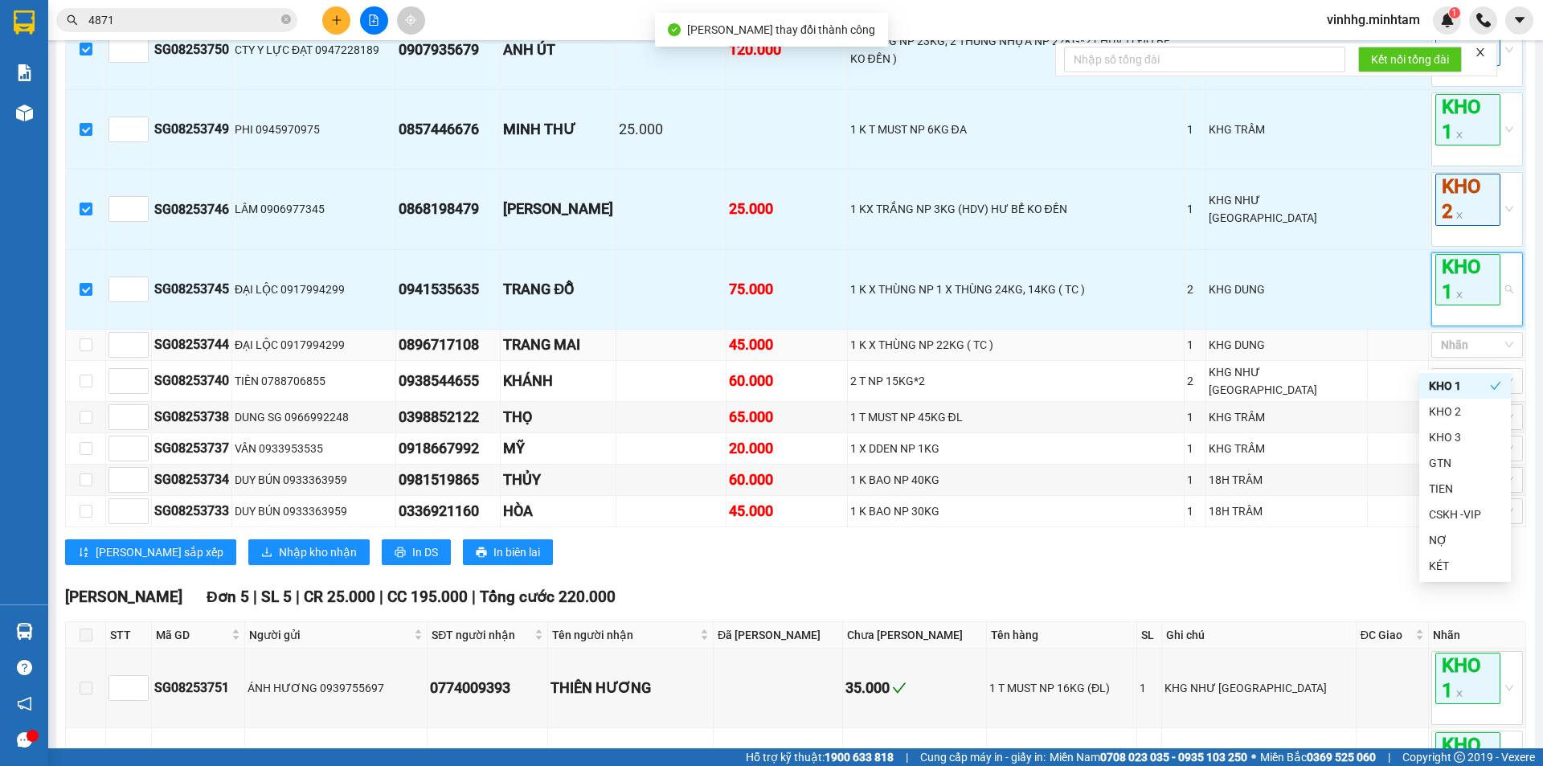
scroll to position [482, 0]
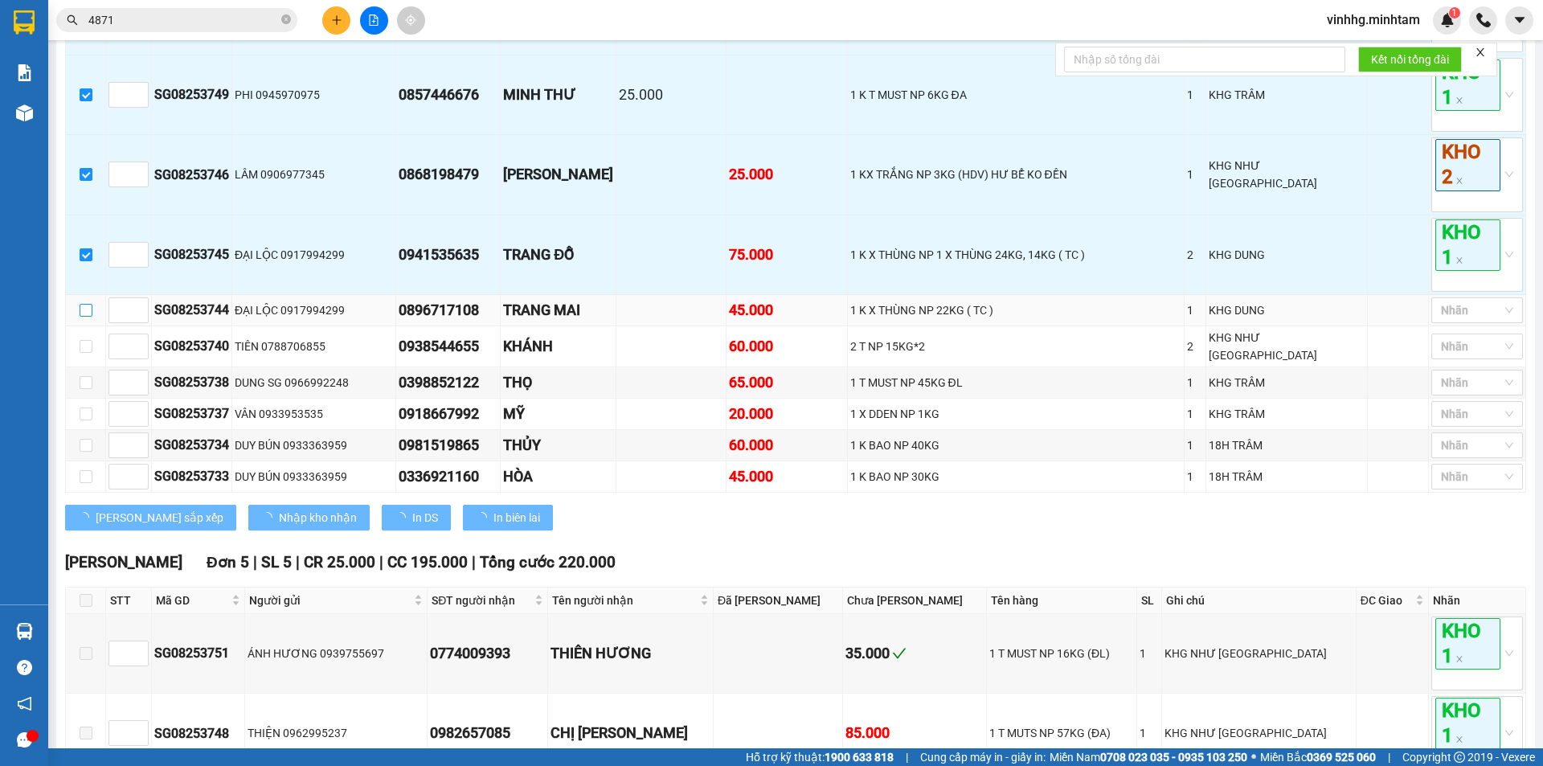
click at [82, 307] on input "checkbox" at bounding box center [86, 310] width 13 height 13
checkbox input "true"
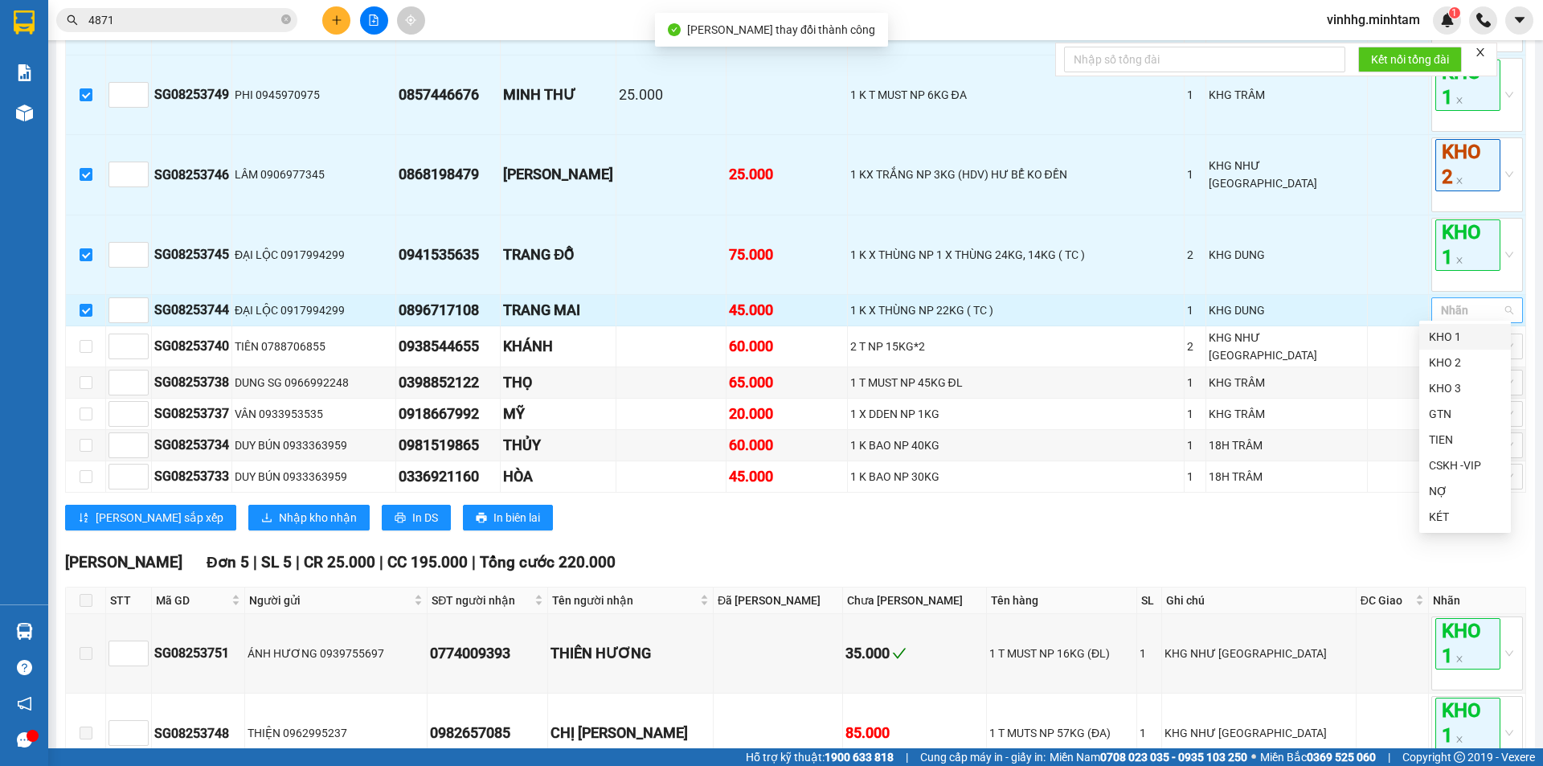
click at [1463, 309] on div at bounding box center [1468, 309] width 67 height 19
click at [1454, 346] on div "KHO 1" at bounding box center [1465, 337] width 92 height 26
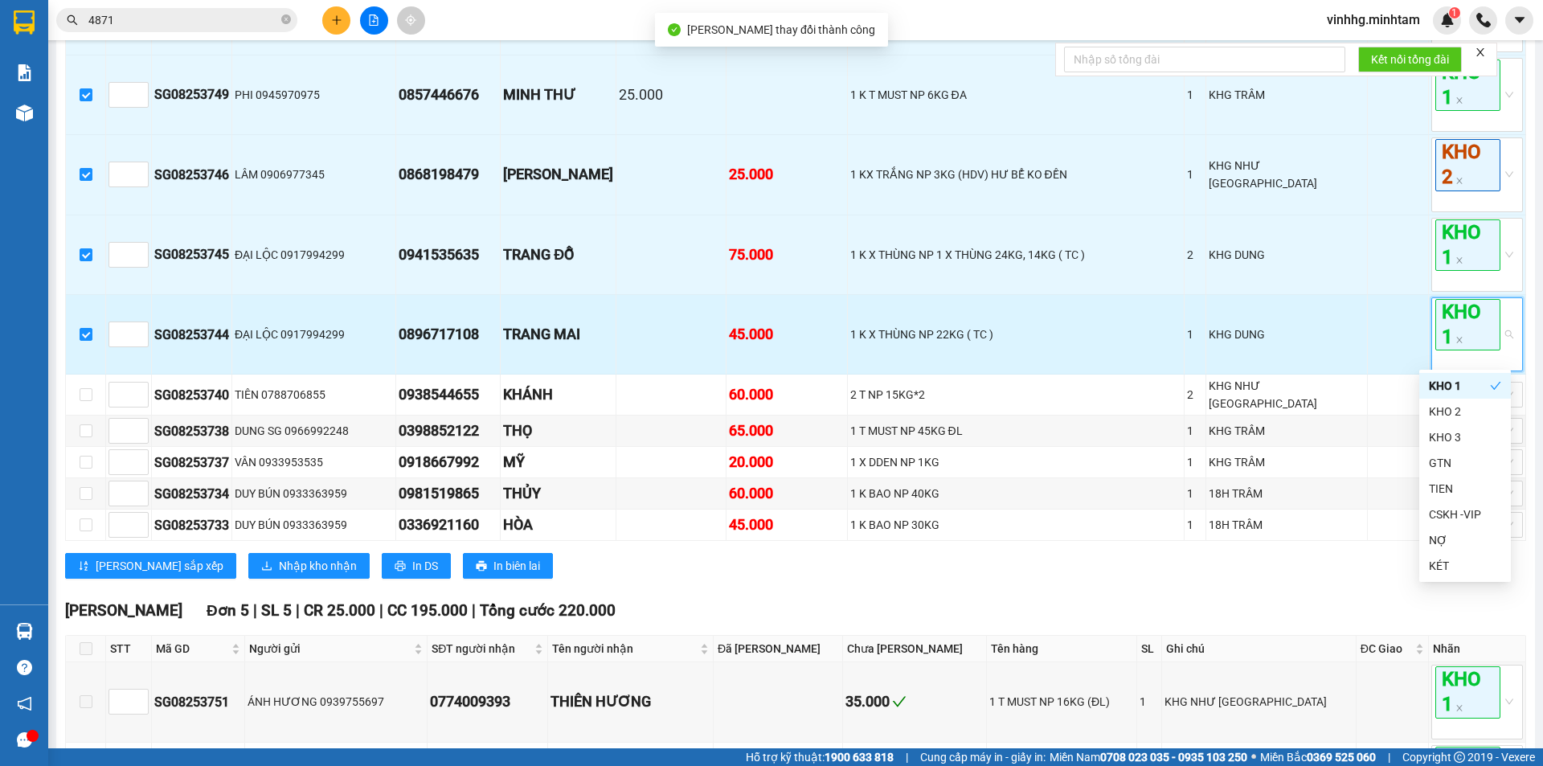
scroll to position [562, 0]
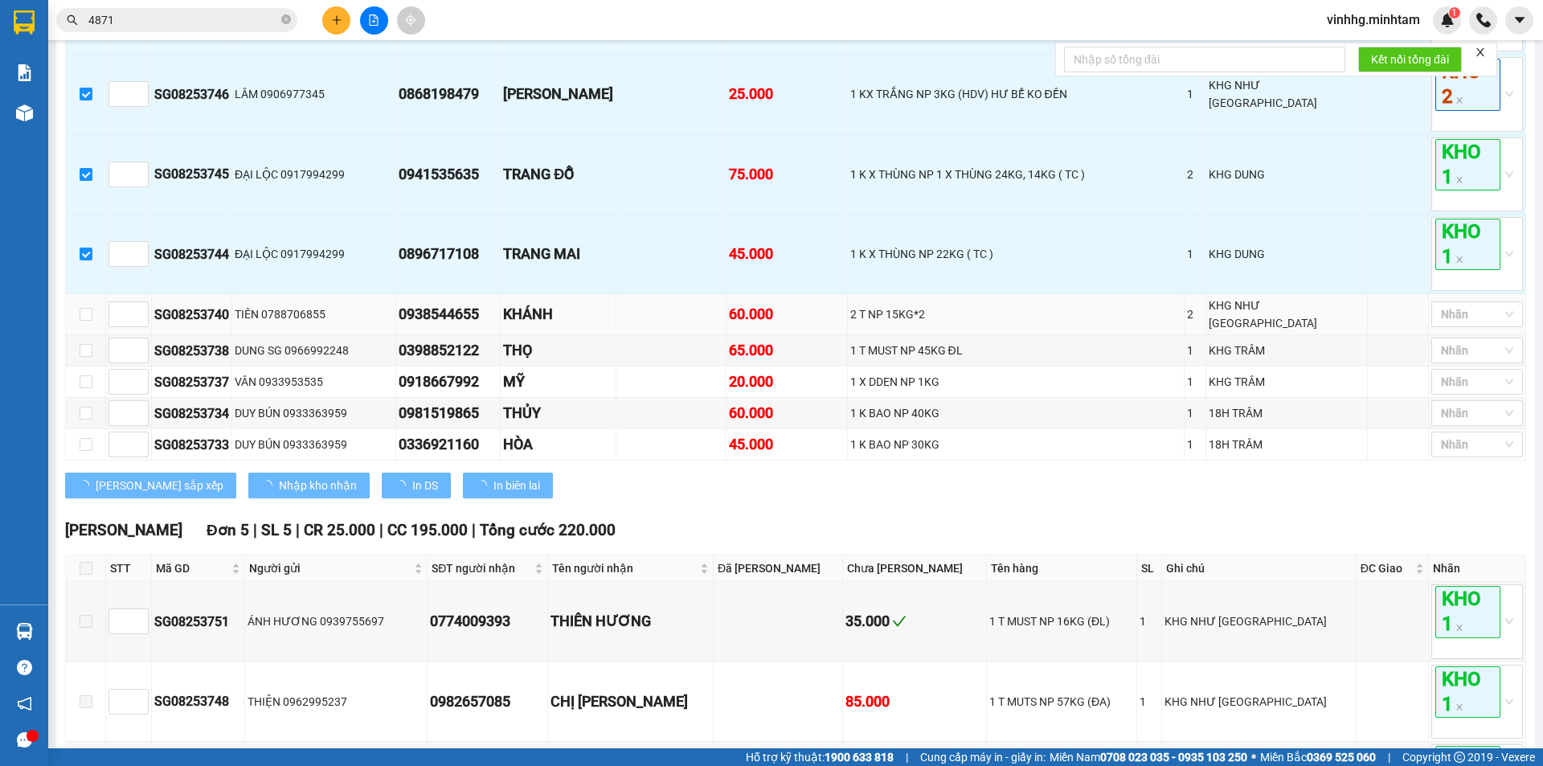
click at [92, 301] on td at bounding box center [86, 314] width 40 height 41
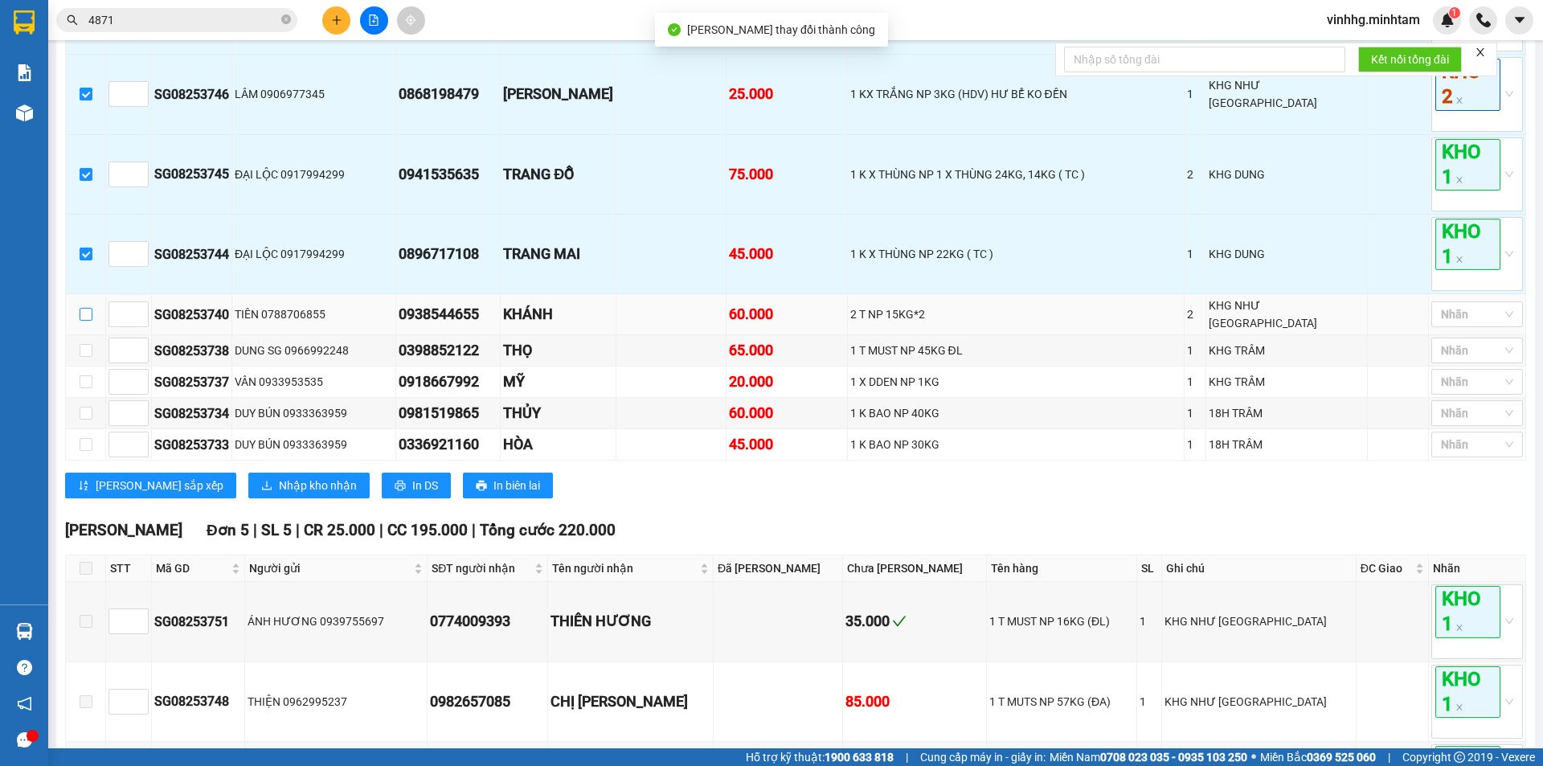
click at [88, 308] on input "checkbox" at bounding box center [86, 314] width 13 height 13
checkbox input "true"
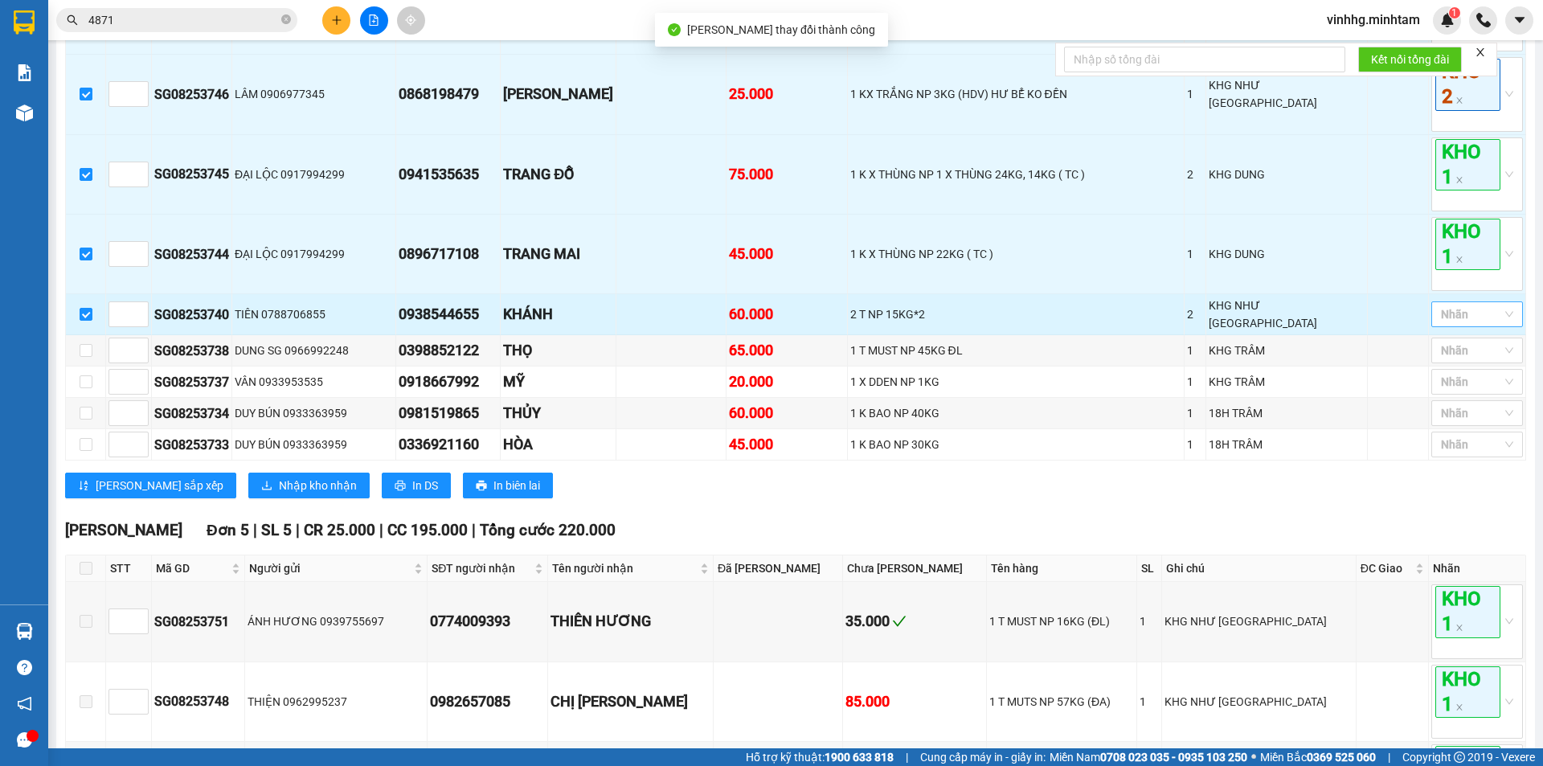
click at [1435, 304] on div at bounding box center [1439, 313] width 9 height 19
drag, startPoint x: 1456, startPoint y: 362, endPoint x: 1449, endPoint y: 356, distance: 9.1
click at [1457, 362] on div "KHO 2" at bounding box center [1464, 362] width 72 height 18
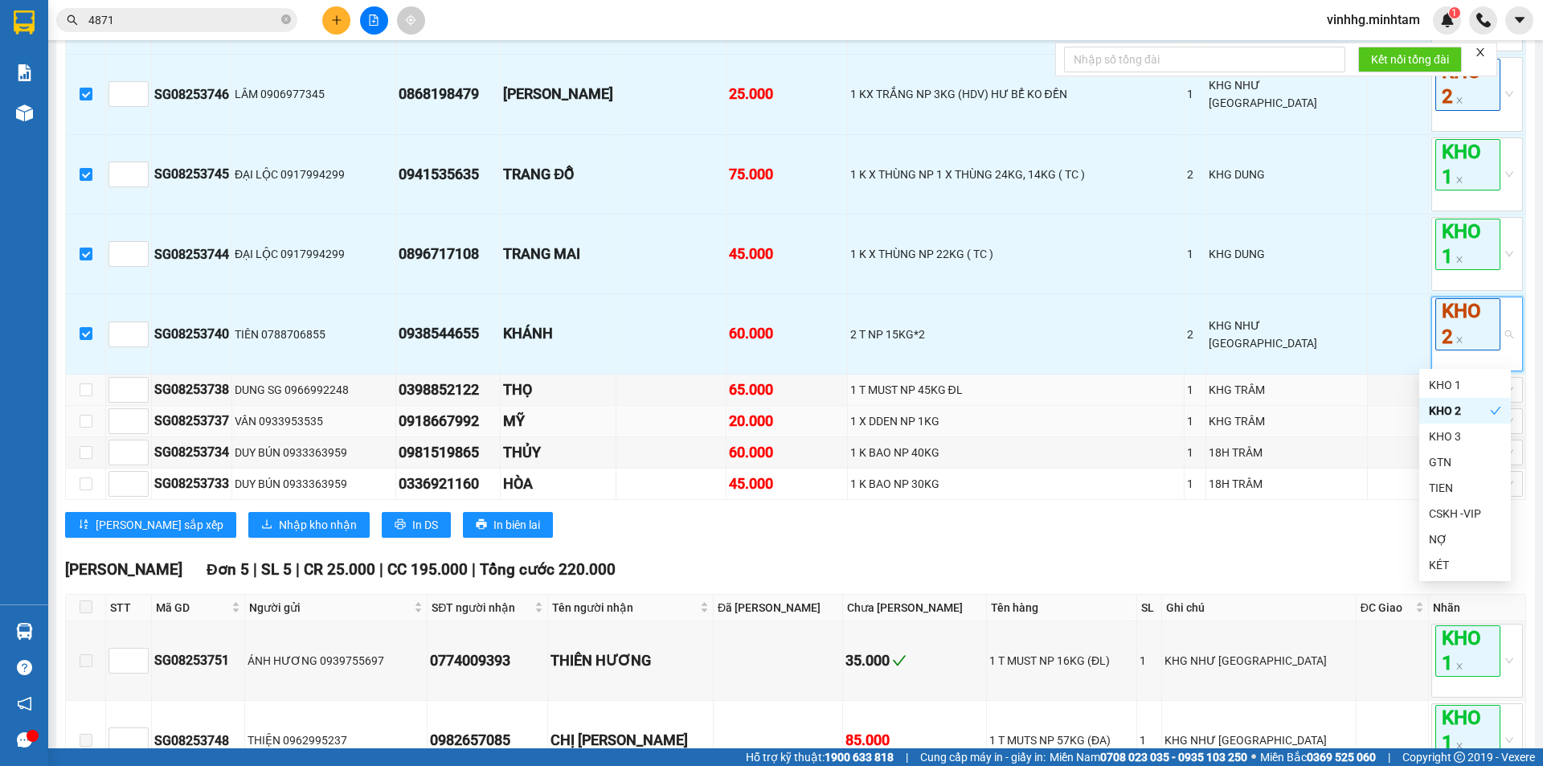
scroll to position [643, 0]
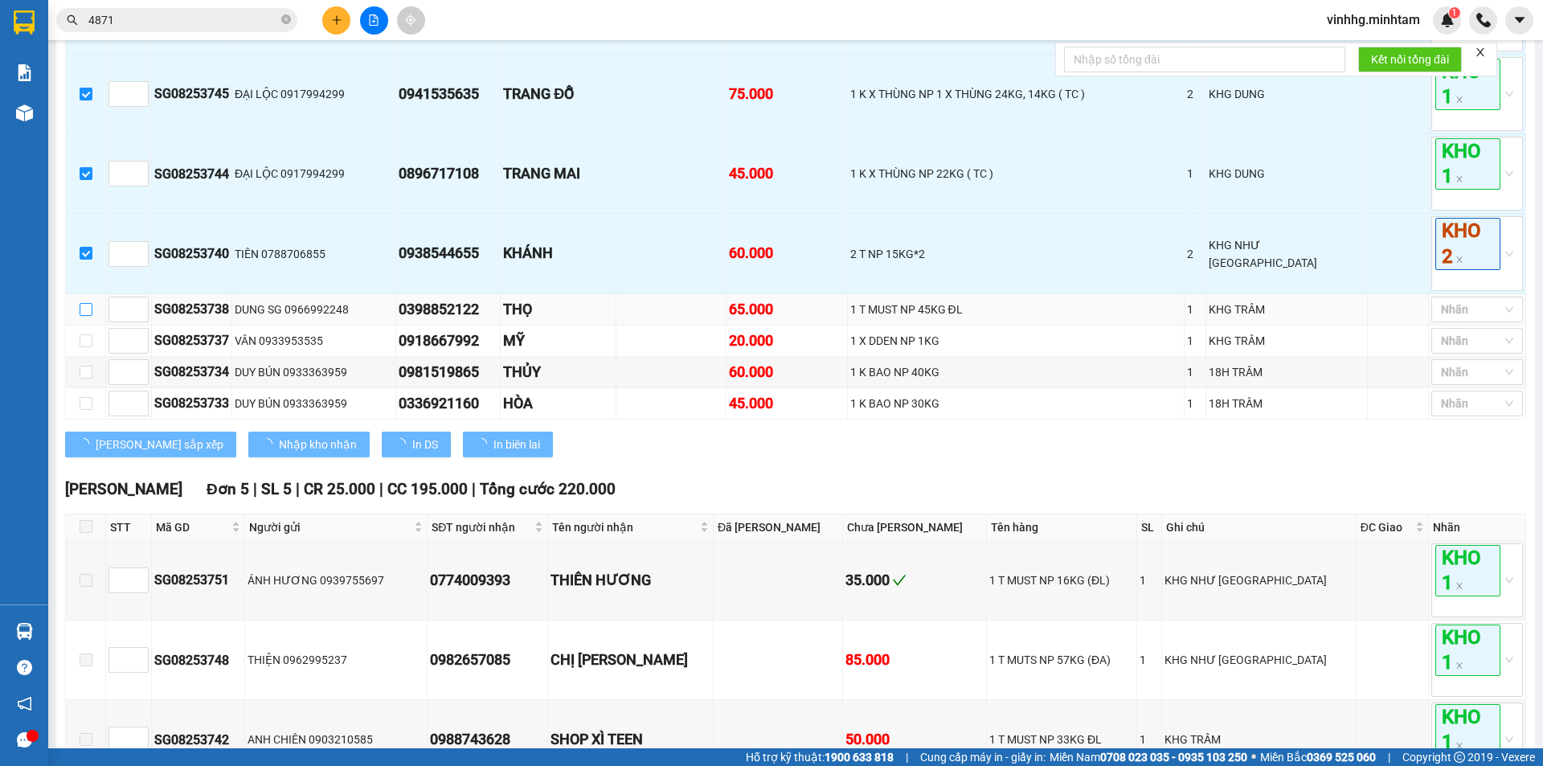
click at [91, 304] on input "checkbox" at bounding box center [86, 309] width 13 height 13
checkbox input "true"
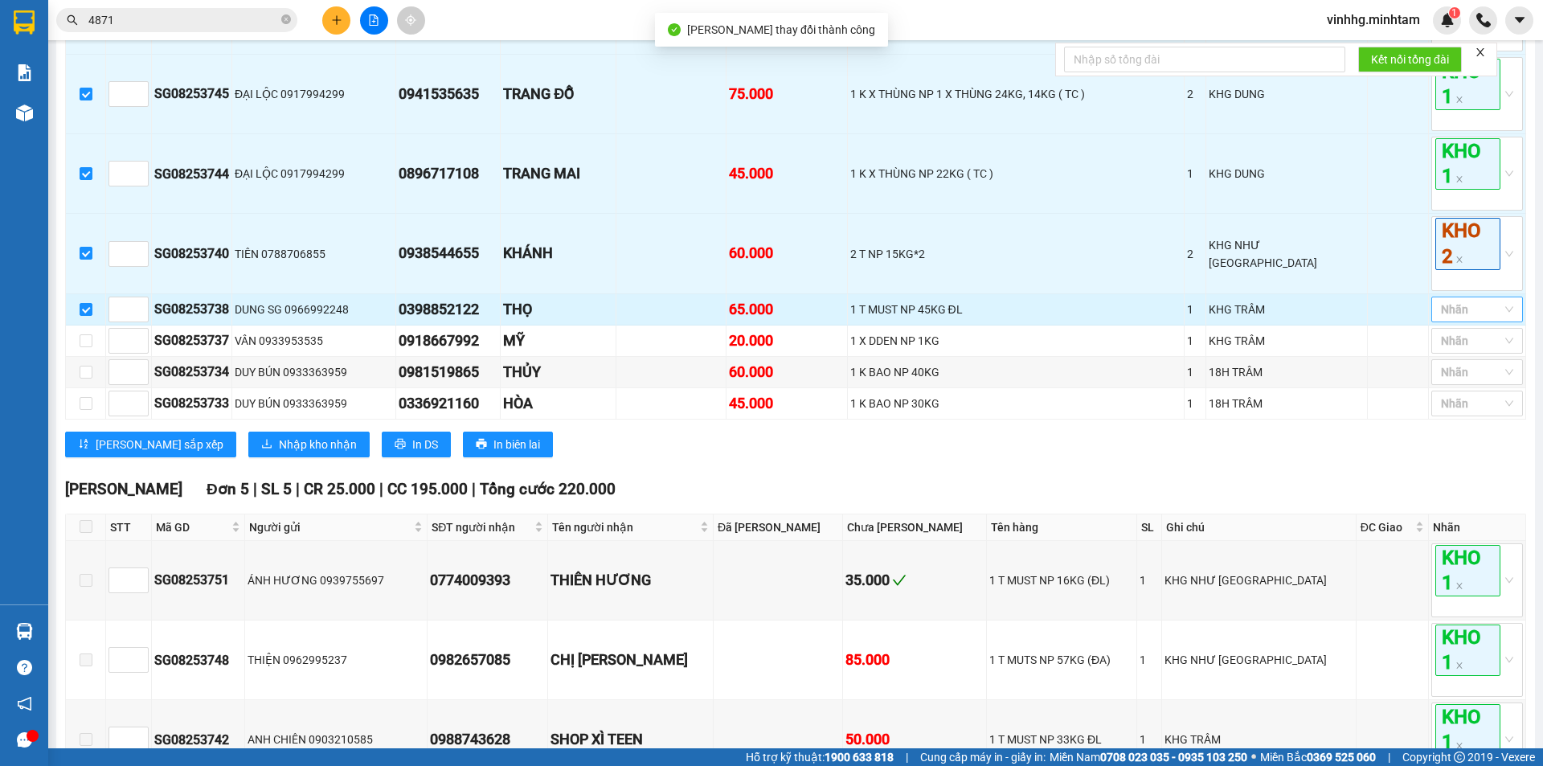
drag, startPoint x: 1473, startPoint y: 296, endPoint x: 1473, endPoint y: 308, distance: 11.2
click at [1473, 301] on div at bounding box center [1468, 309] width 67 height 19
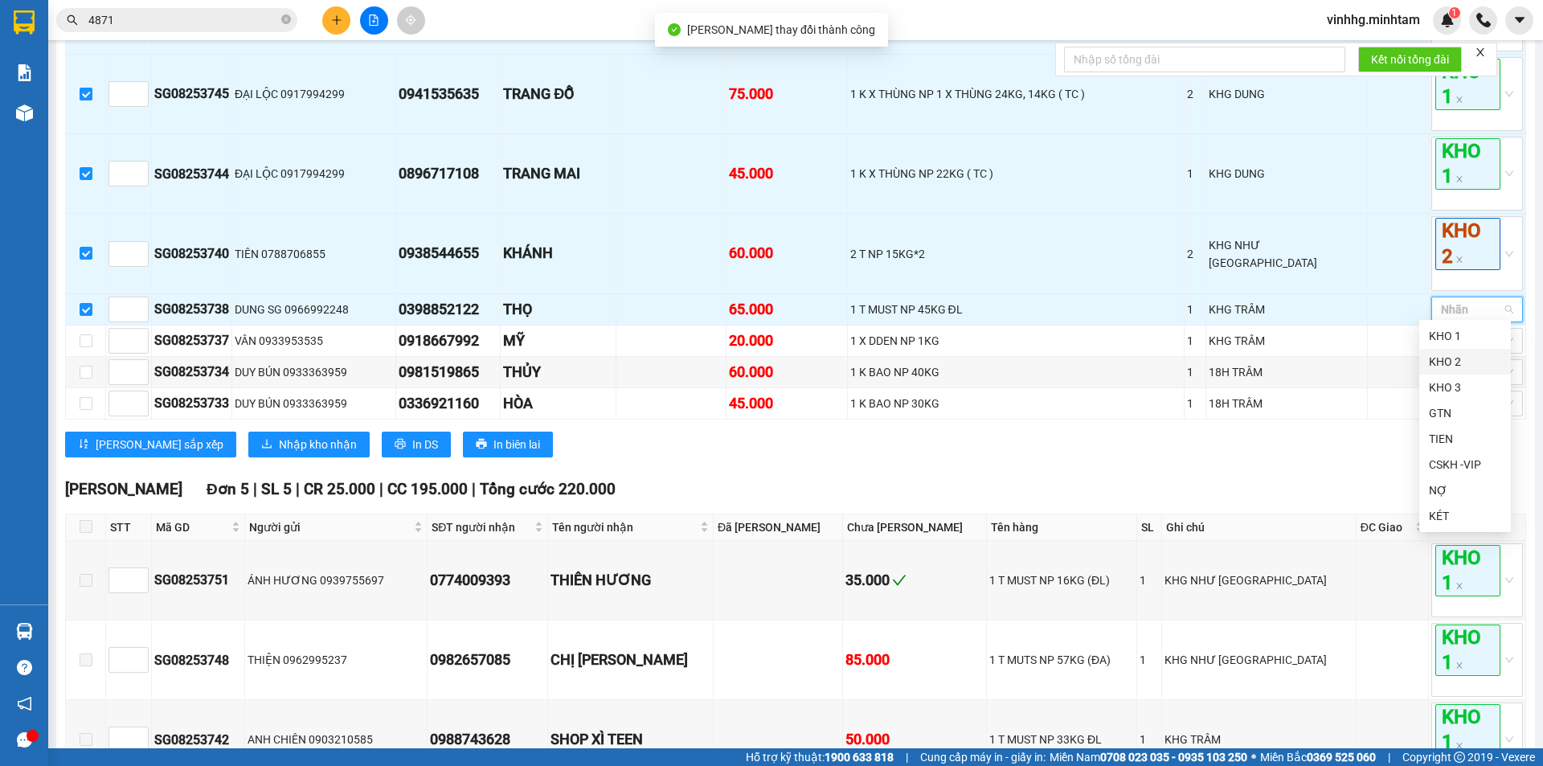
click at [1476, 358] on div "KHO 2" at bounding box center [1464, 362] width 72 height 18
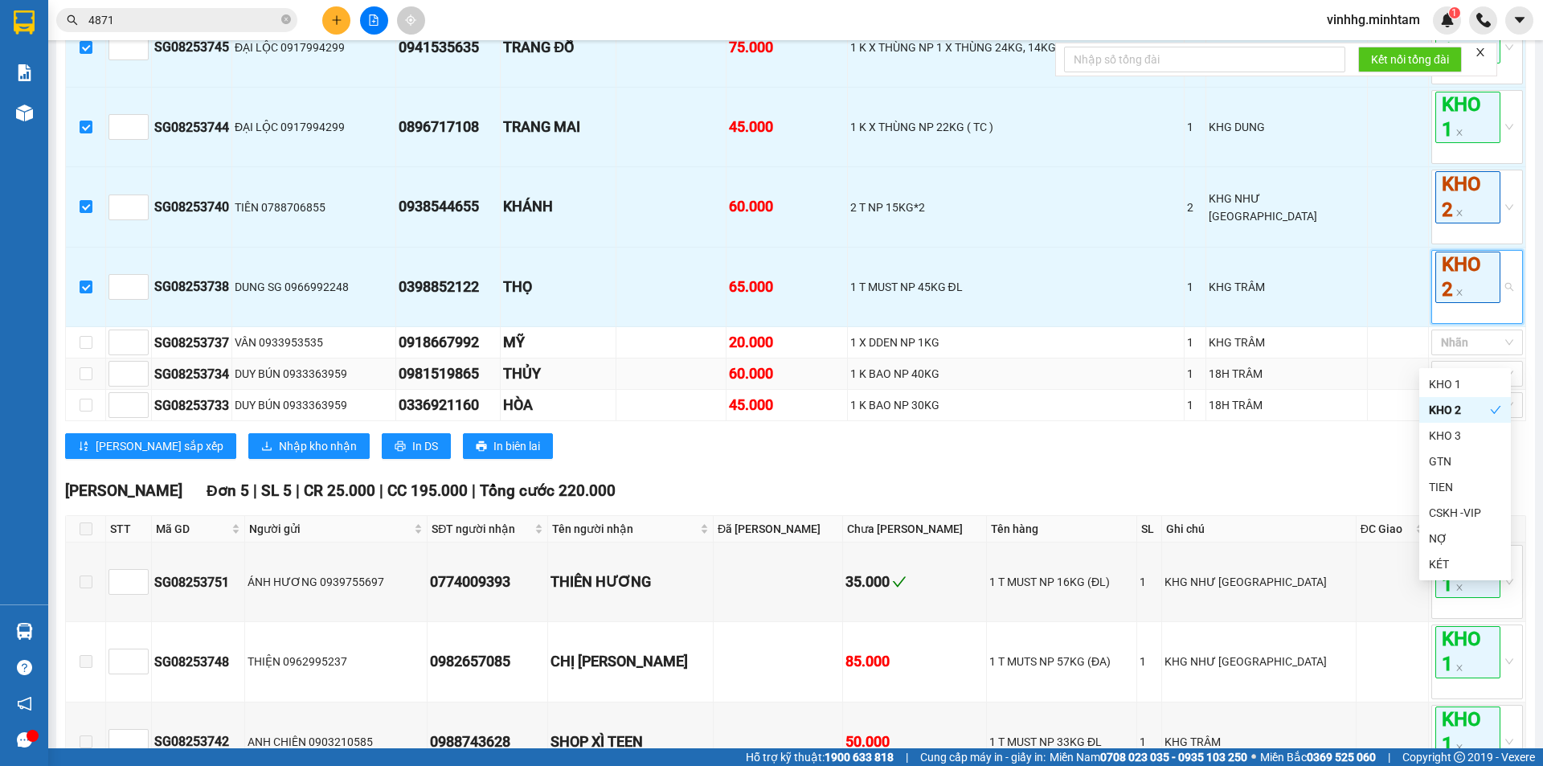
scroll to position [723, 0]
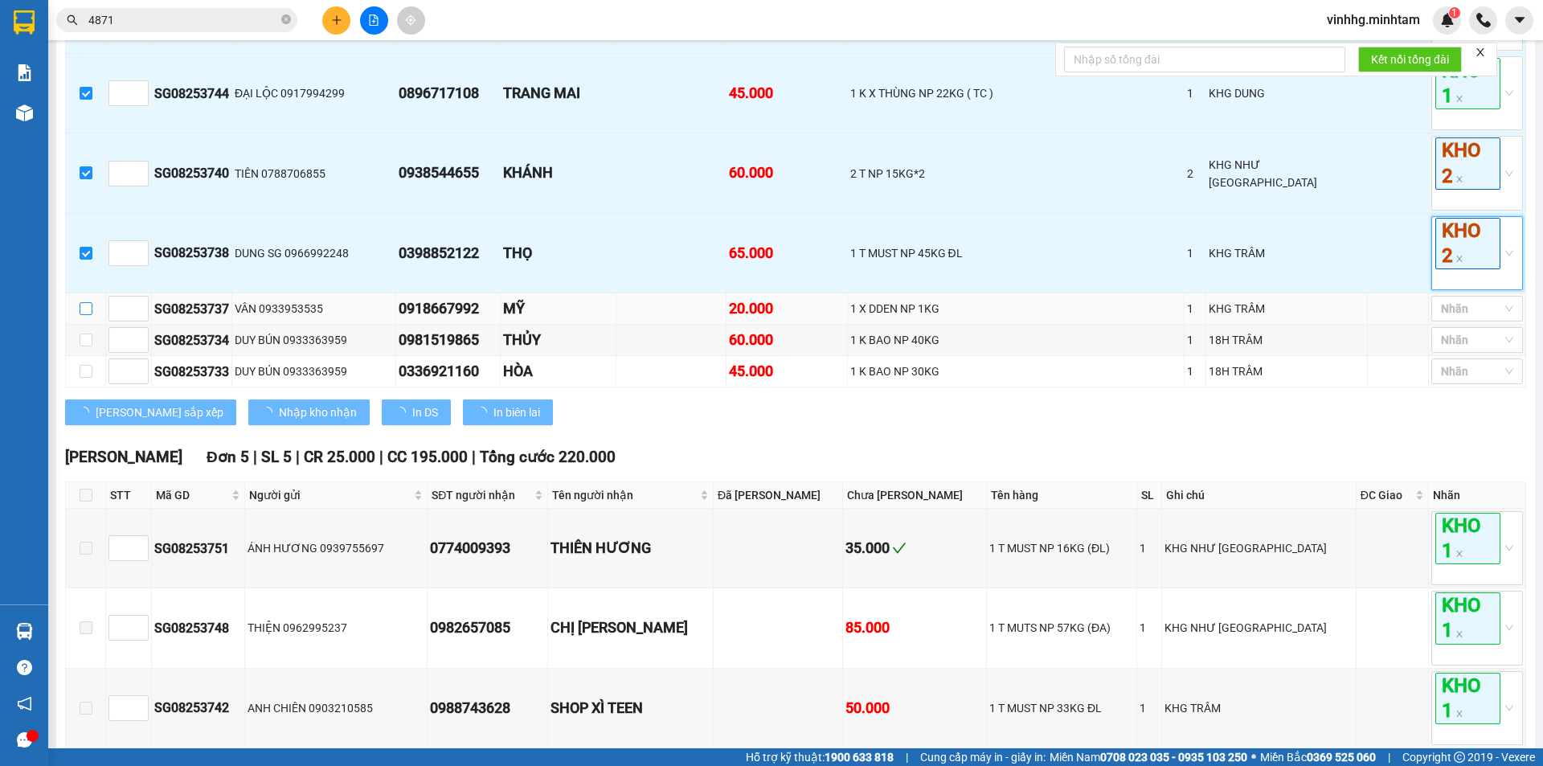
click at [89, 302] on input "checkbox" at bounding box center [86, 308] width 13 height 13
checkbox input "true"
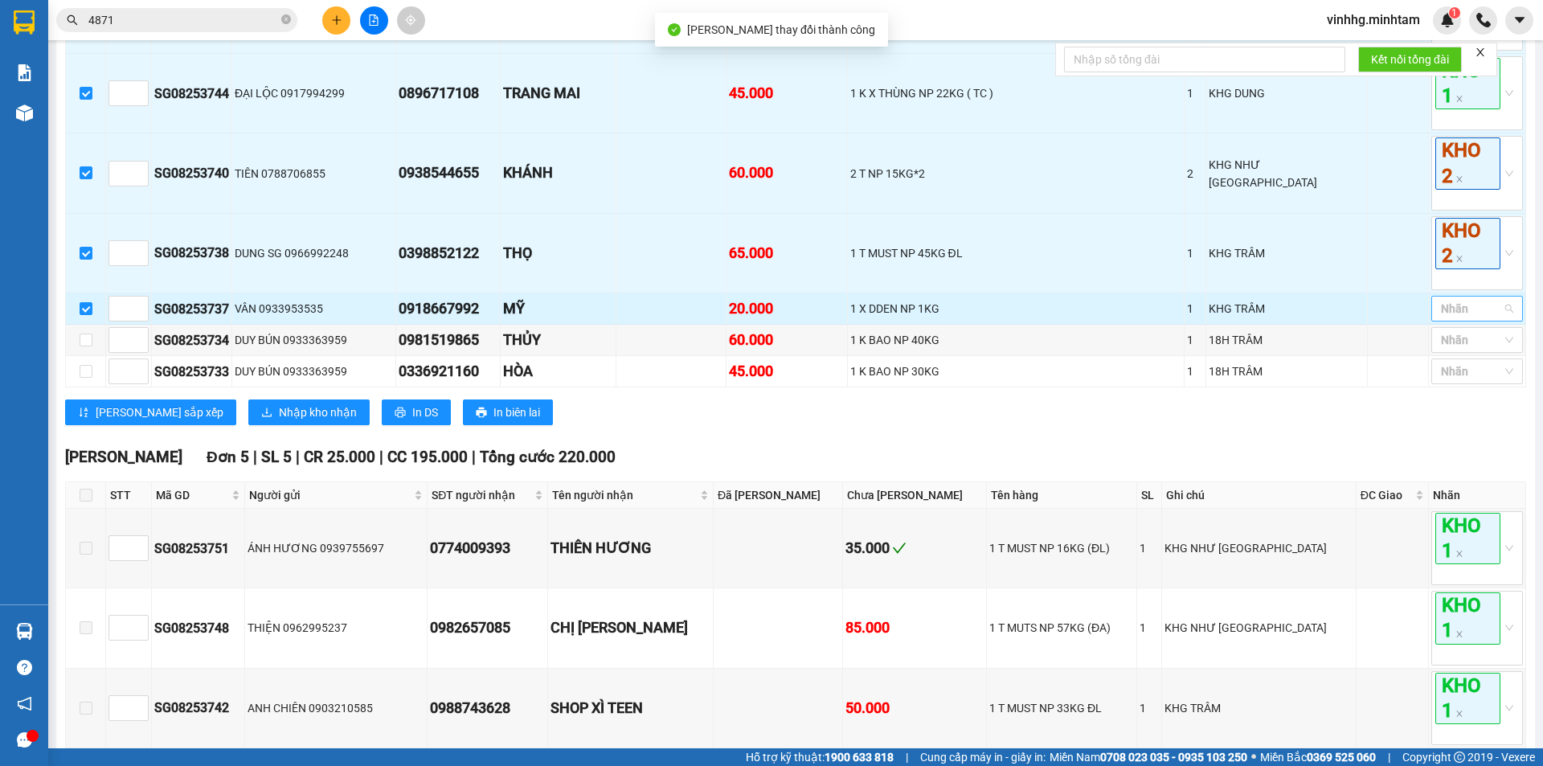
click at [1469, 308] on div at bounding box center [1468, 308] width 67 height 19
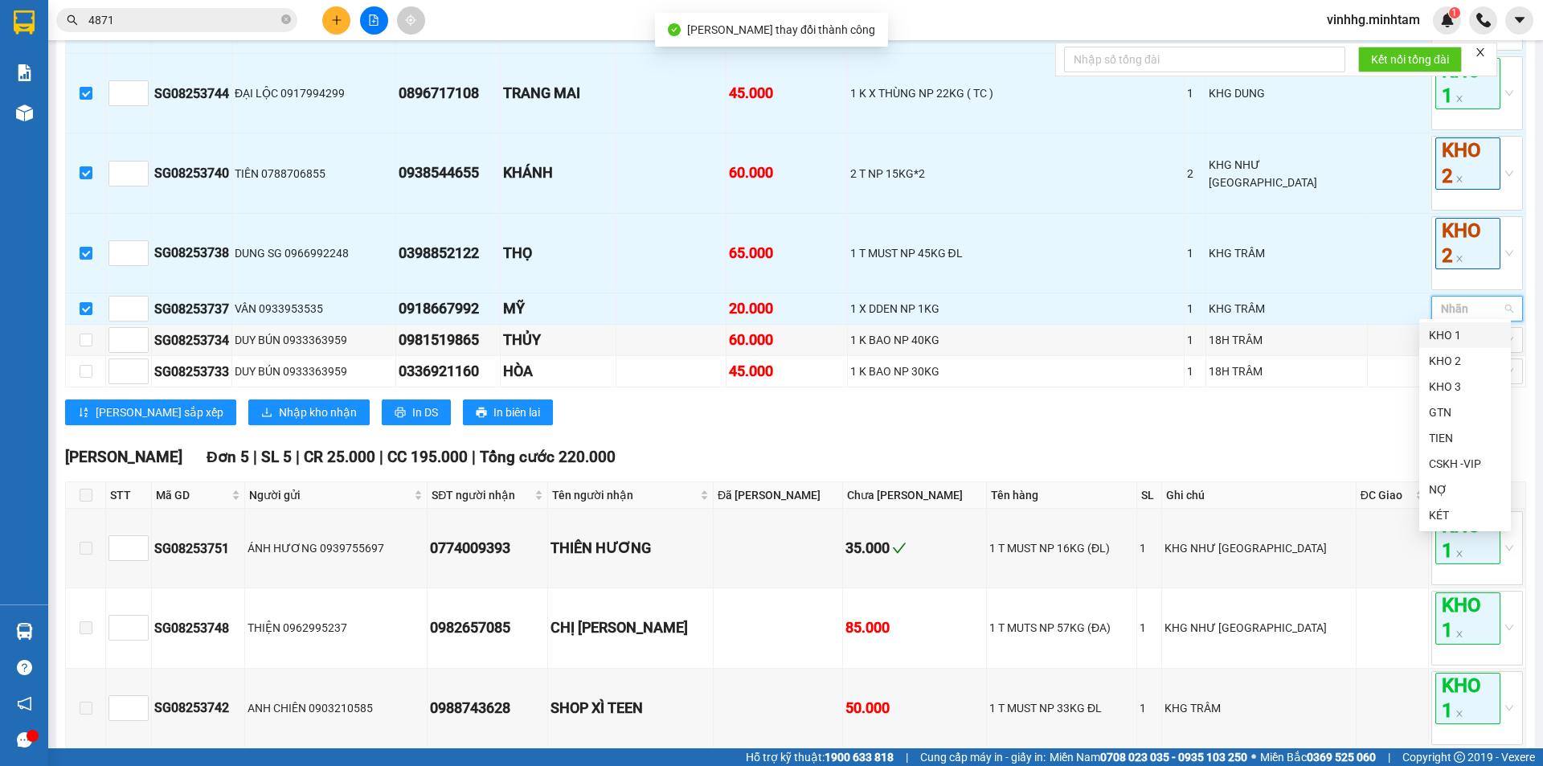
click at [1471, 336] on div "KHO 1" at bounding box center [1464, 335] width 72 height 18
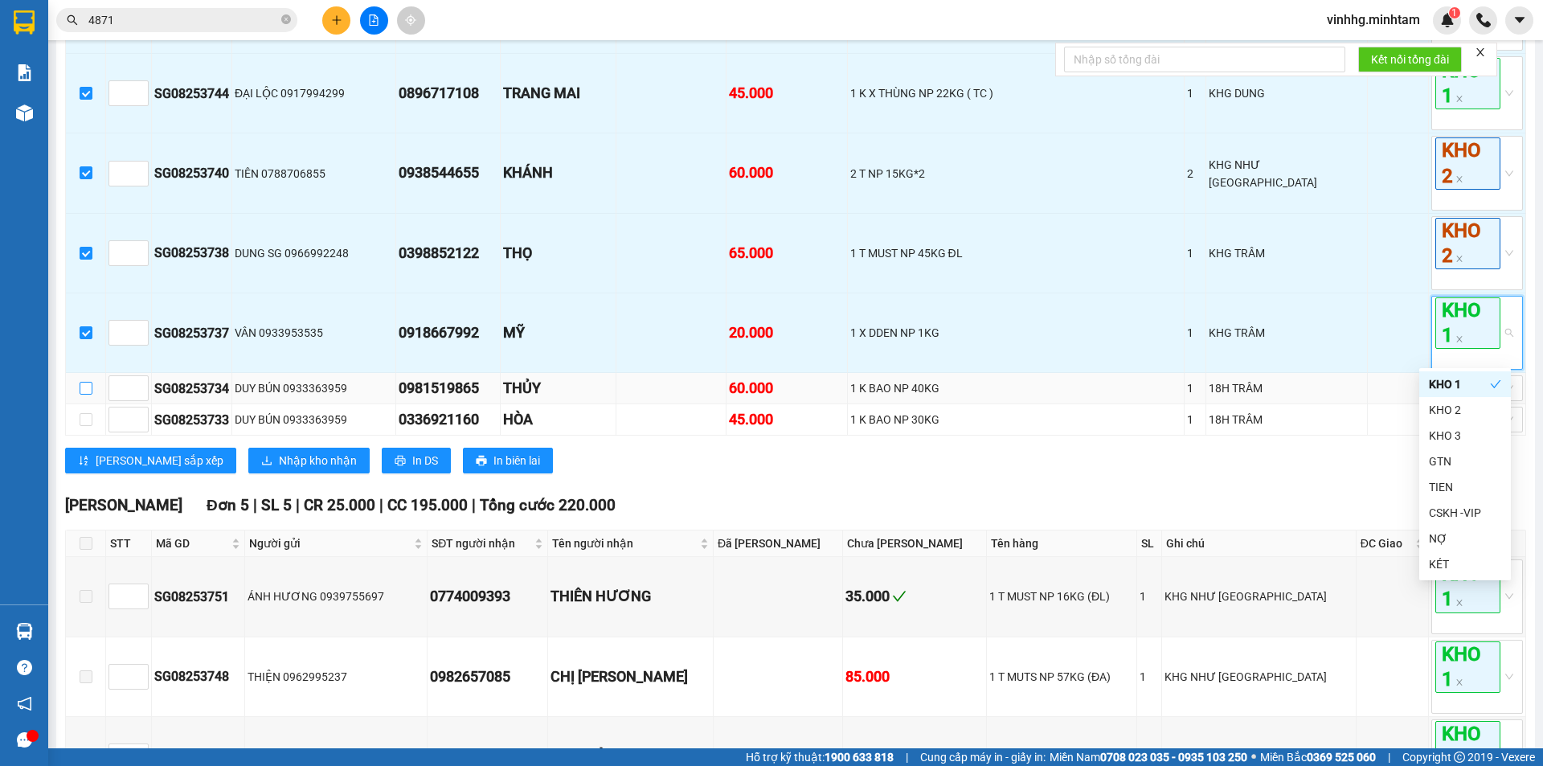
click at [89, 382] on input "checkbox" at bounding box center [86, 388] width 13 height 13
checkbox input "true"
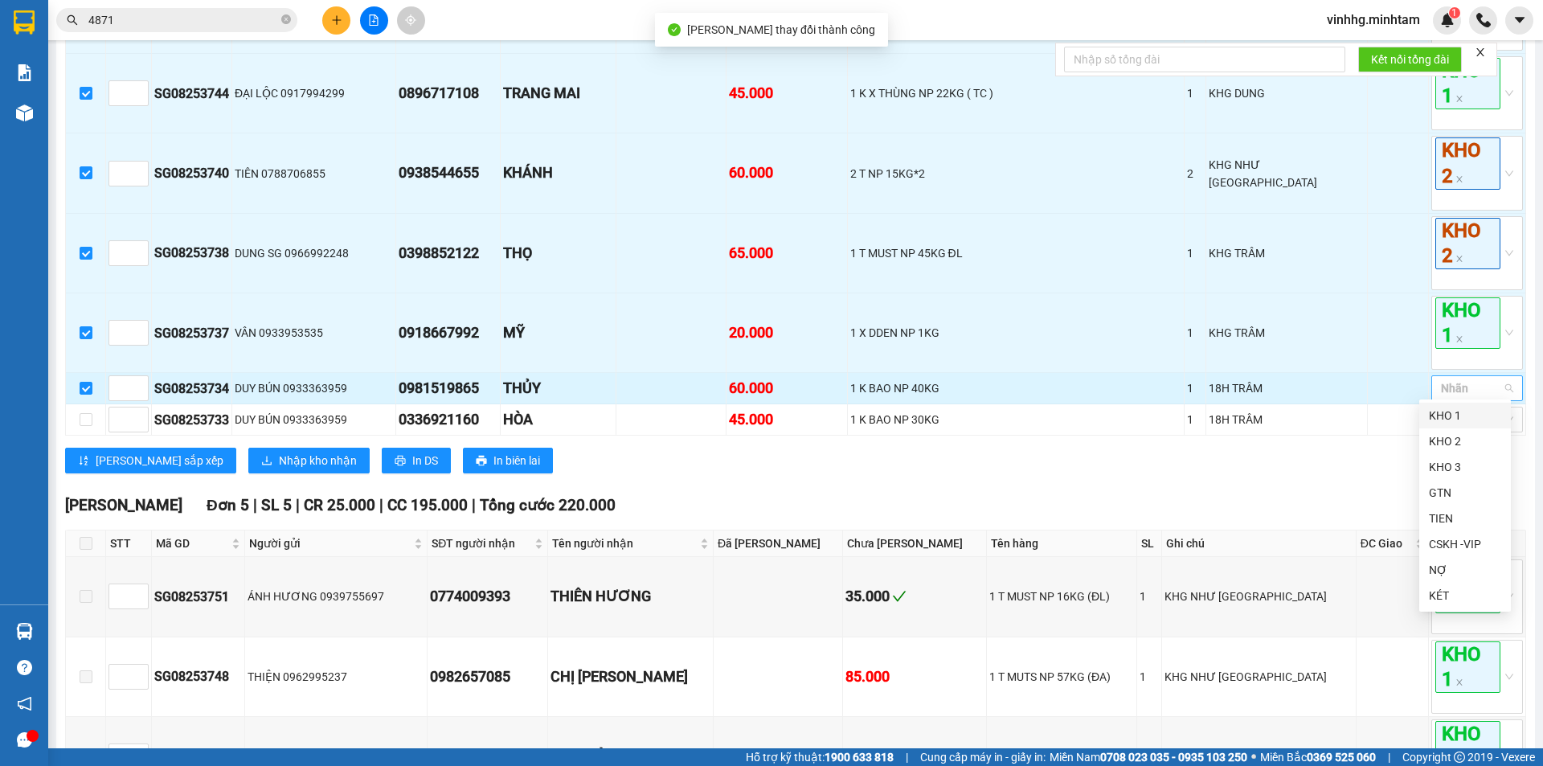
click at [1460, 390] on div at bounding box center [1468, 387] width 67 height 19
click at [1458, 439] on div "KHO 2" at bounding box center [1464, 441] width 72 height 18
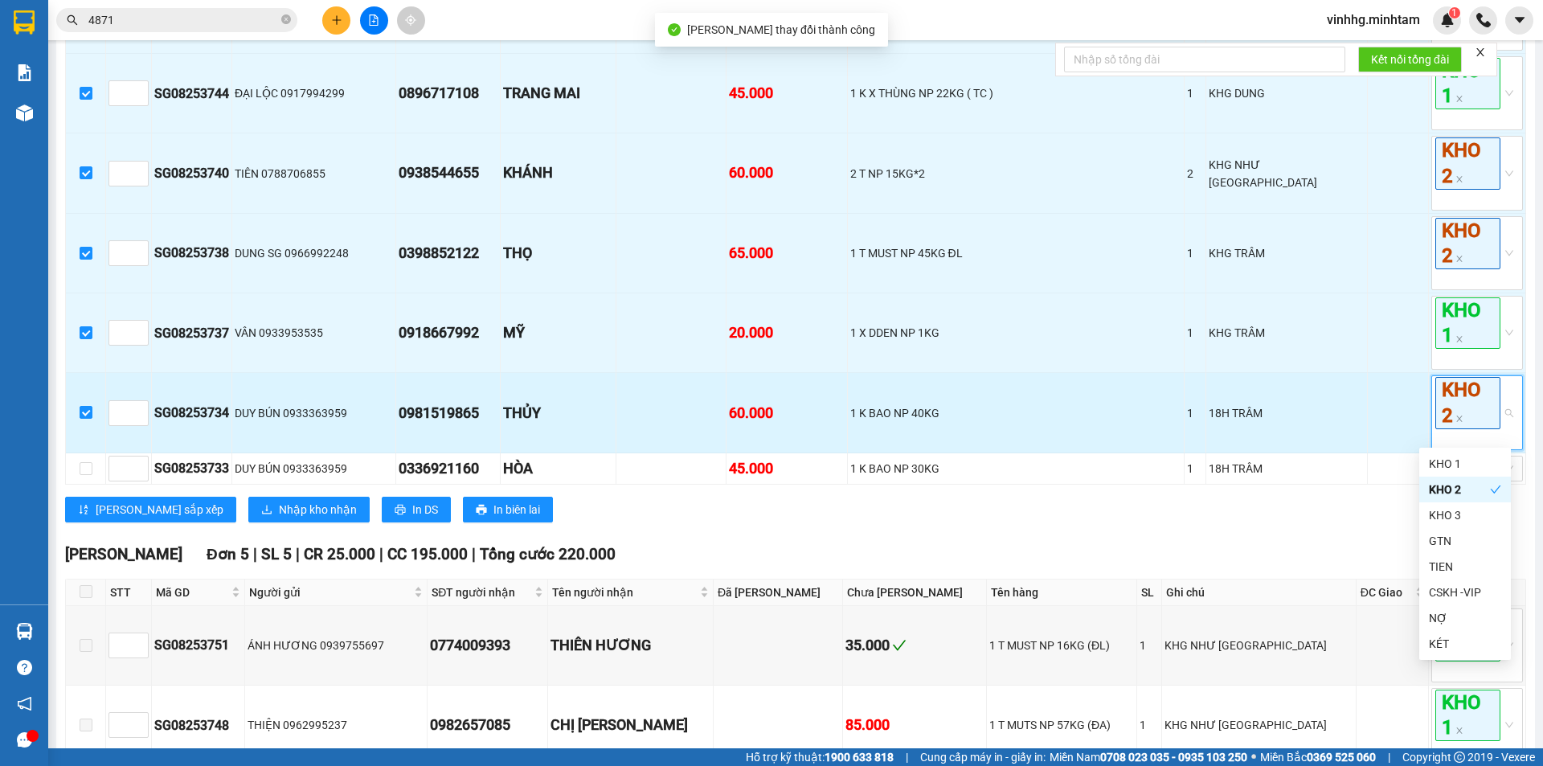
scroll to position [803, 0]
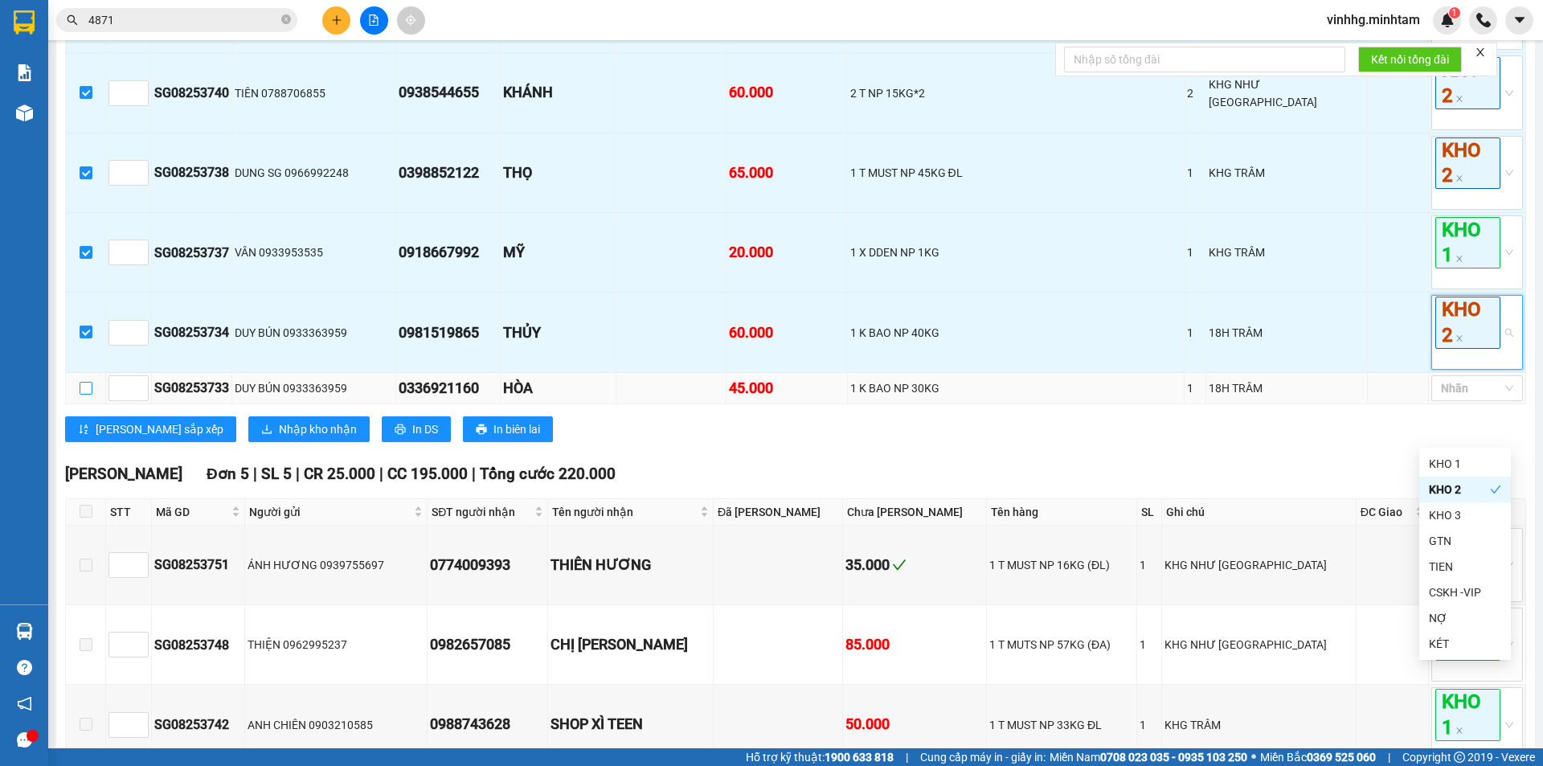
click at [87, 384] on input "checkbox" at bounding box center [86, 388] width 13 height 13
checkbox input "true"
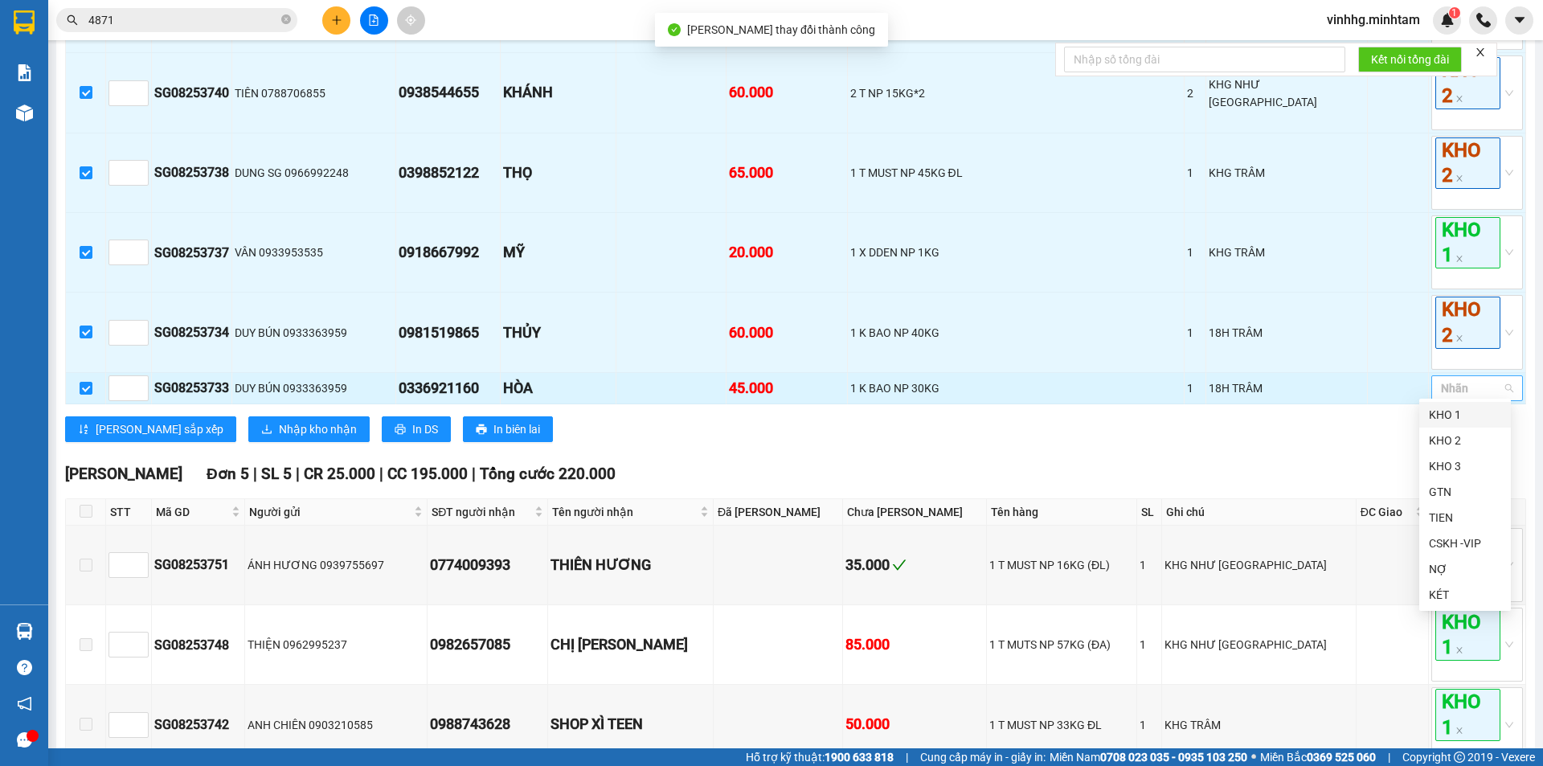
click at [1482, 383] on div at bounding box center [1468, 387] width 67 height 19
click at [1463, 435] on div "KHO 2" at bounding box center [1464, 440] width 72 height 18
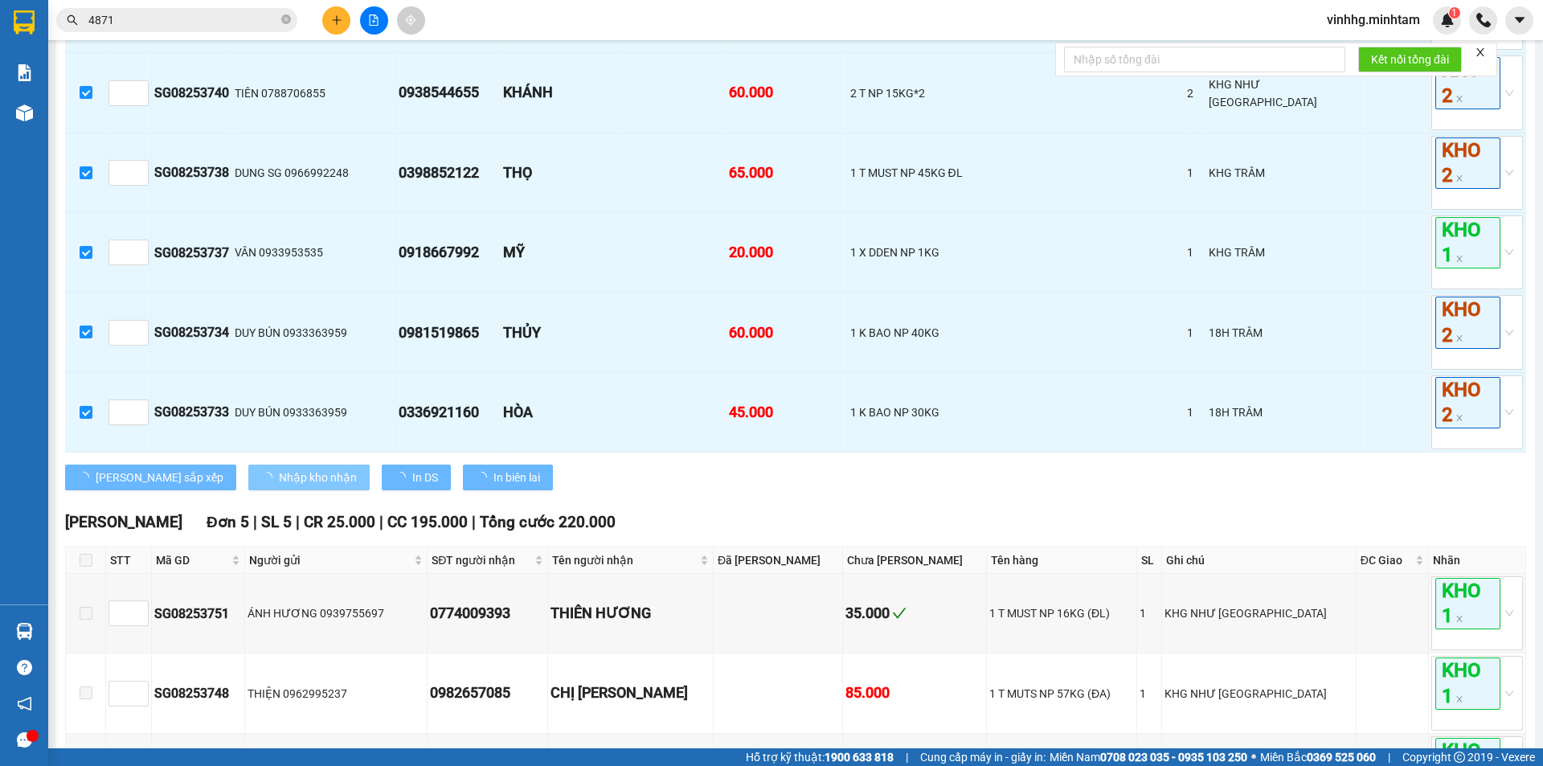
click at [279, 469] on span "Nhập kho nhận" at bounding box center [318, 477] width 78 height 18
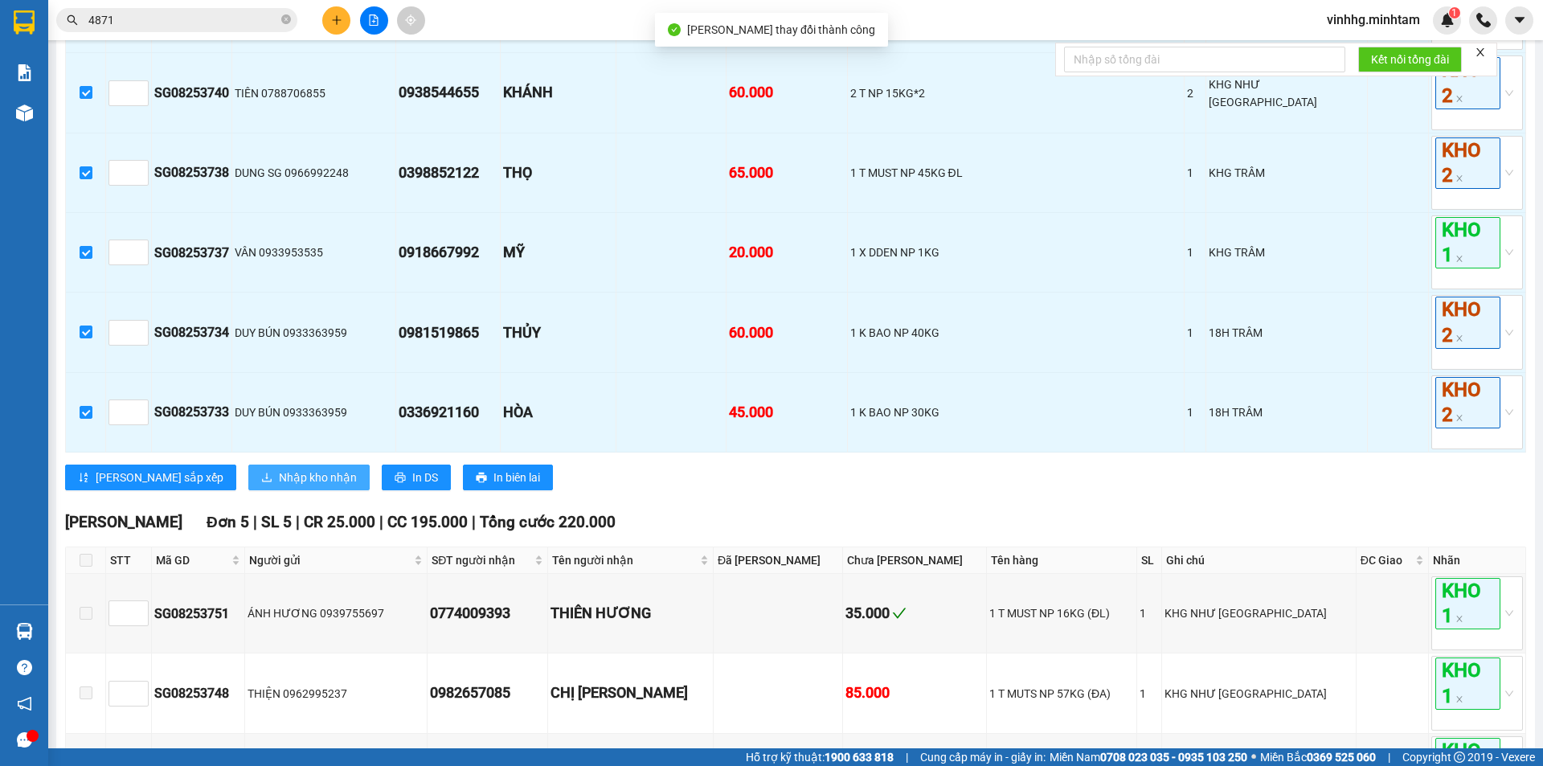
click at [279, 469] on span "Nhập kho nhận" at bounding box center [318, 477] width 78 height 18
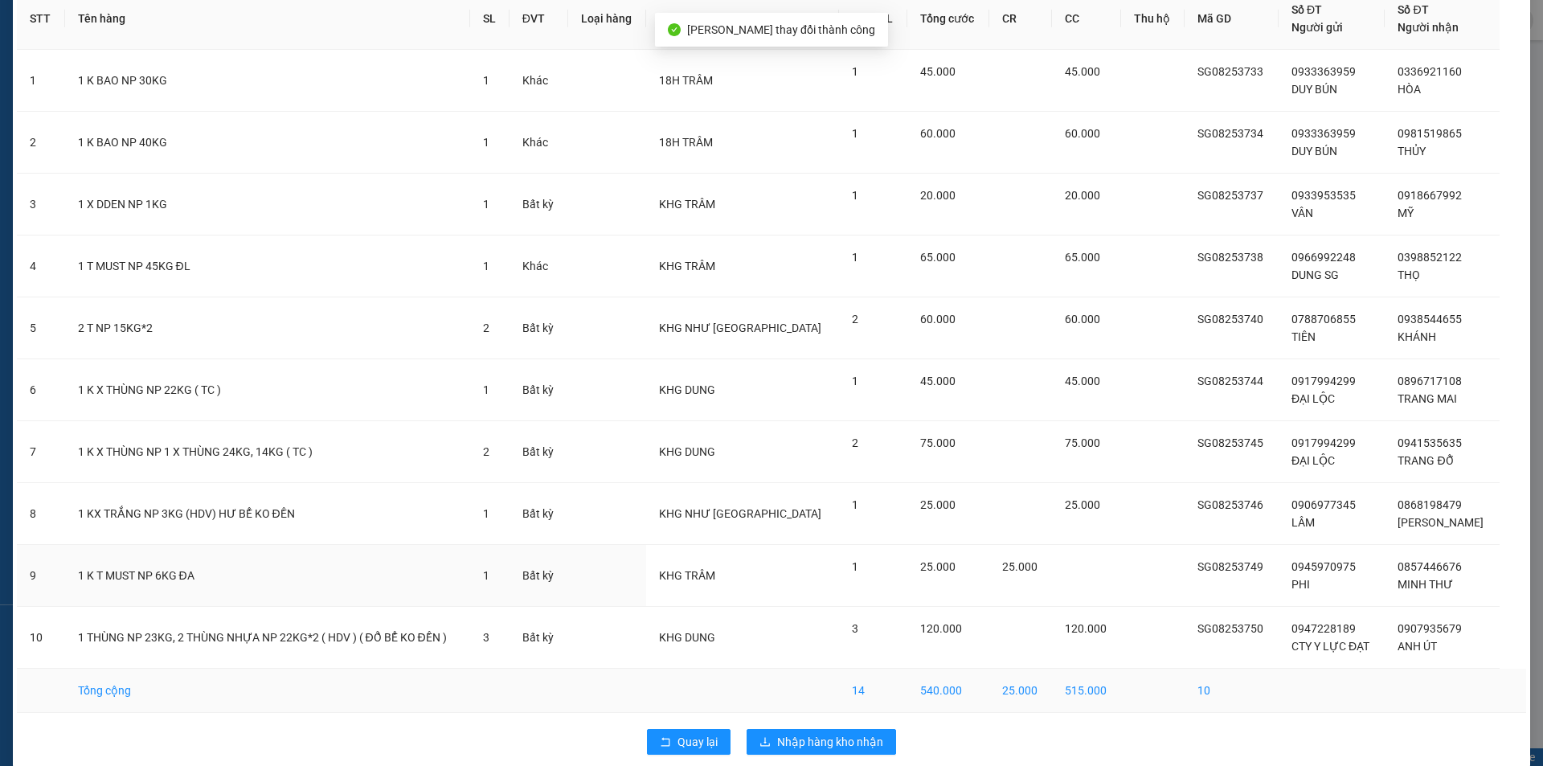
scroll to position [105, 0]
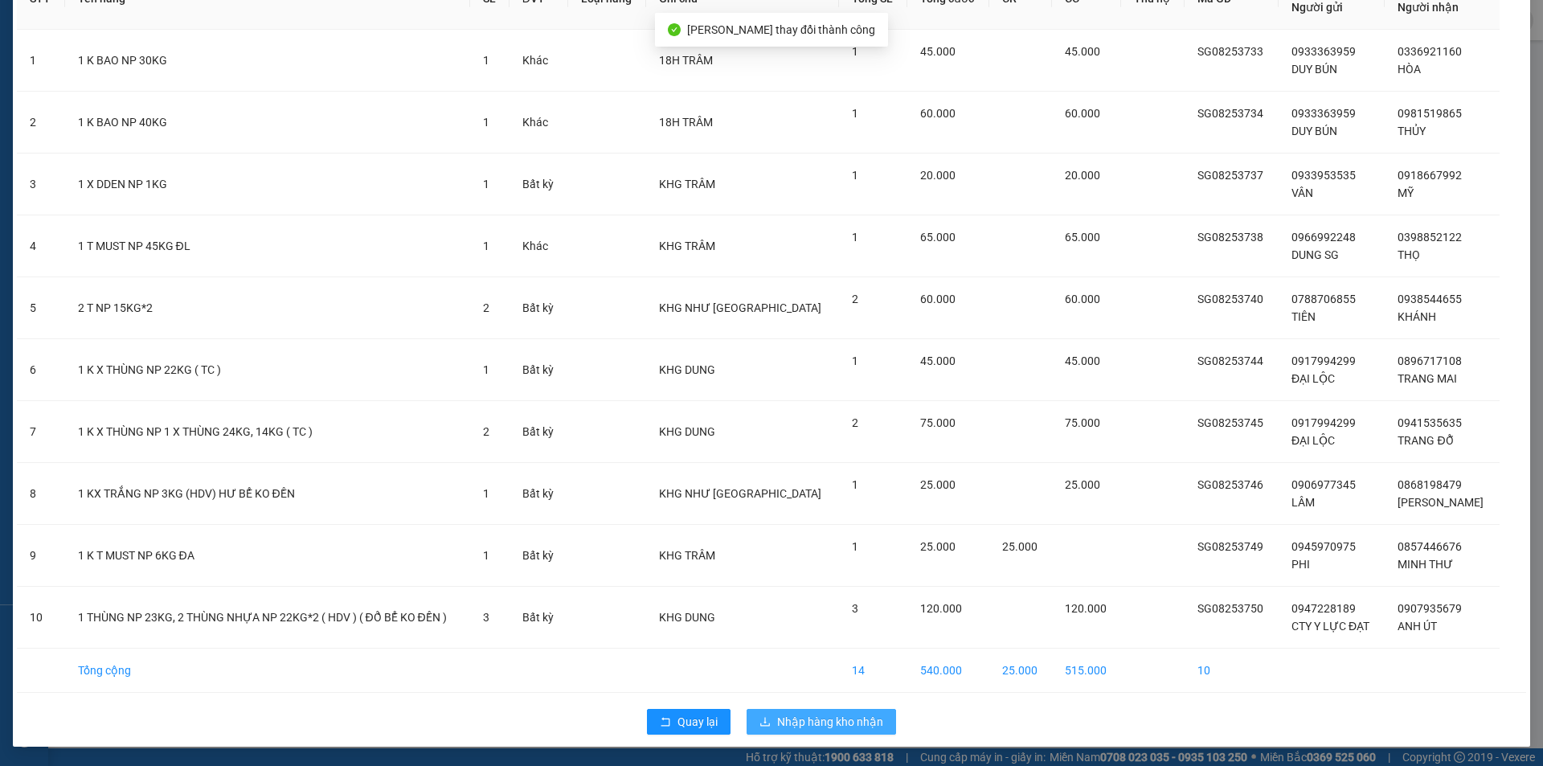
drag, startPoint x: 840, startPoint y: 719, endPoint x: 872, endPoint y: 710, distance: 34.1
click at [840, 718] on span "Nhập hàng kho nhận" at bounding box center [830, 722] width 106 height 18
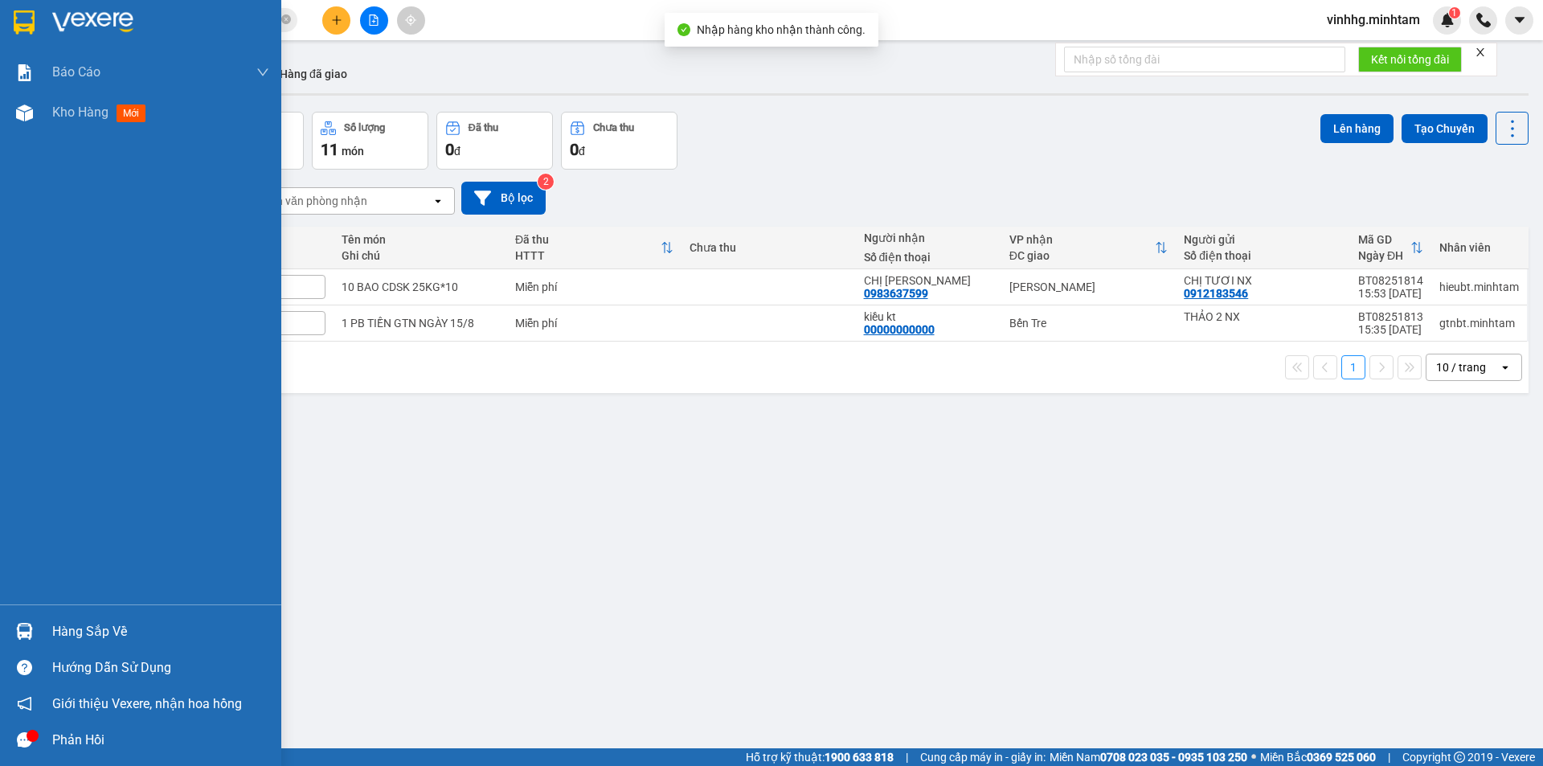
click at [37, 640] on div at bounding box center [24, 631] width 28 height 28
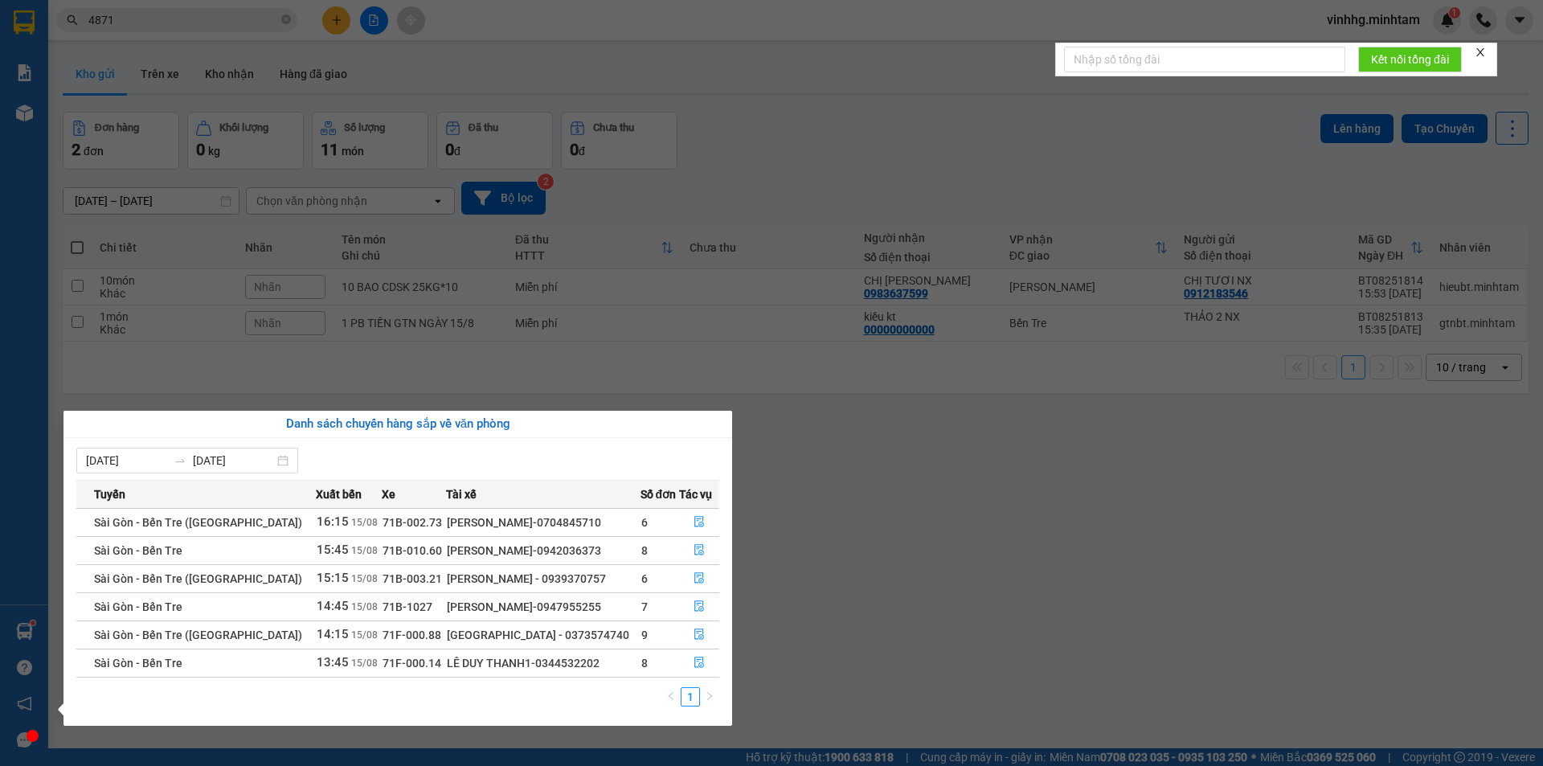
click at [1011, 615] on section "Kết quả tìm kiếm ( 4 ) Bộ lọc Mã ĐH Trạng thái Món hàng Tổng cước Chưa cước Nhã…" at bounding box center [771, 383] width 1543 height 766
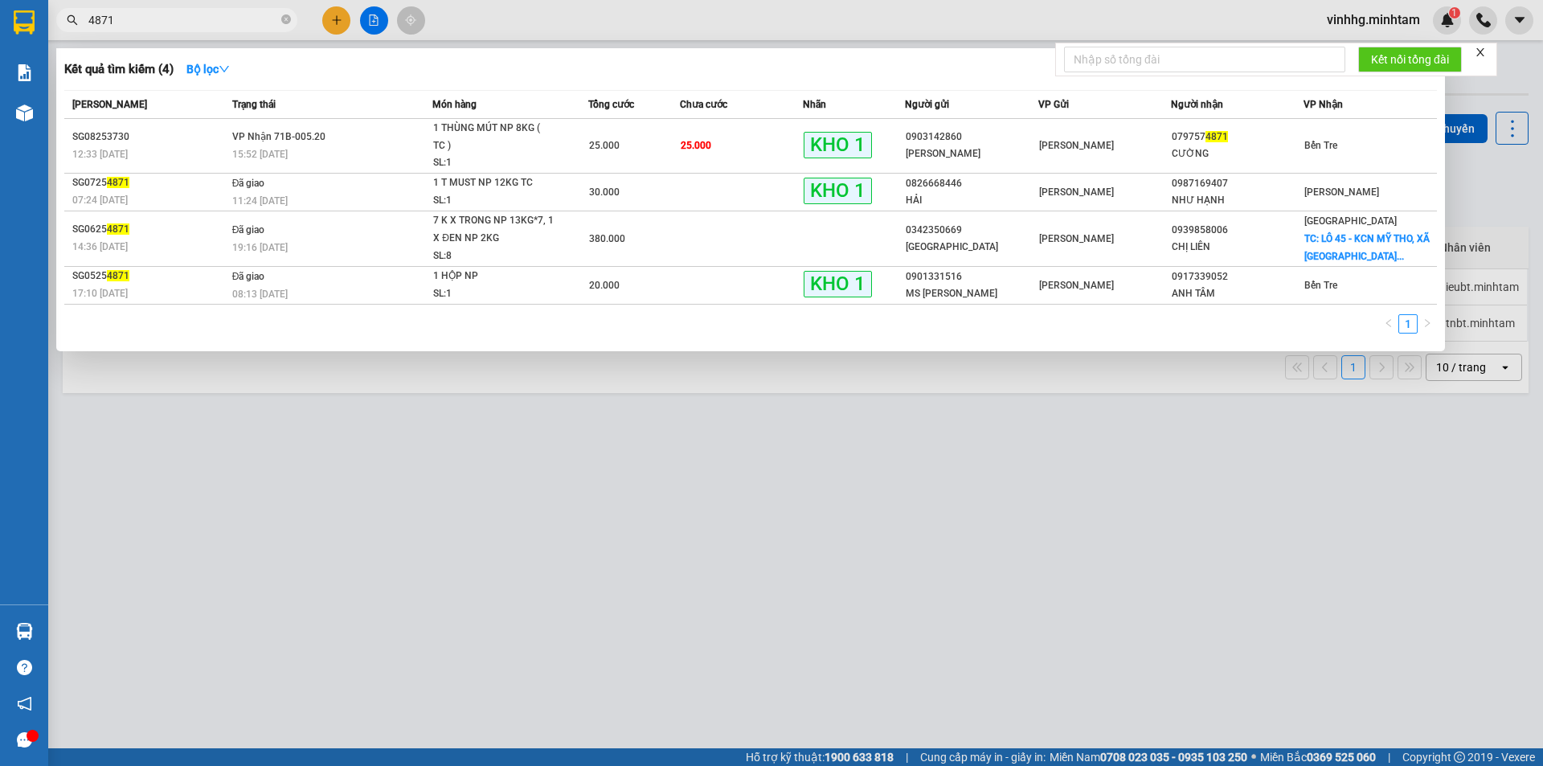
click at [245, 19] on input "4871" at bounding box center [183, 20] width 190 height 18
click at [284, 19] on icon "close-circle" at bounding box center [286, 19] width 10 height 10
type input "U"
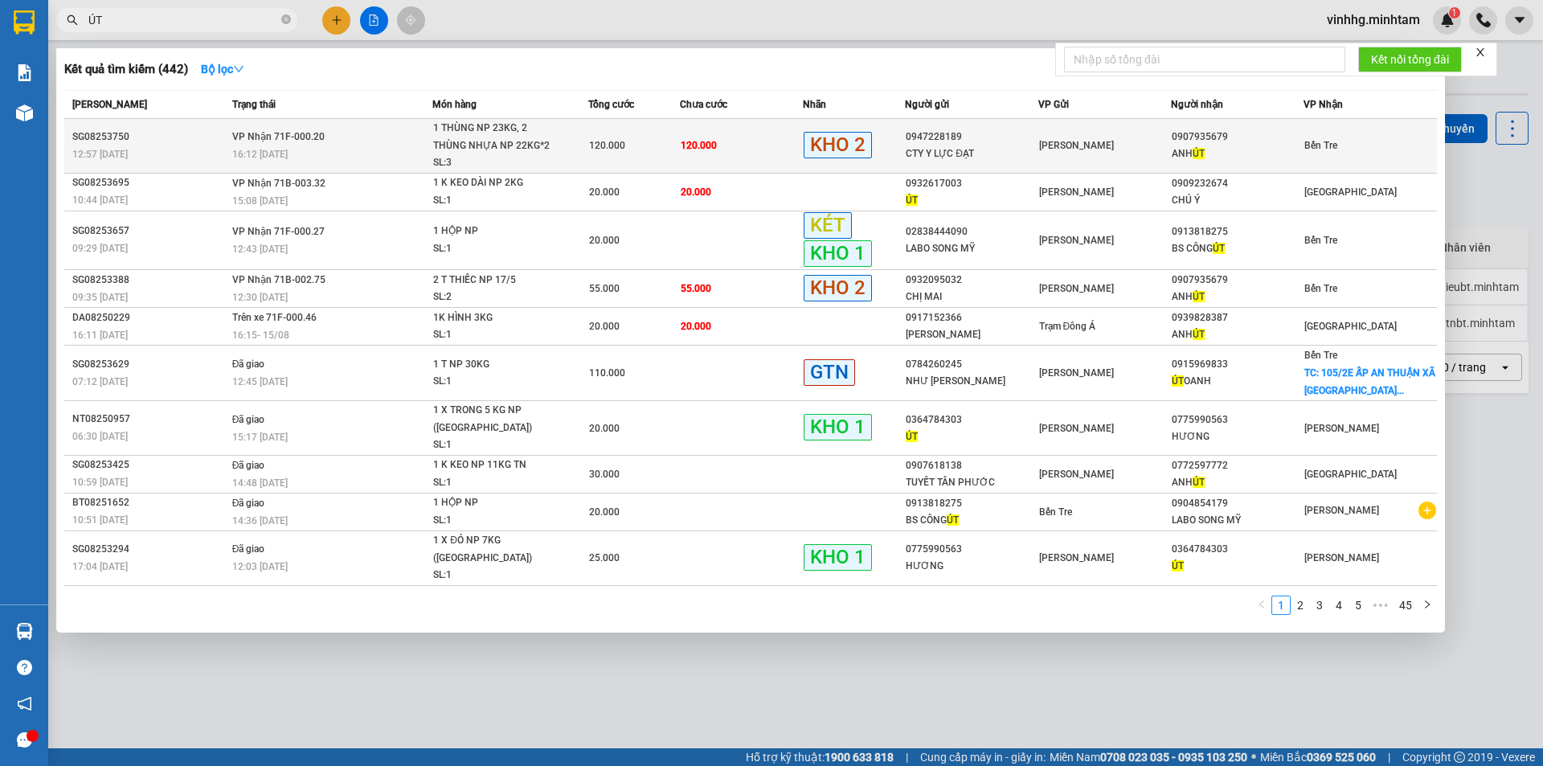
type input "ÚT"
click at [1318, 145] on span "Bến Tre" at bounding box center [1320, 145] width 33 height 11
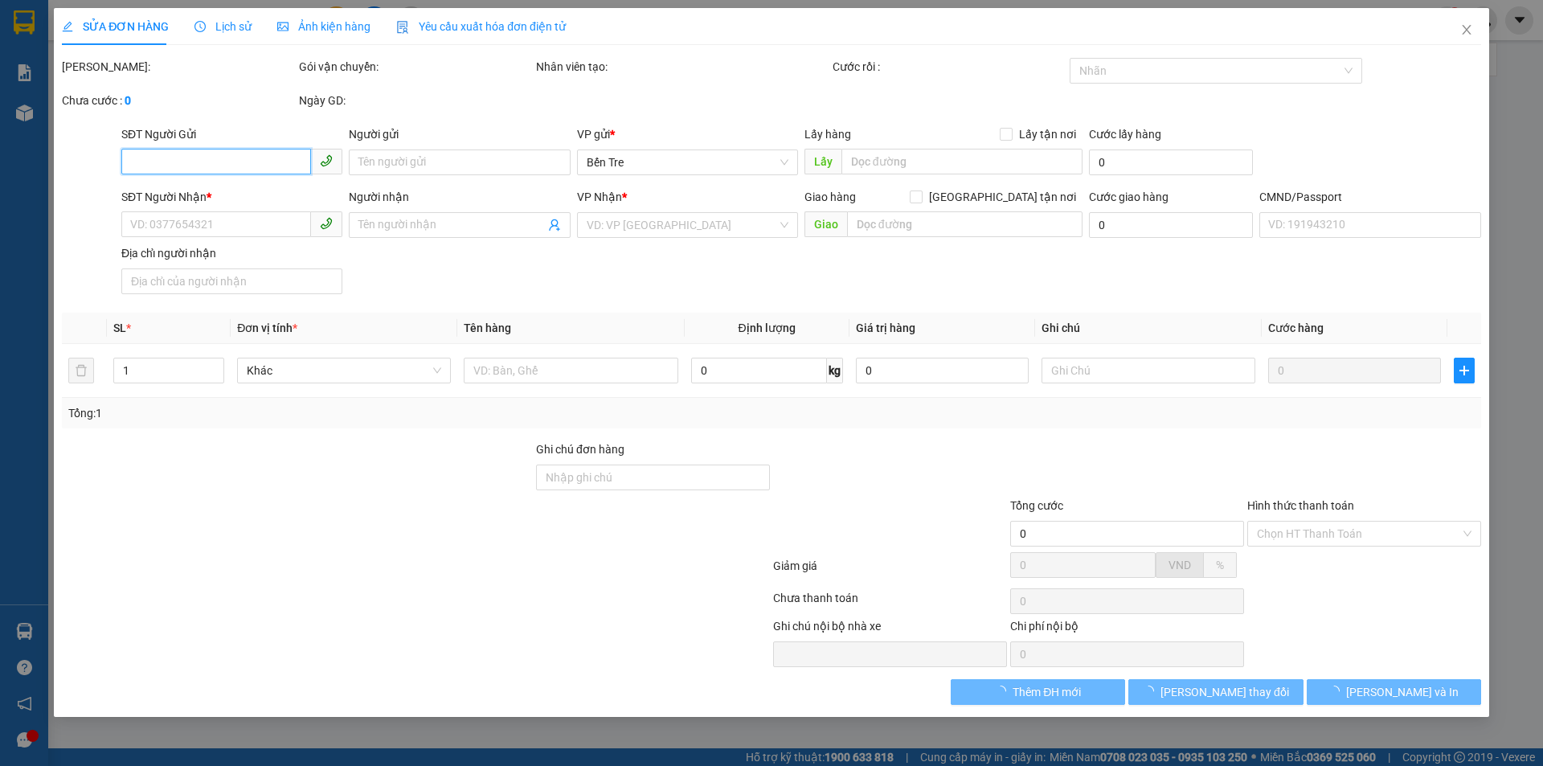
type input "0947228189"
type input "CTY Y LỰC ĐẠT"
type input "0907935679"
type input "ANH ÚT"
type input "SƠN"
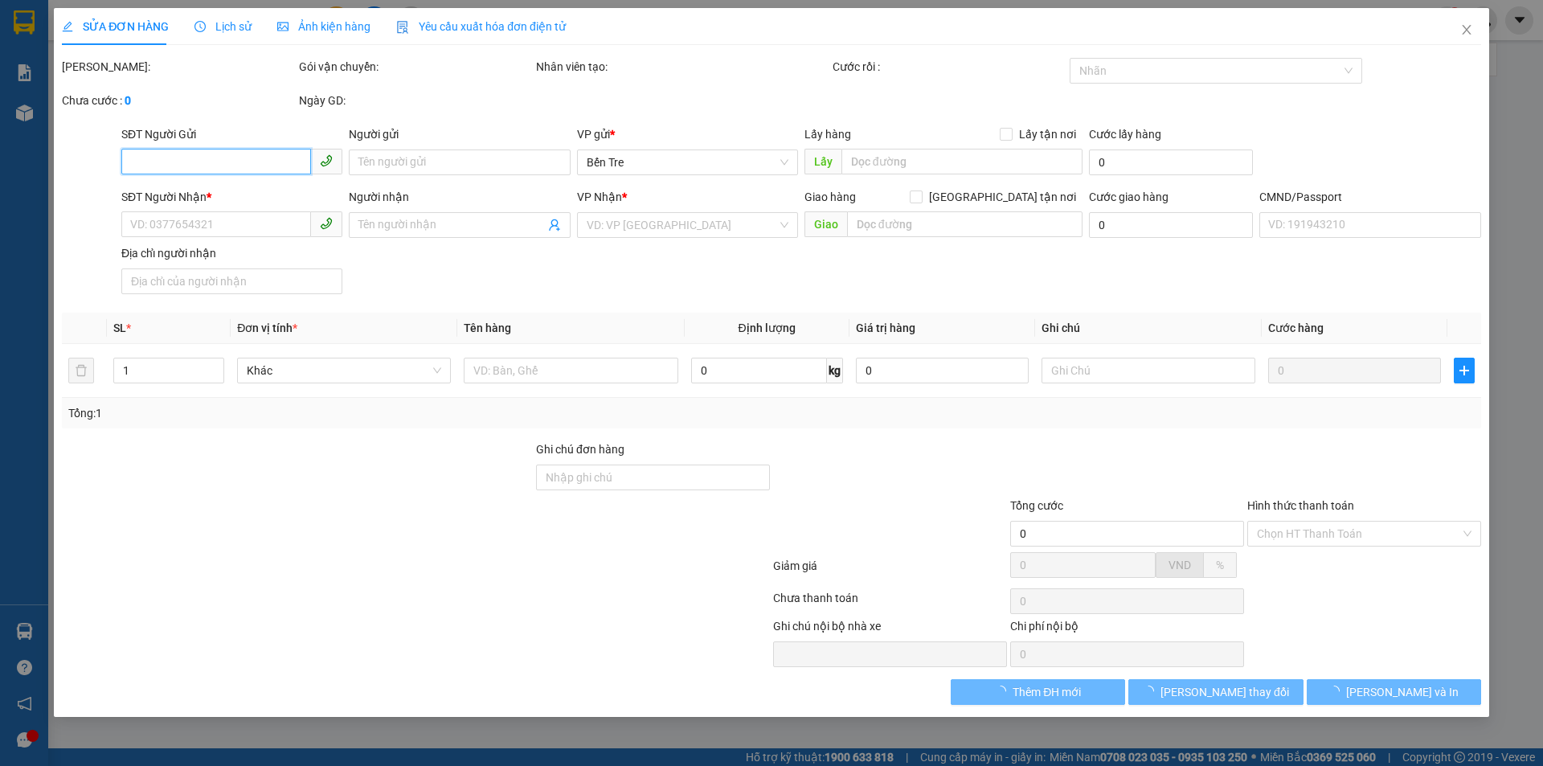
type input "120.000"
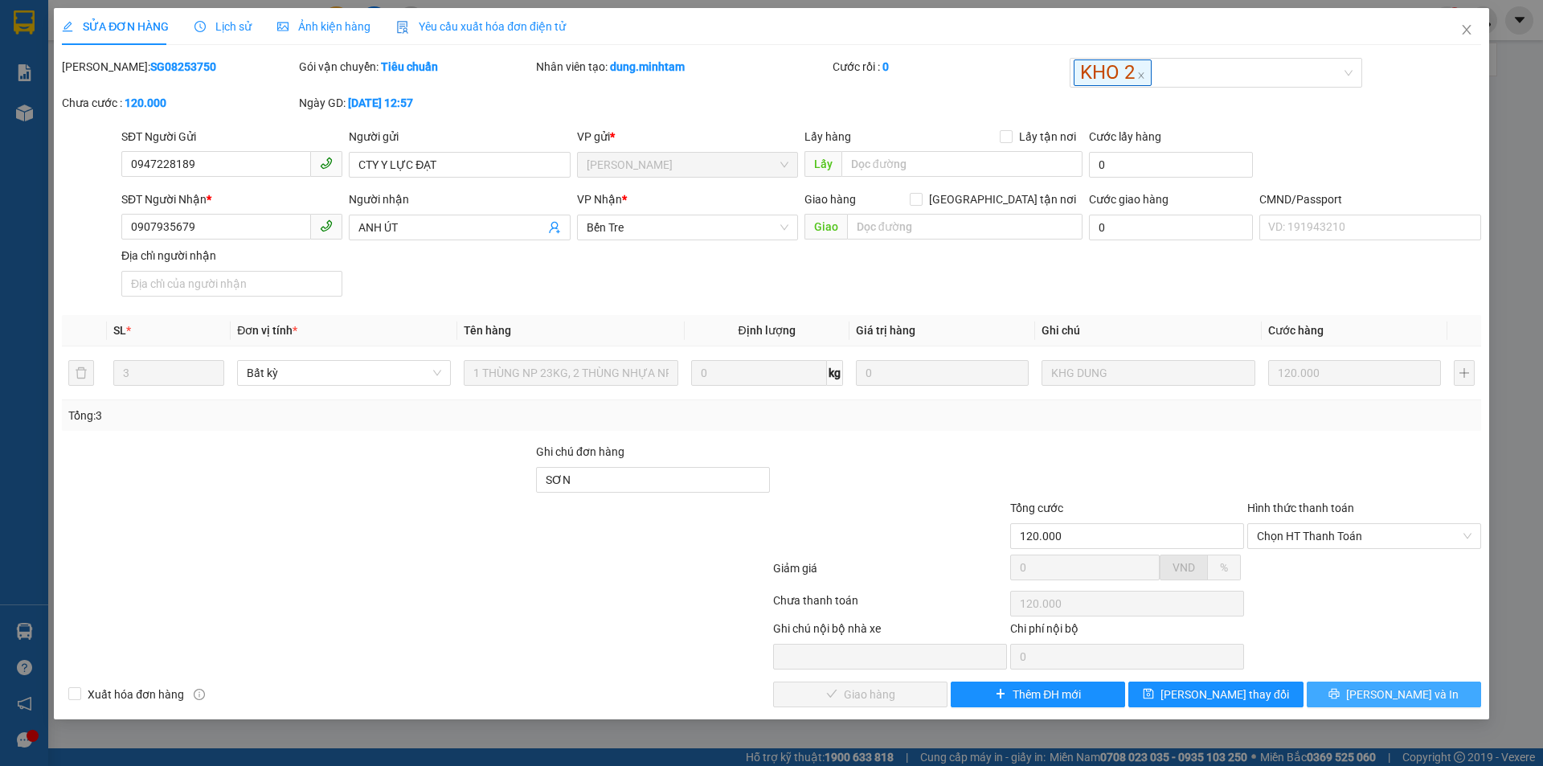
click at [1421, 691] on span "[PERSON_NAME] và In" at bounding box center [1402, 694] width 112 height 18
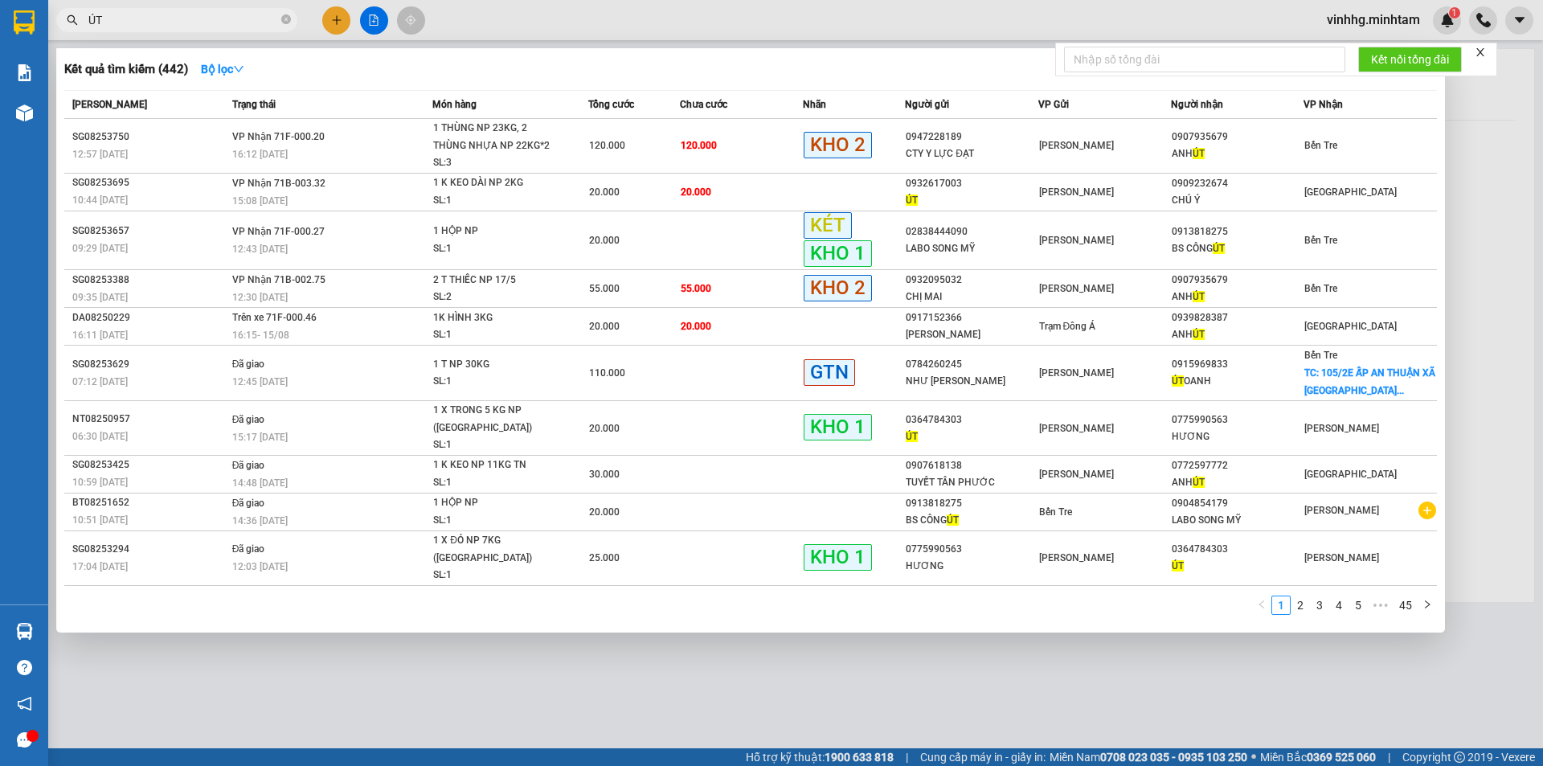
click at [149, 17] on input "ÚT" at bounding box center [183, 20] width 190 height 18
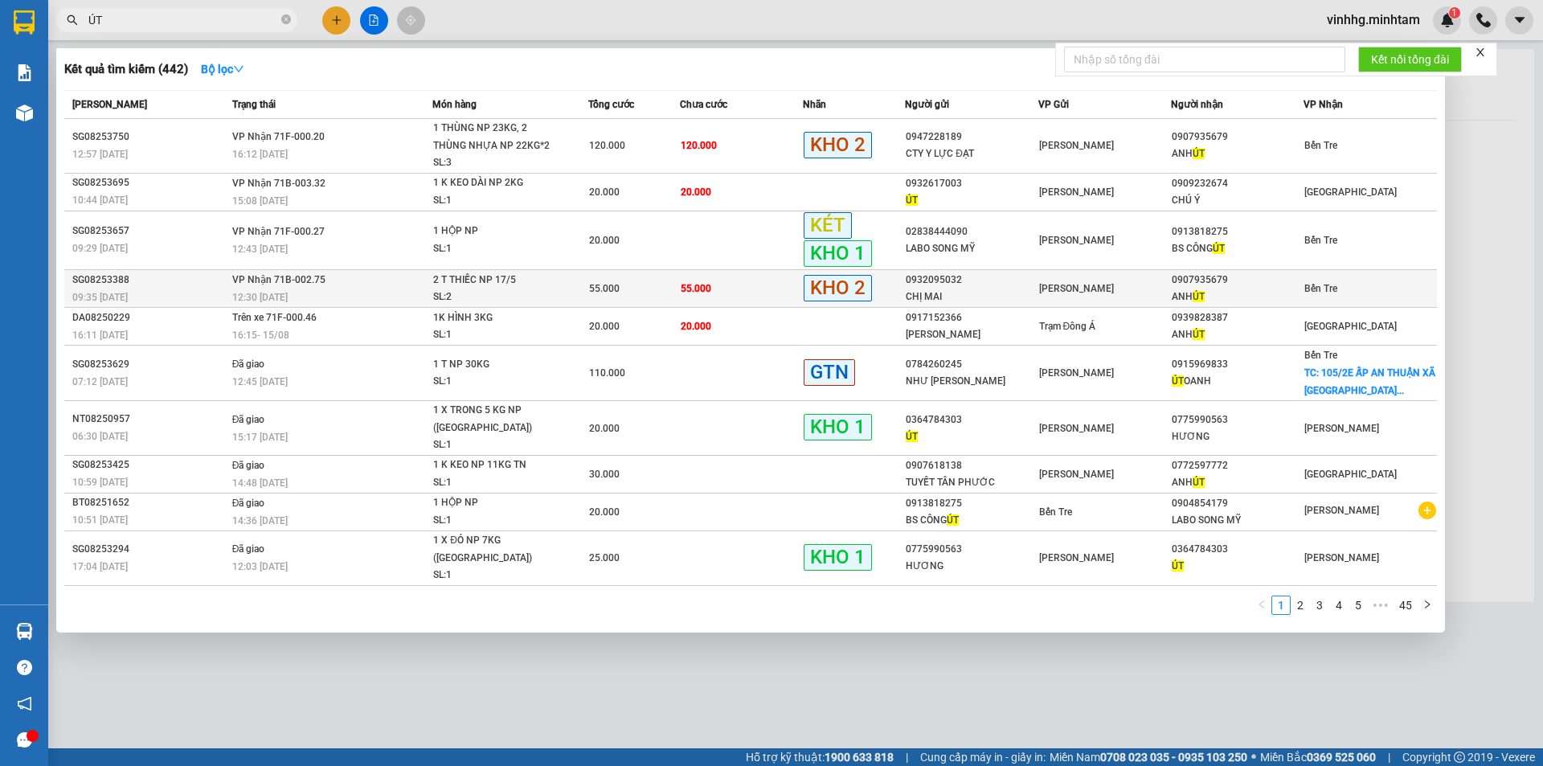
click at [1119, 289] on div "[PERSON_NAME]" at bounding box center [1104, 289] width 131 height 18
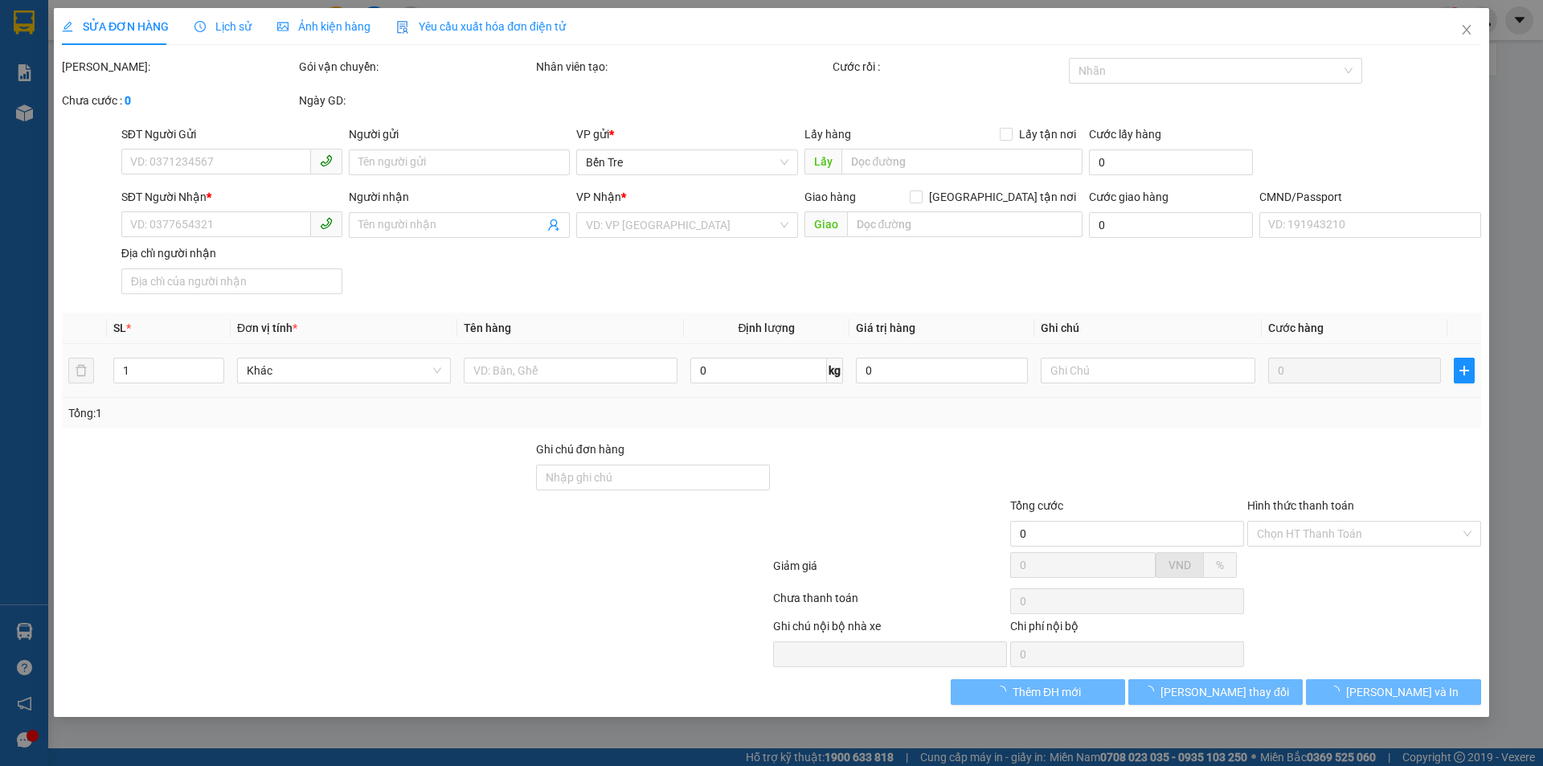
type input "0932095032"
type input "CHỊ MAI"
type input "0907935679"
type input "ANH ÚT"
type input "DGG"
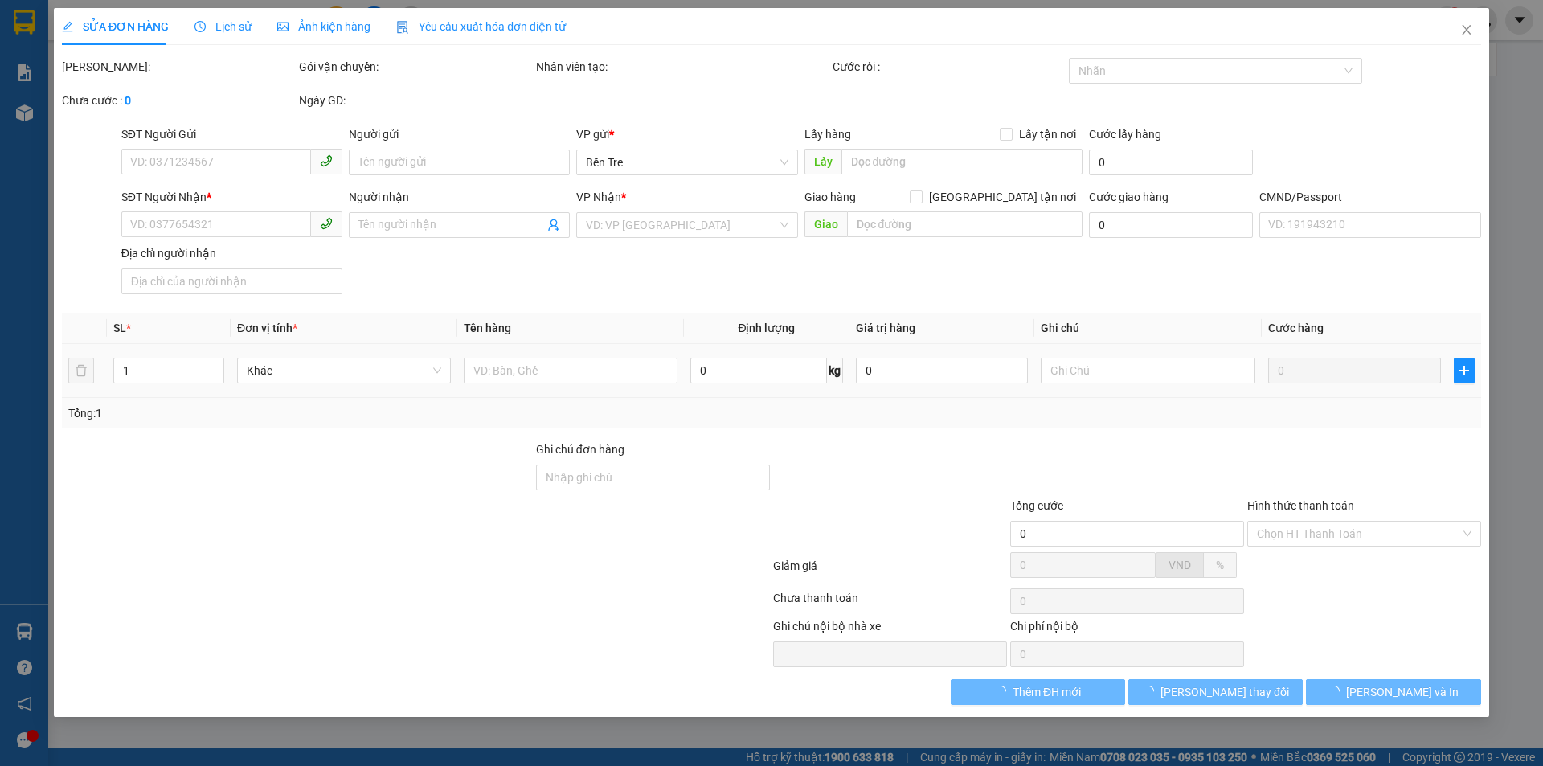
type input "55.000"
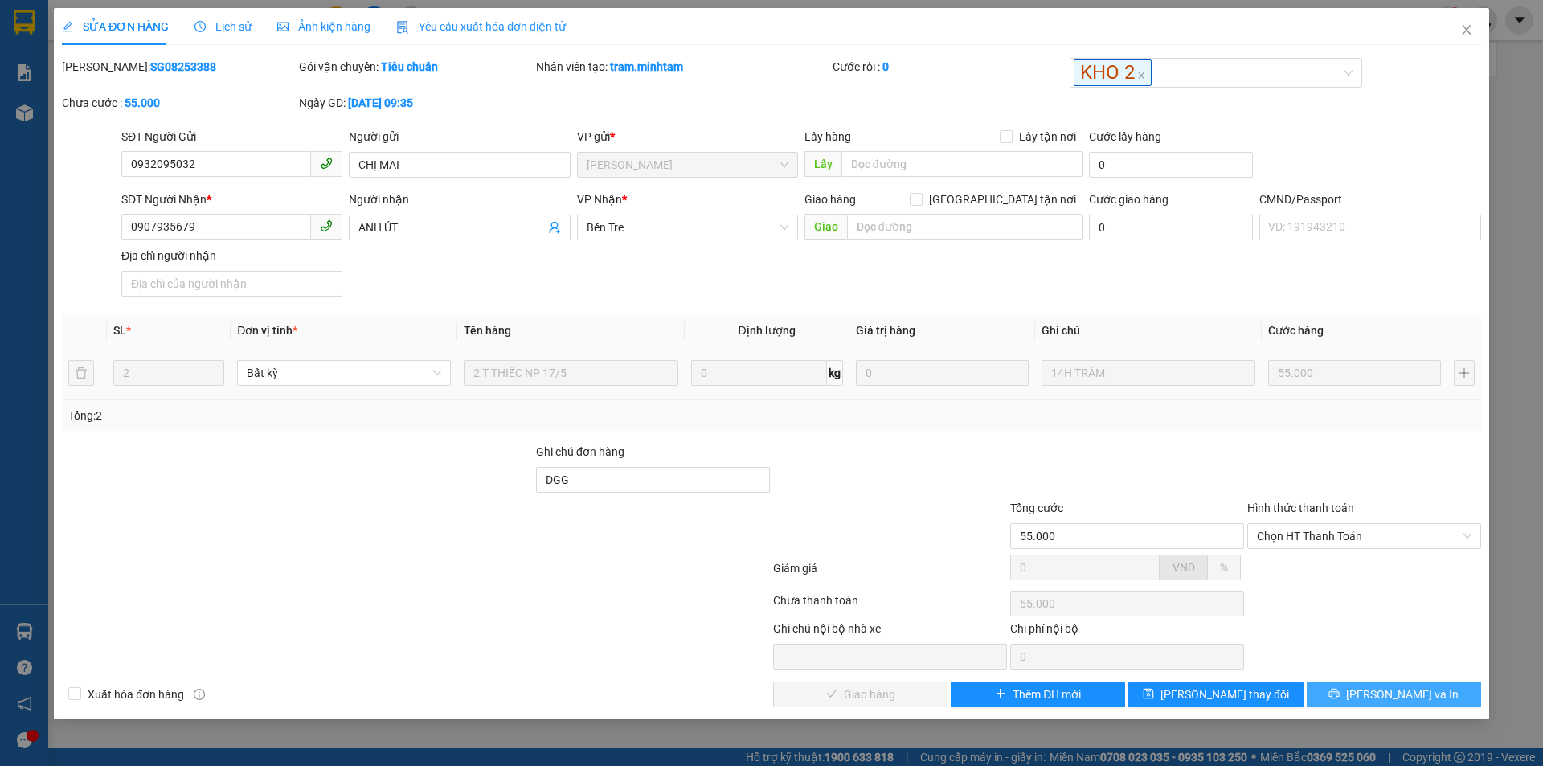
click at [1414, 697] on span "[PERSON_NAME] và In" at bounding box center [1402, 694] width 112 height 18
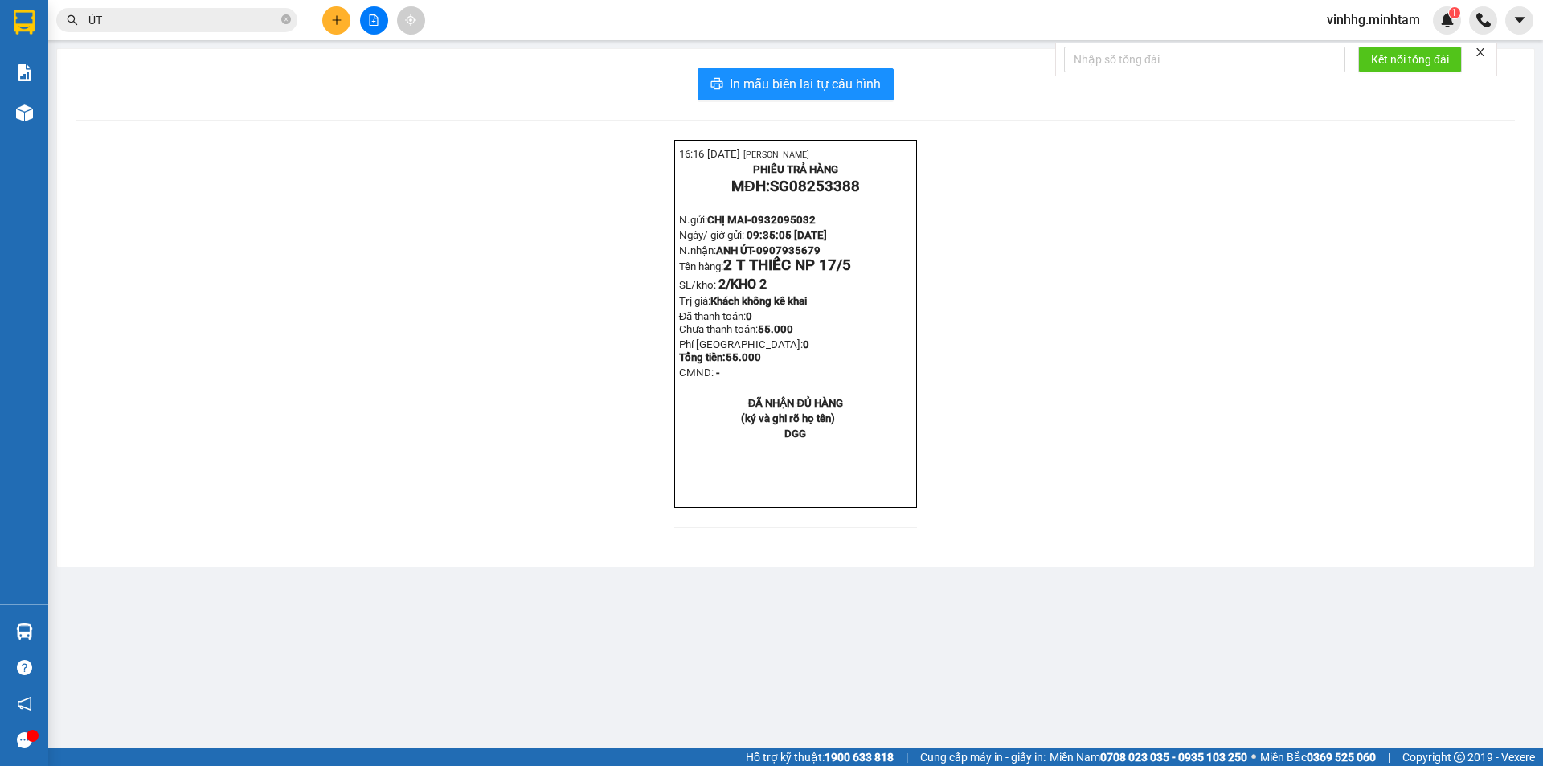
click at [779, 256] on span "0907935679" at bounding box center [788, 250] width 64 height 12
copy span "0907935679"
click at [108, 18] on input "ÚT" at bounding box center [183, 20] width 190 height 18
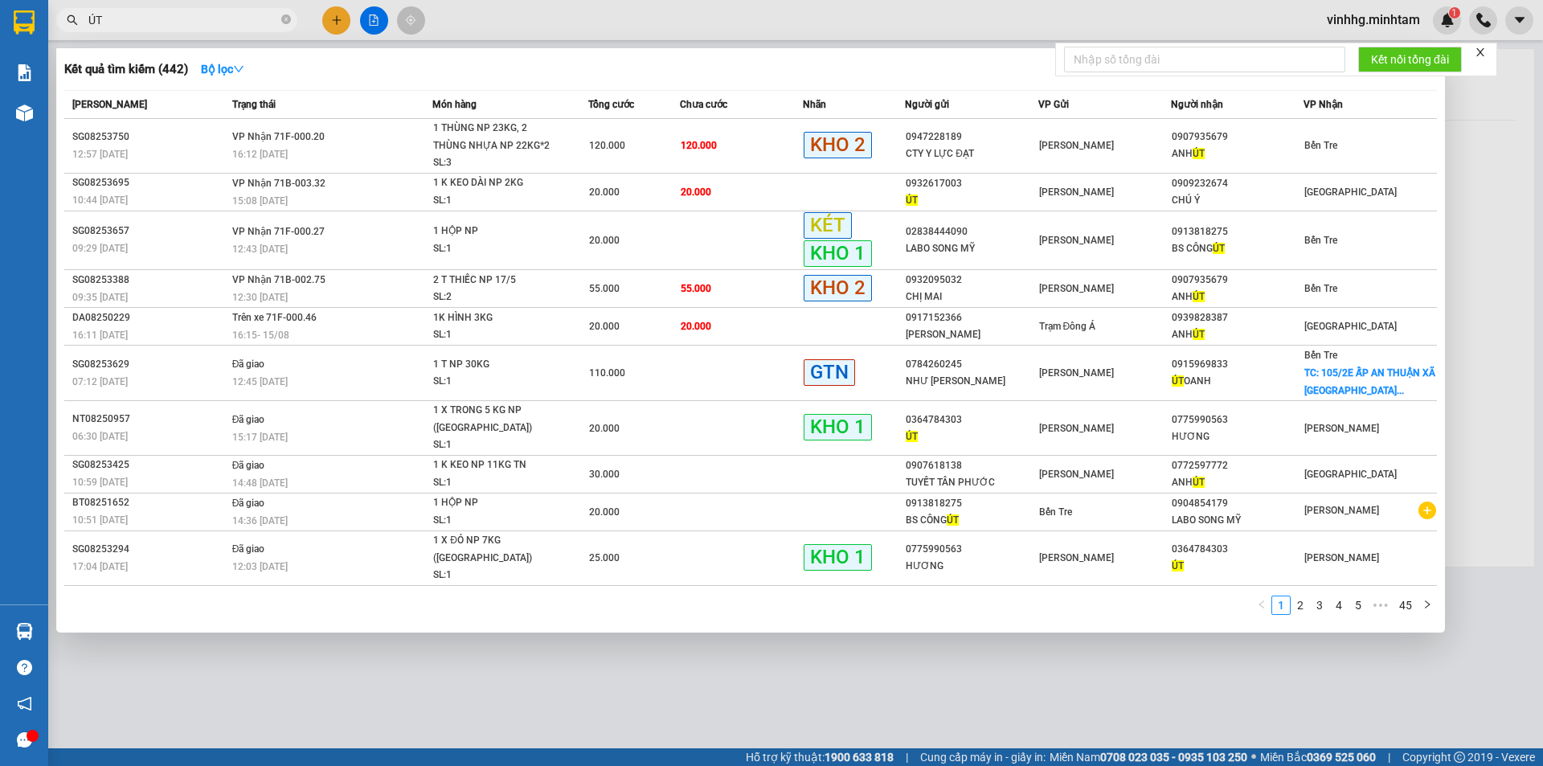
click at [108, 18] on input "ÚT" at bounding box center [183, 20] width 190 height 18
paste input "0907935679"
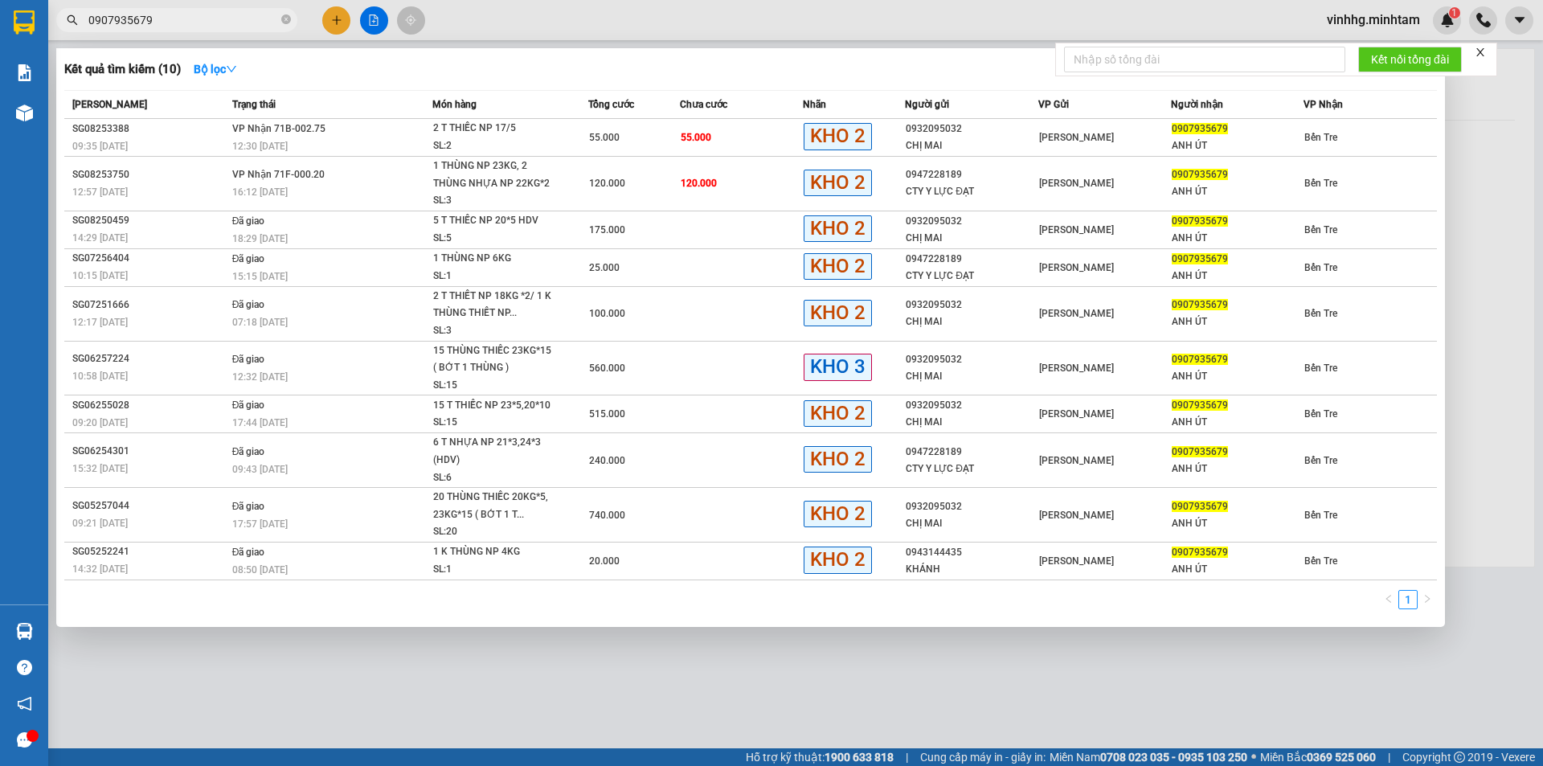
type input "0907935679"
click at [336, 25] on div at bounding box center [771, 383] width 1543 height 766
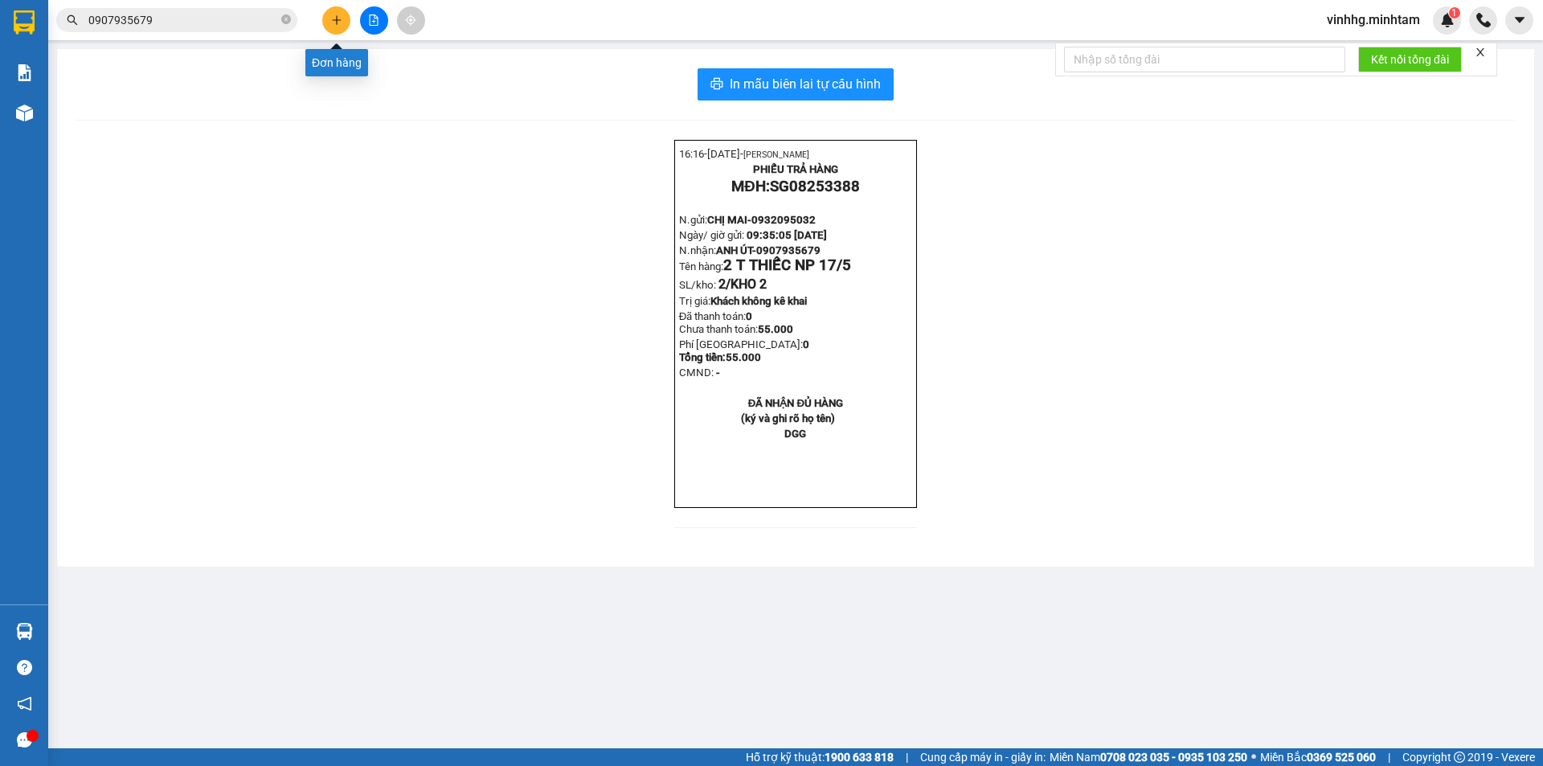
click at [336, 25] on icon "plus" at bounding box center [336, 19] width 11 height 11
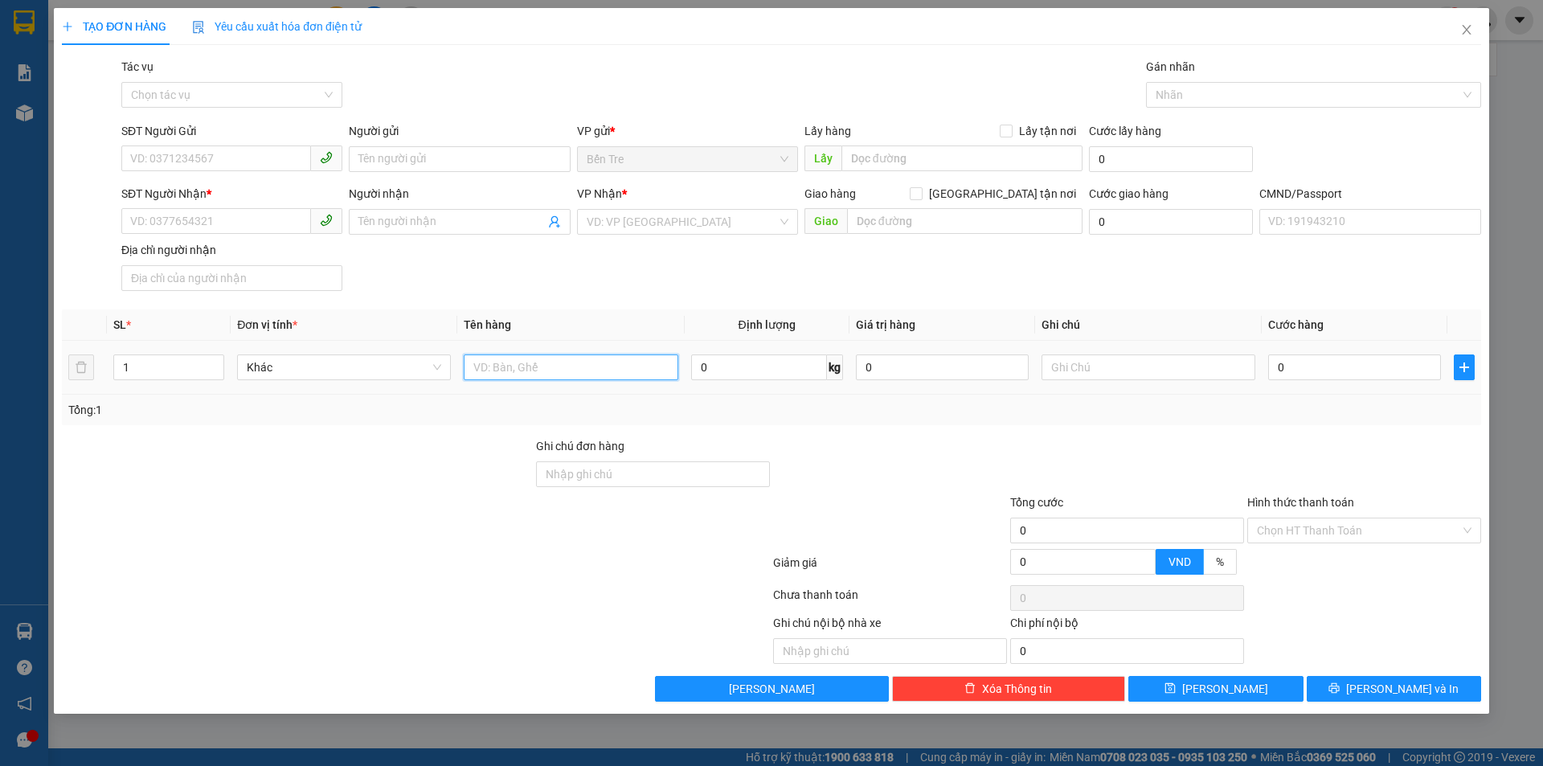
click at [488, 374] on input "text" at bounding box center [571, 367] width 214 height 26
type input "1 BAO VẢI NP 55KG"
drag, startPoint x: 202, startPoint y: 143, endPoint x: 192, endPoint y: 151, distance: 12.5
click at [201, 143] on div "SĐT Người Gửi" at bounding box center [231, 134] width 221 height 24
click at [187, 162] on input "SĐT Người Gửi" at bounding box center [216, 158] width 190 height 26
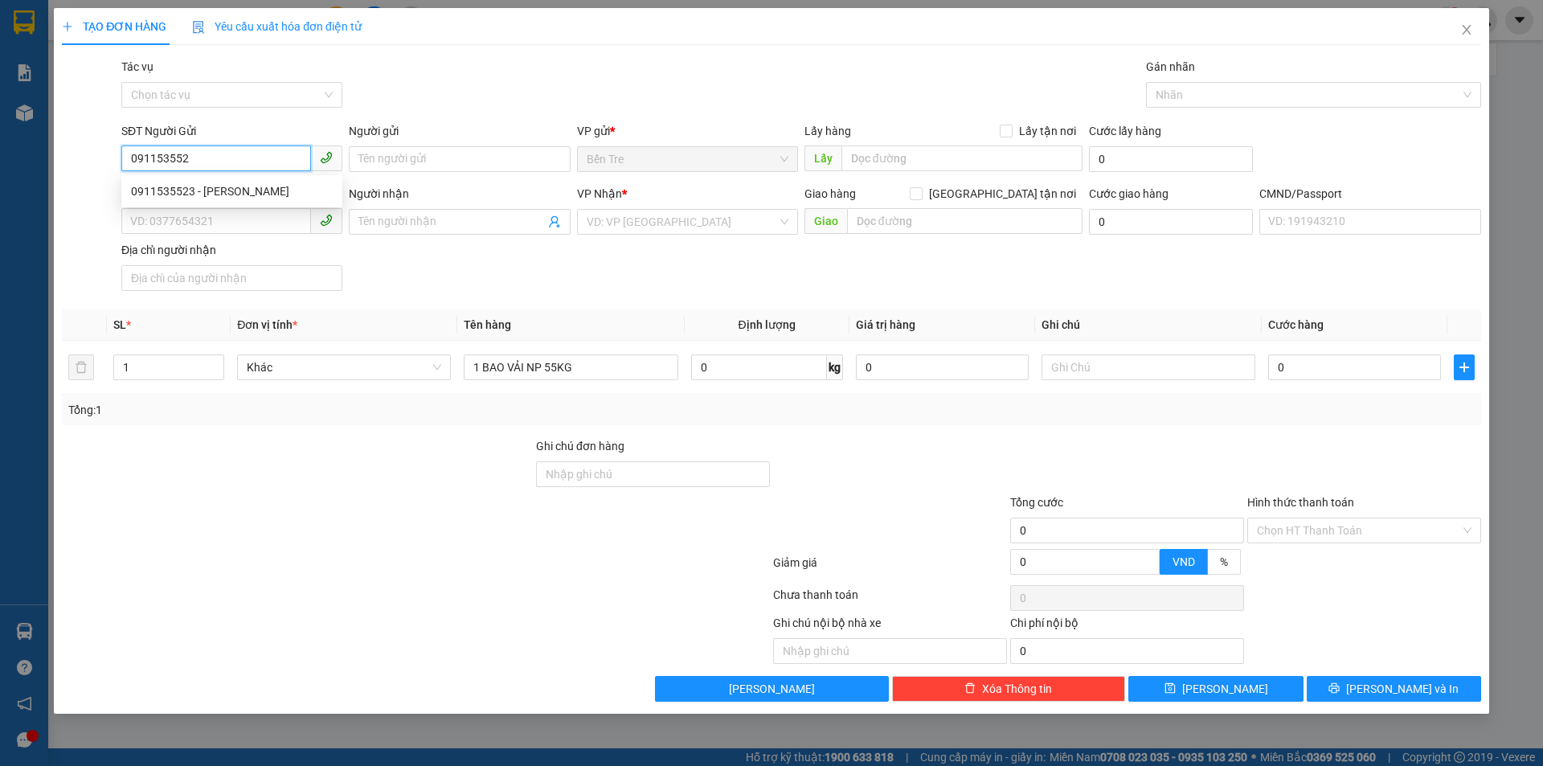
type input "0911535523"
click at [179, 202] on div "0911535523 - [PERSON_NAME]" at bounding box center [231, 191] width 221 height 26
type input "[PERSON_NAME]"
type input "0933317224"
type input "TÒNG"
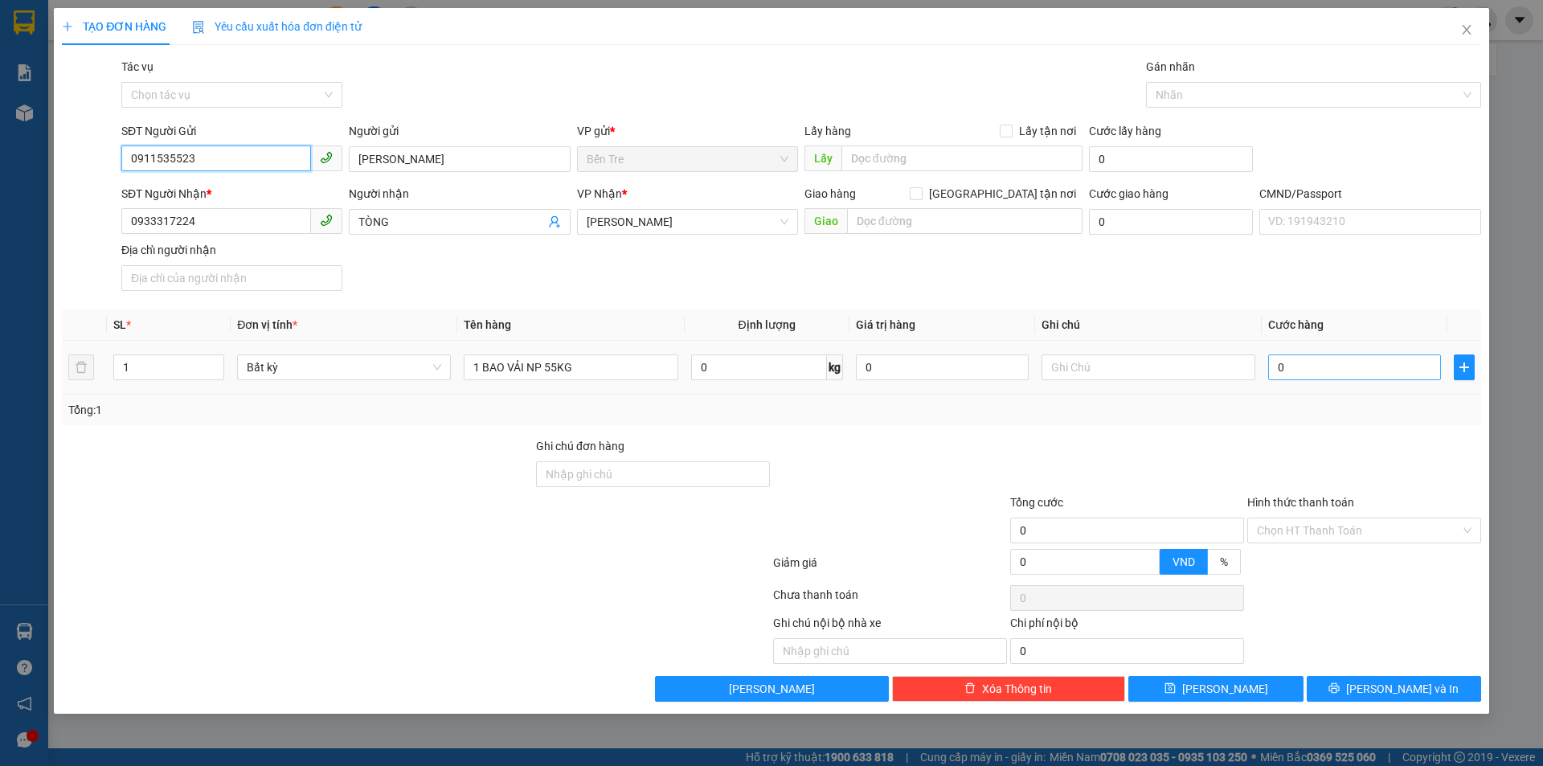
type input "0911535523"
click at [1319, 366] on input "0" at bounding box center [1354, 367] width 173 height 26
type input "8"
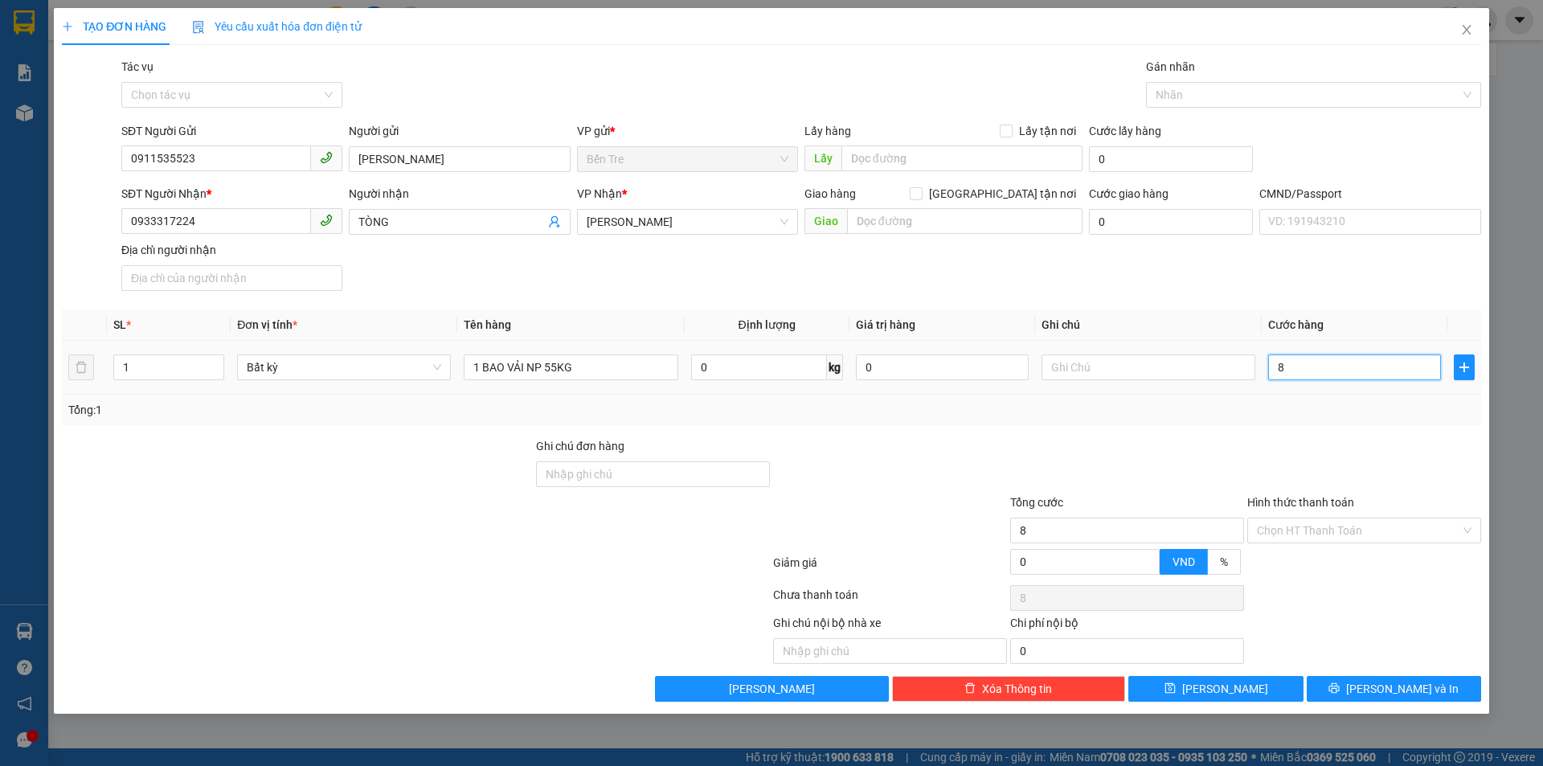
type input "85"
type input "85.000"
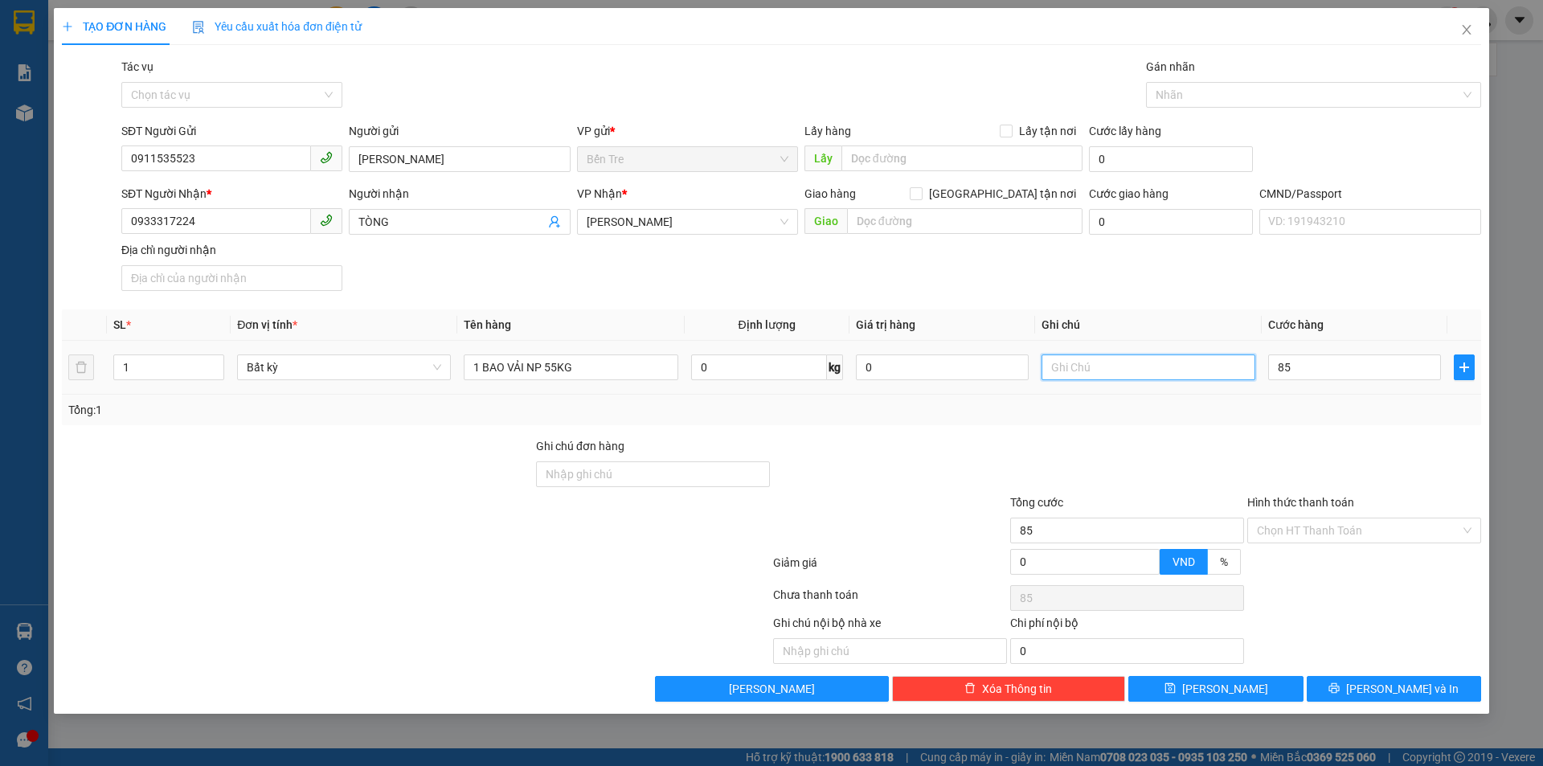
type input "85.000"
click at [1209, 368] on input "text" at bounding box center [1148, 367] width 214 height 26
type input "19H30 THẢO 2"
click at [1334, 540] on input "Hình thức thanh toán" at bounding box center [1358, 530] width 203 height 24
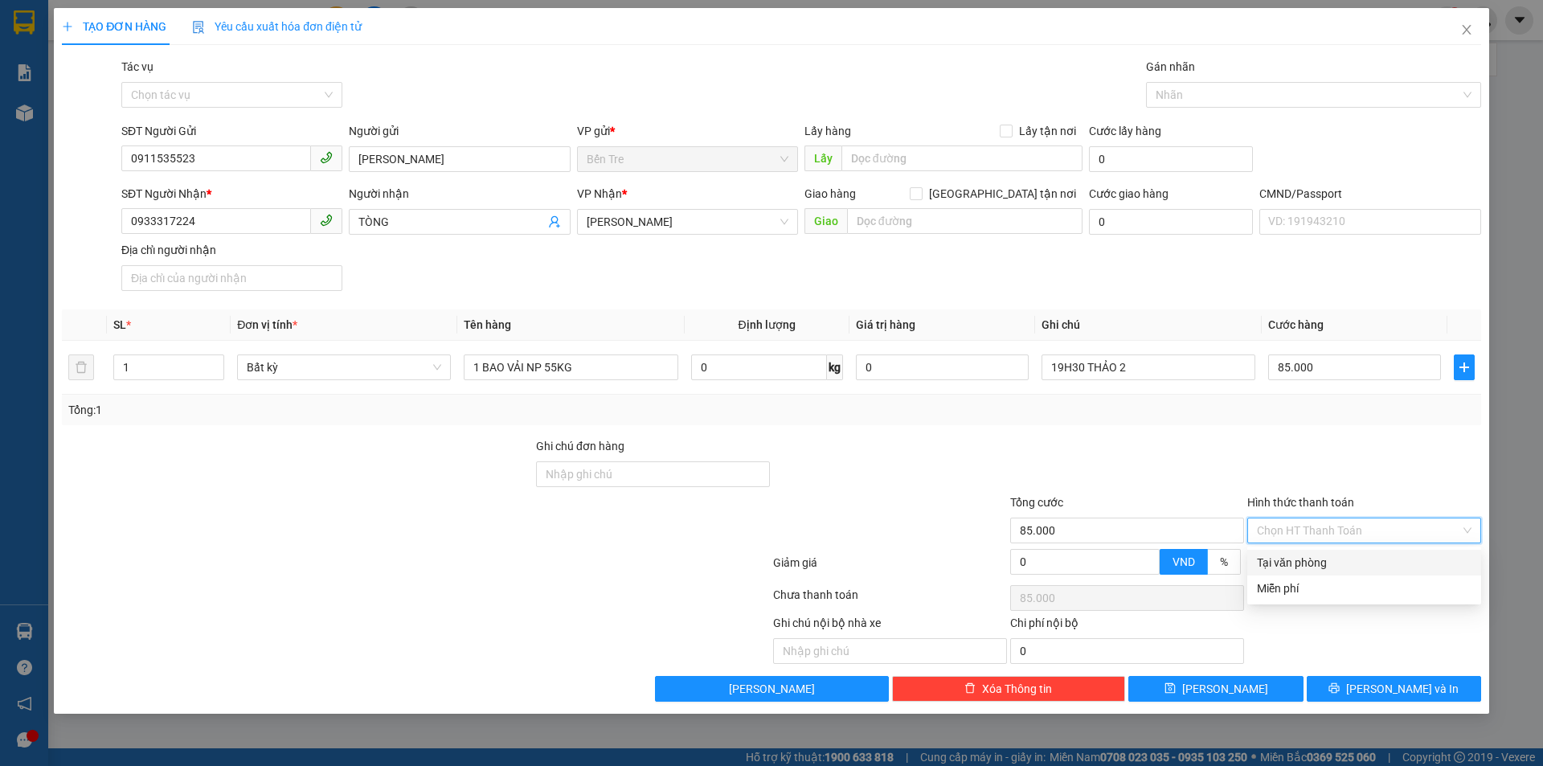
click at [1329, 567] on div "Tại văn phòng" at bounding box center [1364, 563] width 215 height 18
type input "0"
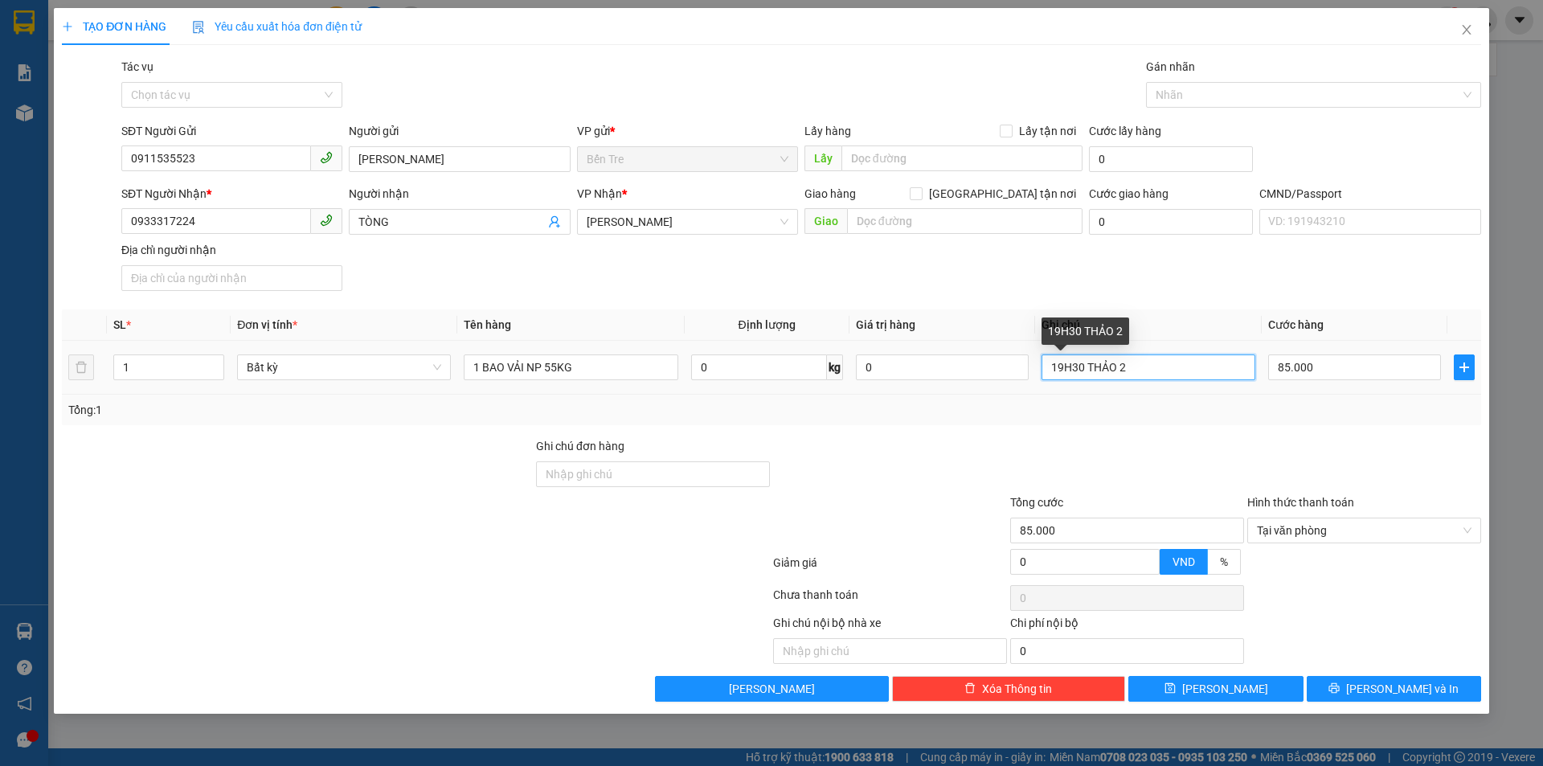
drag, startPoint x: 1082, startPoint y: 367, endPoint x: 1040, endPoint y: 367, distance: 41.8
click at [1041, 367] on input "19H30 THẢO 2" at bounding box center [1148, 367] width 214 height 26
click at [1465, 524] on span "Tại văn phòng" at bounding box center [1364, 530] width 215 height 24
type input "8H MAI THẢO 2"
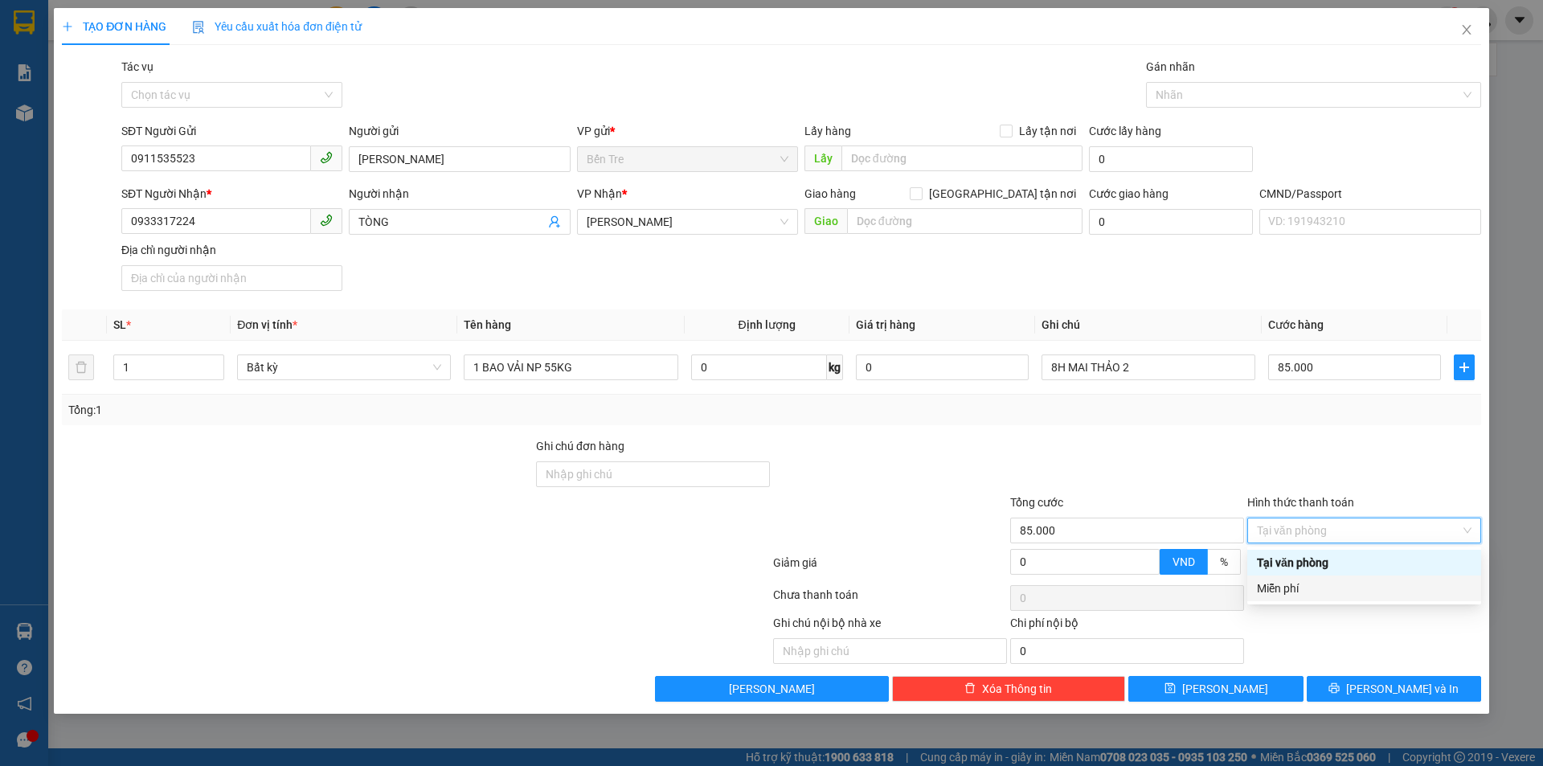
click at [1386, 624] on div "Ghi chú nội bộ nhà xe Chi phí nội bộ 0" at bounding box center [771, 639] width 1422 height 50
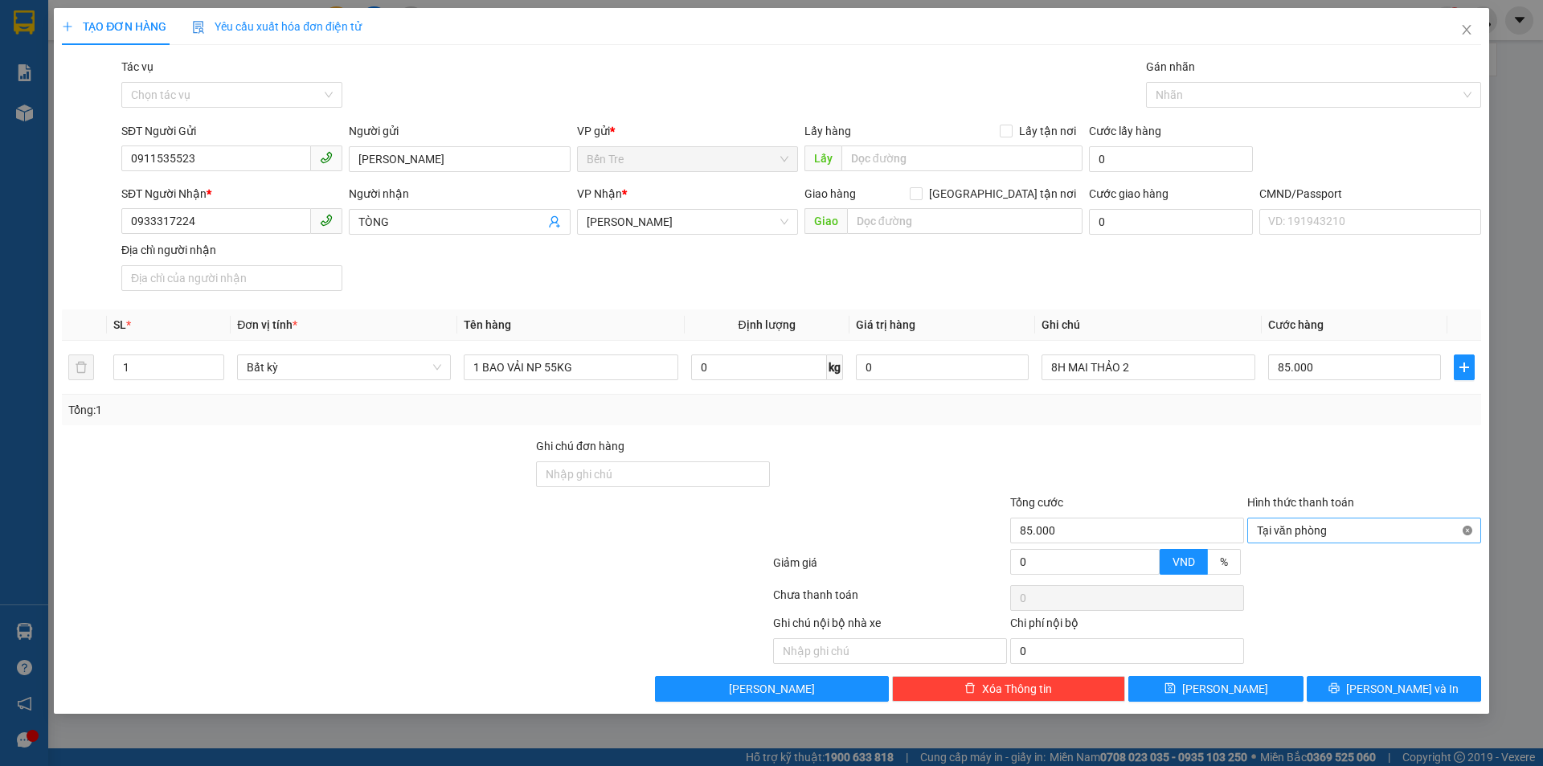
type input "85.000"
click at [1395, 594] on div at bounding box center [1363, 598] width 237 height 32
click at [1380, 684] on span "[PERSON_NAME] và In" at bounding box center [1402, 689] width 112 height 18
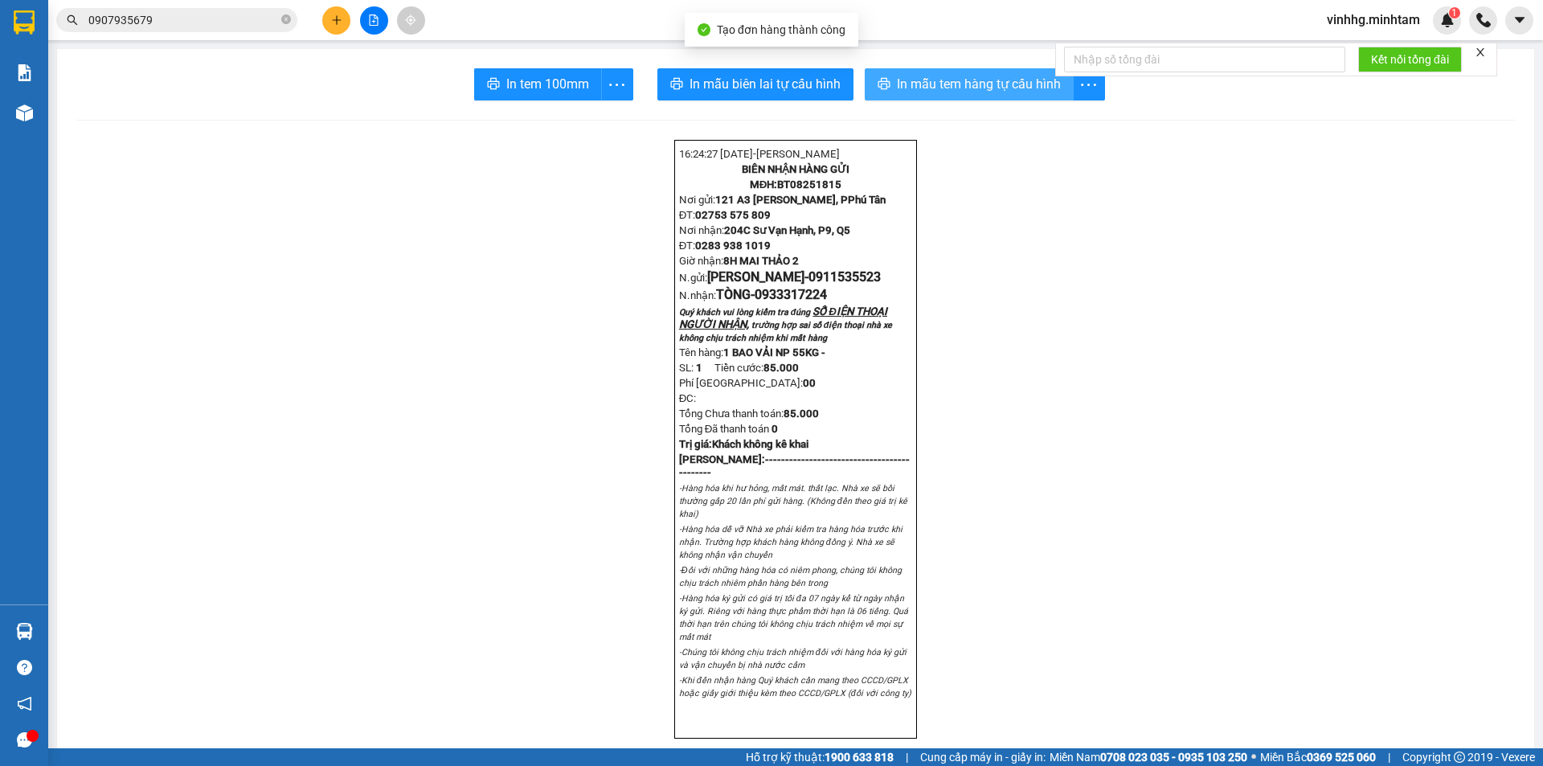
click at [989, 94] on span "In mẫu tem hàng tự cấu hình" at bounding box center [979, 84] width 164 height 20
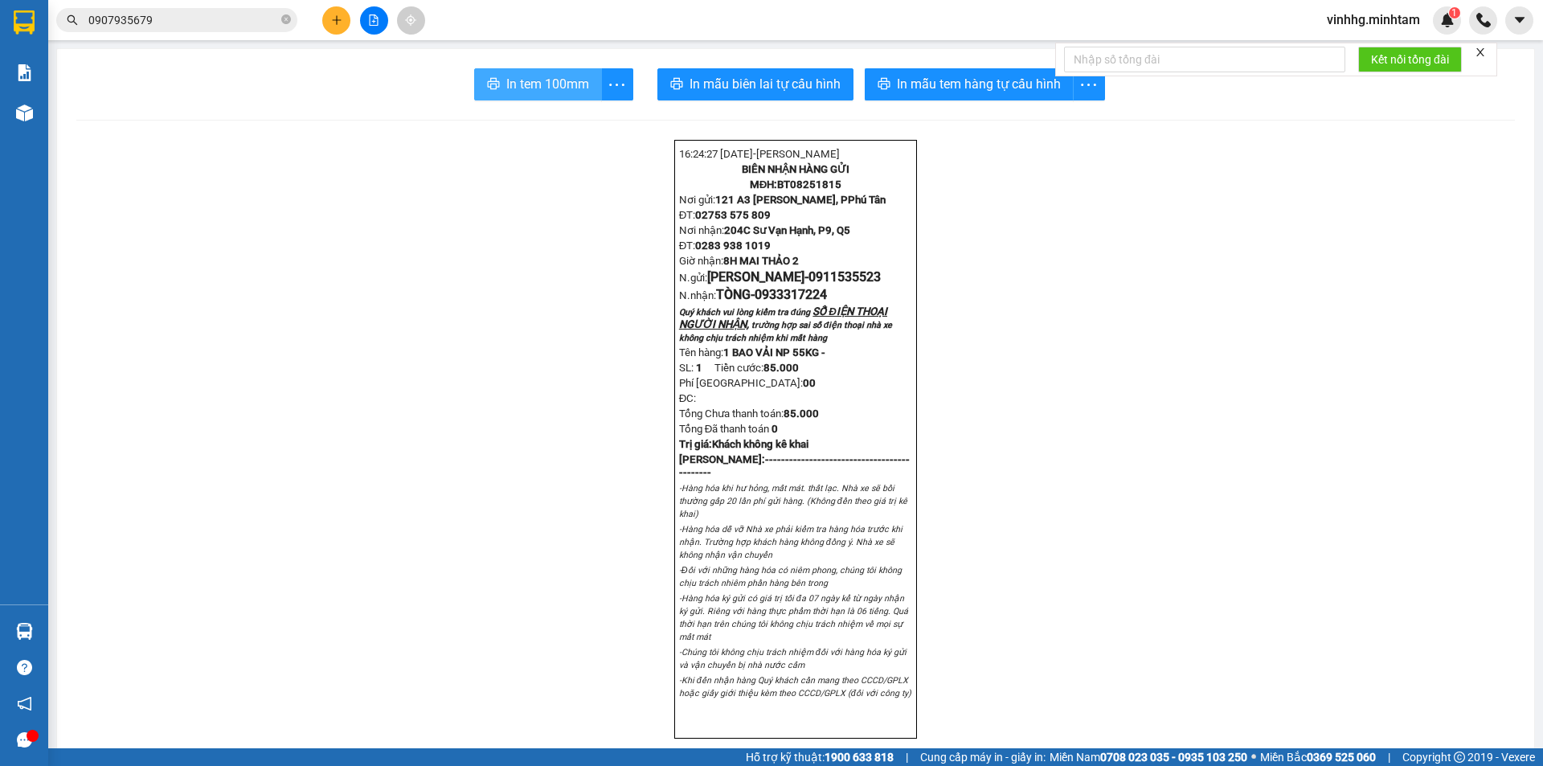
click at [525, 92] on span "In tem 100mm" at bounding box center [547, 84] width 83 height 20
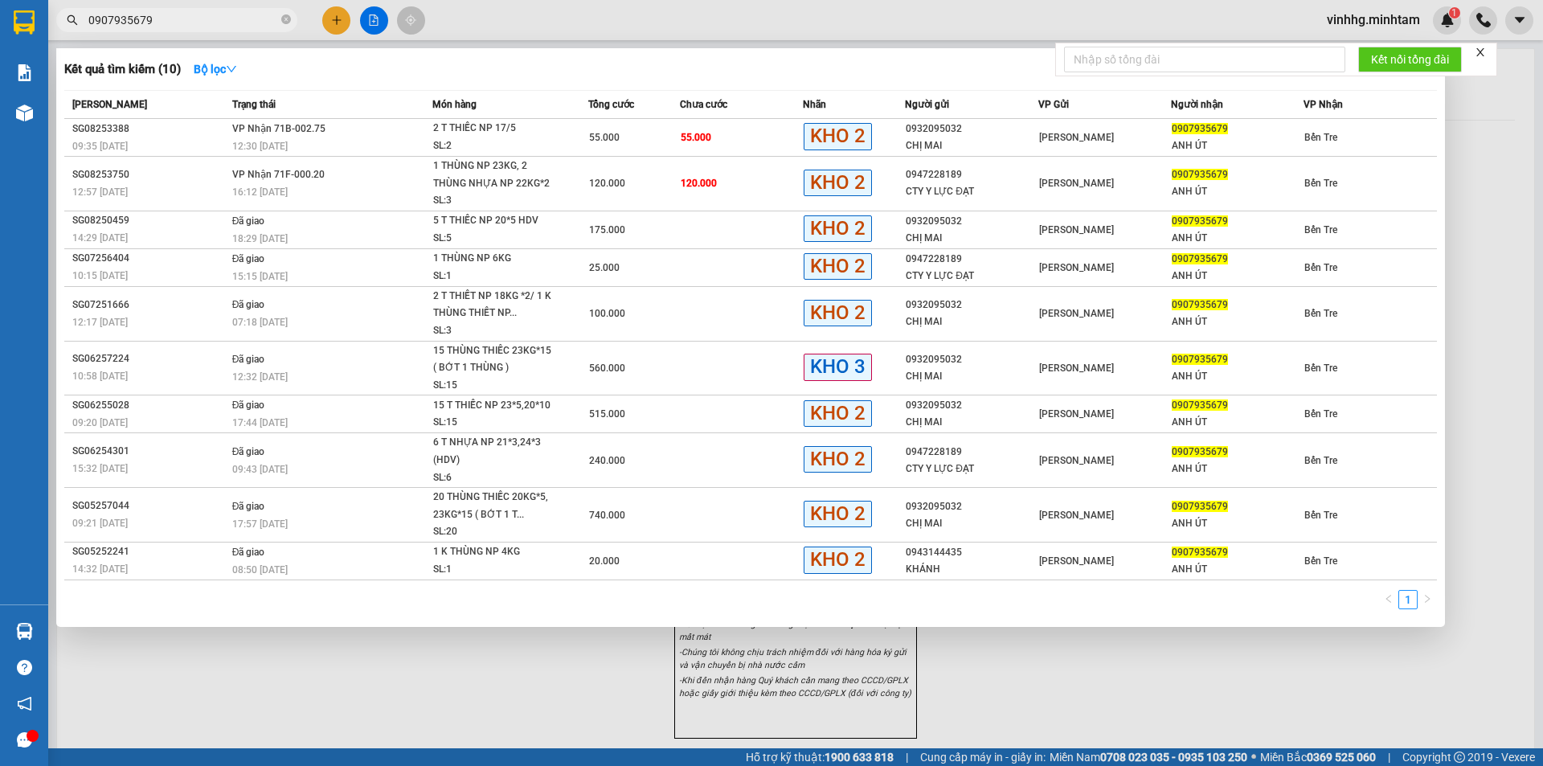
click at [213, 18] on input "0907935679" at bounding box center [183, 20] width 190 height 18
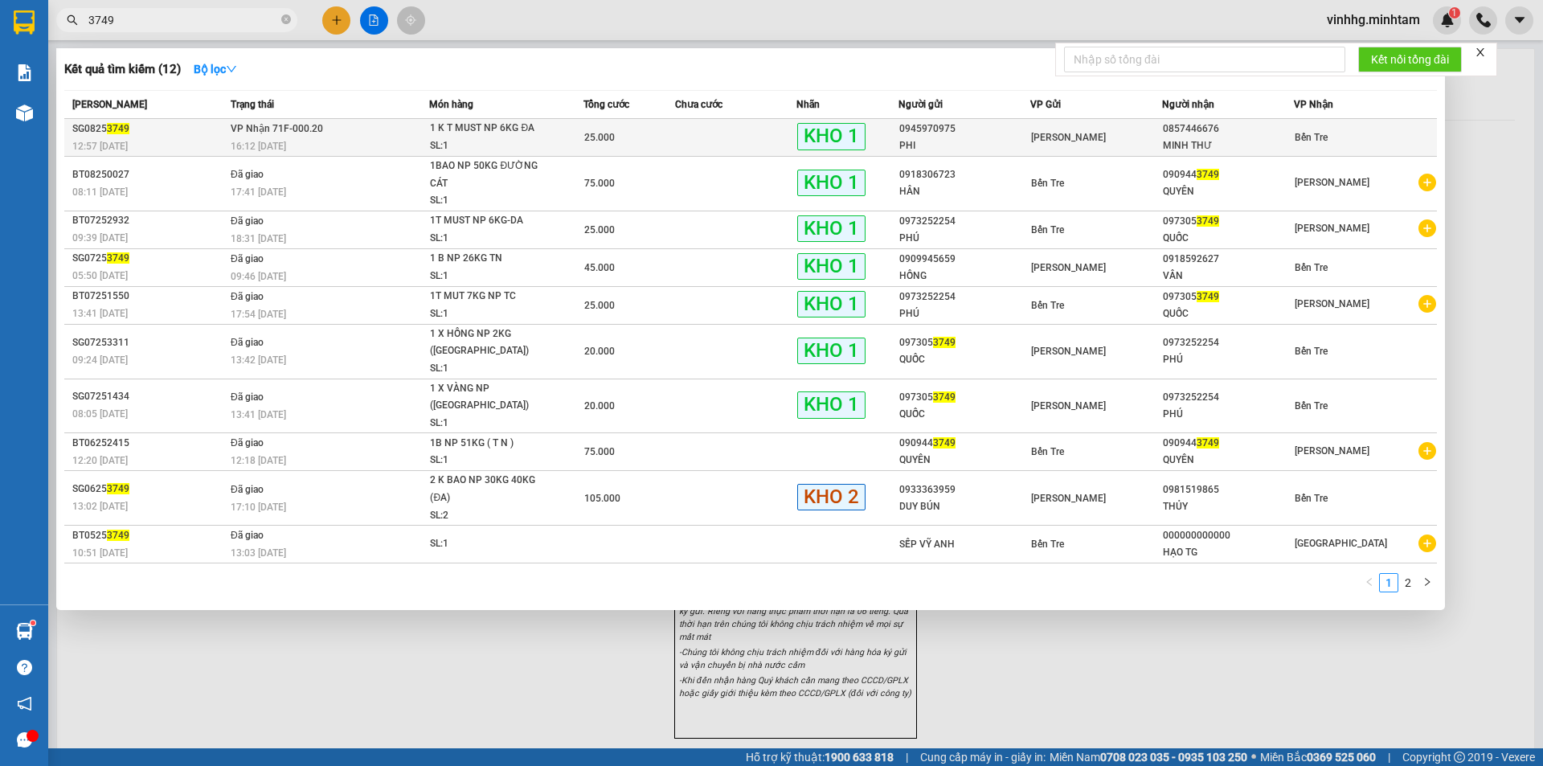
type input "3749"
click at [242, 136] on td "VP Nhận 71F-000.20 16:12 [DATE]" at bounding box center [328, 138] width 202 height 38
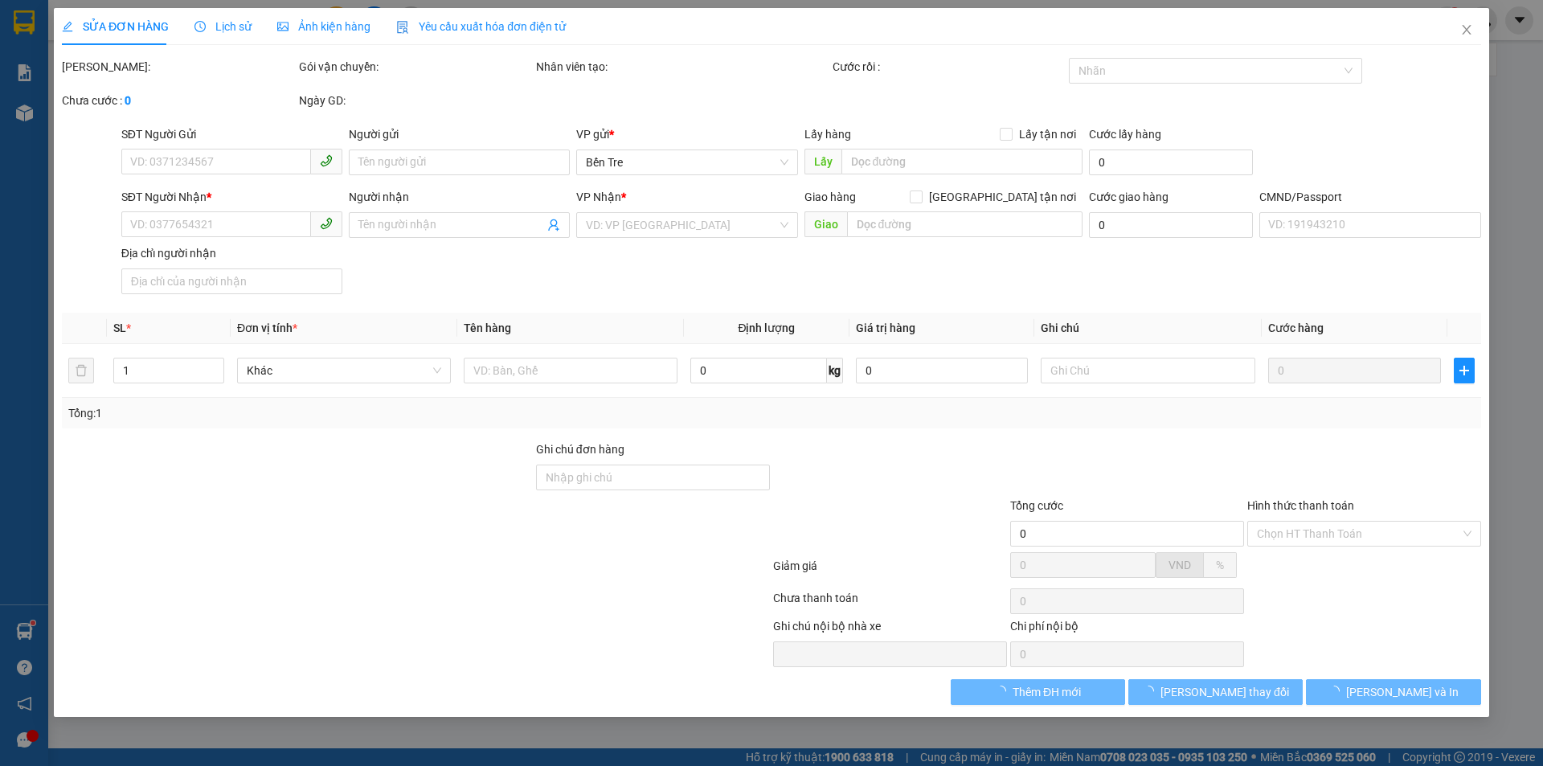
type input "0945970975"
type input "PHI"
type input "0857446676"
type input "MINH THƯ"
type input "GÀ Ủ MUỐI"
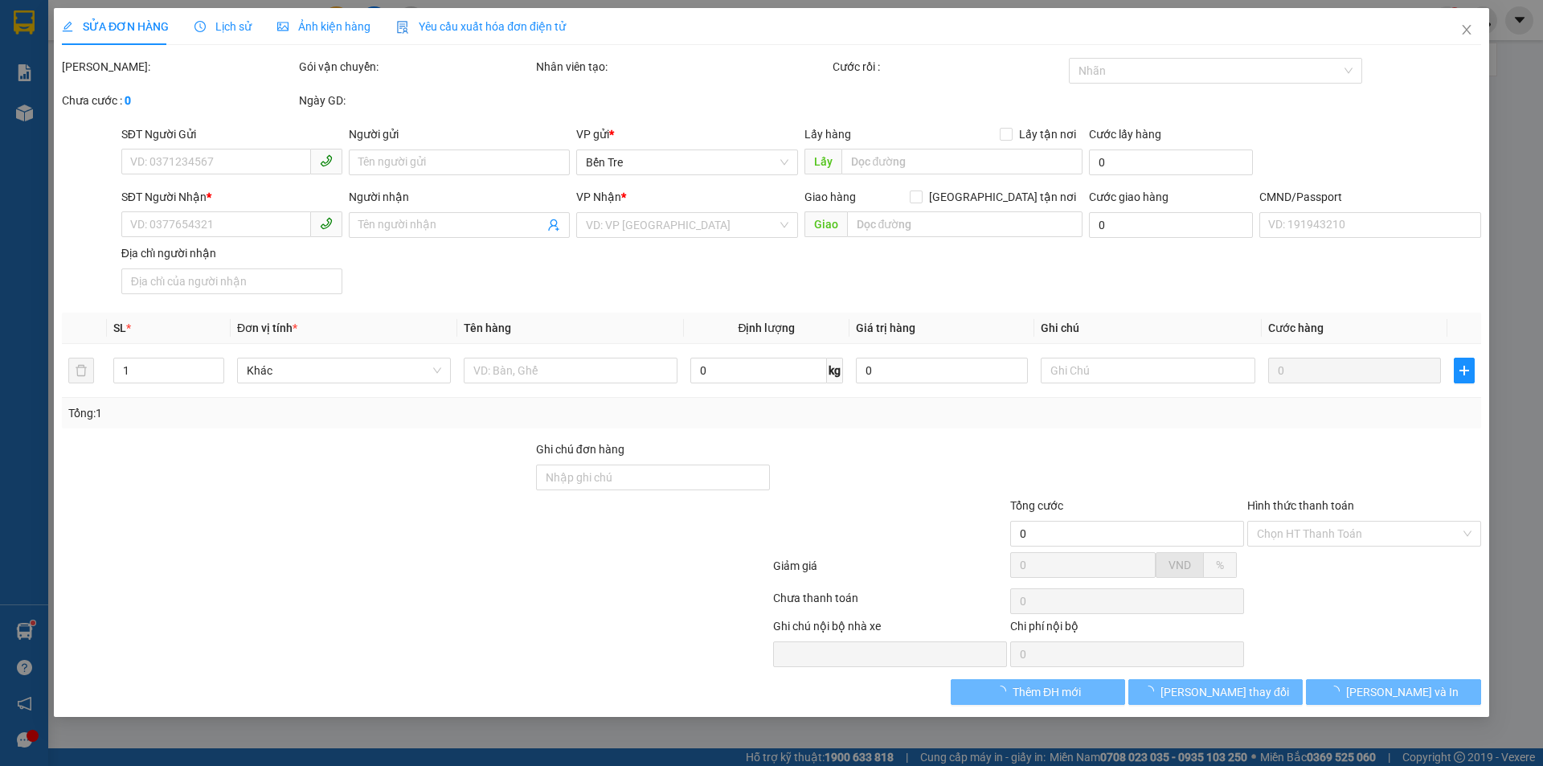
type input "25.000"
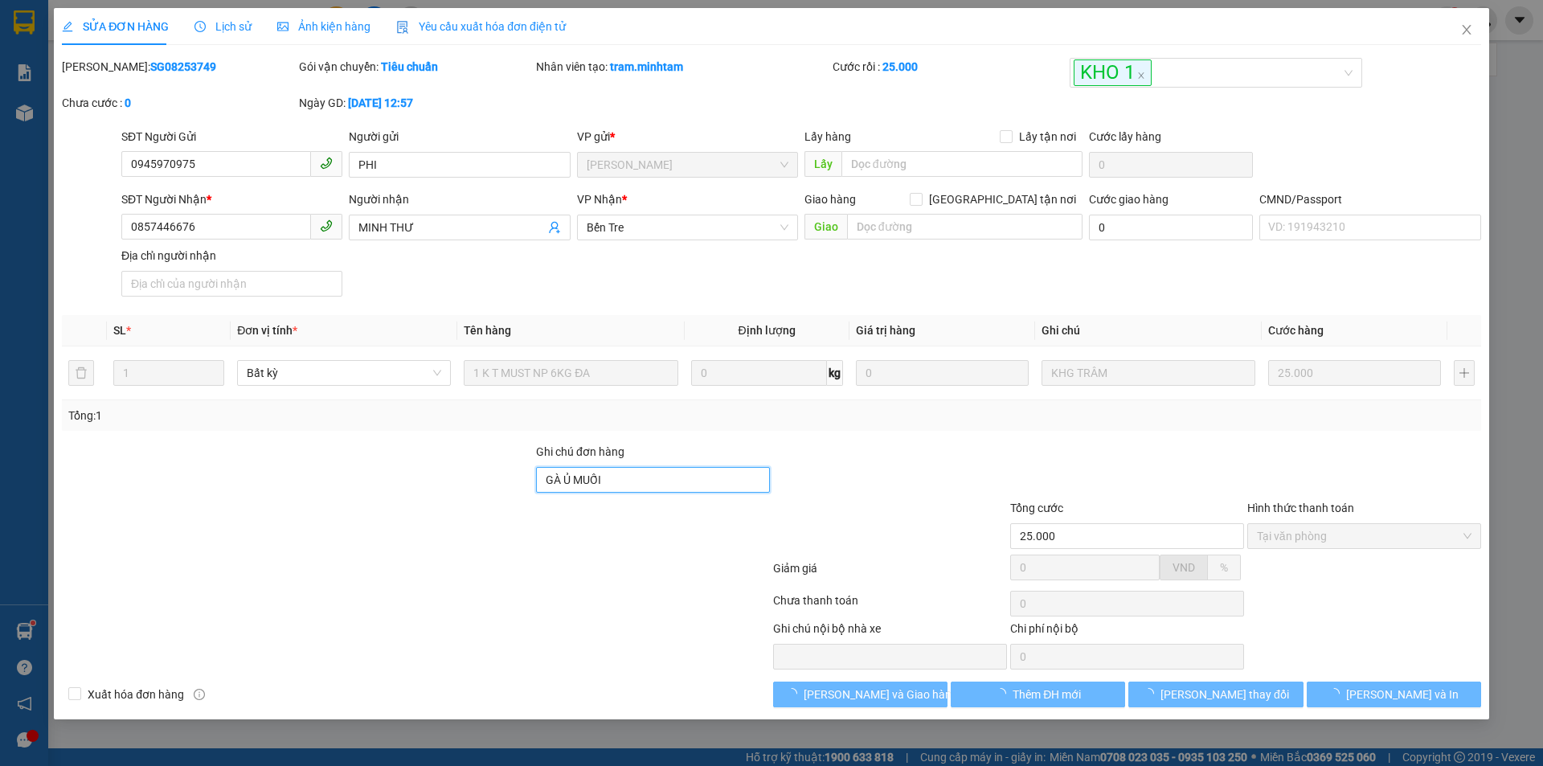
click at [615, 478] on input "GÀ Ủ MUỐI" at bounding box center [653, 480] width 234 height 26
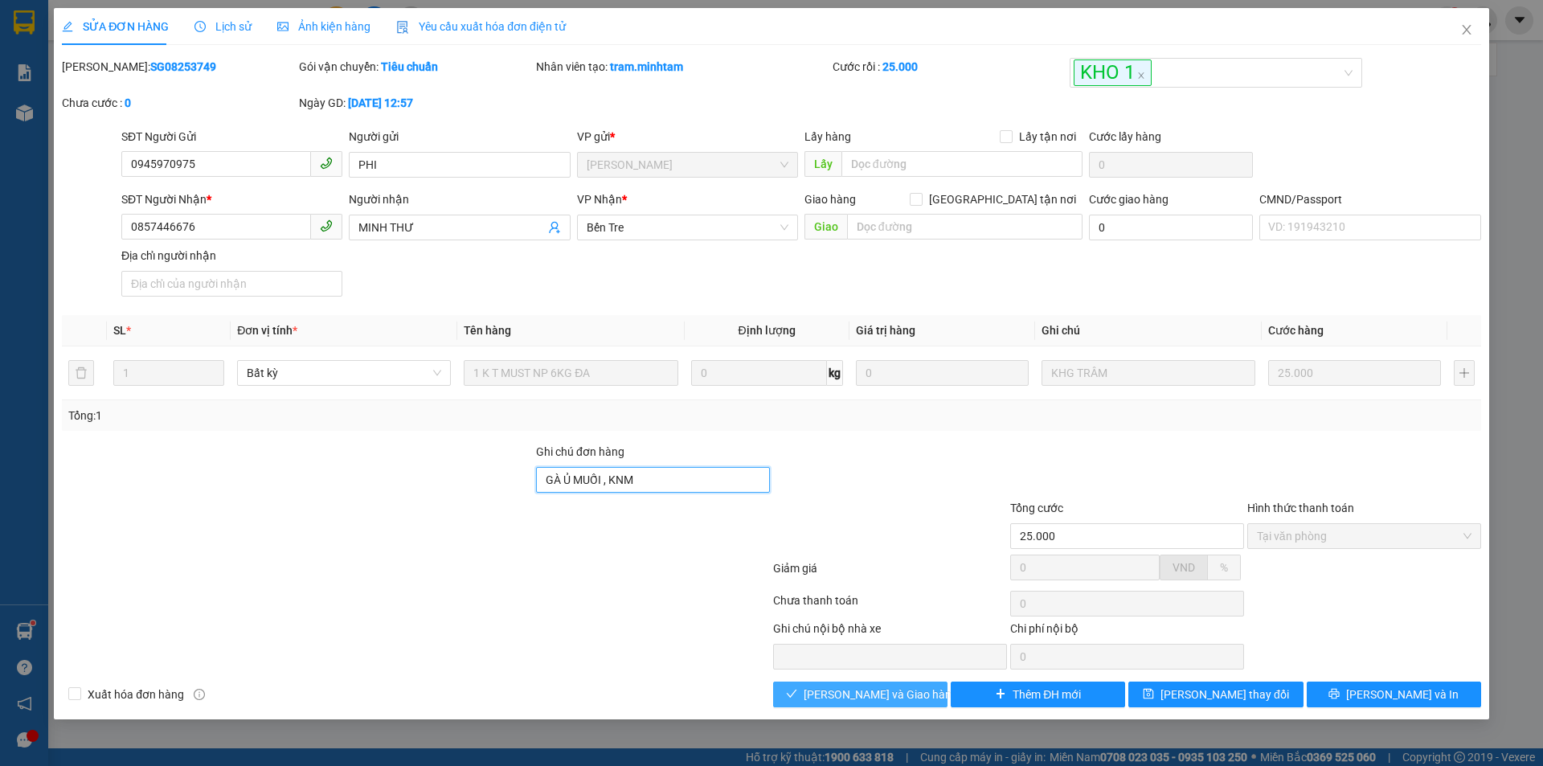
type input "GÀ Ủ MUỐI , KNM"
click at [884, 696] on span "[PERSON_NAME] và Giao hàng" at bounding box center [880, 694] width 154 height 18
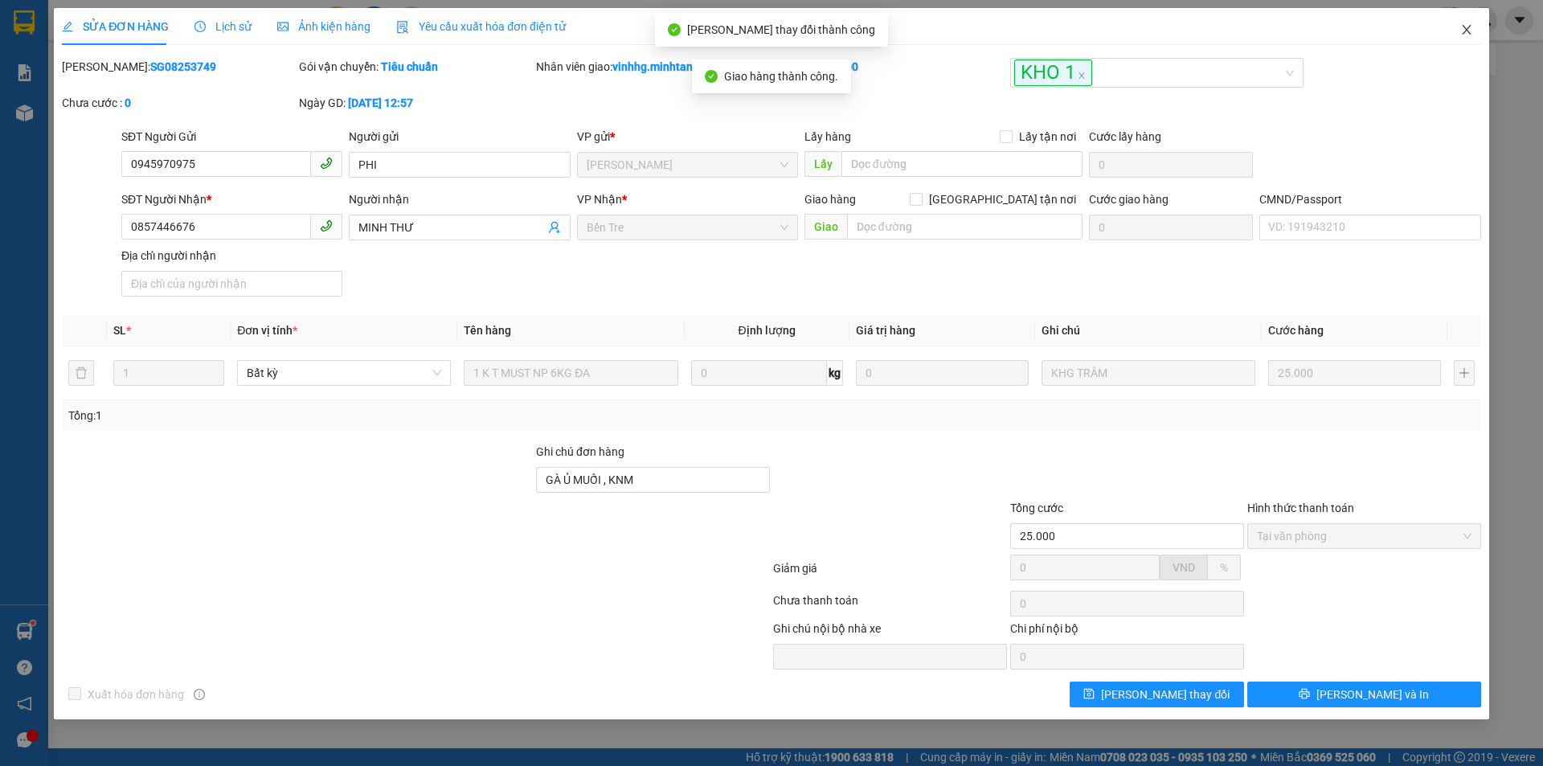
click at [1478, 24] on span "Close" at bounding box center [1466, 30] width 45 height 45
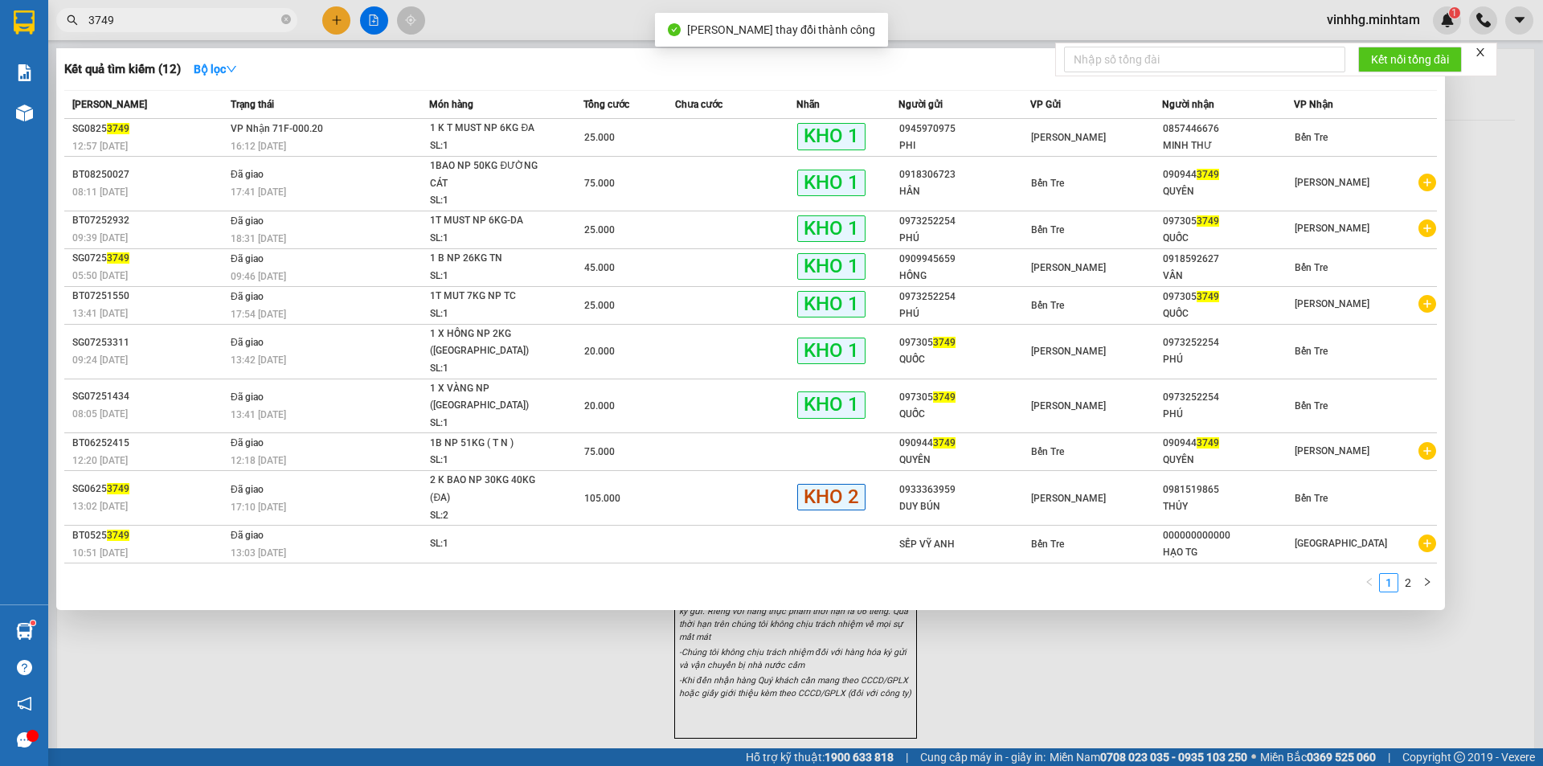
click at [150, 14] on input "3749" at bounding box center [183, 20] width 190 height 18
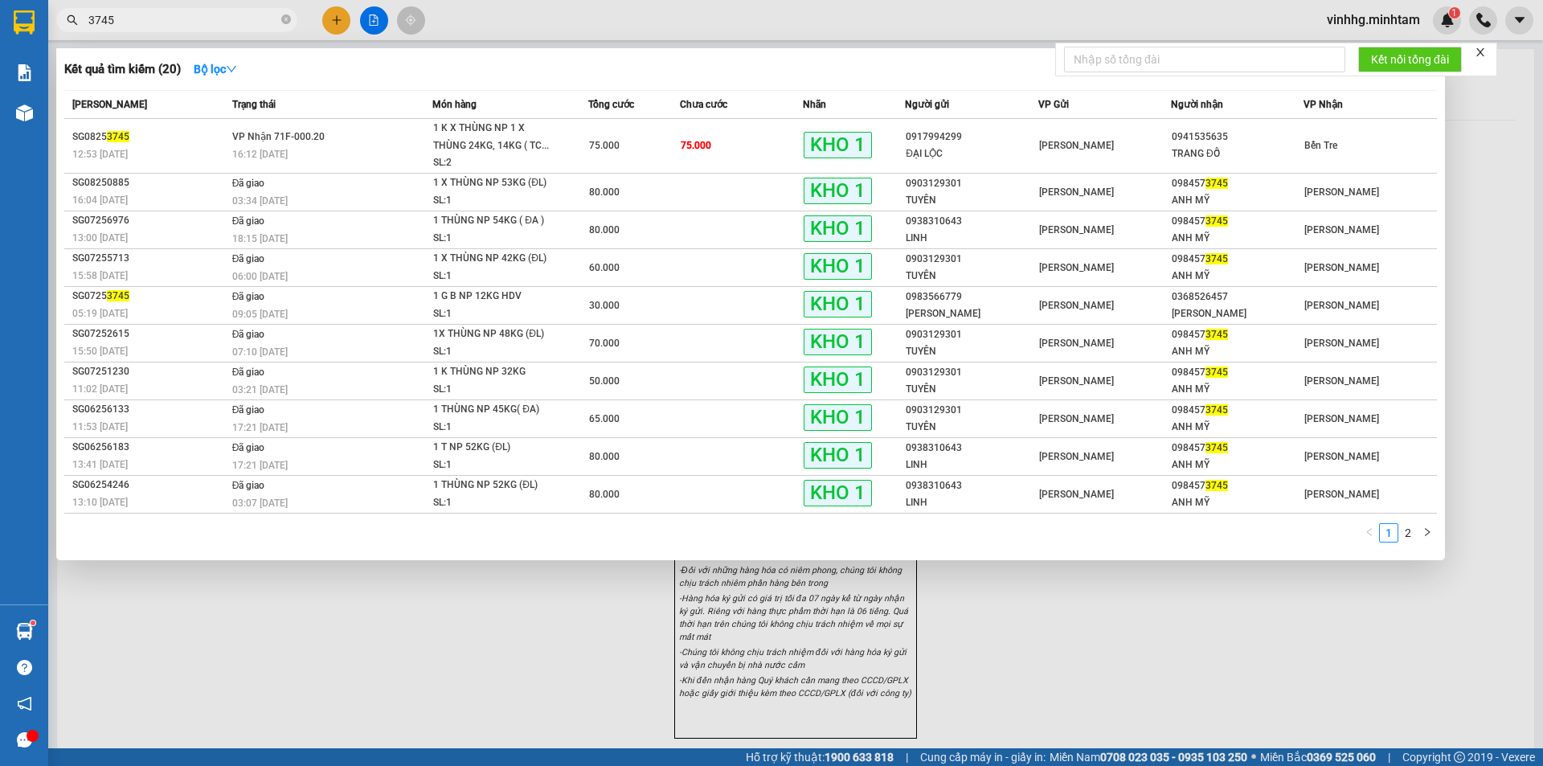
click at [246, 27] on input "3745" at bounding box center [183, 20] width 190 height 18
type input "3749"
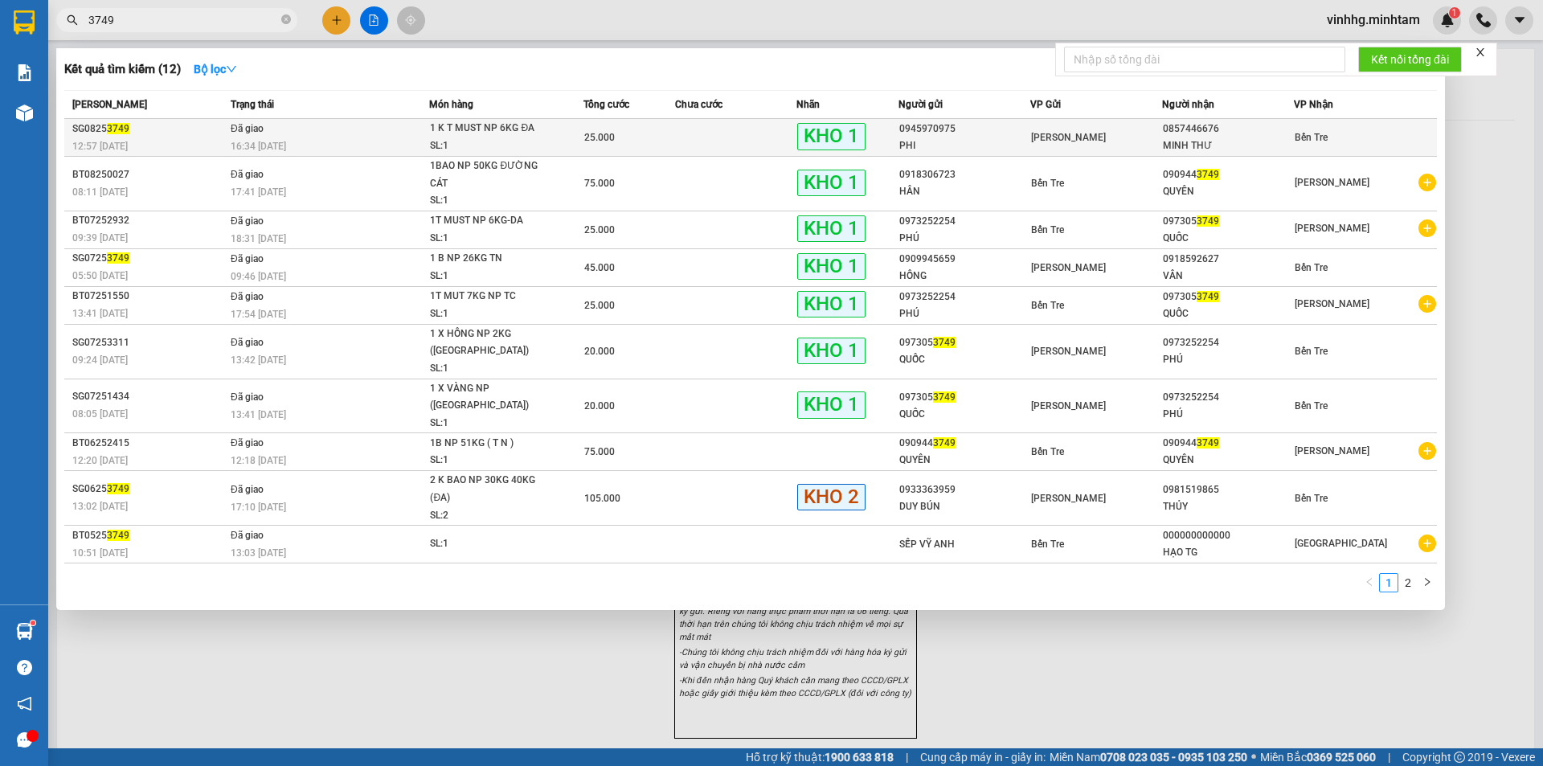
click at [973, 147] on div "PHI" at bounding box center [964, 145] width 130 height 17
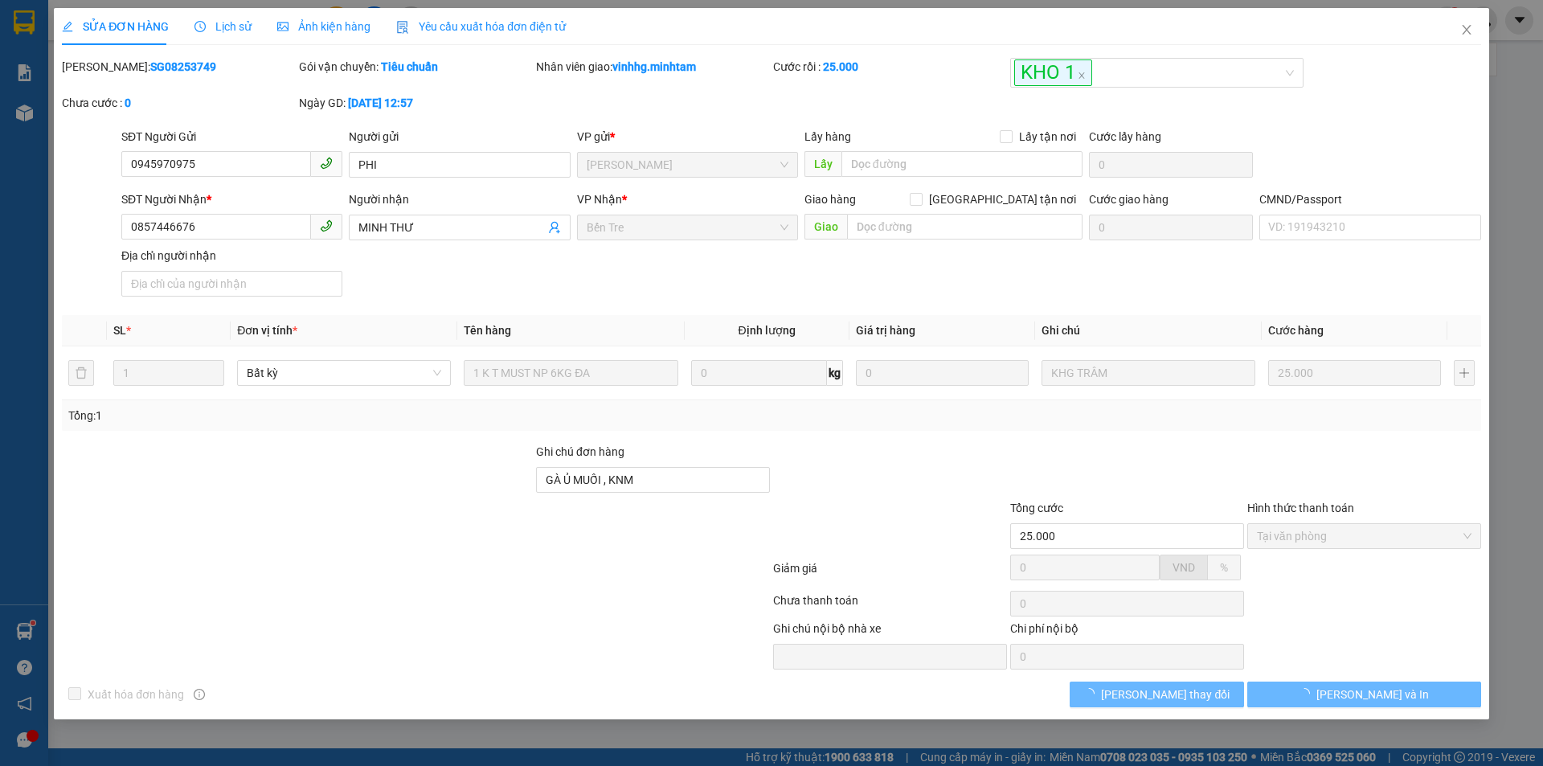
type input "0945970975"
type input "PHI"
type input "0857446676"
type input "MINH THƯ"
type input "GÀ Ủ MUỐI , KNM"
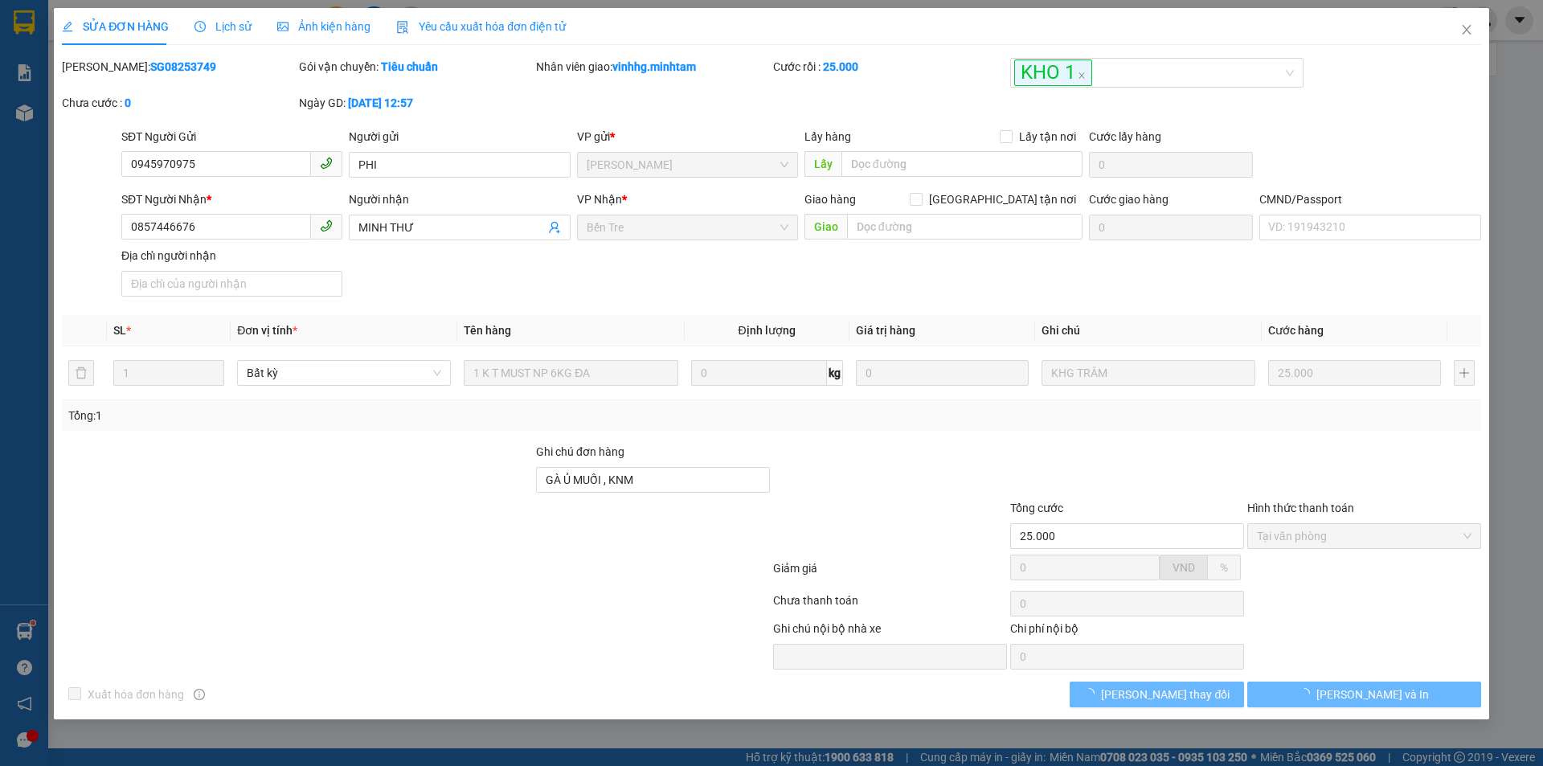
type input "25.000"
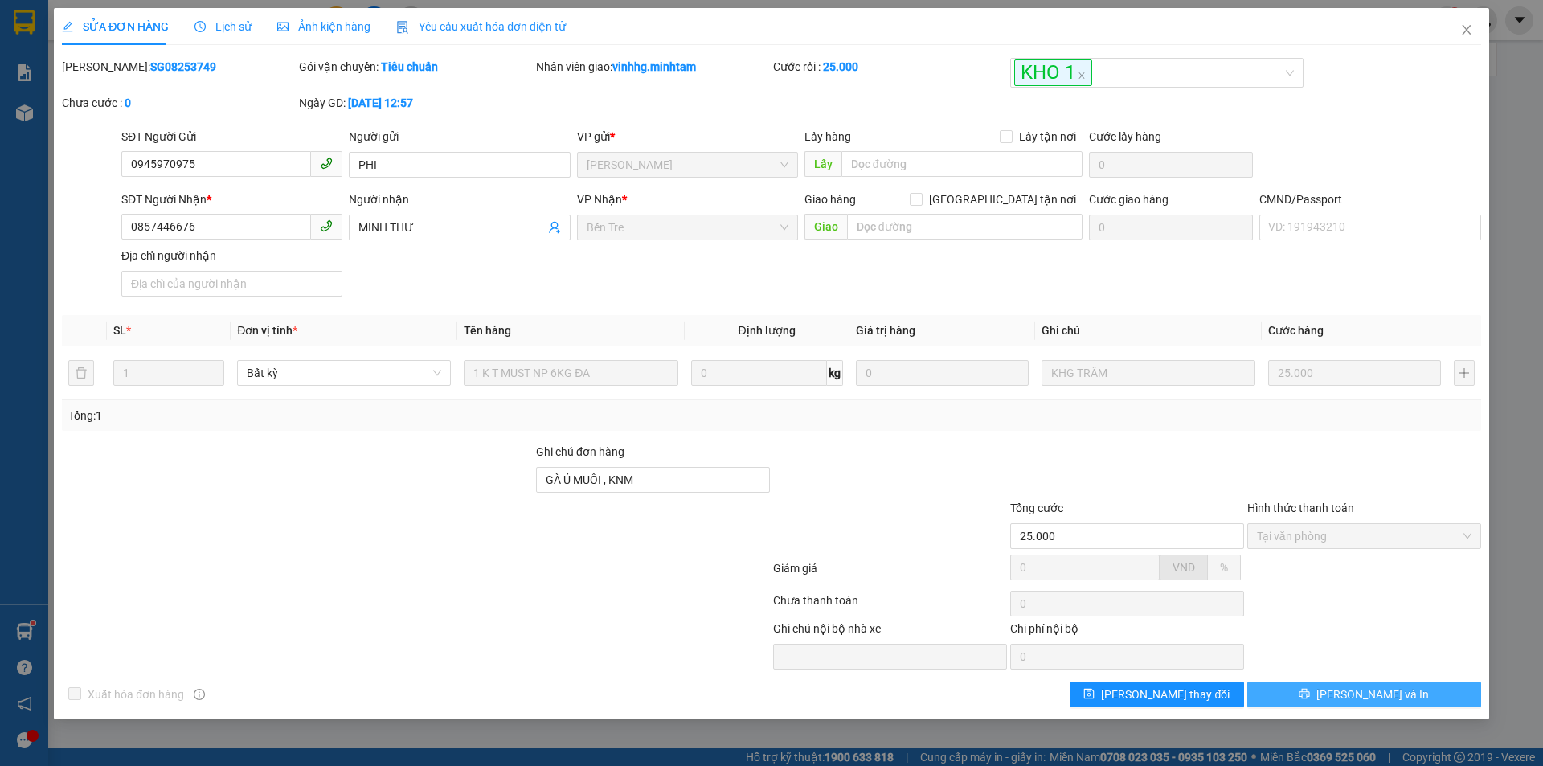
click at [1418, 693] on button "[PERSON_NAME] và In" at bounding box center [1364, 694] width 234 height 26
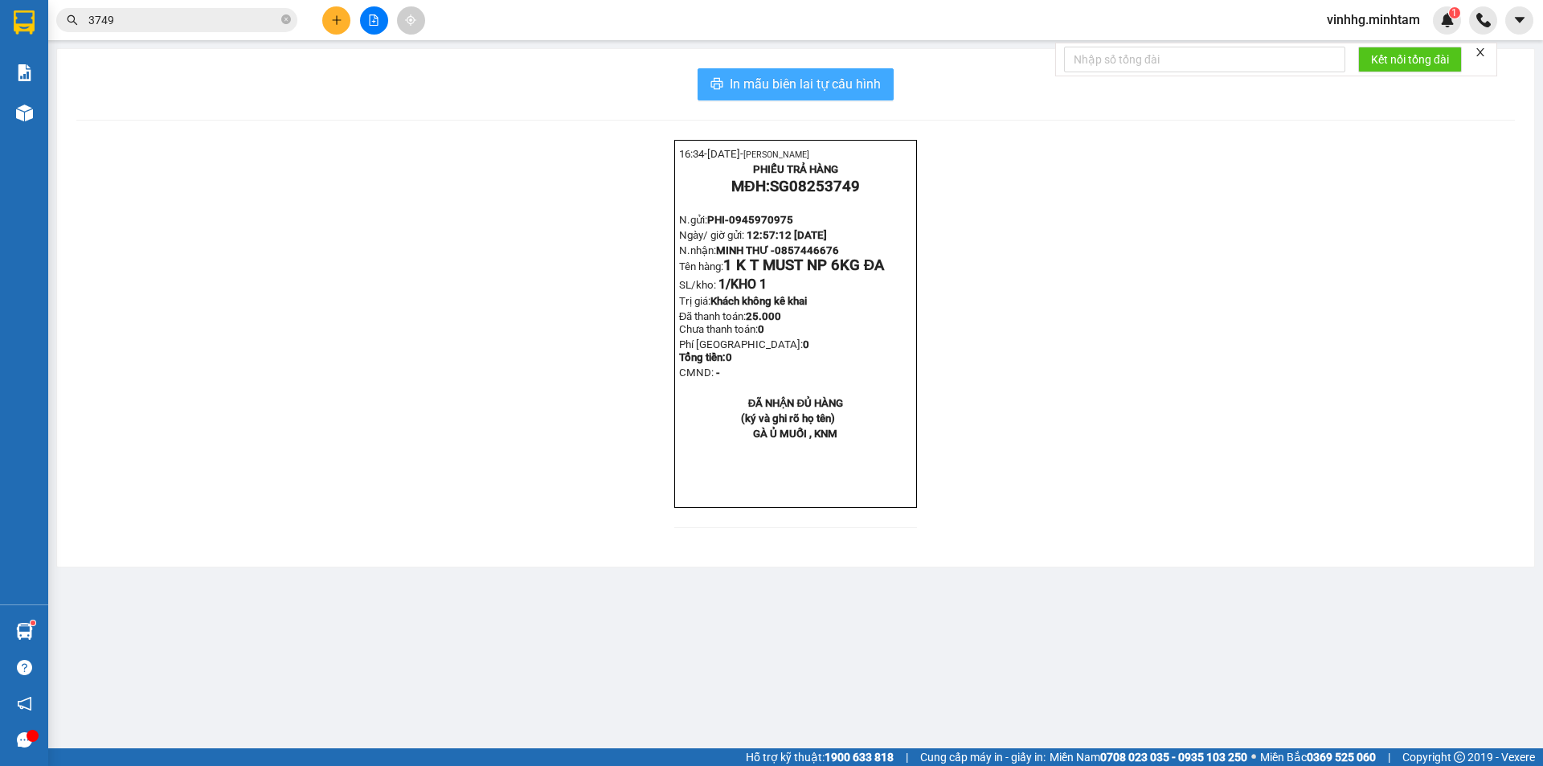
click at [832, 86] on span "In mẫu biên lai tự cấu hình" at bounding box center [804, 84] width 151 height 20
click at [125, 21] on input "3749" at bounding box center [183, 20] width 190 height 18
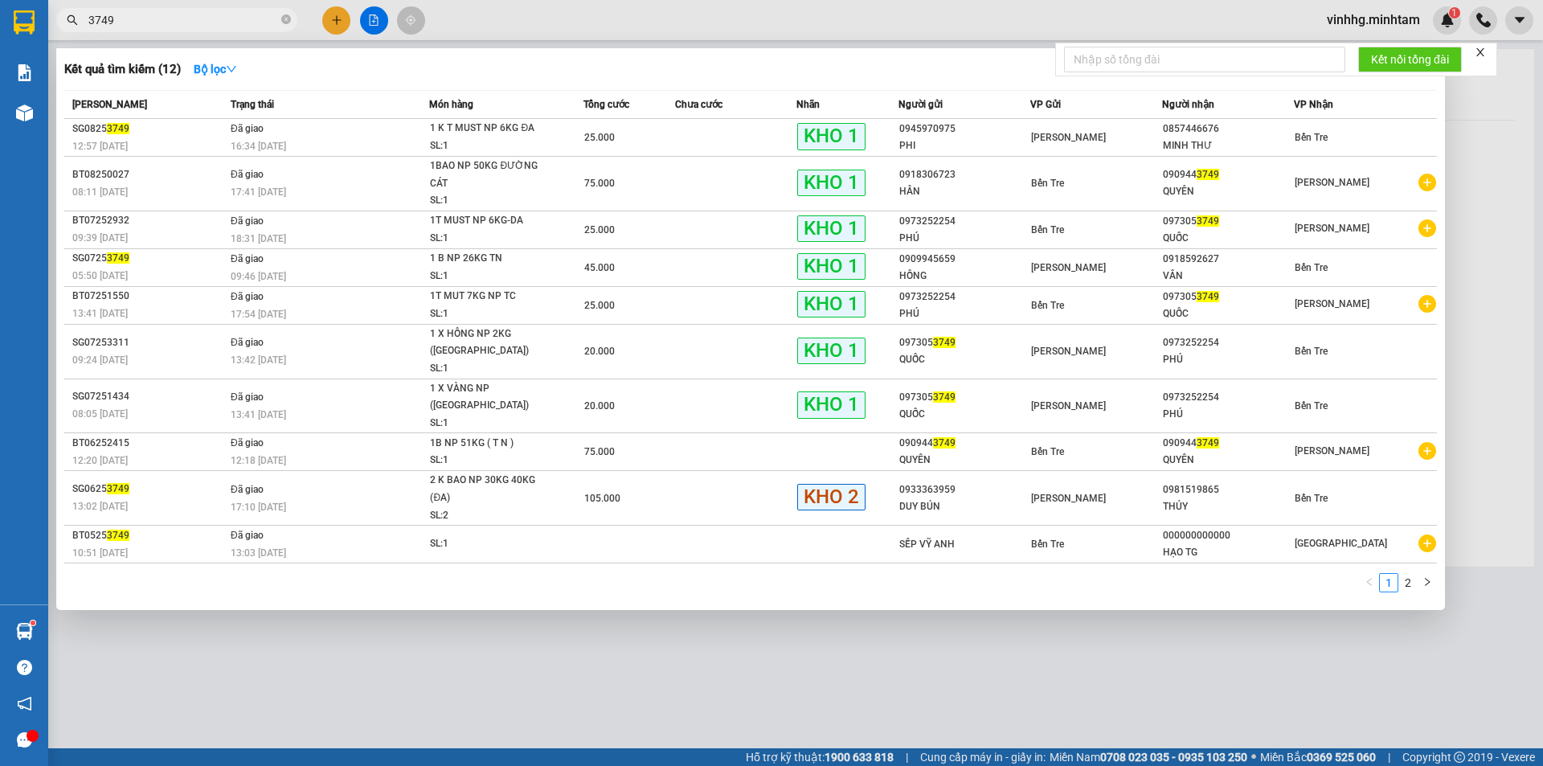
click at [175, 15] on input "3749" at bounding box center [183, 20] width 190 height 18
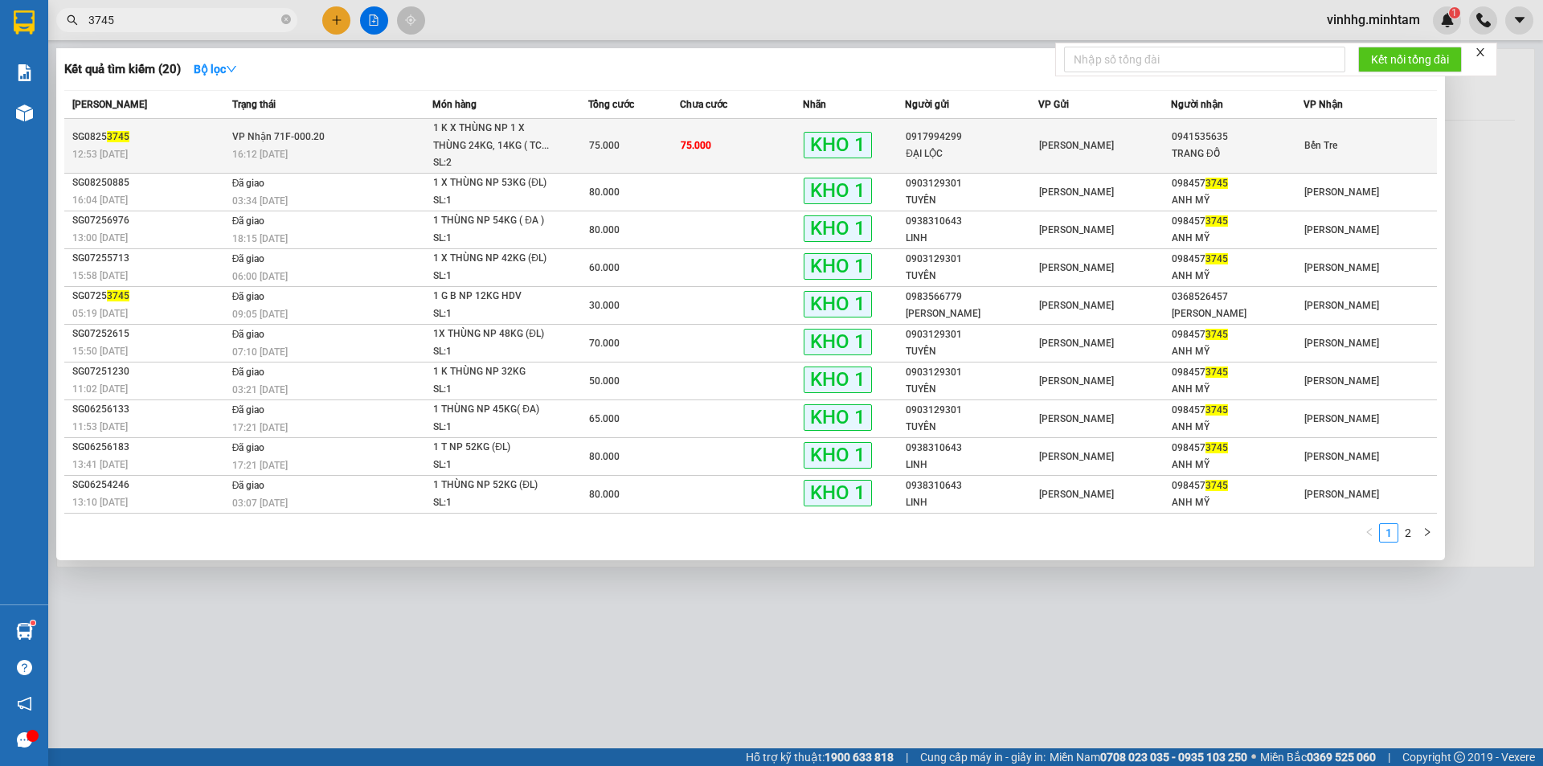
type input "3745"
click at [507, 151] on div "1 K X THÙNG NP 1 X THÙNG 24KG, 14KG ( TC..." at bounding box center [493, 137] width 121 height 35
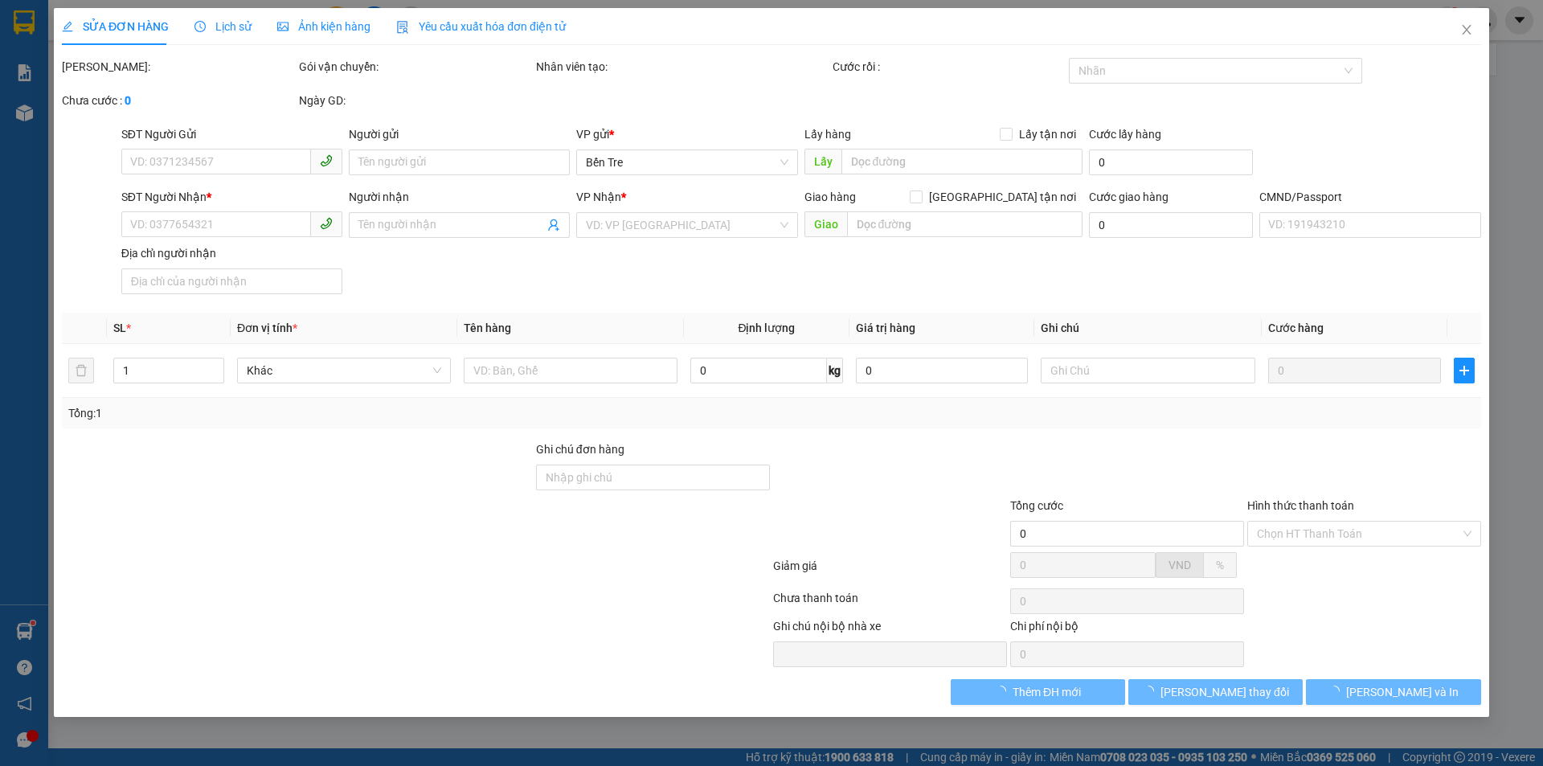
type input "0917994299"
type input "ĐẠI LỘC"
type input "0941535635"
type input "TRANG ĐỖ"
type input "HCK"
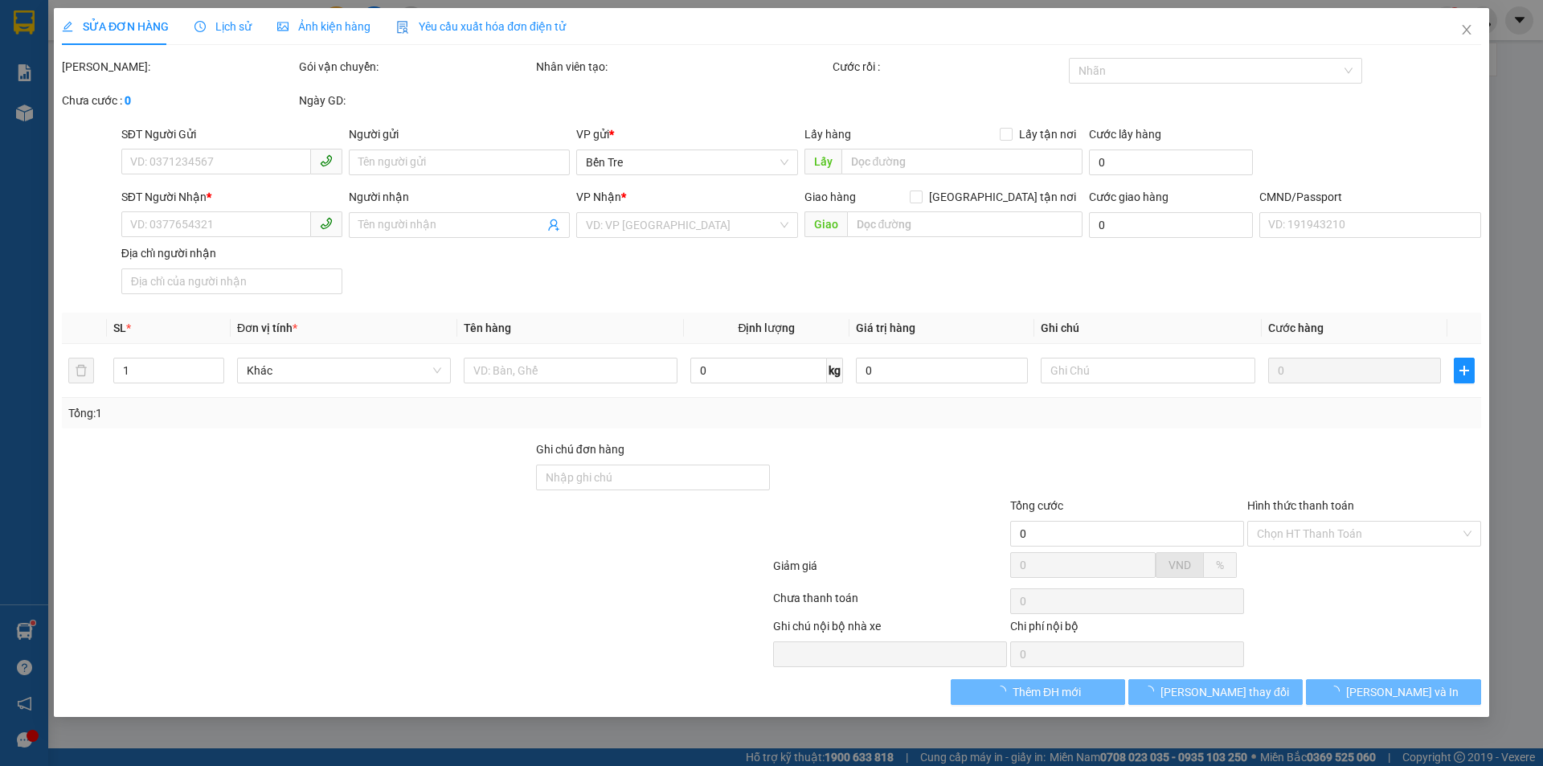
type input "75.000"
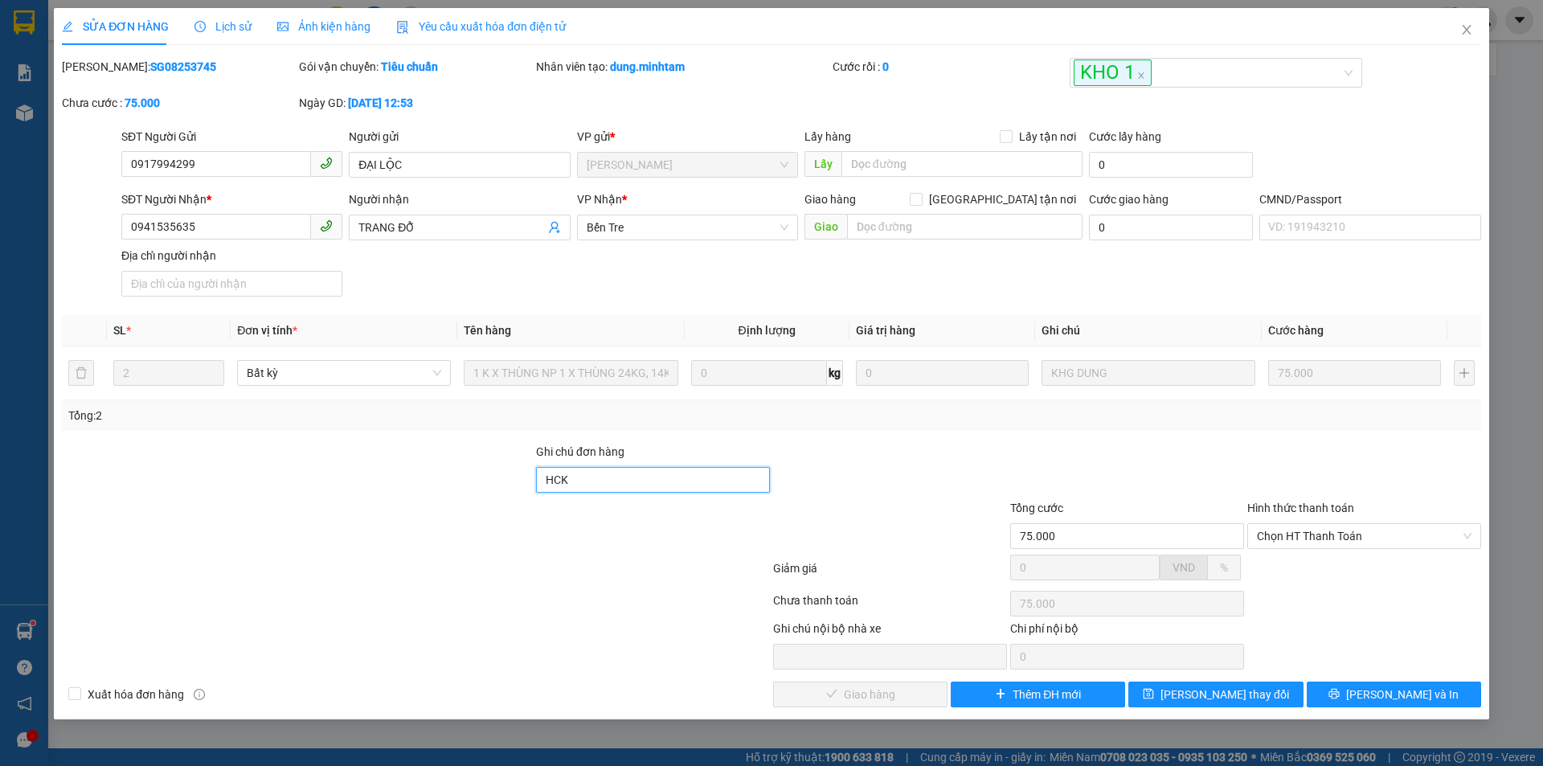
click at [619, 481] on input "HCK" at bounding box center [653, 480] width 234 height 26
type input "HCK , DG"
click at [1234, 694] on span "[PERSON_NAME] thay đổi" at bounding box center [1224, 694] width 129 height 18
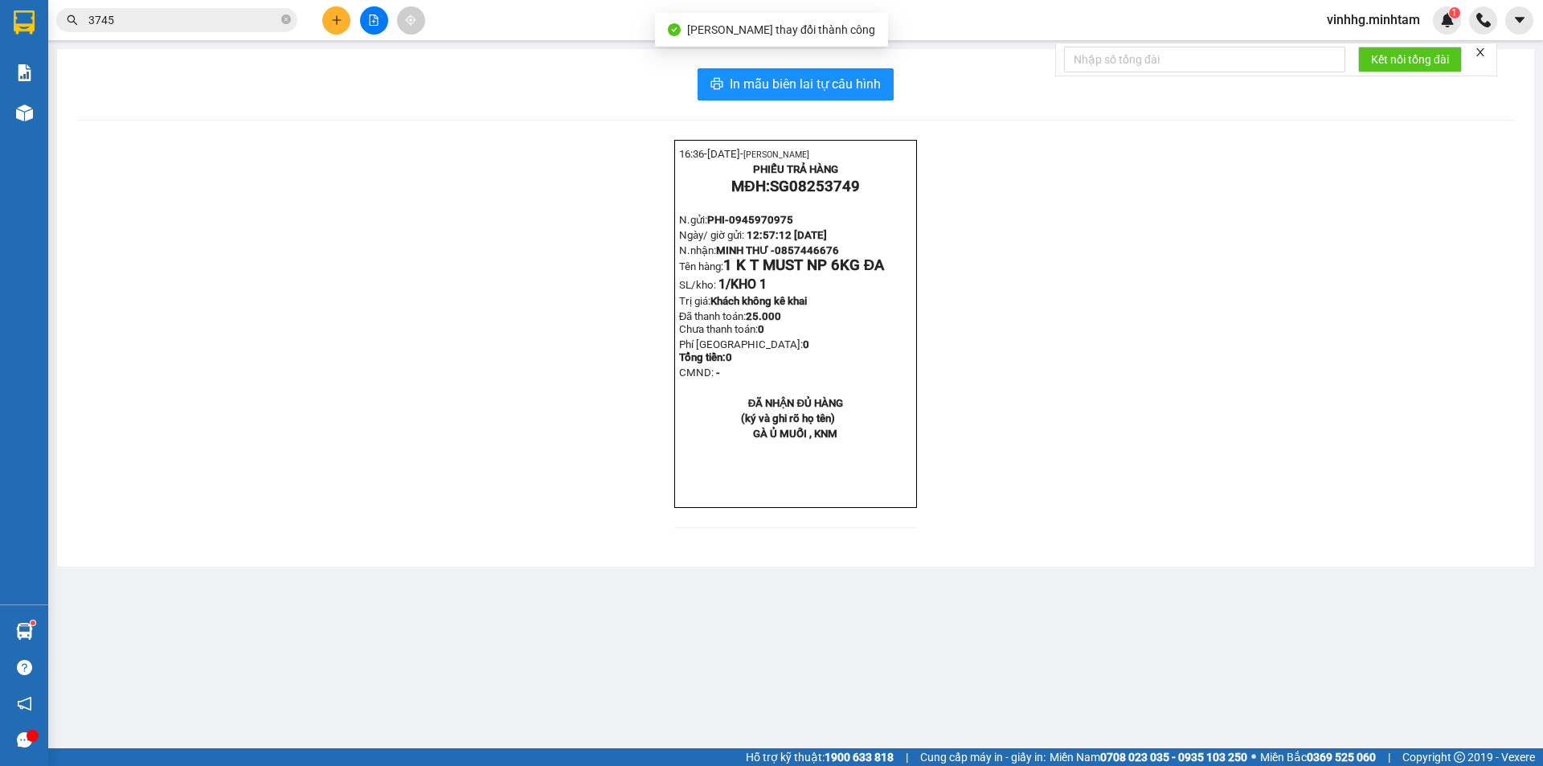
click at [157, 20] on input "3745" at bounding box center [183, 20] width 190 height 18
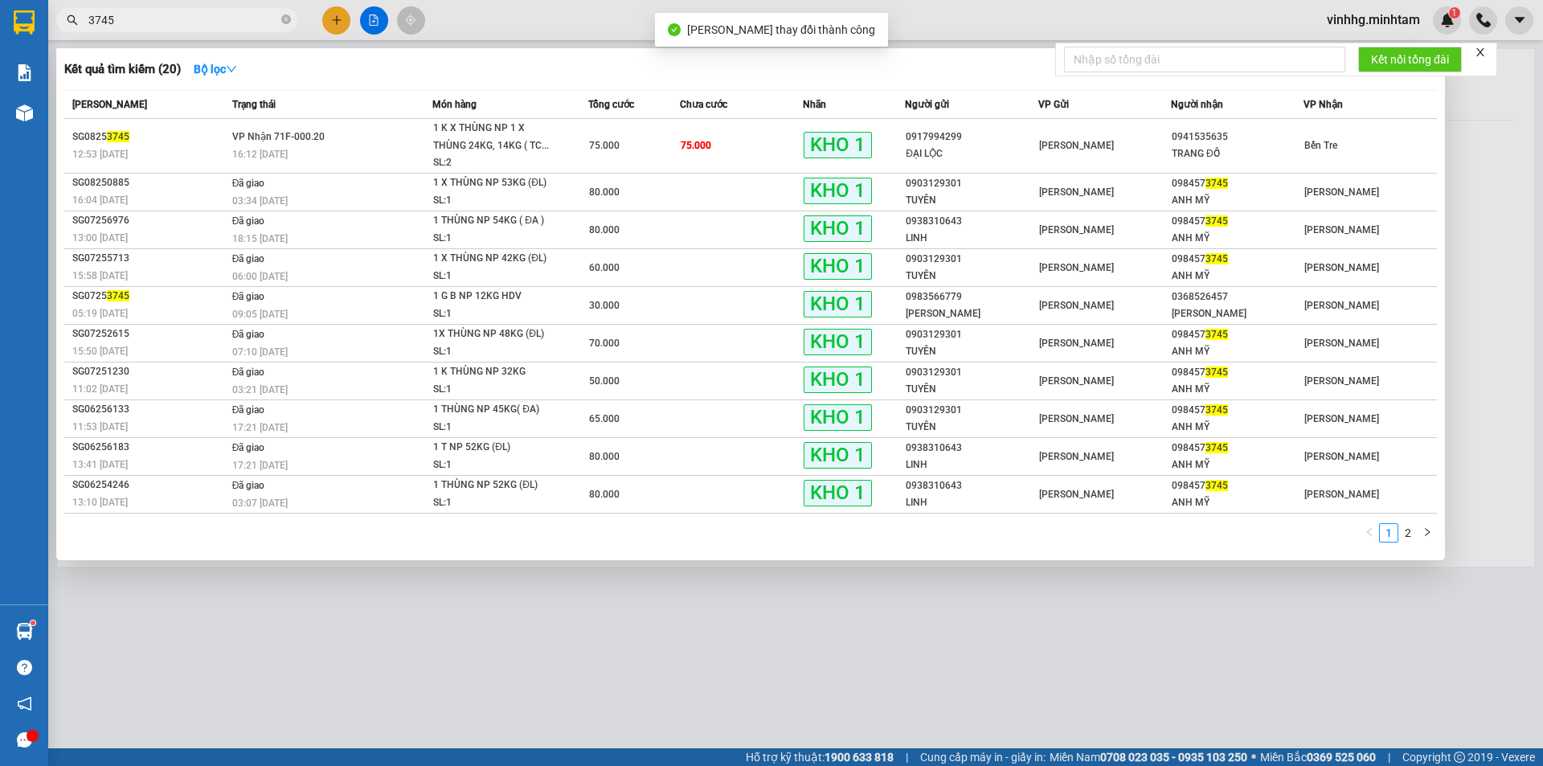
click at [157, 20] on input "3745" at bounding box center [183, 20] width 190 height 18
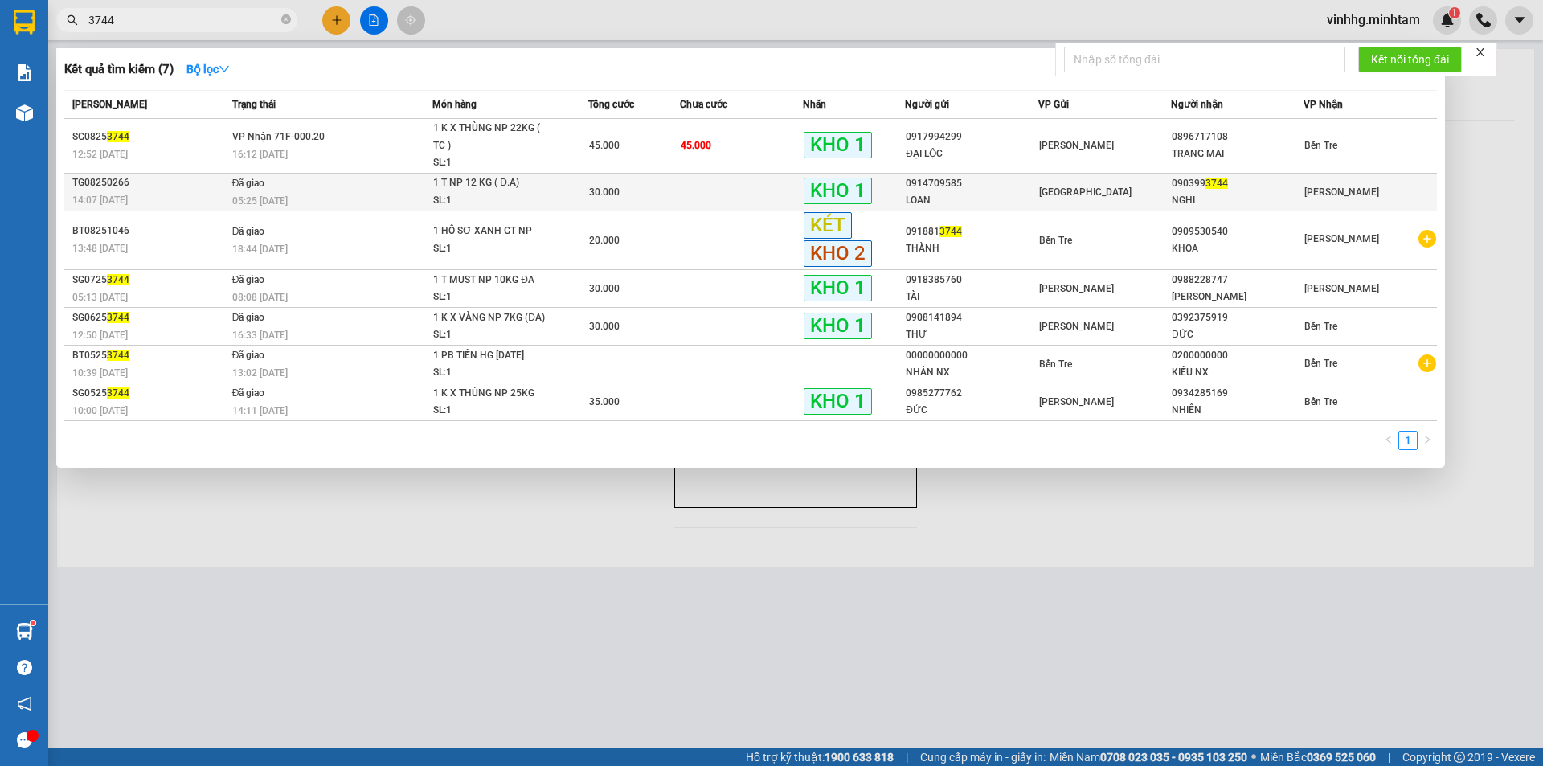
type input "3744"
click at [570, 173] on td "1 T NP 12 KG ( Đ.A) SL: 1" at bounding box center [509, 192] width 155 height 38
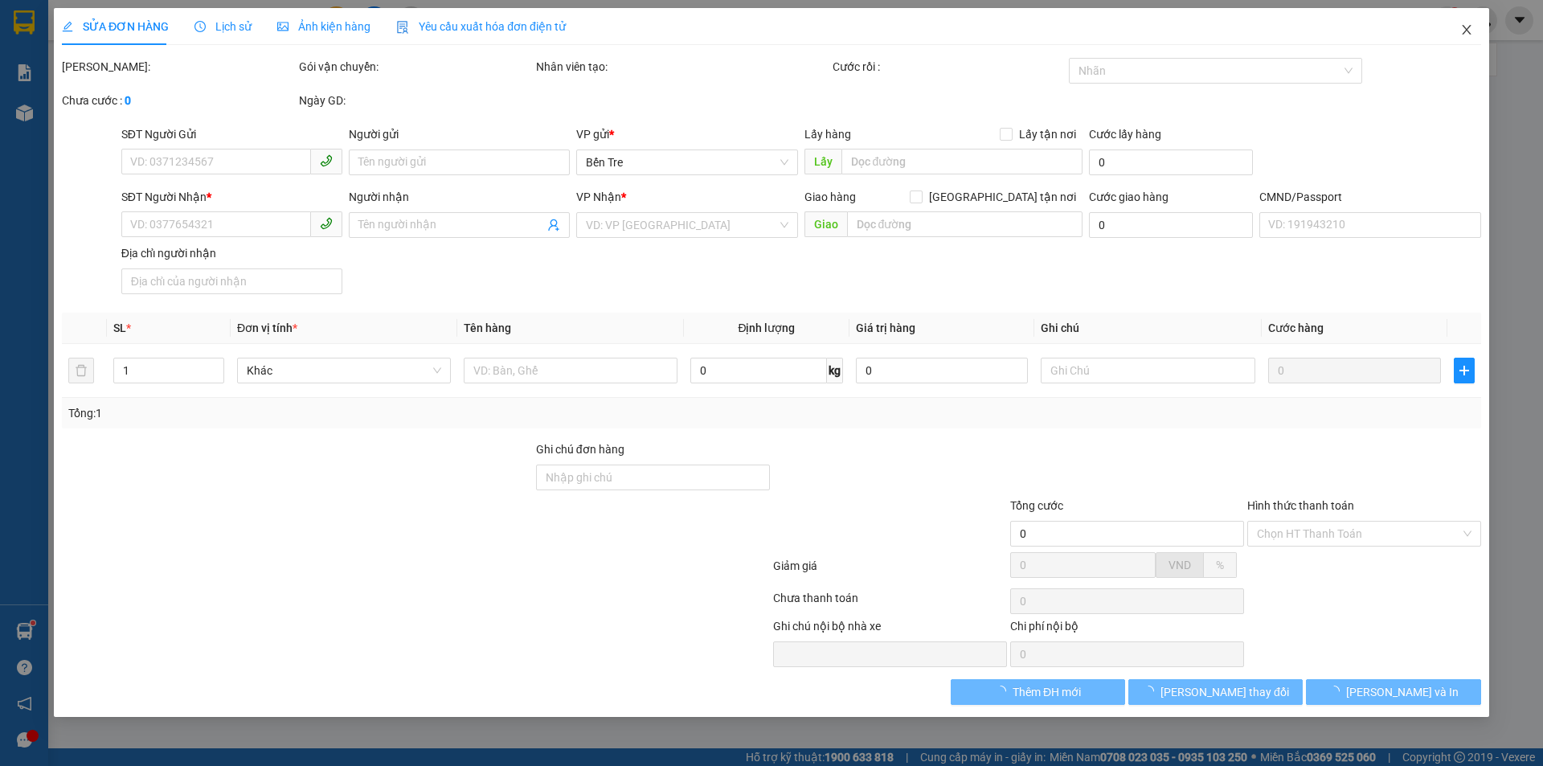
type input "0914709585"
type input "LOAN"
type input "0903993744"
type input "NGHI"
type input "KHM"
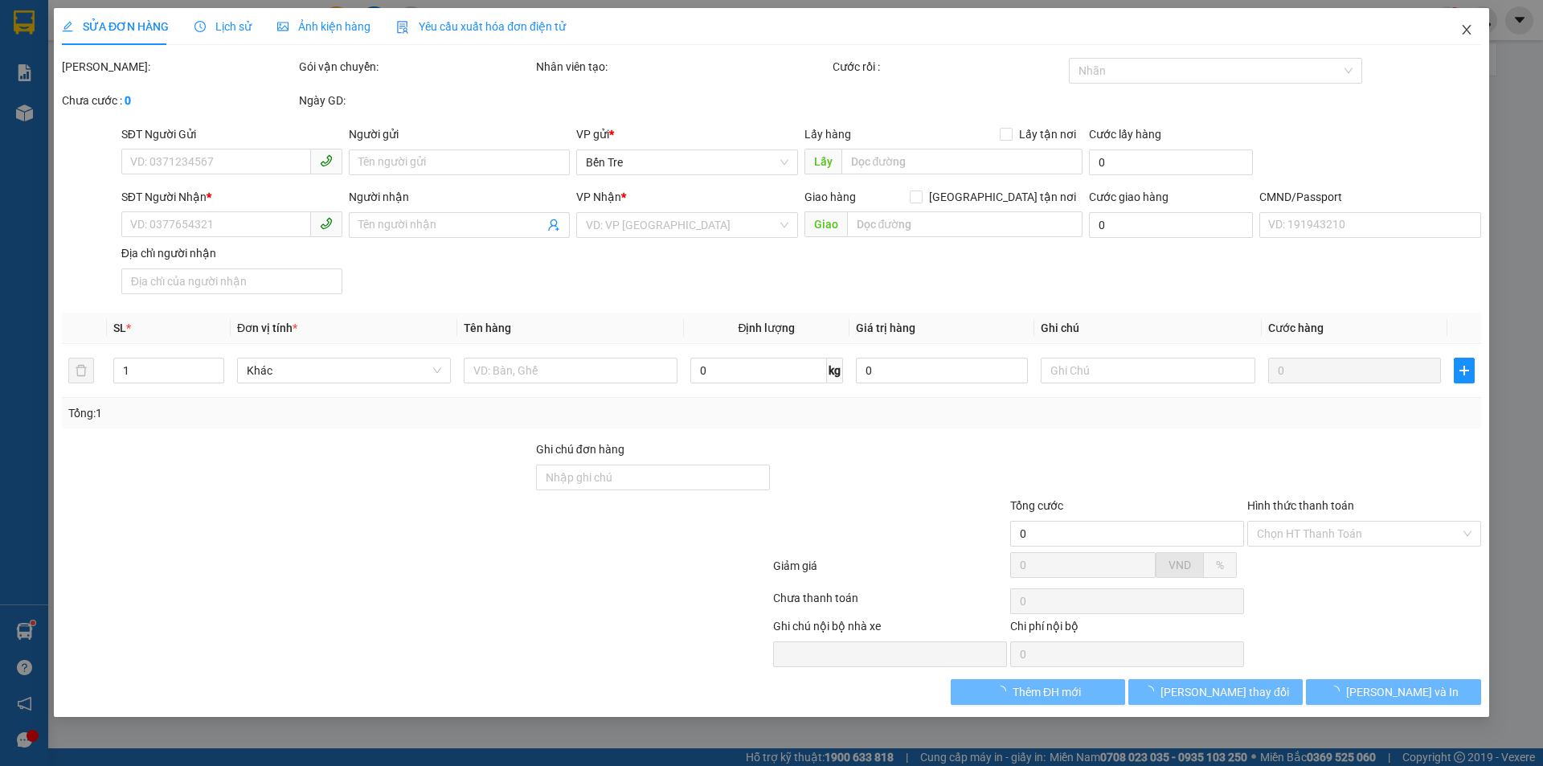
type input "30.000"
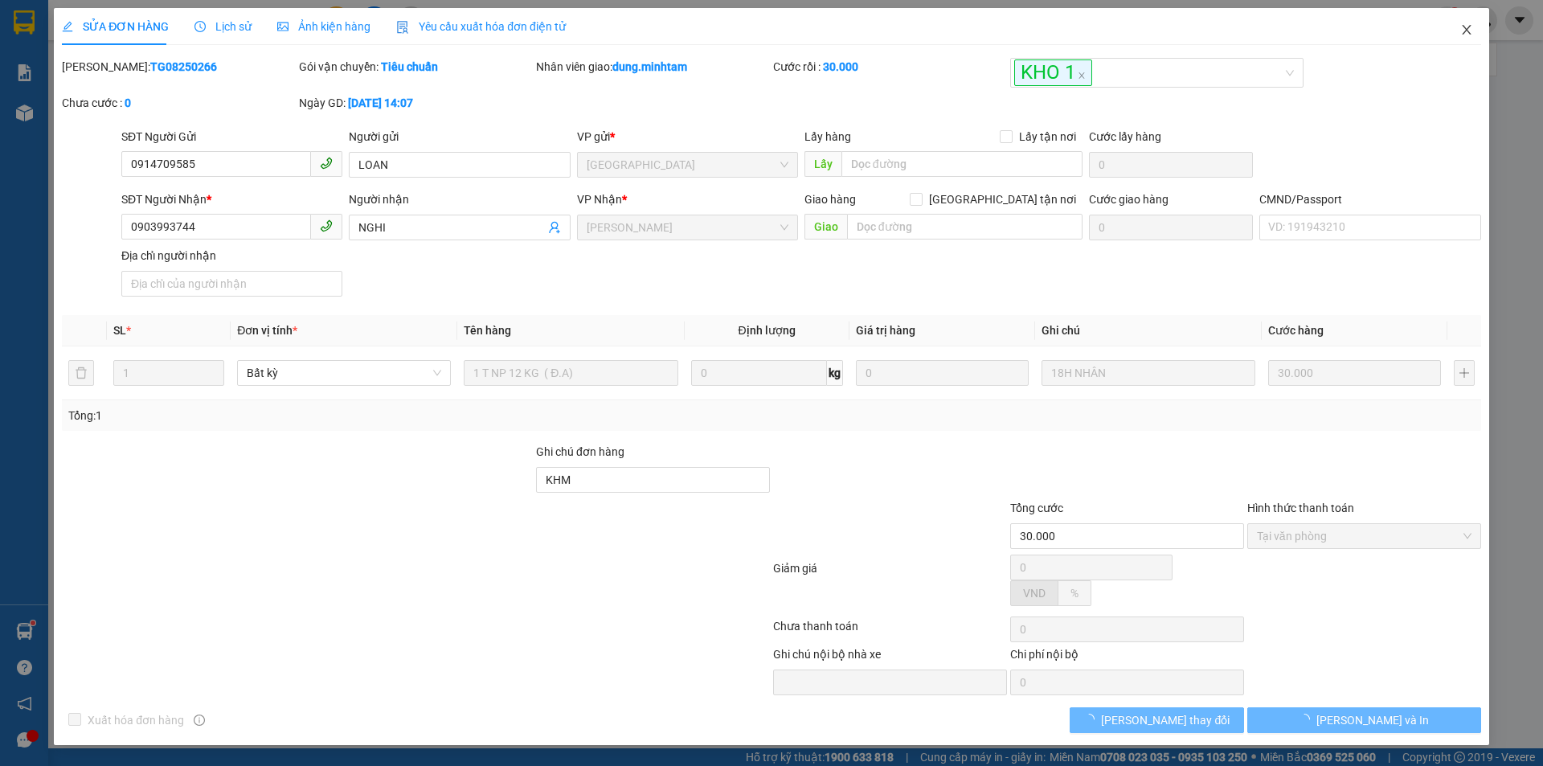
click at [1458, 34] on span "Close" at bounding box center [1466, 30] width 45 height 45
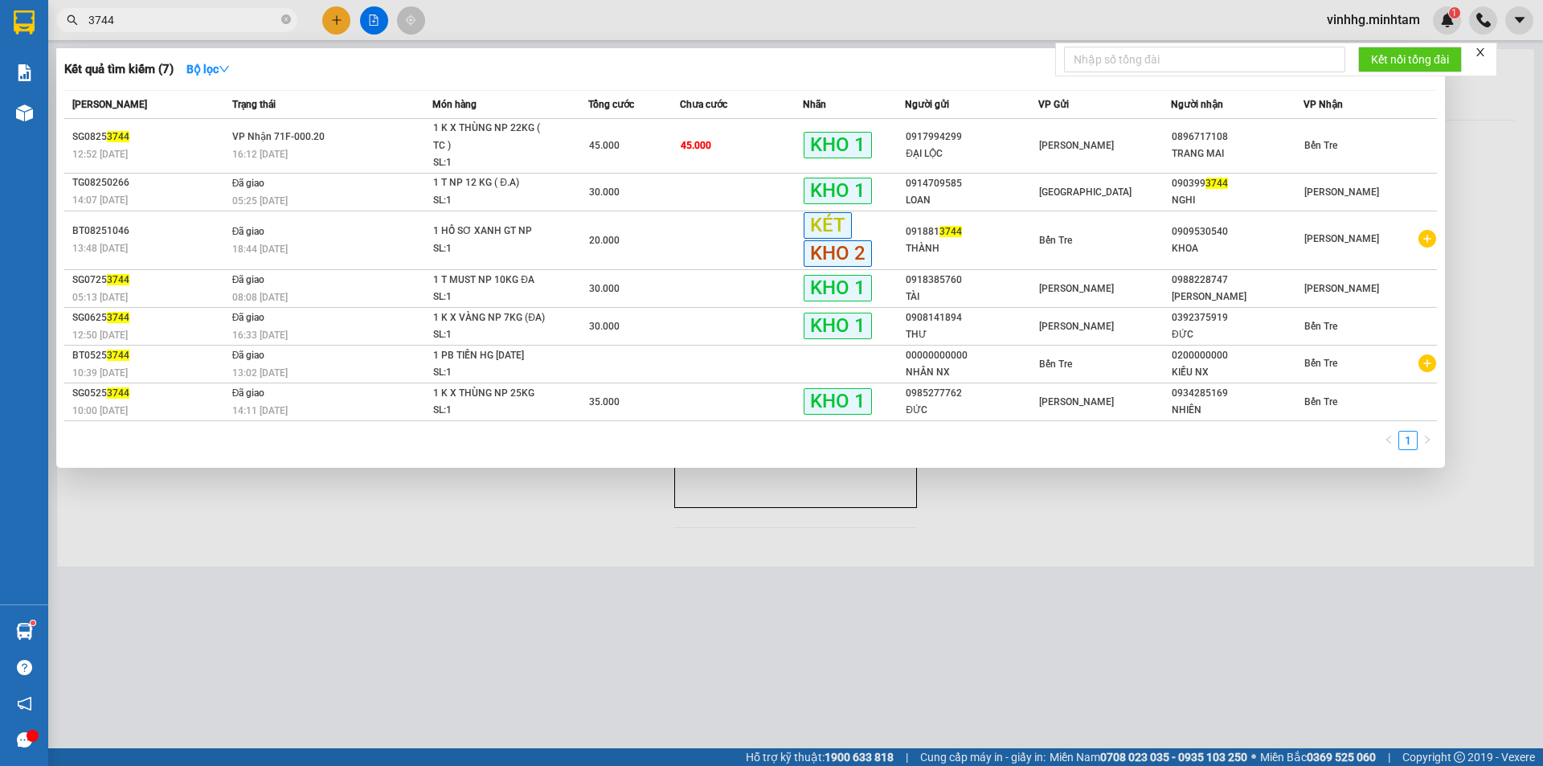
click at [157, 17] on input "3744" at bounding box center [183, 20] width 190 height 18
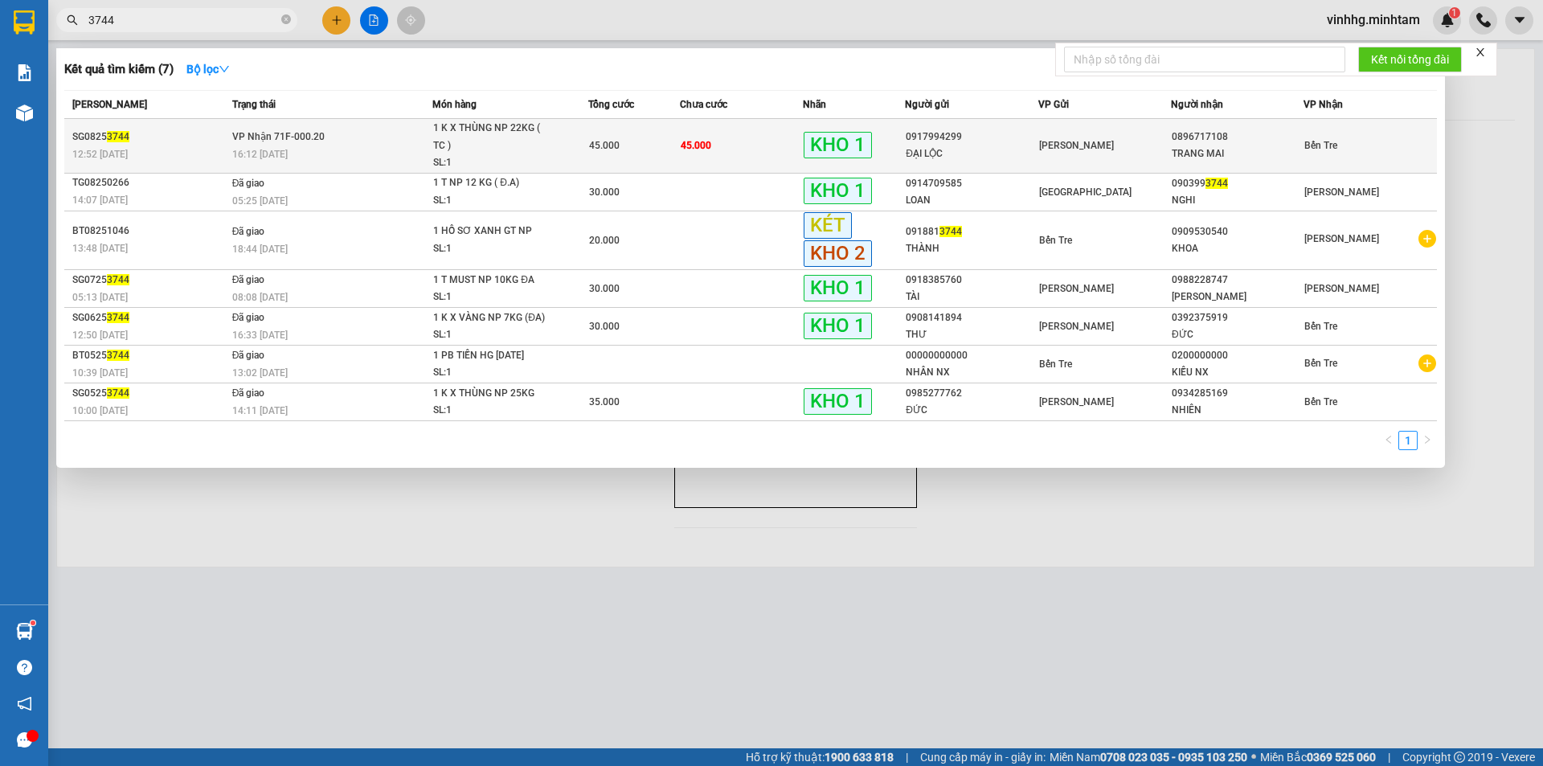
click at [435, 129] on div "1 K X THÙNG NP 22KG ( TC )" at bounding box center [493, 137] width 121 height 35
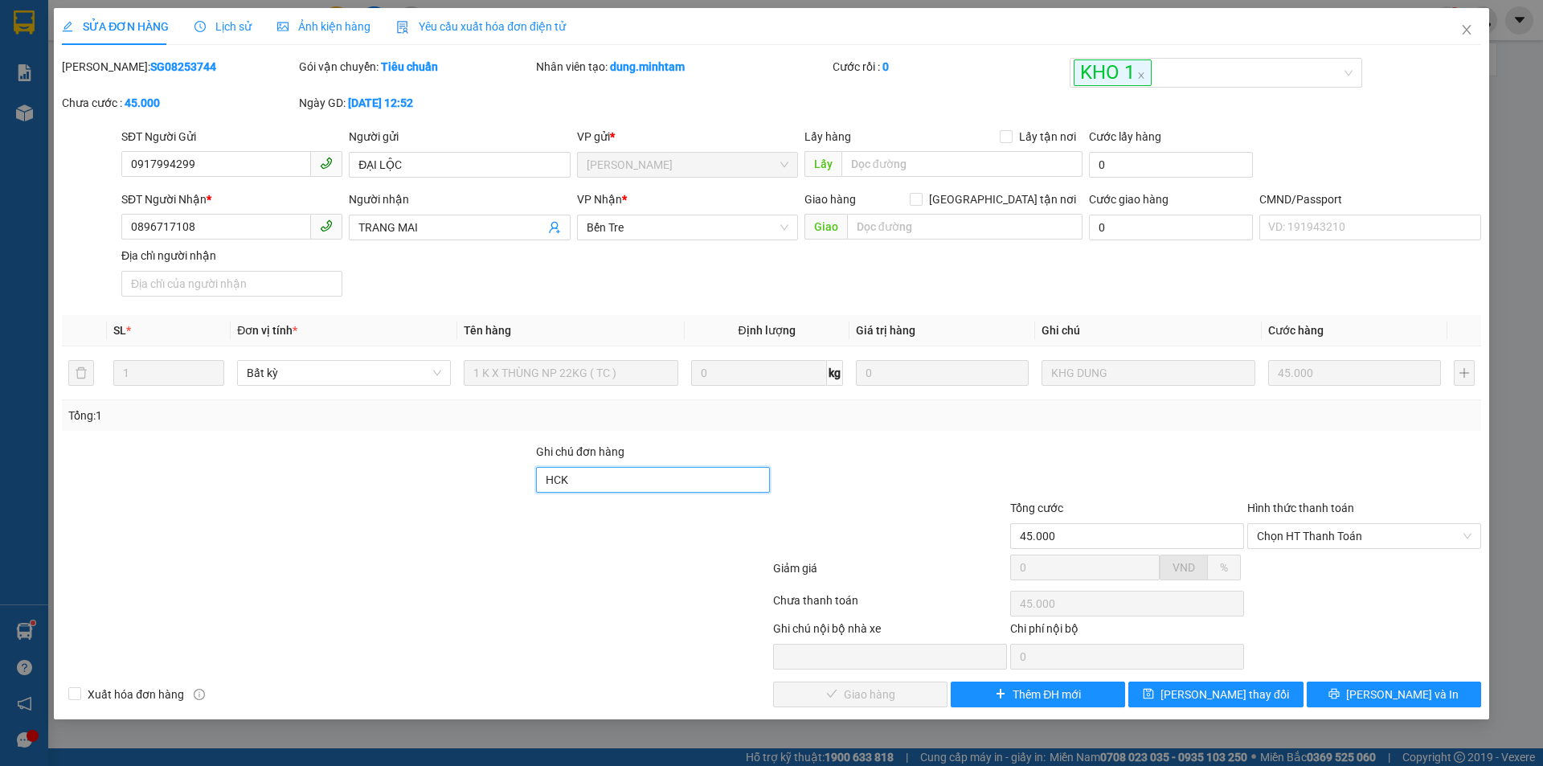
click at [579, 473] on input "HCK" at bounding box center [653, 480] width 234 height 26
type input "HCK, DG"
click at [1237, 689] on span "[PERSON_NAME] thay đổi" at bounding box center [1224, 694] width 129 height 18
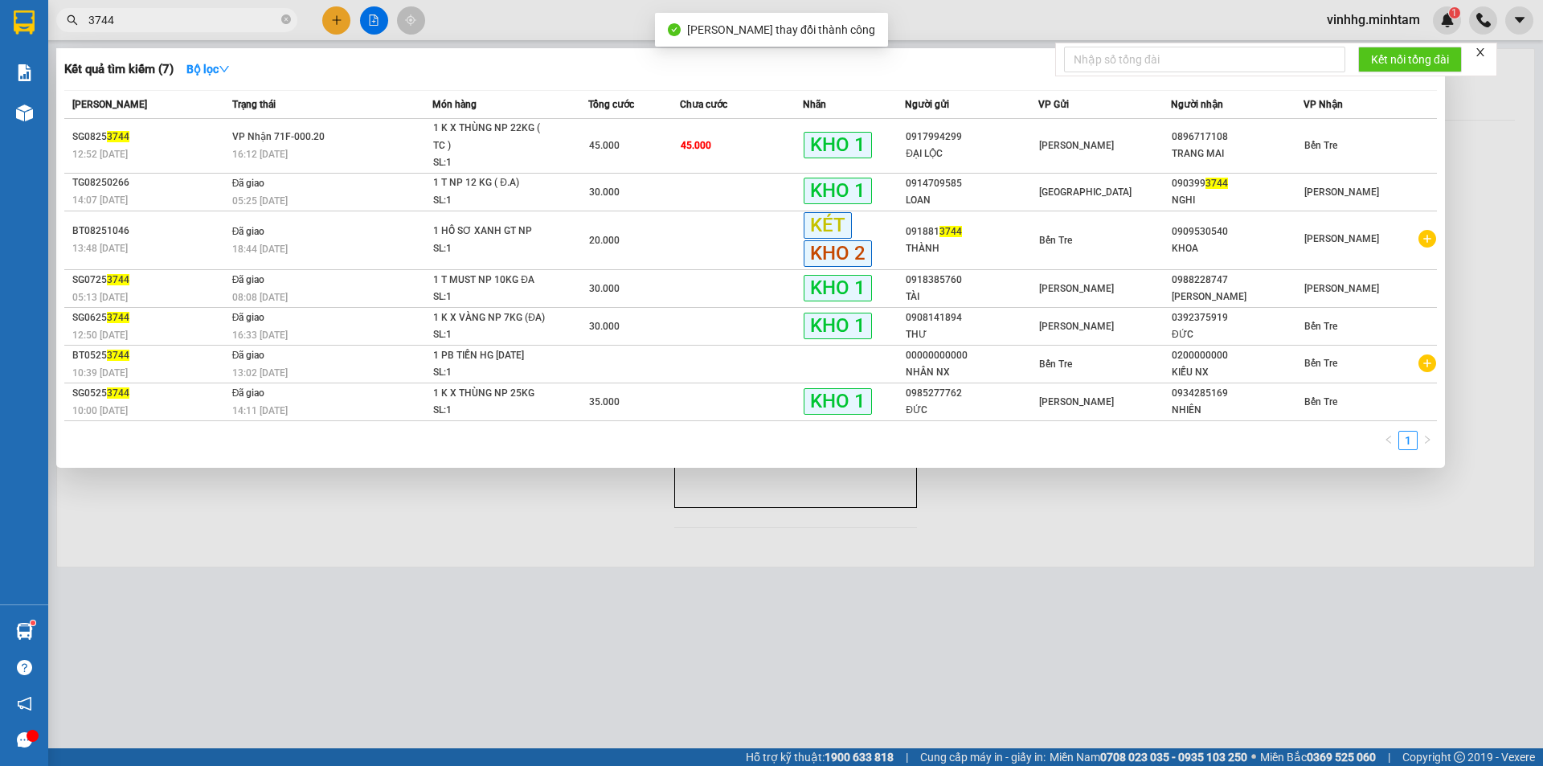
click at [197, 19] on input "3744" at bounding box center [183, 20] width 190 height 18
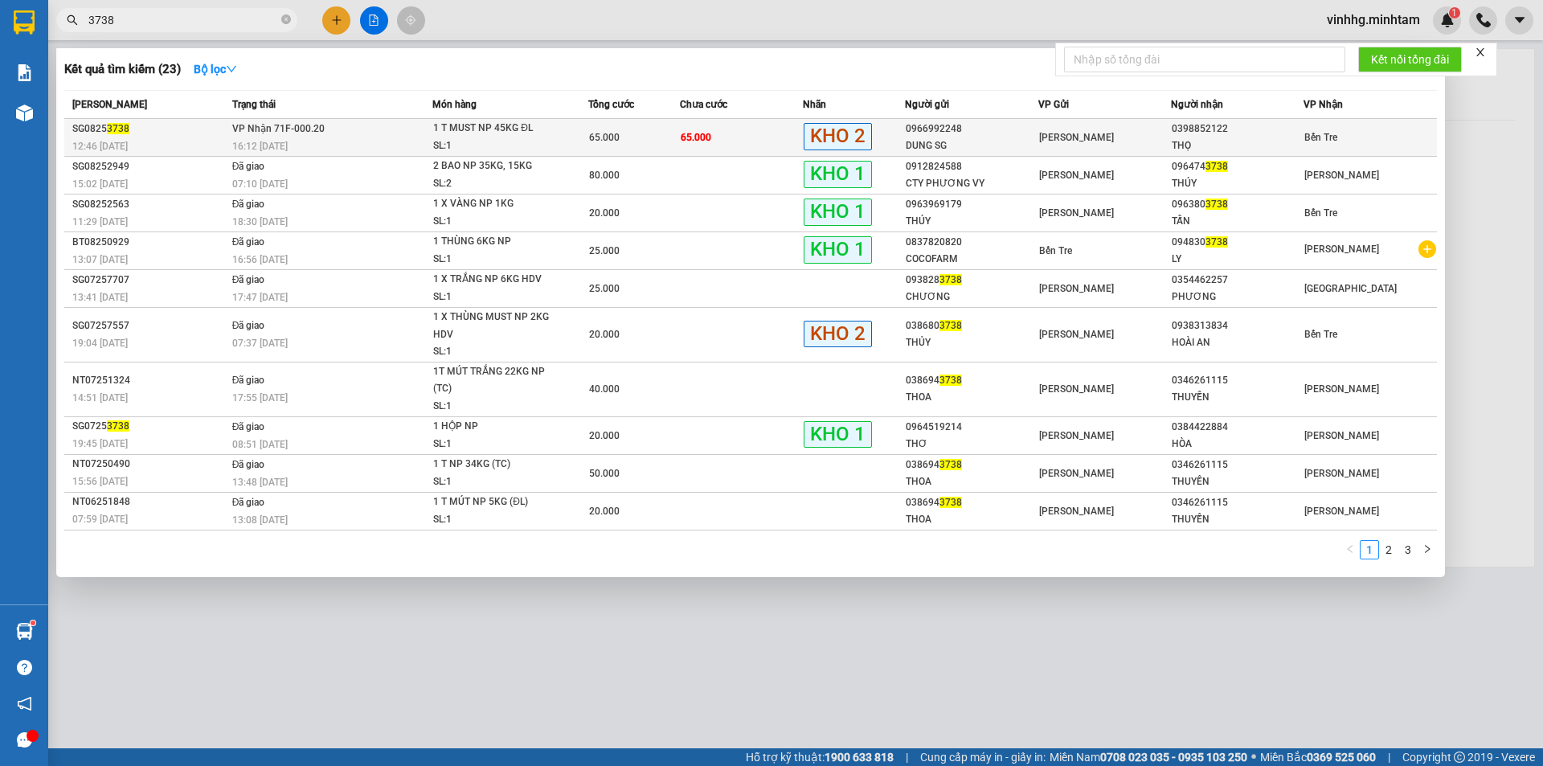
type input "3738"
click at [478, 141] on div "SL: 1" at bounding box center [493, 146] width 121 height 18
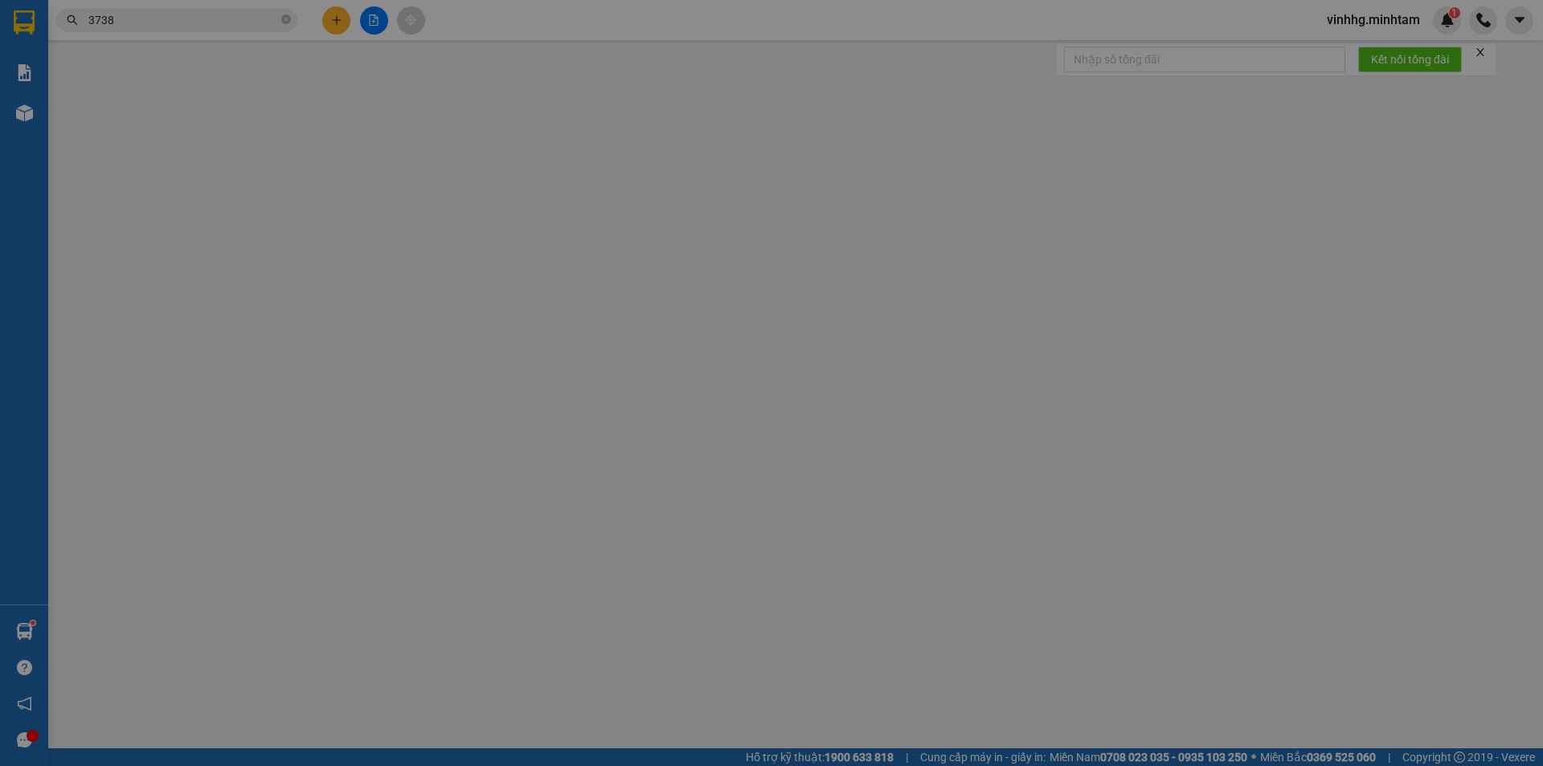
type input "0966992248"
type input "DUNG SG"
type input "0398852122"
type input "THỌ"
type input "65.000"
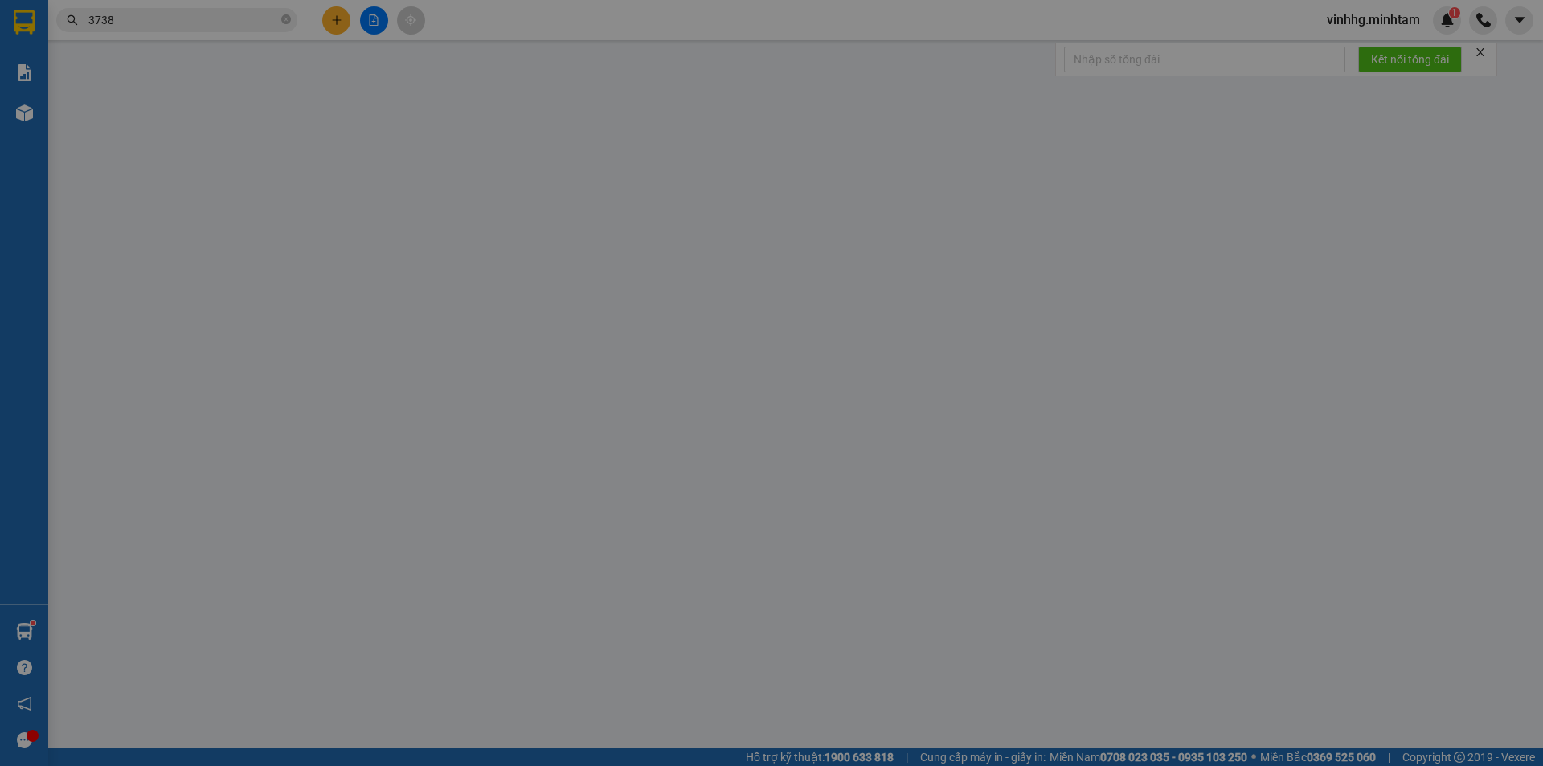
type input "65.000"
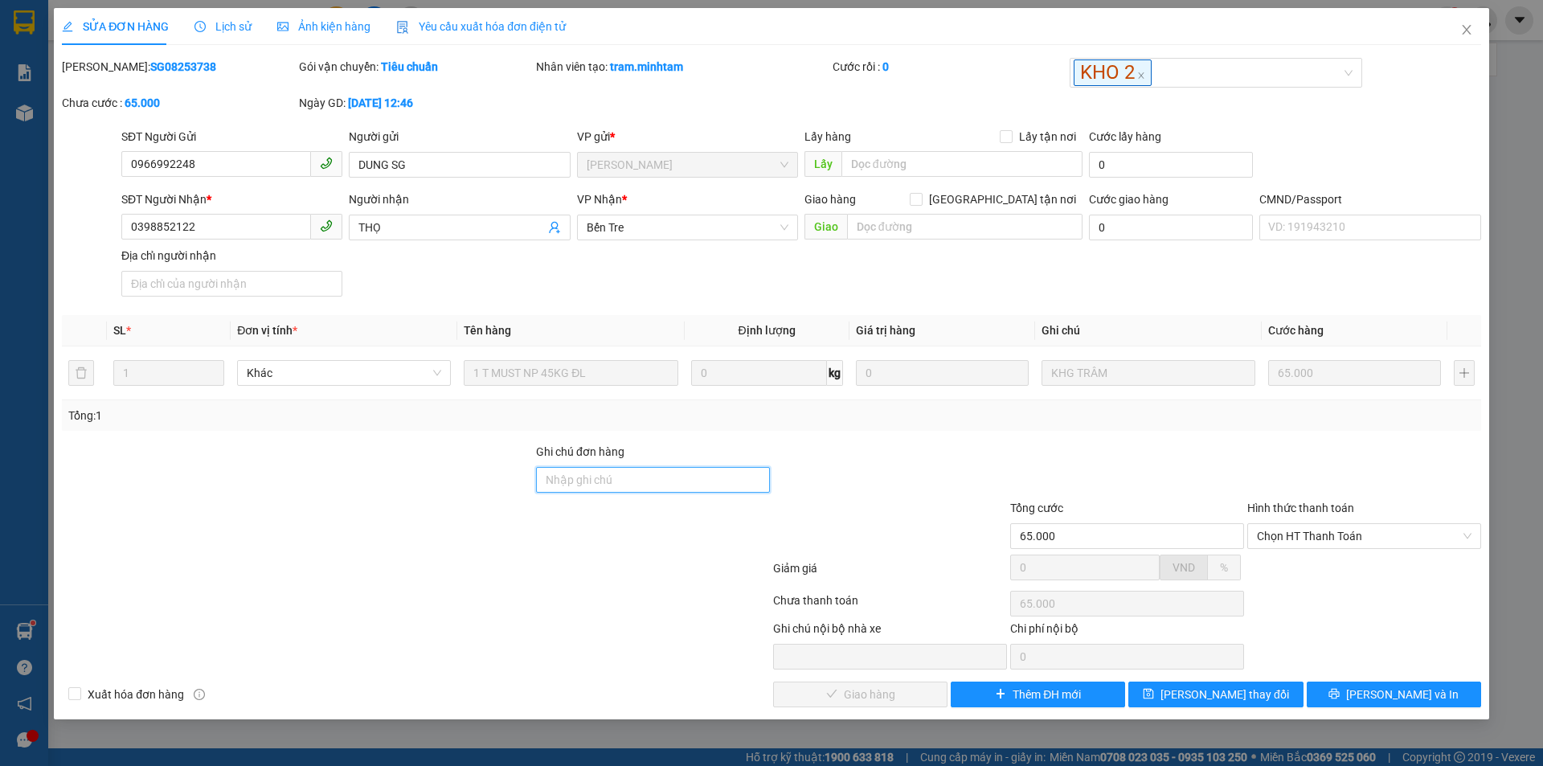
drag, startPoint x: 629, startPoint y: 484, endPoint x: 637, endPoint y: 485, distance: 8.2
click at [629, 484] on input "Ghi chú đơn hàng" at bounding box center [653, 480] width 234 height 26
type input "DG"
click at [1265, 693] on button "[PERSON_NAME] thay đổi" at bounding box center [1215, 694] width 174 height 26
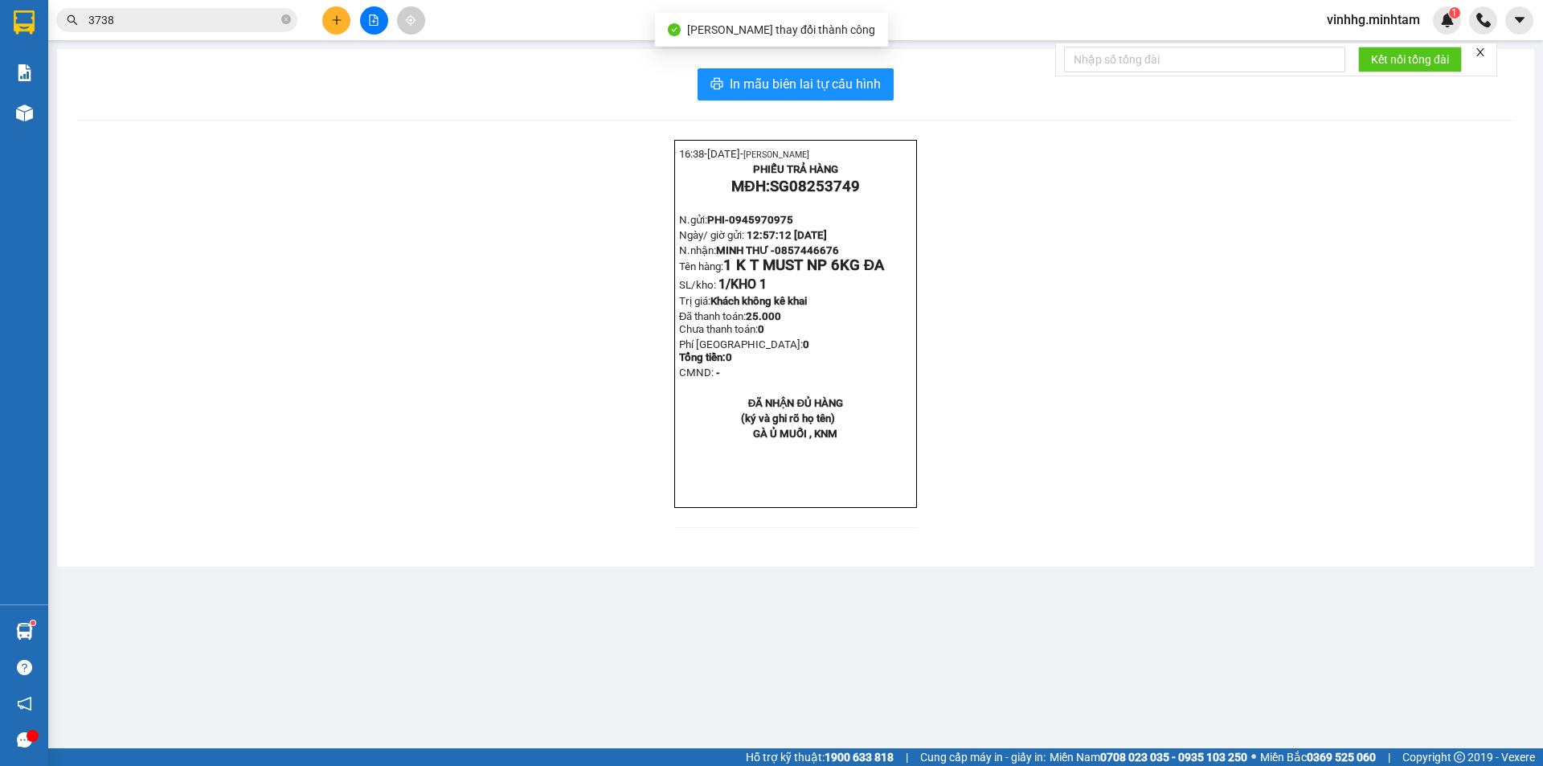
click at [170, 26] on input "3738" at bounding box center [183, 20] width 190 height 18
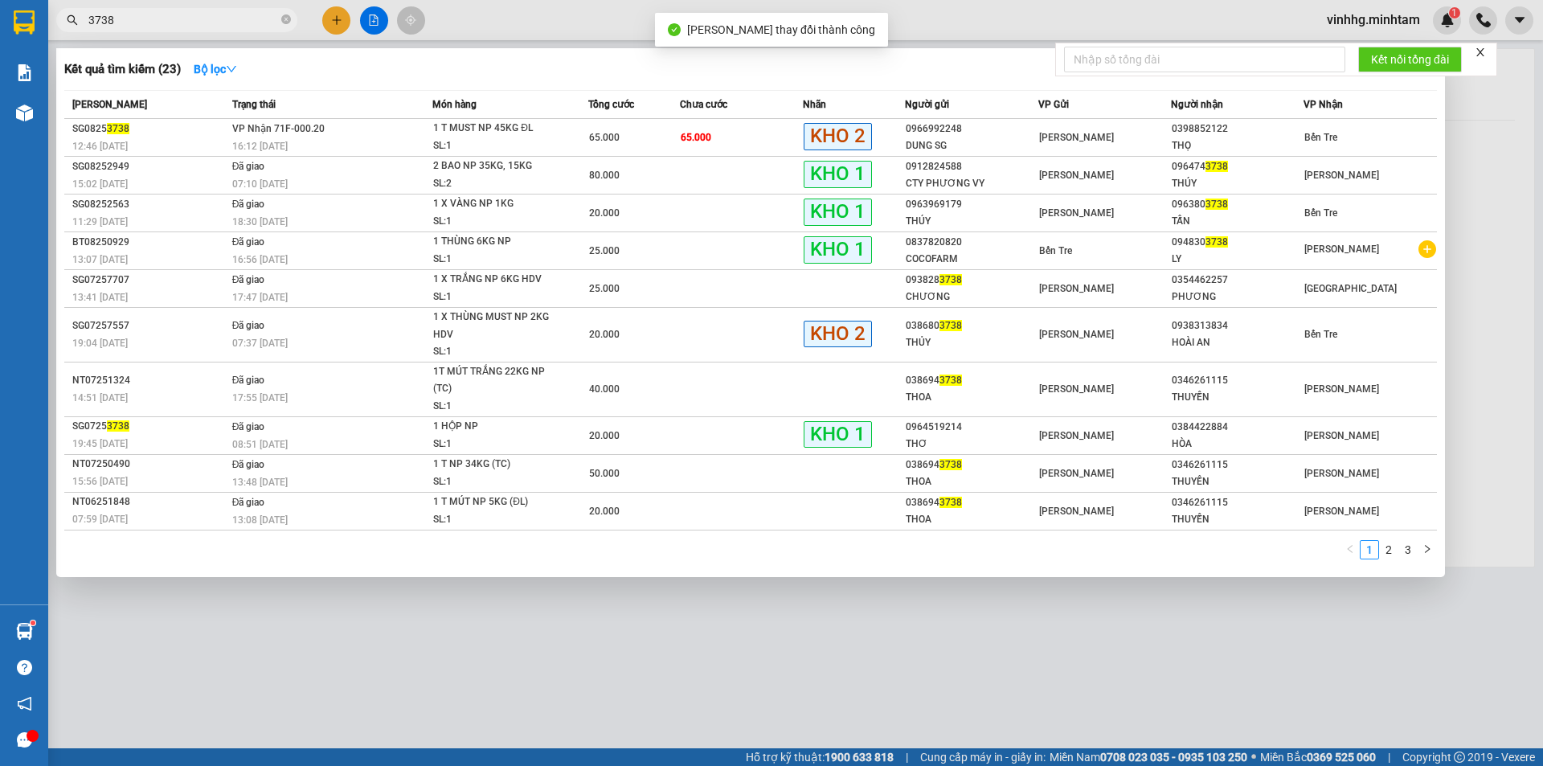
click at [170, 26] on input "3738" at bounding box center [183, 20] width 190 height 18
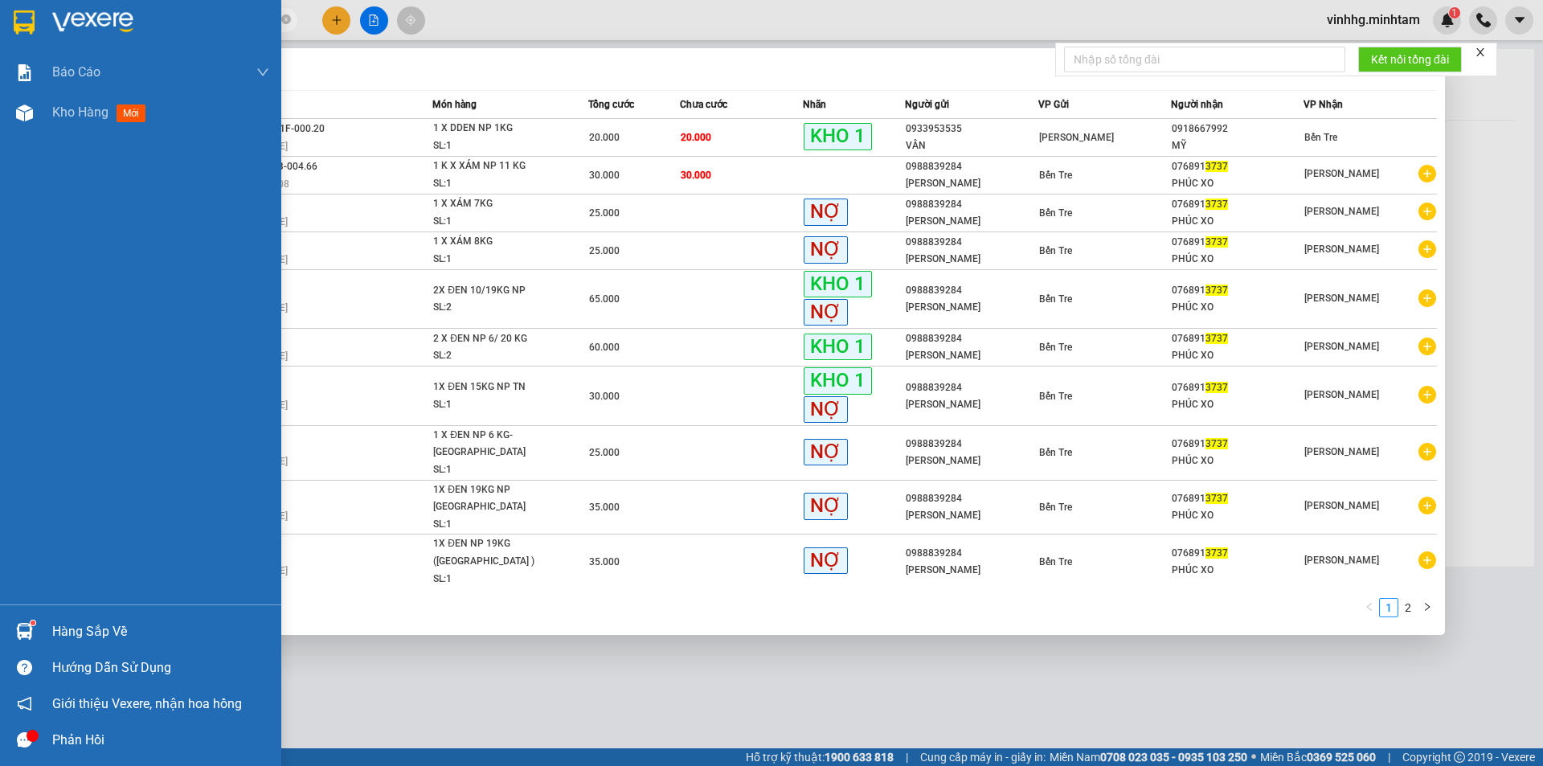
type input "3737"
click at [75, 625] on div "Hàng sắp về" at bounding box center [160, 631] width 217 height 24
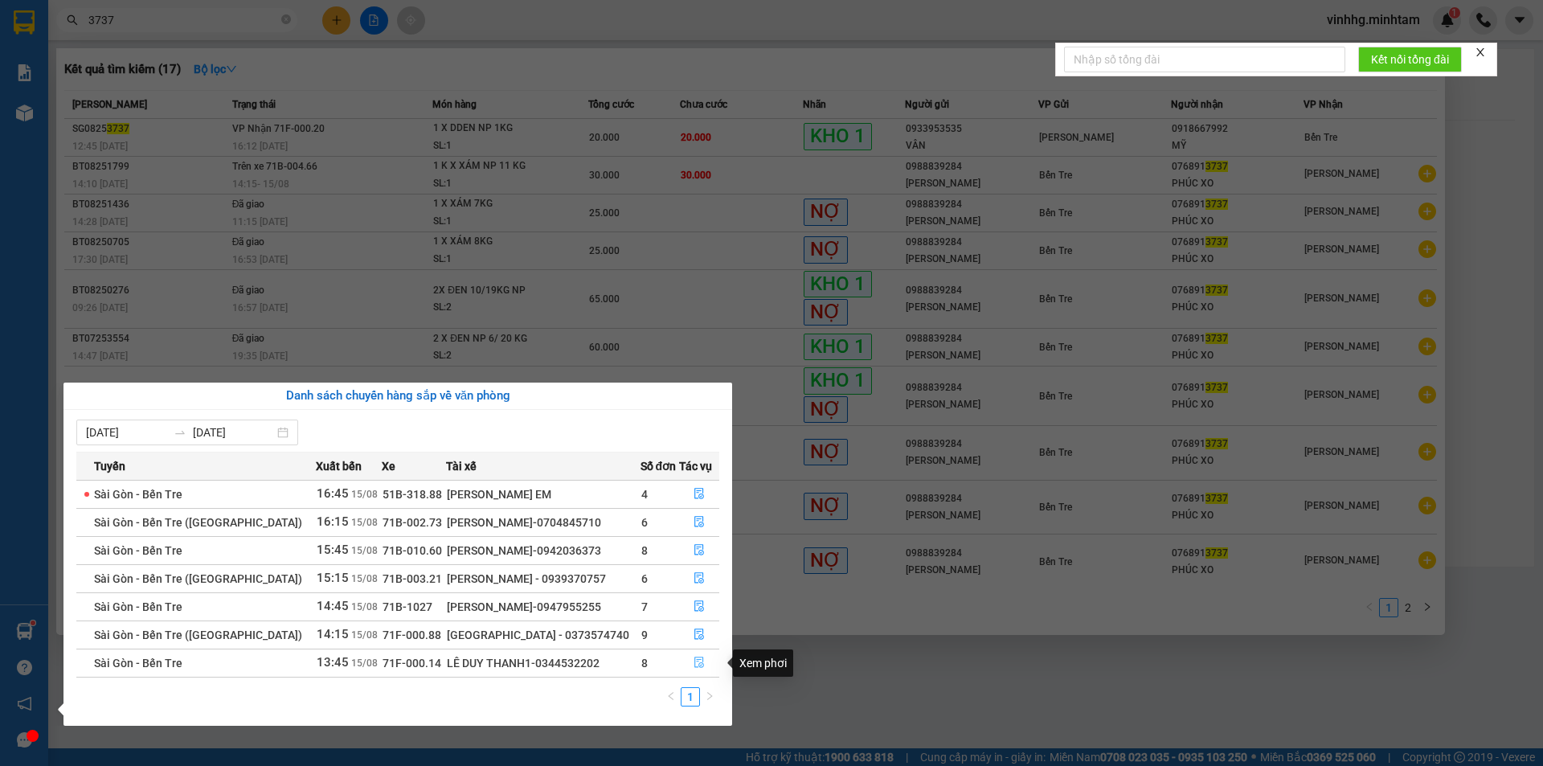
click at [694, 660] on icon "file-done" at bounding box center [698, 661] width 11 height 11
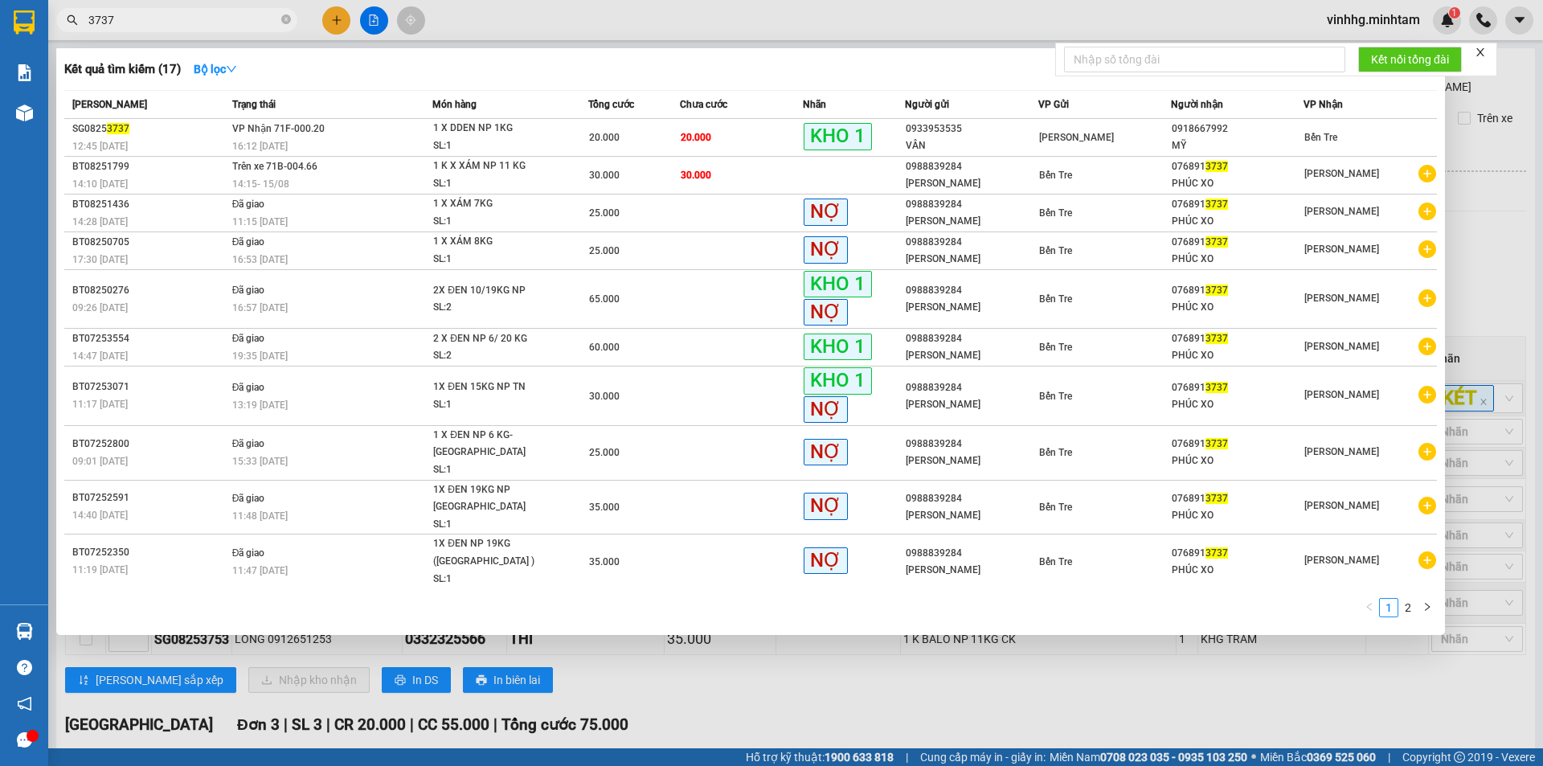
click at [489, 11] on div at bounding box center [771, 383] width 1543 height 766
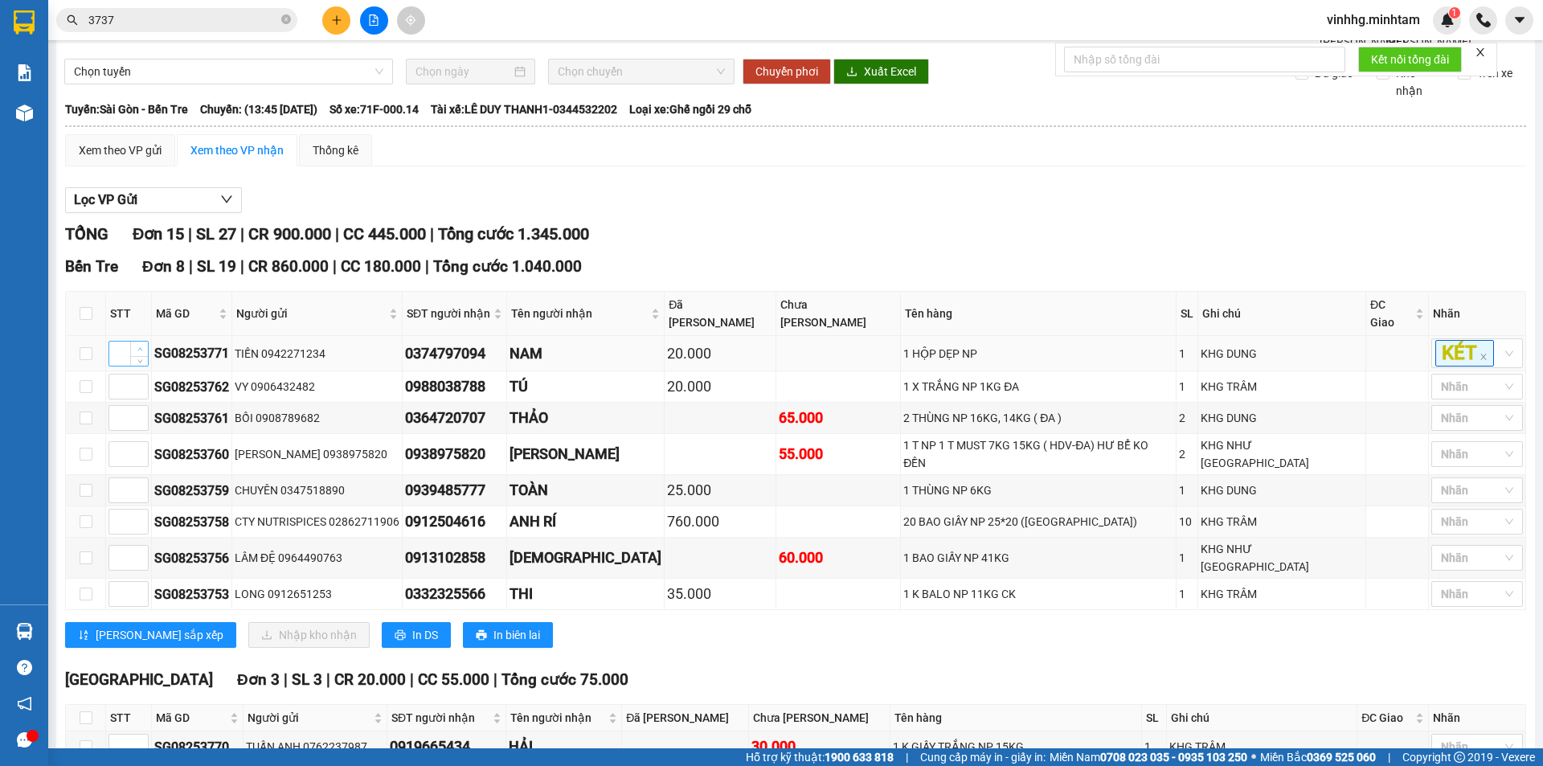
scroll to position [80, 0]
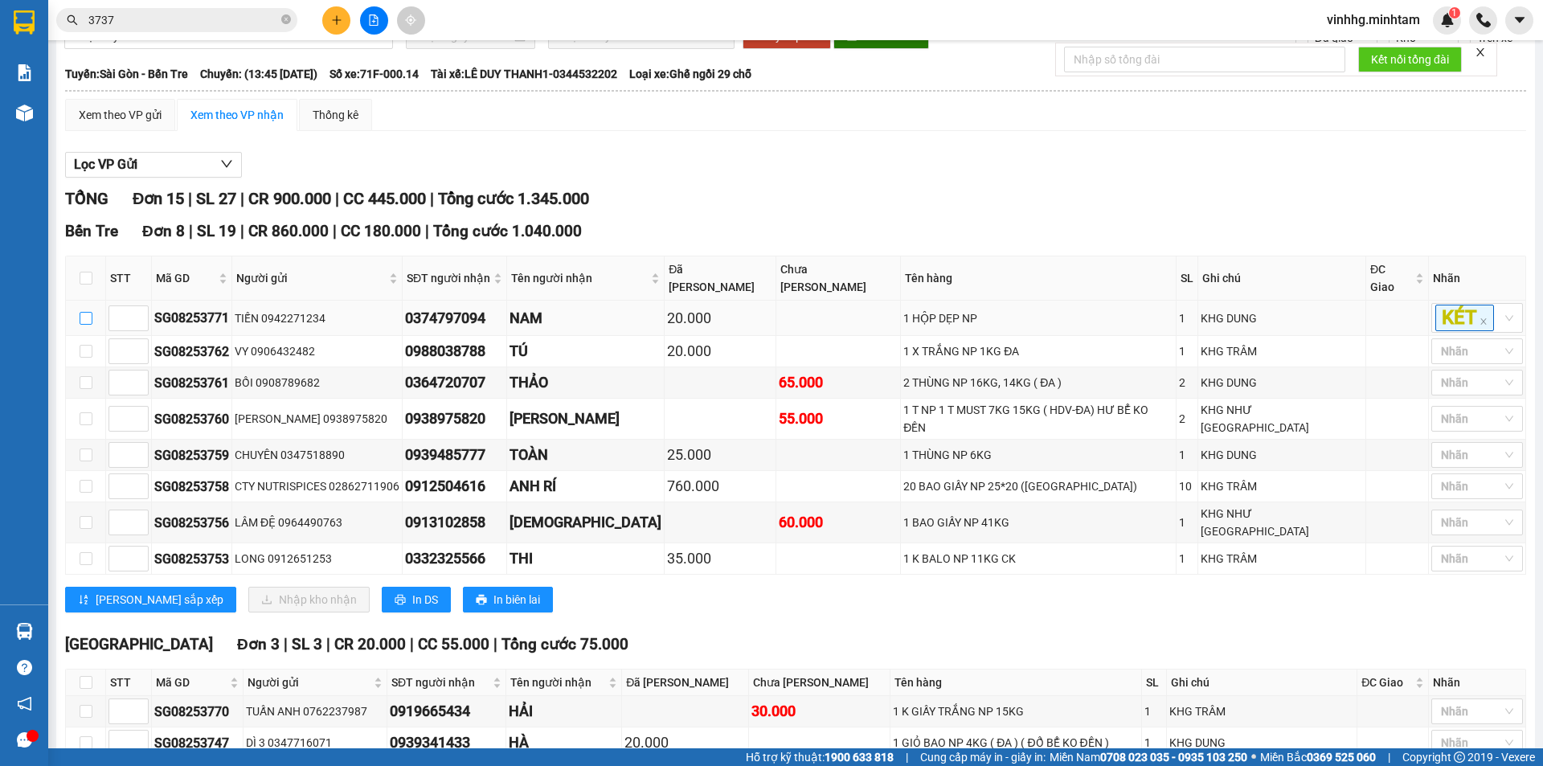
click at [80, 314] on input "checkbox" at bounding box center [86, 318] width 13 height 13
checkbox input "true"
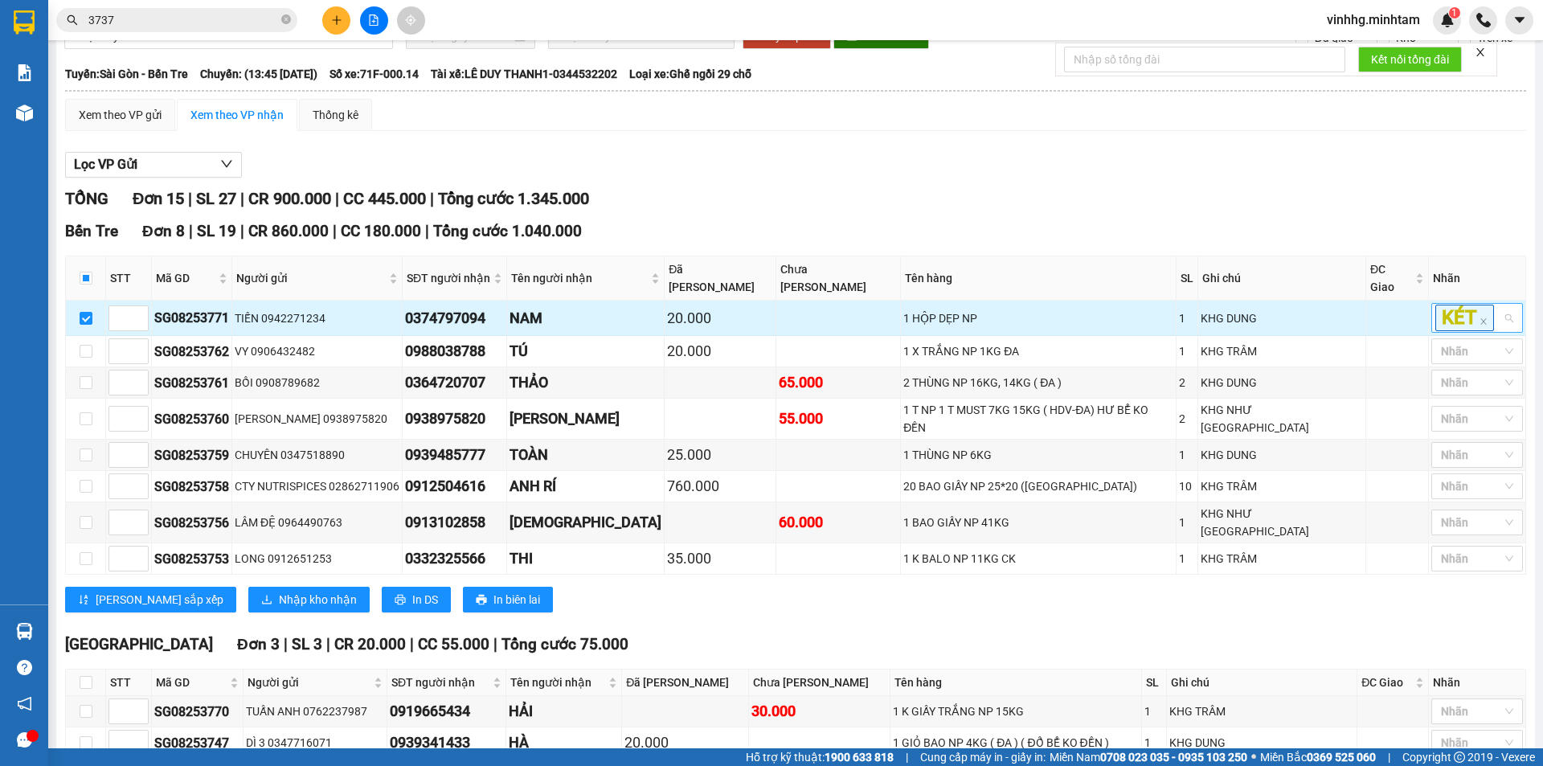
click at [1491, 316] on div "KÉT" at bounding box center [1477, 318] width 92 height 30
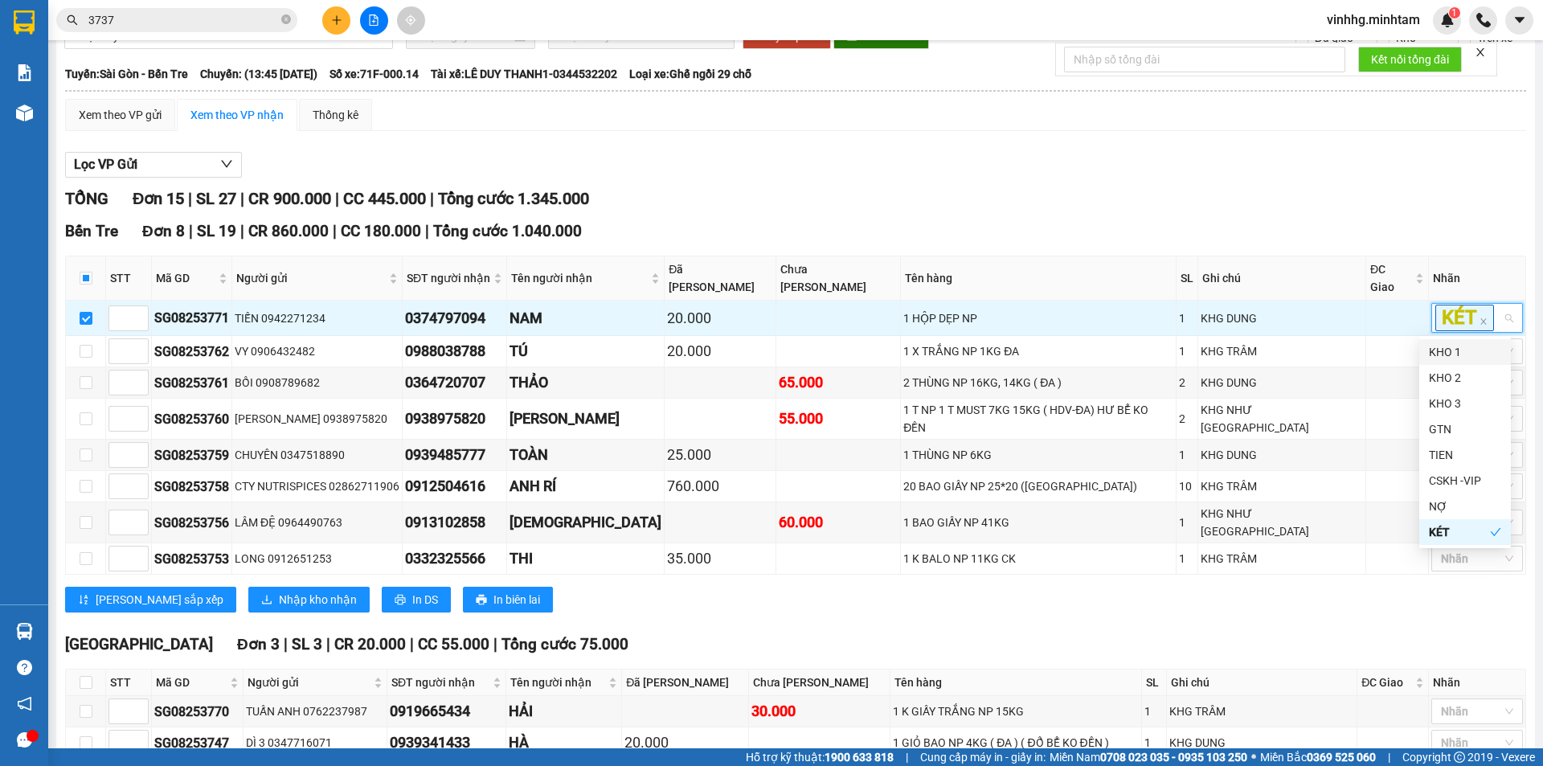
click at [1472, 358] on div "KHO 1" at bounding box center [1464, 352] width 72 height 18
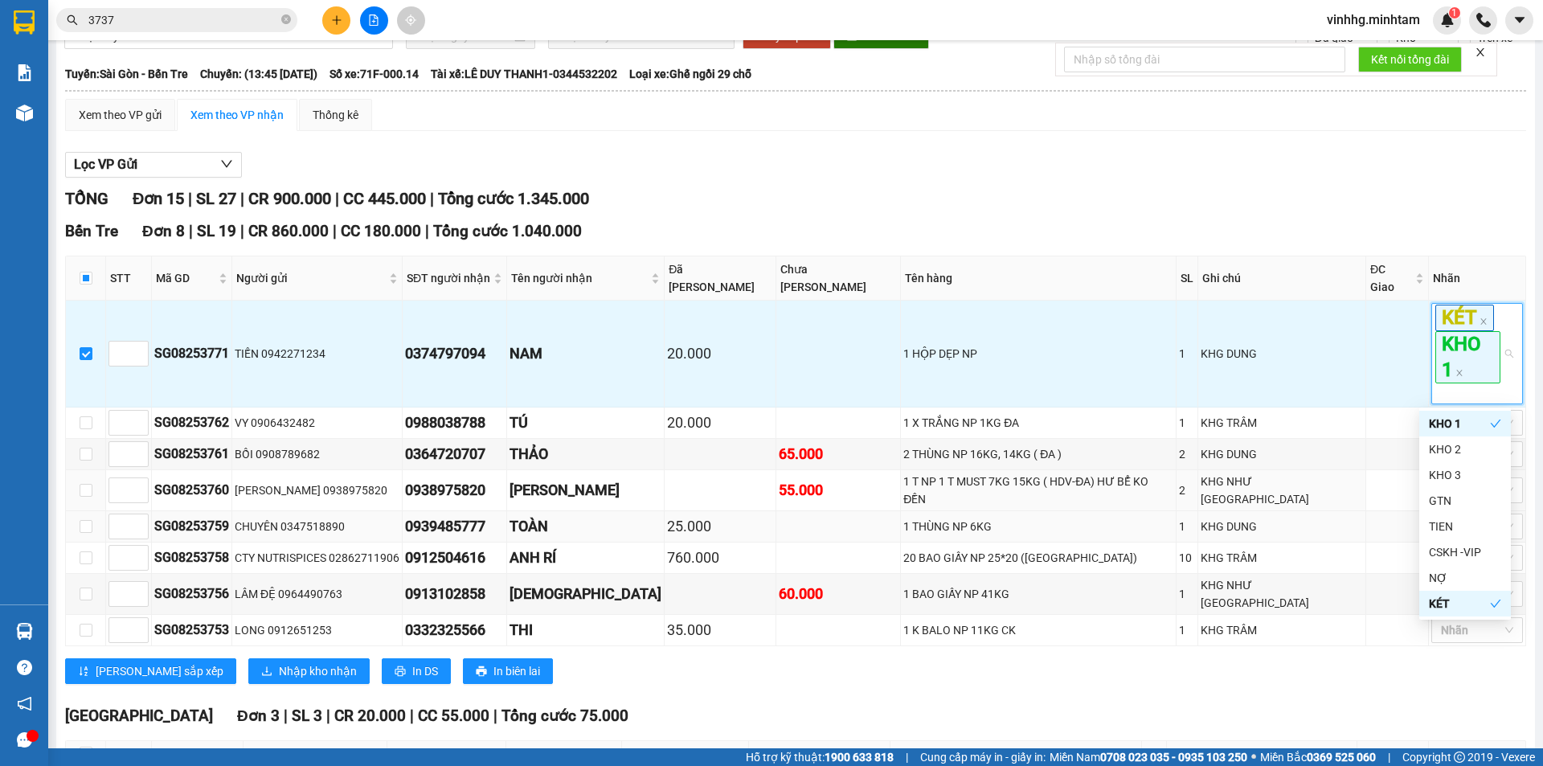
scroll to position [161, 0]
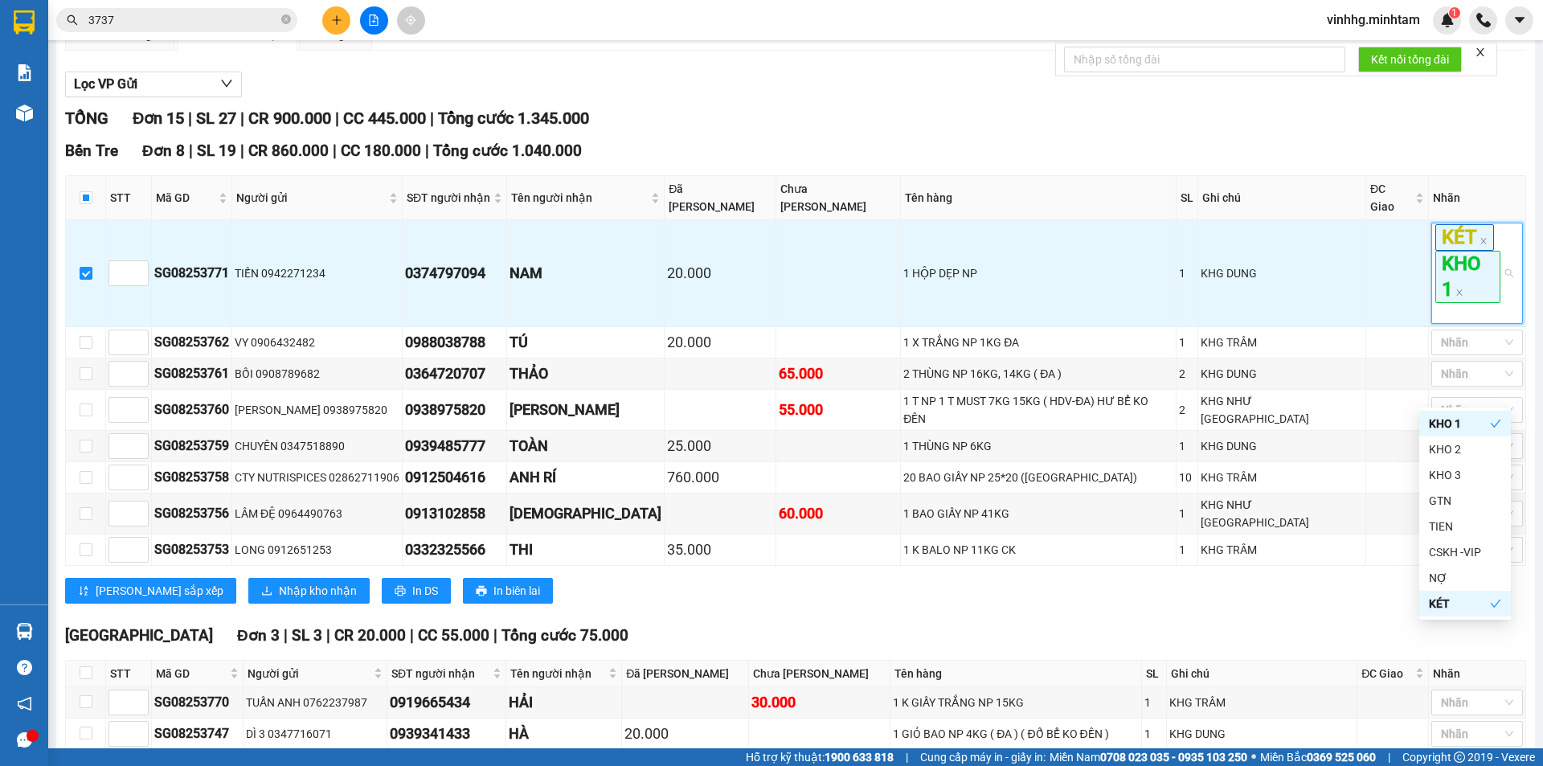
click at [668, 597] on div "TỔNG Đơn 15 | SL 27 | CR 900.000 | CC 445.000 | Tổng cước 1.345.000 [GEOGRAPHIC…" at bounding box center [795, 705] width 1461 height 1199
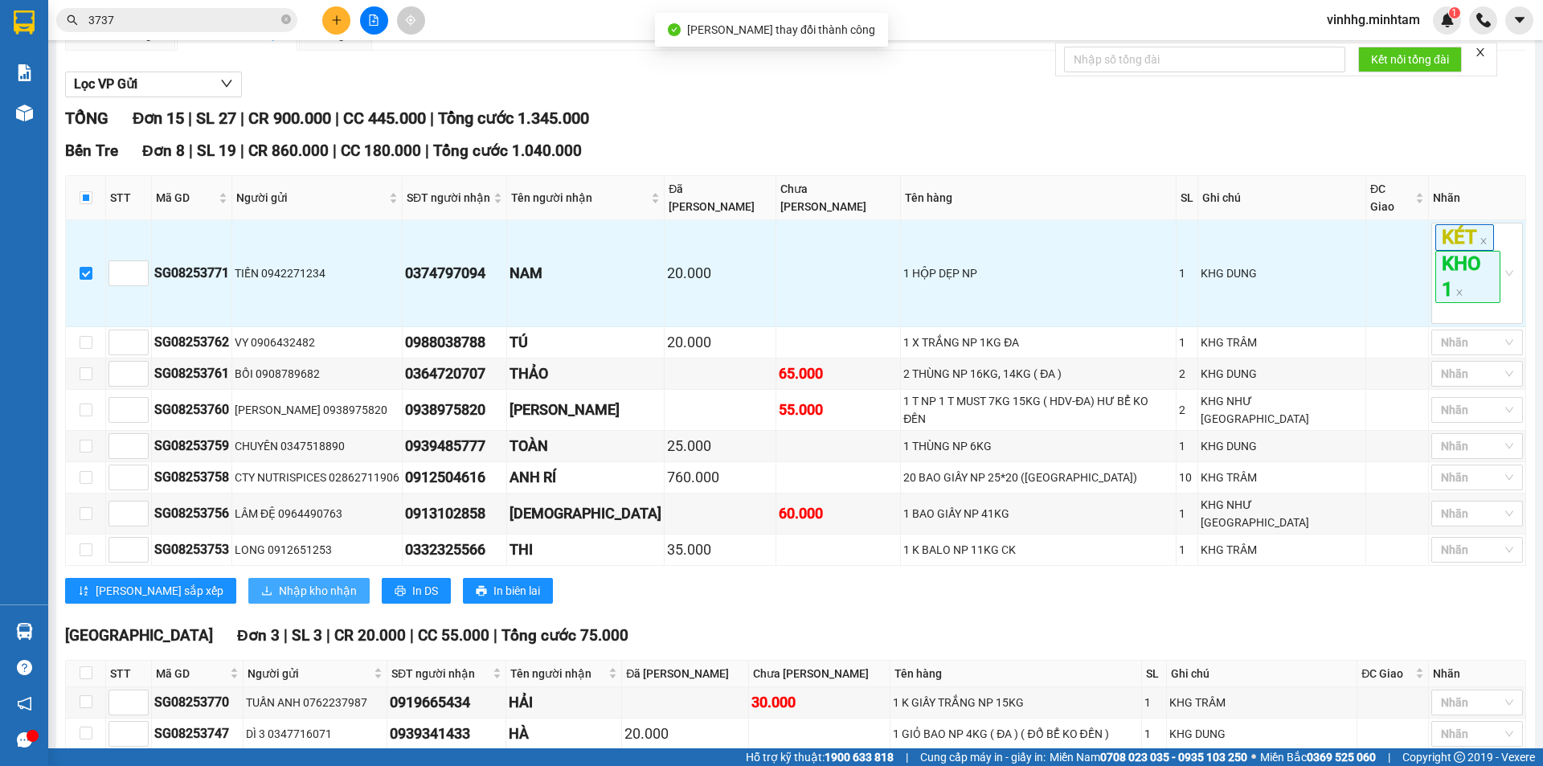
click at [279, 582] on span "Nhập kho nhận" at bounding box center [318, 591] width 78 height 18
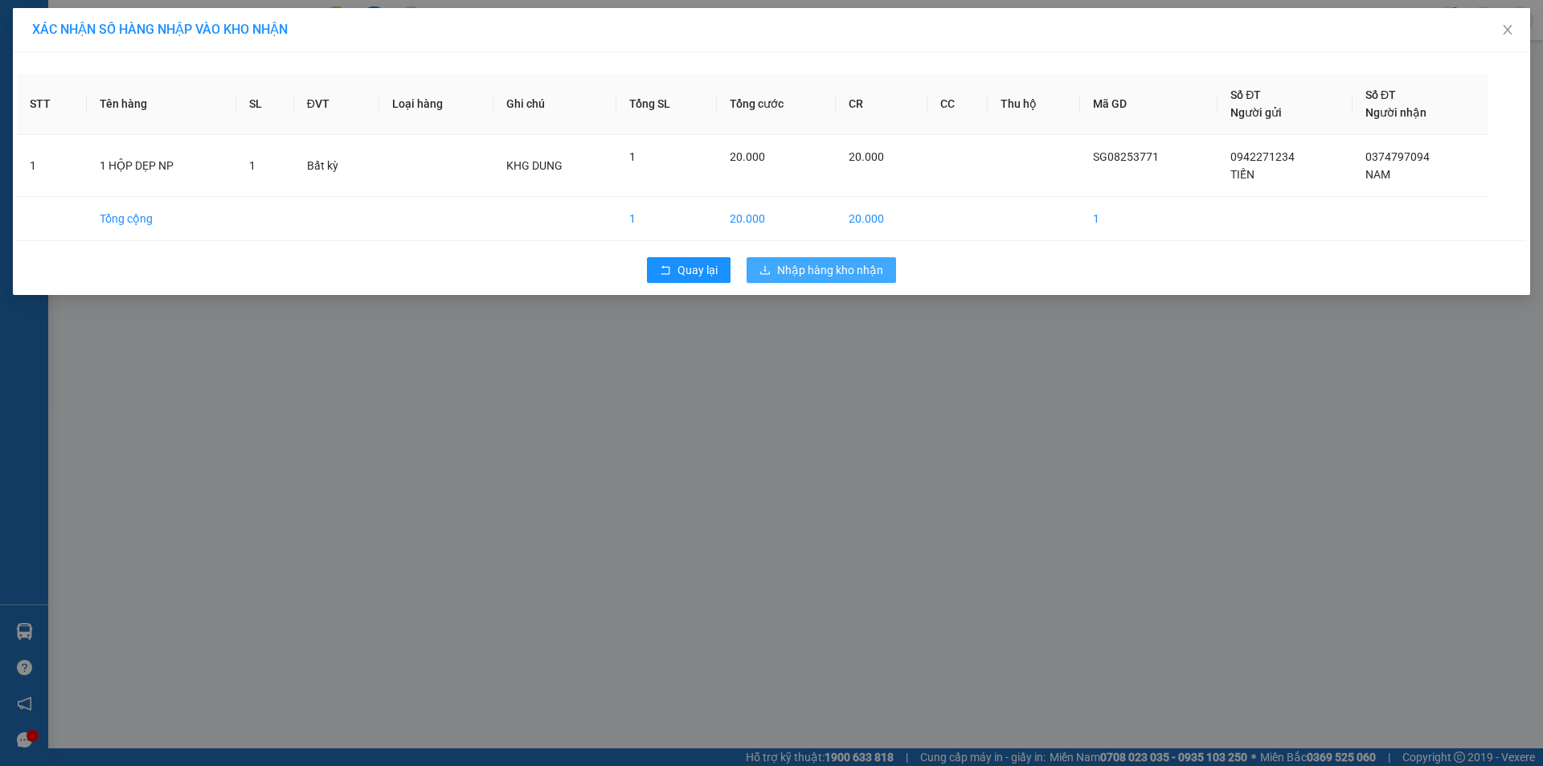
click at [865, 272] on span "Nhập hàng kho nhận" at bounding box center [830, 270] width 106 height 18
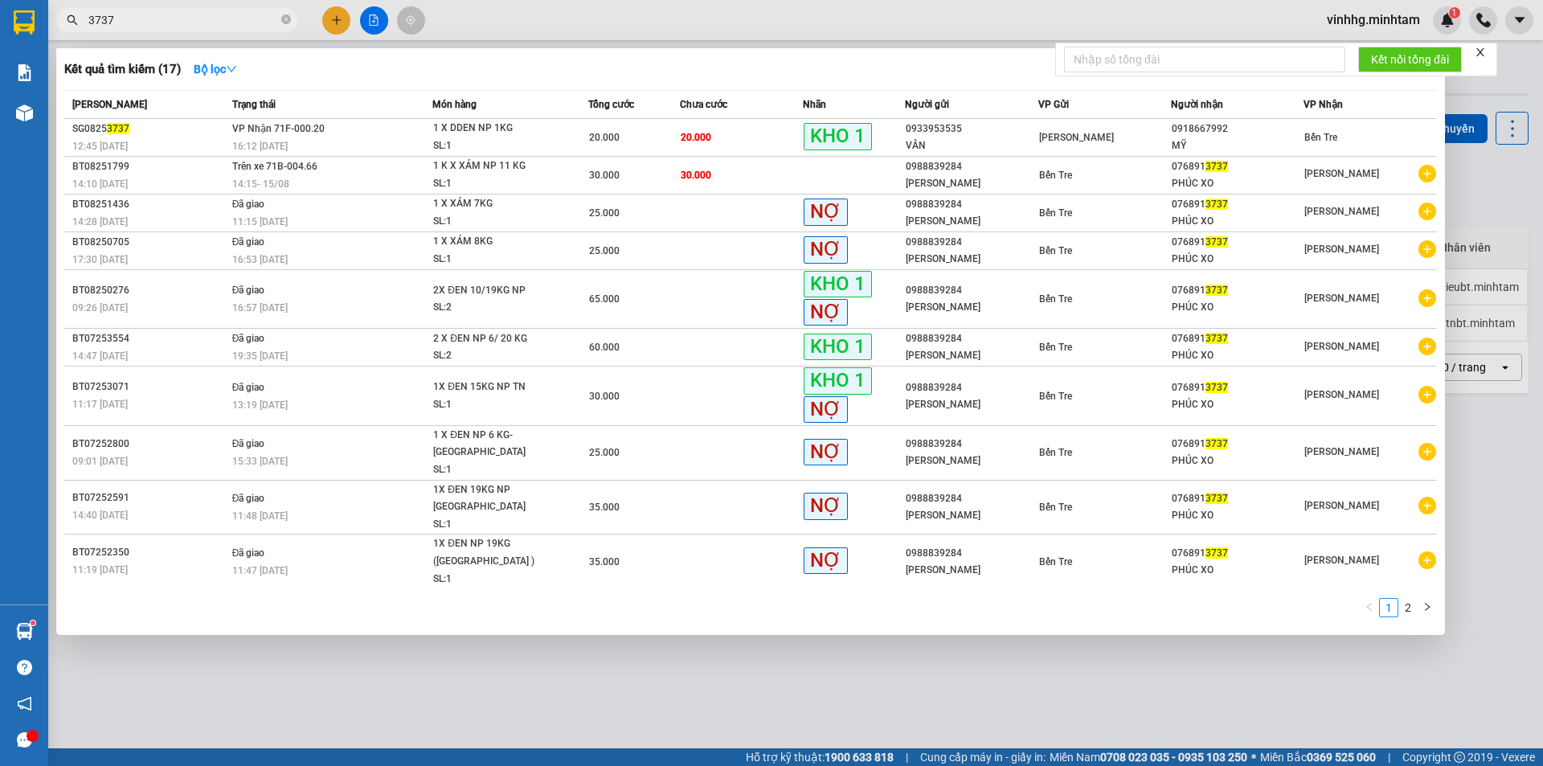
click at [150, 18] on input "3737" at bounding box center [183, 20] width 190 height 18
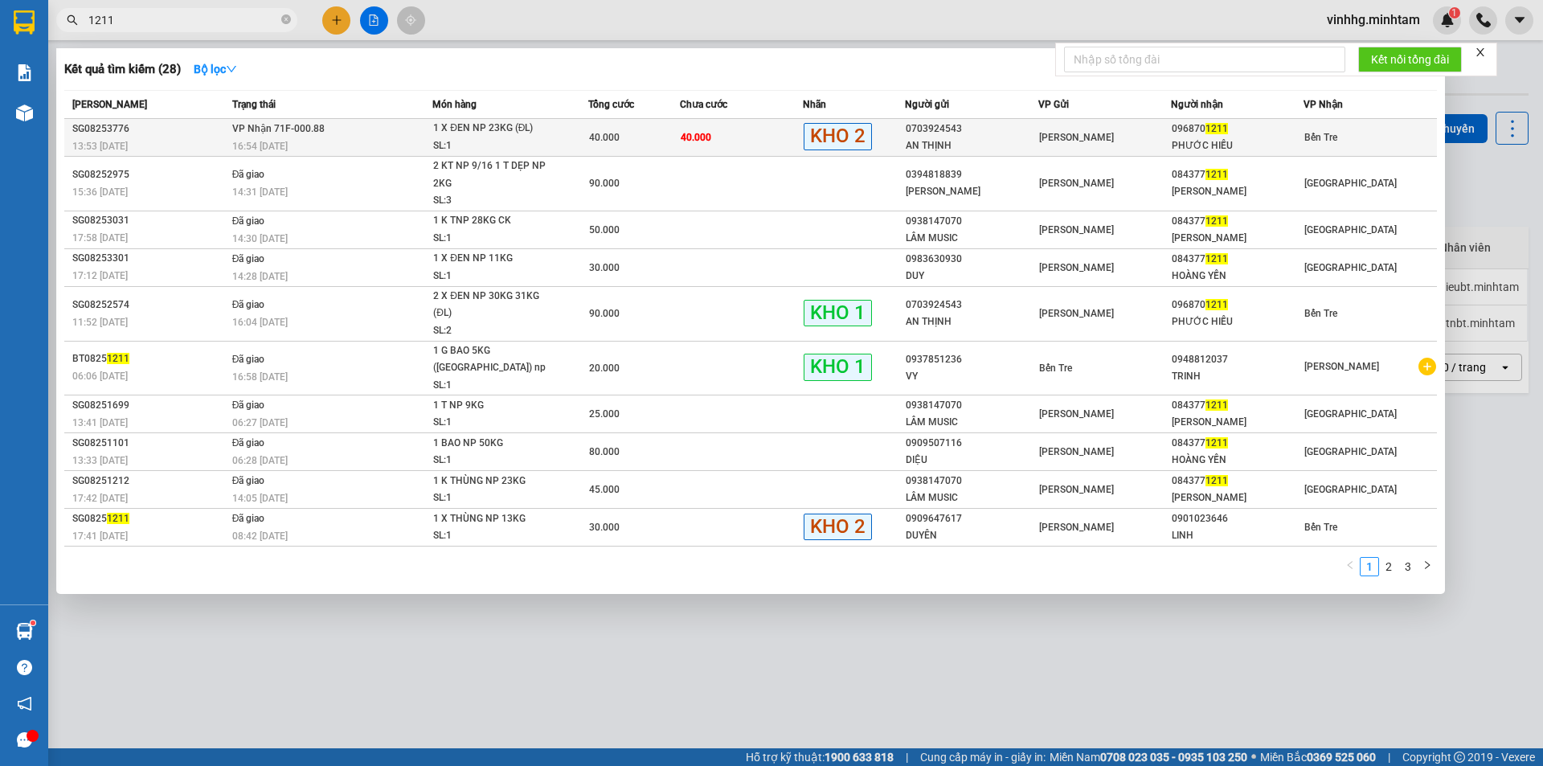
type input "1211"
click at [321, 146] on div "16:54 [DATE]" at bounding box center [332, 146] width 200 height 18
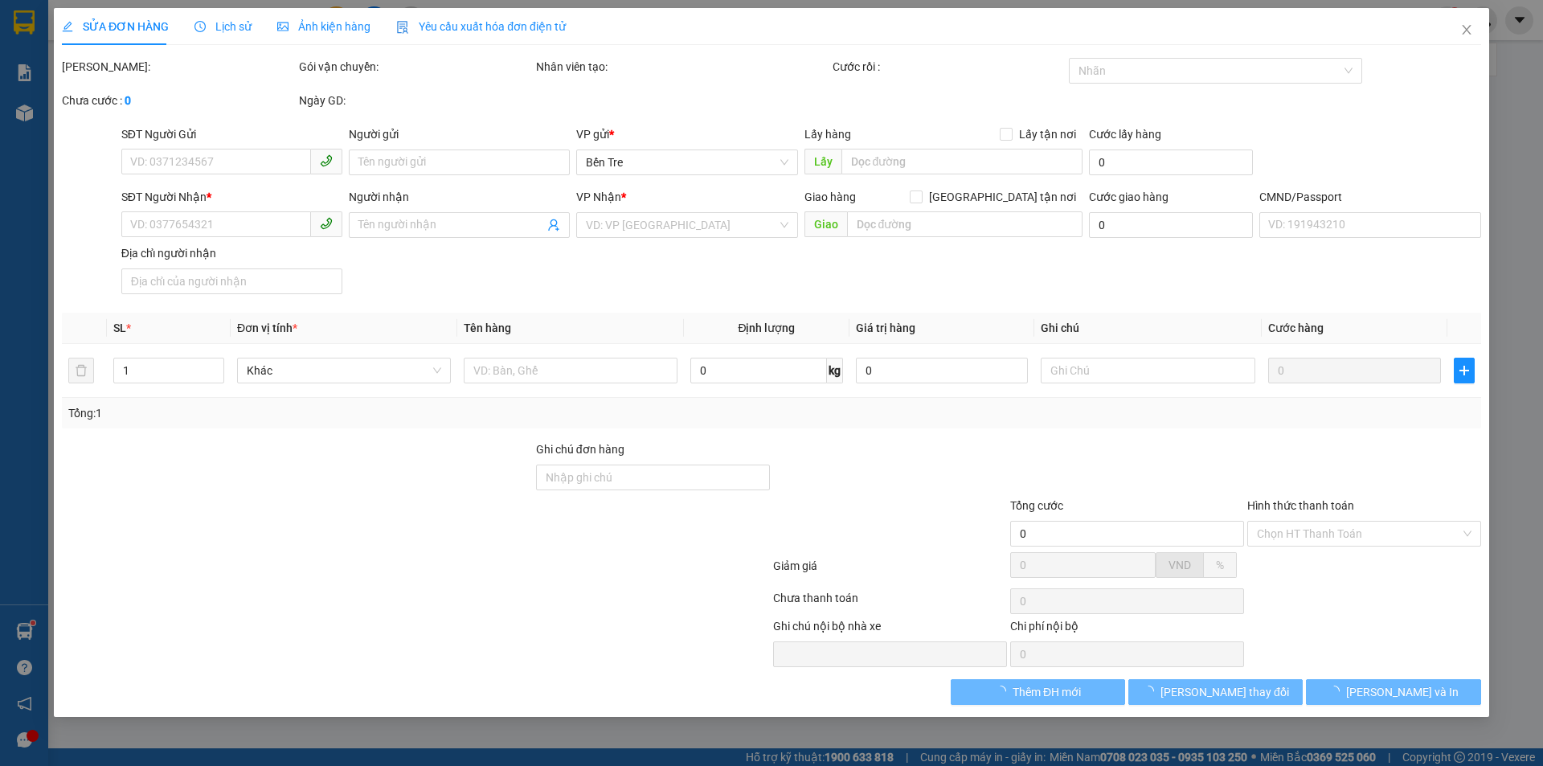
type input "0703924543"
type input "AN THỊNH"
type input "0968701211"
type input "PHƯỚC HIẾU"
type input "40.000"
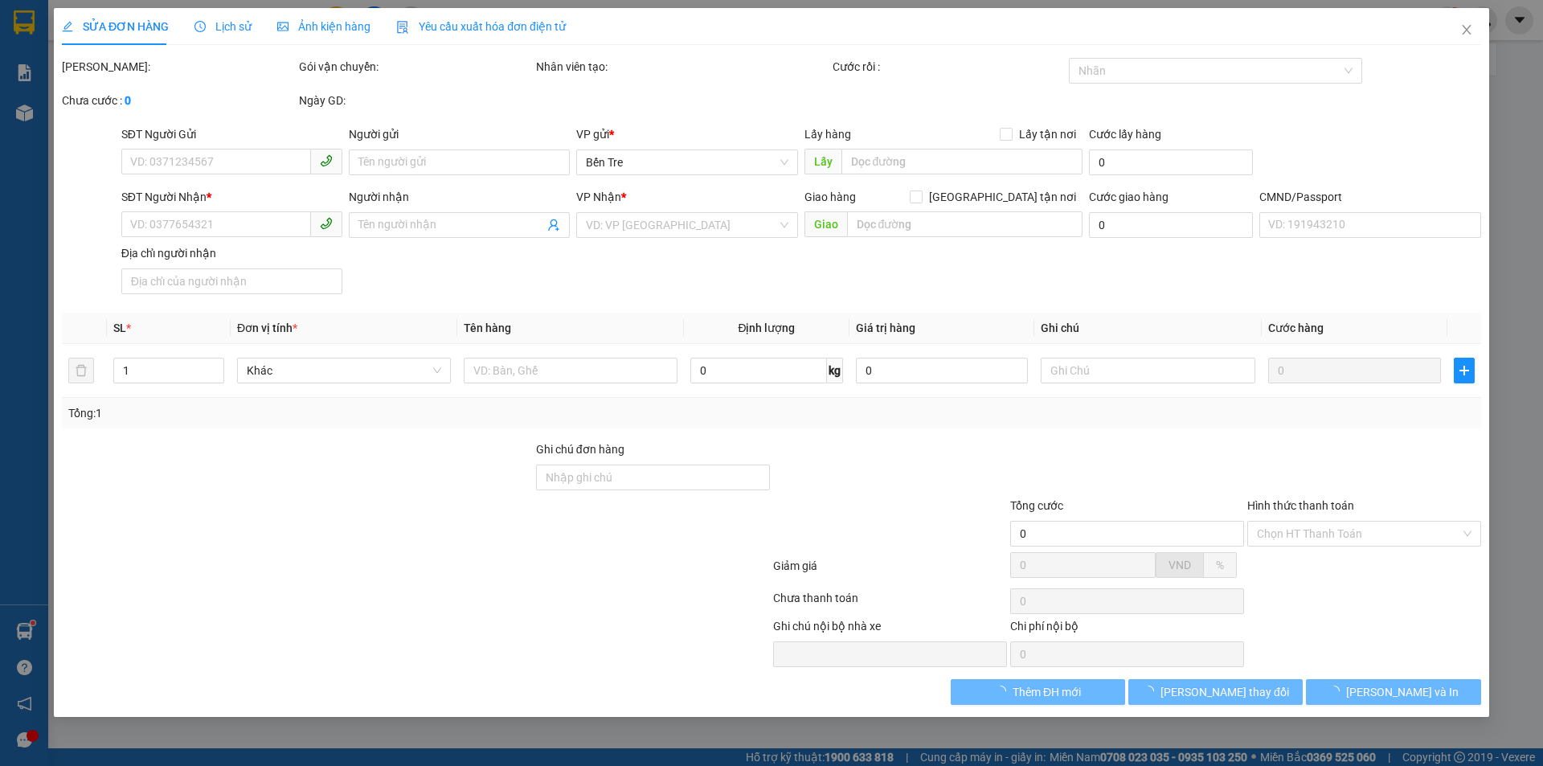
type input "40.000"
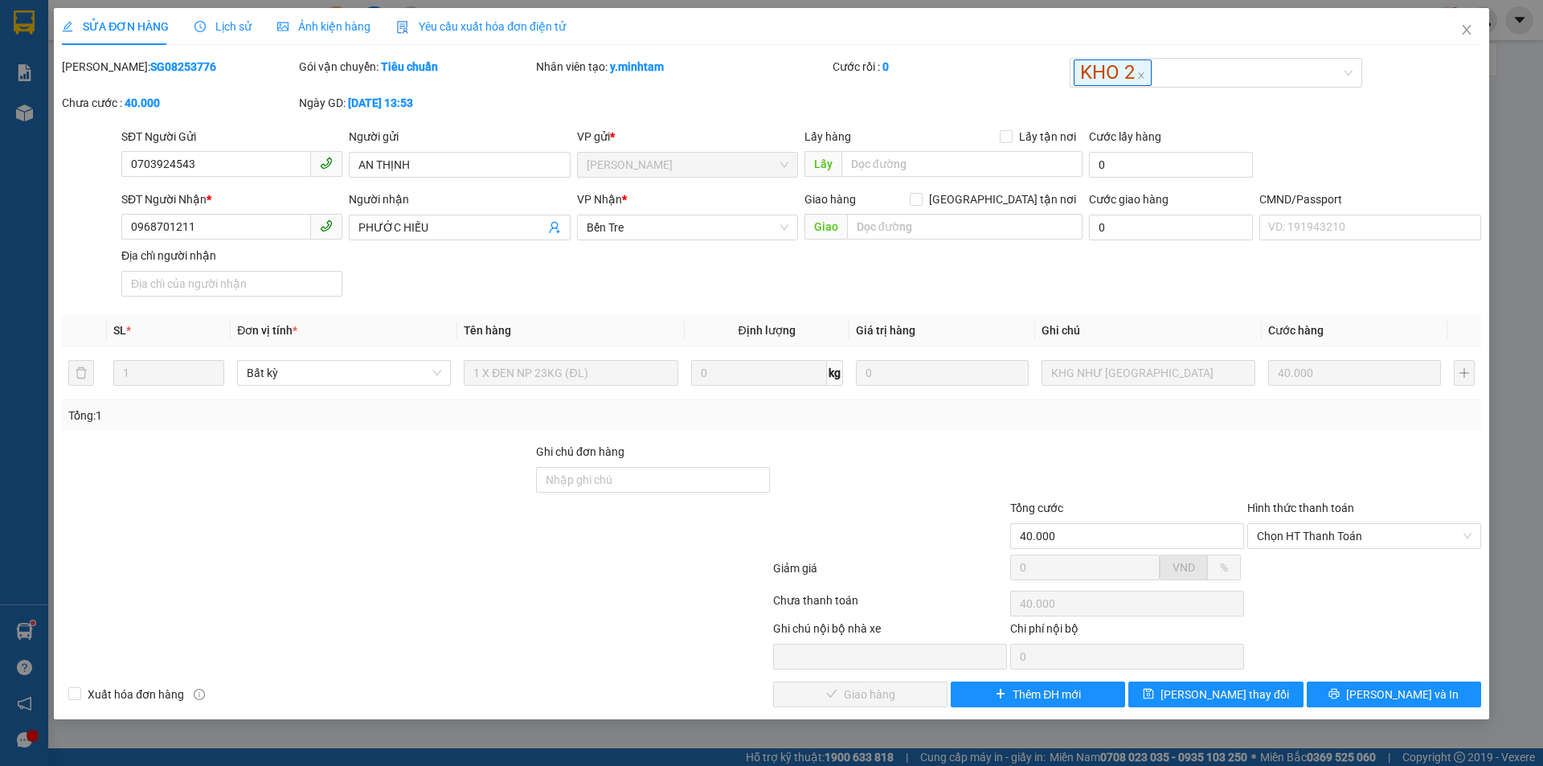
click at [230, 31] on span "Lịch sử" at bounding box center [222, 26] width 57 height 13
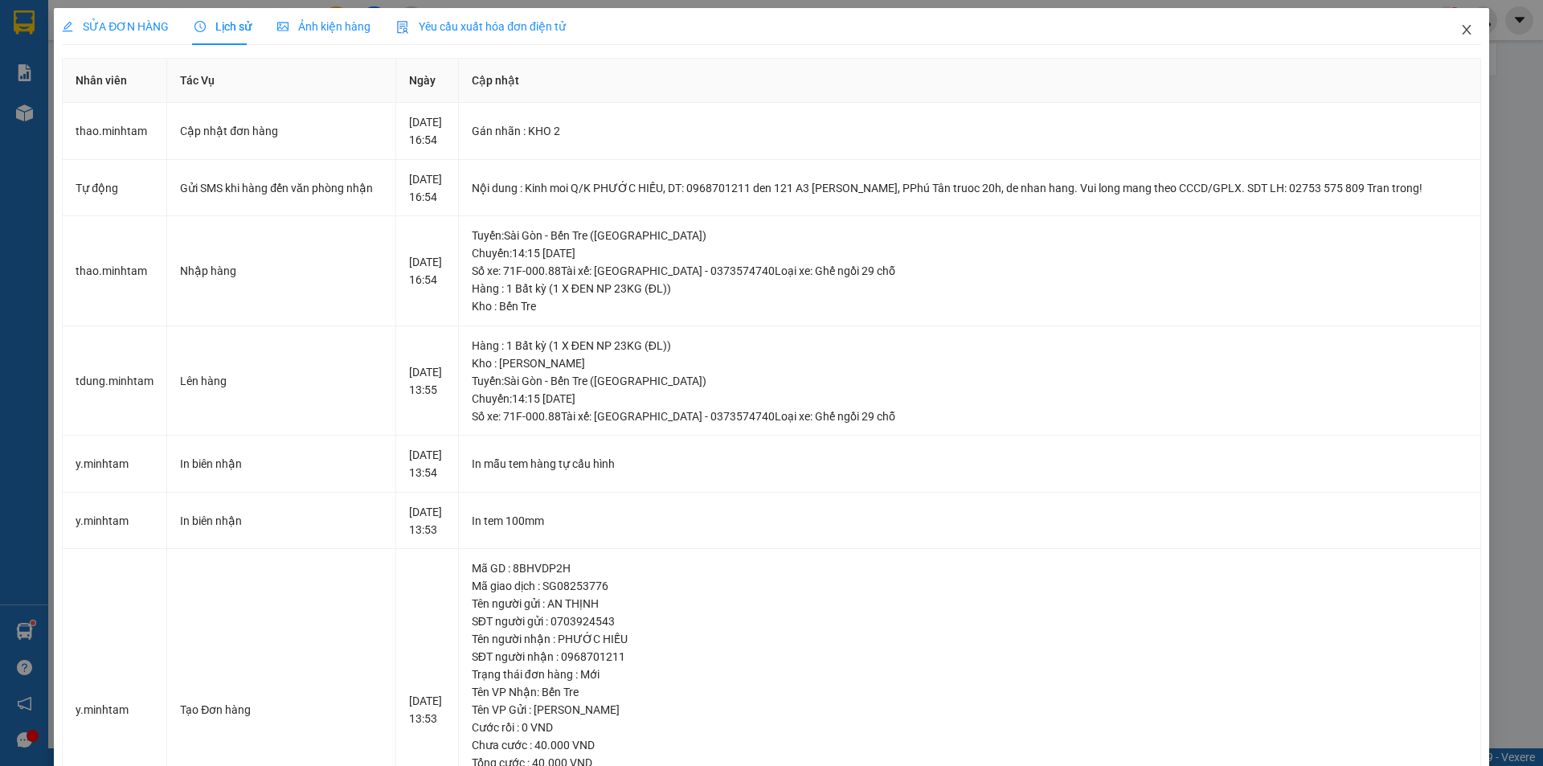
click at [1460, 33] on icon "close" at bounding box center [1466, 29] width 13 height 13
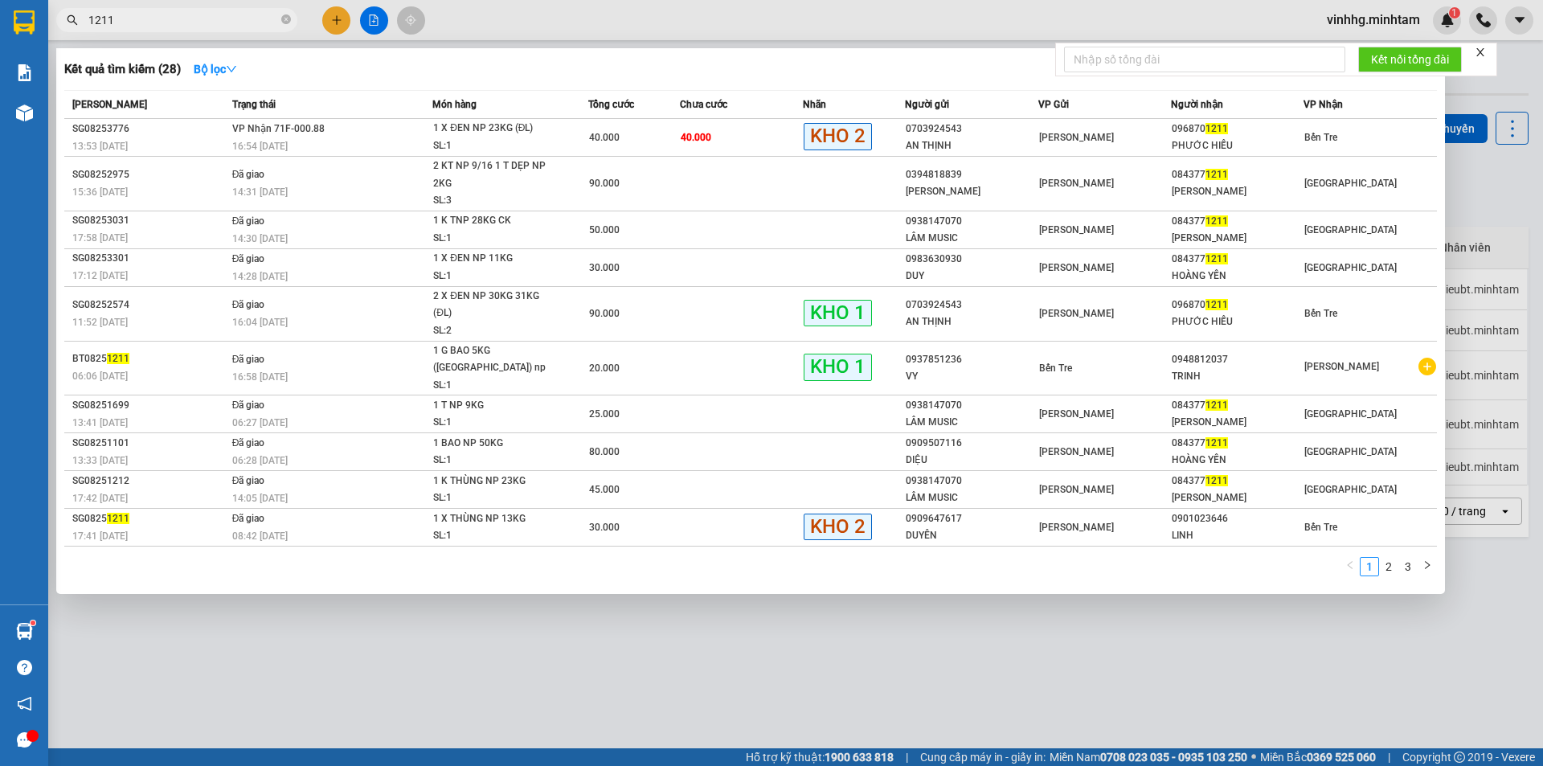
click at [228, 20] on input "1211" at bounding box center [183, 20] width 190 height 18
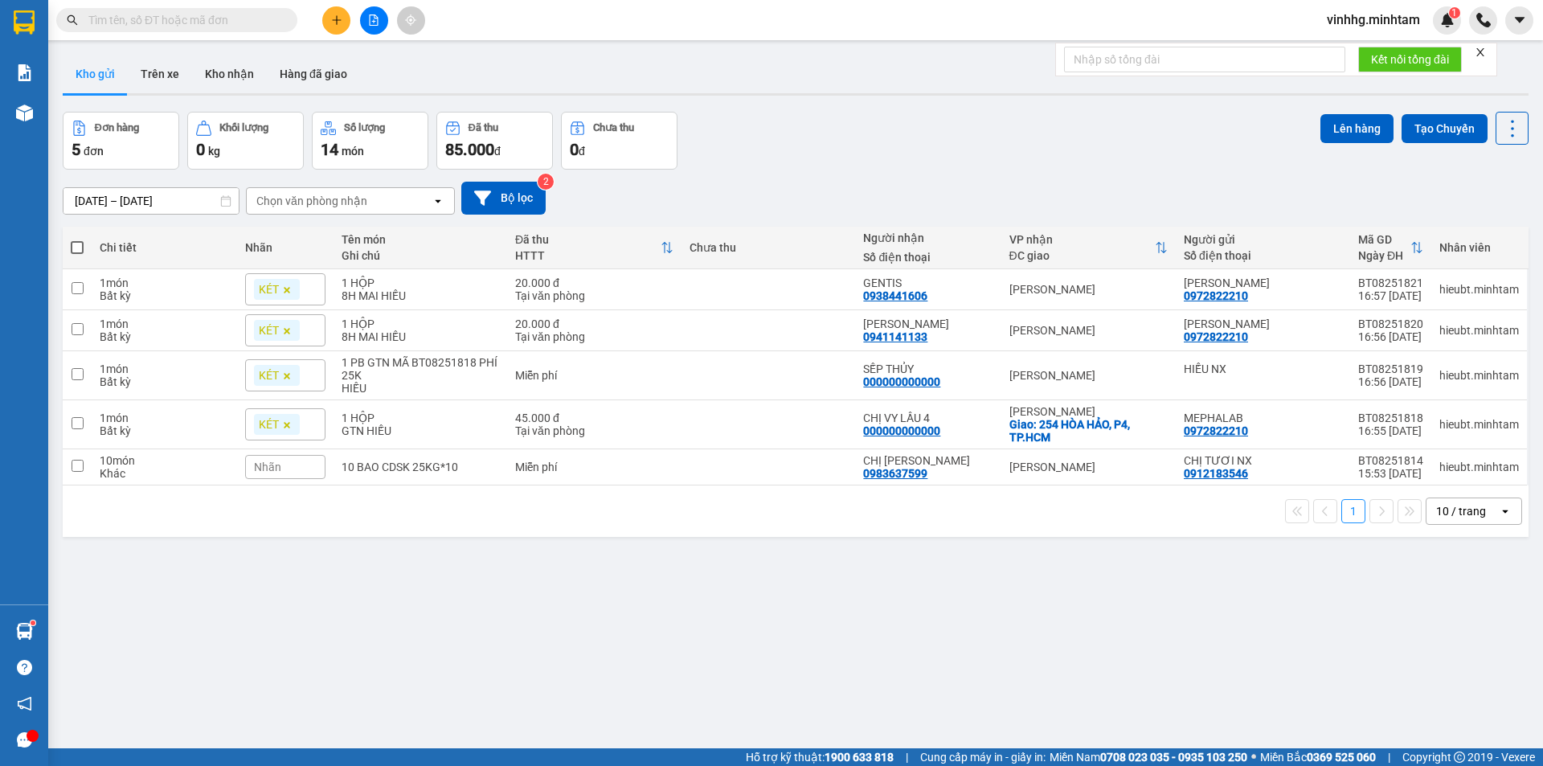
click at [210, 22] on input "text" at bounding box center [183, 20] width 190 height 18
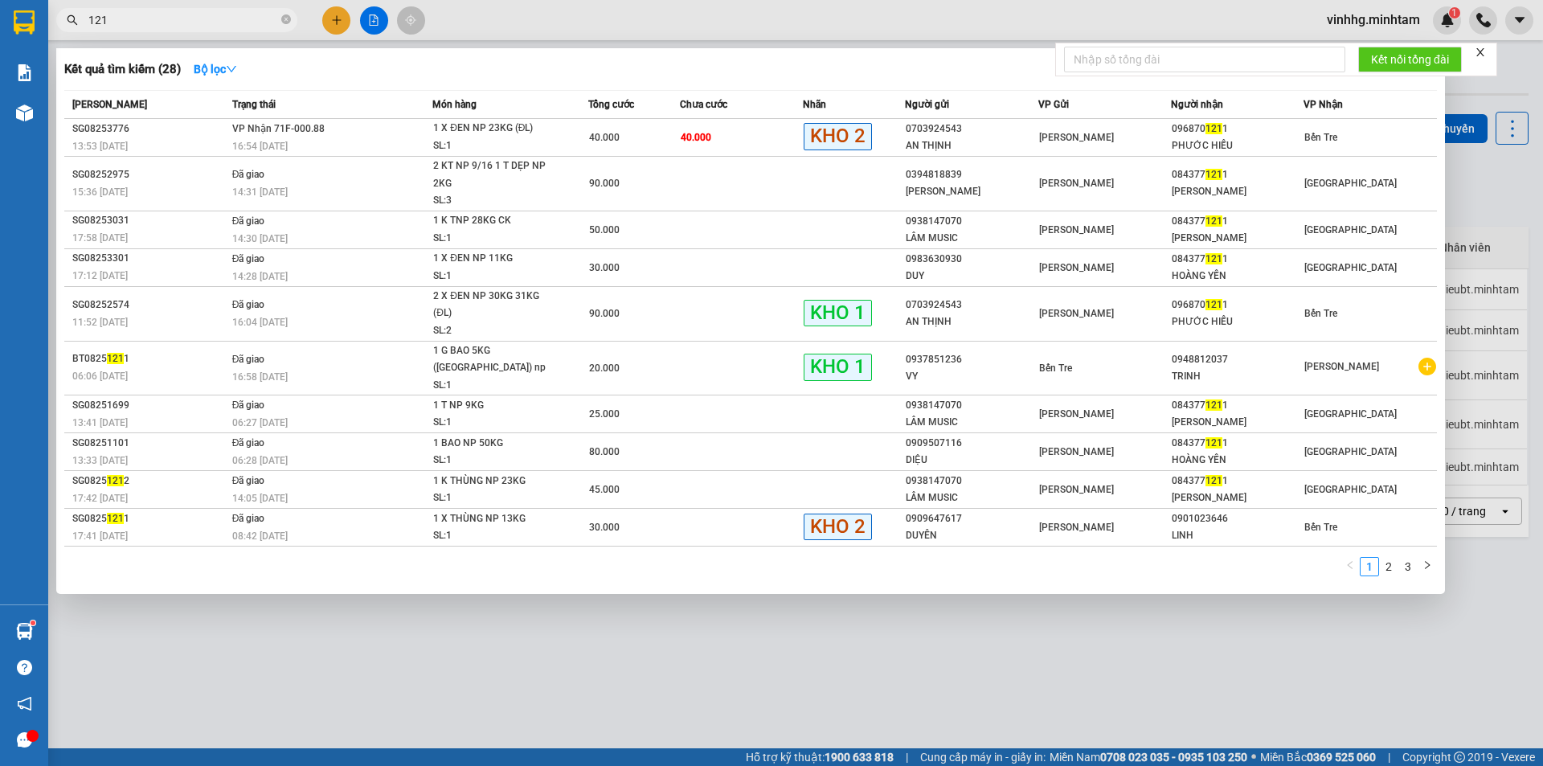
type input "1211"
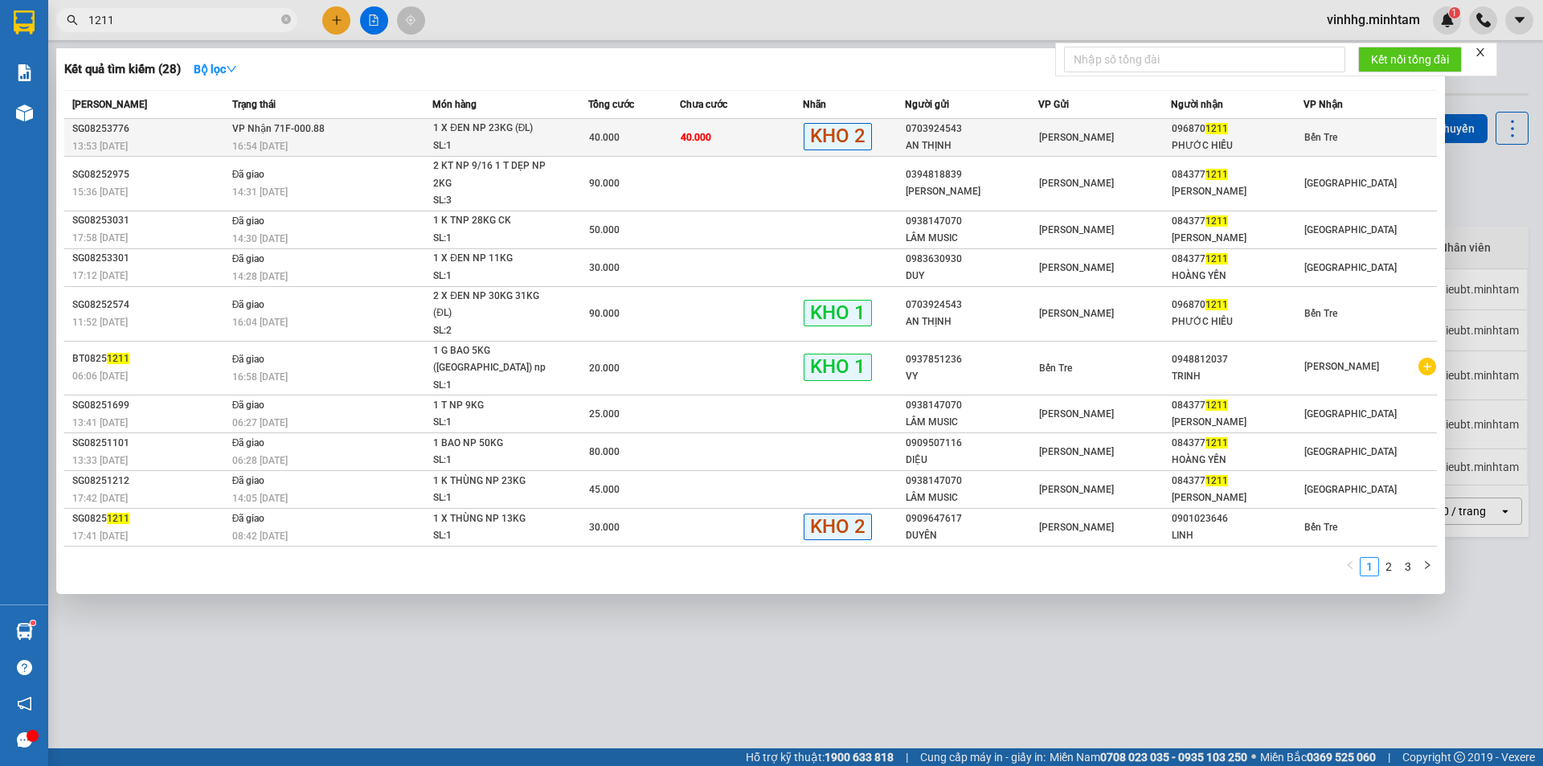
click at [407, 141] on div "16:54 [DATE]" at bounding box center [332, 146] width 200 height 18
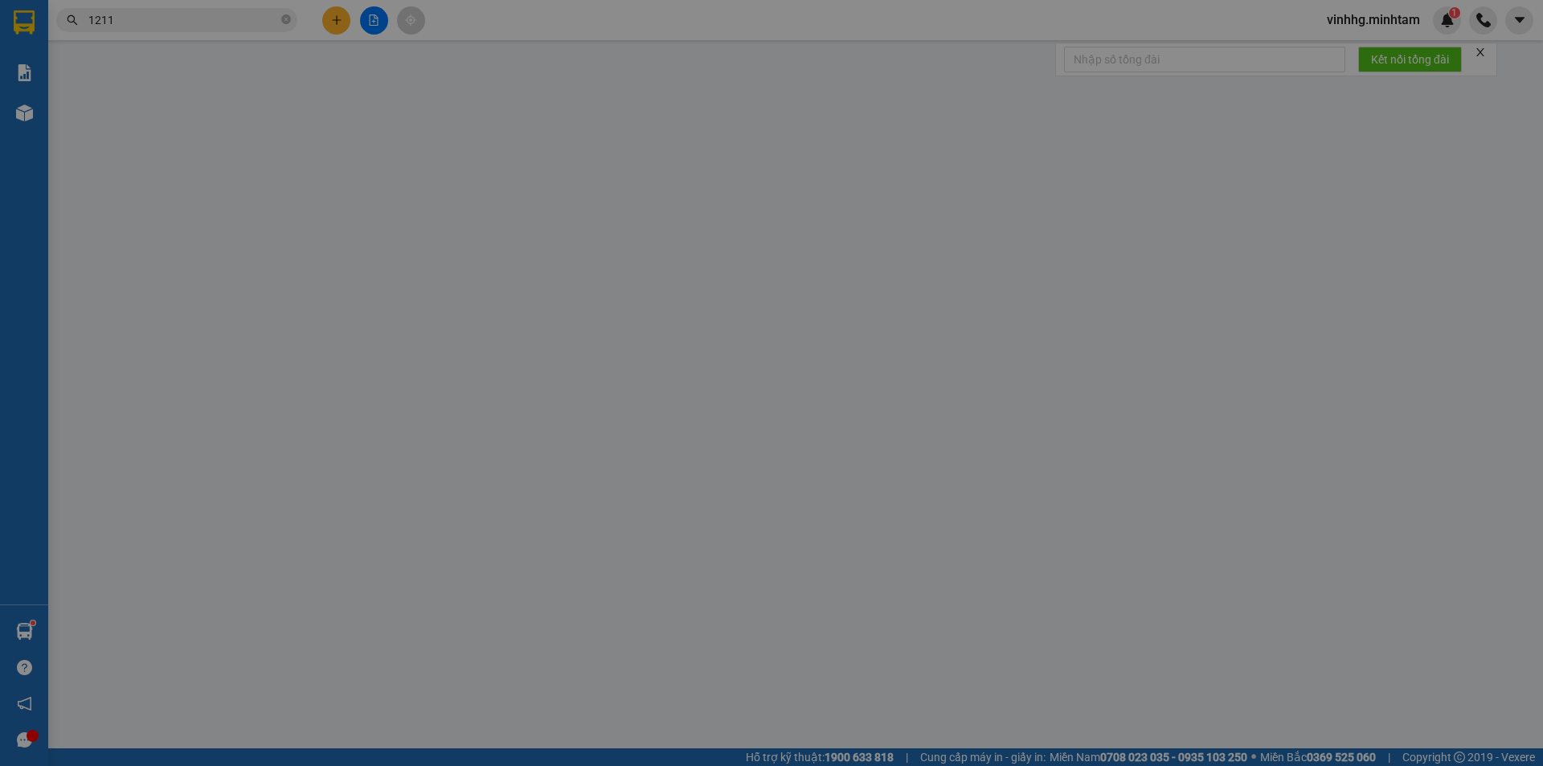
type input "0703924543"
type input "AN THỊNH"
type input "0968701211"
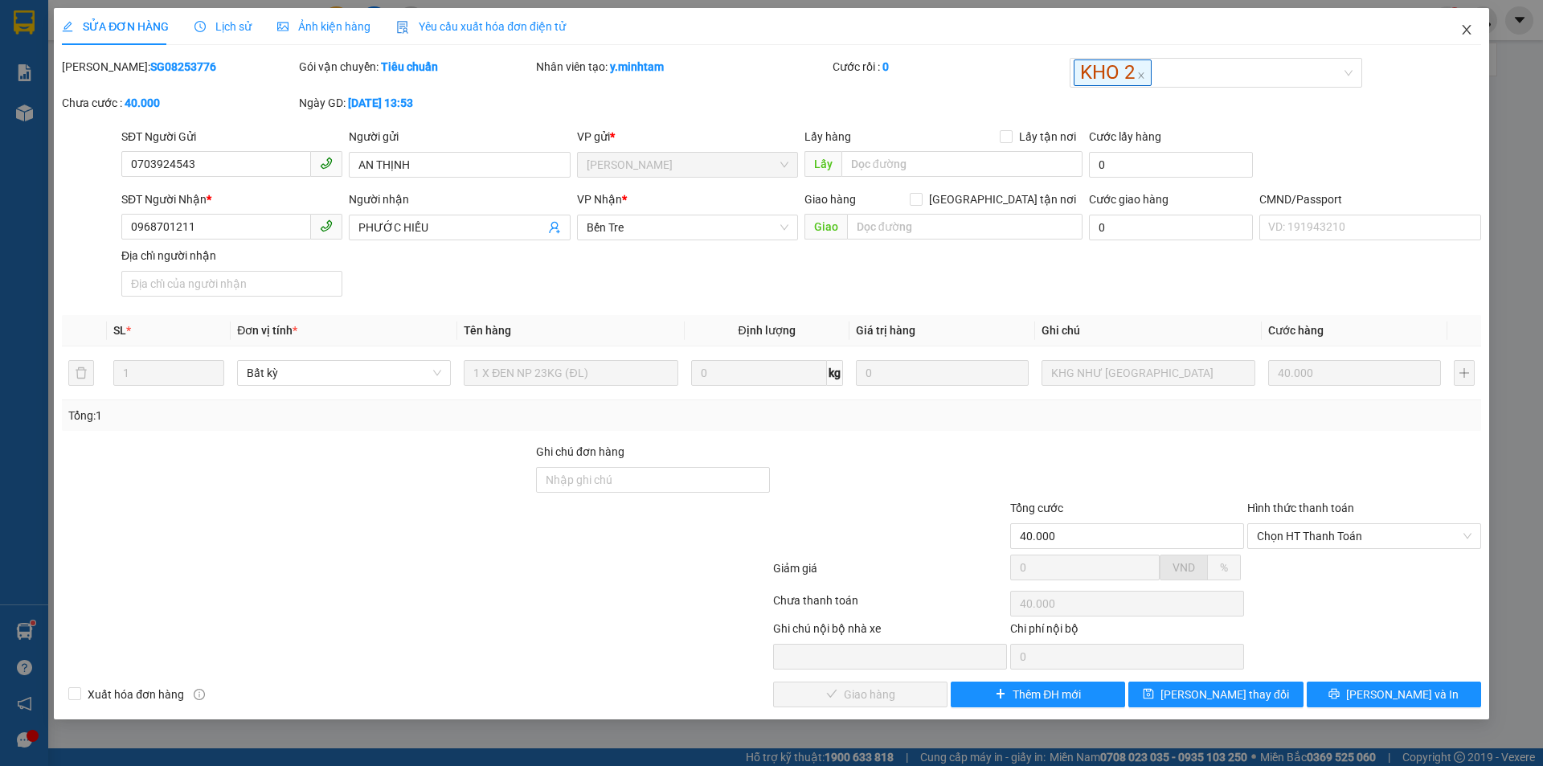
click at [1469, 31] on icon "close" at bounding box center [1466, 29] width 13 height 13
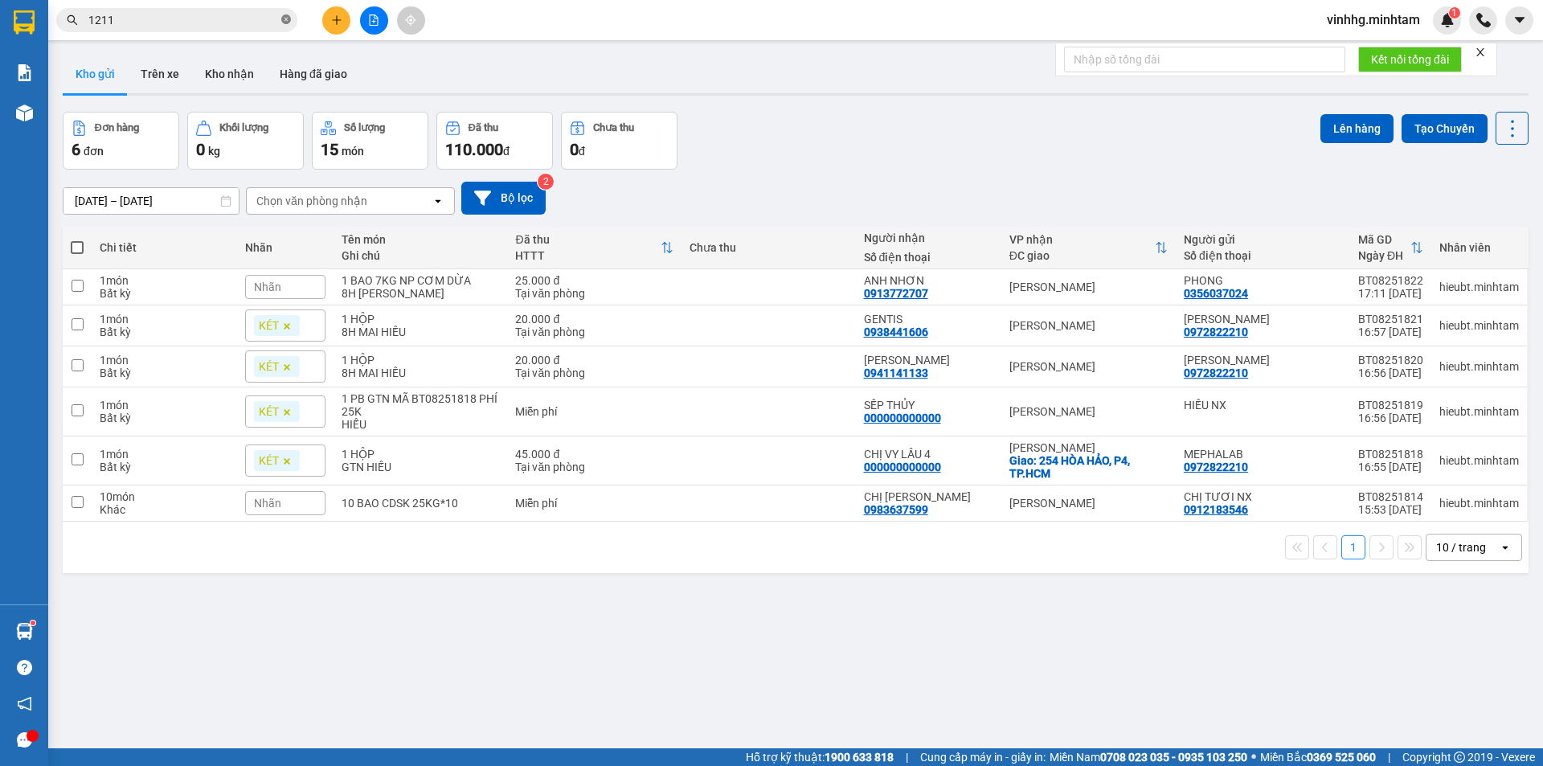
click at [289, 22] on icon "close-circle" at bounding box center [286, 19] width 10 height 10
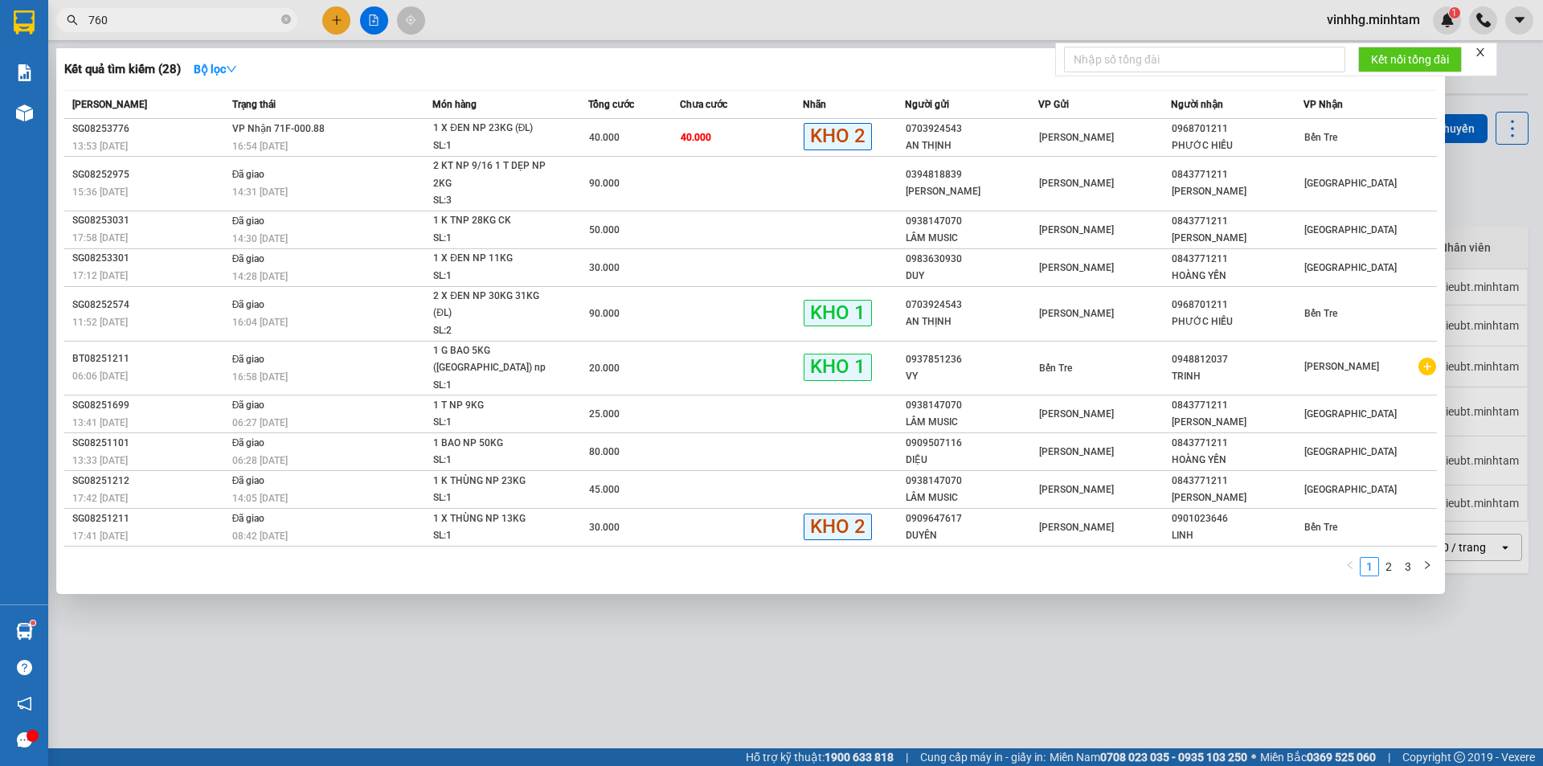
type input "760"
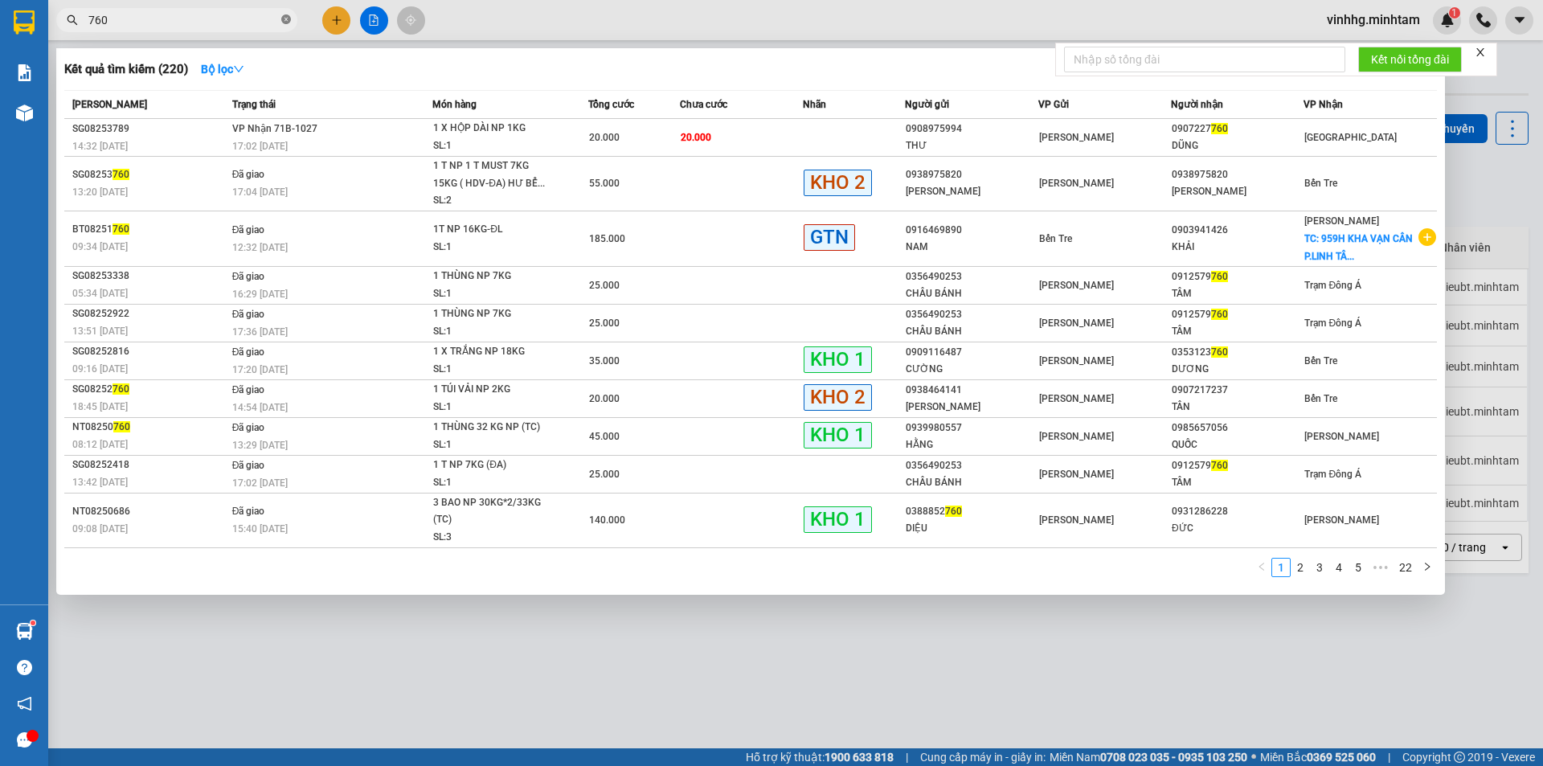
click at [284, 19] on icon "close-circle" at bounding box center [286, 19] width 10 height 10
type input "761"
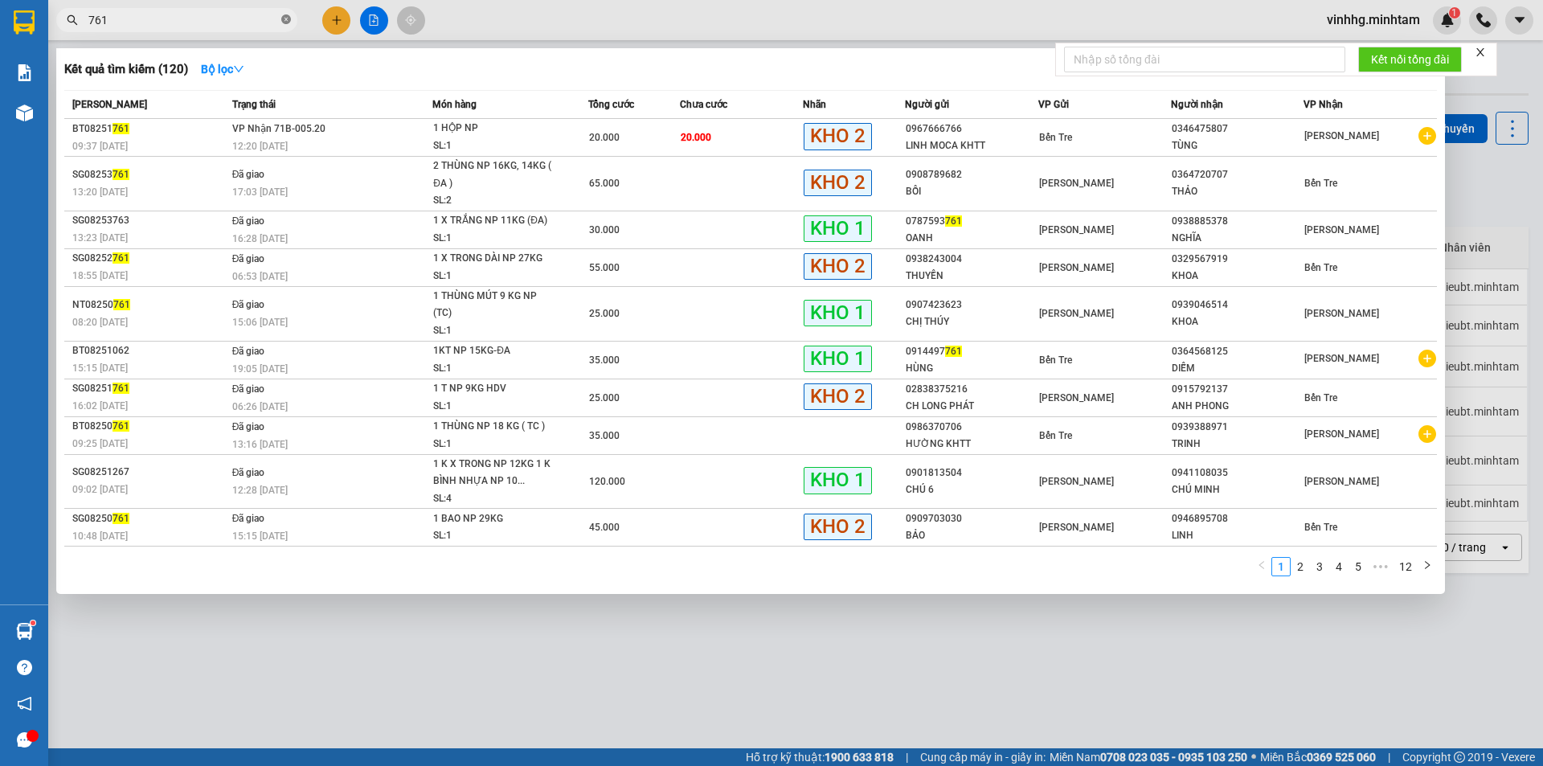
click at [288, 19] on icon "close-circle" at bounding box center [286, 19] width 10 height 10
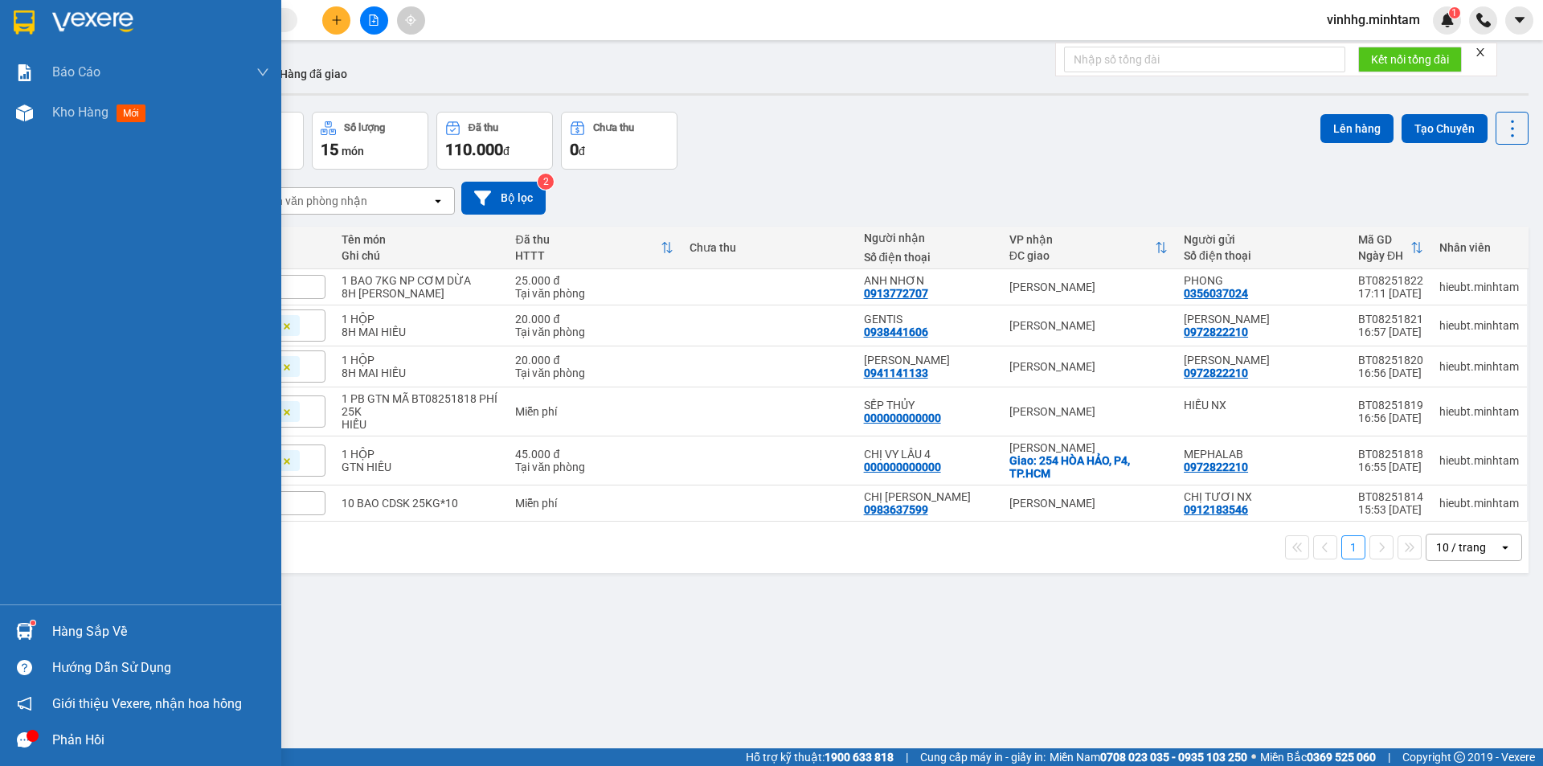
click at [49, 3] on div at bounding box center [140, 26] width 281 height 52
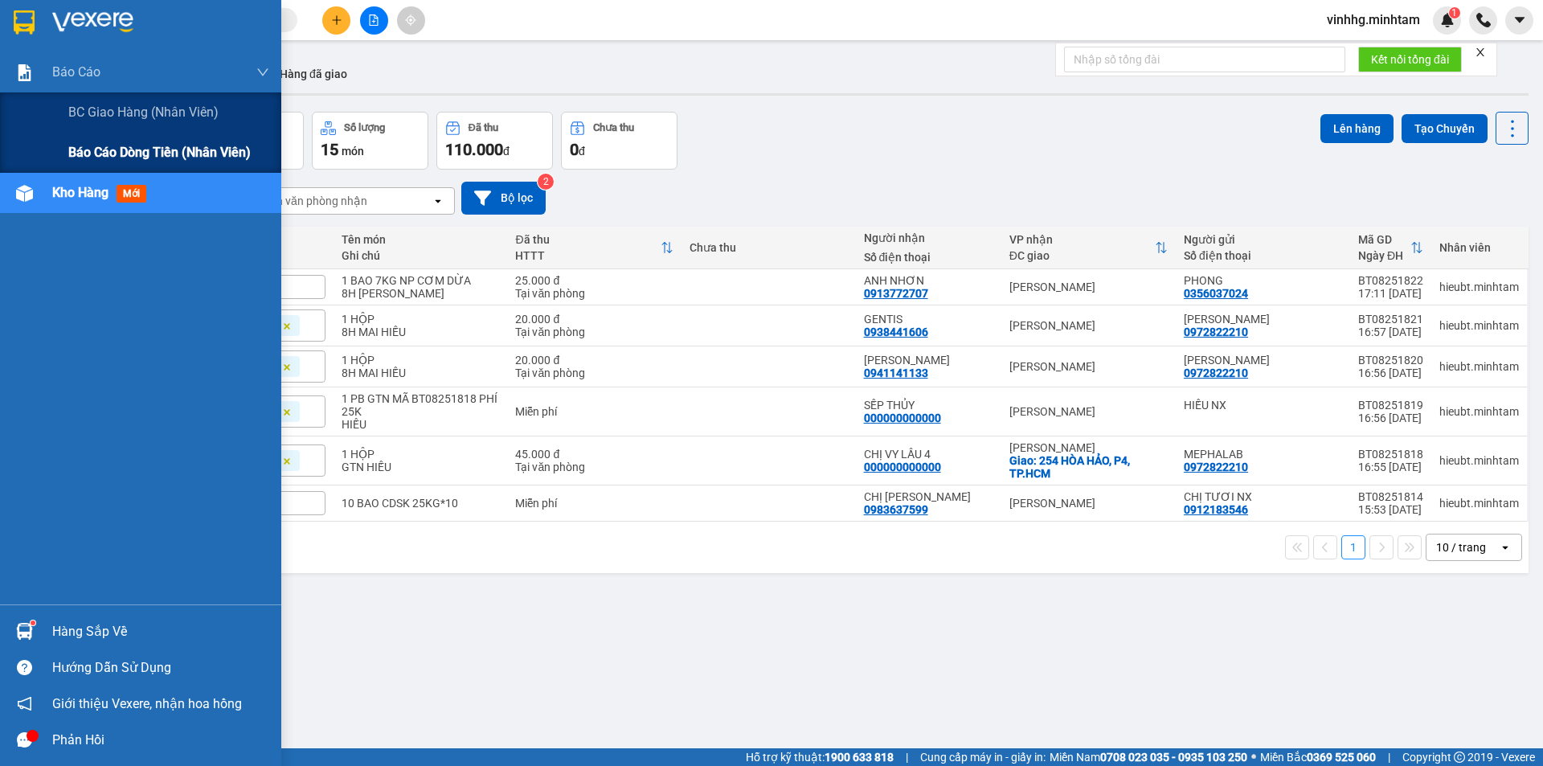
click at [155, 154] on span "Báo cáo dòng tiền (nhân viên)" at bounding box center [159, 152] width 182 height 20
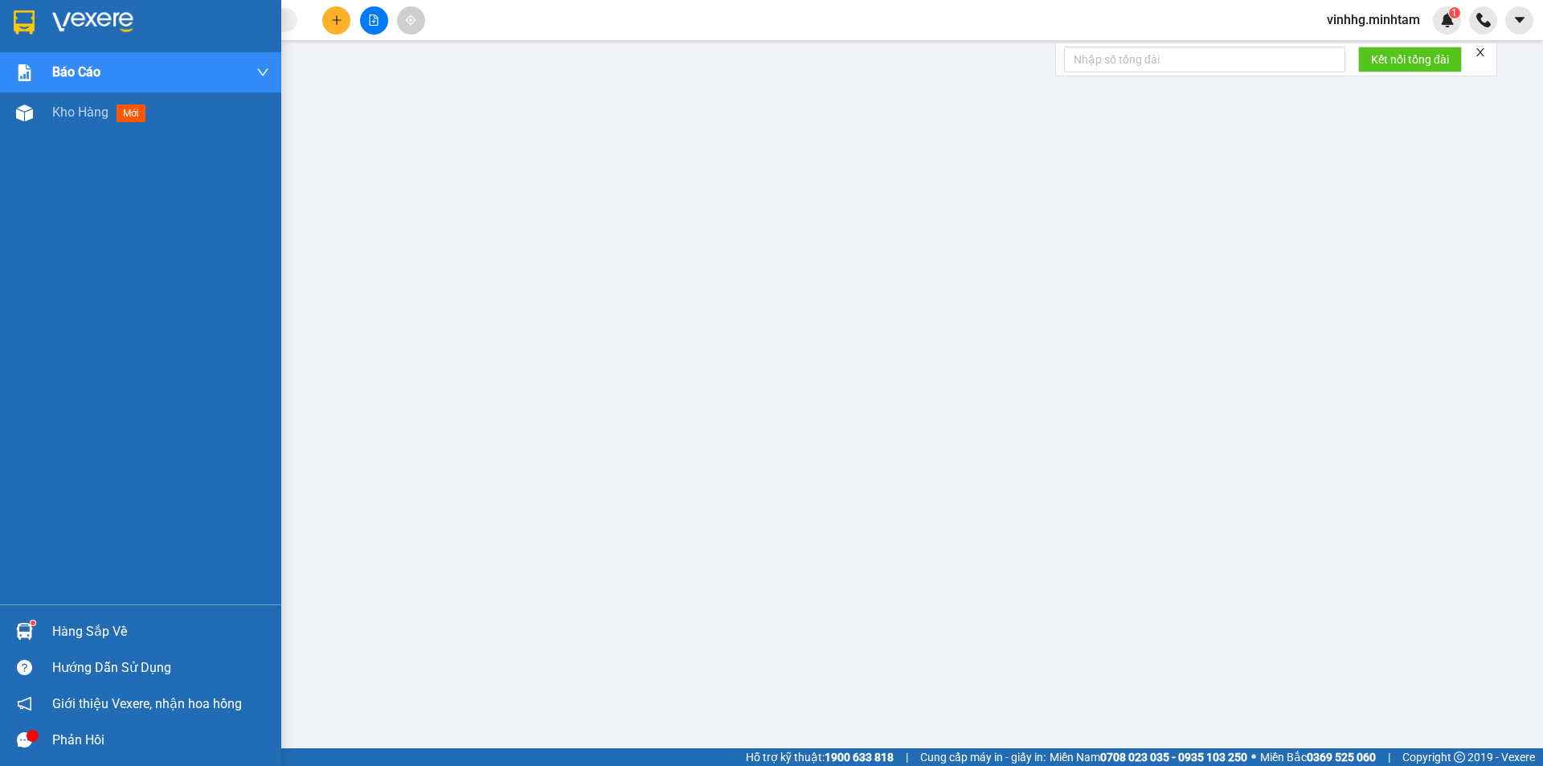
click at [27, 20] on img at bounding box center [24, 22] width 21 height 24
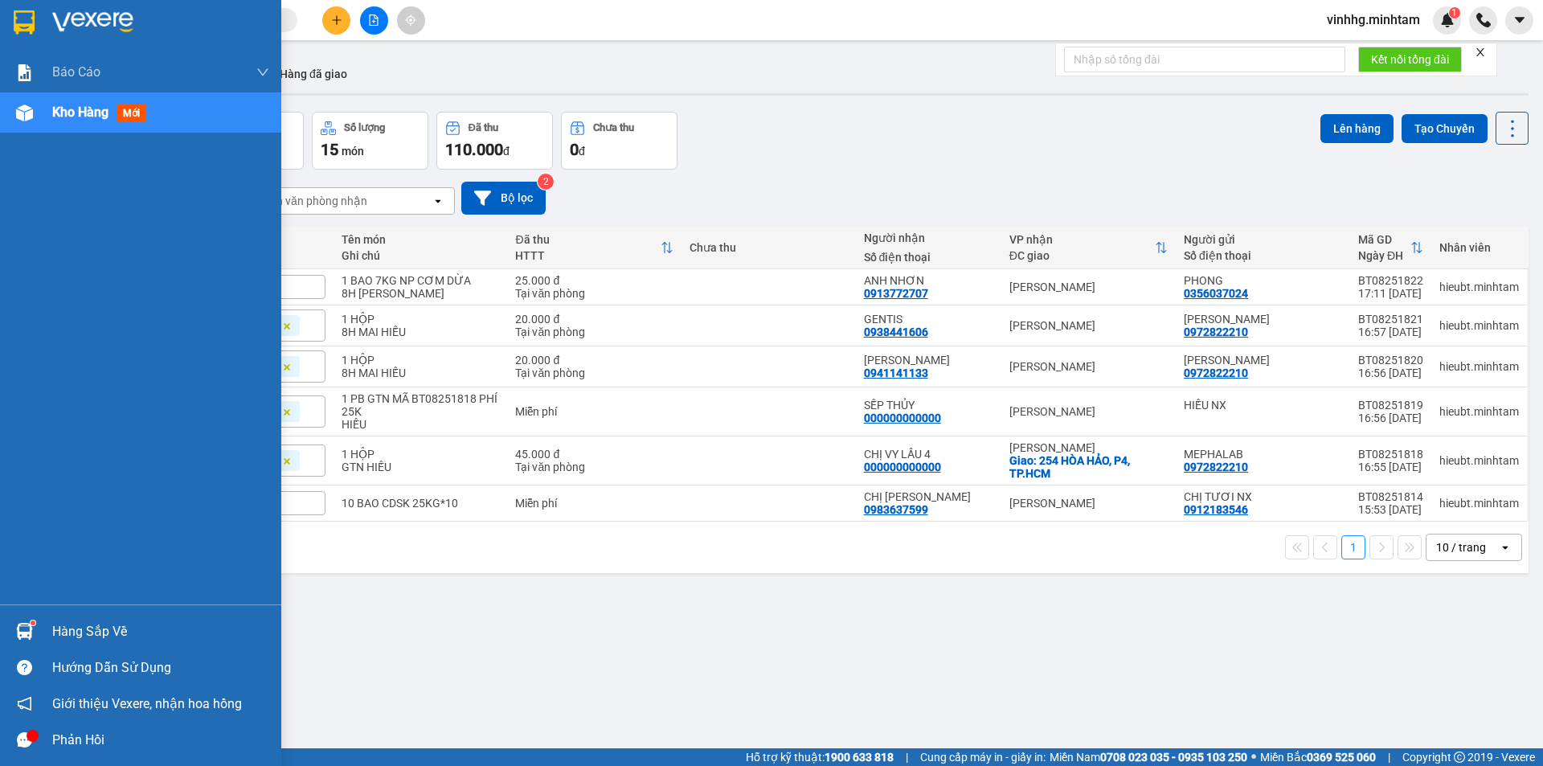
click at [58, 635] on div "Hàng sắp về" at bounding box center [160, 631] width 217 height 24
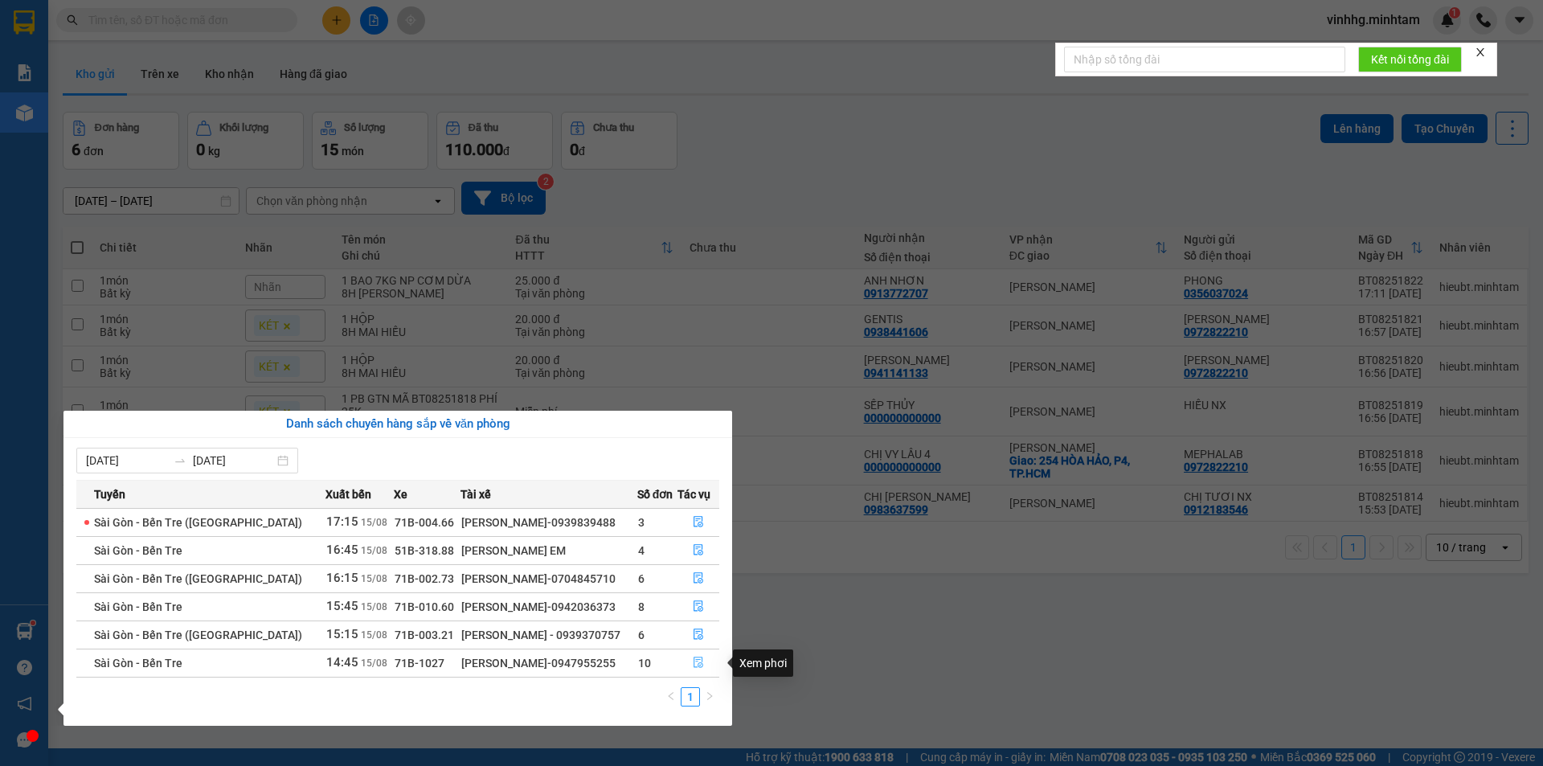
click at [696, 664] on icon "file-done" at bounding box center [698, 661] width 11 height 11
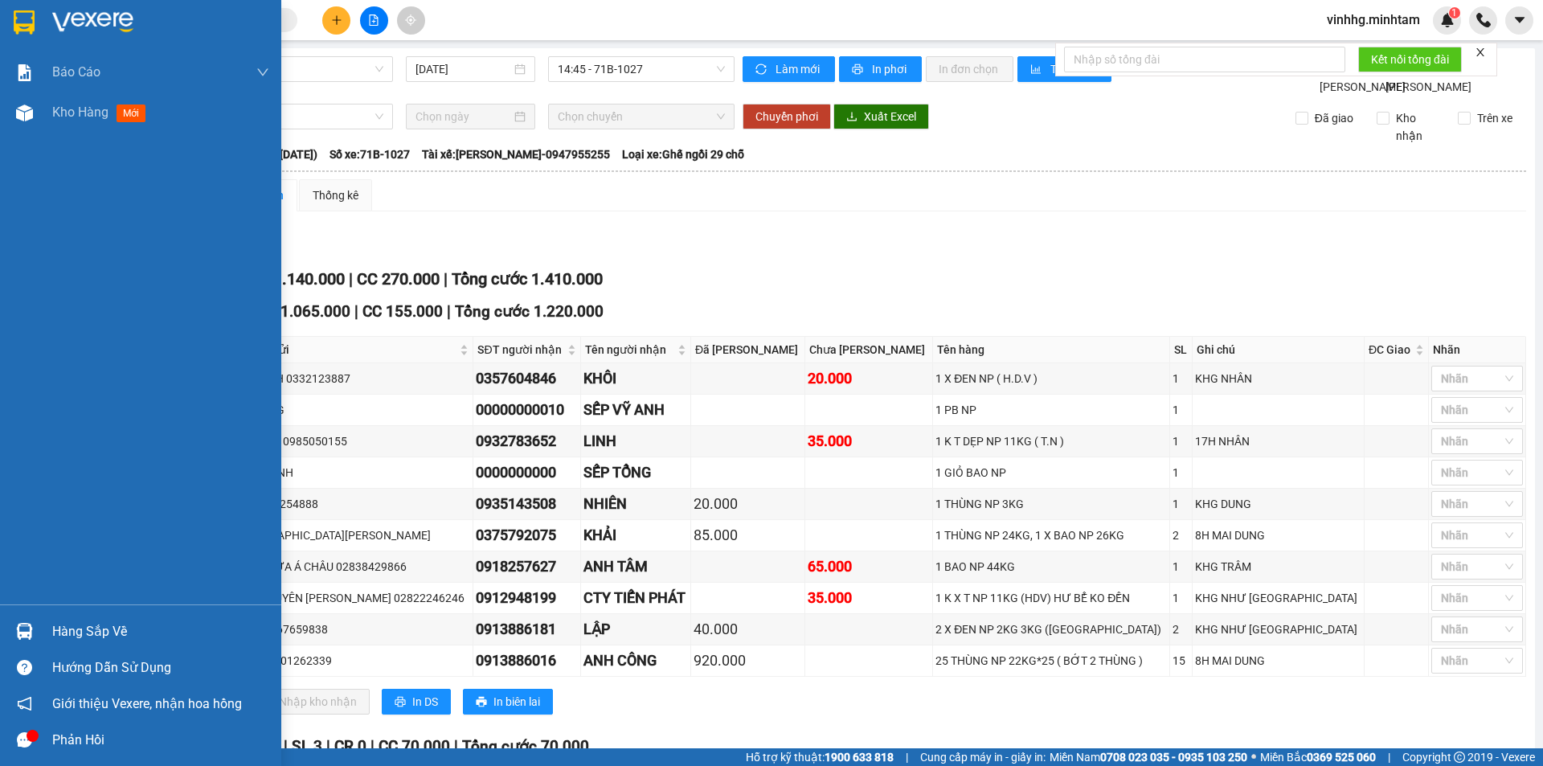
click at [118, 627] on div "Hàng sắp về" at bounding box center [160, 631] width 217 height 24
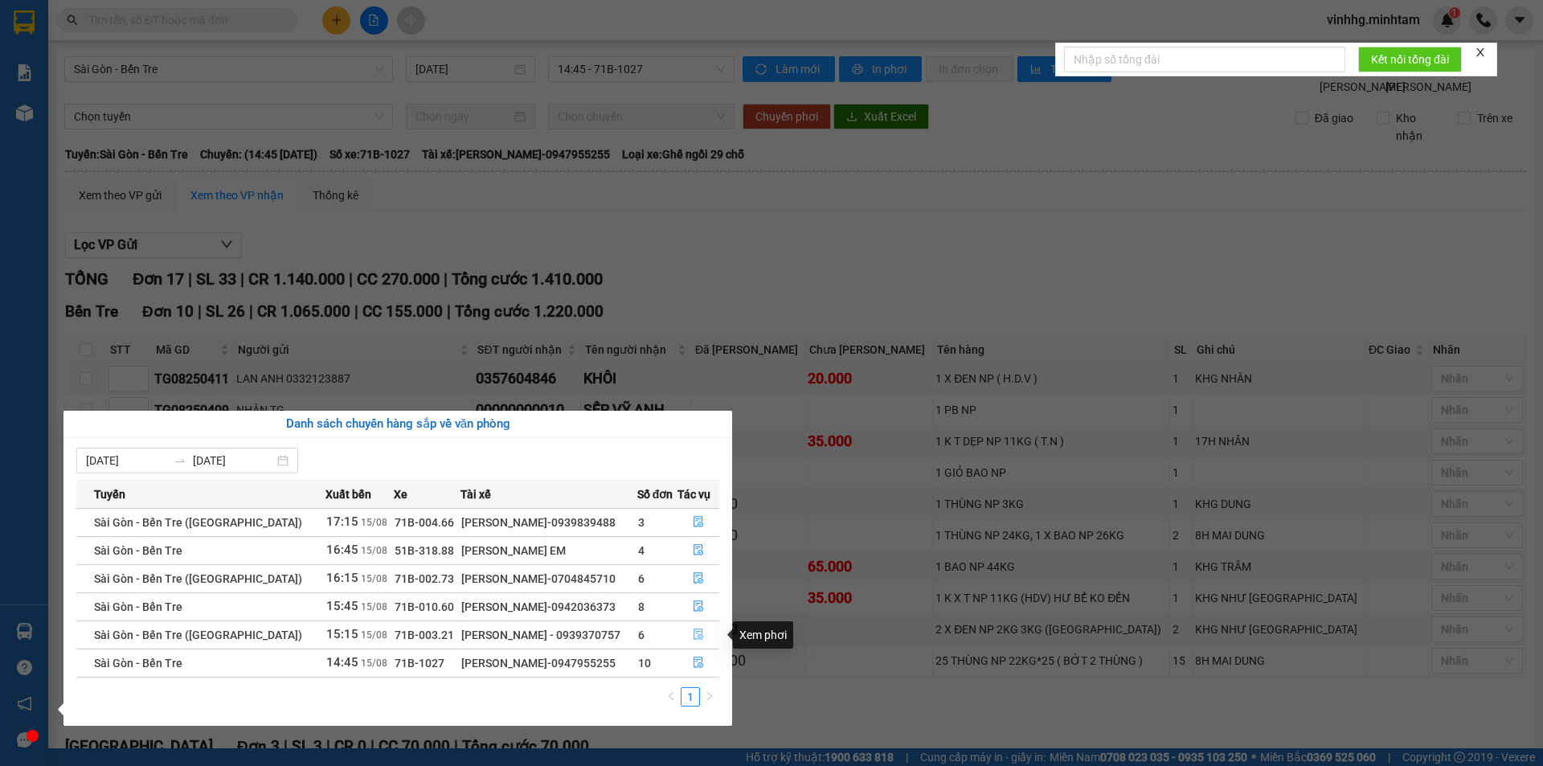
click at [693, 633] on icon "file-done" at bounding box center [698, 633] width 11 height 11
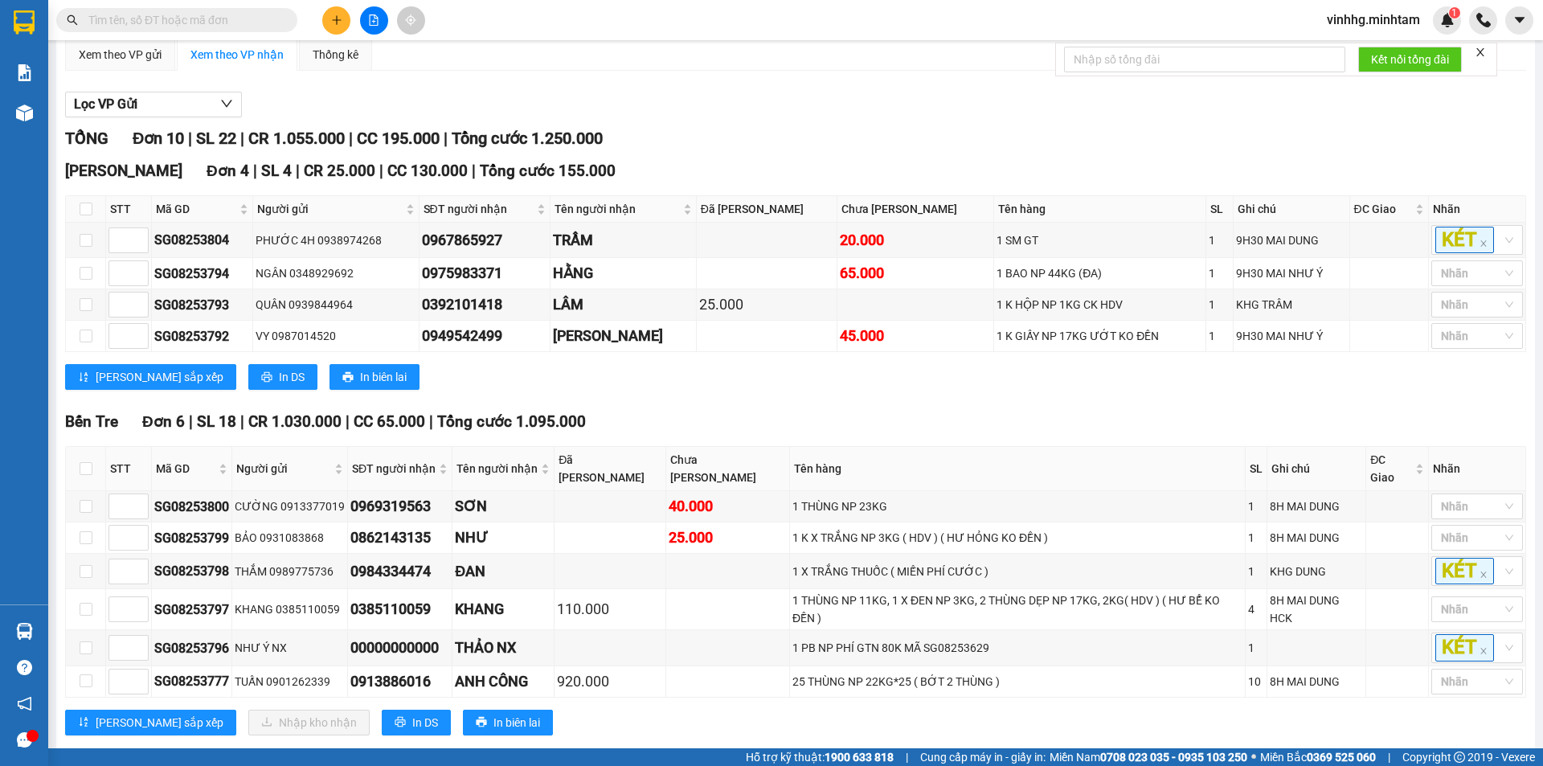
scroll to position [163, 0]
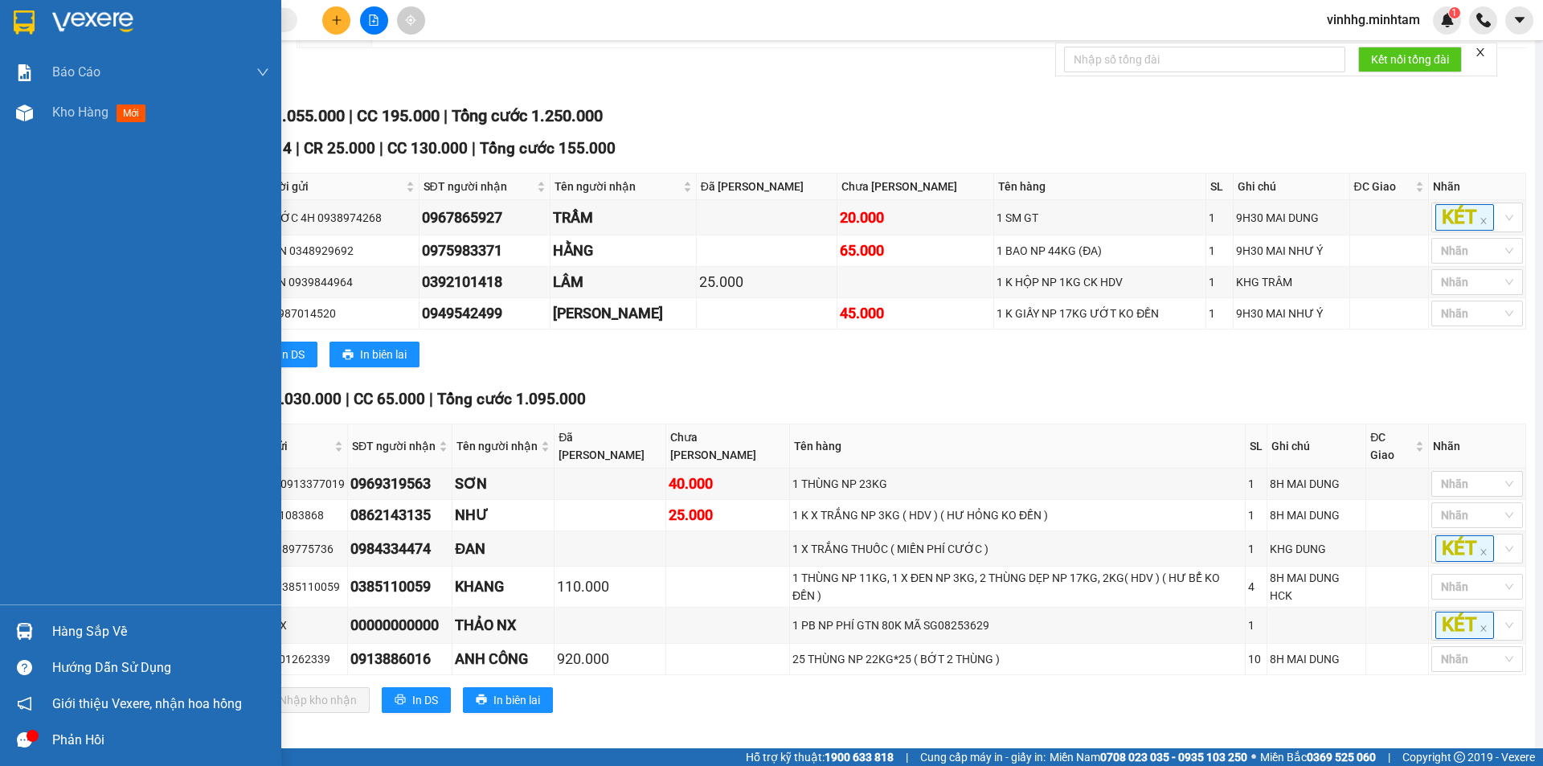
click at [16, 22] on img at bounding box center [24, 22] width 21 height 24
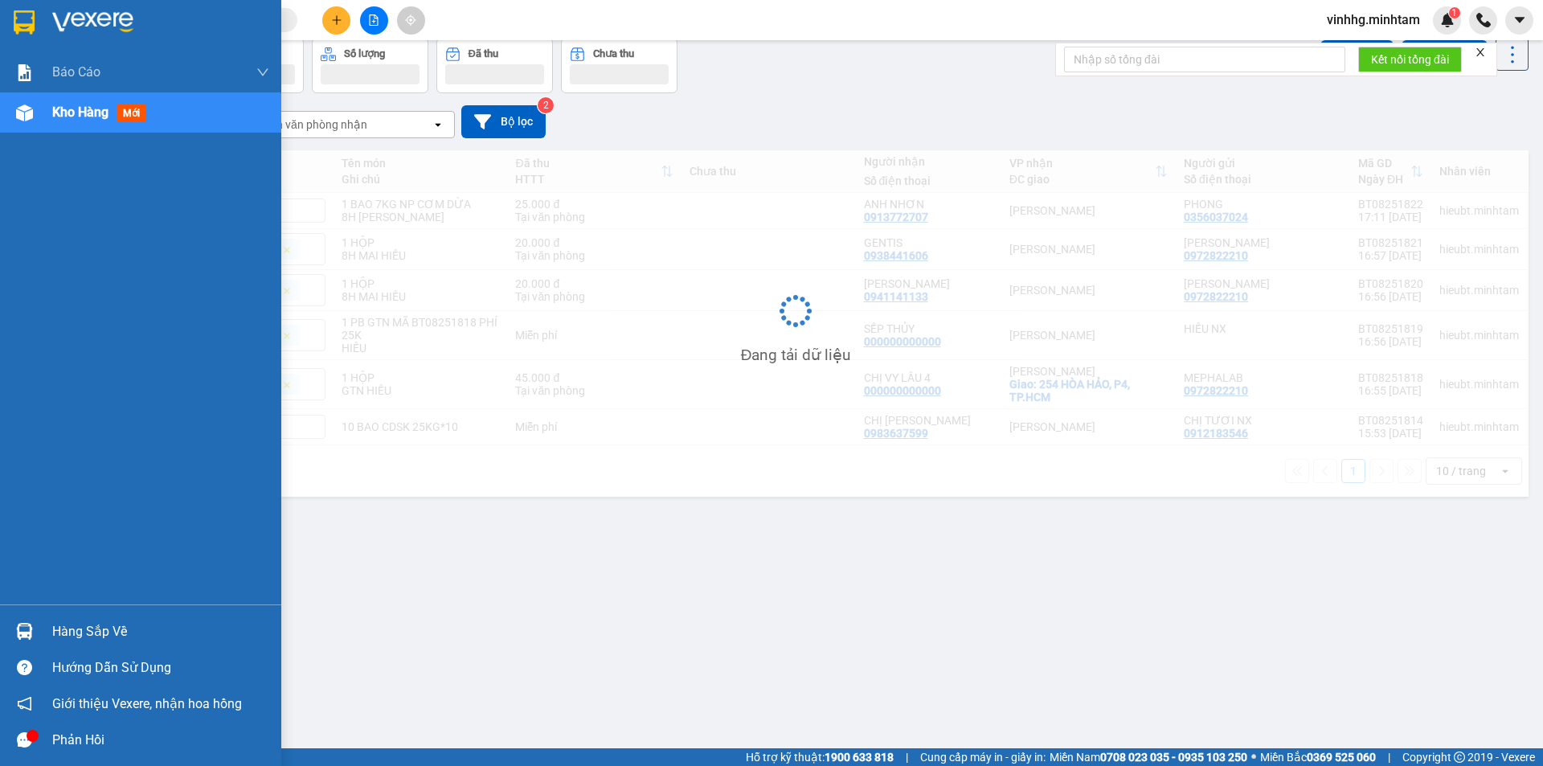
scroll to position [74, 0]
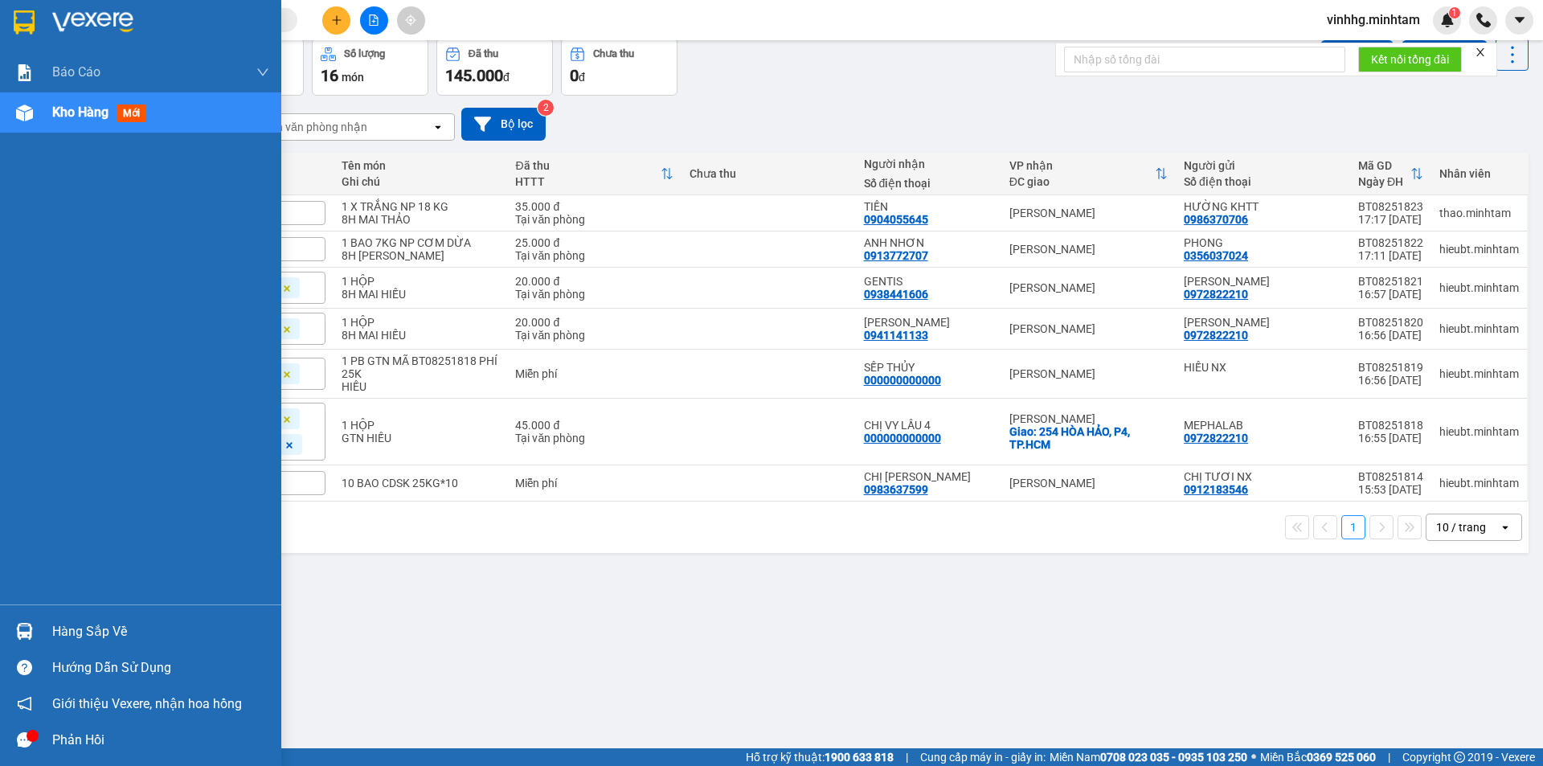
click at [33, 19] on img at bounding box center [24, 22] width 21 height 24
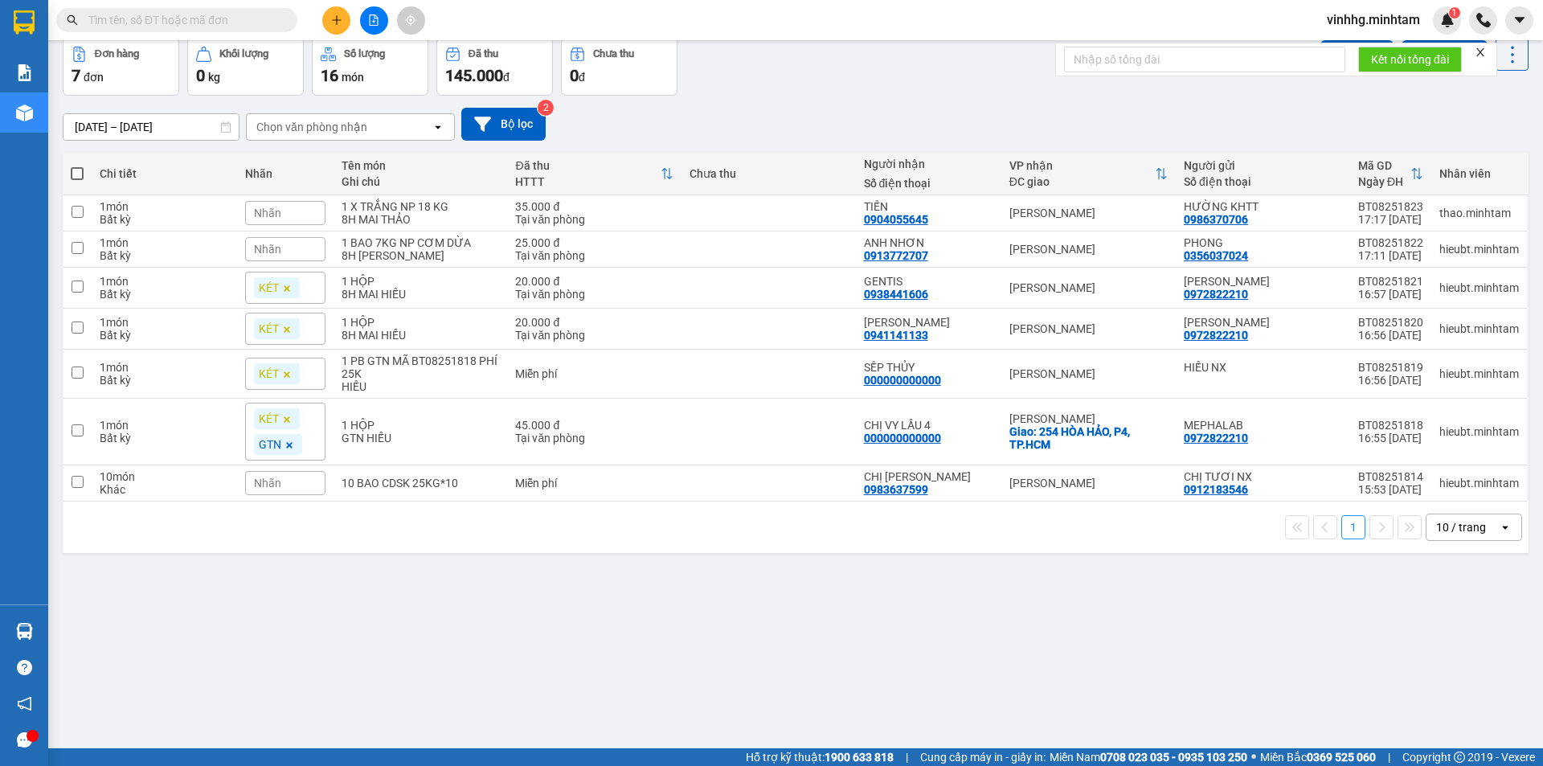
click at [220, 8] on span at bounding box center [176, 20] width 241 height 24
click at [226, 22] on input "text" at bounding box center [183, 20] width 190 height 18
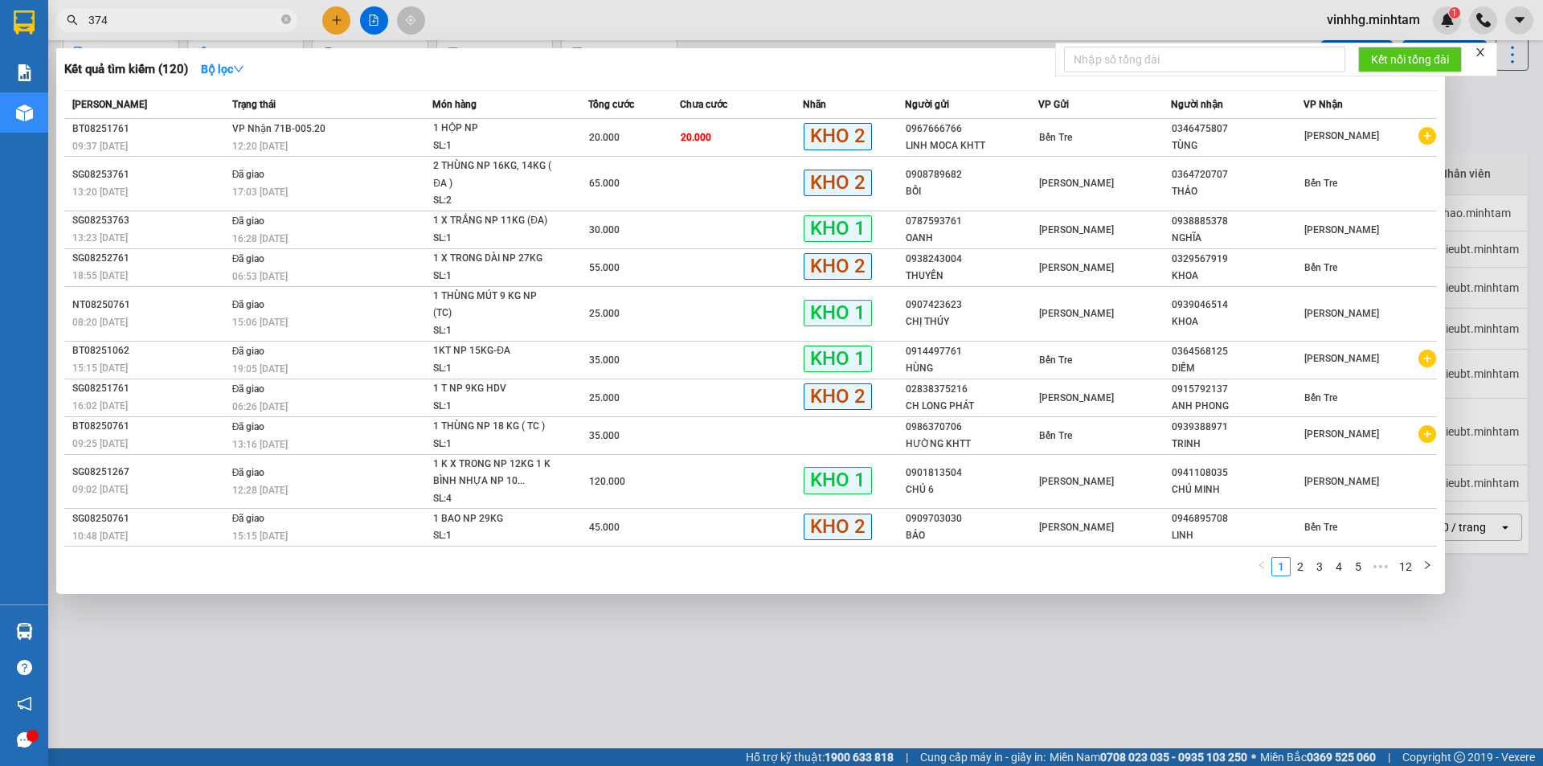
type input "3744"
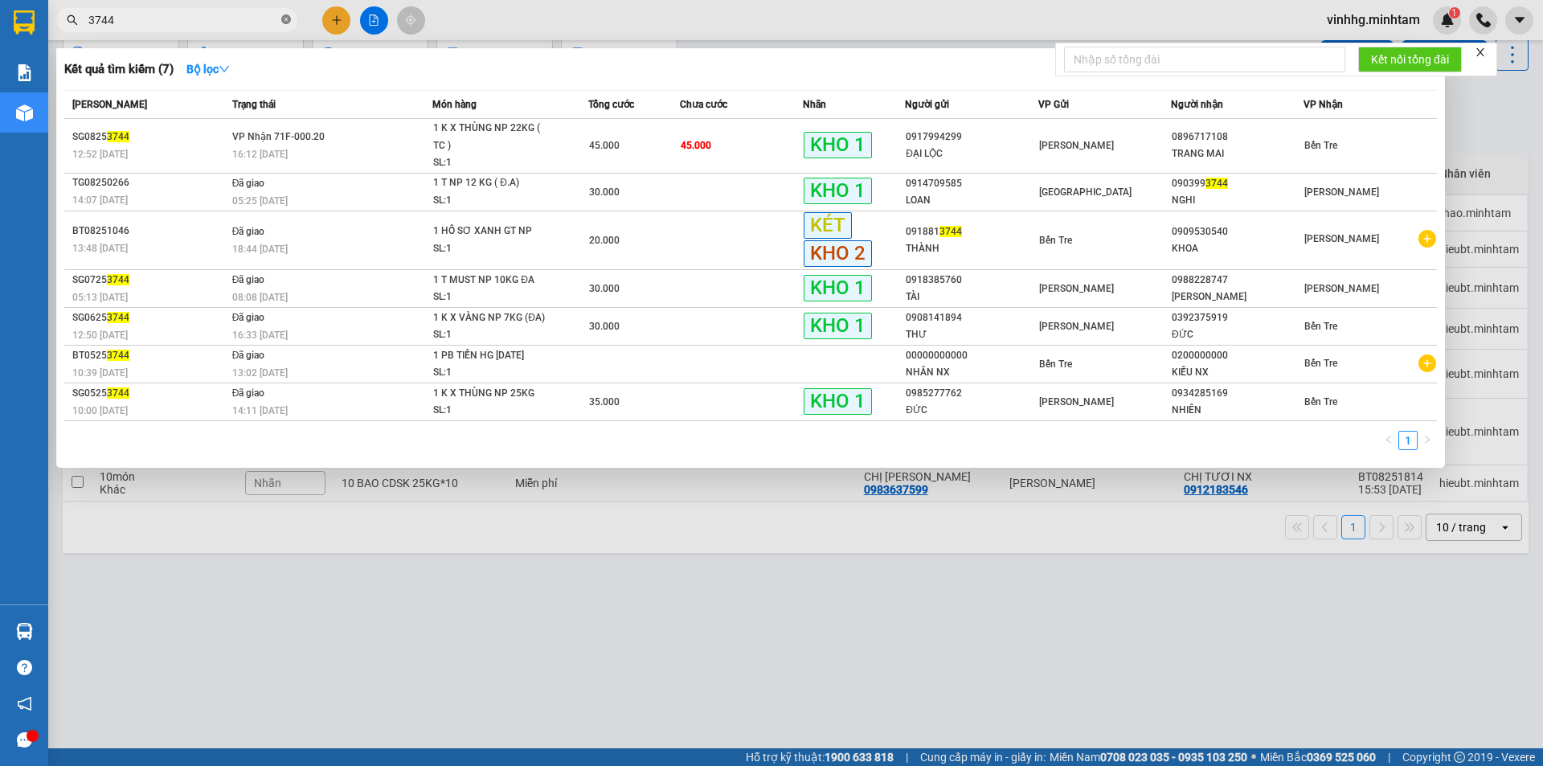
click at [285, 22] on icon "close-circle" at bounding box center [286, 19] width 10 height 10
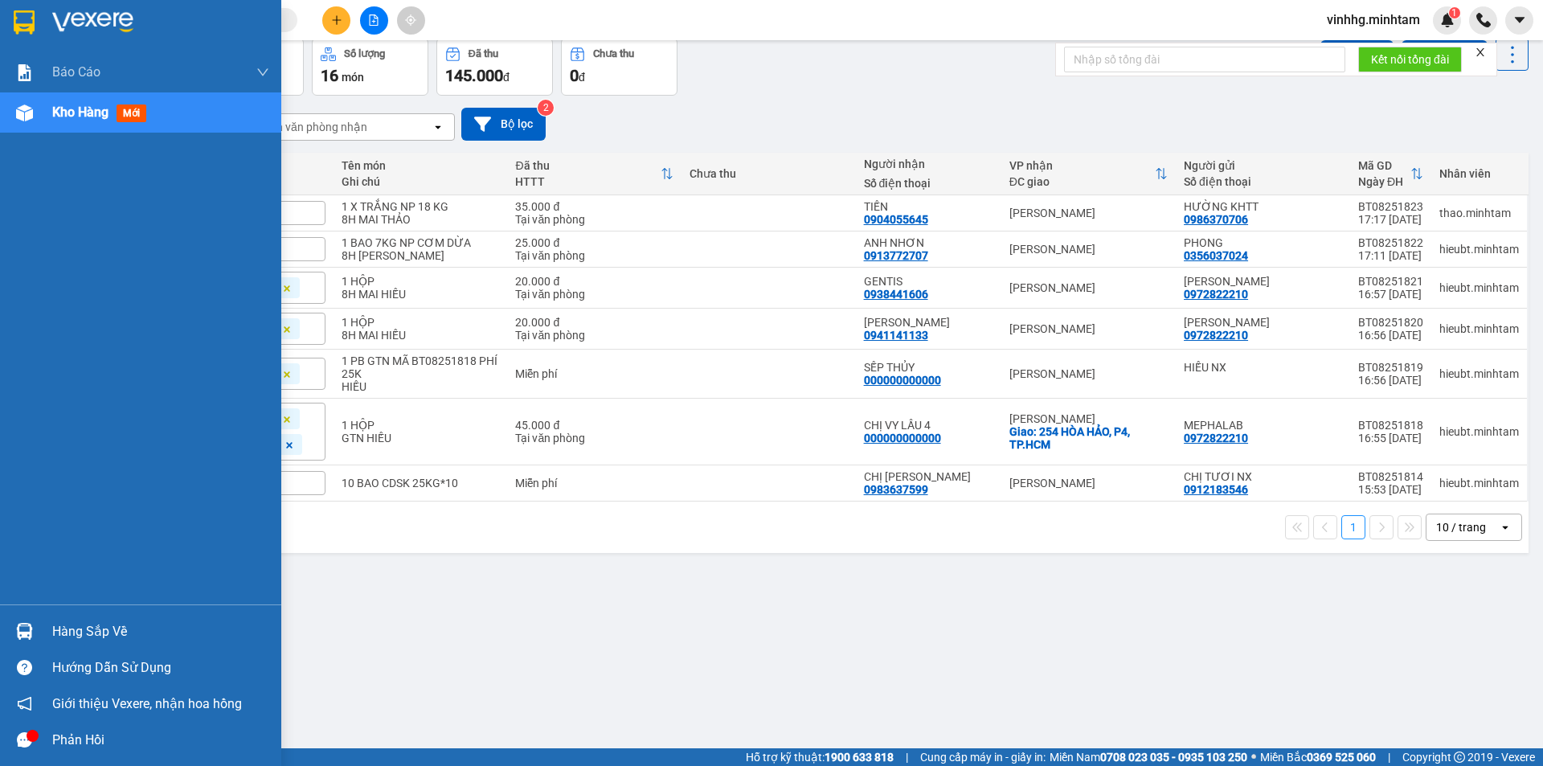
click at [68, 627] on div "Hàng sắp về" at bounding box center [160, 631] width 217 height 24
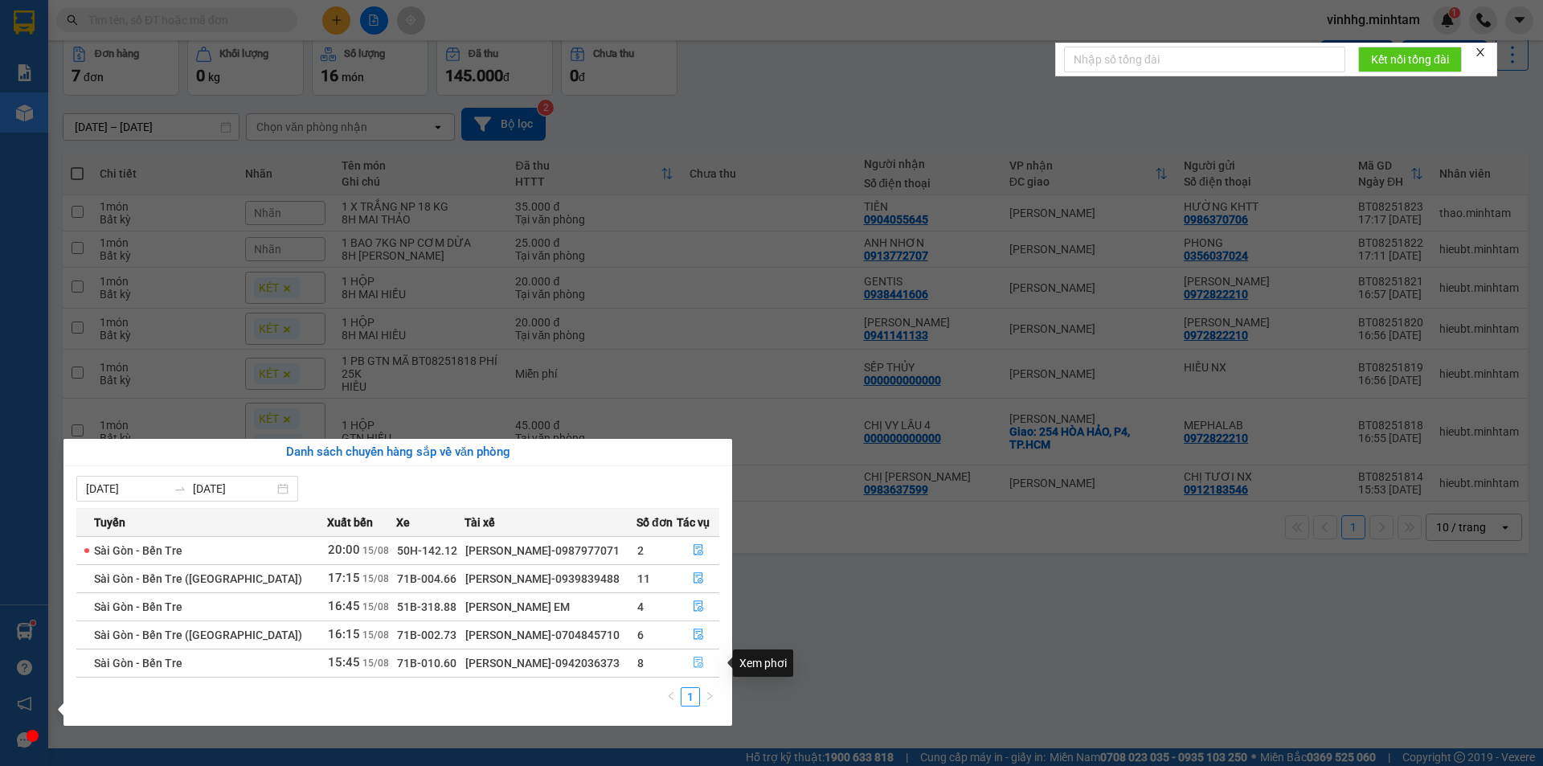
click at [686, 667] on button "button" at bounding box center [697, 663] width 41 height 26
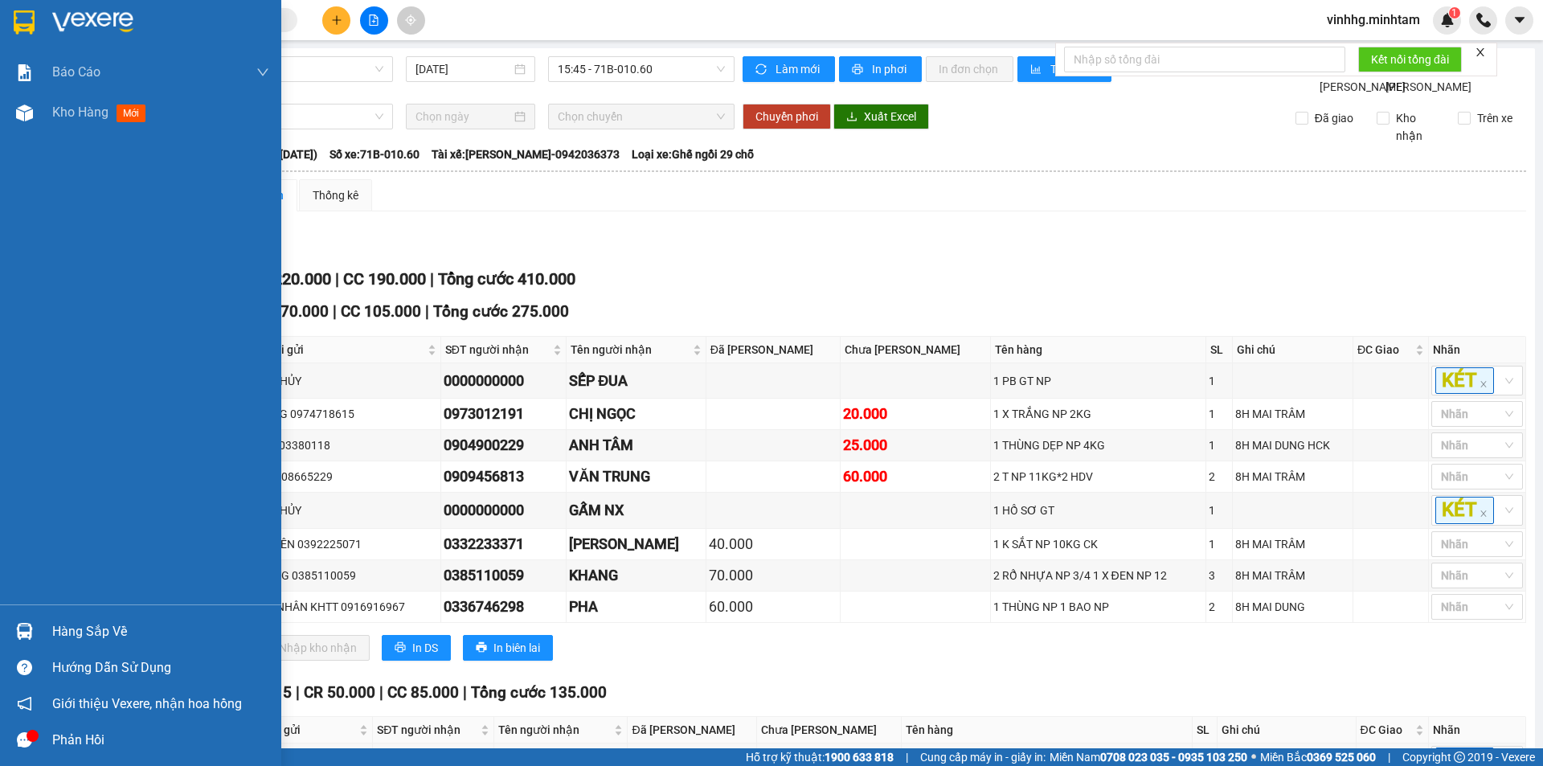
click at [77, 622] on div "Hàng sắp về" at bounding box center [160, 631] width 217 height 24
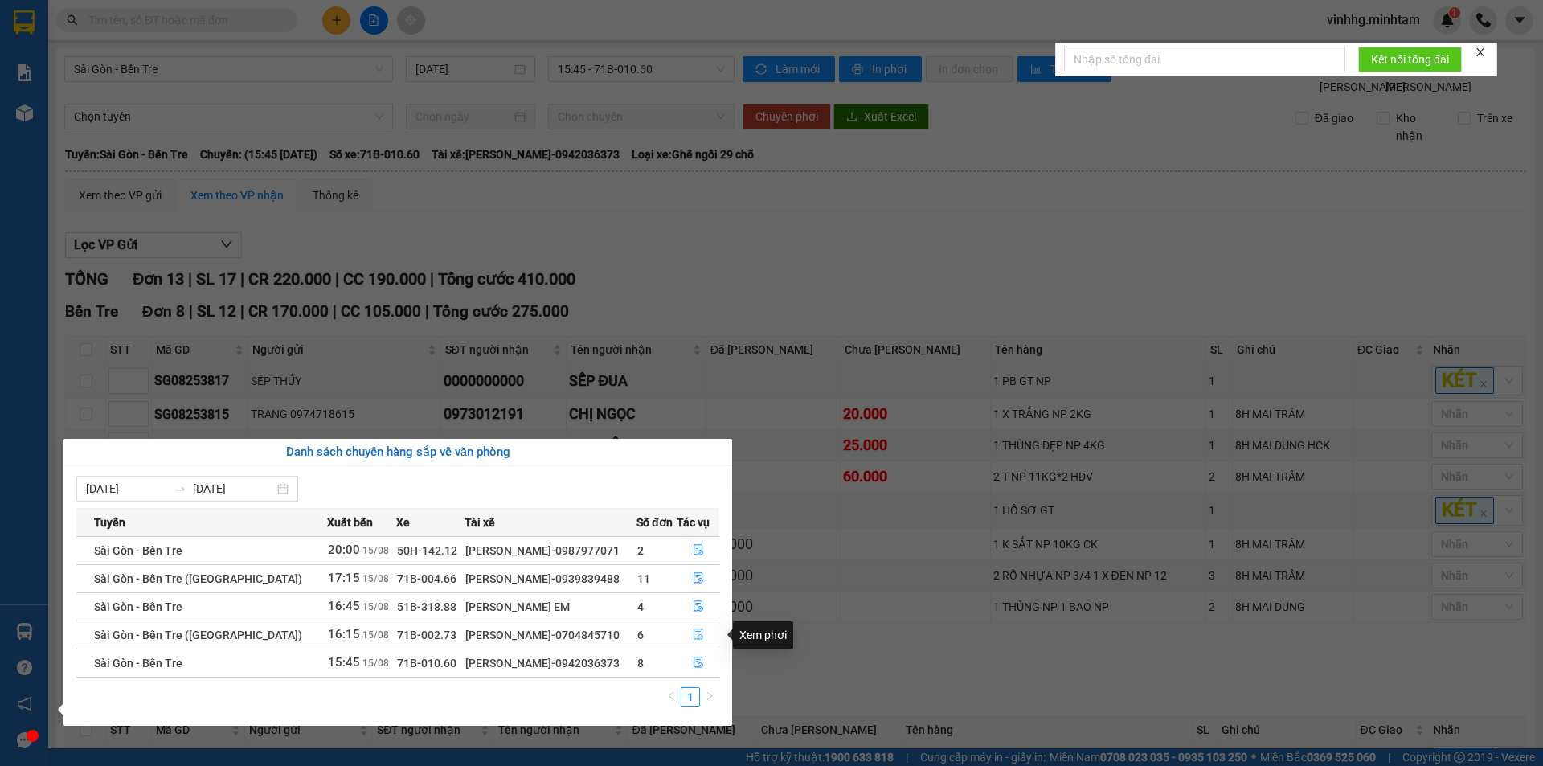
click at [708, 642] on button "button" at bounding box center [697, 635] width 41 height 26
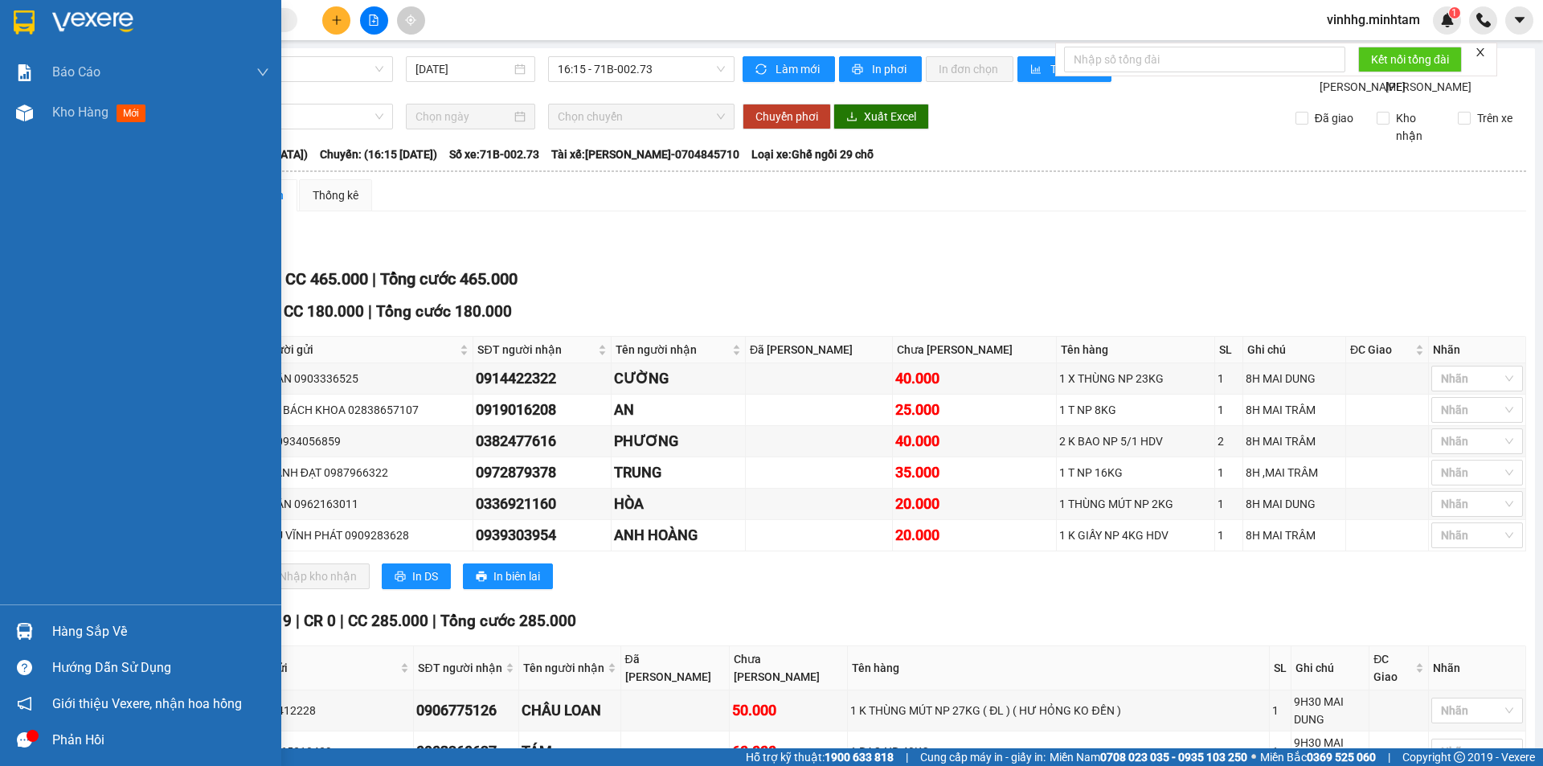
drag, startPoint x: 39, startPoint y: 631, endPoint x: 57, endPoint y: 622, distance: 20.1
click at [40, 631] on div "Hàng sắp về" at bounding box center [140, 631] width 281 height 36
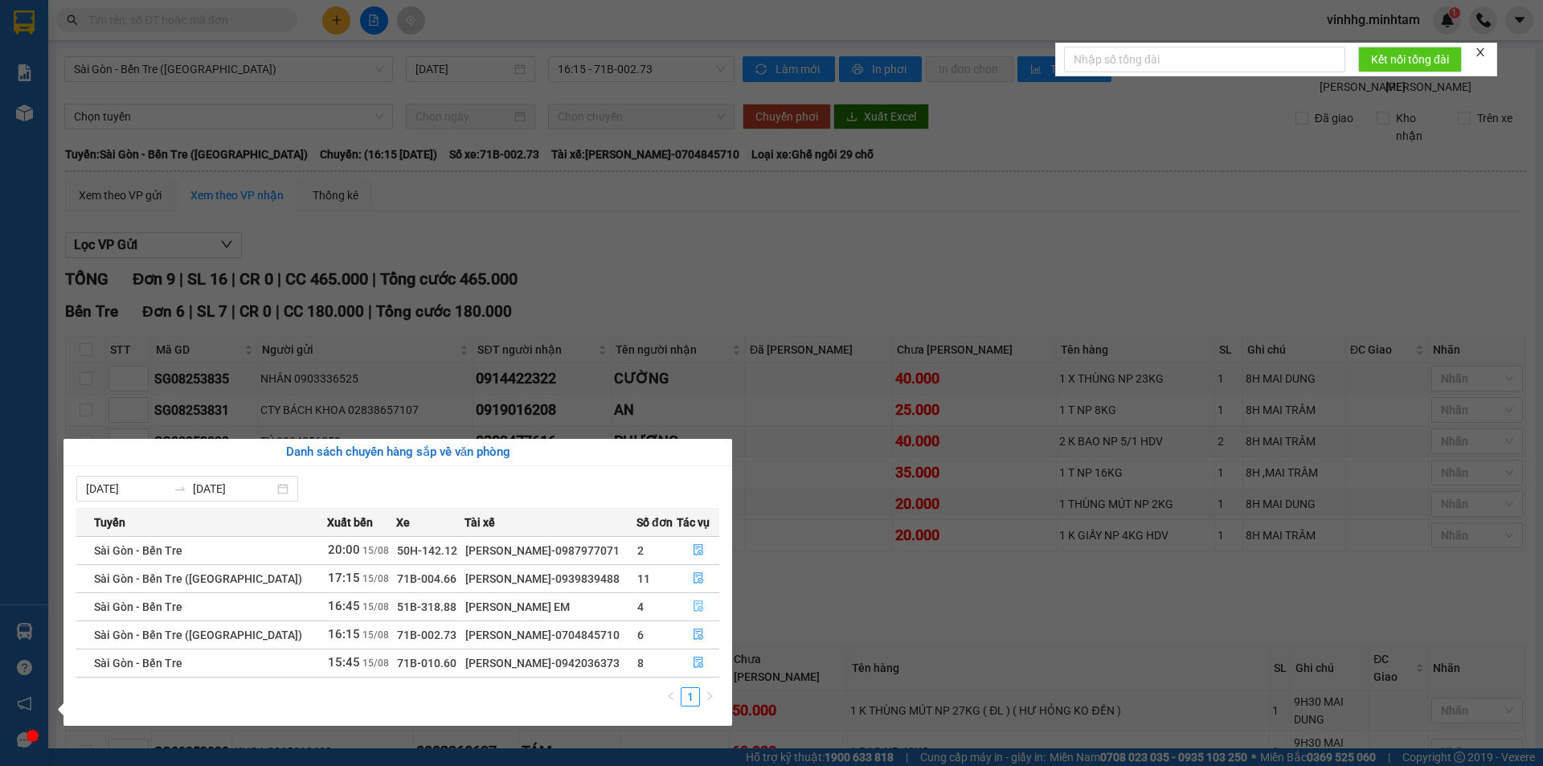
click at [695, 602] on icon "file-done" at bounding box center [698, 605] width 11 height 11
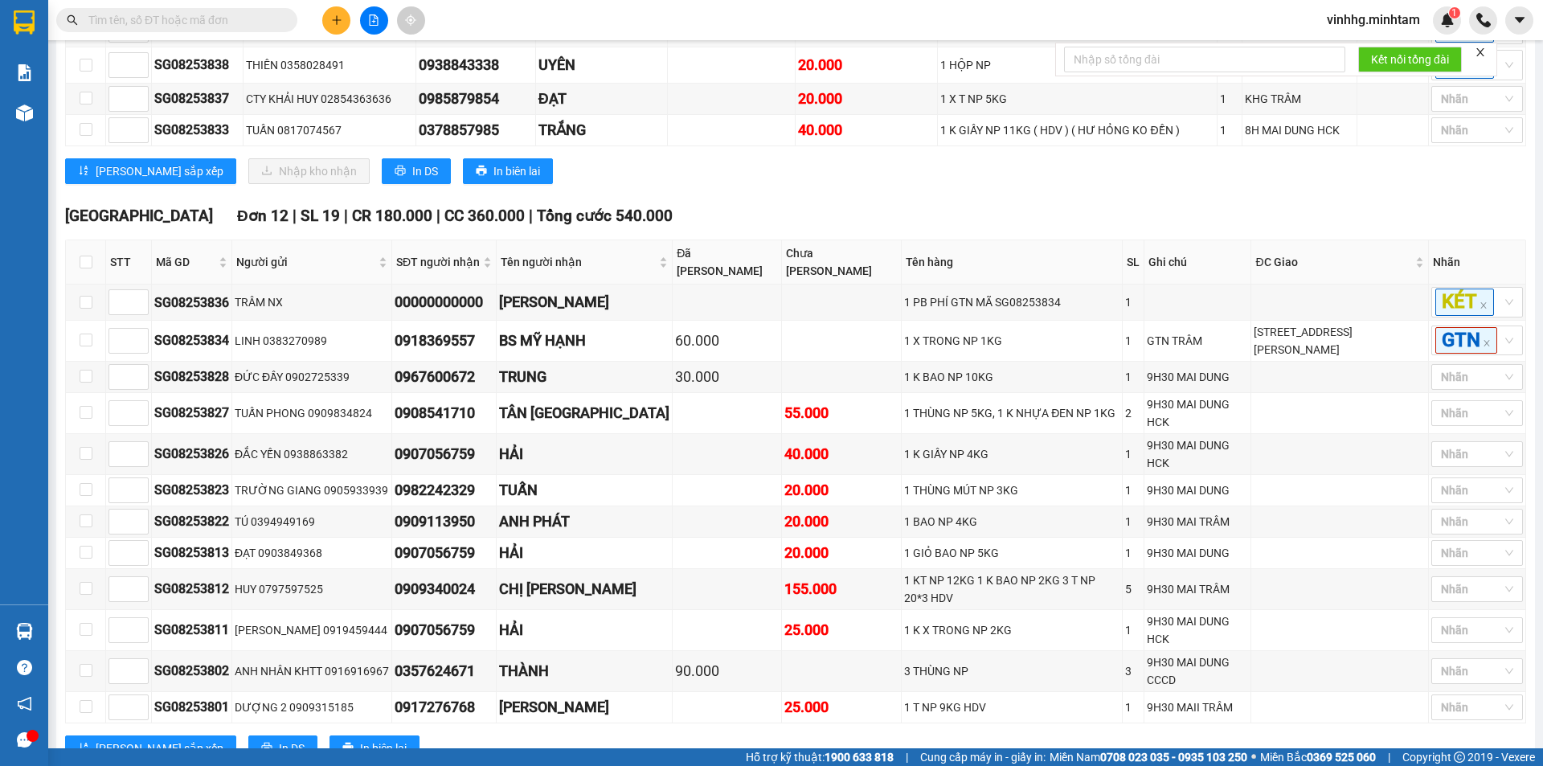
scroll to position [374, 0]
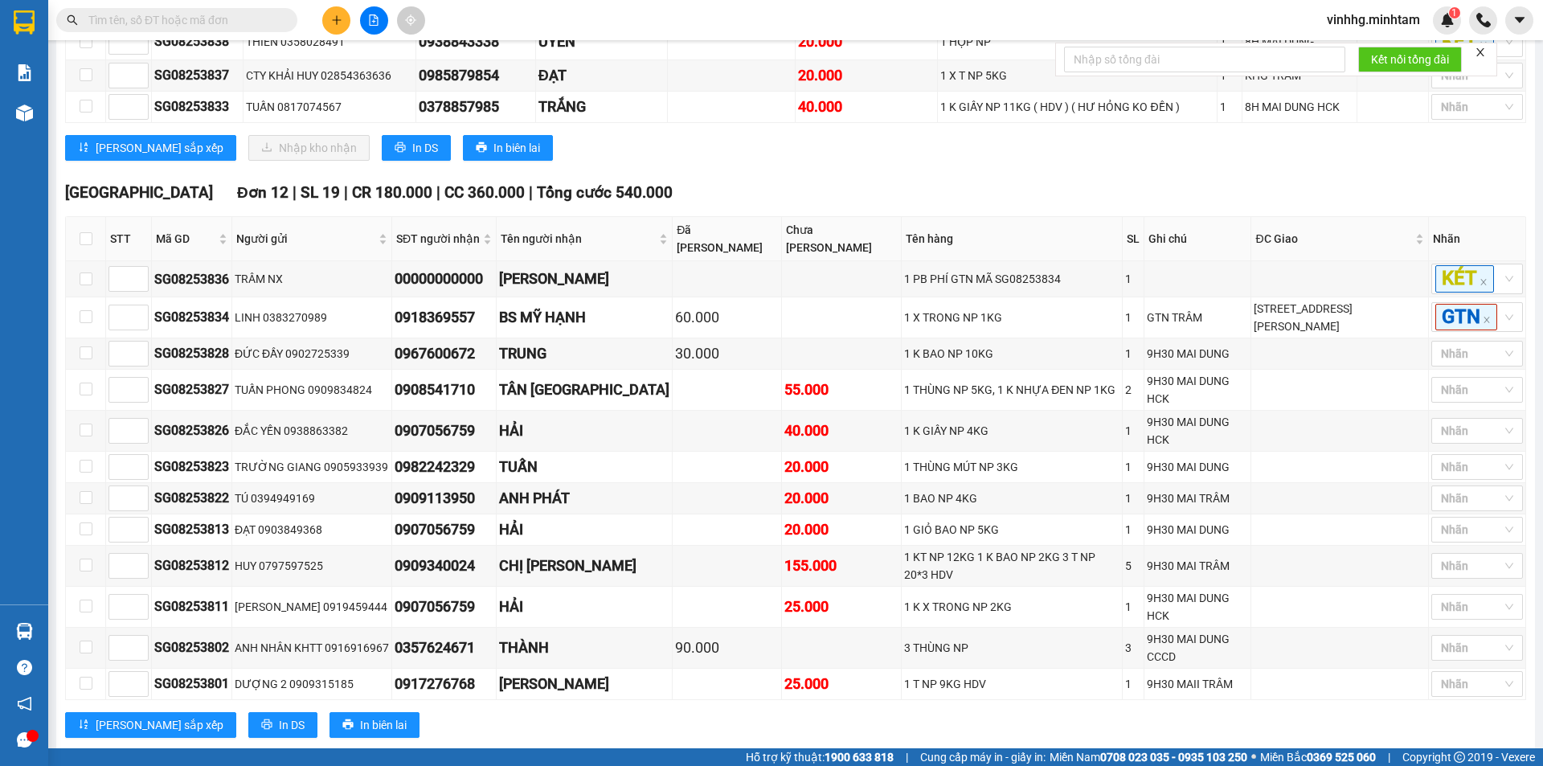
click at [243, 23] on input "text" at bounding box center [183, 20] width 190 height 18
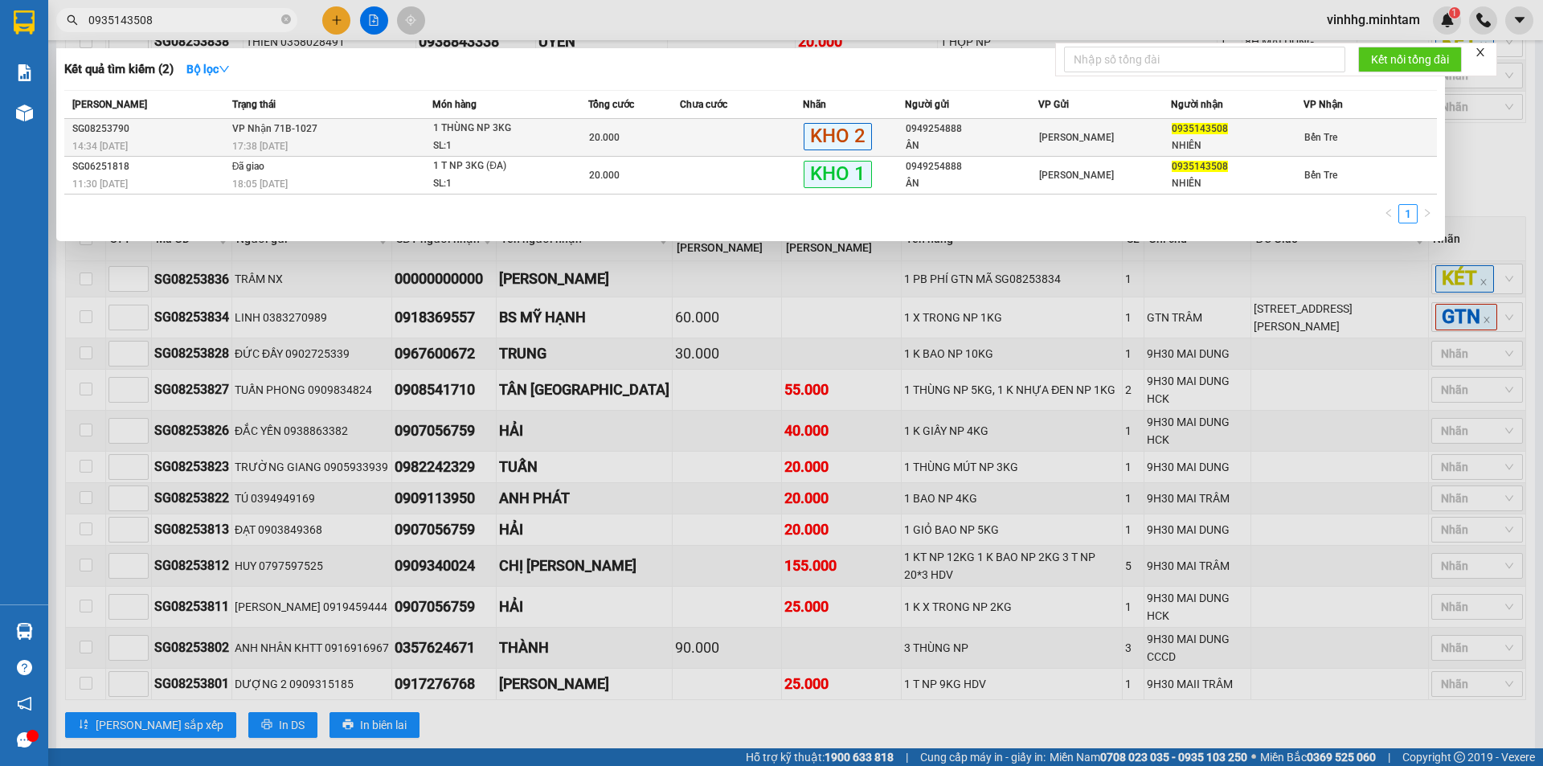
type input "0935143508"
click at [731, 144] on td at bounding box center [741, 138] width 123 height 38
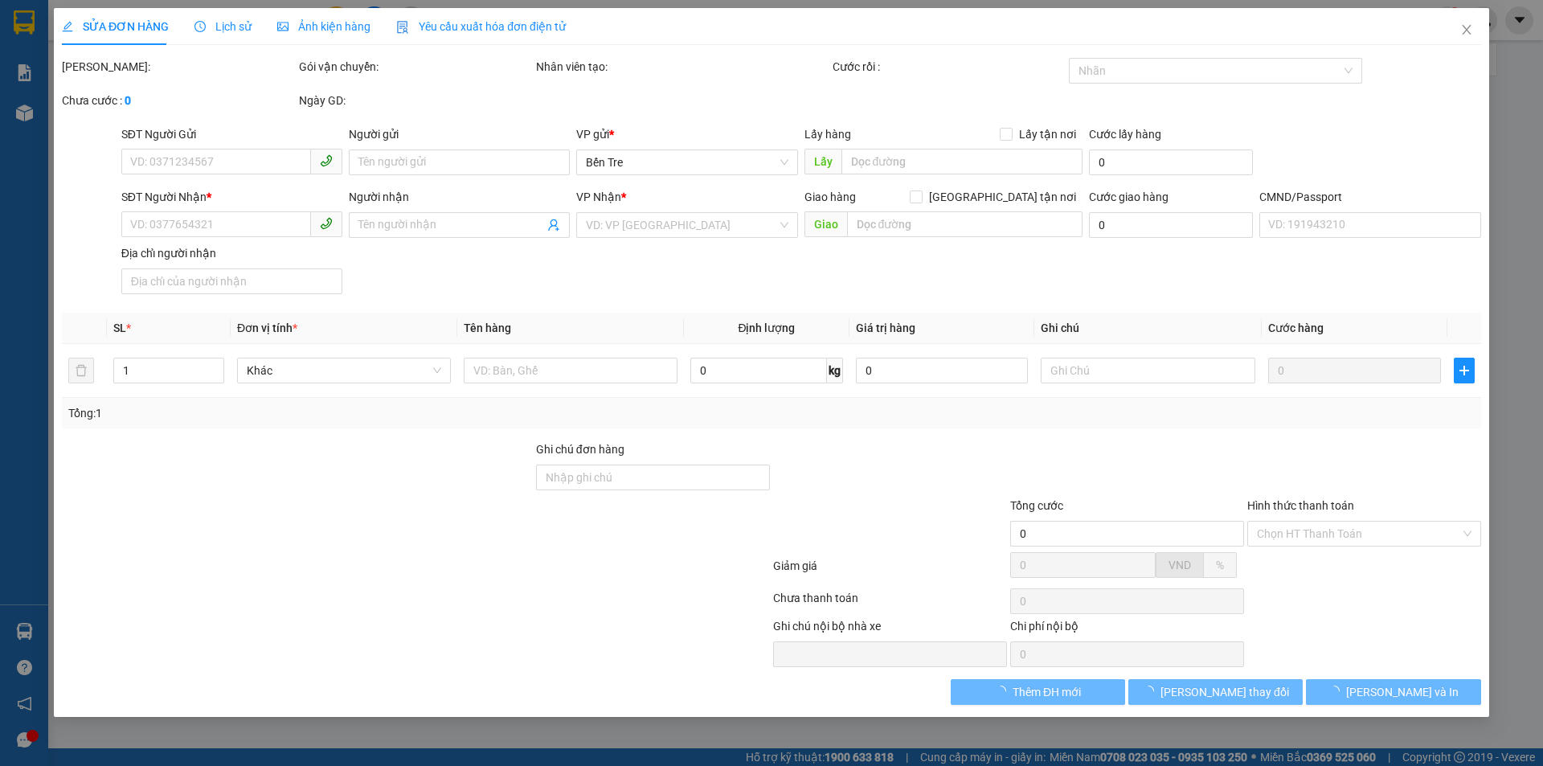
type input "0949254888"
type input "ÂN"
type input "0935143508"
type input "NHIÊN"
type input "ĐG"
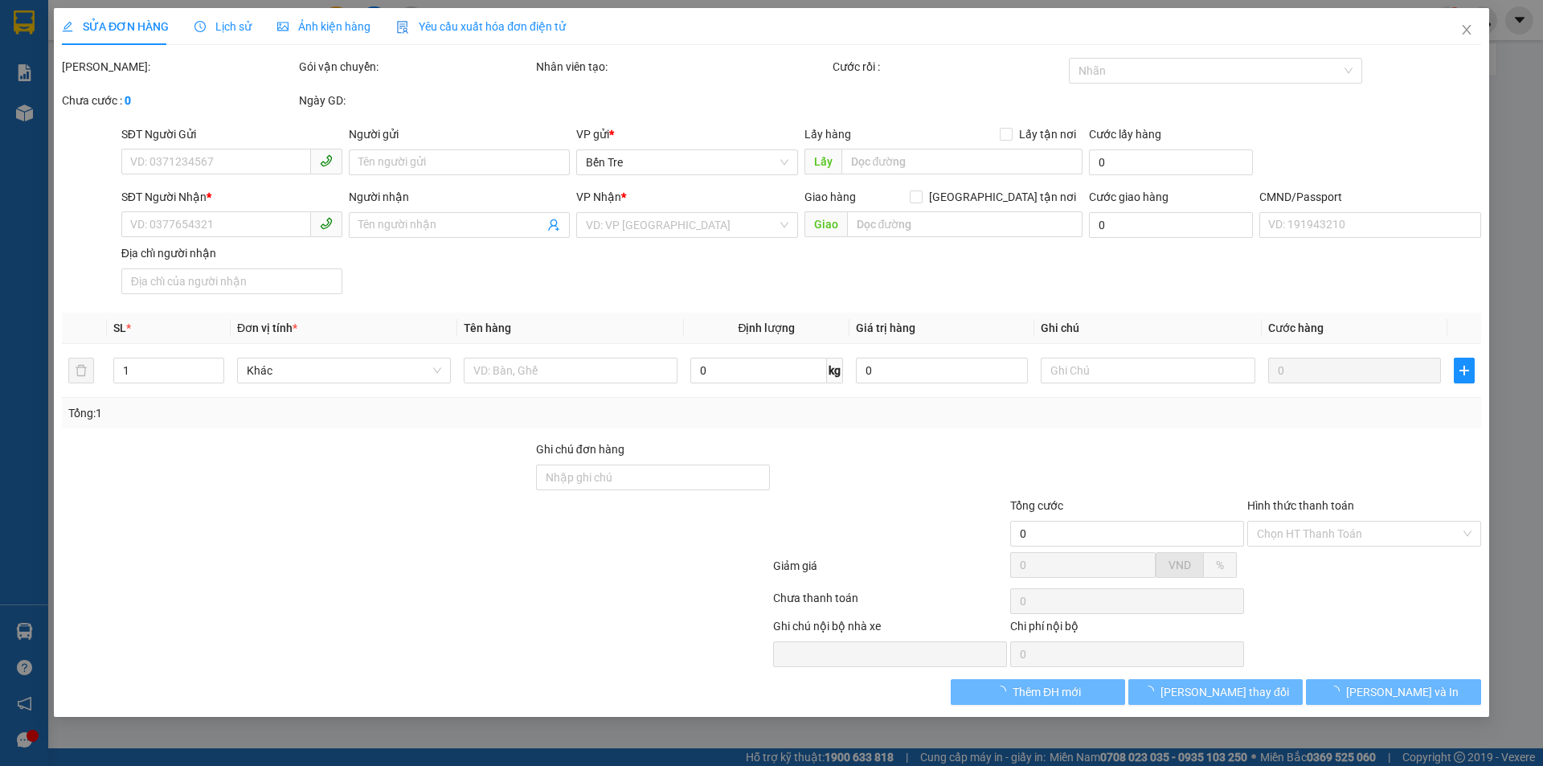
type input "20.000"
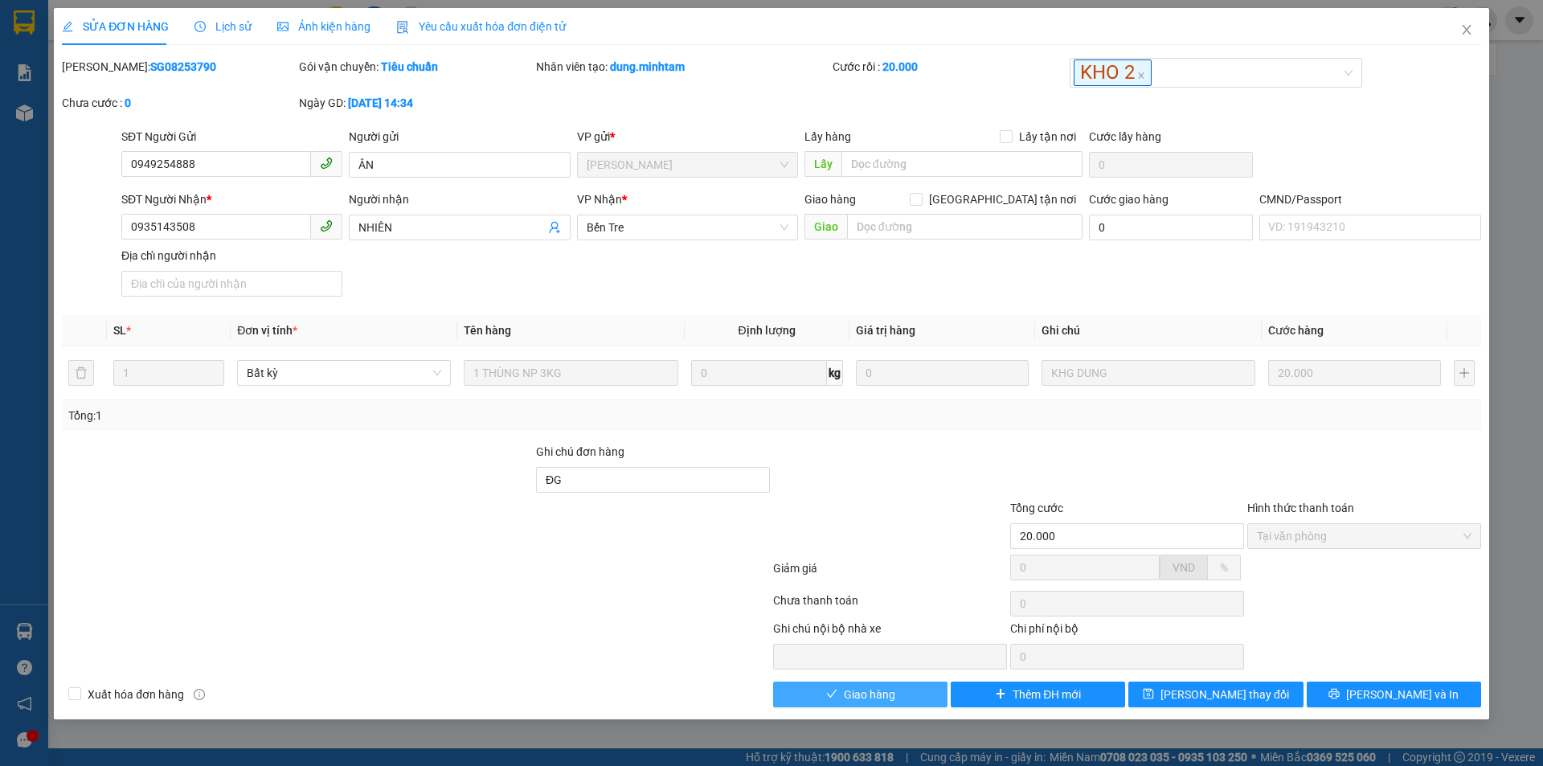
click at [901, 693] on button "Giao hàng" at bounding box center [860, 694] width 174 height 26
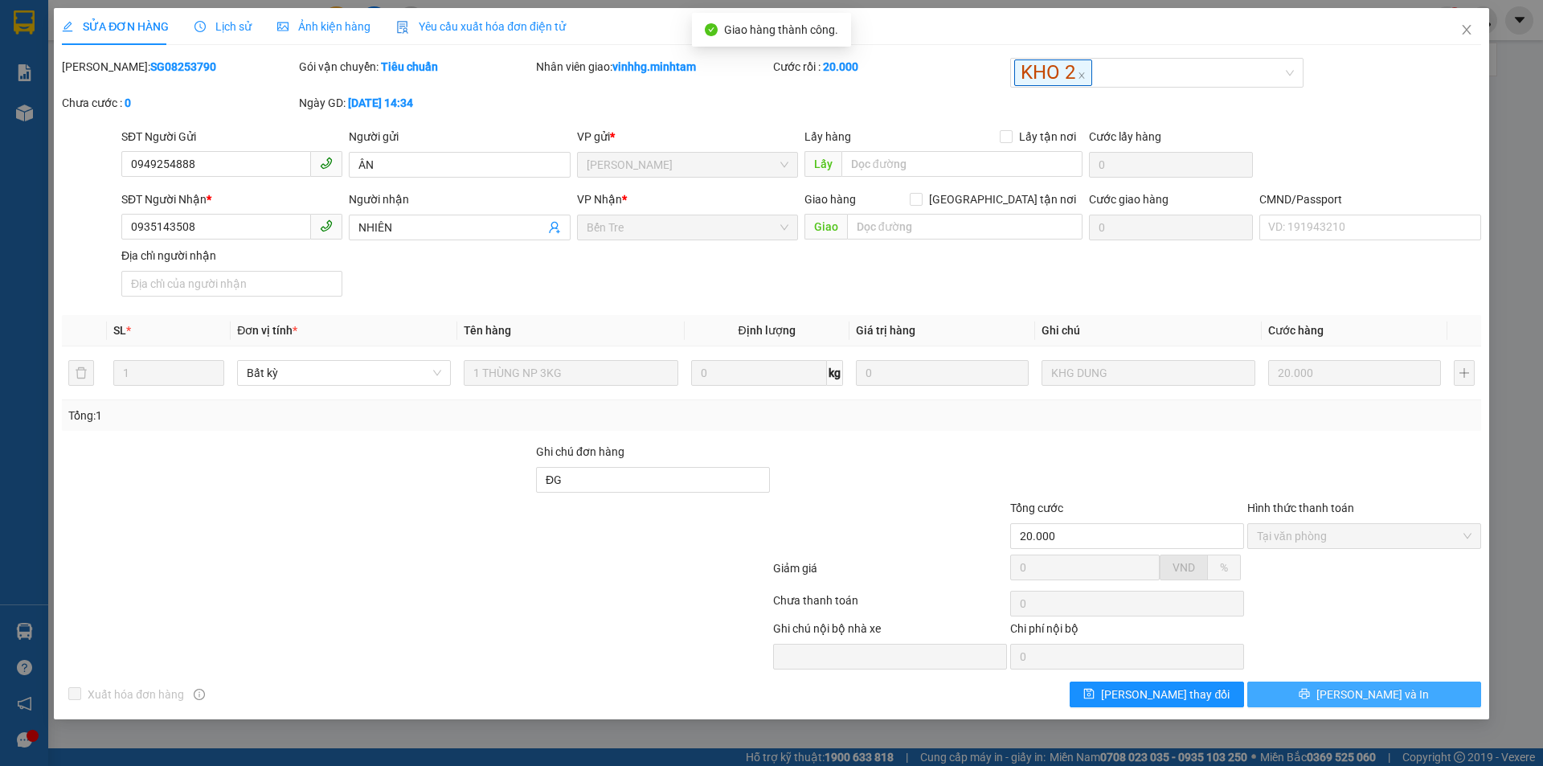
click at [1376, 696] on span "[PERSON_NAME] và In" at bounding box center [1372, 694] width 112 height 18
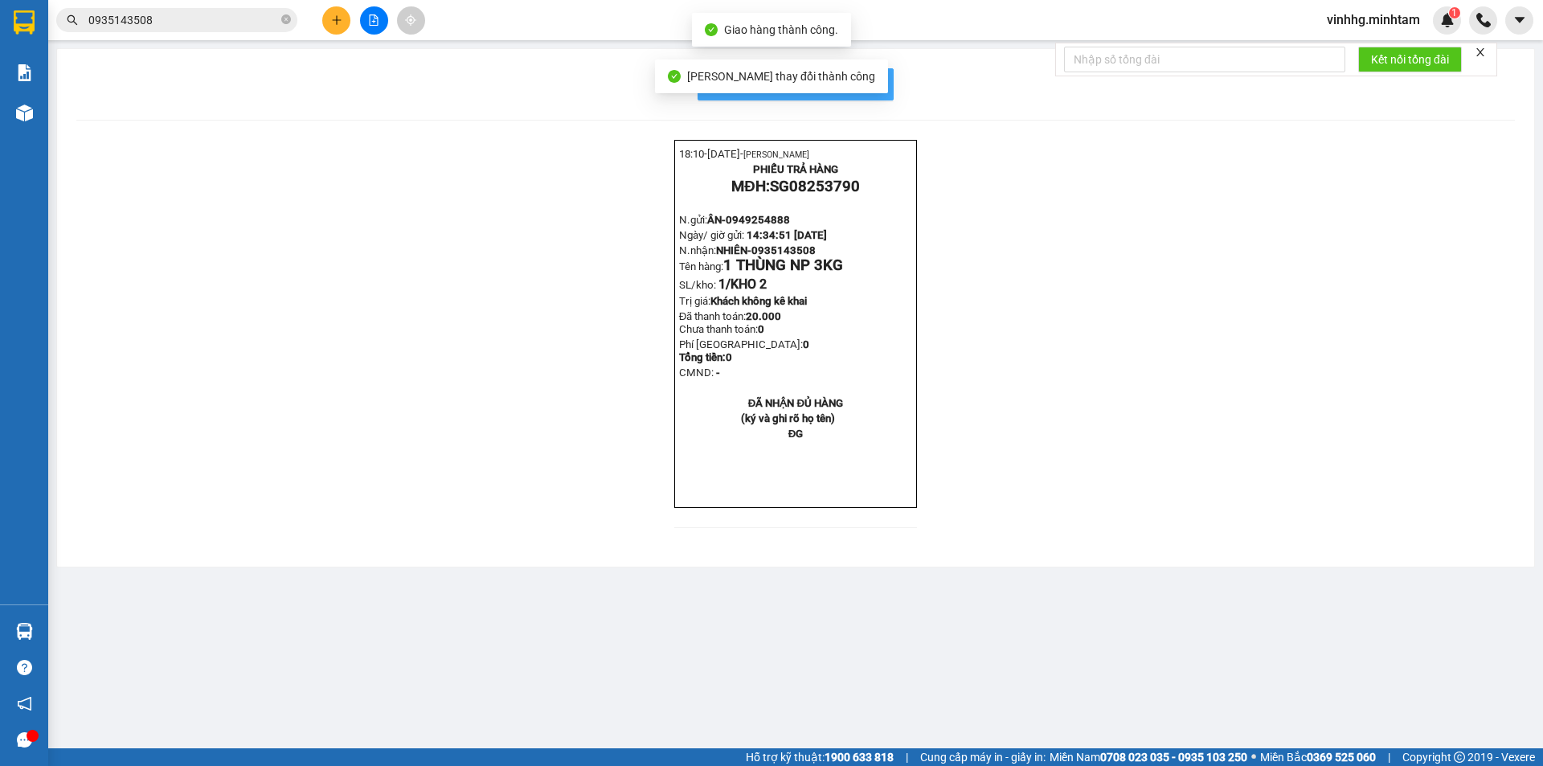
click at [888, 86] on button "In mẫu biên lai tự cấu hình" at bounding box center [795, 84] width 196 height 32
